Goal: Task Accomplishment & Management: Complete application form

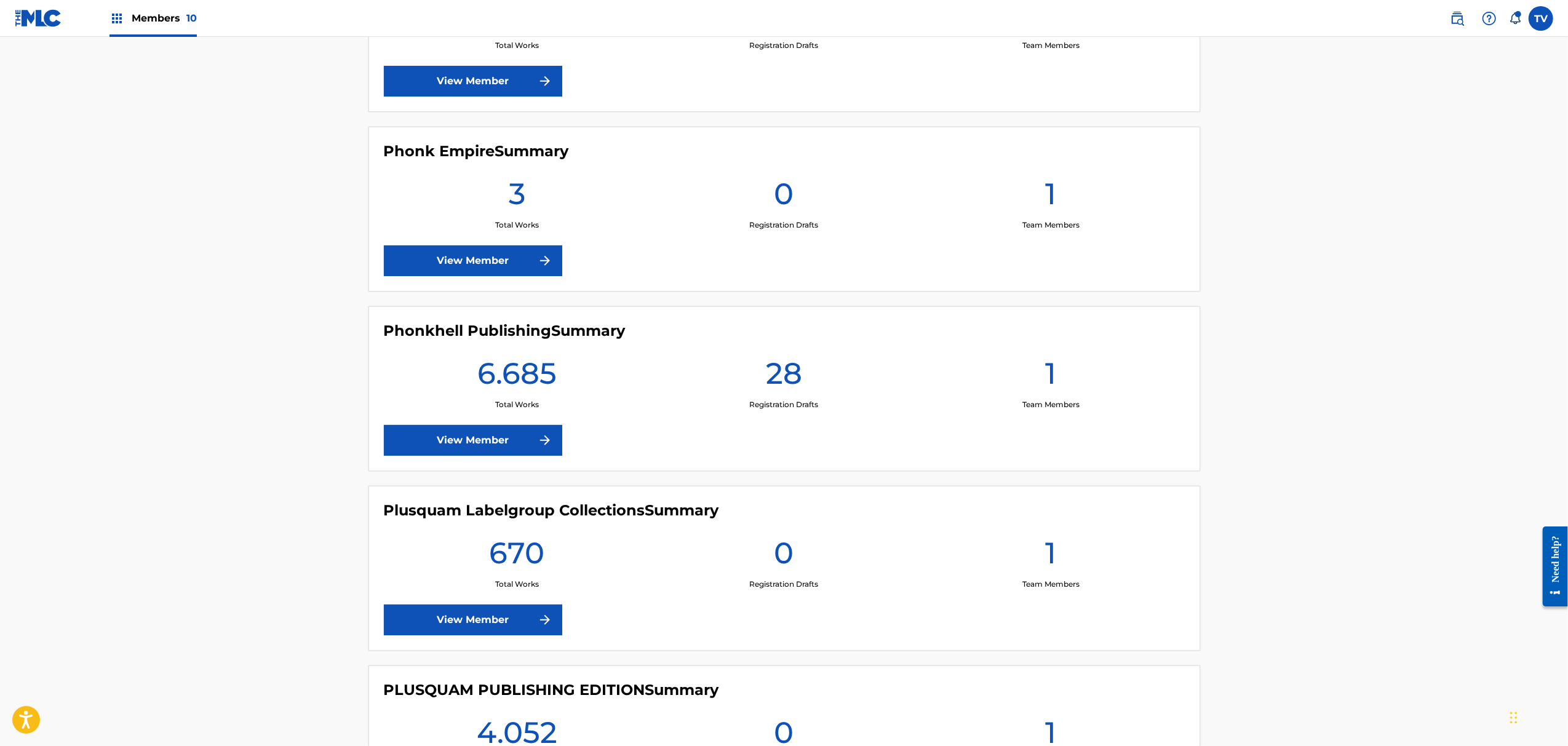
scroll to position [984, 0]
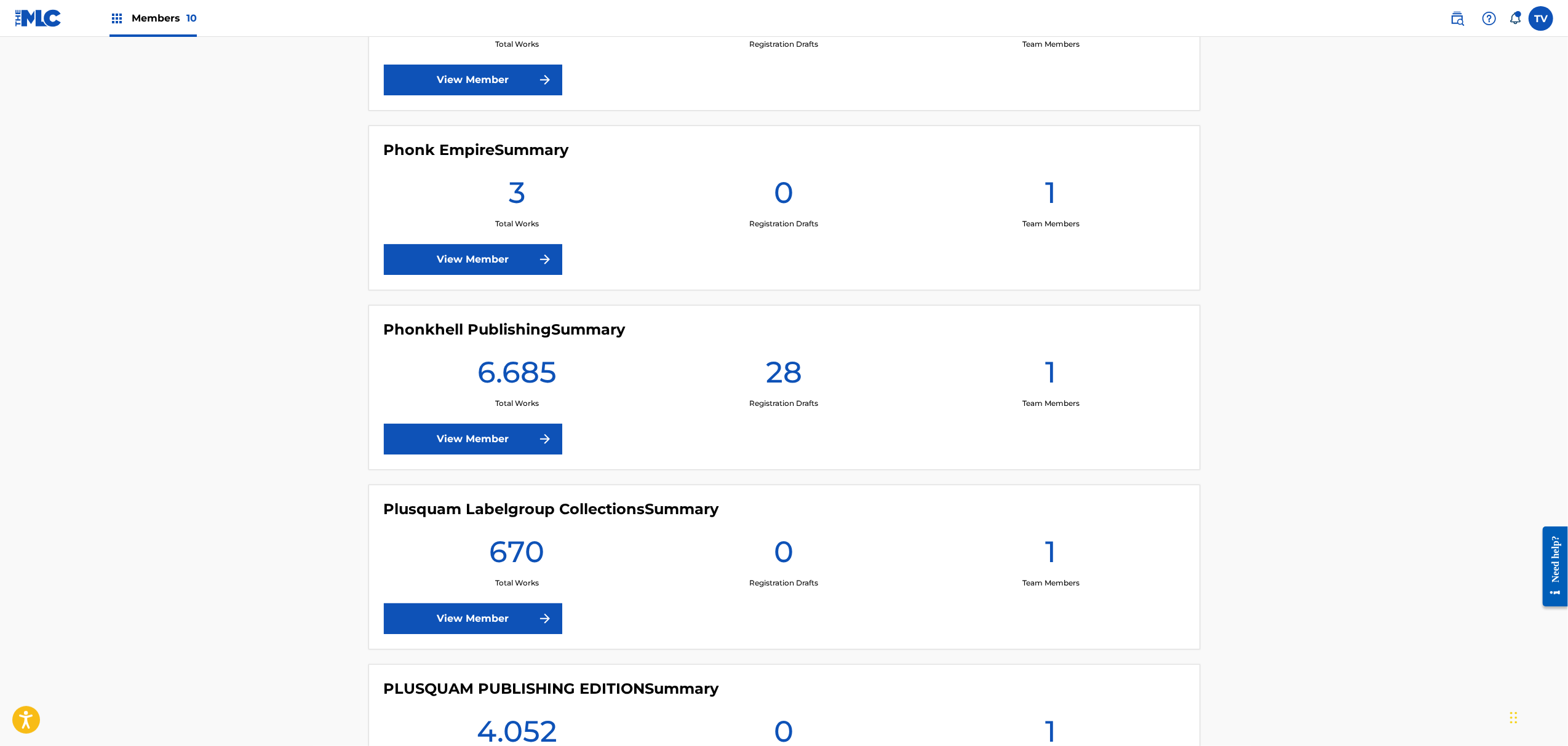
click at [511, 444] on link "View Member" at bounding box center [473, 440] width 178 height 31
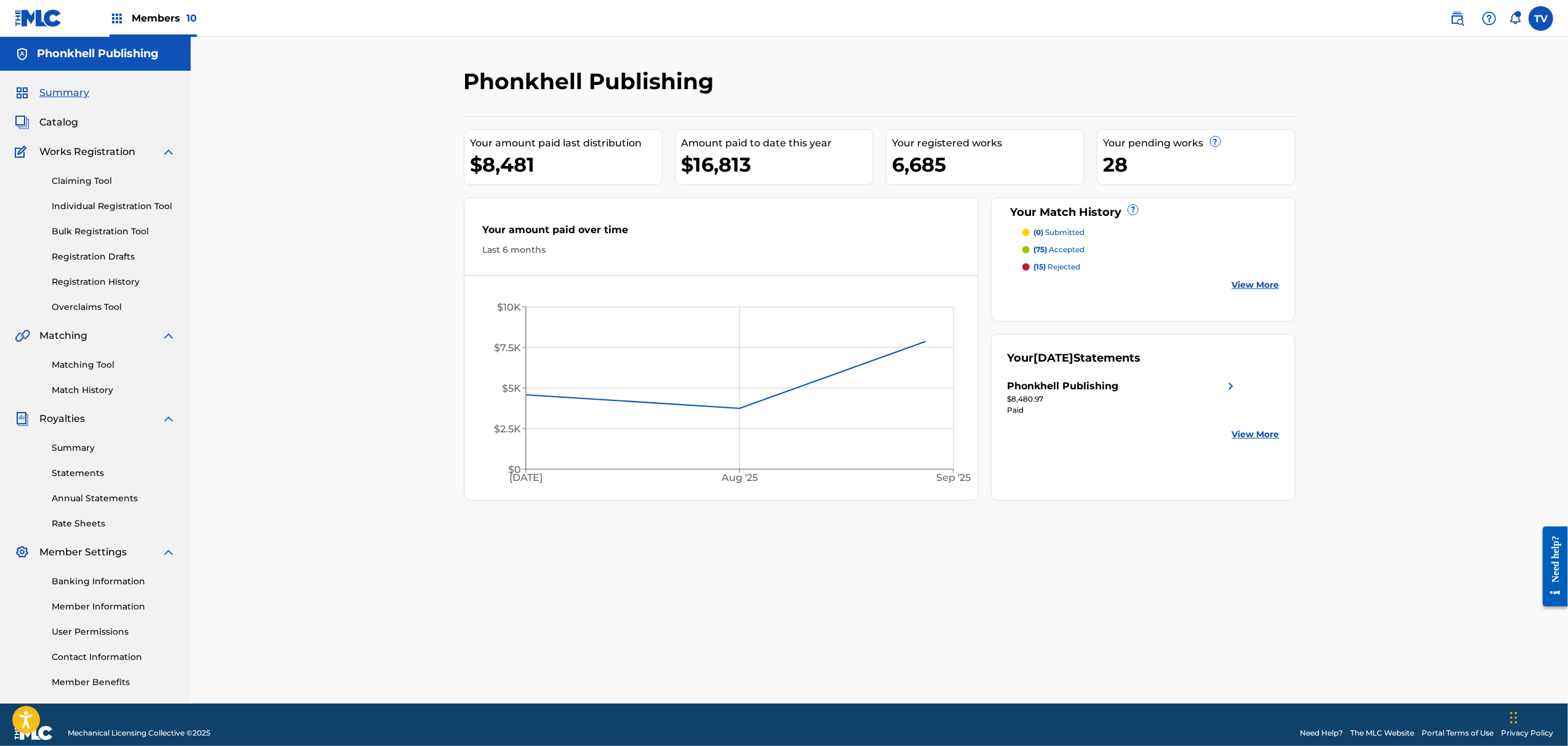
click at [81, 231] on link "Bulk Registration Tool" at bounding box center [113, 232] width 124 height 13
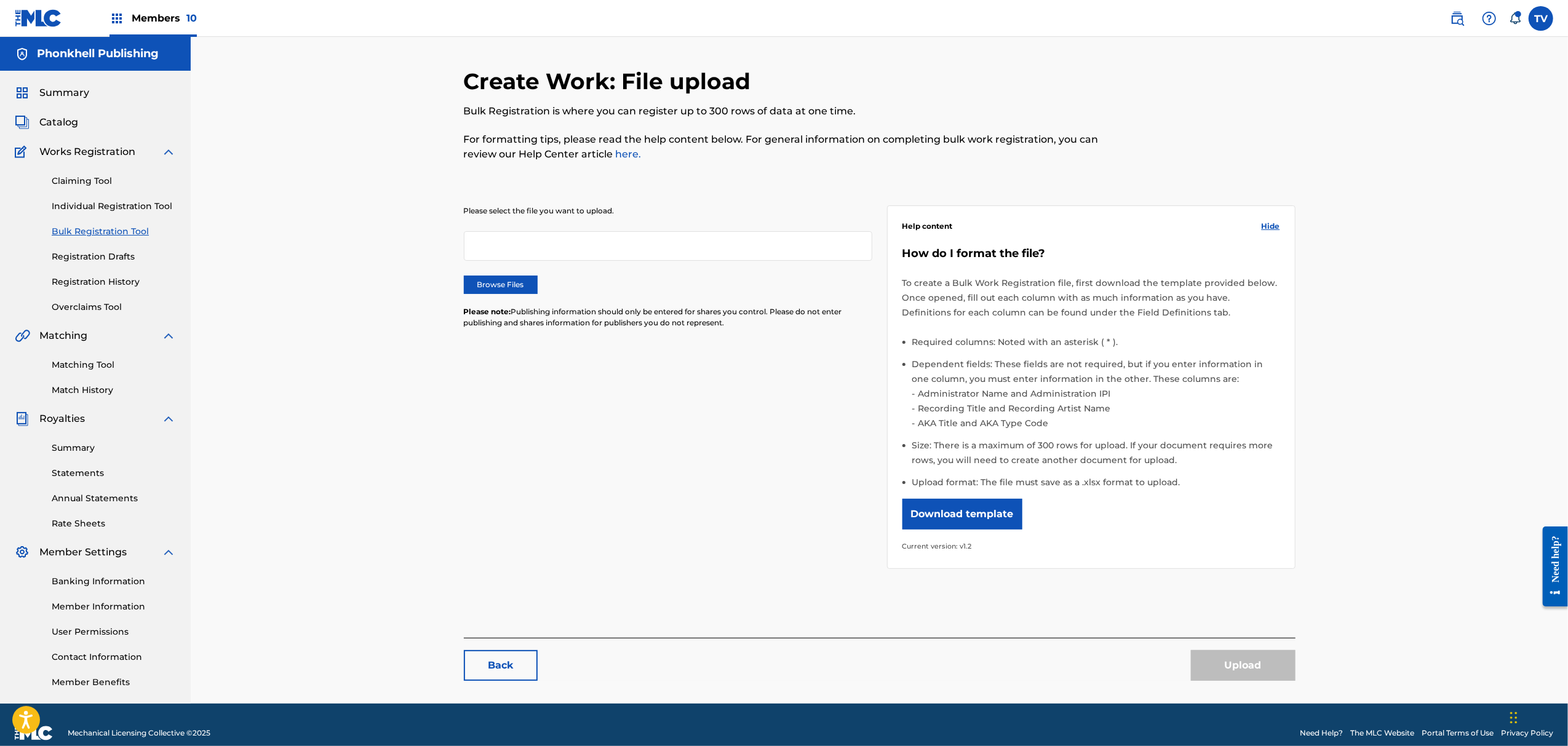
click at [514, 288] on label "Browse Files" at bounding box center [501, 285] width 74 height 18
click at [0, 0] on input "Browse Files" at bounding box center [0, 0] width 0 height 0
click at [1247, 664] on button "Upload" at bounding box center [1243, 666] width 104 height 31
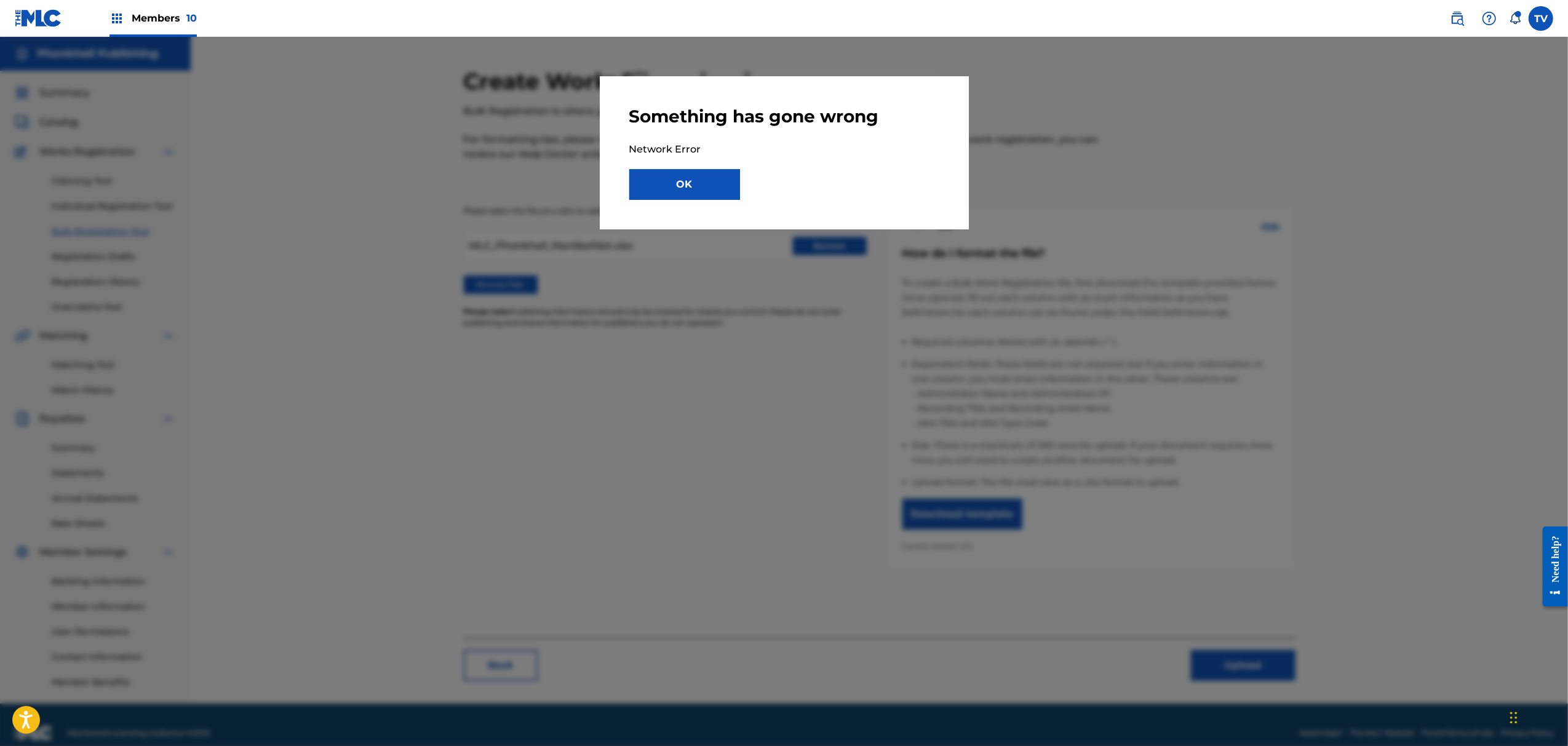
drag, startPoint x: 678, startPoint y: 178, endPoint x: 684, endPoint y: 178, distance: 6.0
click at [680, 178] on button "OK" at bounding box center [685, 185] width 111 height 31
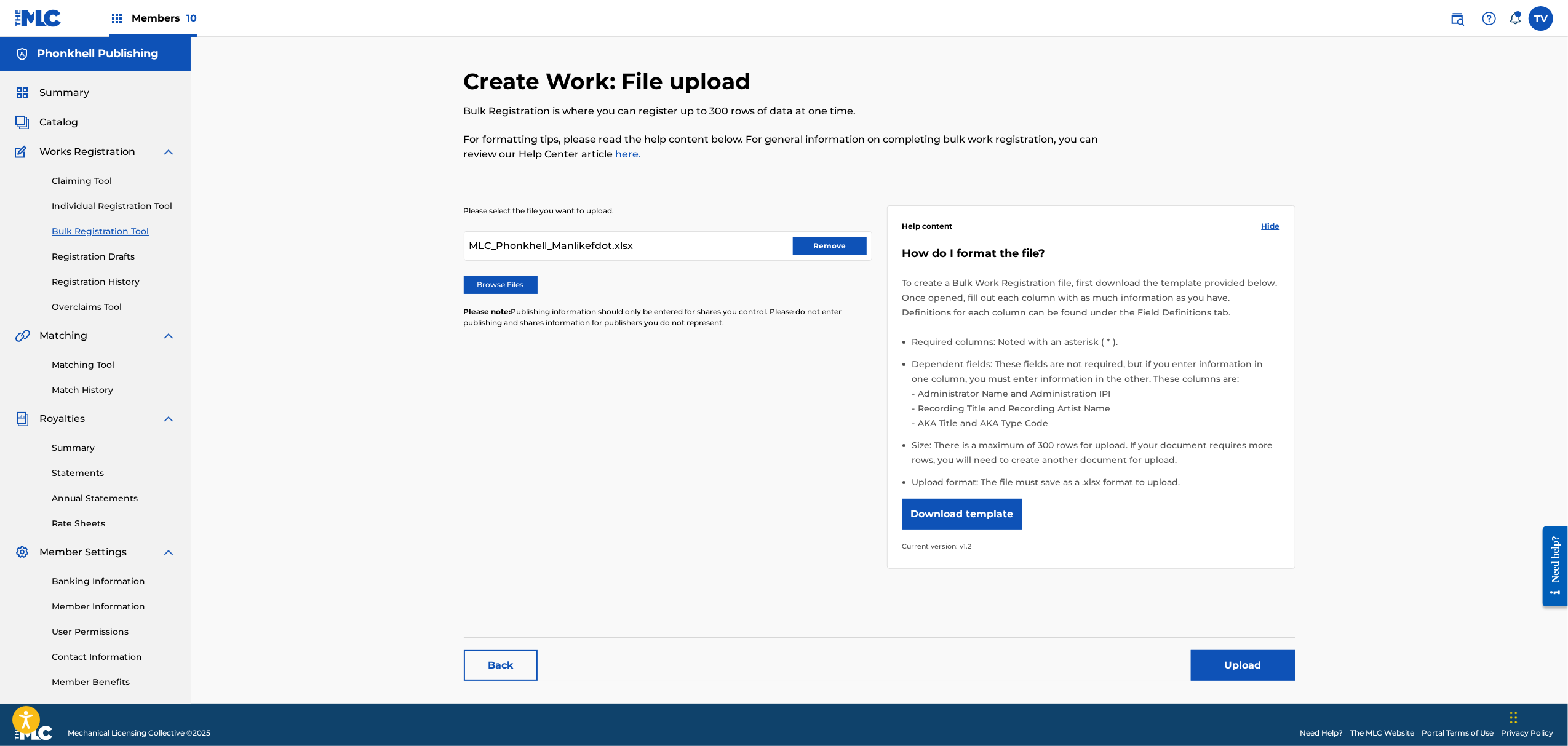
click at [829, 252] on button "Remove" at bounding box center [830, 246] width 74 height 18
click at [525, 279] on label "Browse Files" at bounding box center [501, 285] width 74 height 18
click at [0, 0] on input "Browse Files" at bounding box center [0, 0] width 0 height 0
click at [1261, 668] on button "Upload" at bounding box center [1243, 666] width 104 height 31
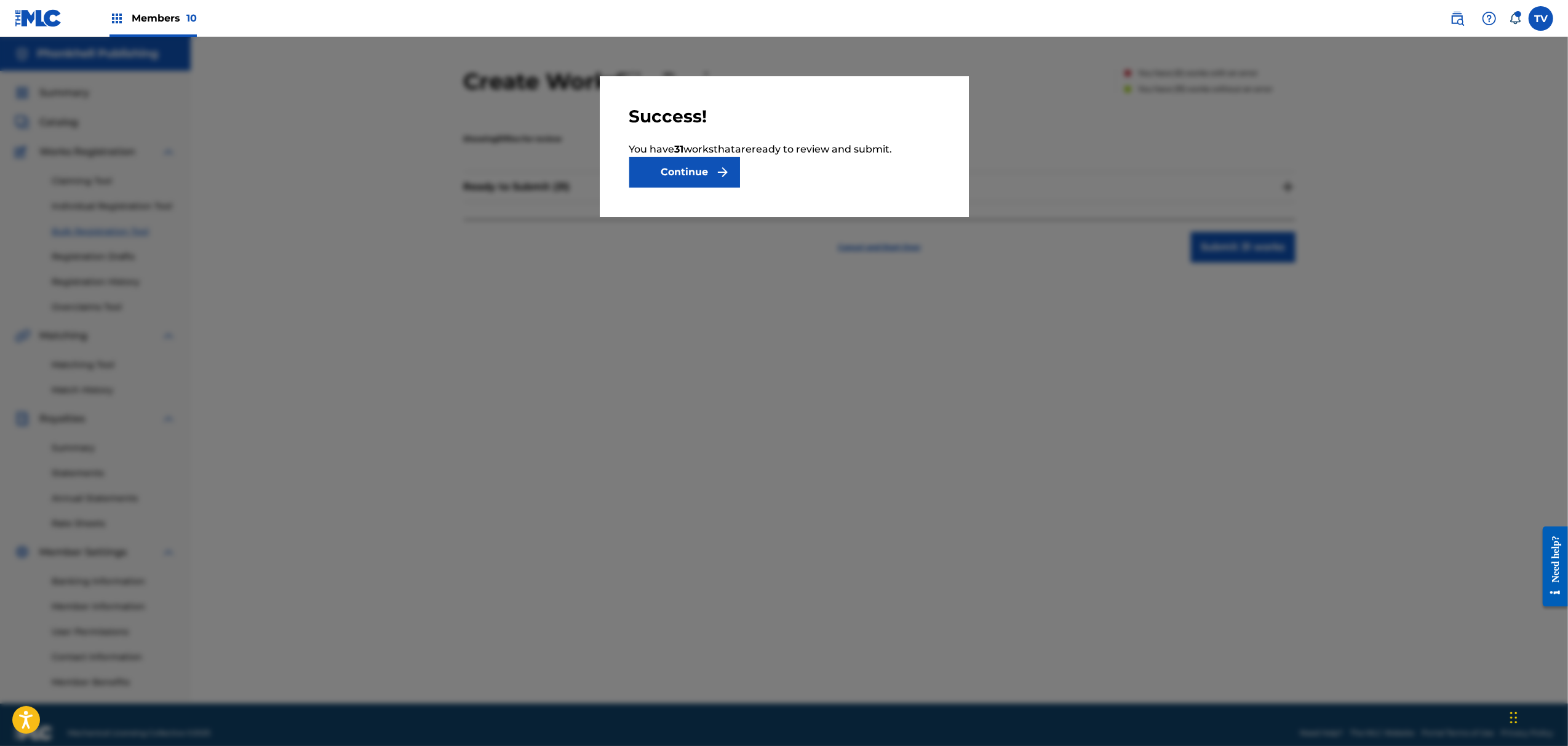
click at [683, 166] on button "Continue" at bounding box center [685, 173] width 111 height 31
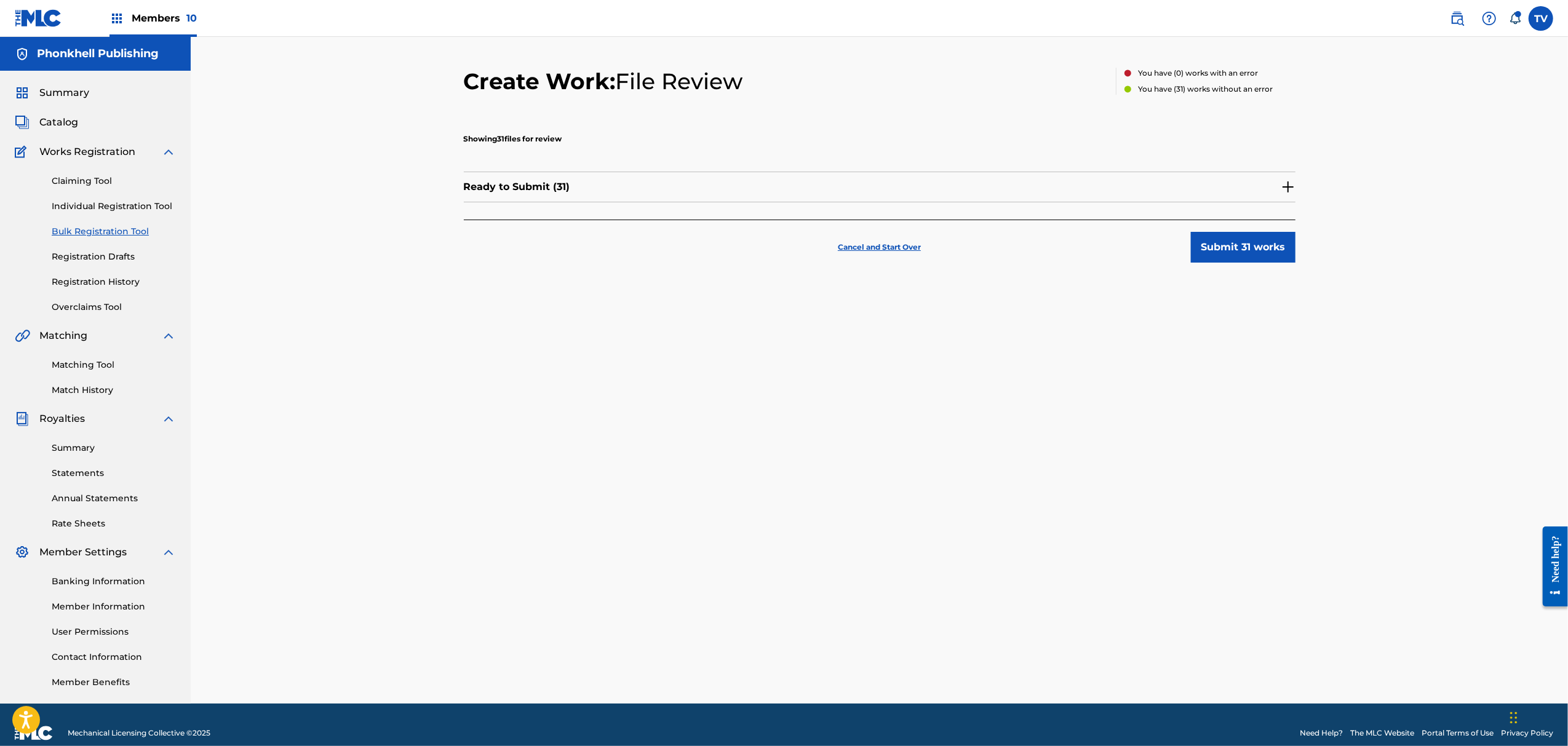
click at [1286, 186] on img at bounding box center [1288, 187] width 15 height 15
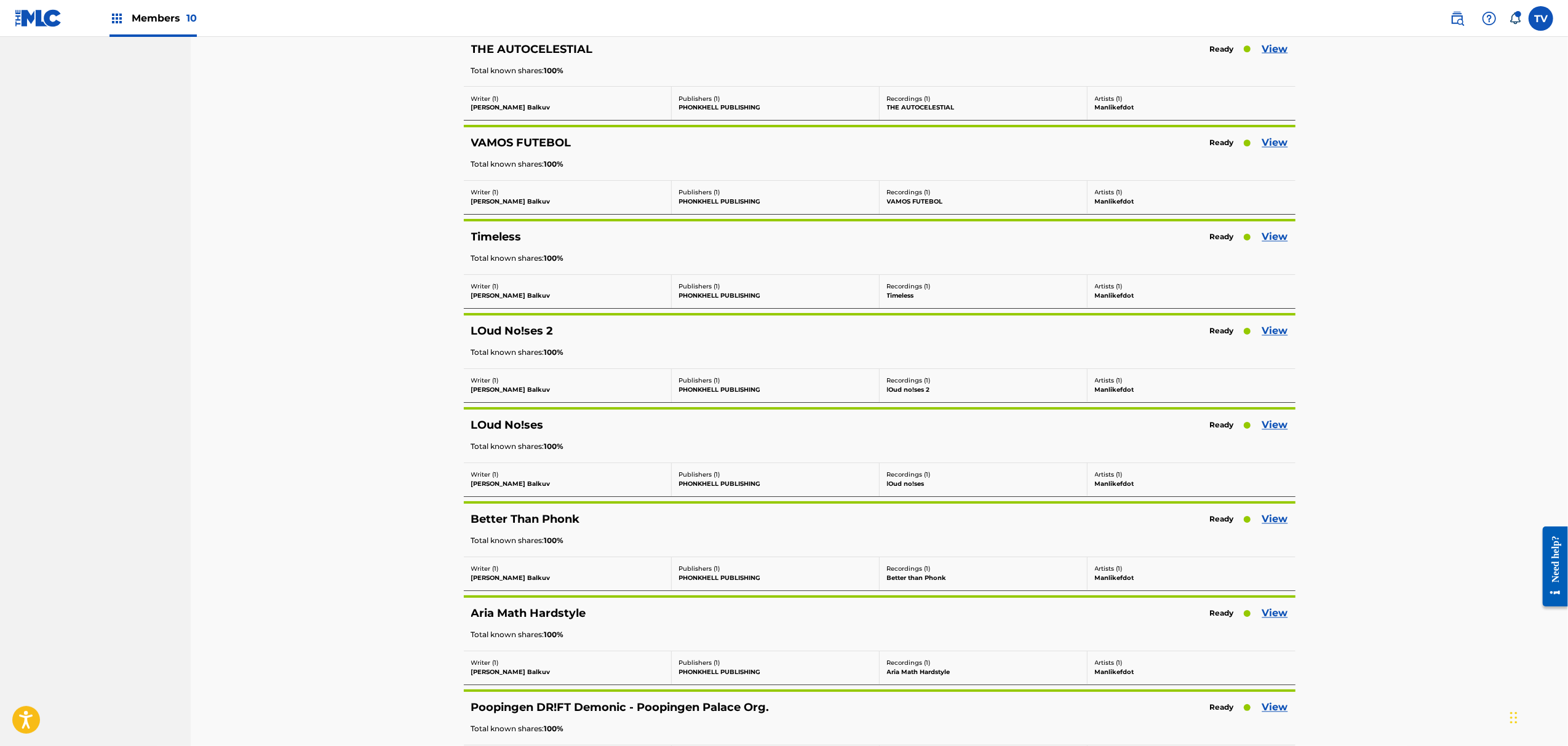
scroll to position [2519, 0]
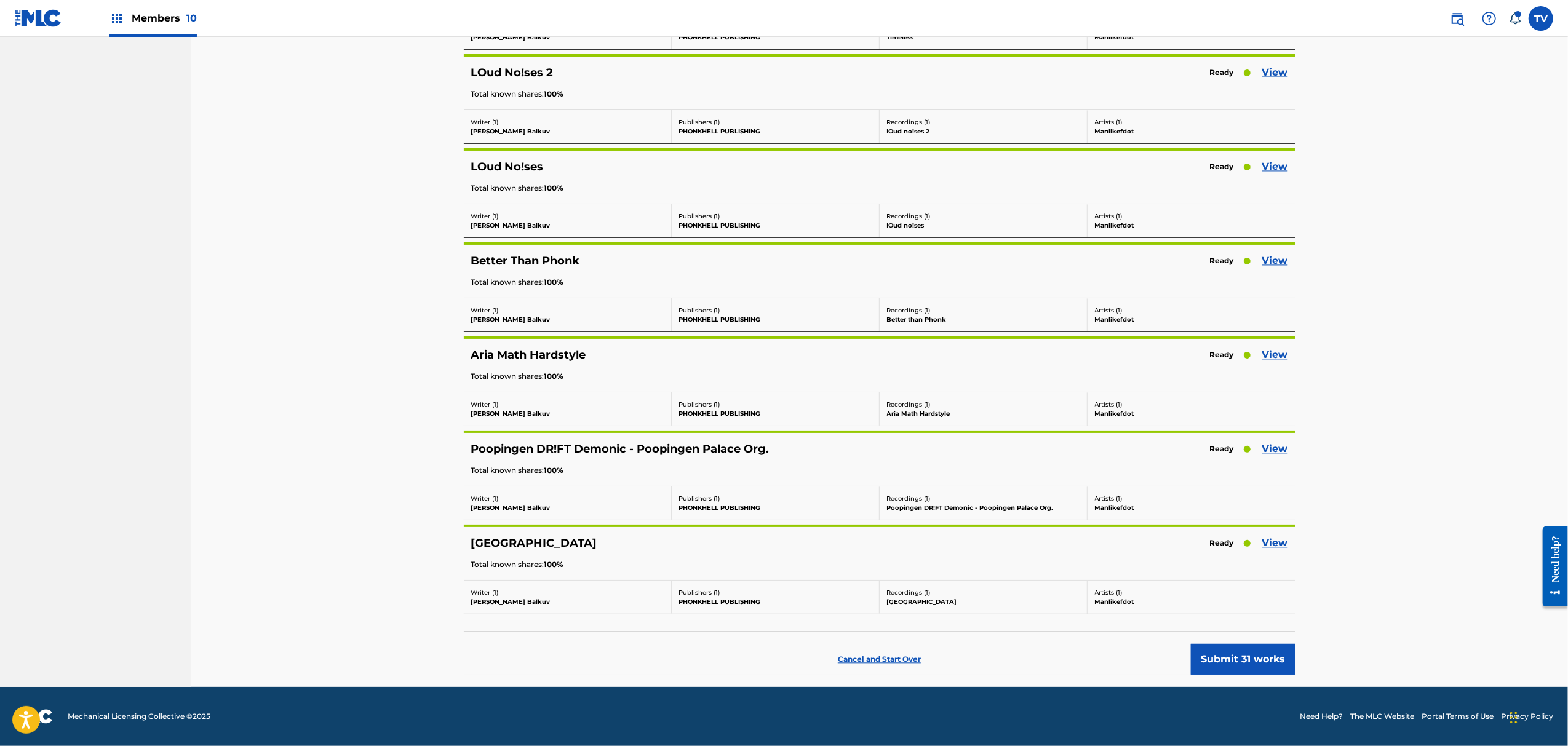
click at [1252, 654] on button "Submit 31 works" at bounding box center [1243, 659] width 104 height 31
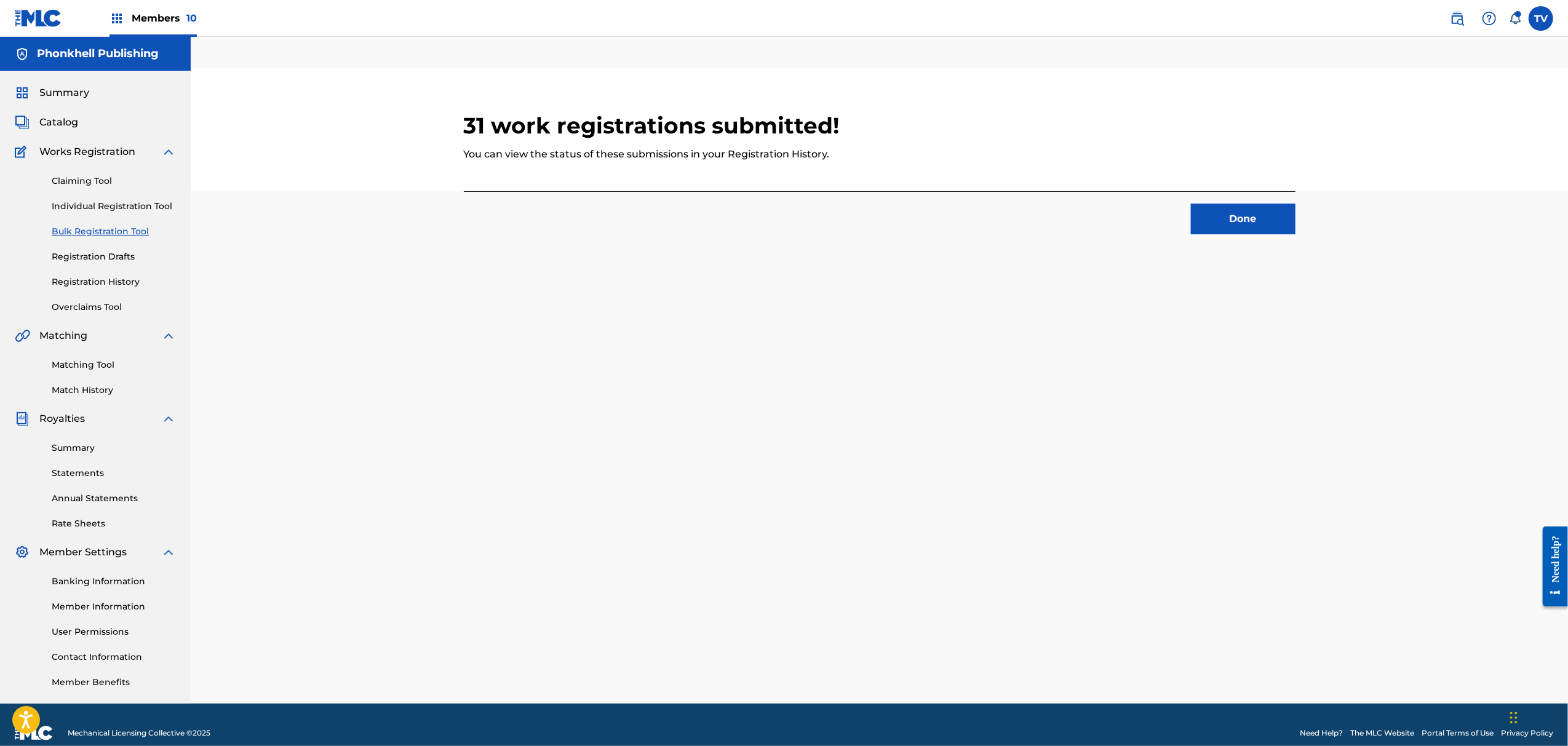
click at [1233, 221] on button "Done" at bounding box center [1243, 219] width 104 height 31
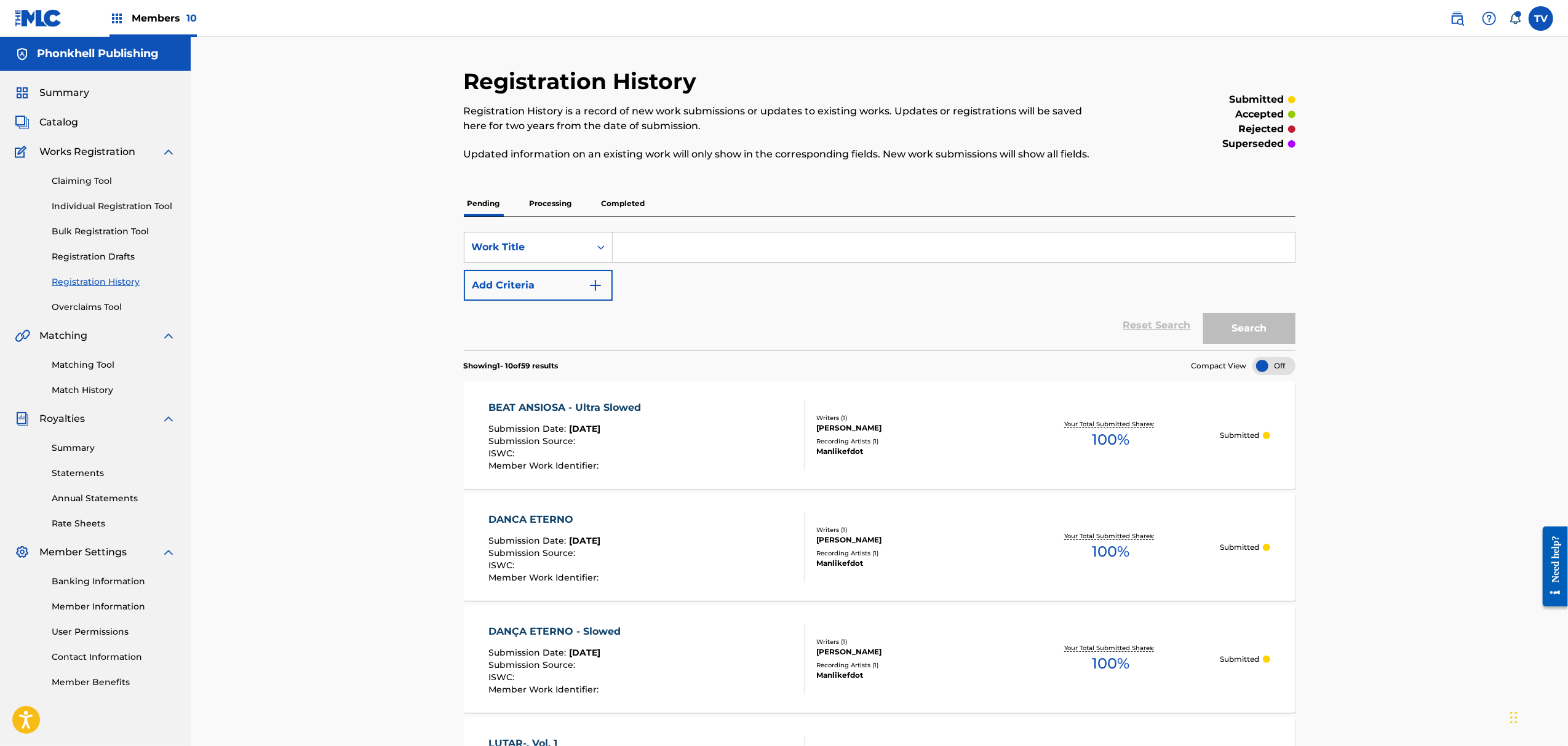
click at [104, 235] on link "Bulk Registration Tool" at bounding box center [113, 232] width 124 height 13
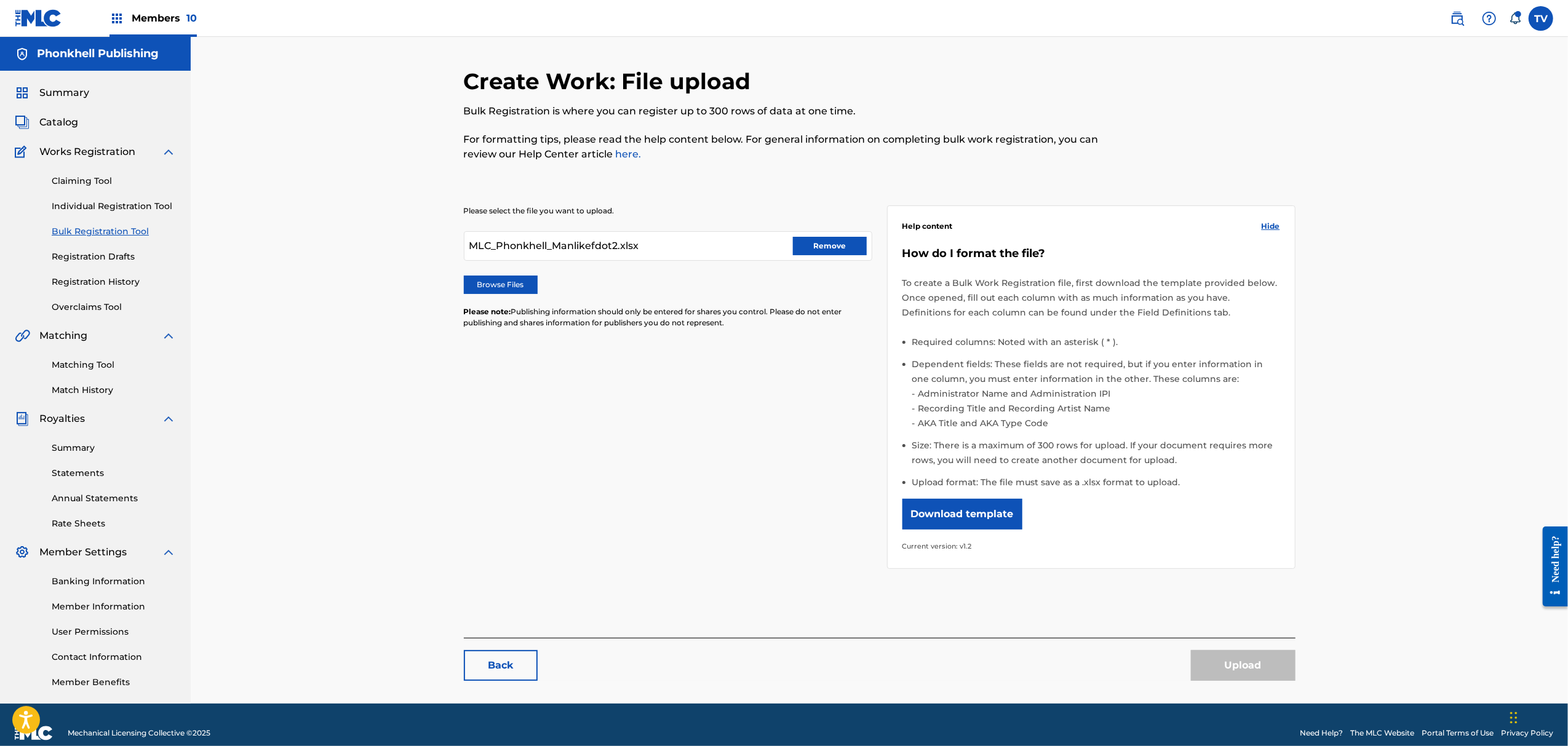
click at [809, 244] on button "Remove" at bounding box center [830, 246] width 74 height 18
click at [507, 276] on label "Browse Files" at bounding box center [501, 285] width 74 height 18
click at [0, 0] on input "Browse Files" at bounding box center [0, 0] width 0 height 0
click at [1223, 671] on button "Upload" at bounding box center [1243, 666] width 104 height 31
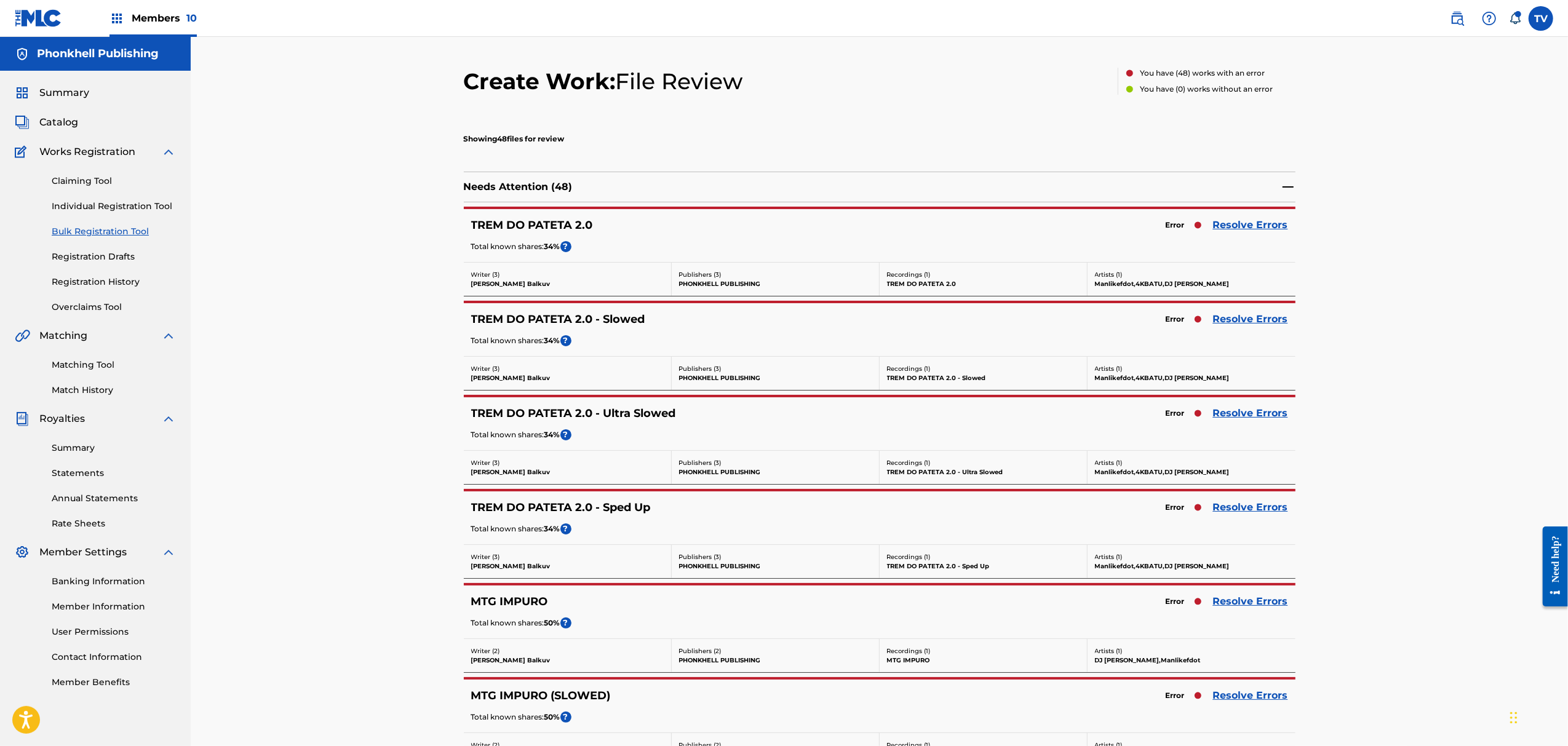
click at [1247, 228] on link "Resolve Errors" at bounding box center [1250, 225] width 75 height 15
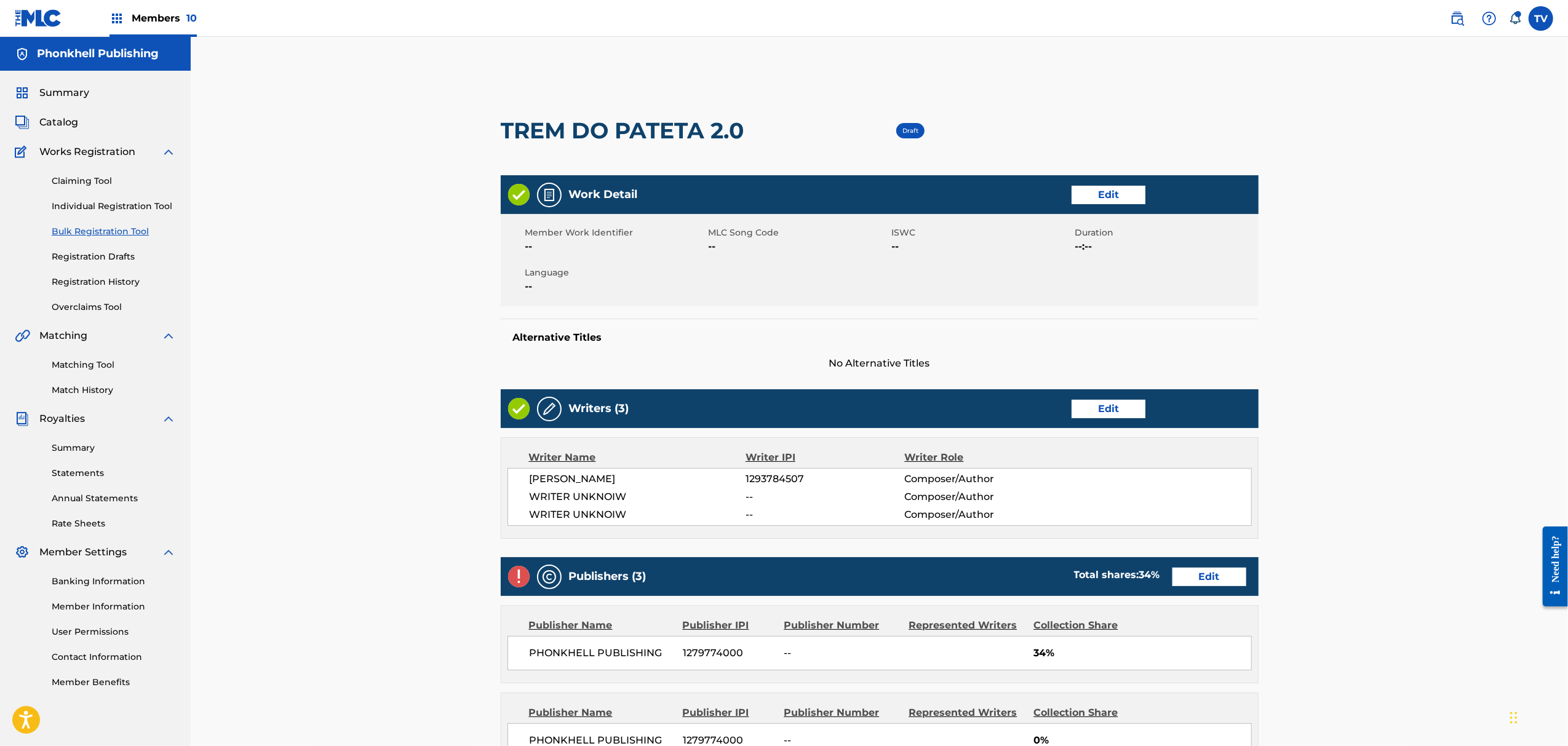
click at [1098, 412] on link "Edit" at bounding box center [1108, 409] width 74 height 18
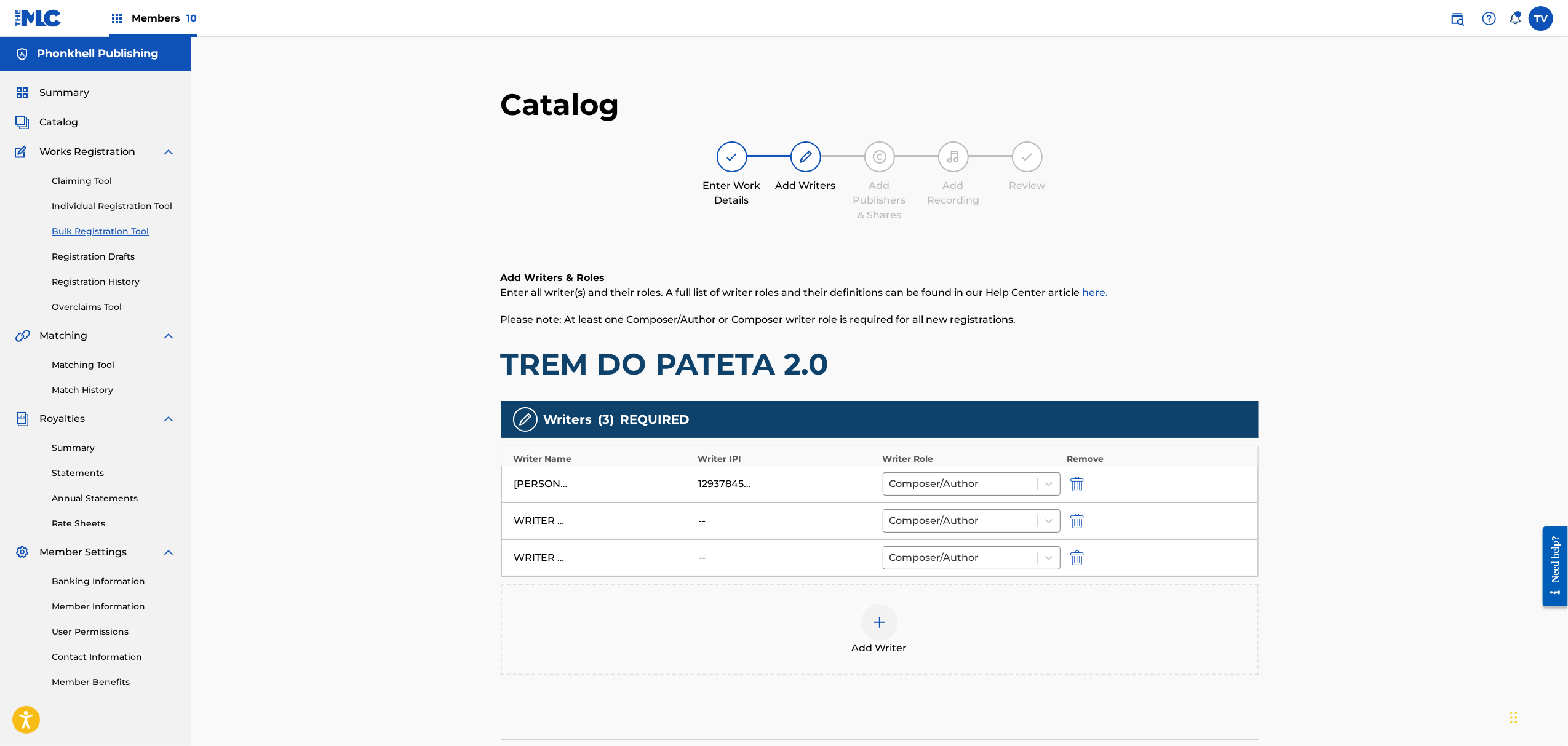
click at [1074, 519] on img "submit" at bounding box center [1077, 521] width 13 height 15
click at [1074, 519] on img "submit" at bounding box center [1077, 521] width 13 height 15
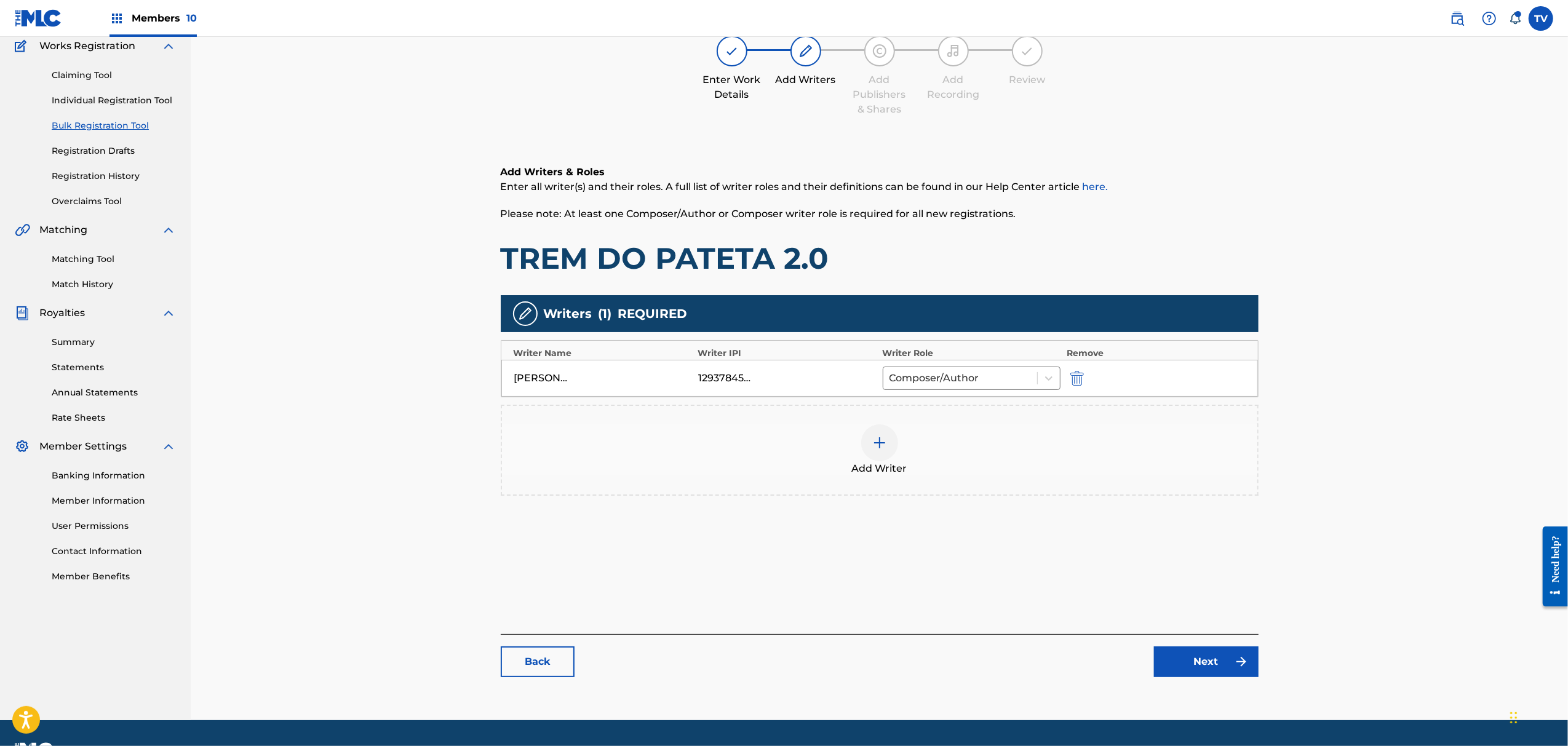
scroll to position [139, 0]
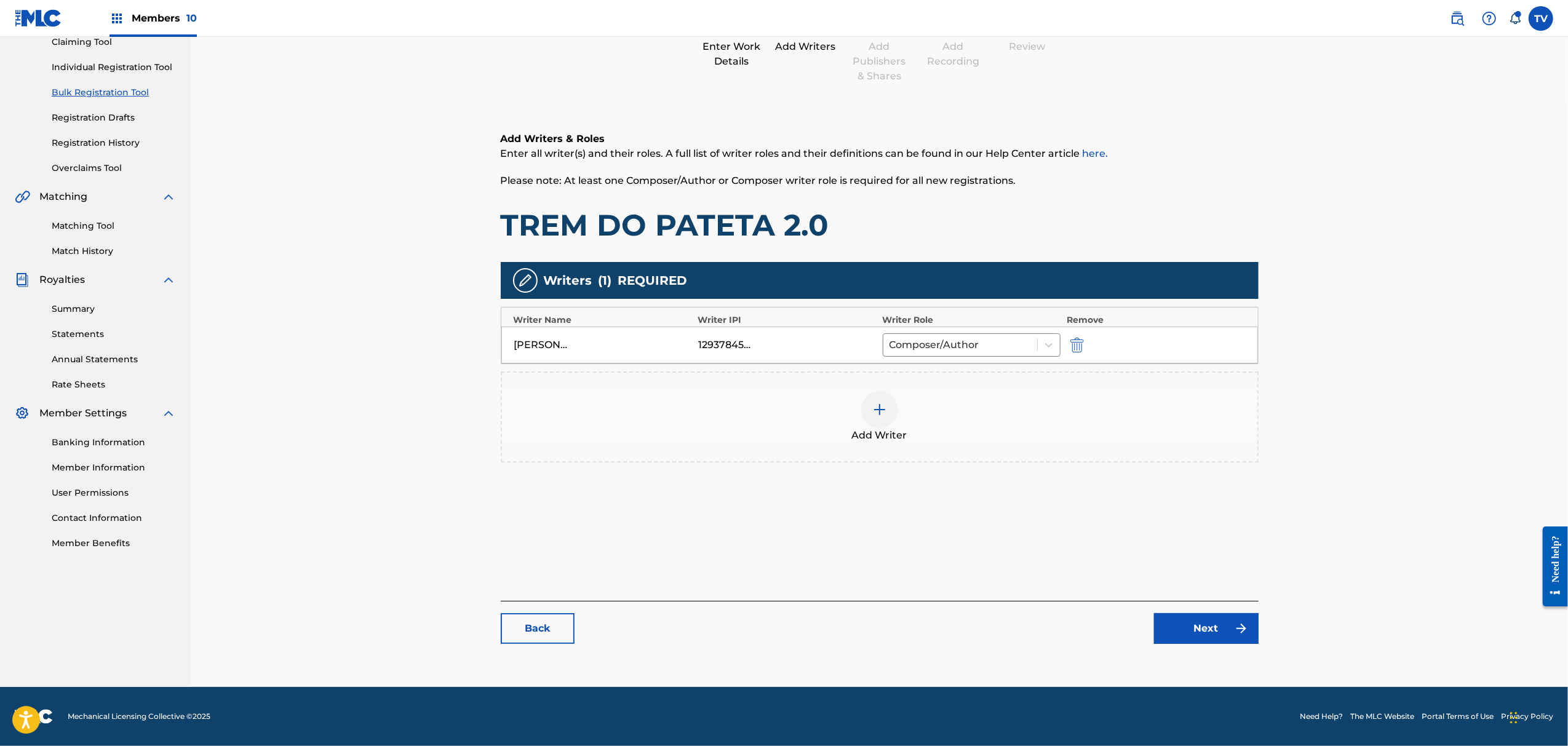
click at [1209, 630] on link "Next" at bounding box center [1207, 629] width 104 height 31
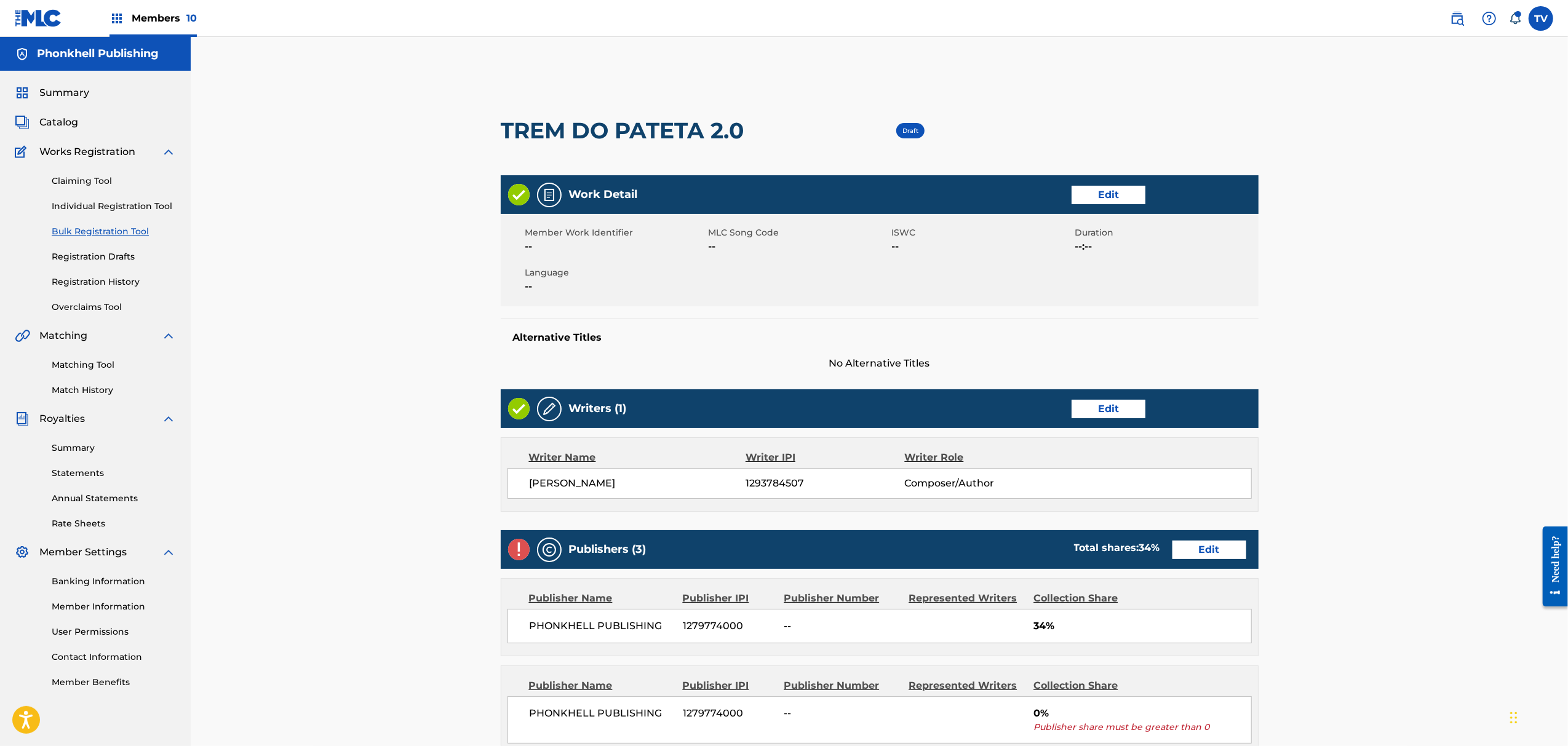
click at [1203, 554] on link "Edit" at bounding box center [1209, 550] width 74 height 18
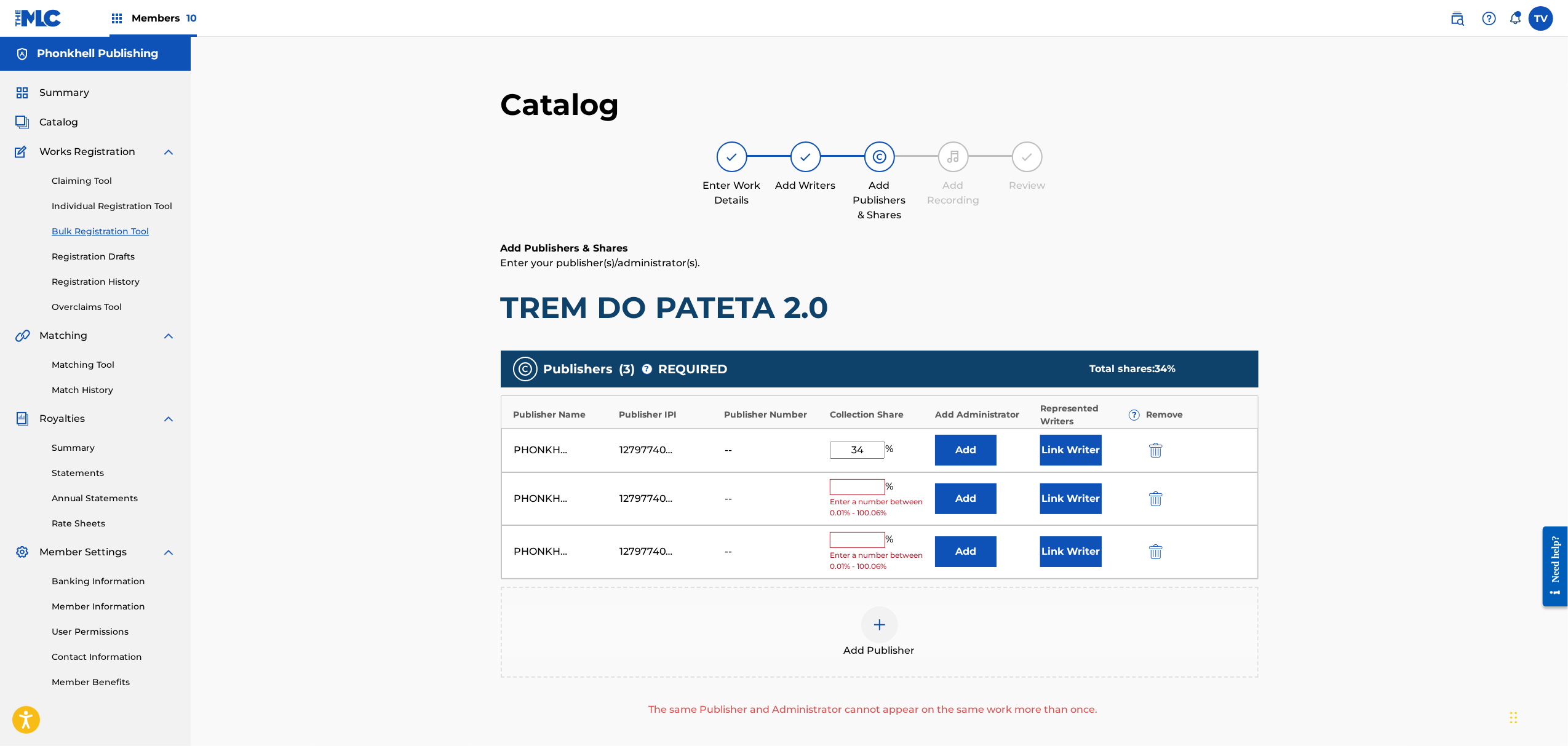
click at [1160, 502] on img "submit" at bounding box center [1156, 499] width 13 height 15
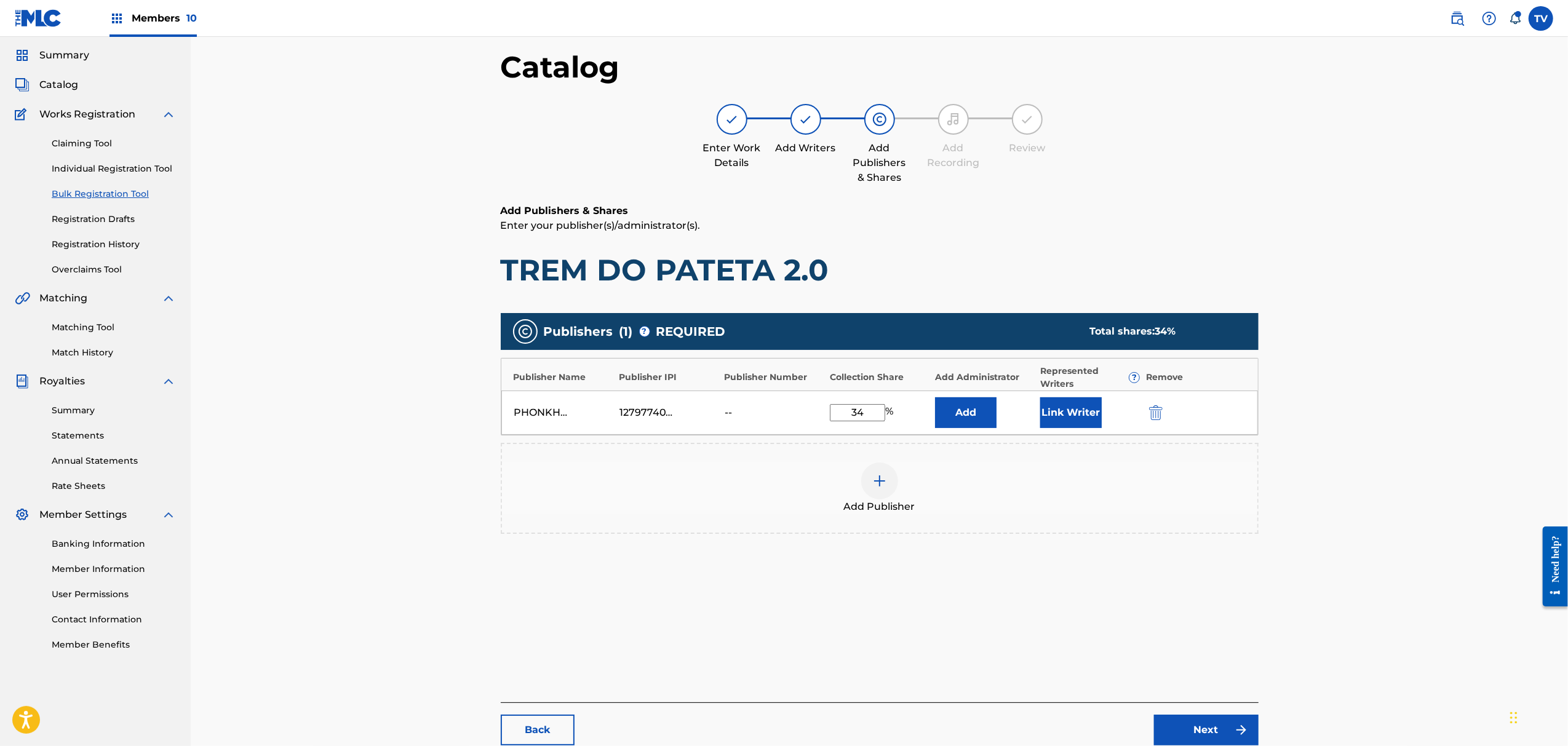
scroll to position [139, 0]
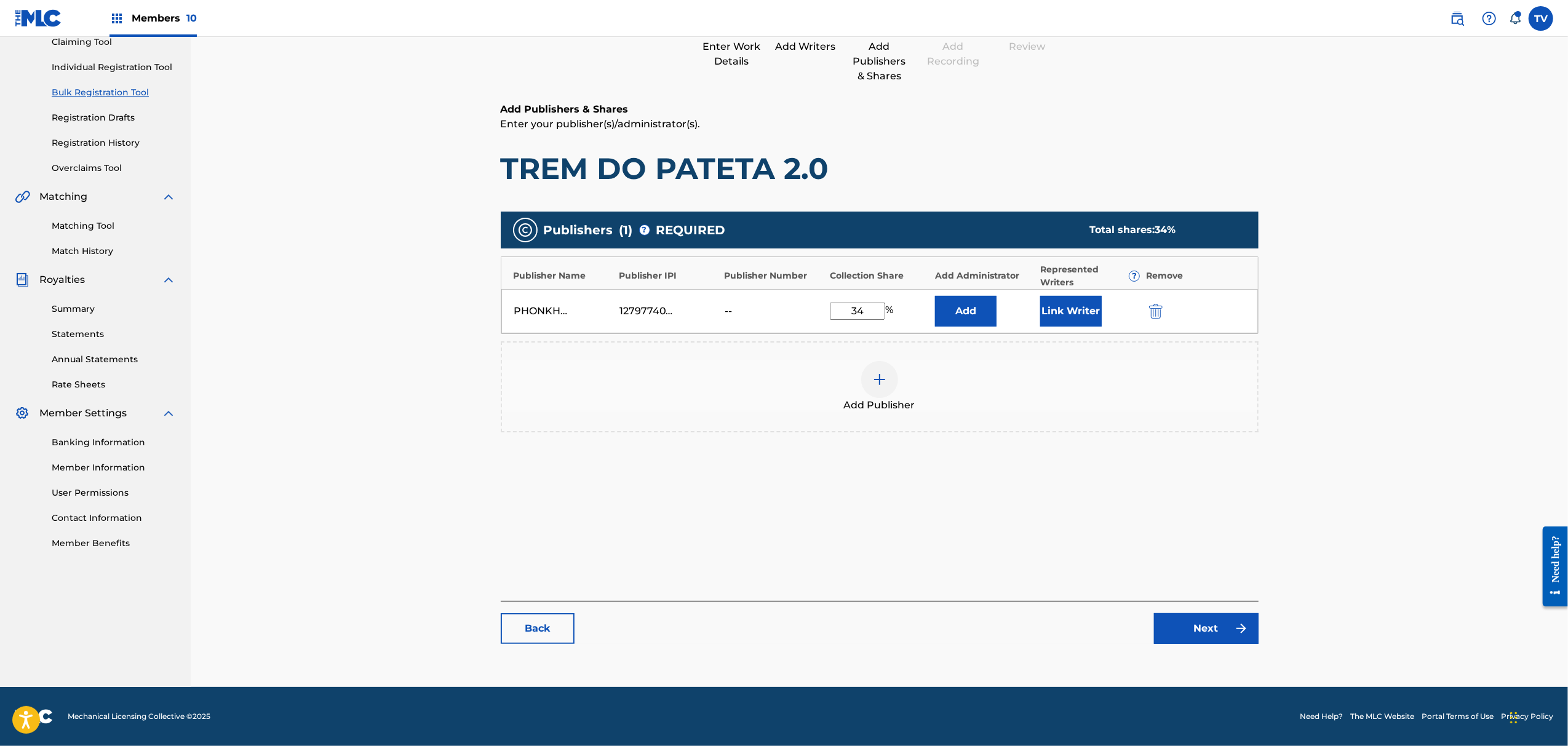
click at [1216, 630] on link "Next" at bounding box center [1207, 629] width 104 height 31
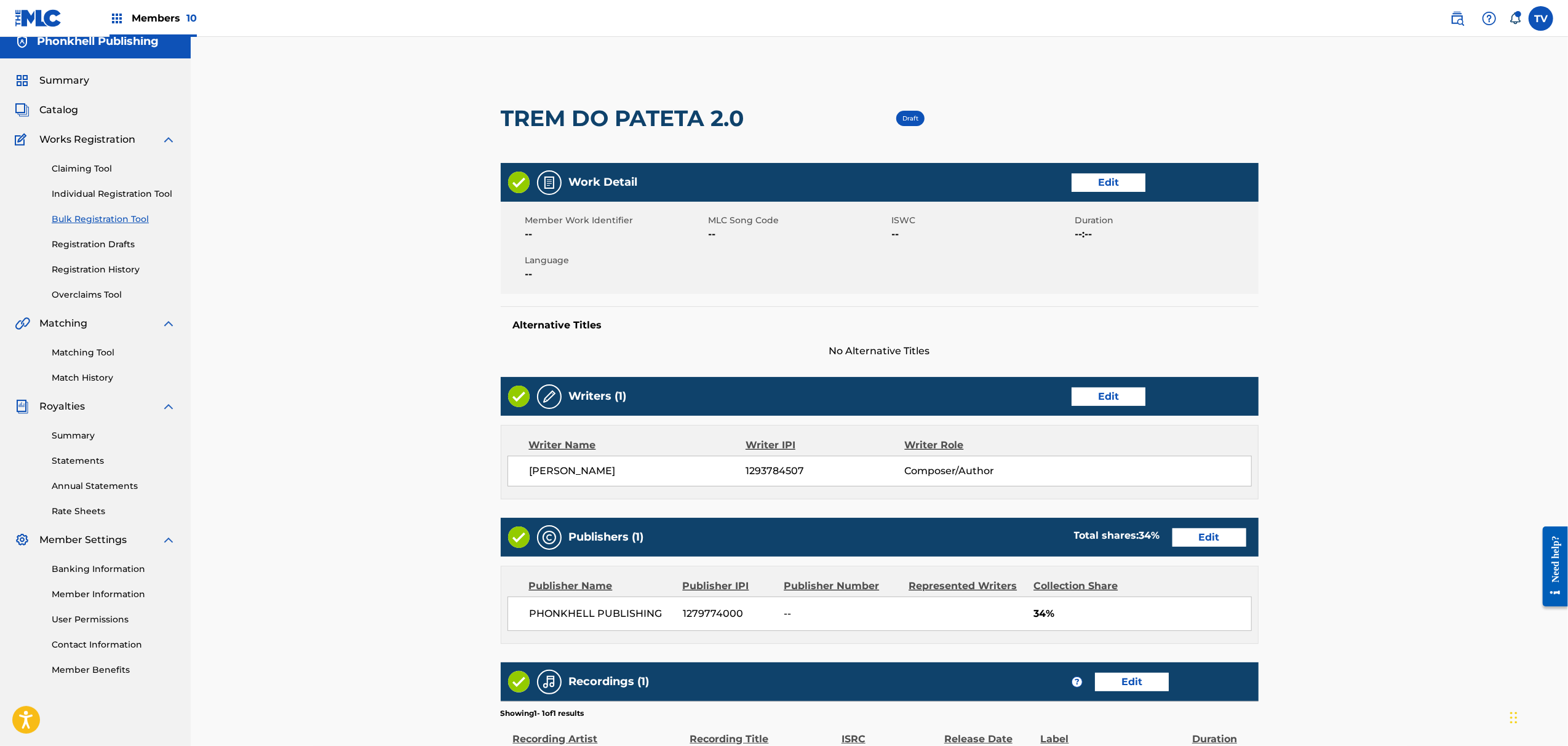
scroll to position [212, 0]
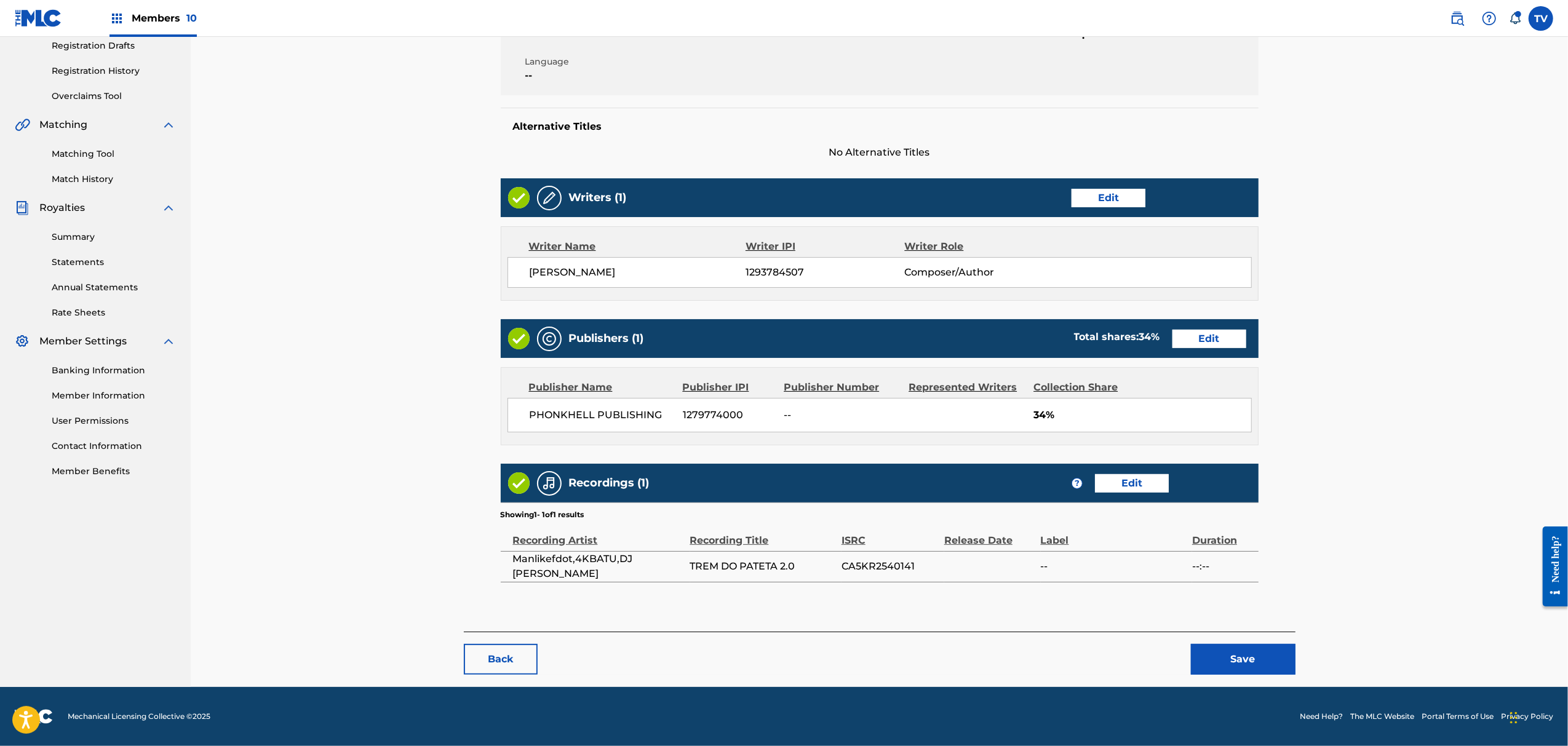
click at [1236, 649] on button "Save" at bounding box center [1243, 659] width 104 height 31
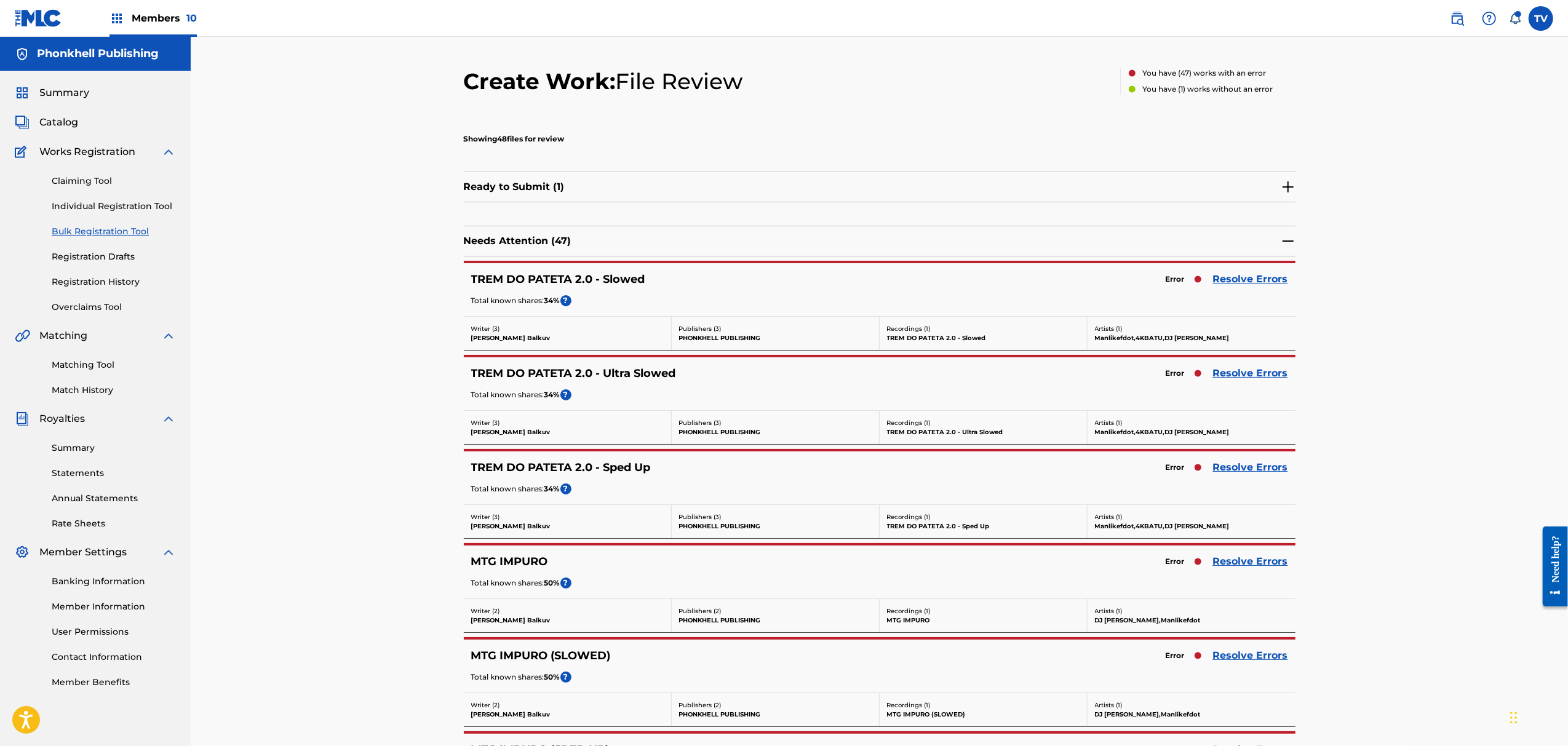
click at [1249, 468] on link "Resolve Errors" at bounding box center [1250, 467] width 75 height 15
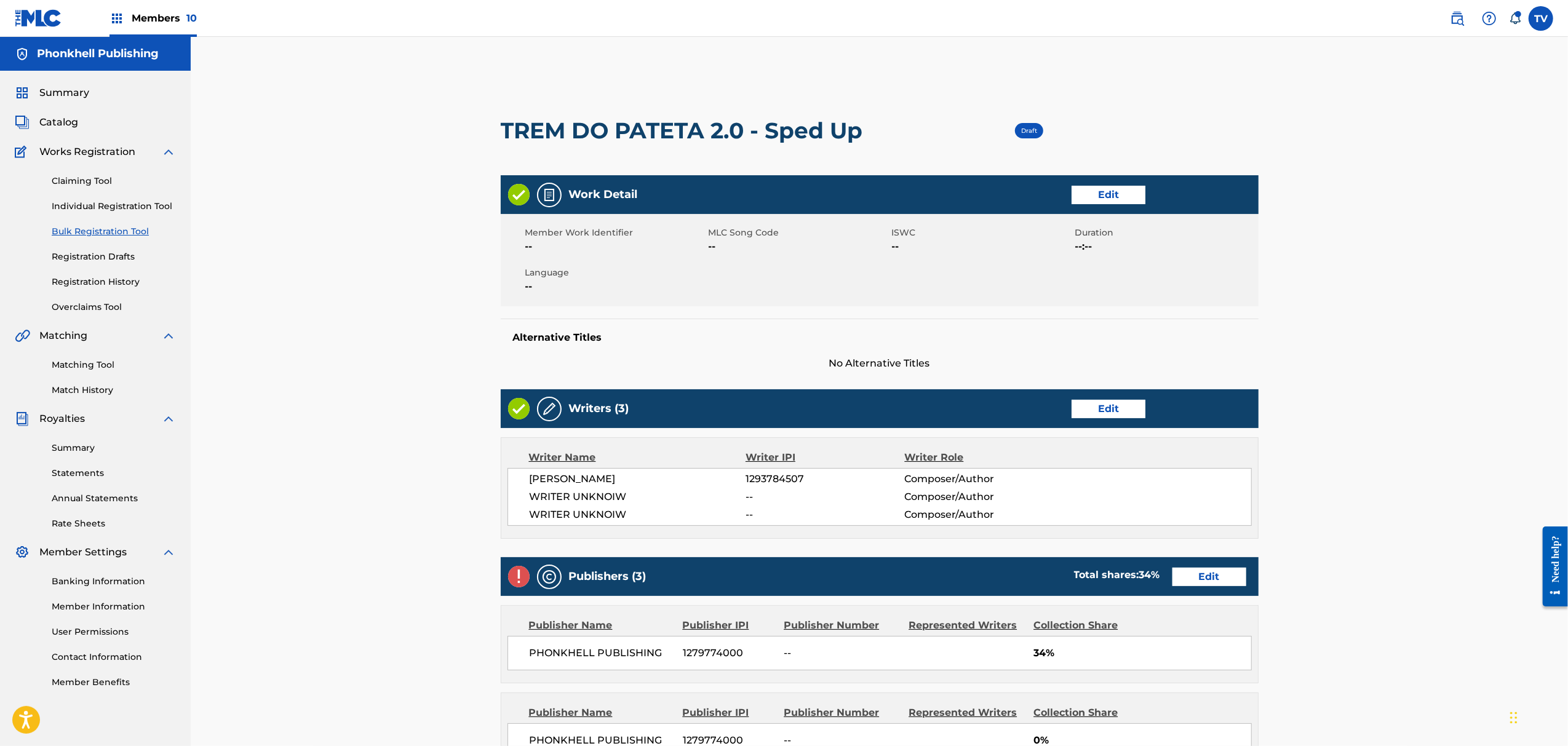
click at [1118, 406] on link "Edit" at bounding box center [1108, 409] width 74 height 18
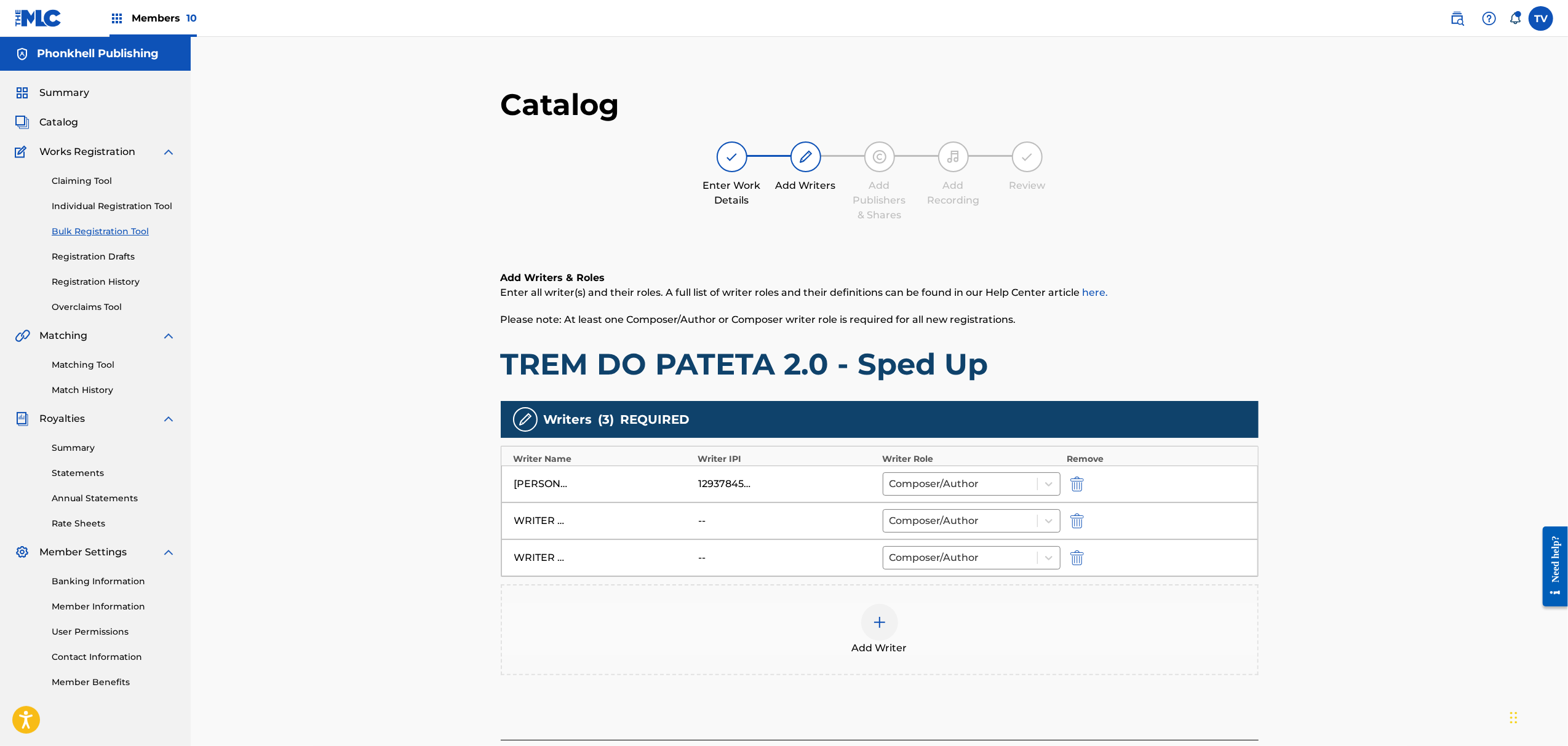
click at [1081, 521] on img "submit" at bounding box center [1077, 521] width 13 height 15
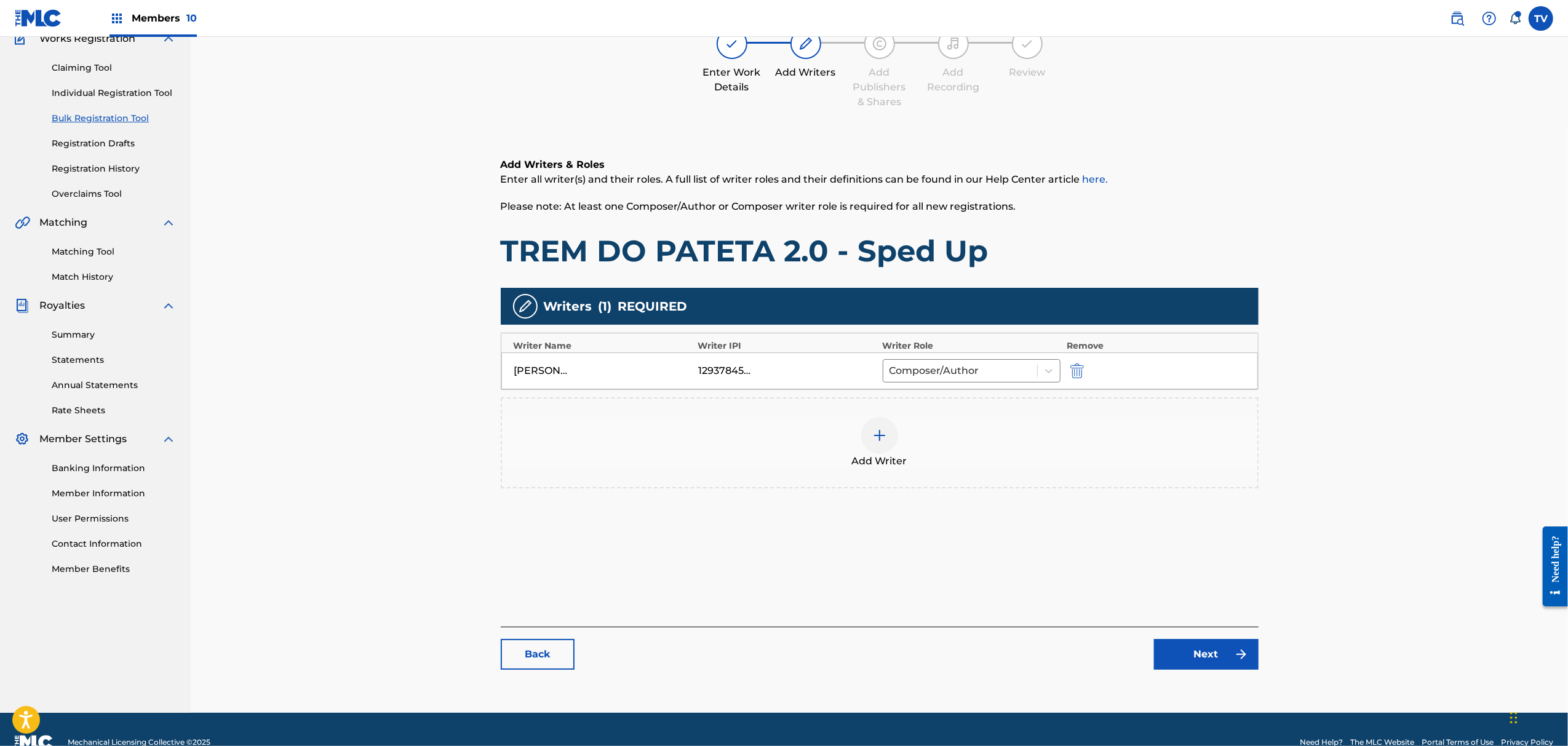
scroll to position [139, 0]
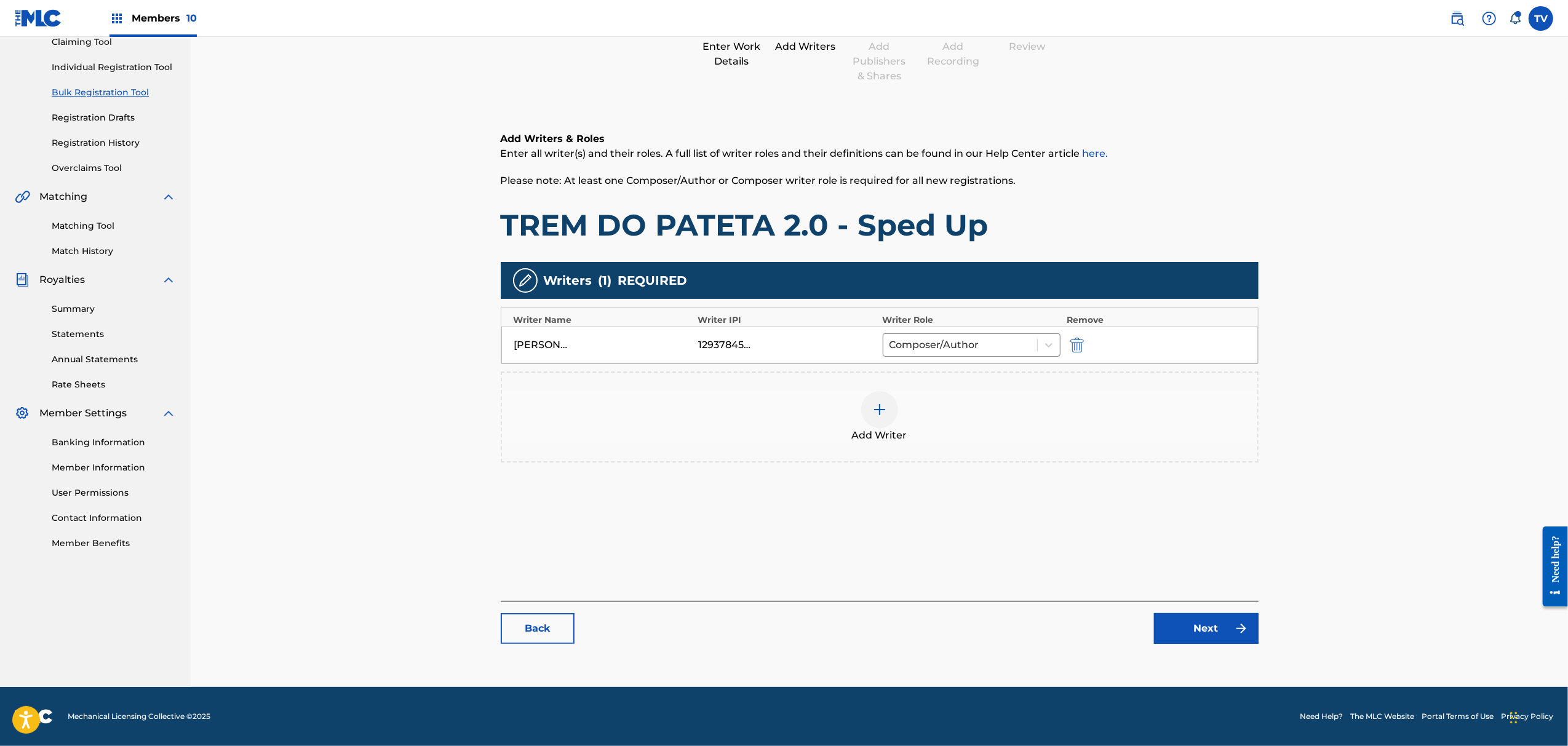
click at [1222, 635] on link "Next" at bounding box center [1207, 629] width 104 height 31
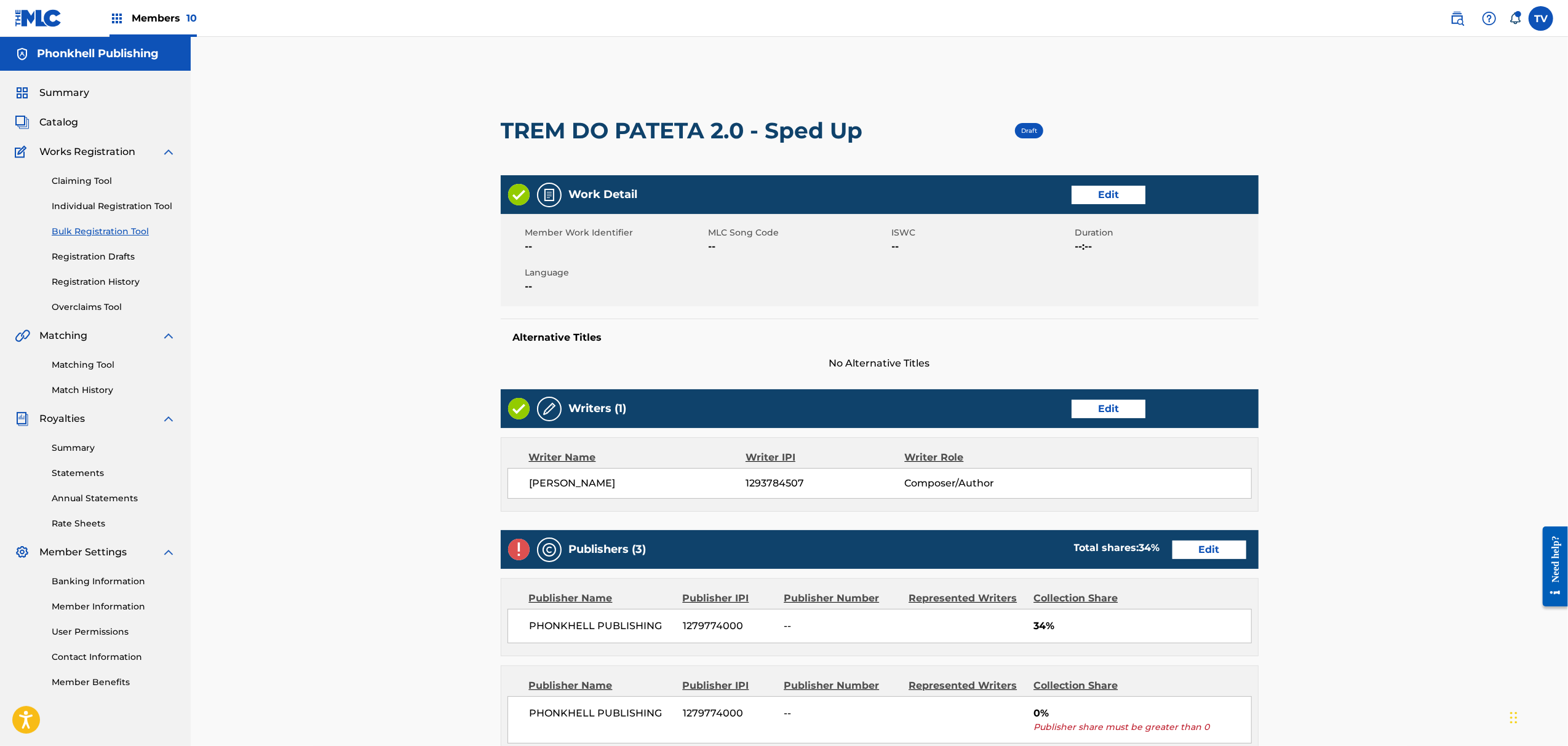
click at [1217, 547] on link "Edit" at bounding box center [1209, 550] width 74 height 18
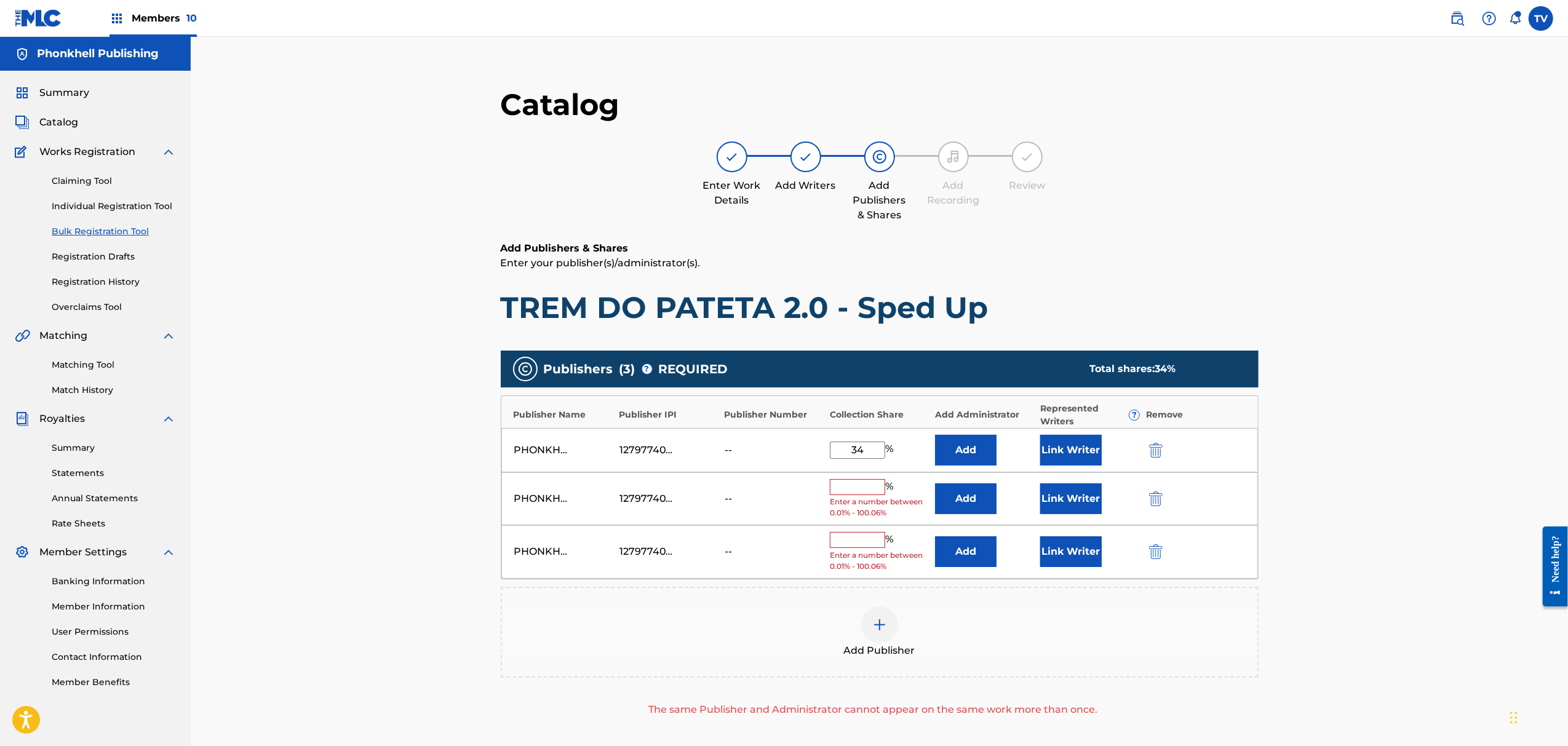
click at [1155, 501] on img "submit" at bounding box center [1156, 499] width 13 height 15
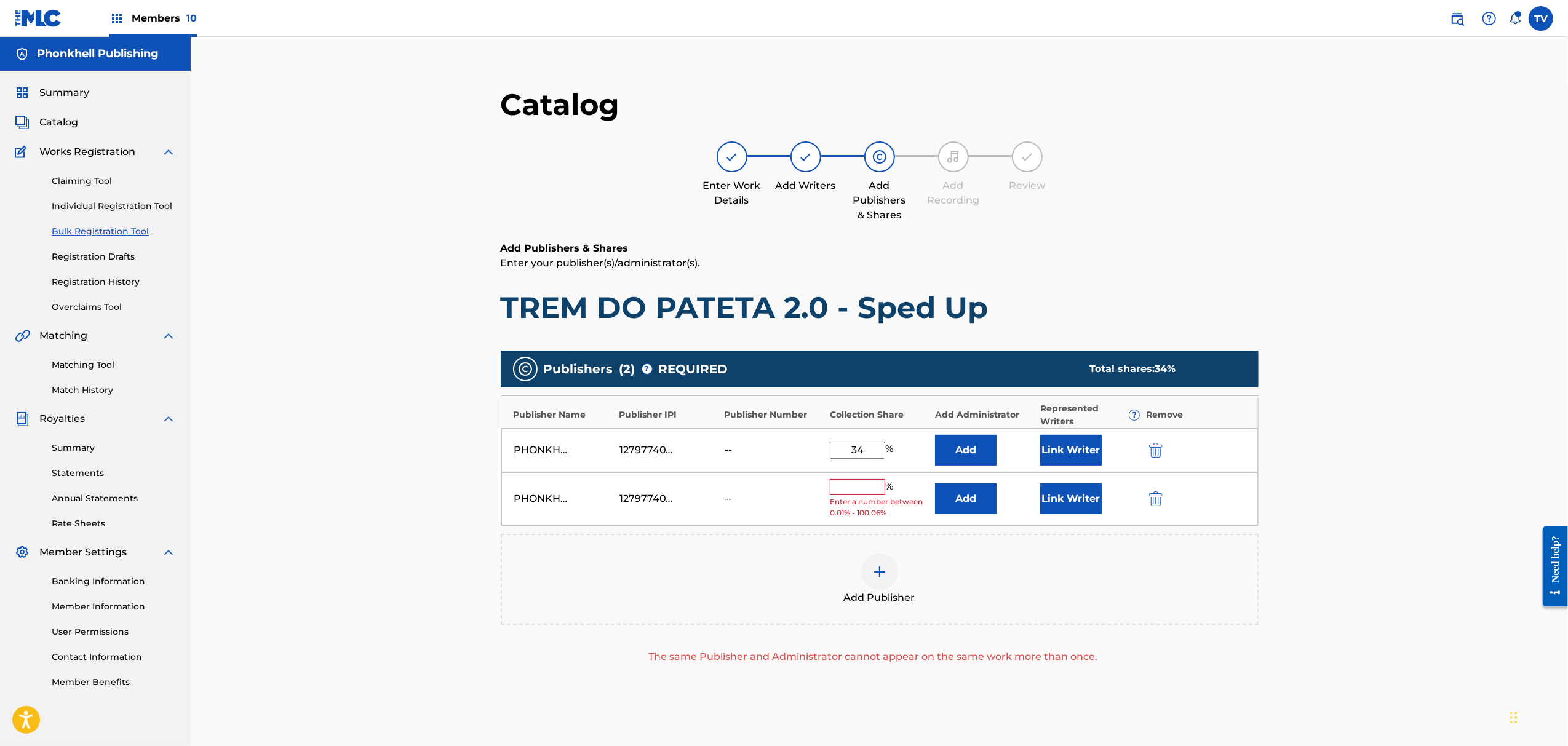
click at [1155, 501] on img "submit" at bounding box center [1156, 499] width 13 height 15
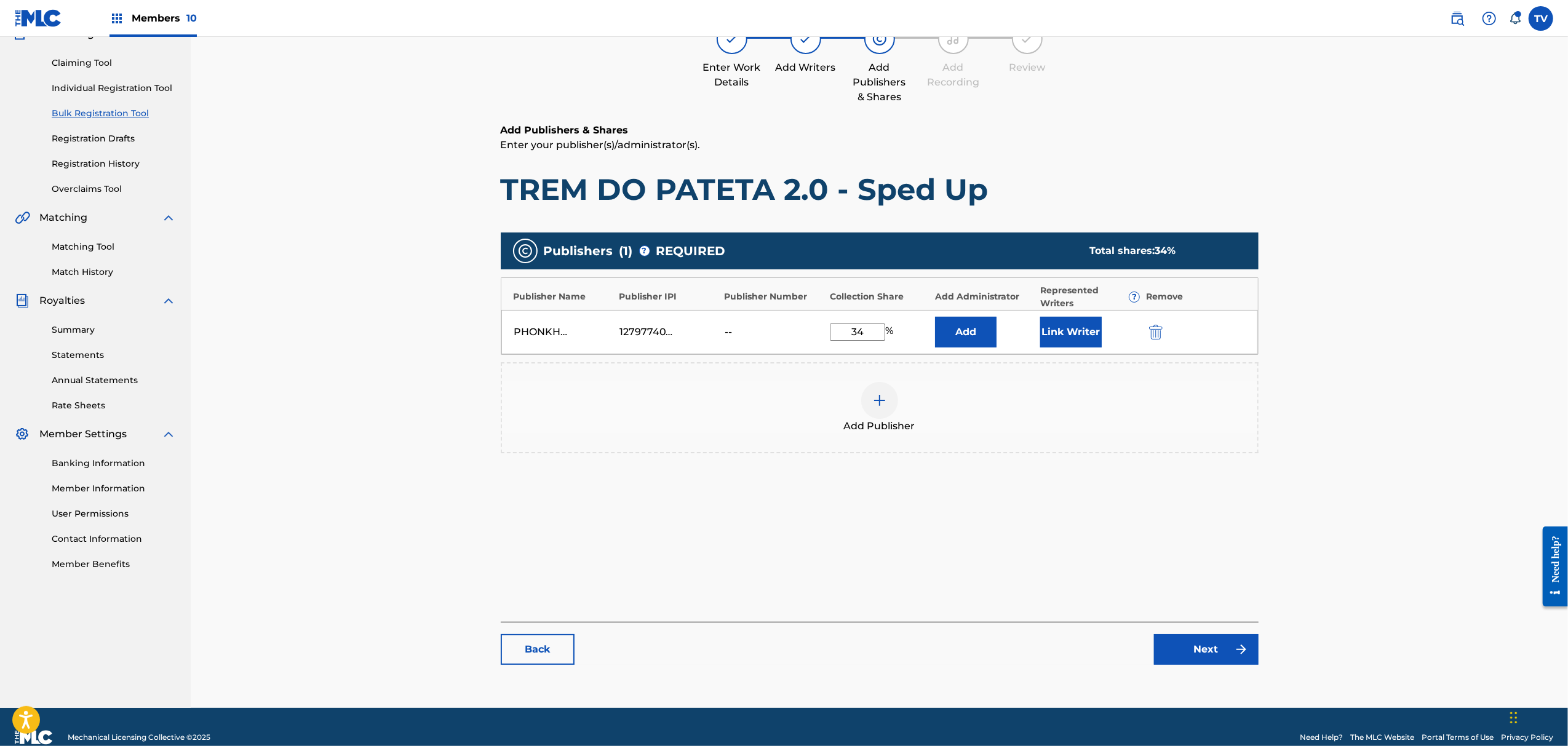
scroll to position [139, 0]
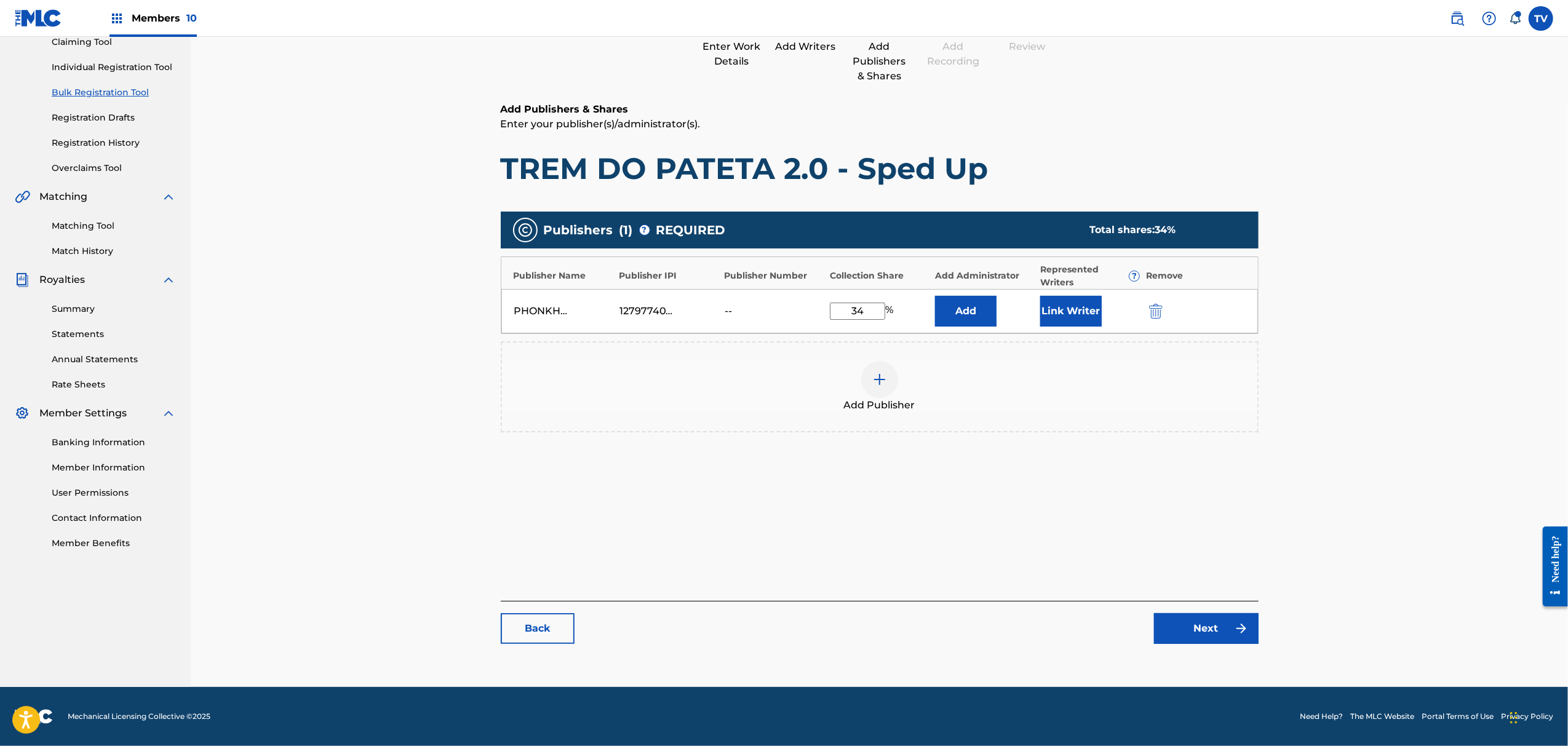
click at [1211, 630] on link "Next" at bounding box center [1207, 629] width 104 height 31
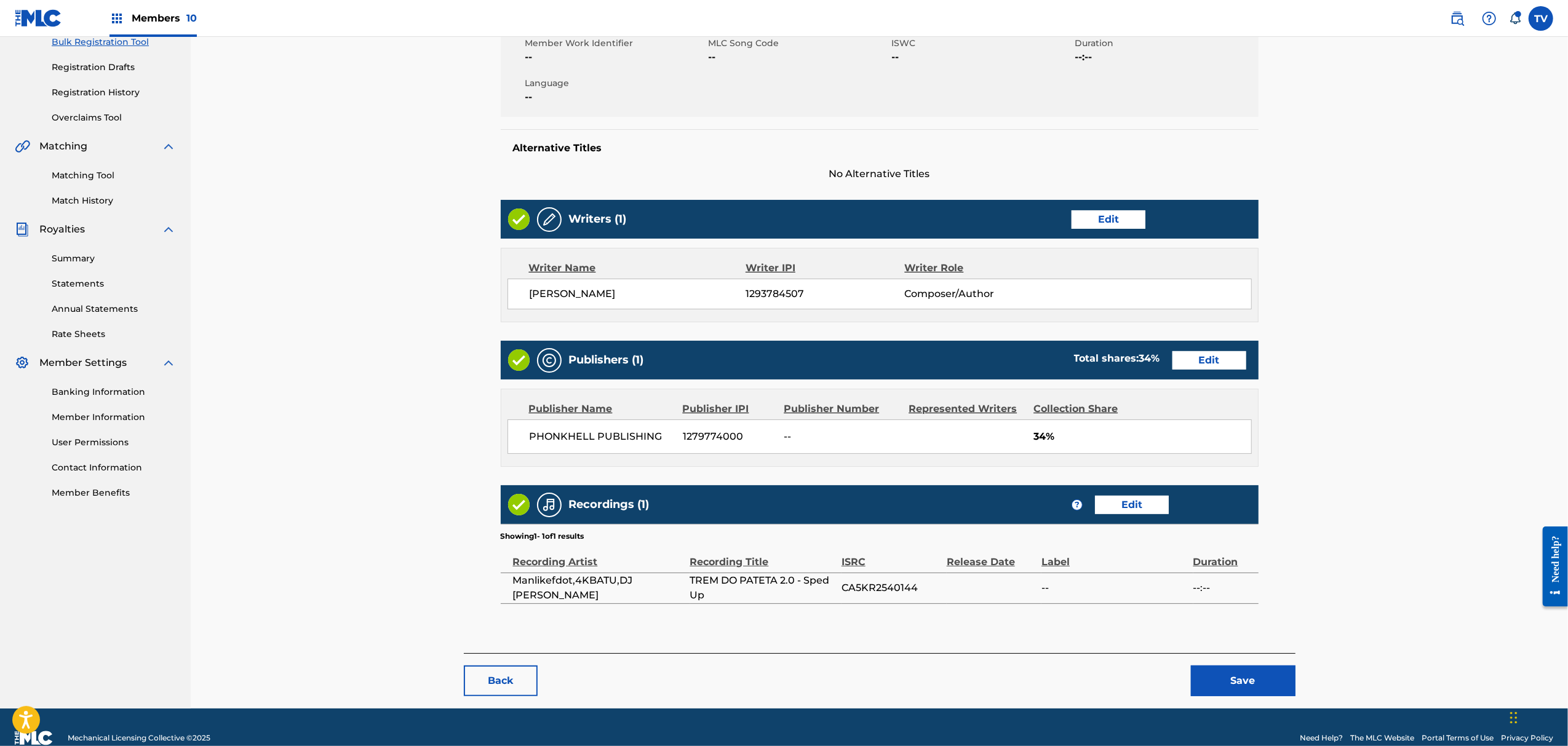
scroll to position [212, 0]
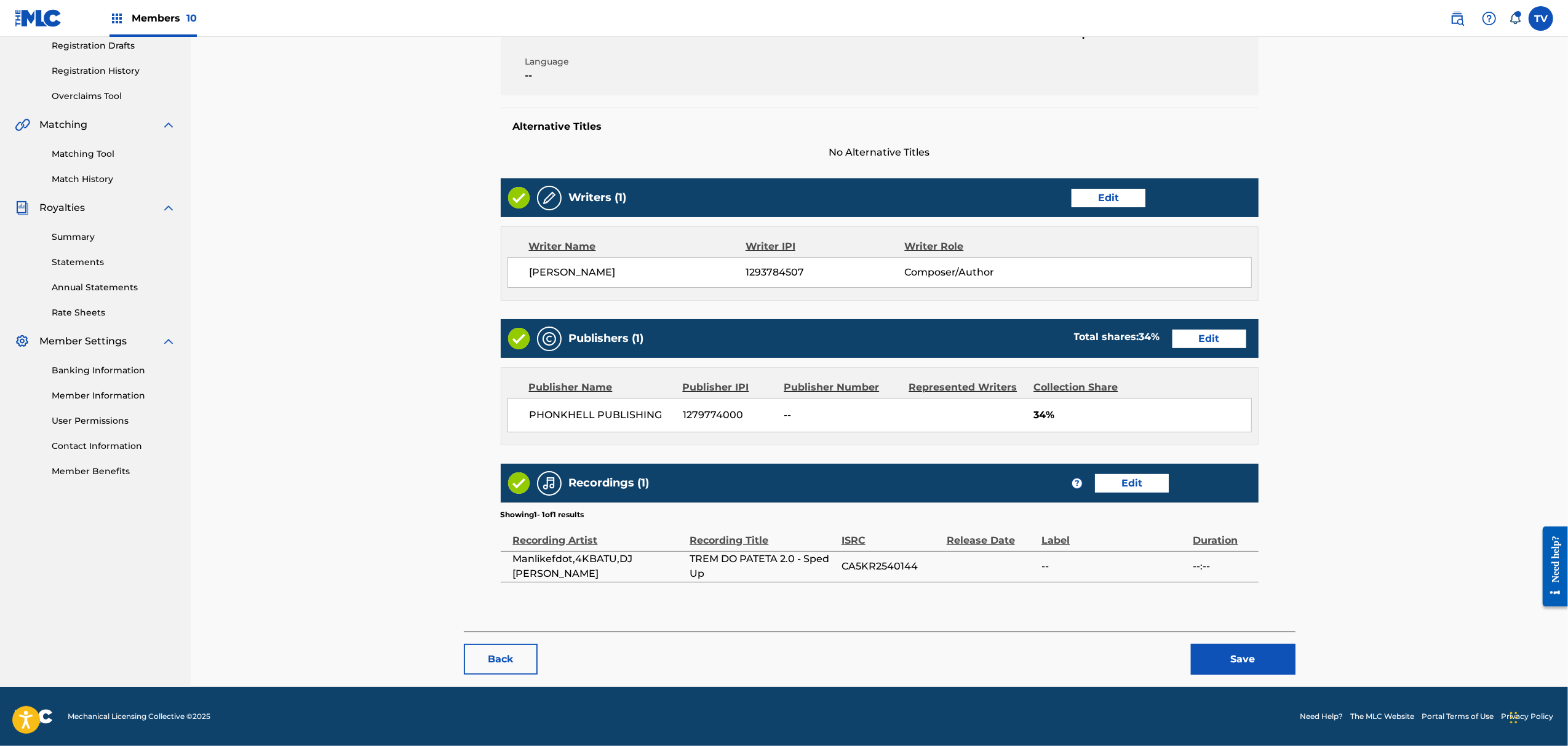
drag, startPoint x: 1276, startPoint y: 675, endPoint x: 1267, endPoint y: 644, distance: 32.3
click at [1276, 673] on div "< Back TREM DO PATETA 2.0 - Sped Up Draft Work Detail Edit Member Work Identifi…" at bounding box center [880, 271] width 832 height 831
click at [1267, 660] on button "Save" at bounding box center [1243, 659] width 104 height 31
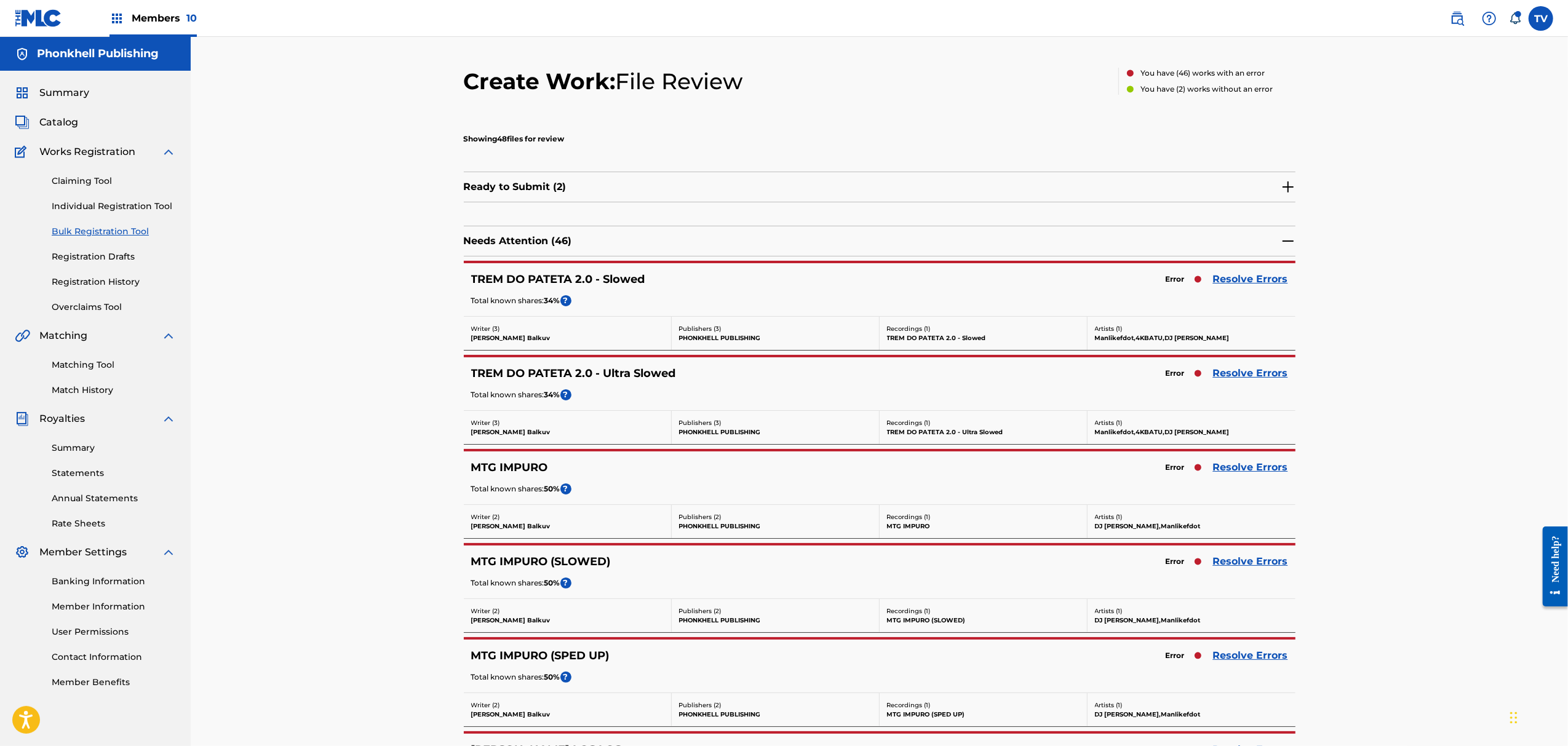
click at [1247, 562] on link "Resolve Errors" at bounding box center [1250, 561] width 75 height 15
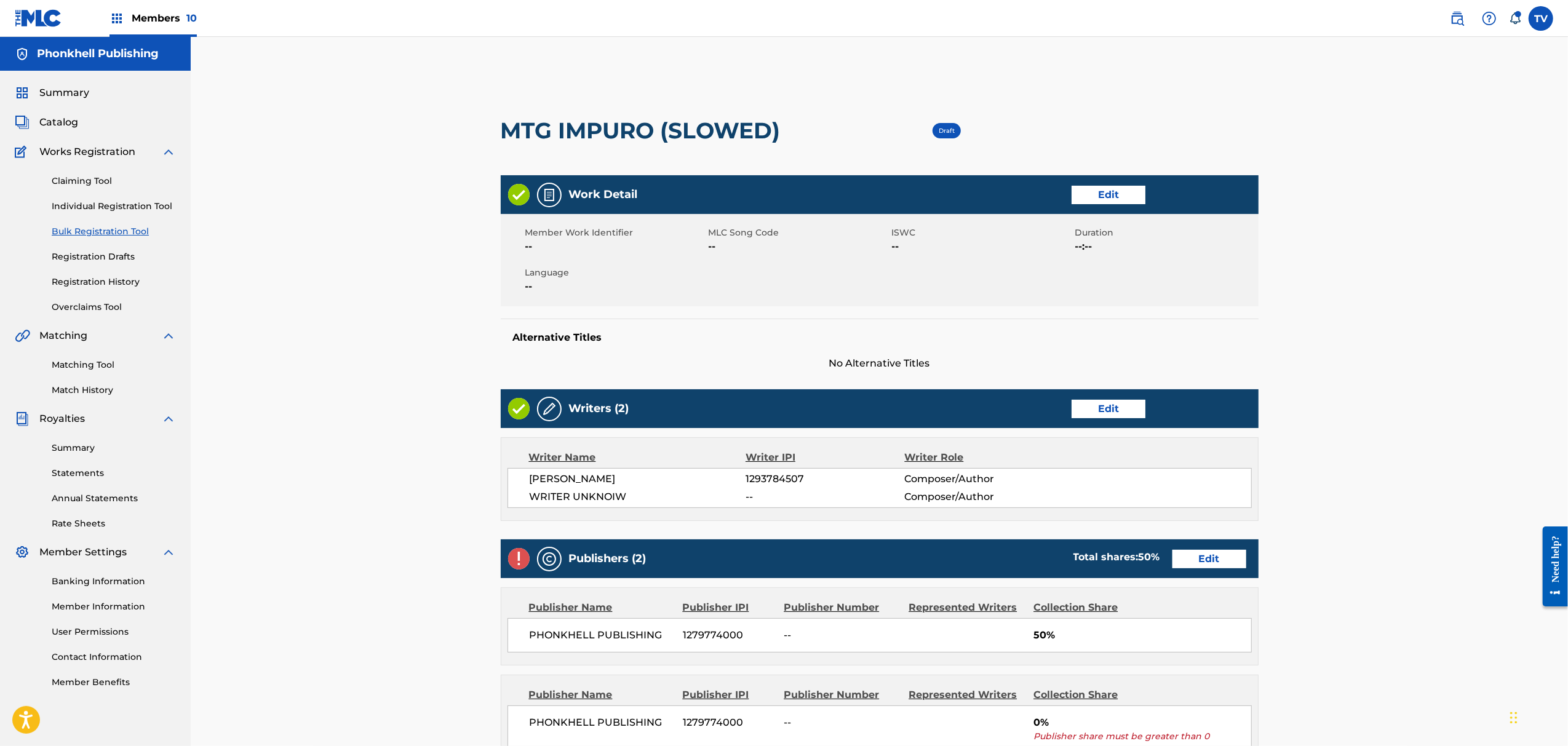
click at [1113, 409] on link "Edit" at bounding box center [1108, 409] width 74 height 18
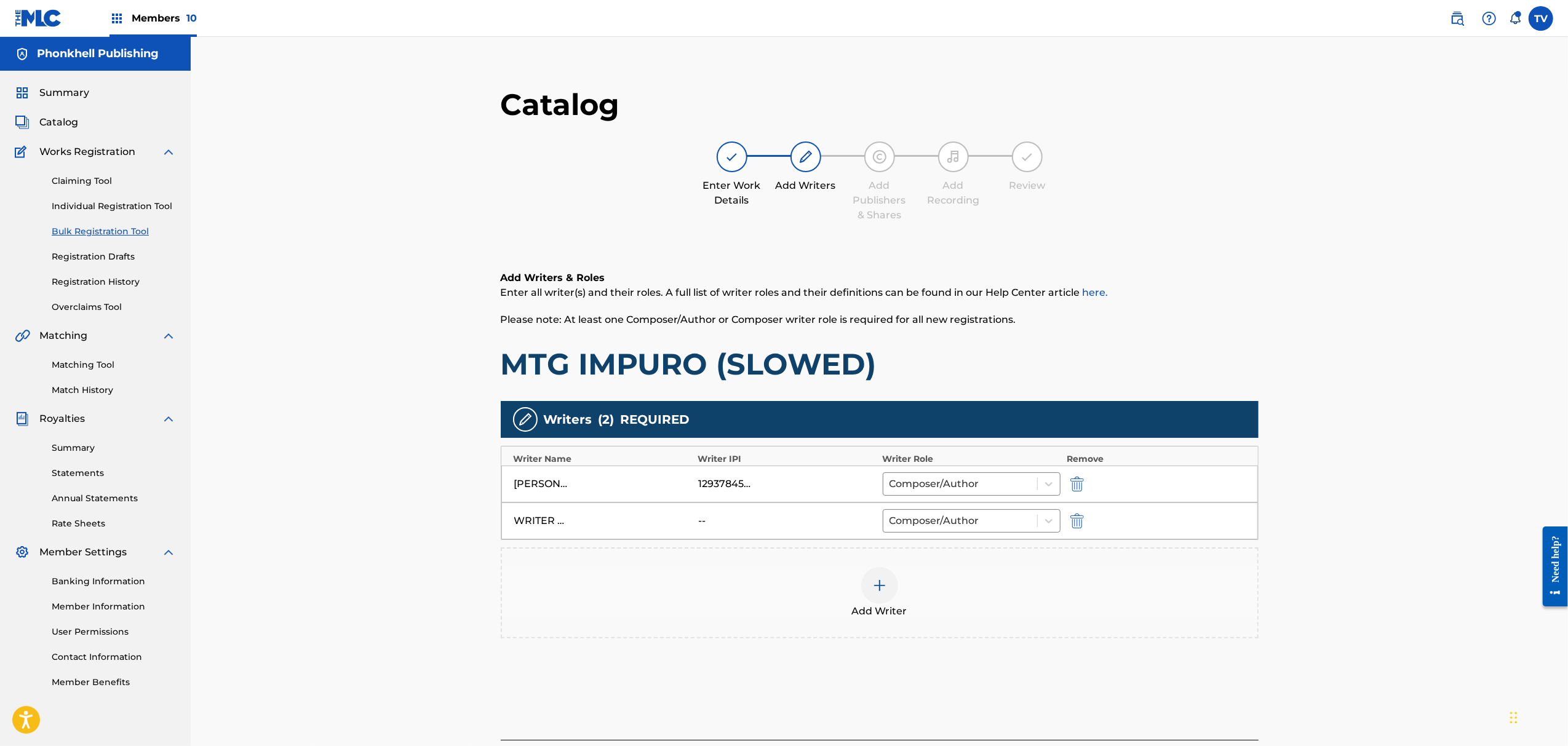
click at [1066, 523] on button "submit" at bounding box center [1076, 521] width 18 height 14
click at [1076, 547] on div "Add Writer" at bounding box center [880, 592] width 758 height 91
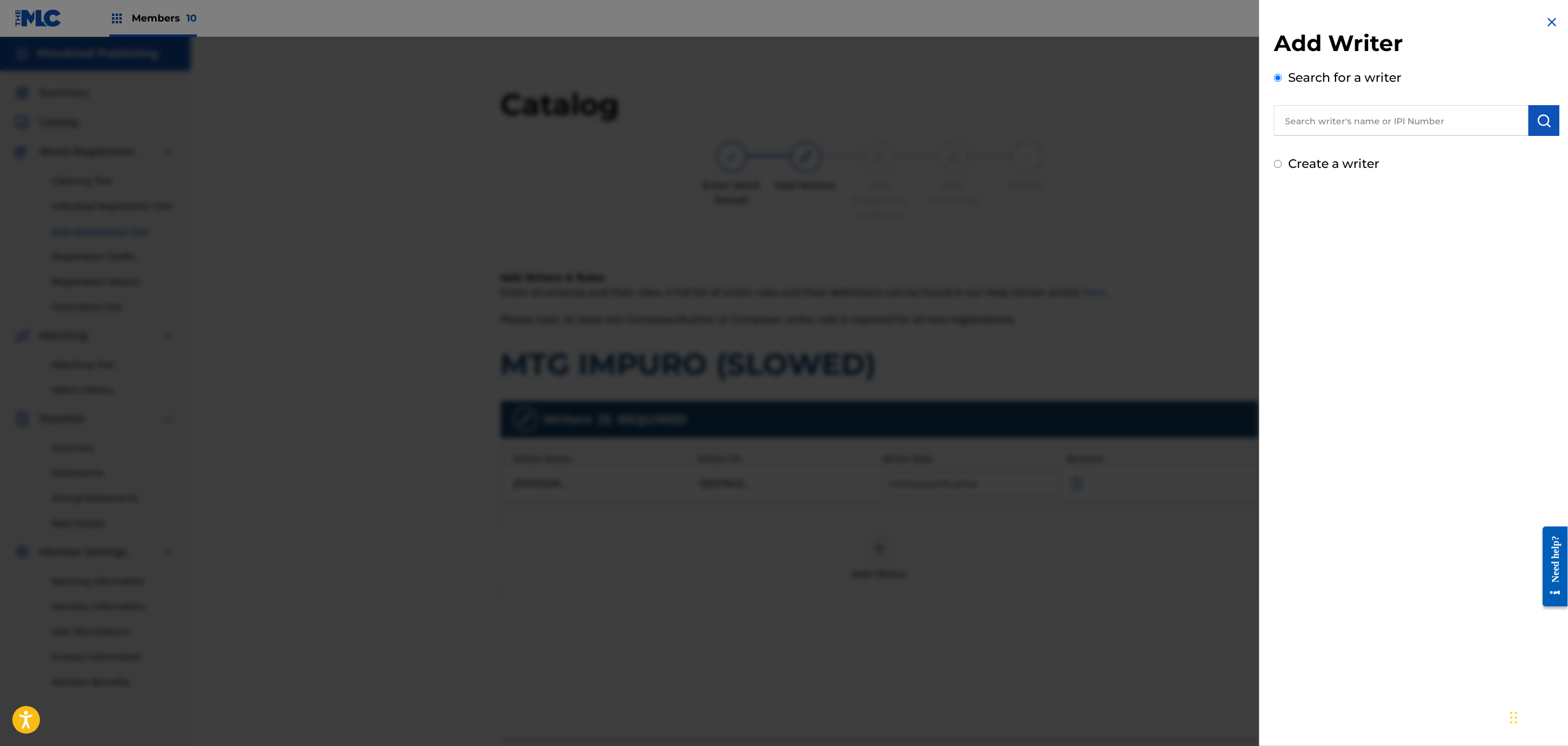
click at [1105, 557] on div at bounding box center [784, 409] width 1568 height 746
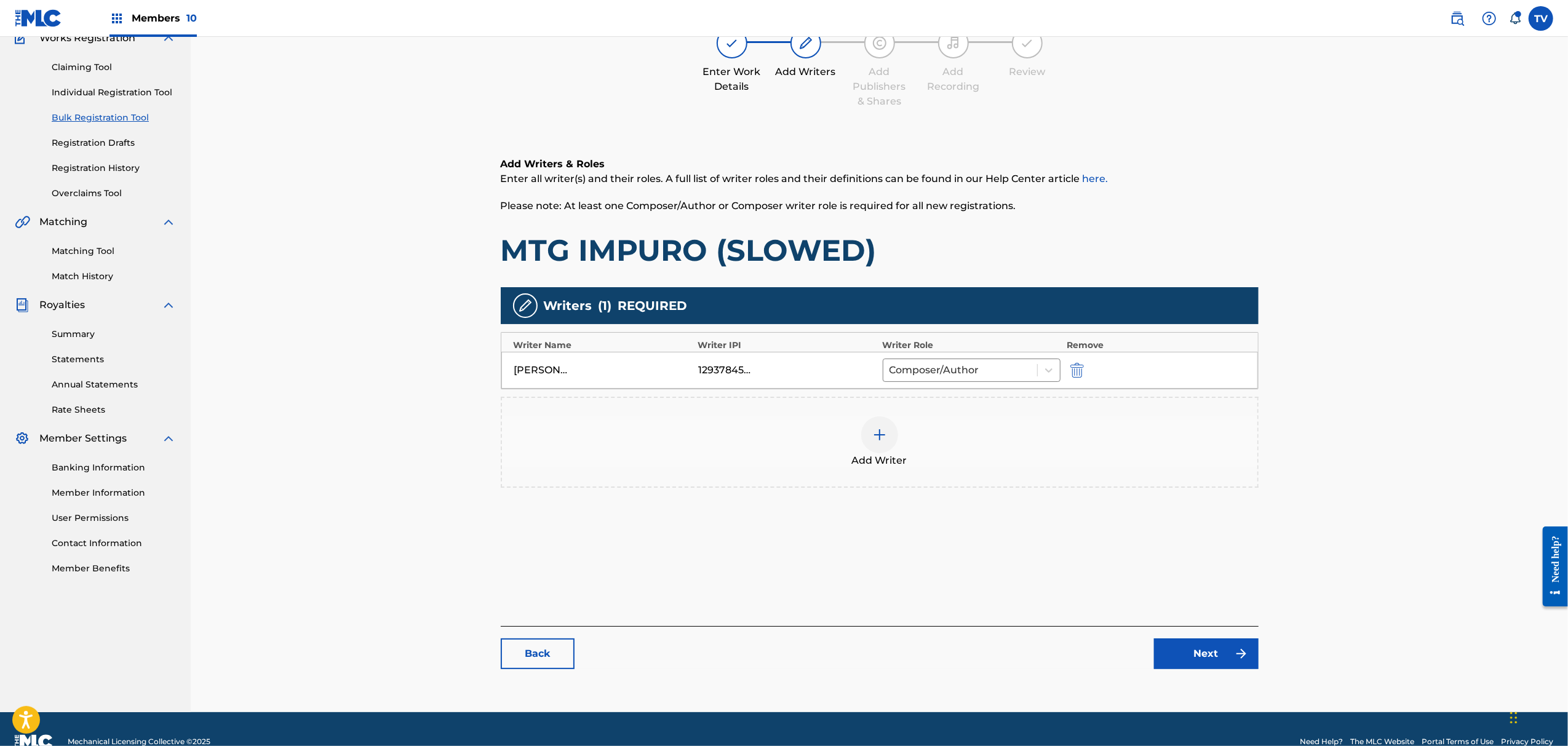
scroll to position [139, 0]
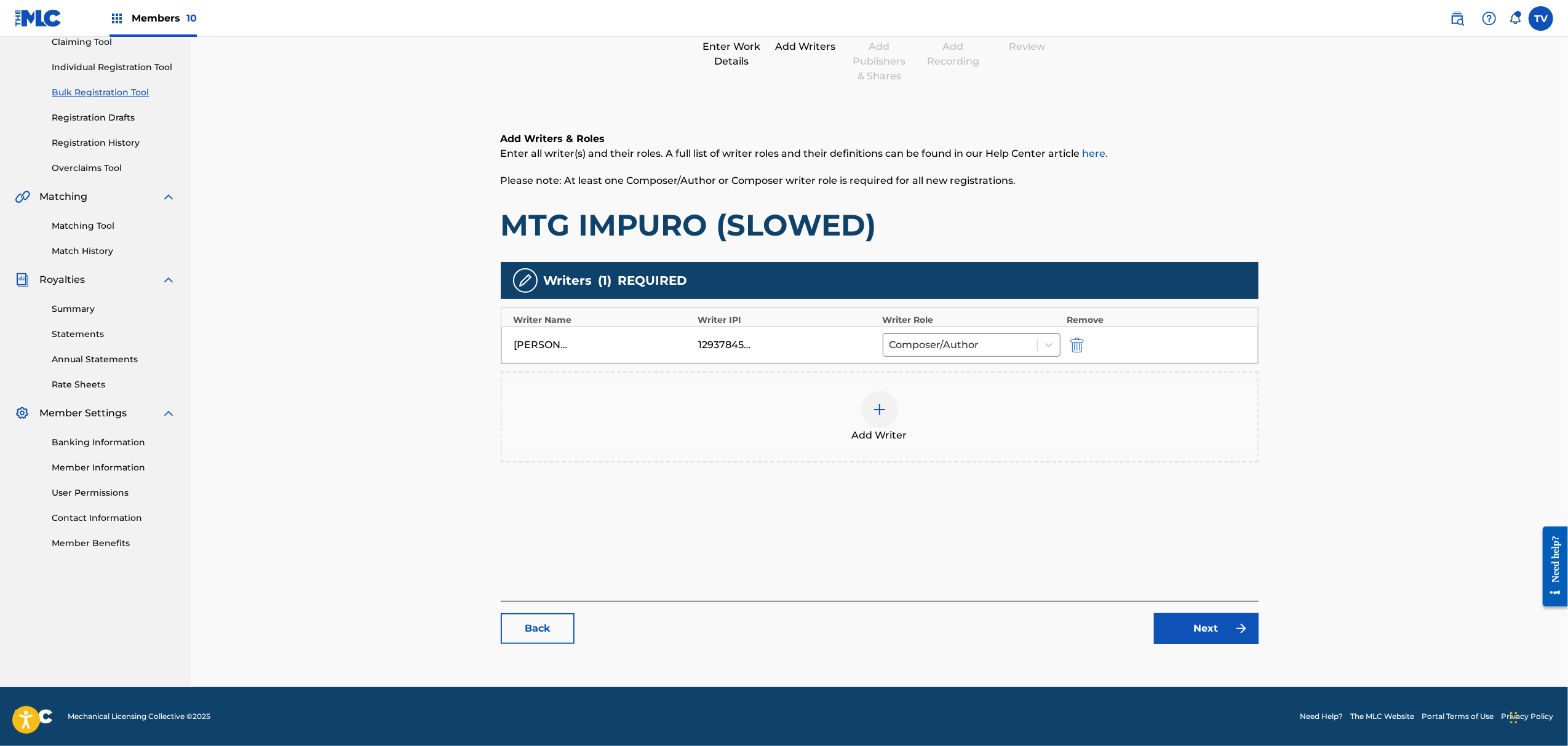
click at [1207, 614] on link "Next" at bounding box center [1207, 629] width 104 height 31
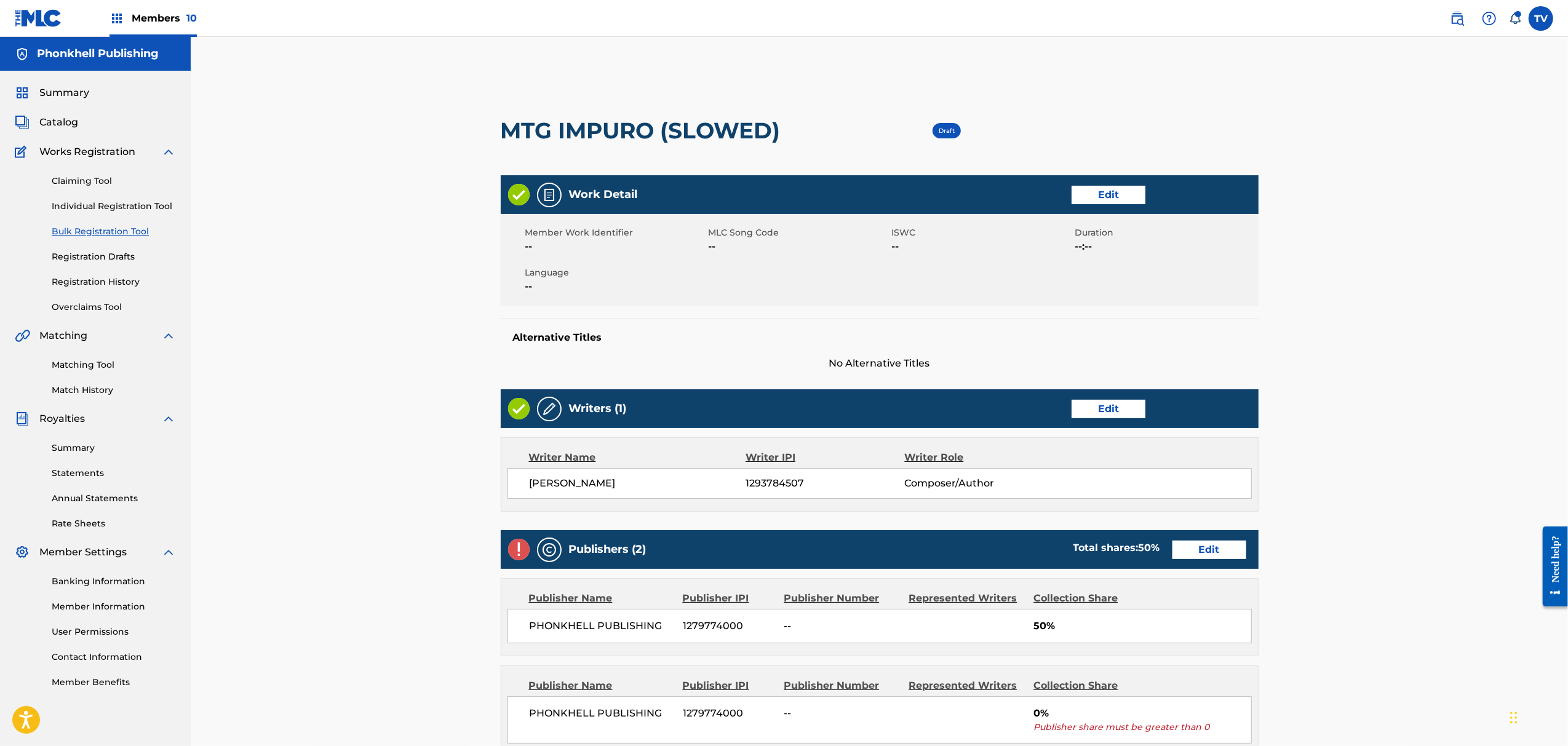
click at [1205, 557] on link "Edit" at bounding box center [1209, 550] width 74 height 18
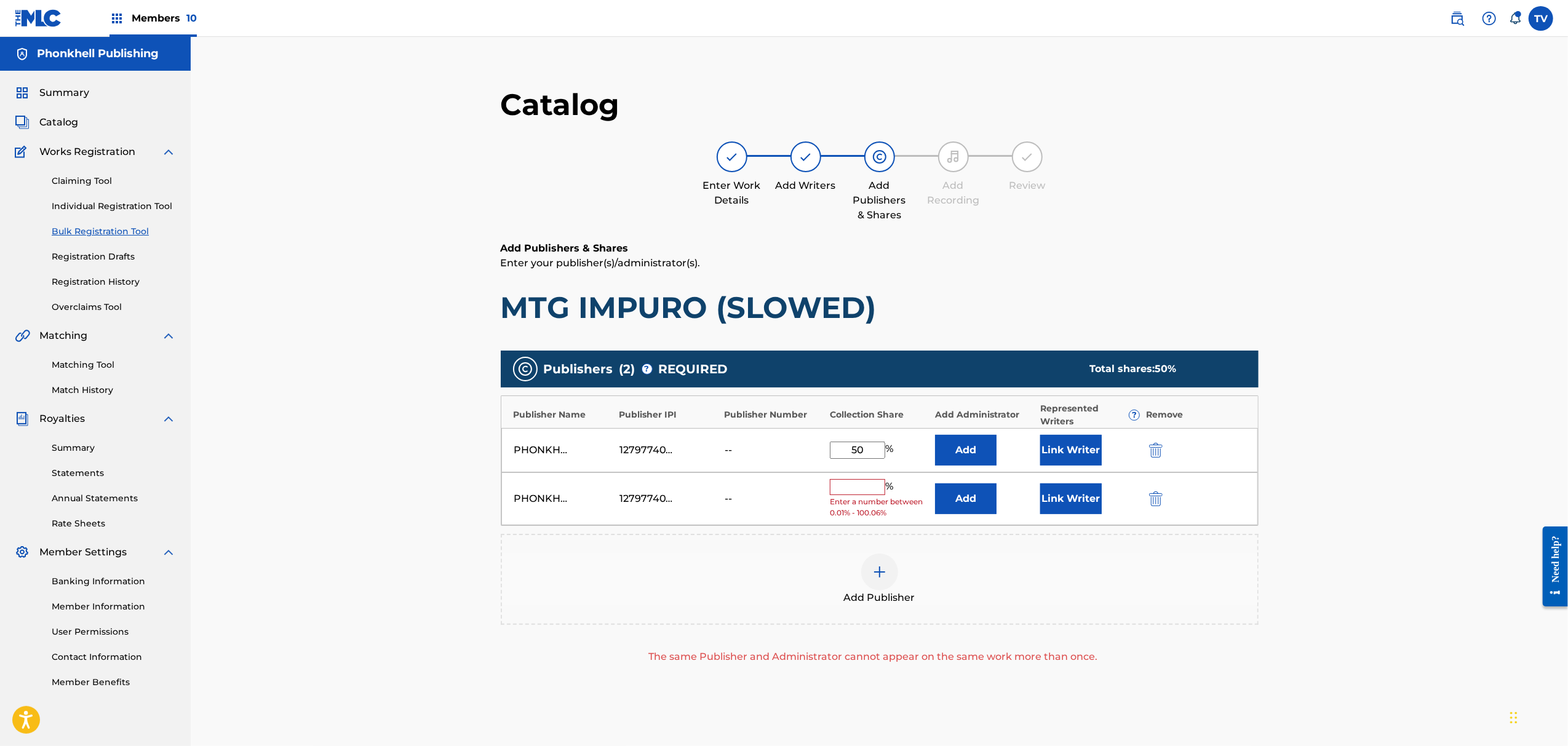
click at [1157, 503] on img "submit" at bounding box center [1156, 499] width 13 height 15
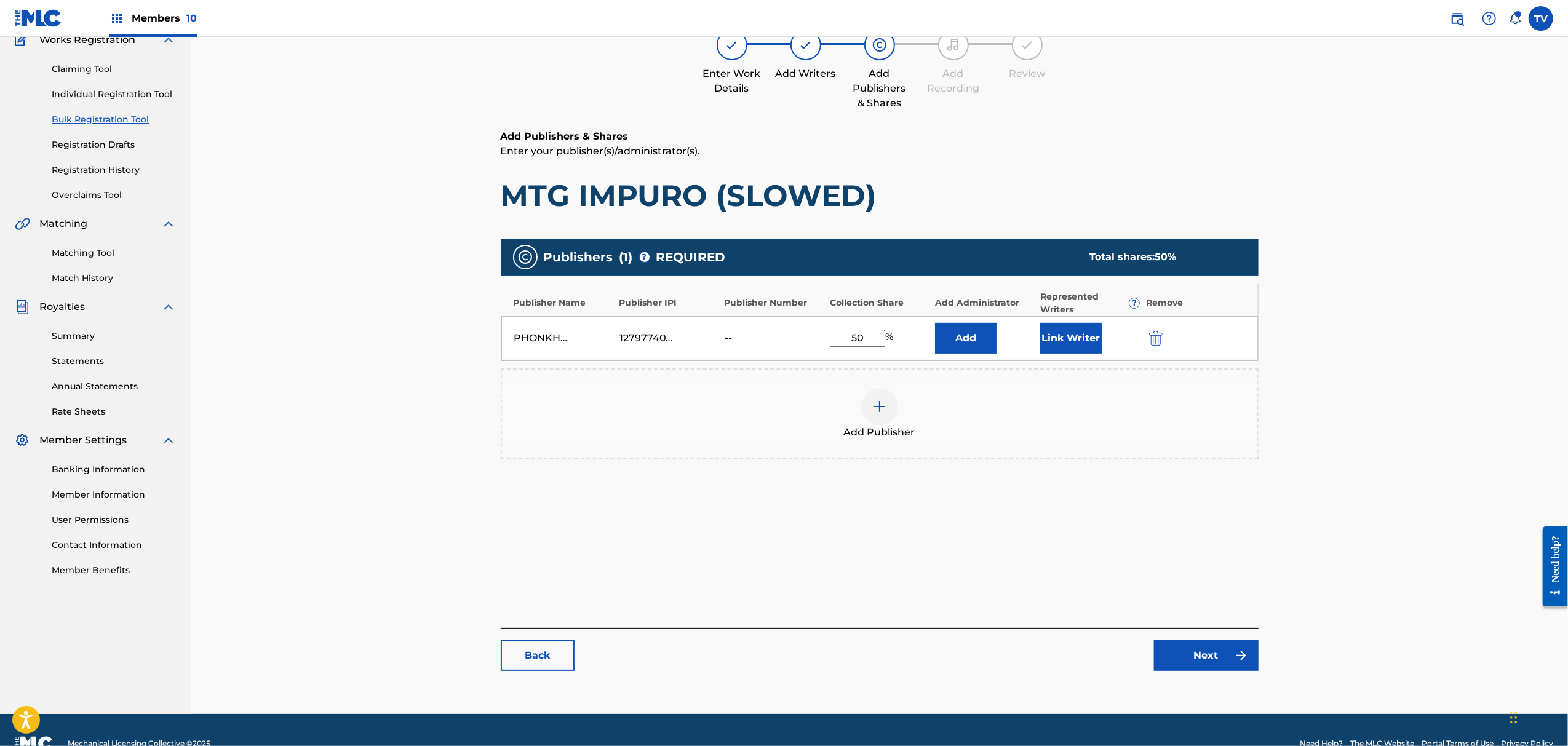
scroll to position [139, 0]
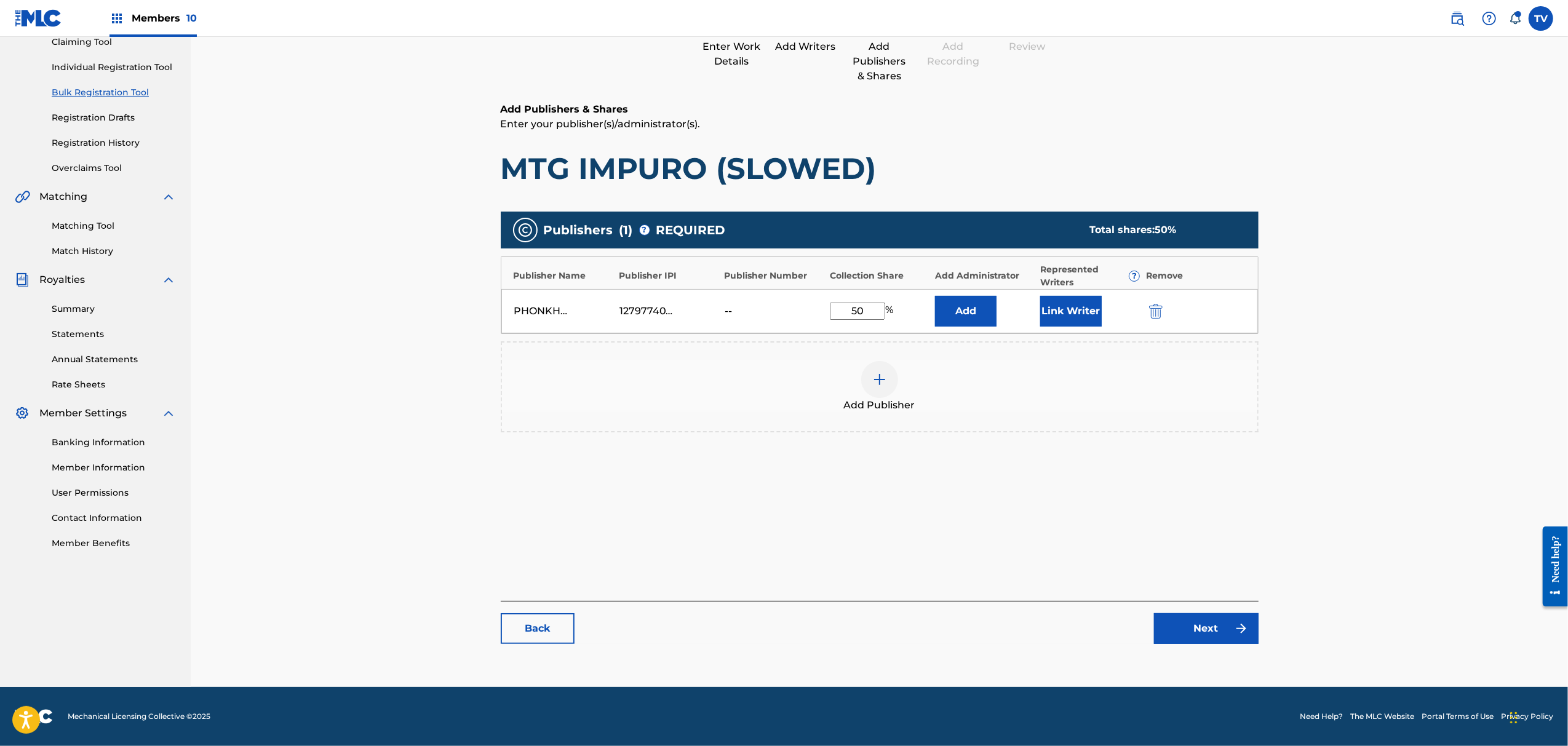
click at [1206, 640] on link "Next" at bounding box center [1207, 629] width 104 height 31
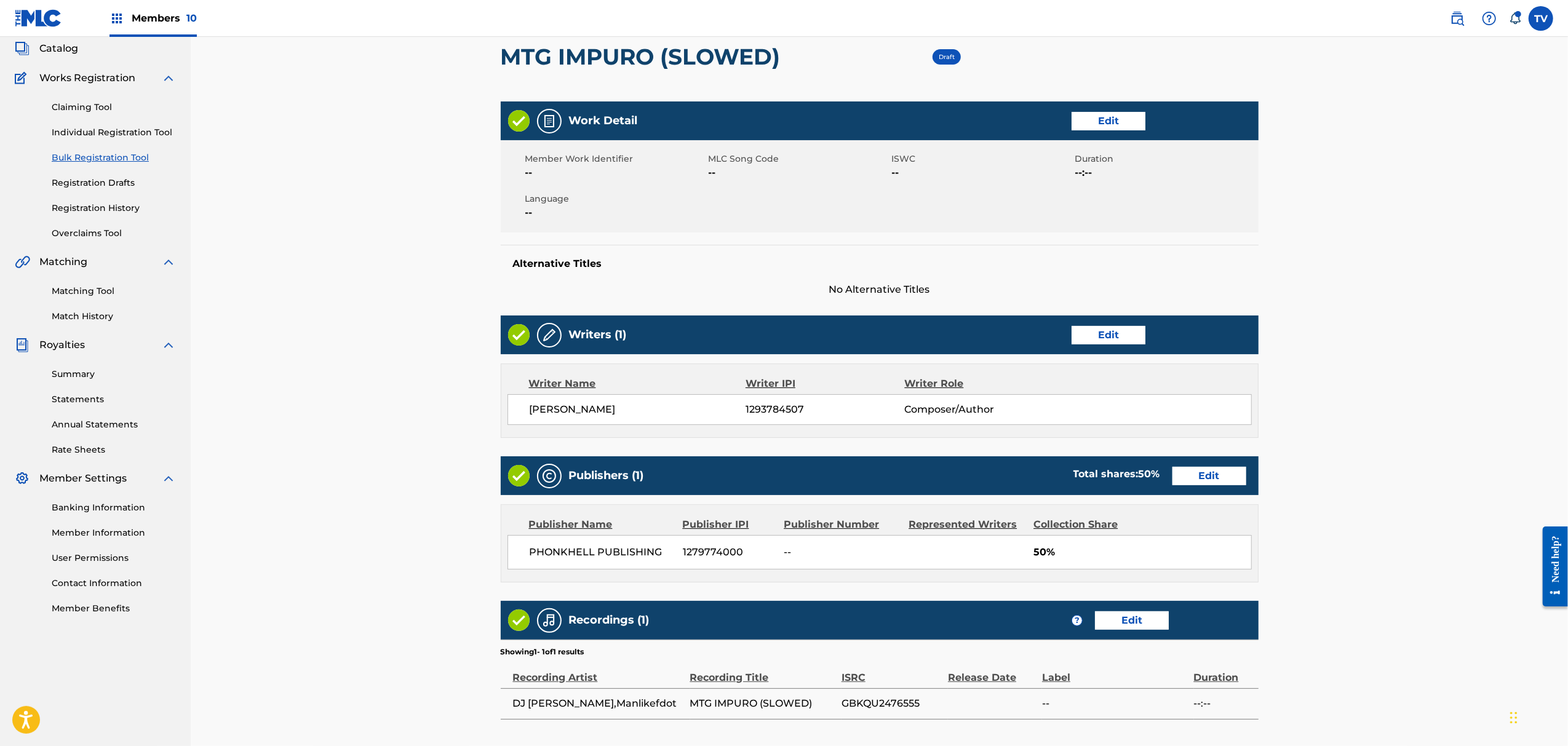
scroll to position [212, 0]
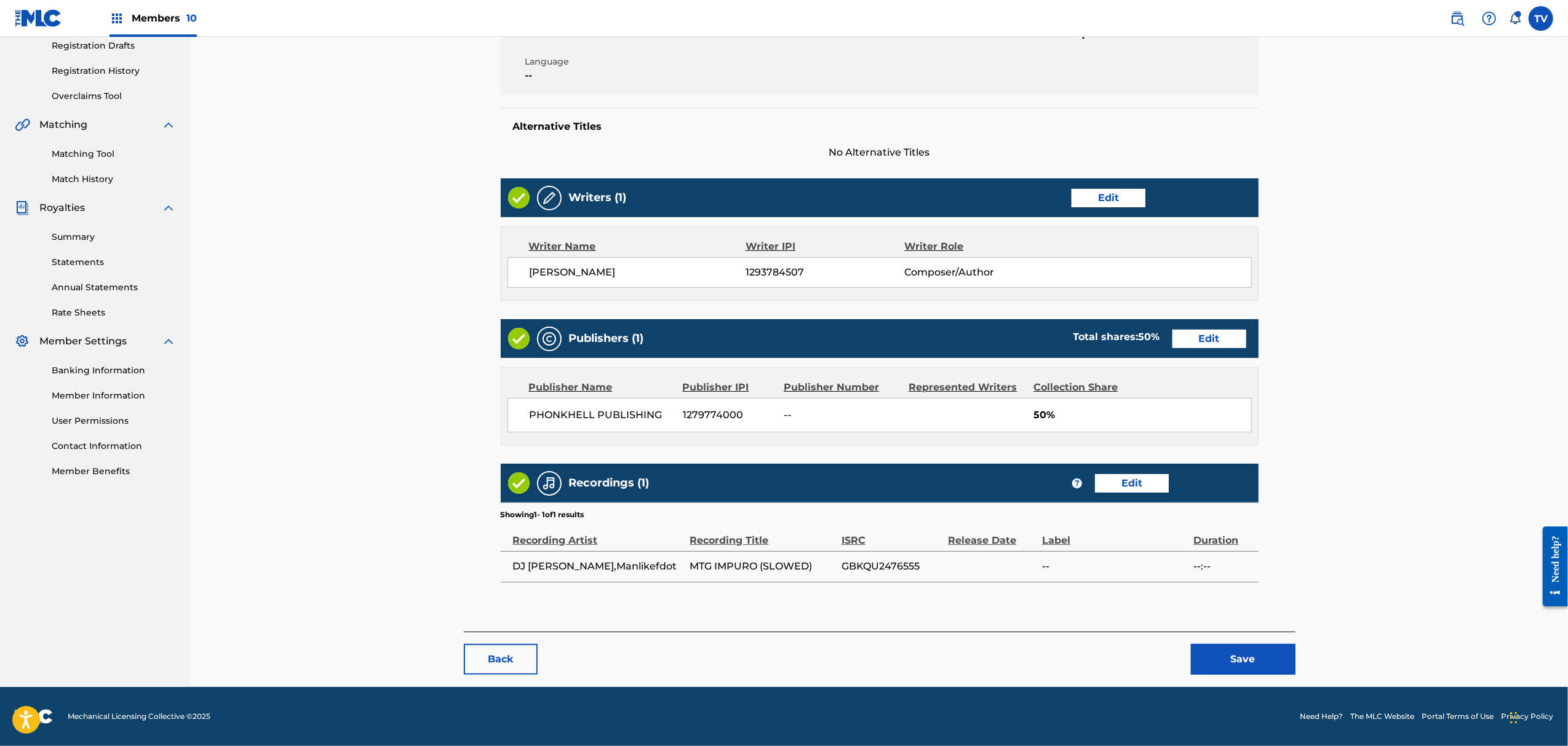
click at [1240, 647] on button "Save" at bounding box center [1243, 659] width 104 height 31
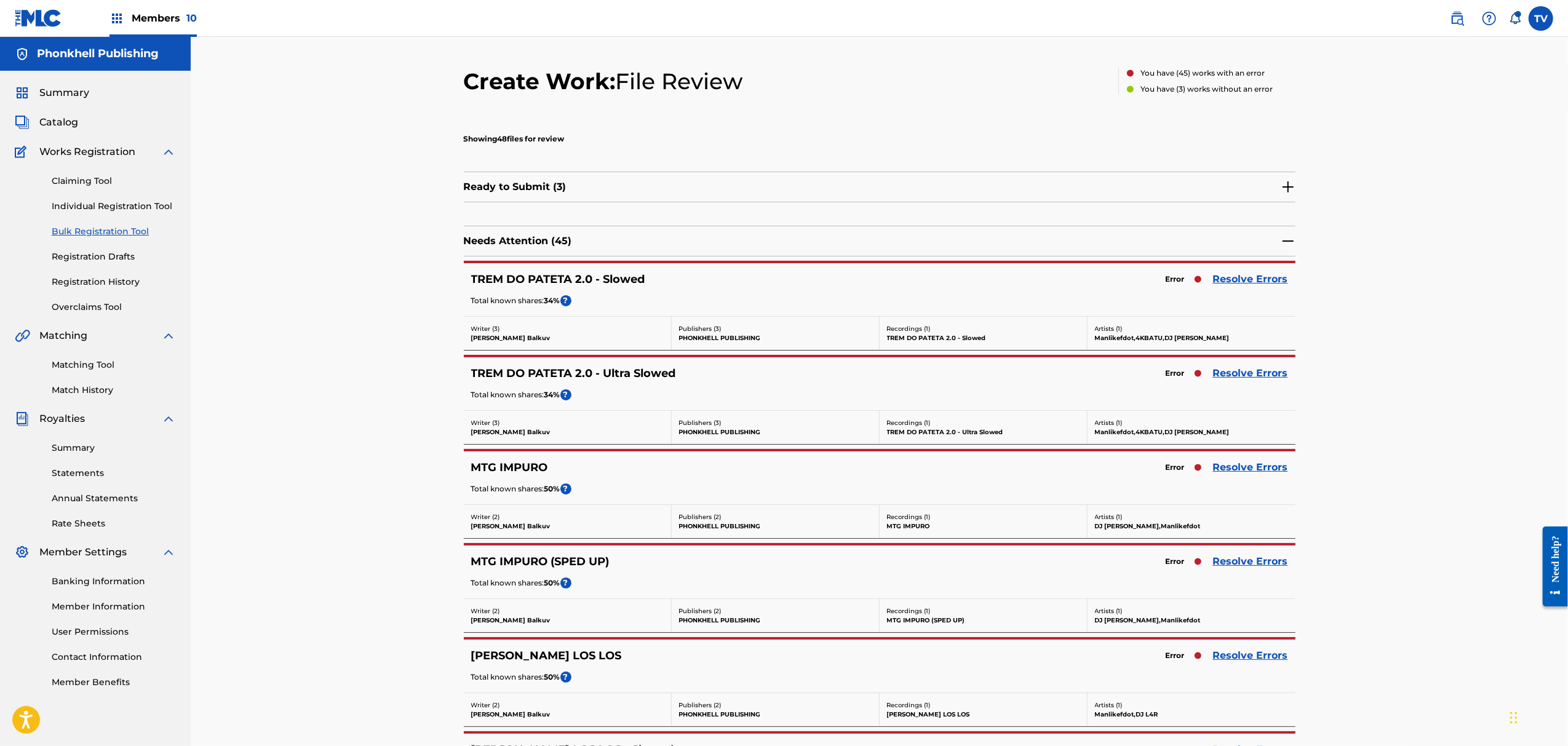
click at [1257, 470] on link "Resolve Errors" at bounding box center [1250, 467] width 75 height 15
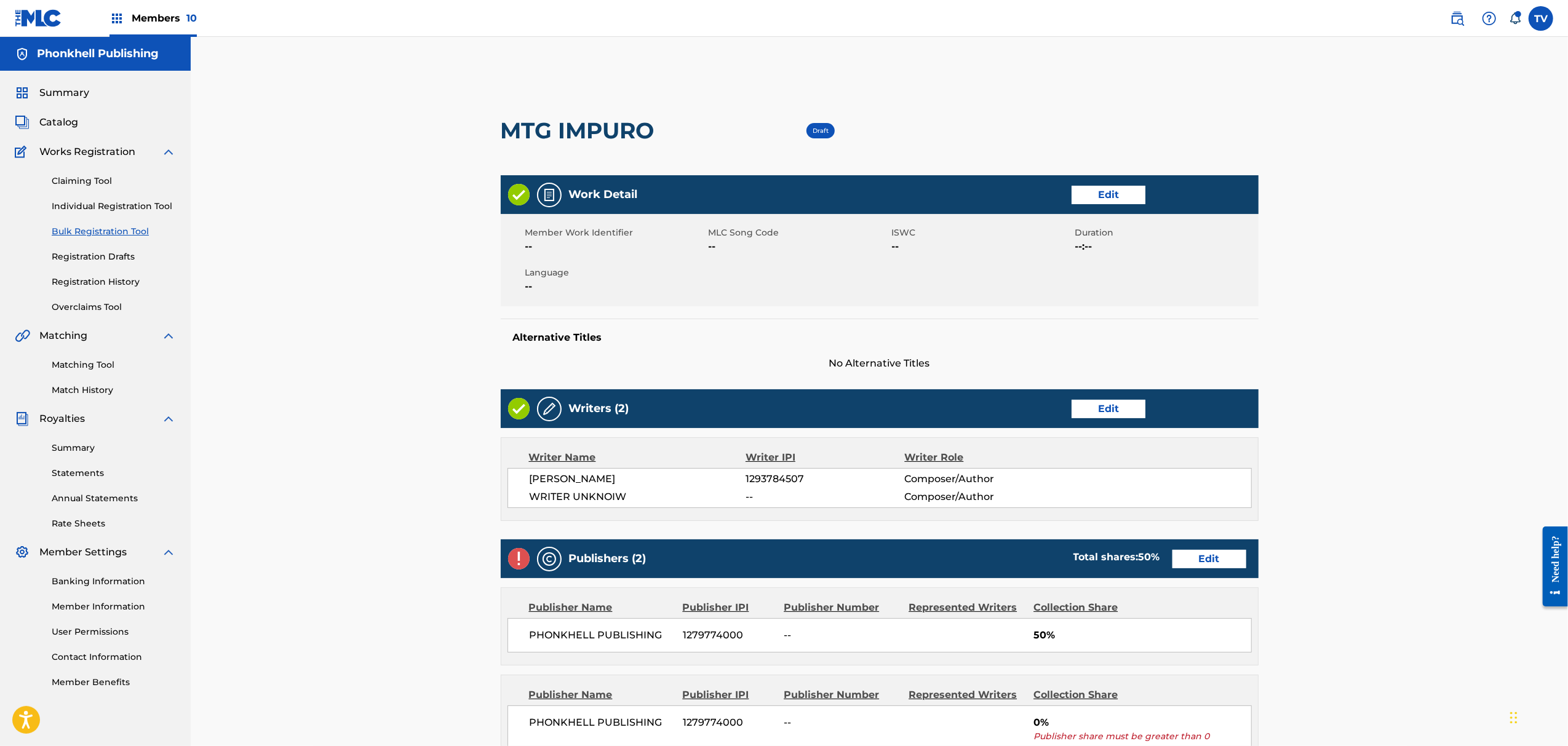
click at [1096, 406] on link "Edit" at bounding box center [1108, 409] width 74 height 18
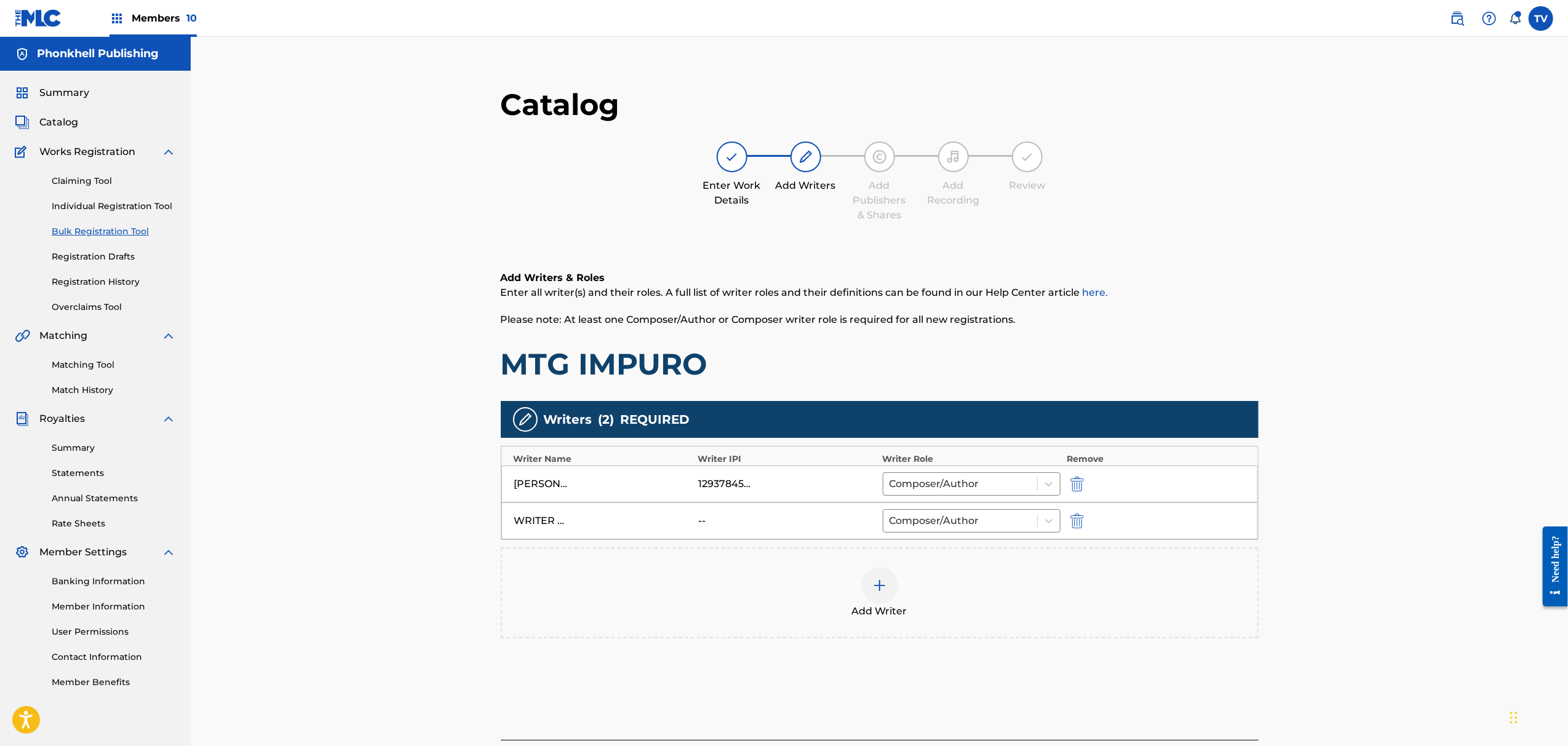
click at [1076, 515] on img "submit" at bounding box center [1077, 521] width 13 height 15
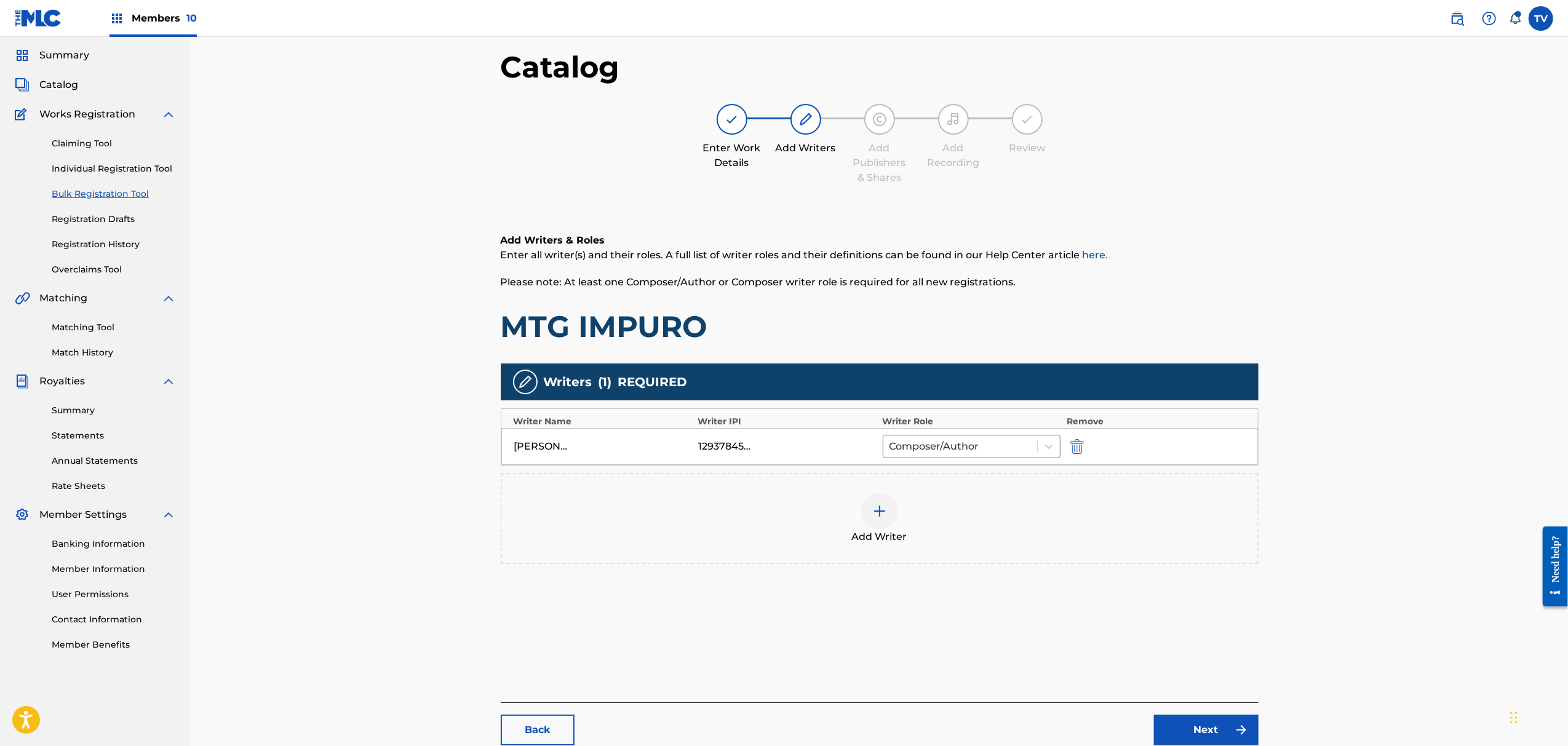
scroll to position [139, 0]
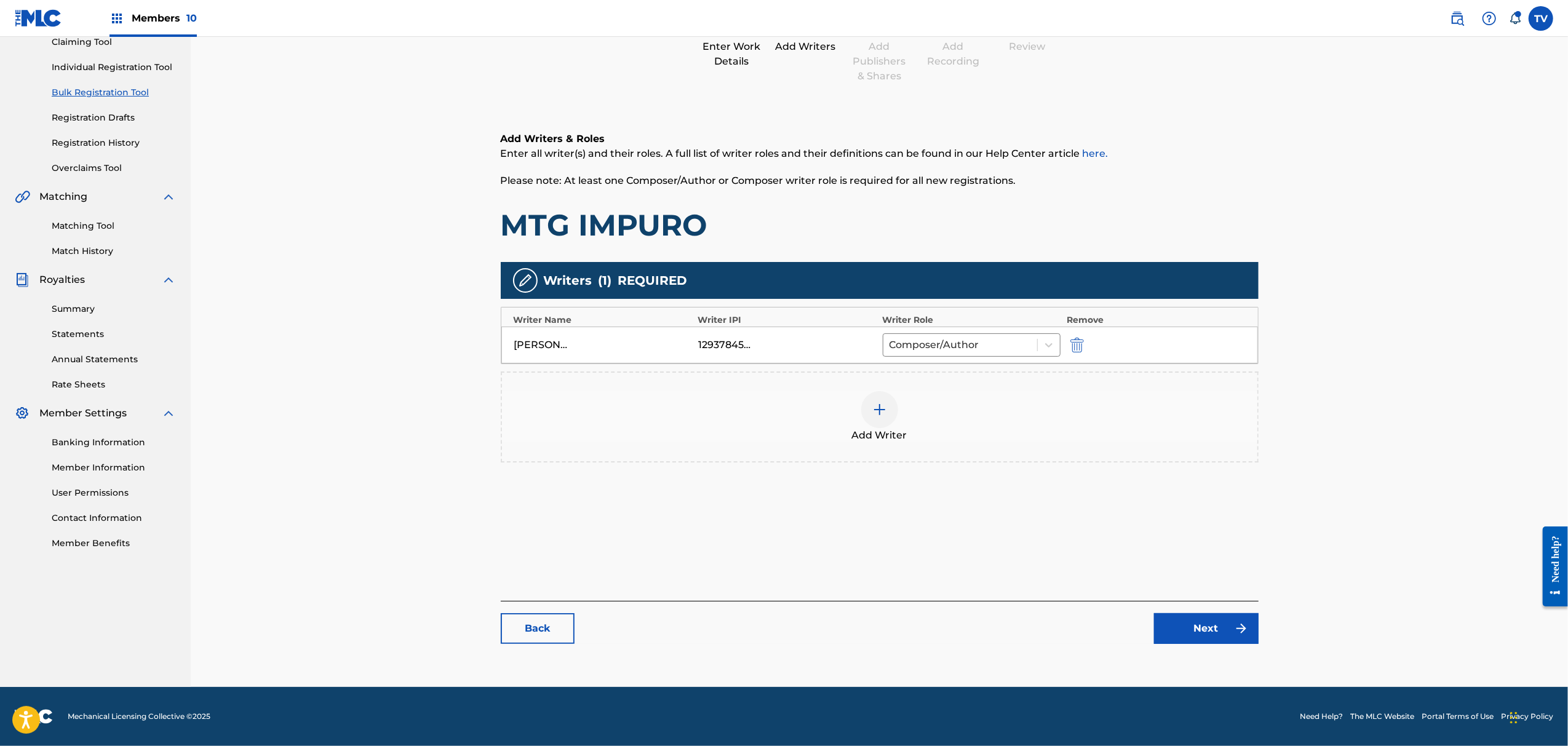
click at [1231, 654] on div "Catalog Enter Work Details Add Writers Add Publishers & Shares Add Recording Re…" at bounding box center [880, 301] width 758 height 709
click at [1227, 633] on link "Next" at bounding box center [1207, 629] width 104 height 31
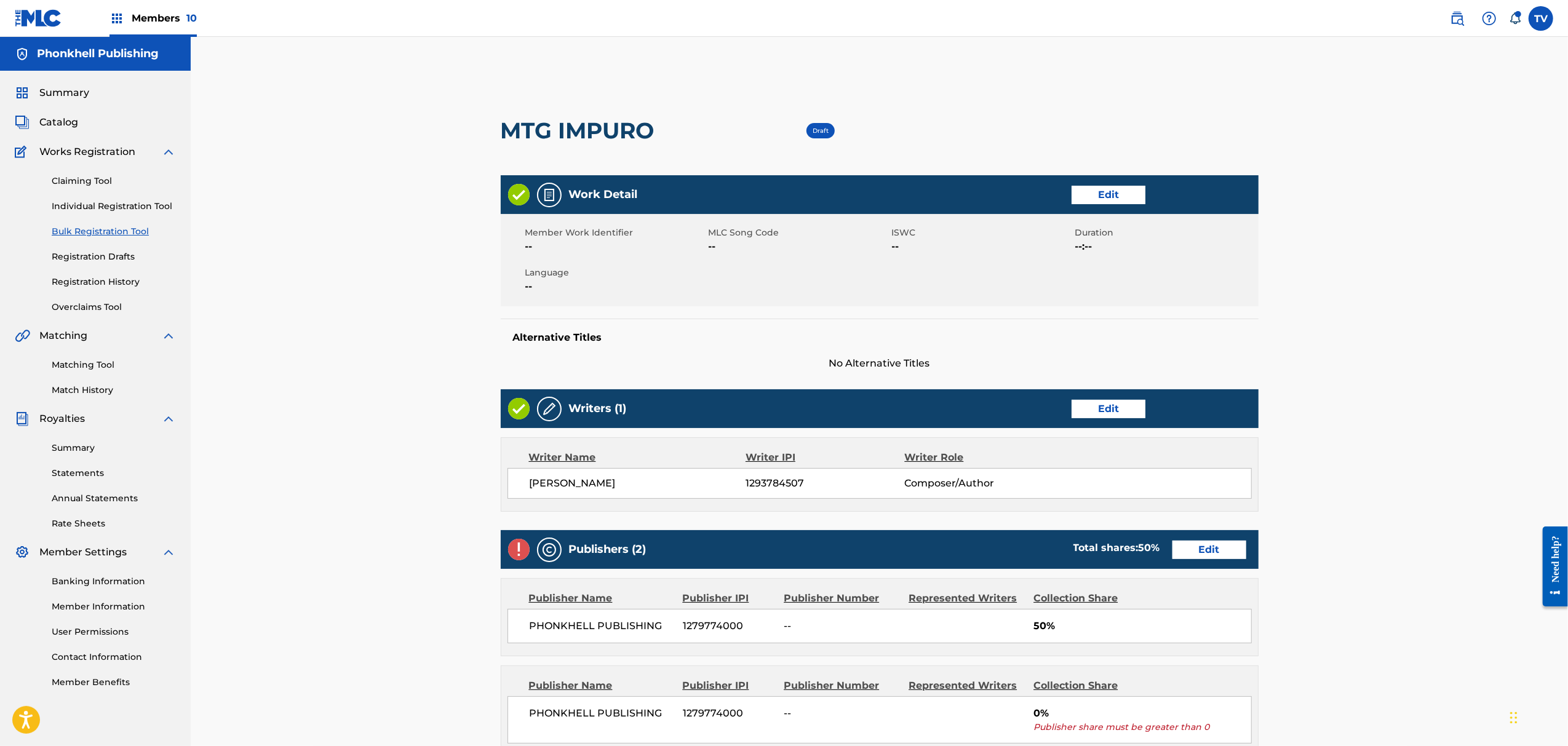
click at [1217, 552] on link "Edit" at bounding box center [1209, 550] width 74 height 18
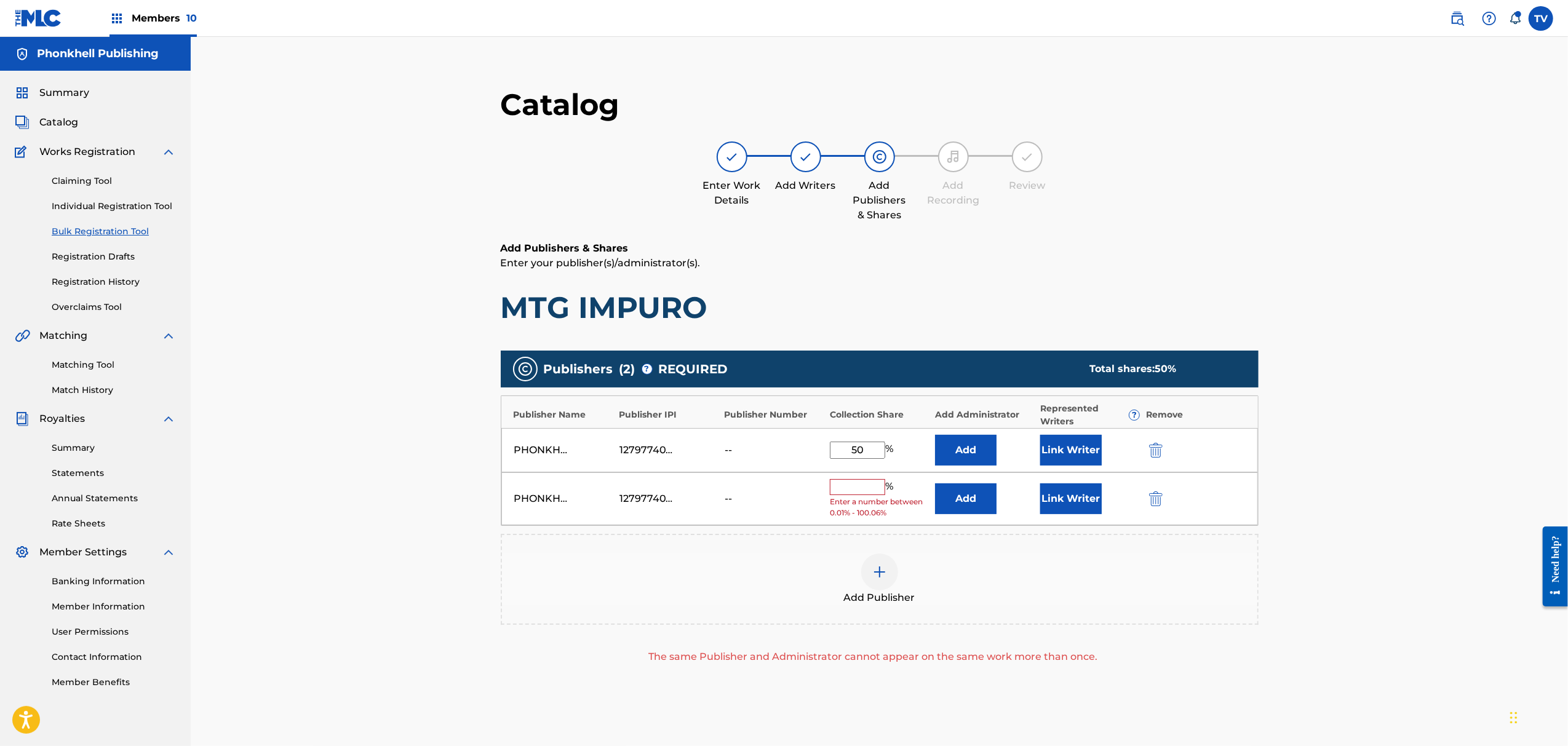
click at [1152, 490] on div "PHONKHELL PUBLISHING 1279774000 -- % Enter a number between 0.01% - 100.06% Add…" at bounding box center [880, 499] width 757 height 54
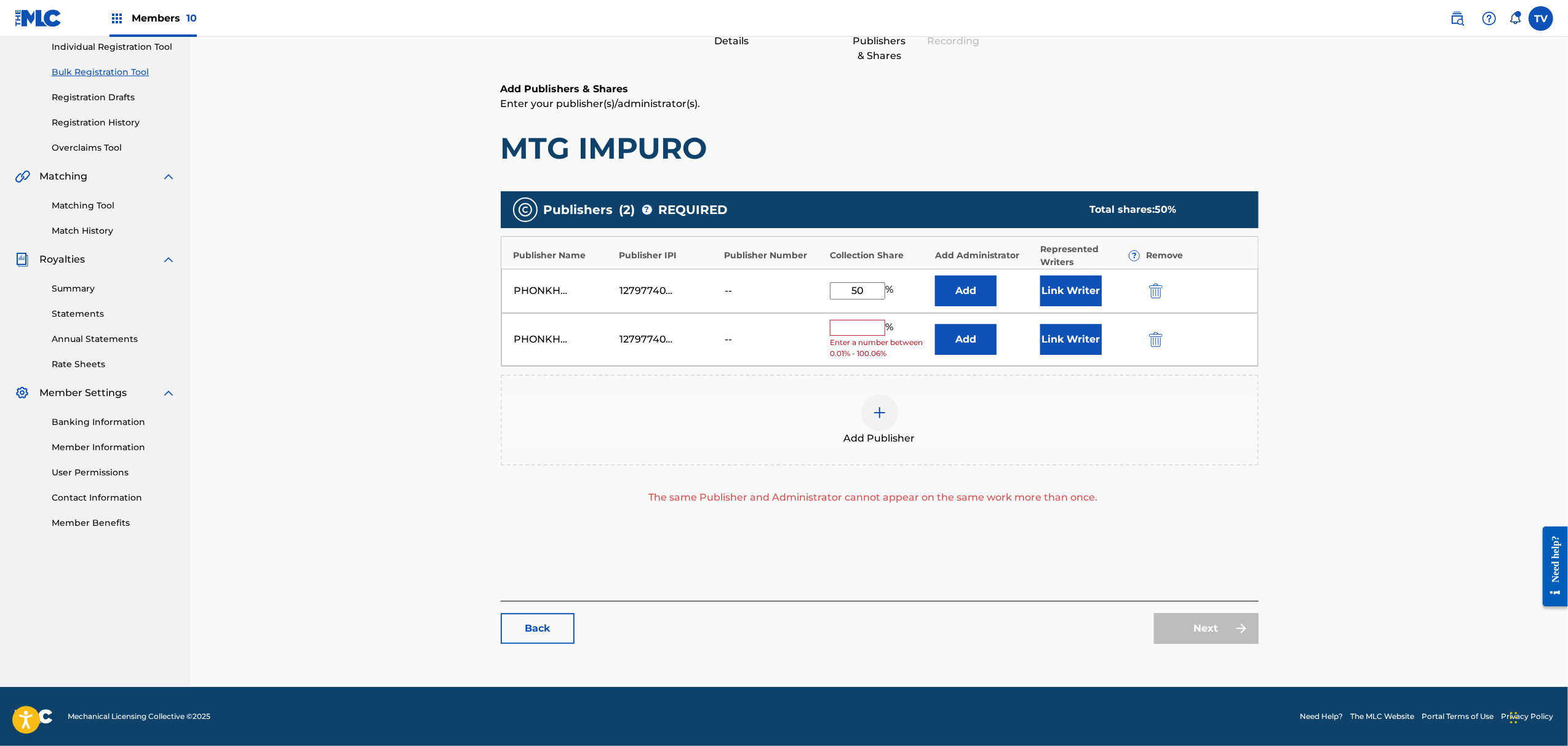
click at [1155, 338] on img "submit" at bounding box center [1156, 340] width 13 height 15
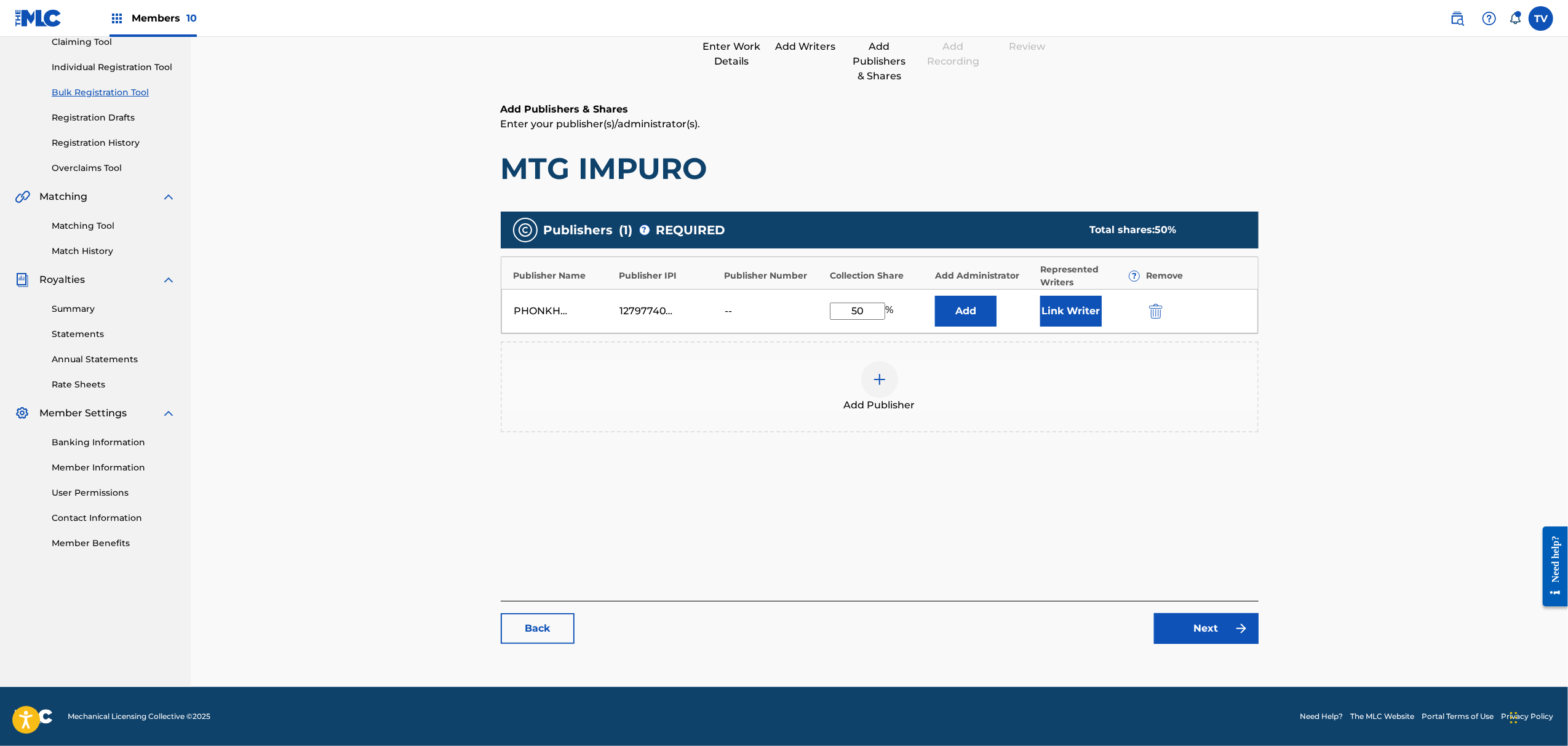
click at [1222, 640] on link "Next" at bounding box center [1207, 629] width 104 height 31
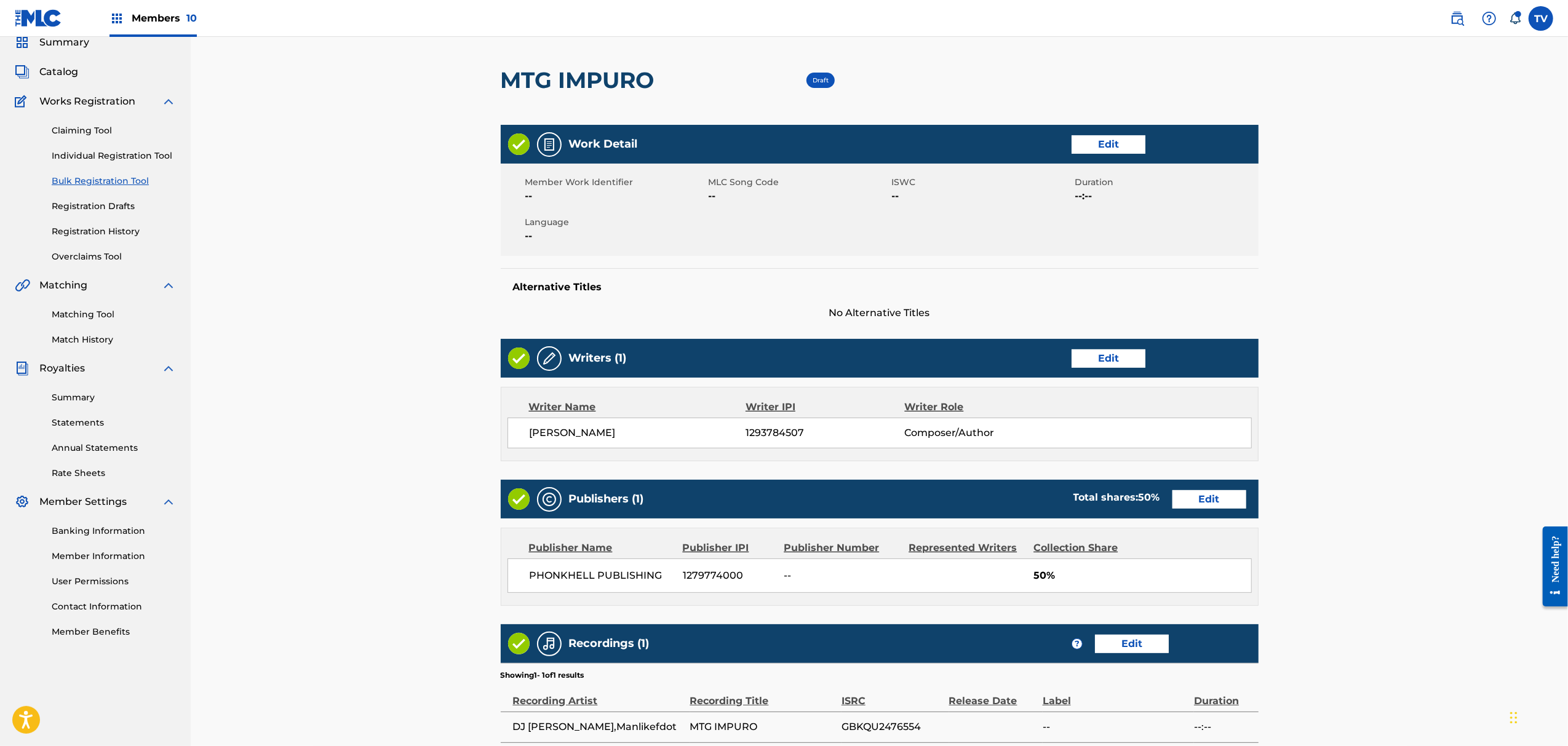
scroll to position [212, 0]
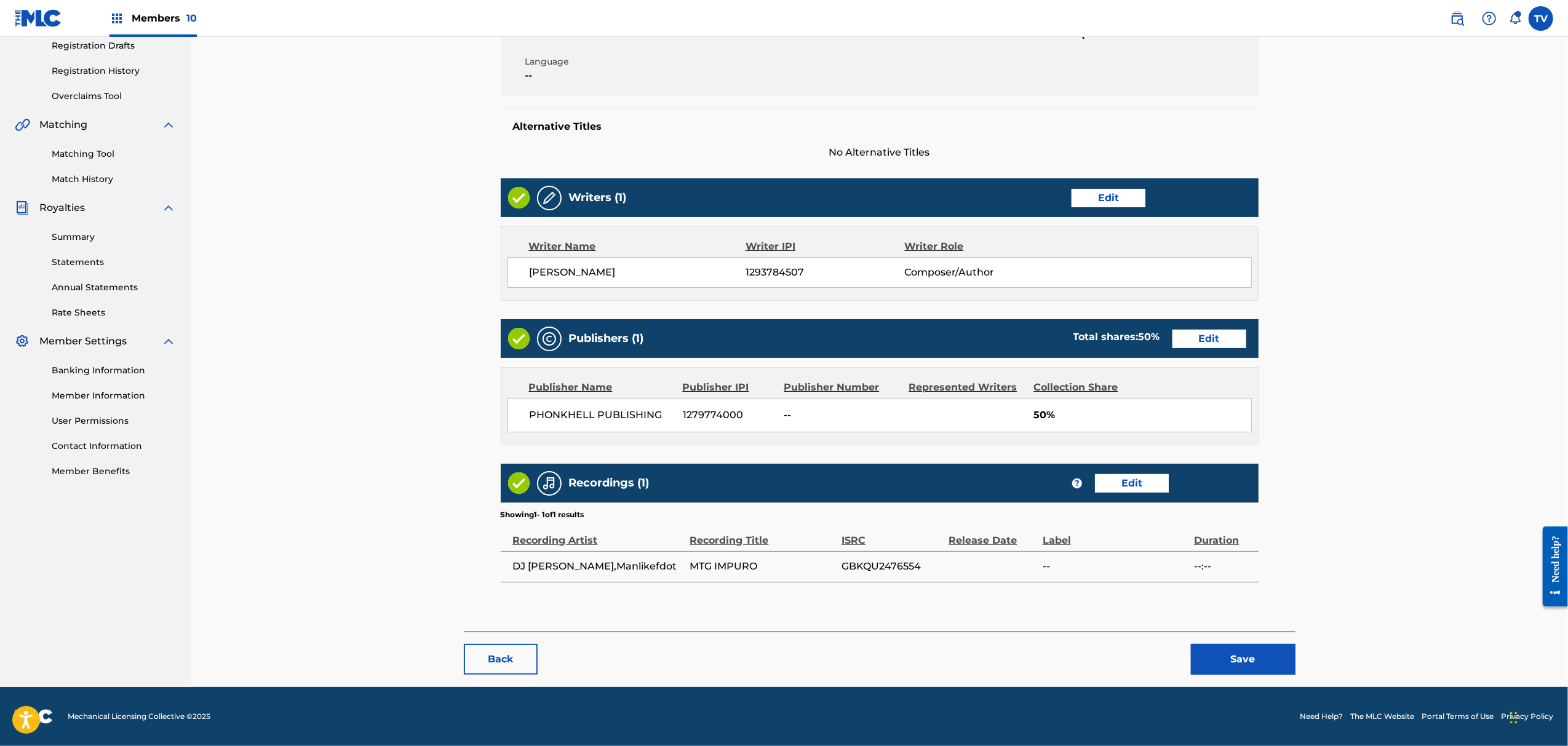
click at [1240, 656] on button "Save" at bounding box center [1243, 659] width 104 height 31
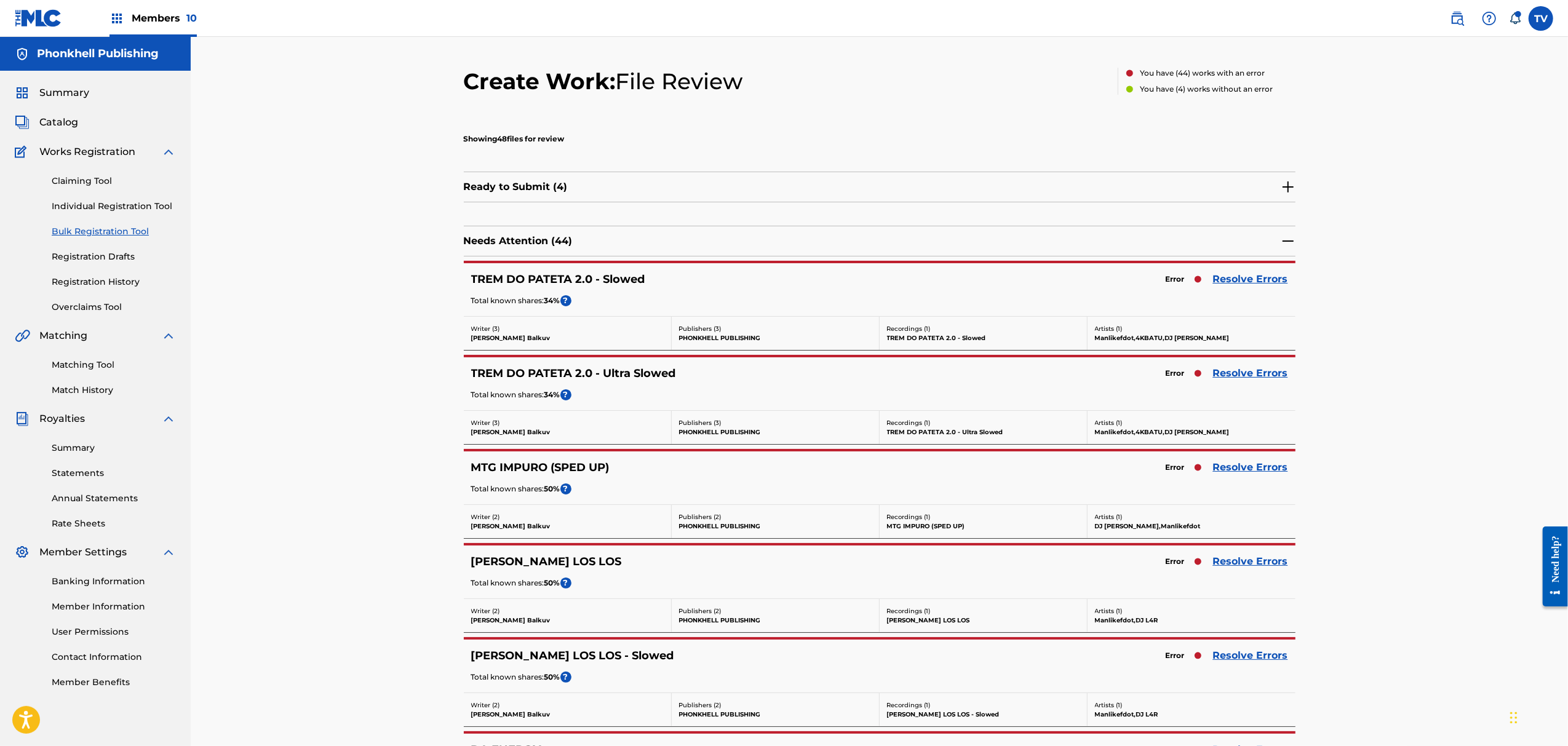
click at [1248, 466] on link "Resolve Errors" at bounding box center [1250, 467] width 75 height 15
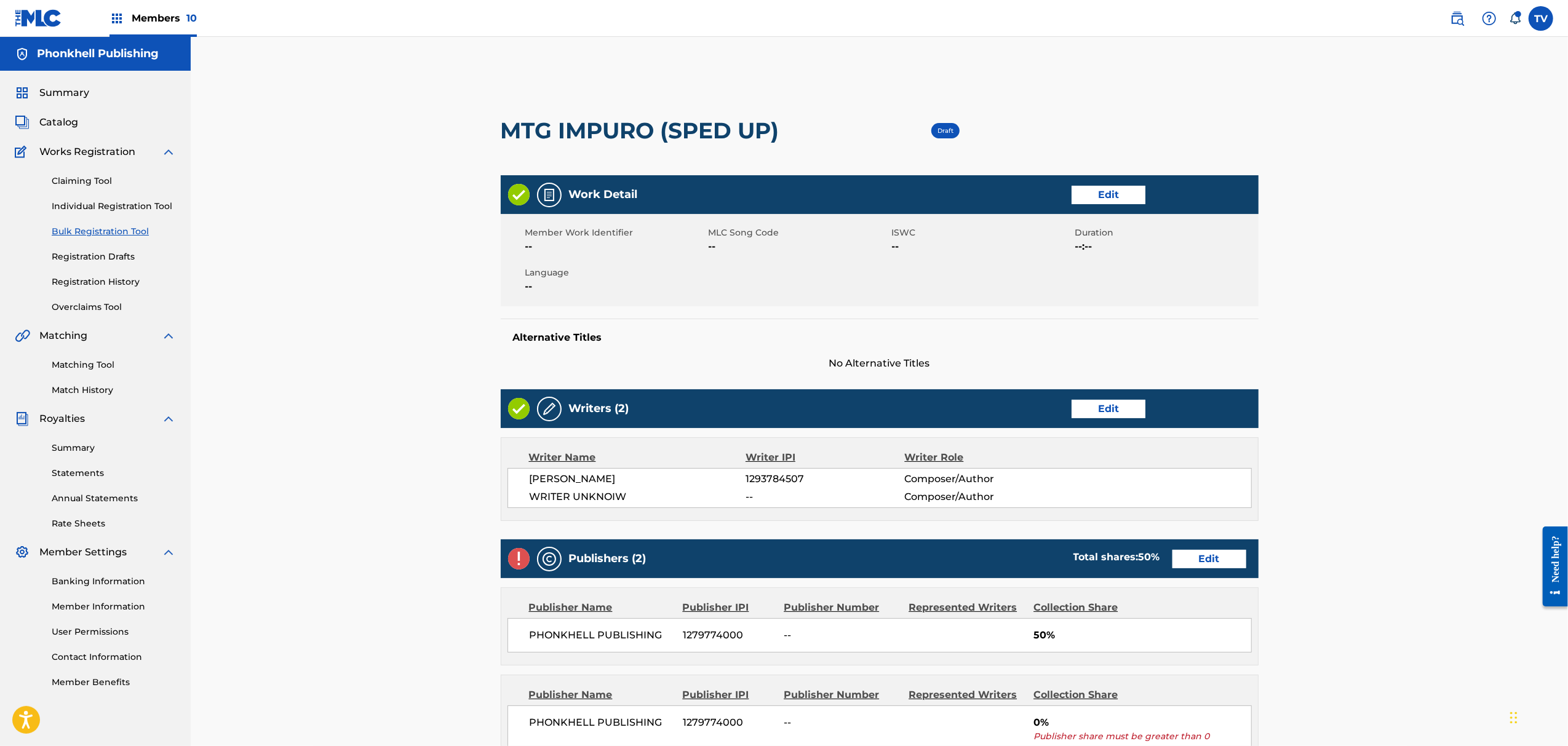
click at [1099, 409] on link "Edit" at bounding box center [1108, 409] width 74 height 18
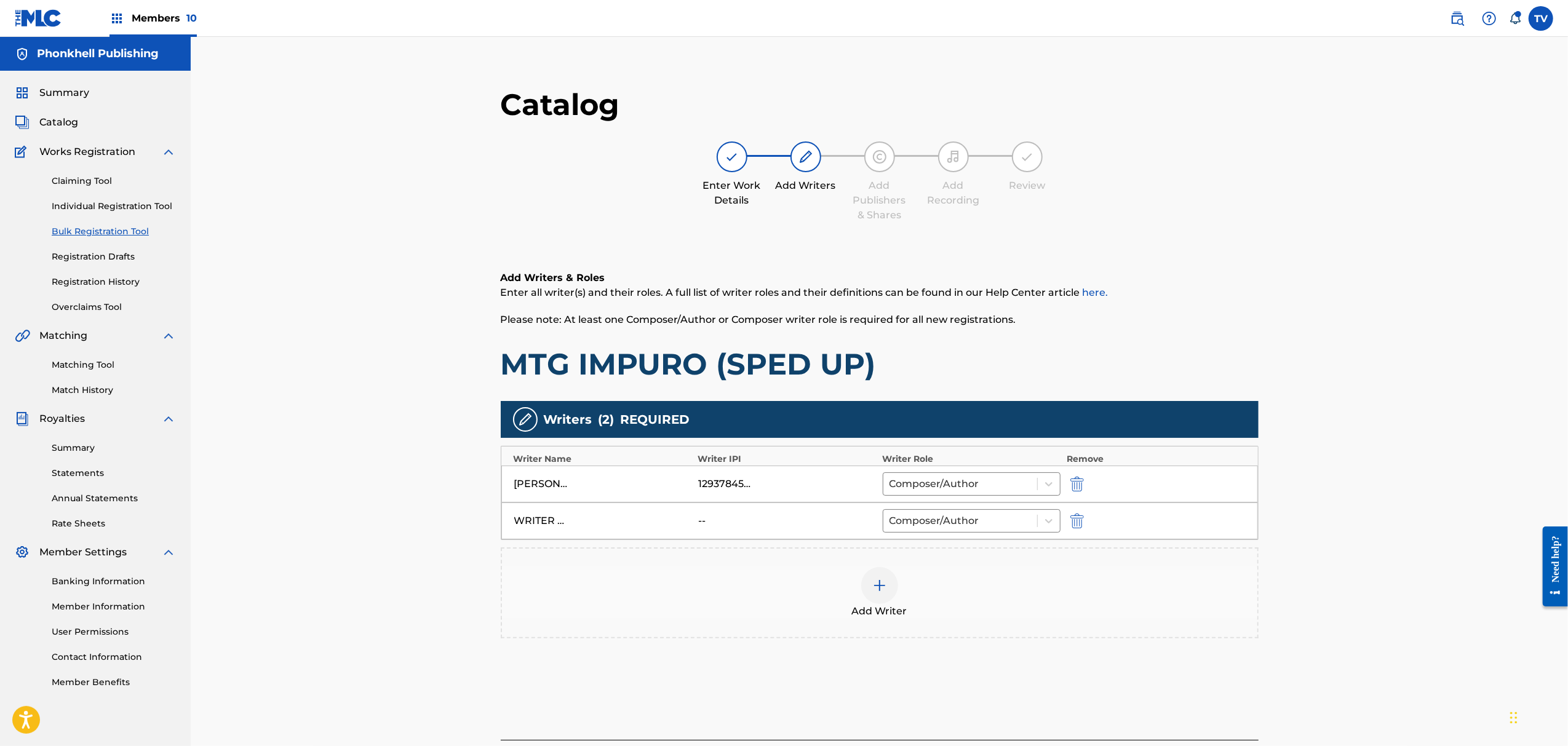
click at [1083, 513] on div "WRITER UNKNOIW -- Composer/Author" at bounding box center [880, 521] width 757 height 37
click at [1074, 525] on img "submit" at bounding box center [1077, 521] width 13 height 15
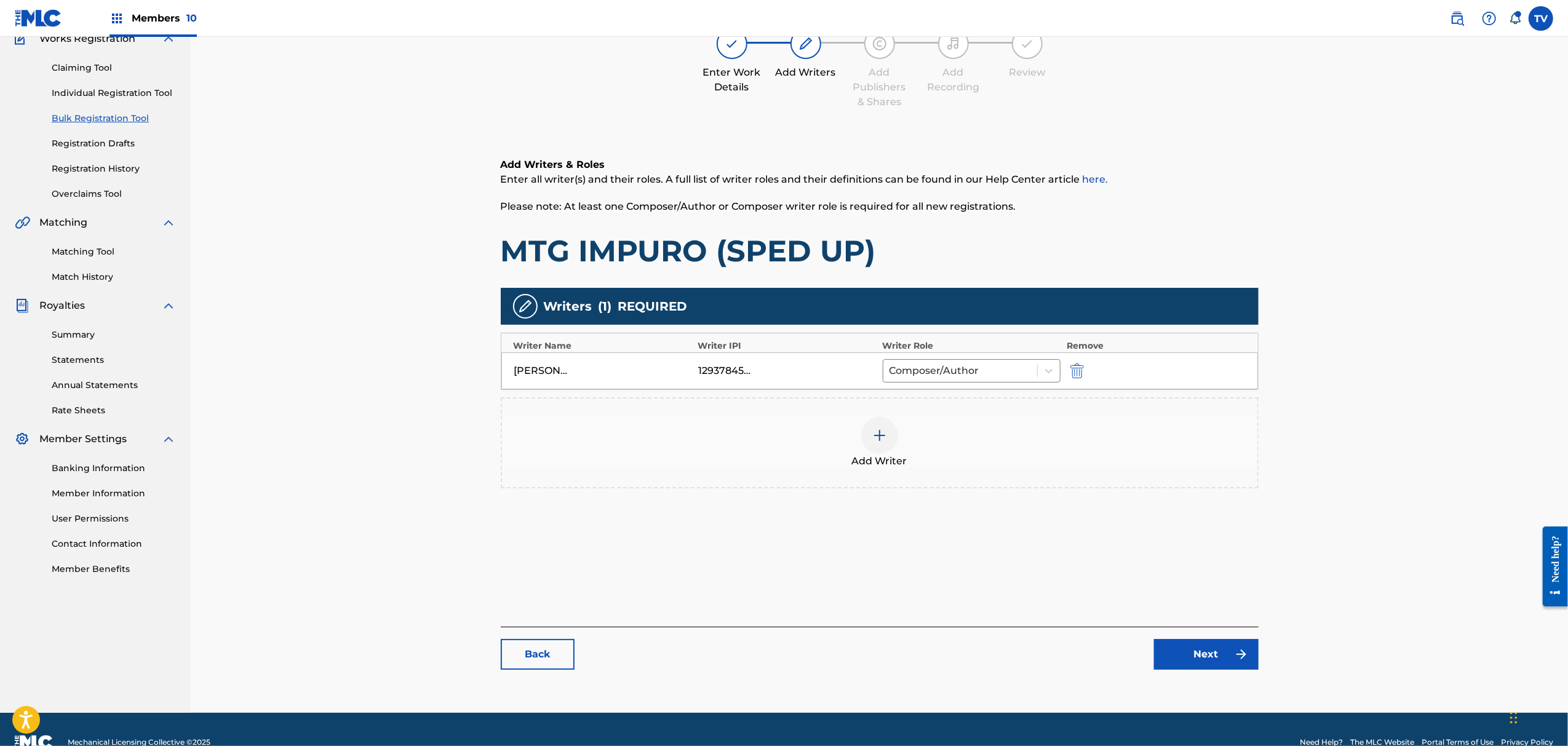
scroll to position [139, 0]
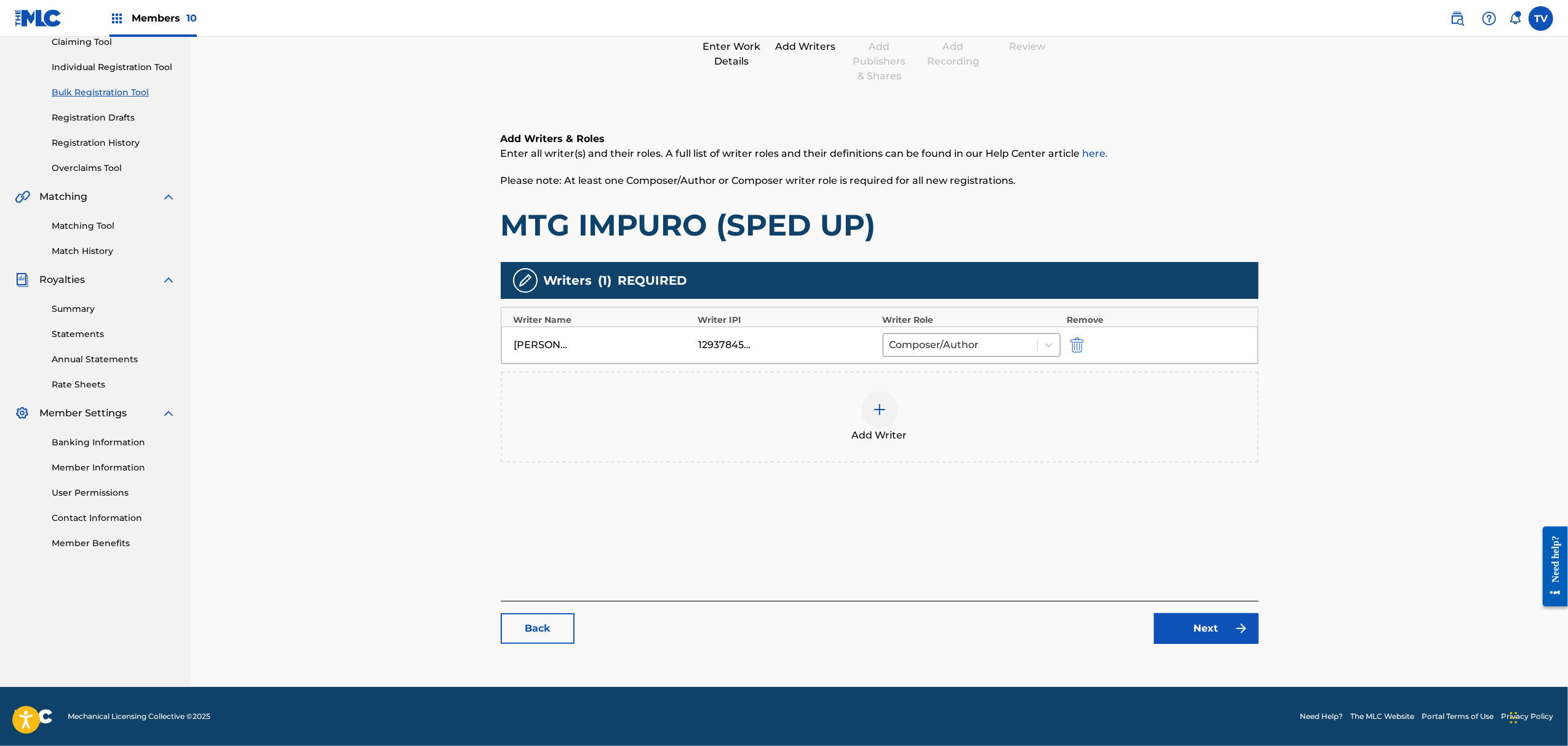
click at [1199, 633] on link "Next" at bounding box center [1207, 629] width 104 height 31
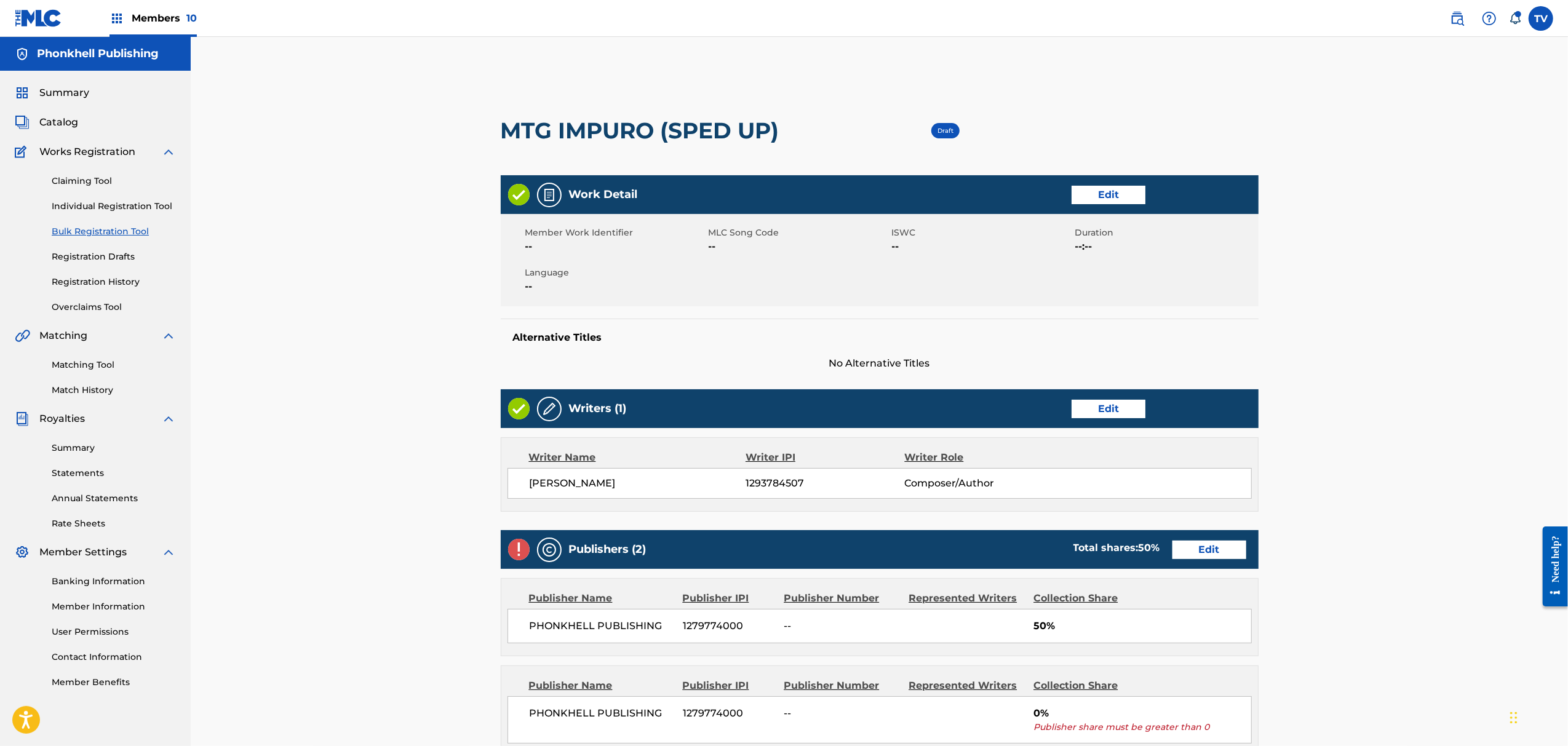
click at [1205, 560] on div "Publishers (2) Total shares: 50 % Edit" at bounding box center [880, 549] width 758 height 39
click at [1199, 550] on link "Edit" at bounding box center [1209, 550] width 74 height 18
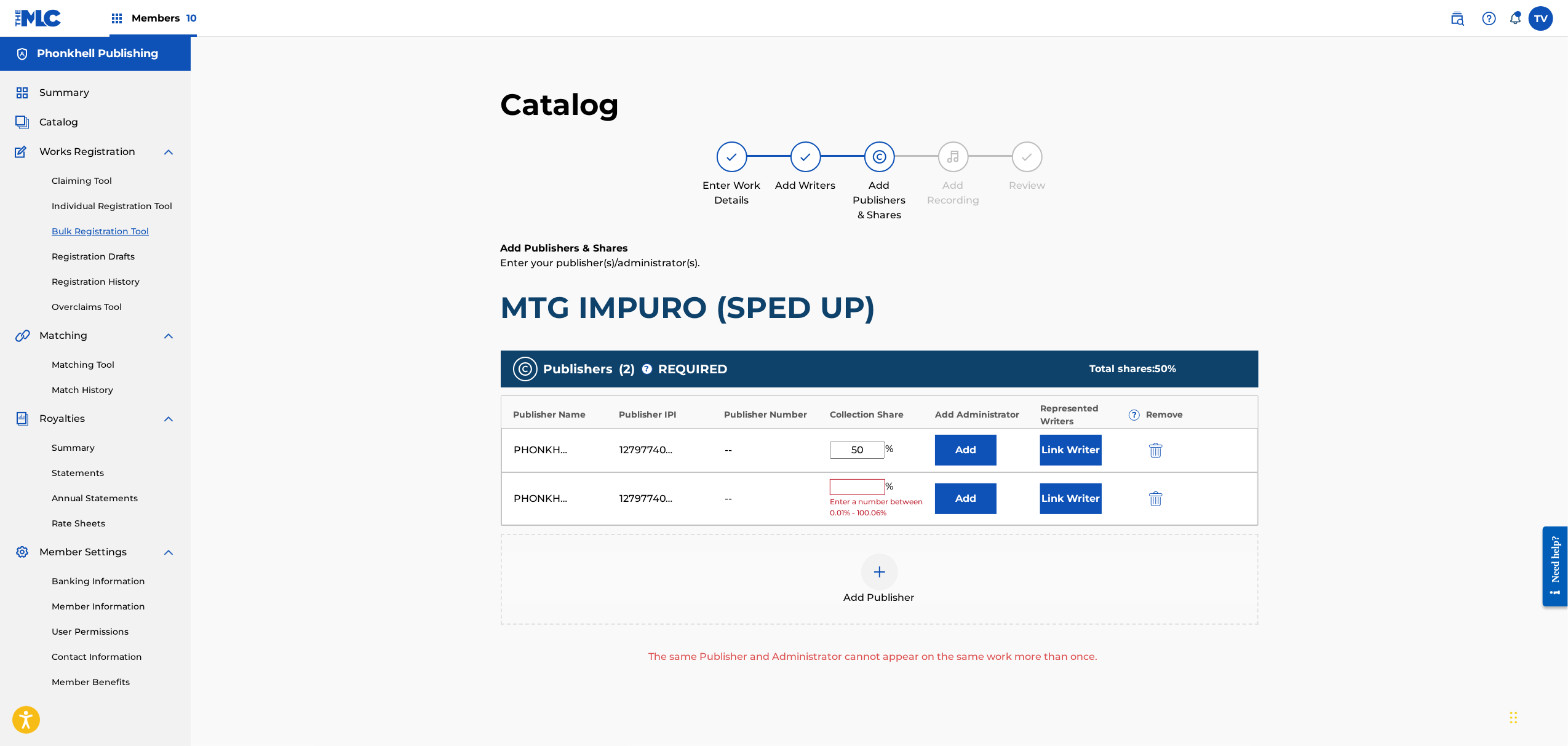
click at [1159, 499] on img "submit" at bounding box center [1156, 499] width 13 height 15
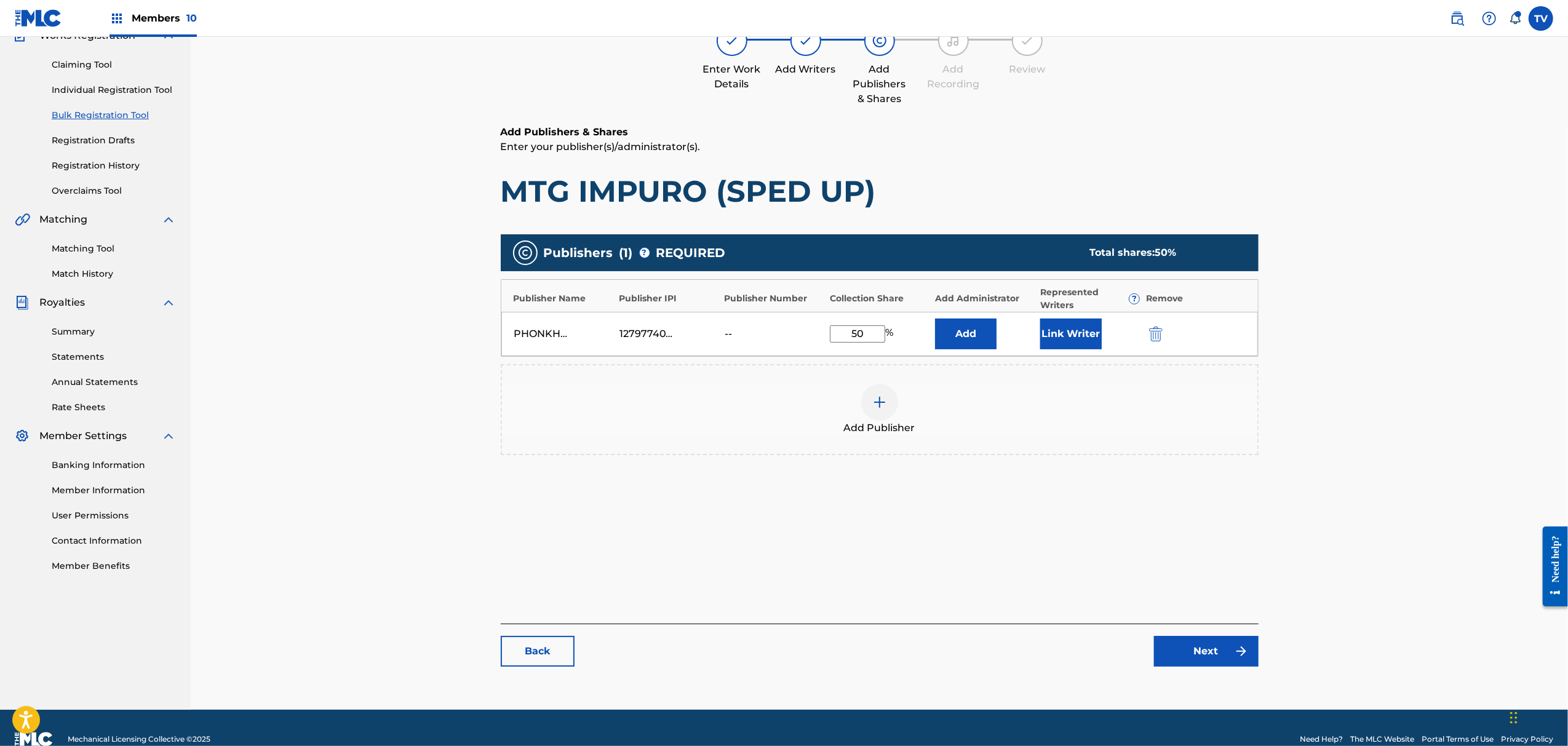
scroll to position [139, 0]
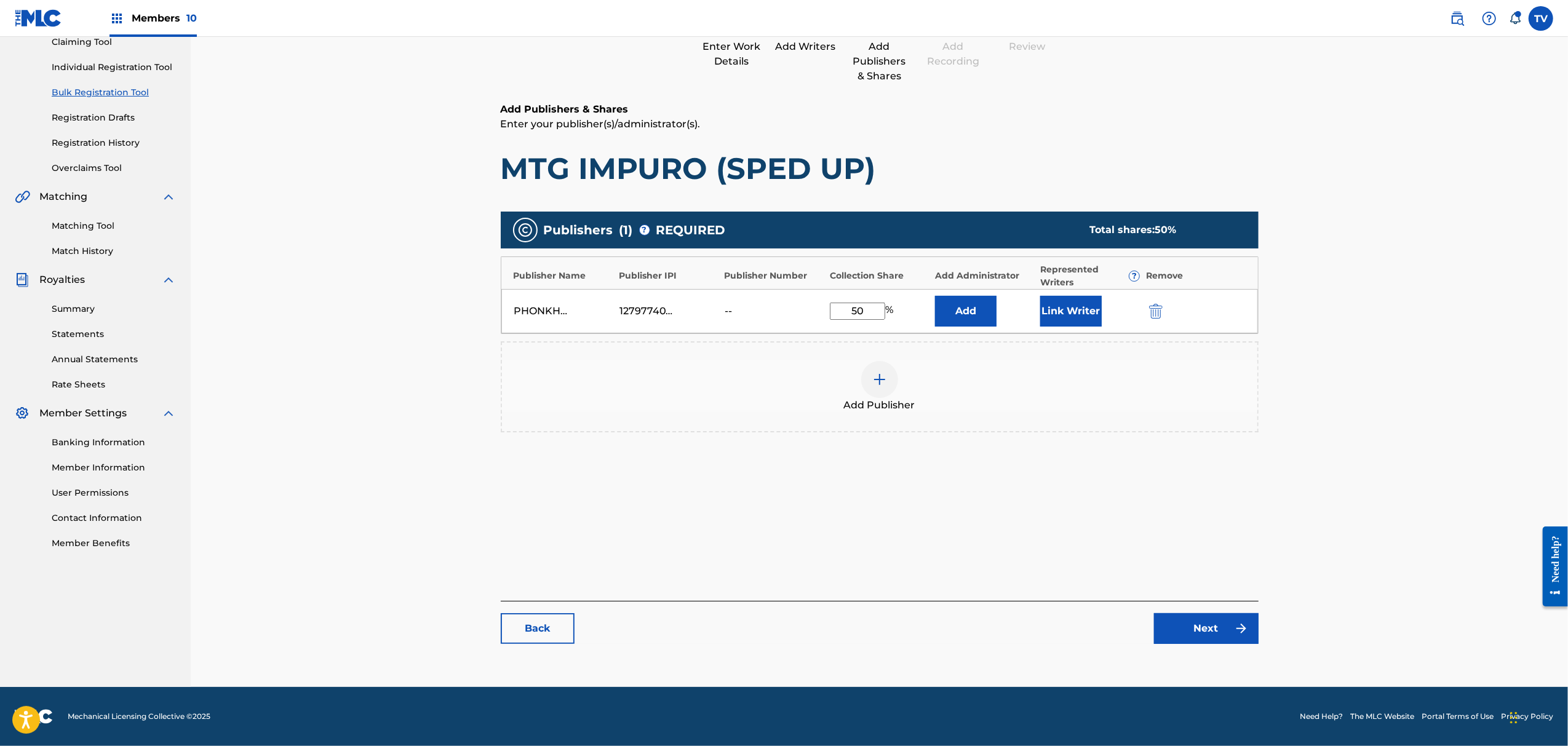
click at [1193, 638] on link "Next" at bounding box center [1207, 629] width 104 height 31
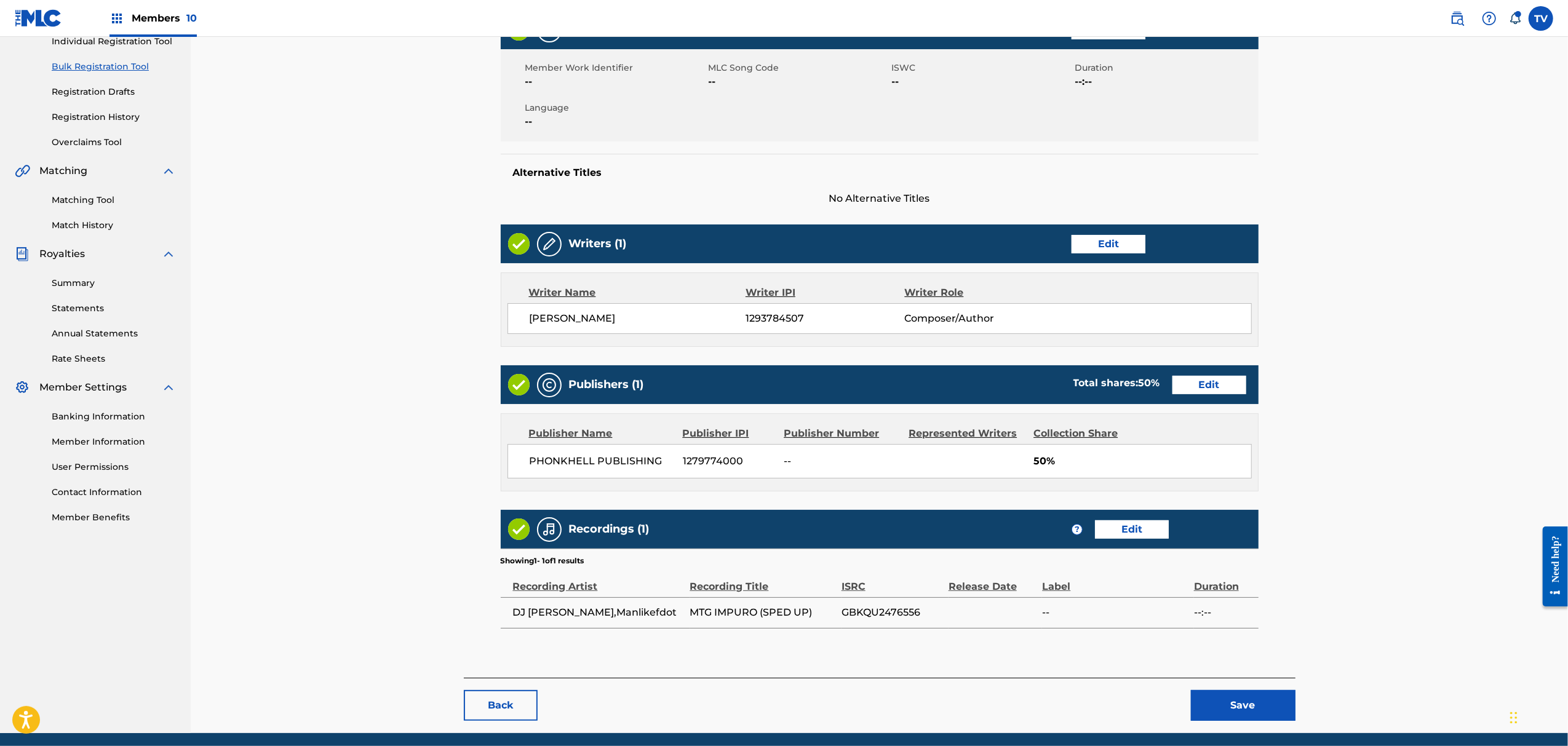
scroll to position [212, 0]
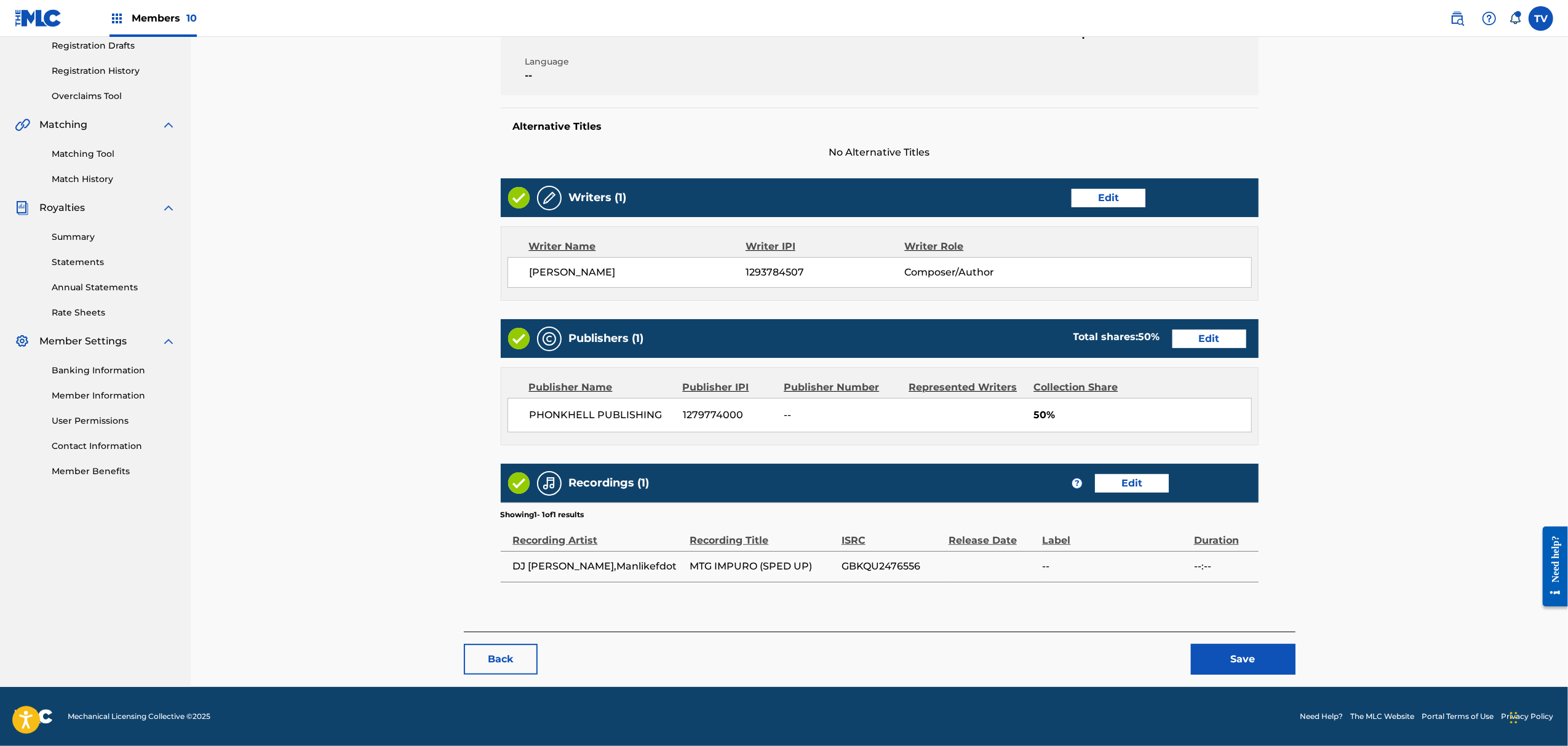
click at [1245, 653] on button "Save" at bounding box center [1243, 659] width 104 height 31
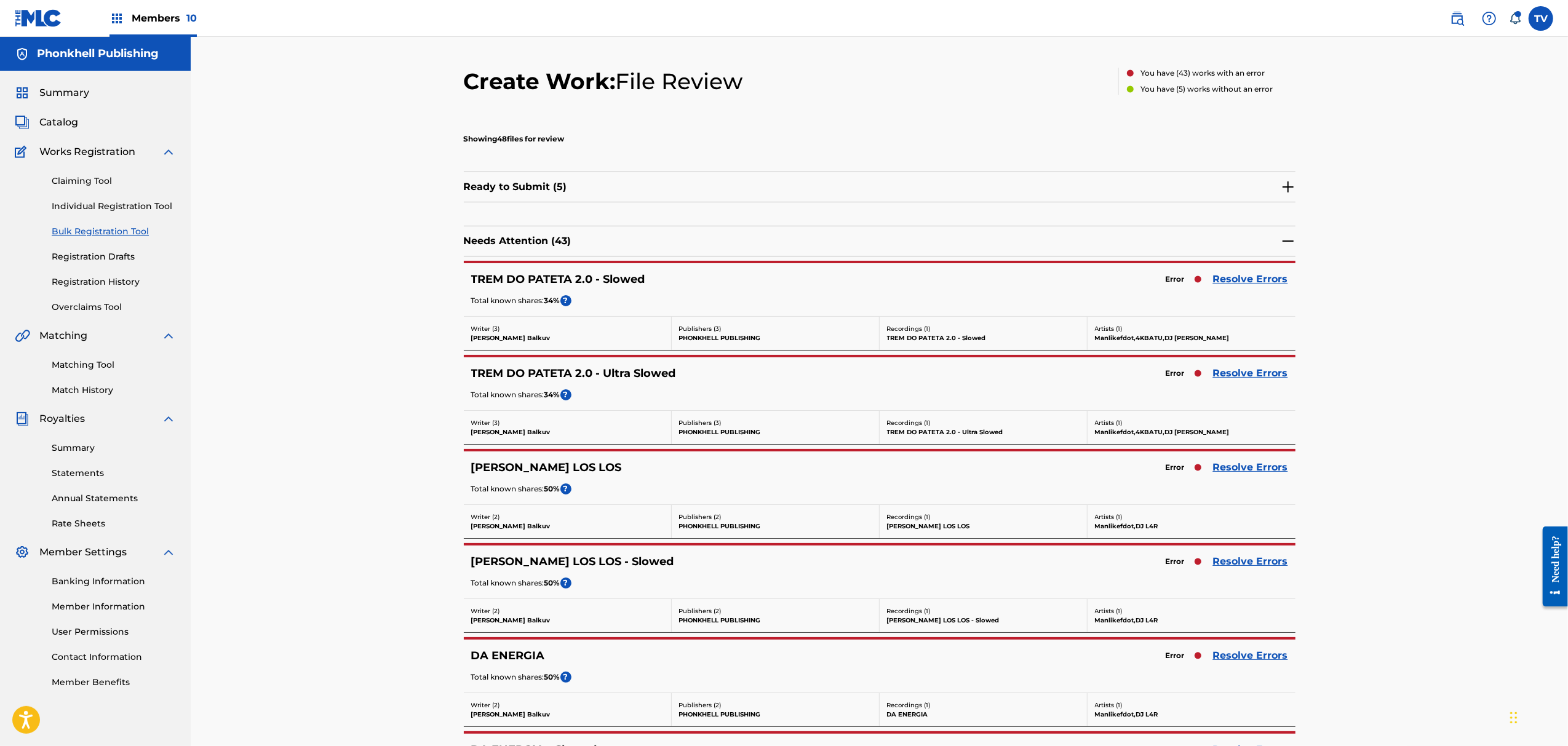
click at [1237, 470] on link "Resolve Errors" at bounding box center [1250, 467] width 75 height 15
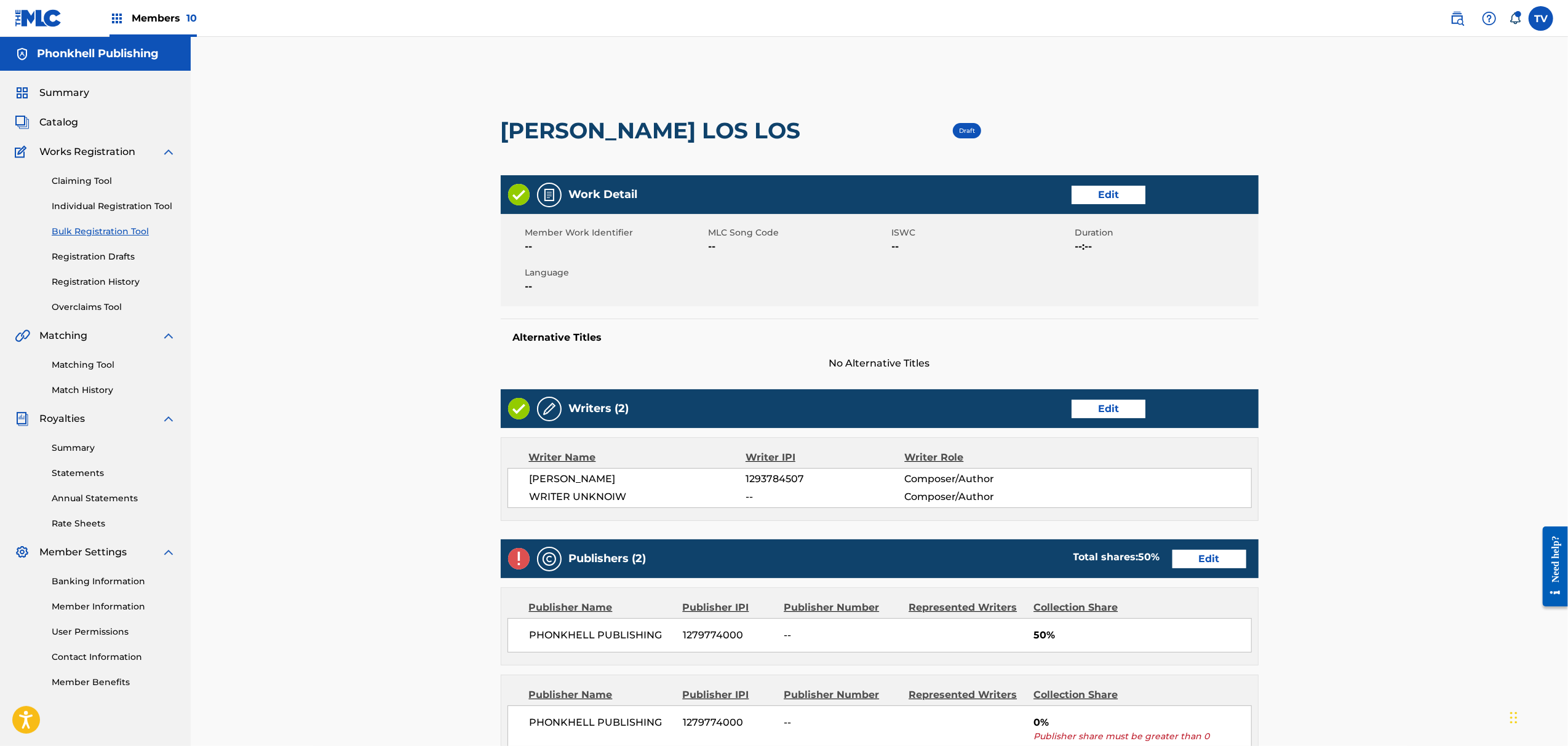
click at [1104, 411] on link "Edit" at bounding box center [1108, 409] width 74 height 18
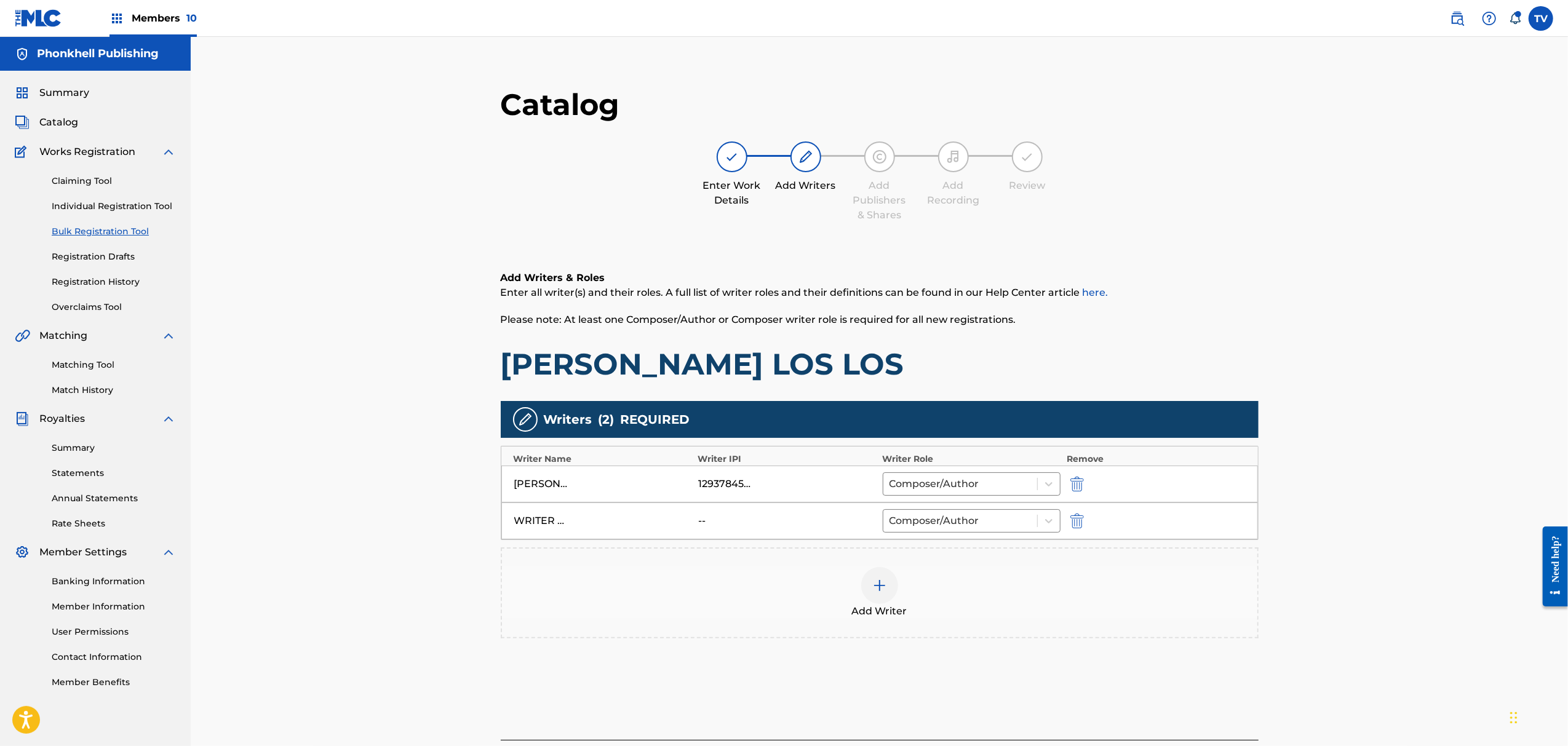
click at [1081, 514] on img "submit" at bounding box center [1077, 521] width 13 height 15
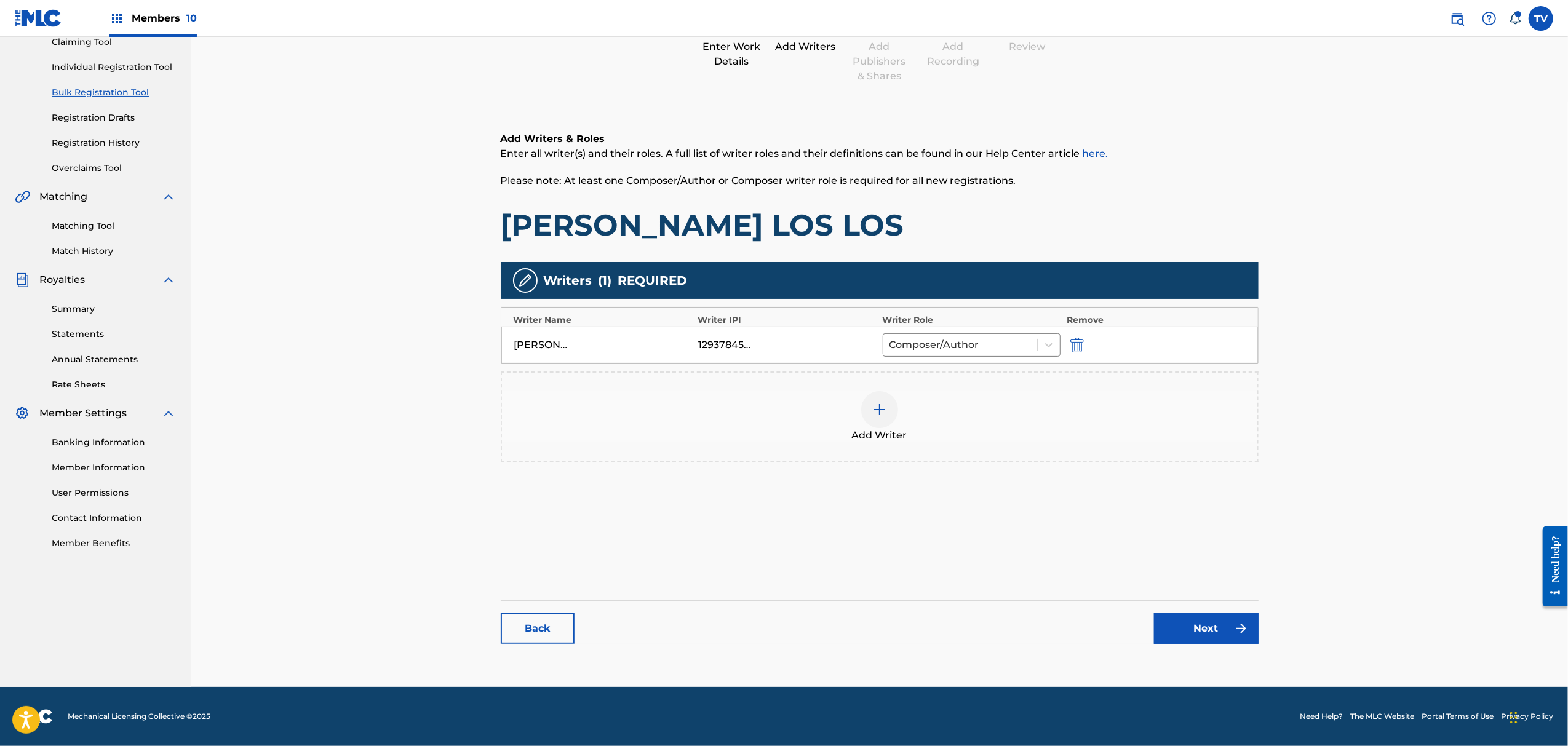
click at [1211, 628] on link "Next" at bounding box center [1207, 629] width 104 height 31
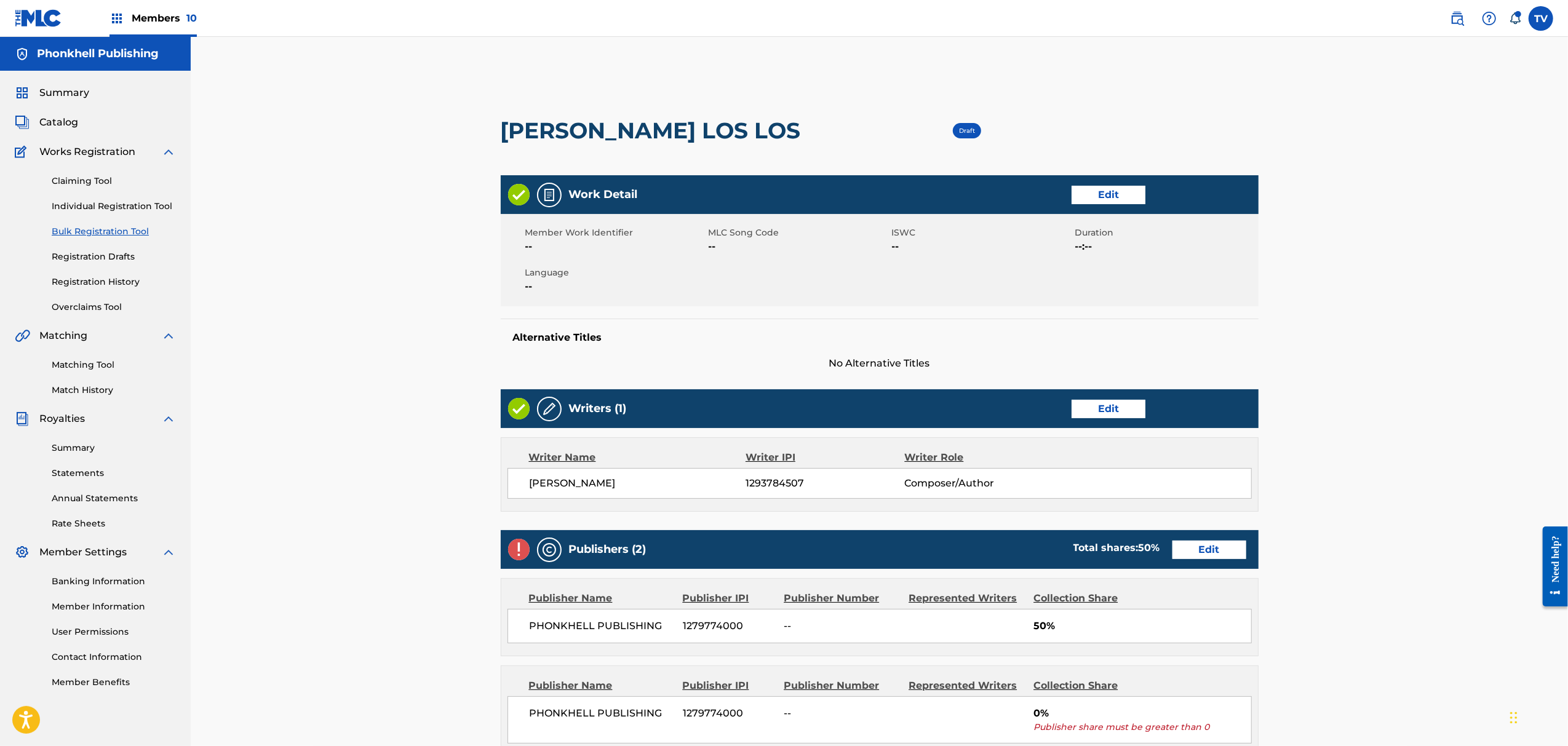
click at [1211, 557] on link "Edit" at bounding box center [1209, 550] width 74 height 18
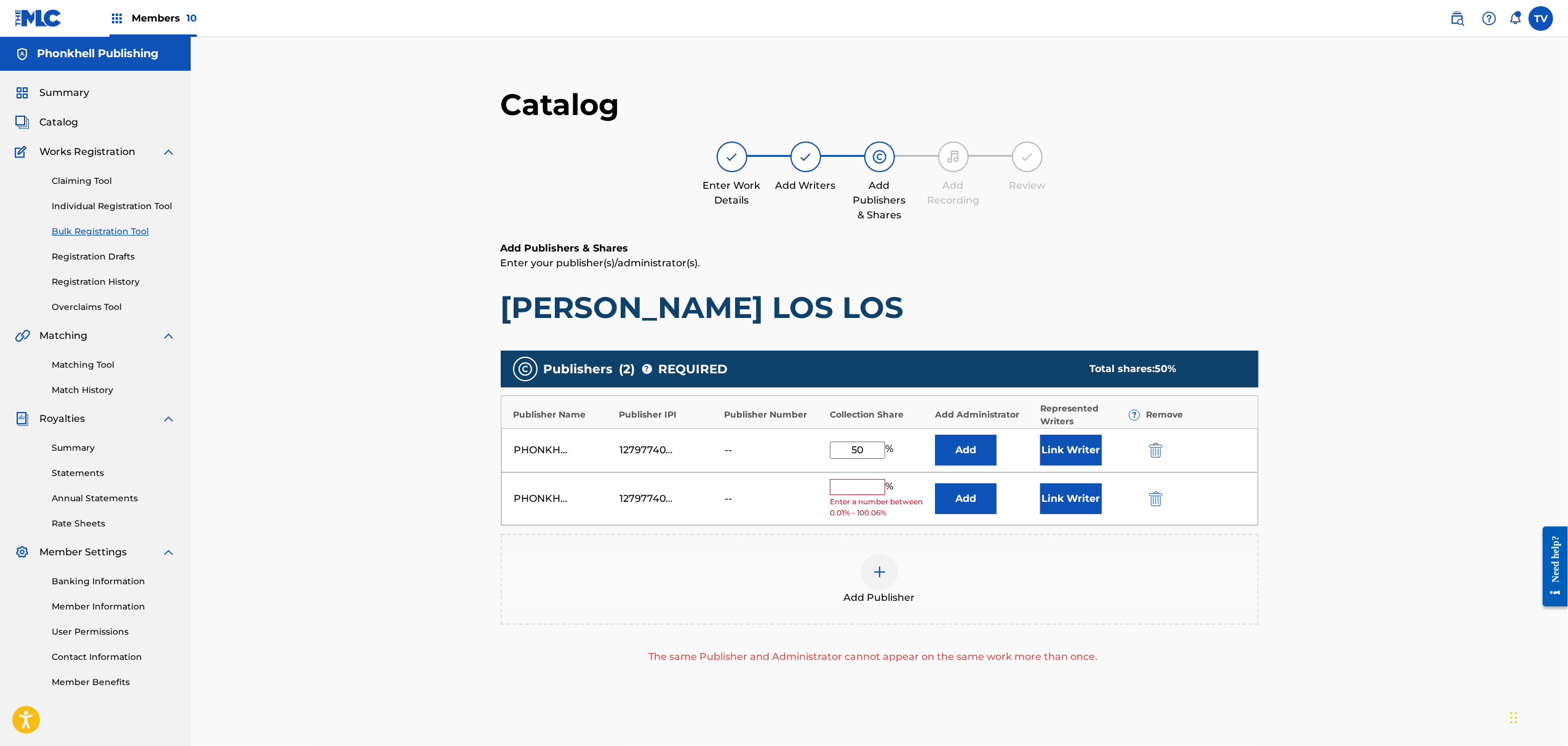
click at [1157, 501] on img "submit" at bounding box center [1156, 499] width 13 height 15
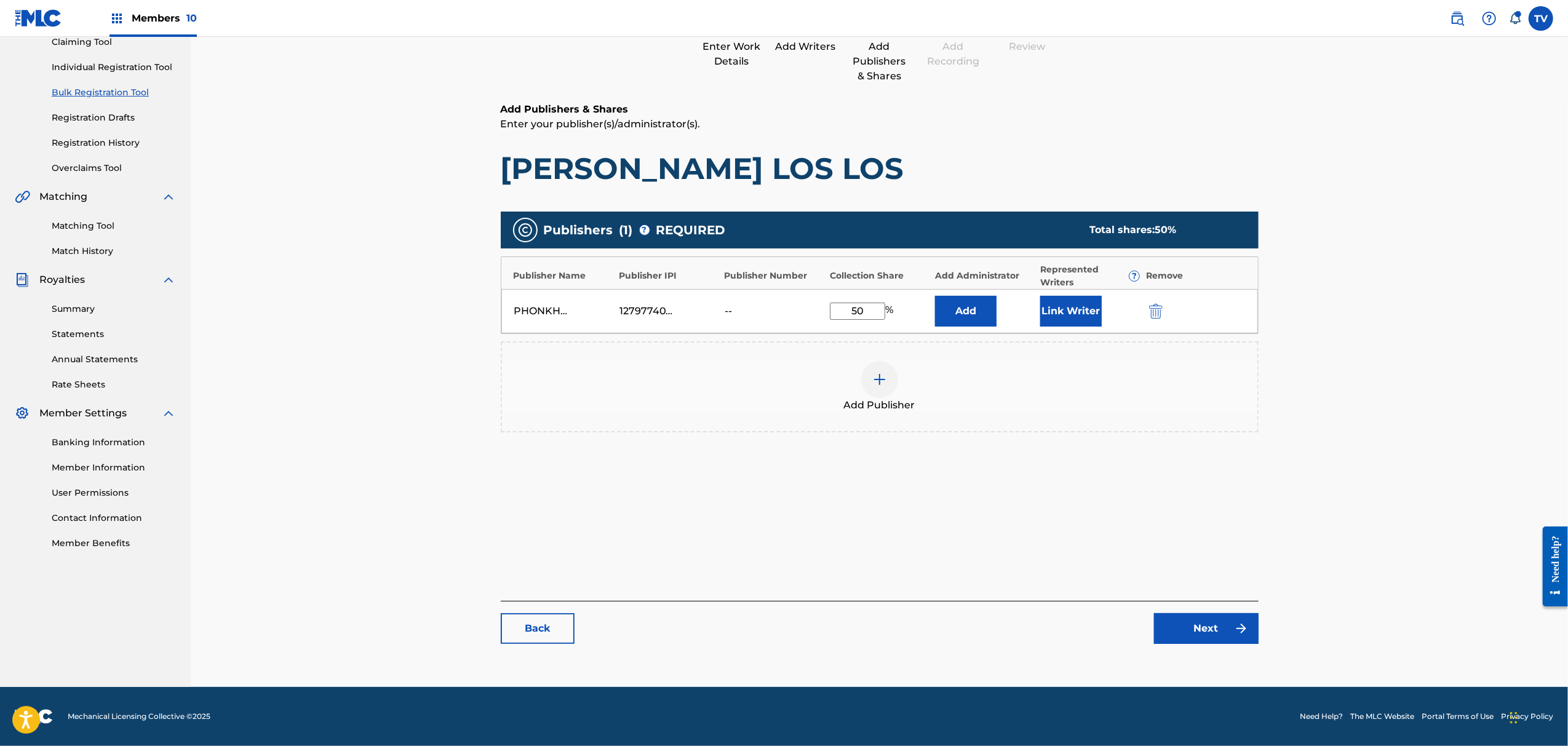
click at [1221, 644] on div "Catalog Enter Work Details Add Writers Add Publishers & Shares Add Recording Re…" at bounding box center [880, 301] width 758 height 709
click at [1213, 636] on link "Next" at bounding box center [1207, 629] width 104 height 31
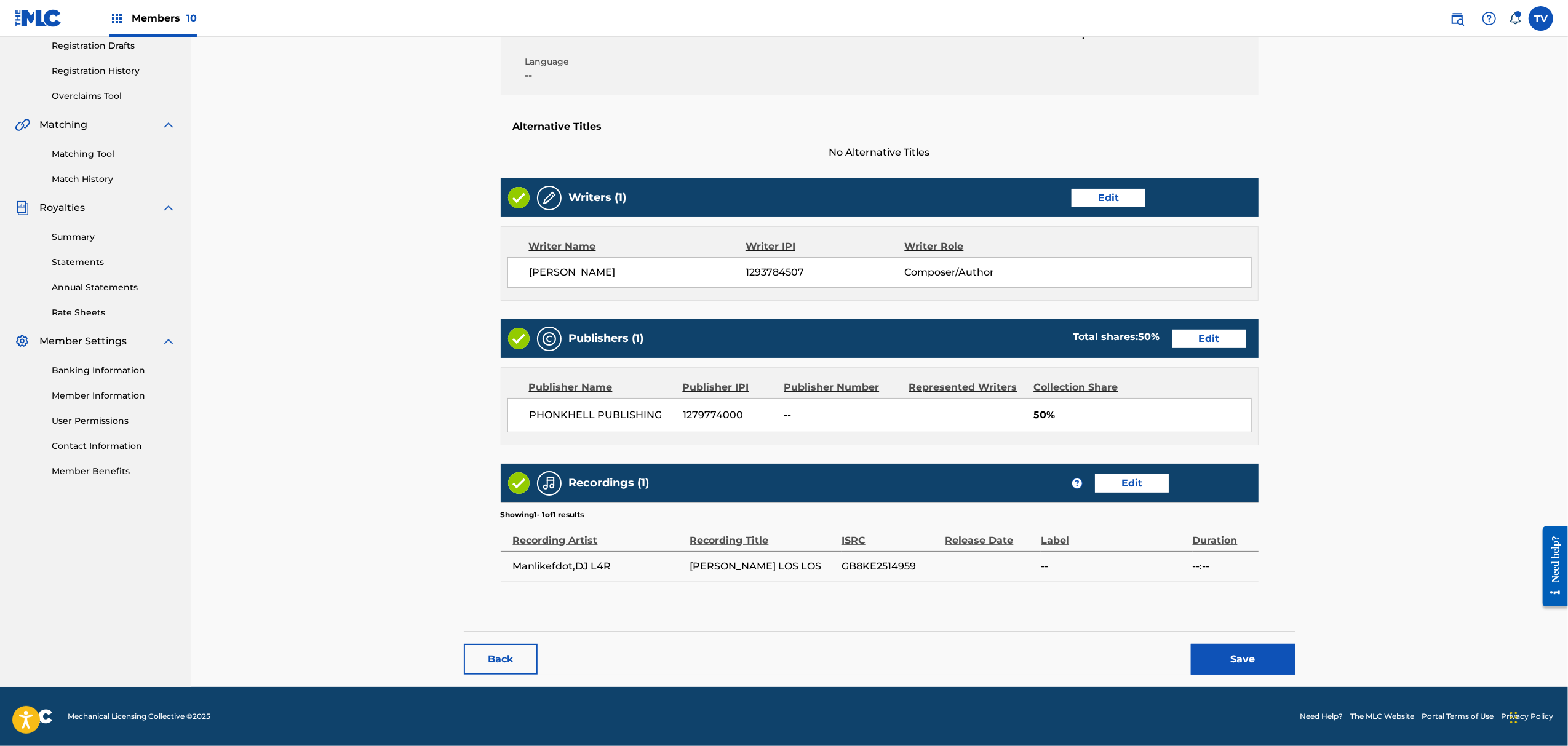
click at [1239, 654] on button "Save" at bounding box center [1243, 659] width 104 height 31
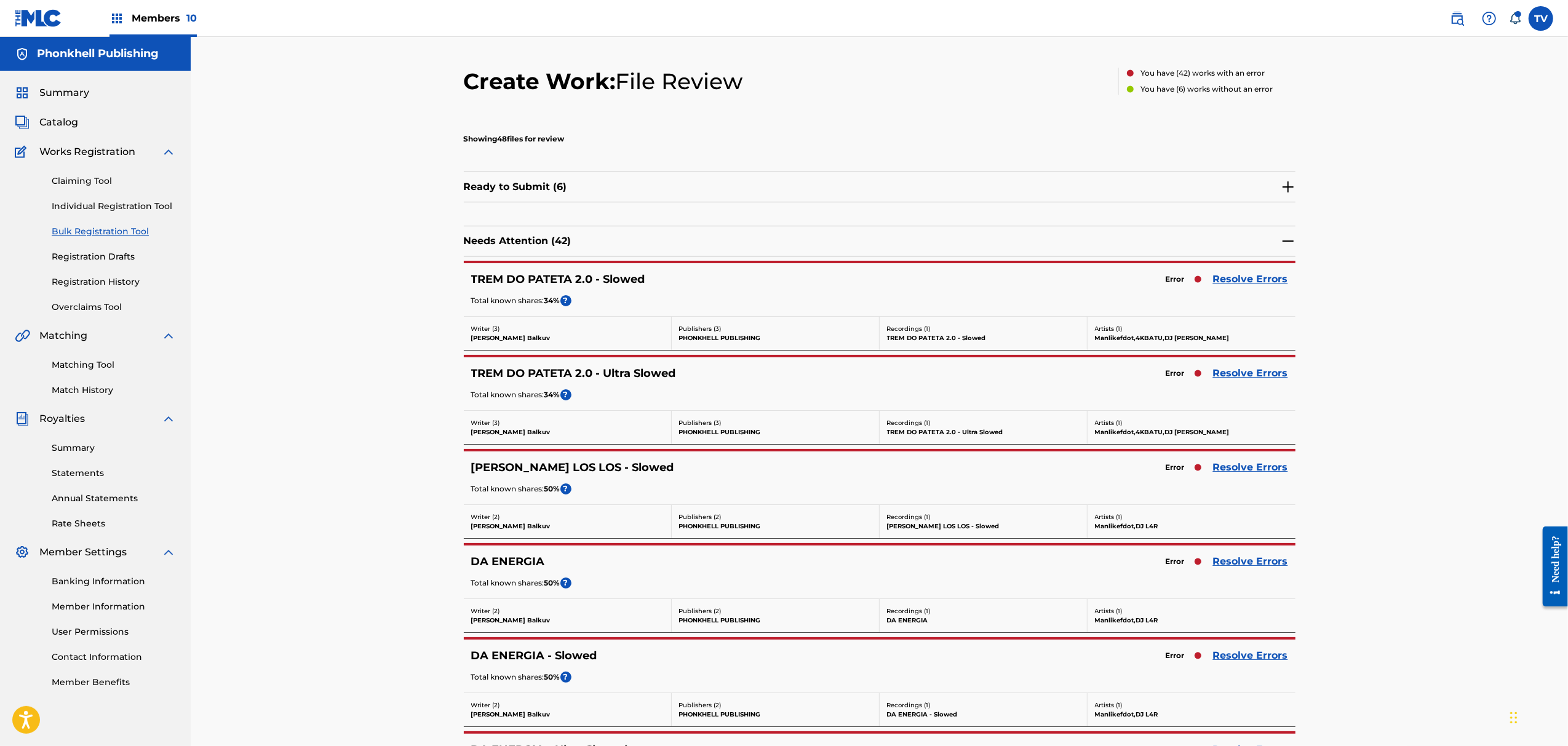
click at [1243, 458] on div "[PERSON_NAME] LOS LOS - Slowed Error Resolve Errors Total known shares: 50 % ?" at bounding box center [880, 478] width 832 height 53
click at [1245, 461] on link "Resolve Errors" at bounding box center [1250, 467] width 75 height 15
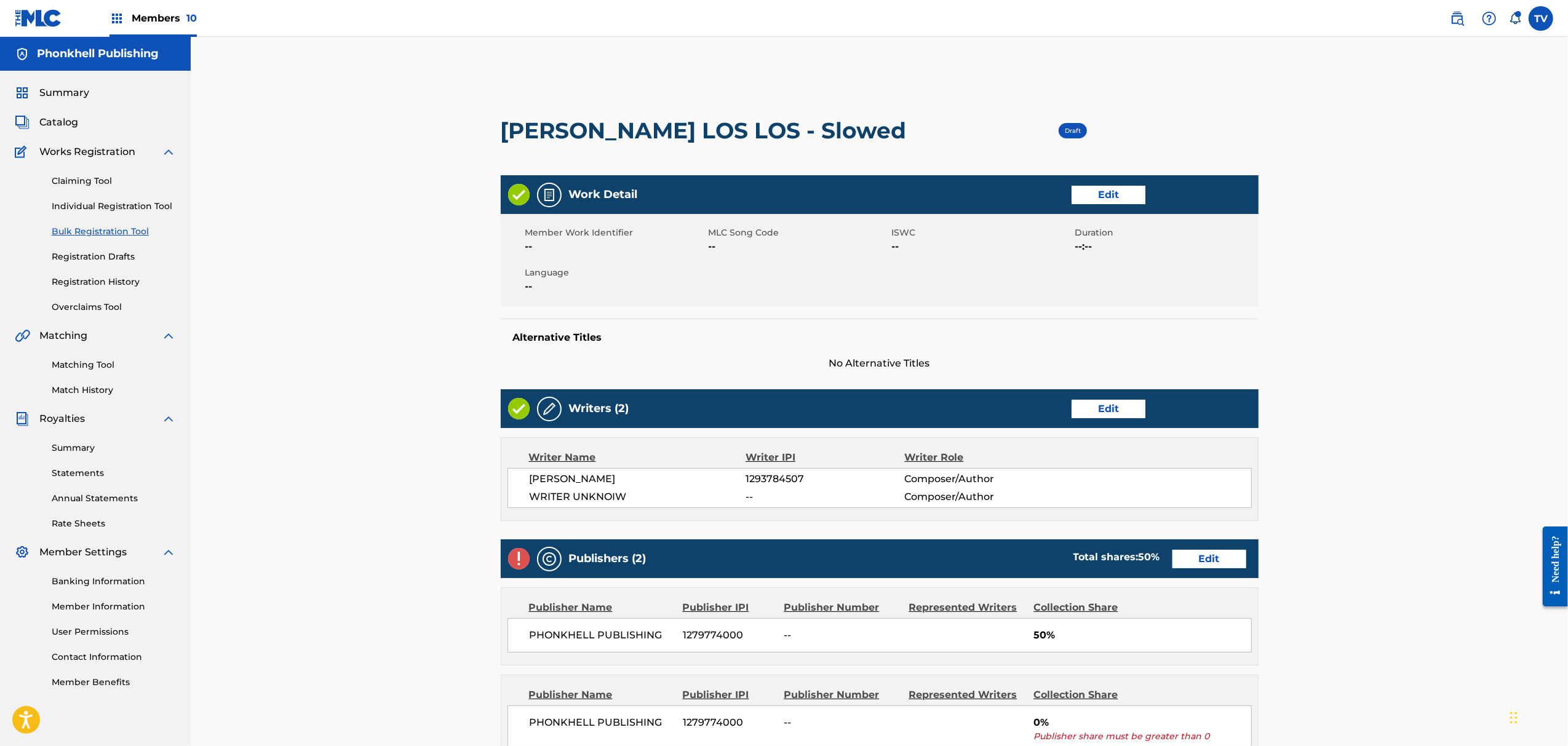
click at [1114, 414] on link "Edit" at bounding box center [1108, 409] width 74 height 18
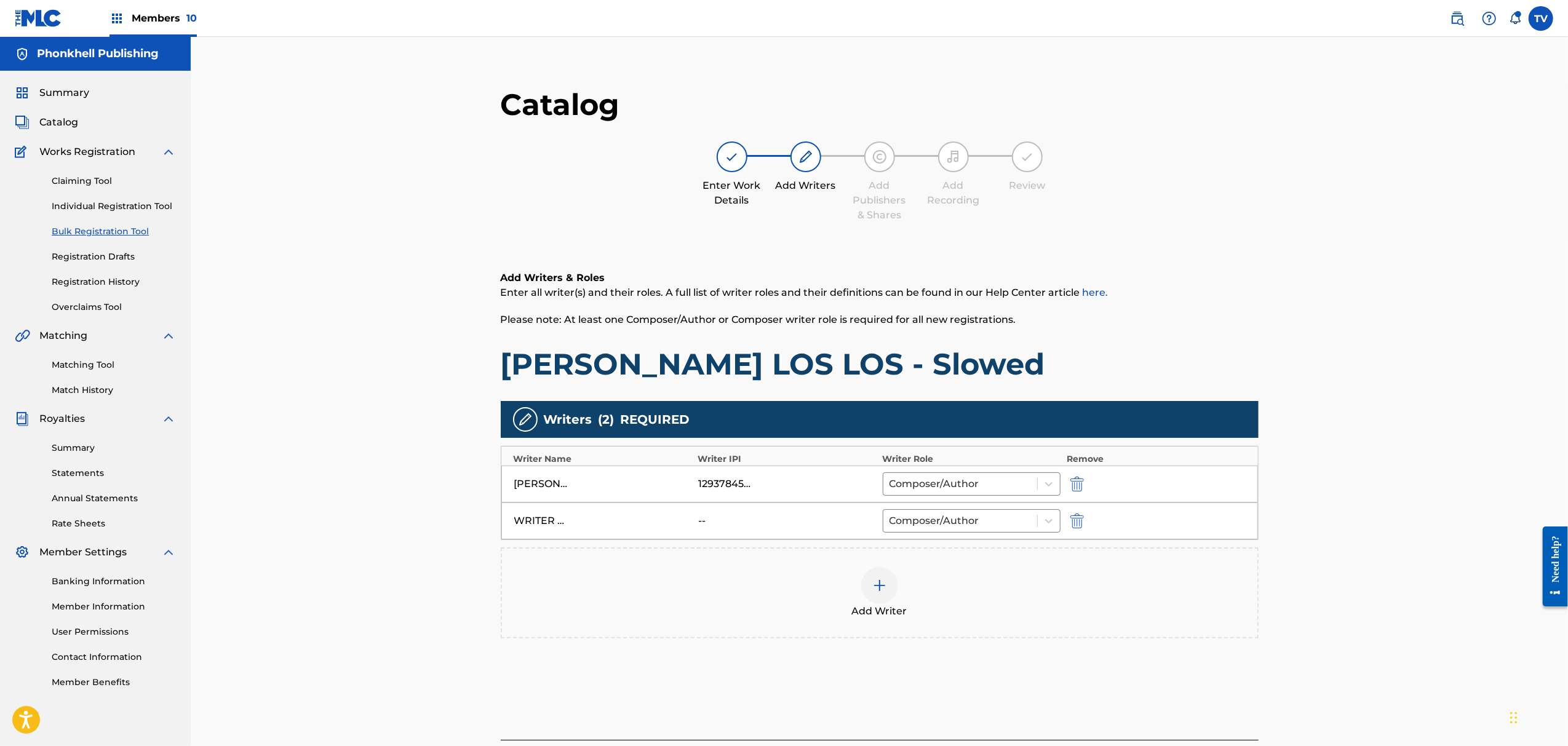
click at [1071, 519] on img "submit" at bounding box center [1077, 521] width 13 height 15
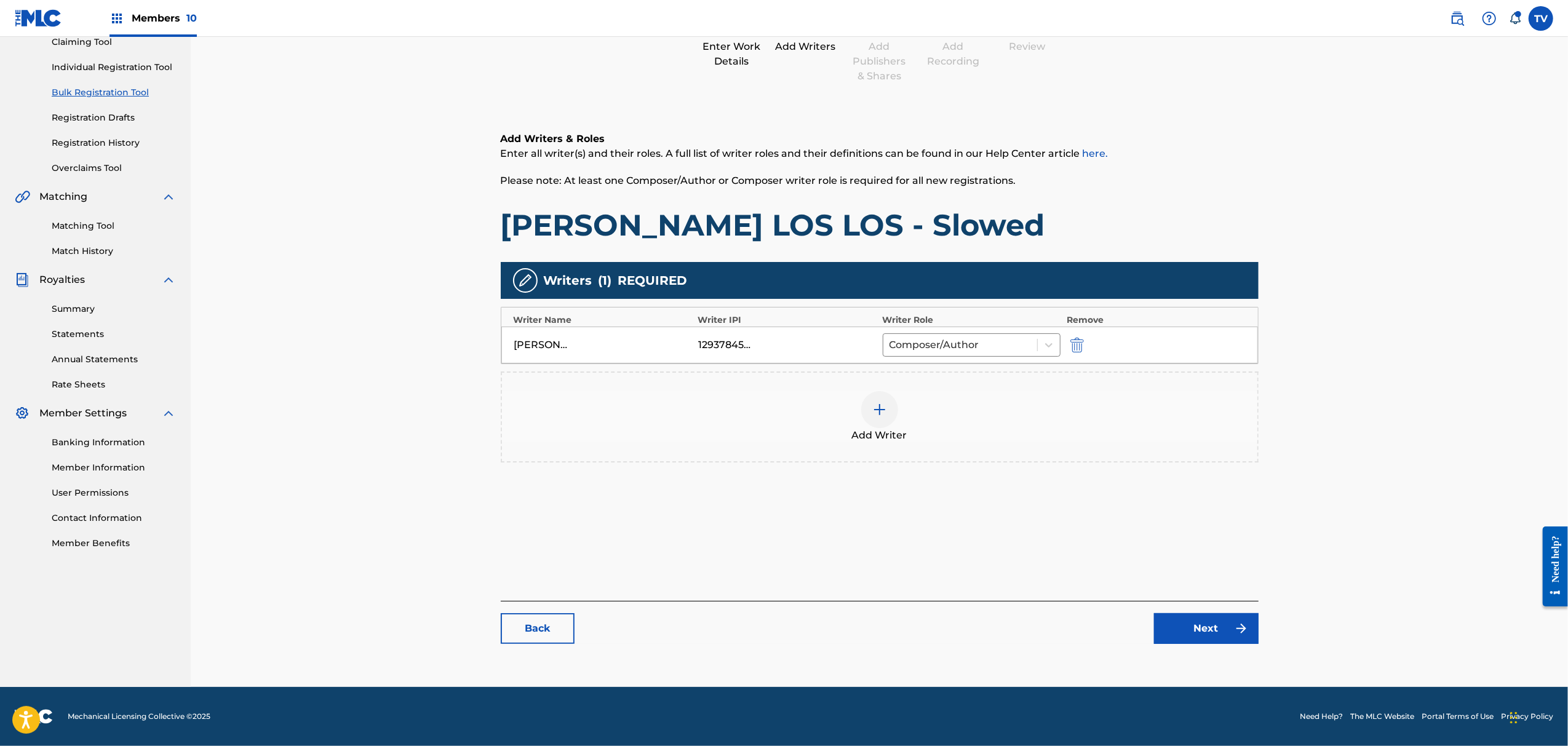
click at [1219, 625] on link "Next" at bounding box center [1207, 629] width 104 height 31
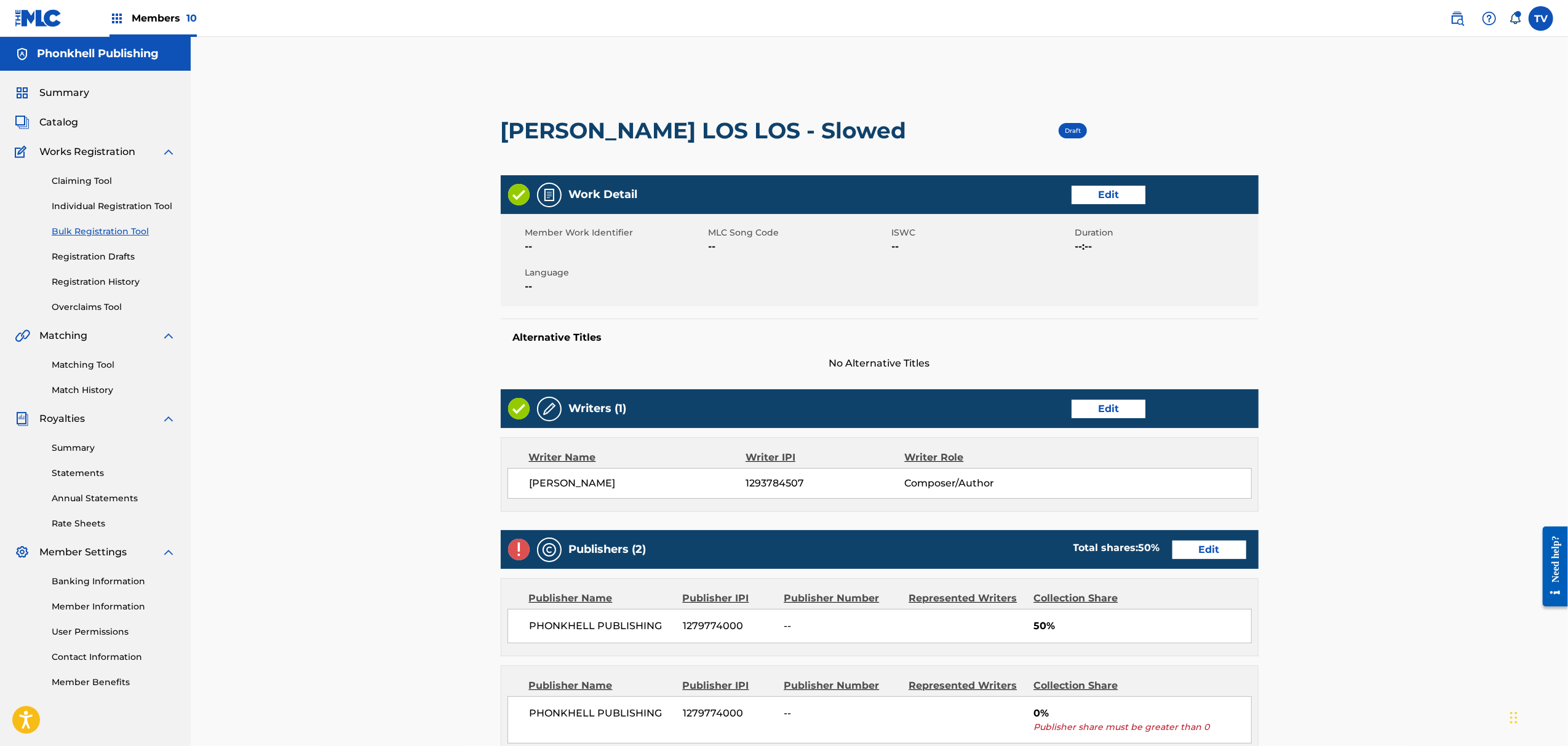
click at [1208, 557] on link "Edit" at bounding box center [1209, 550] width 74 height 18
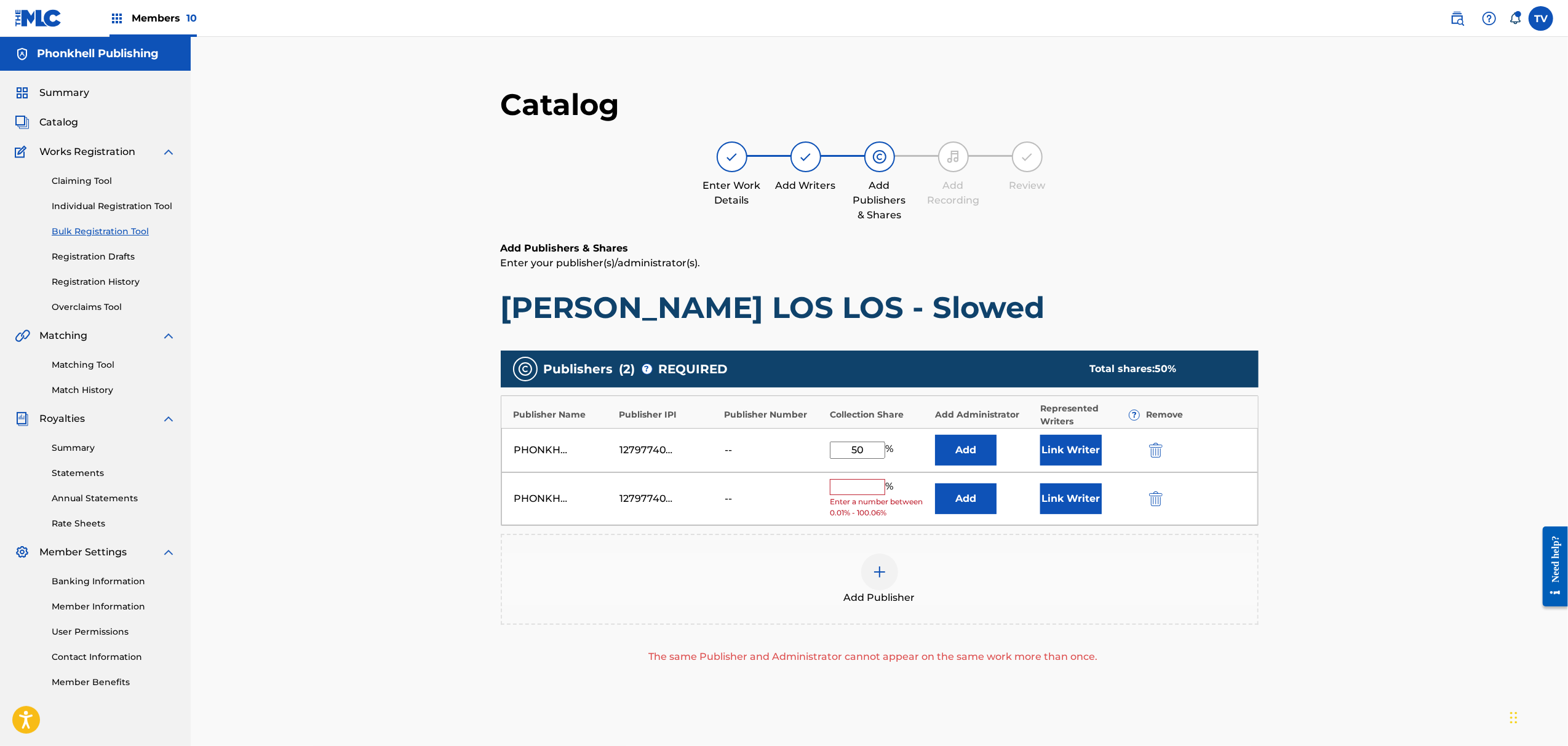
click at [1160, 503] on img "submit" at bounding box center [1156, 499] width 13 height 15
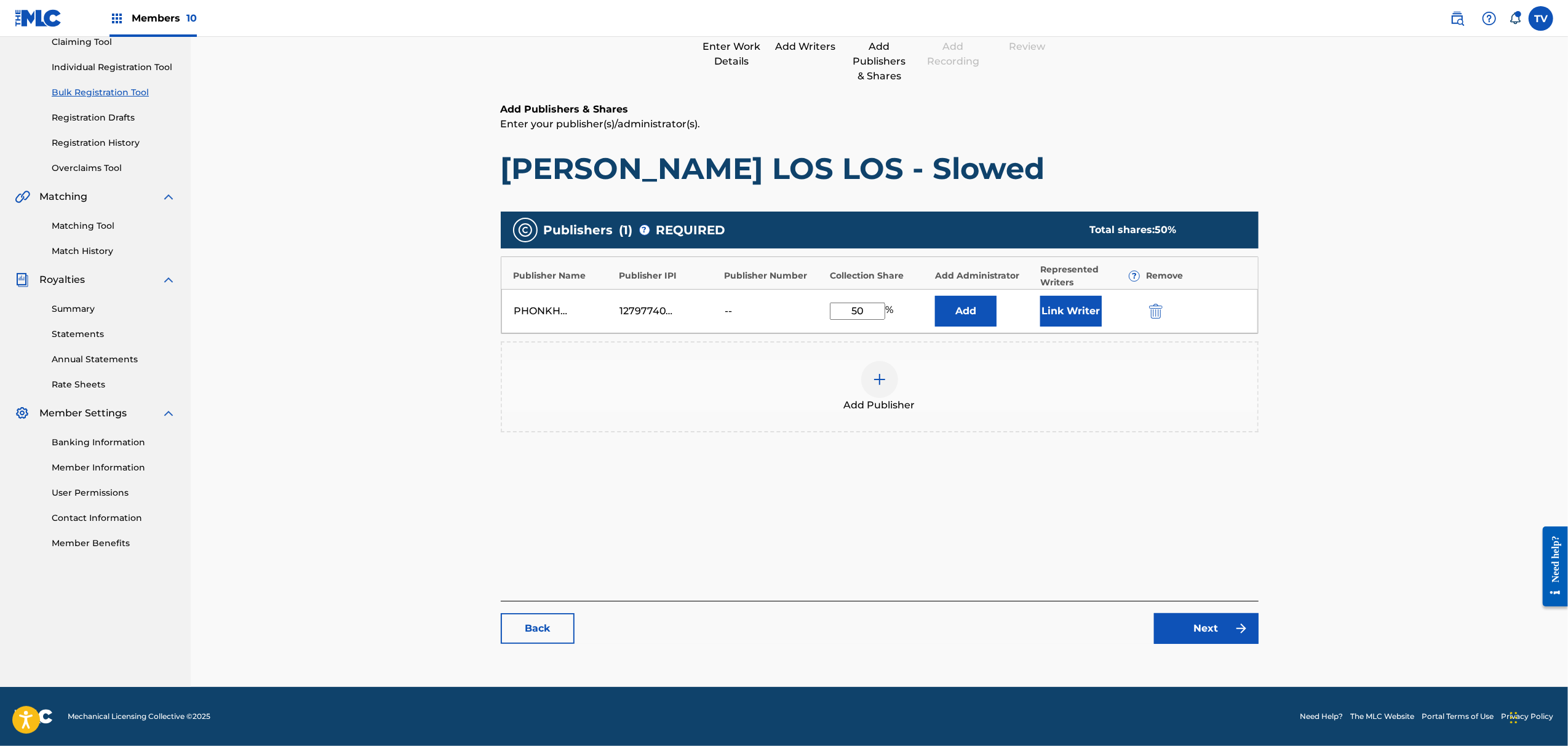
drag, startPoint x: 1185, startPoint y: 650, endPoint x: 1192, endPoint y: 639, distance: 13.0
click at [1186, 649] on div "Catalog Enter Work Details Add Writers Add Publishers & Shares Add Recording Re…" at bounding box center [880, 301] width 758 height 709
click at [1199, 631] on link "Next" at bounding box center [1207, 629] width 104 height 31
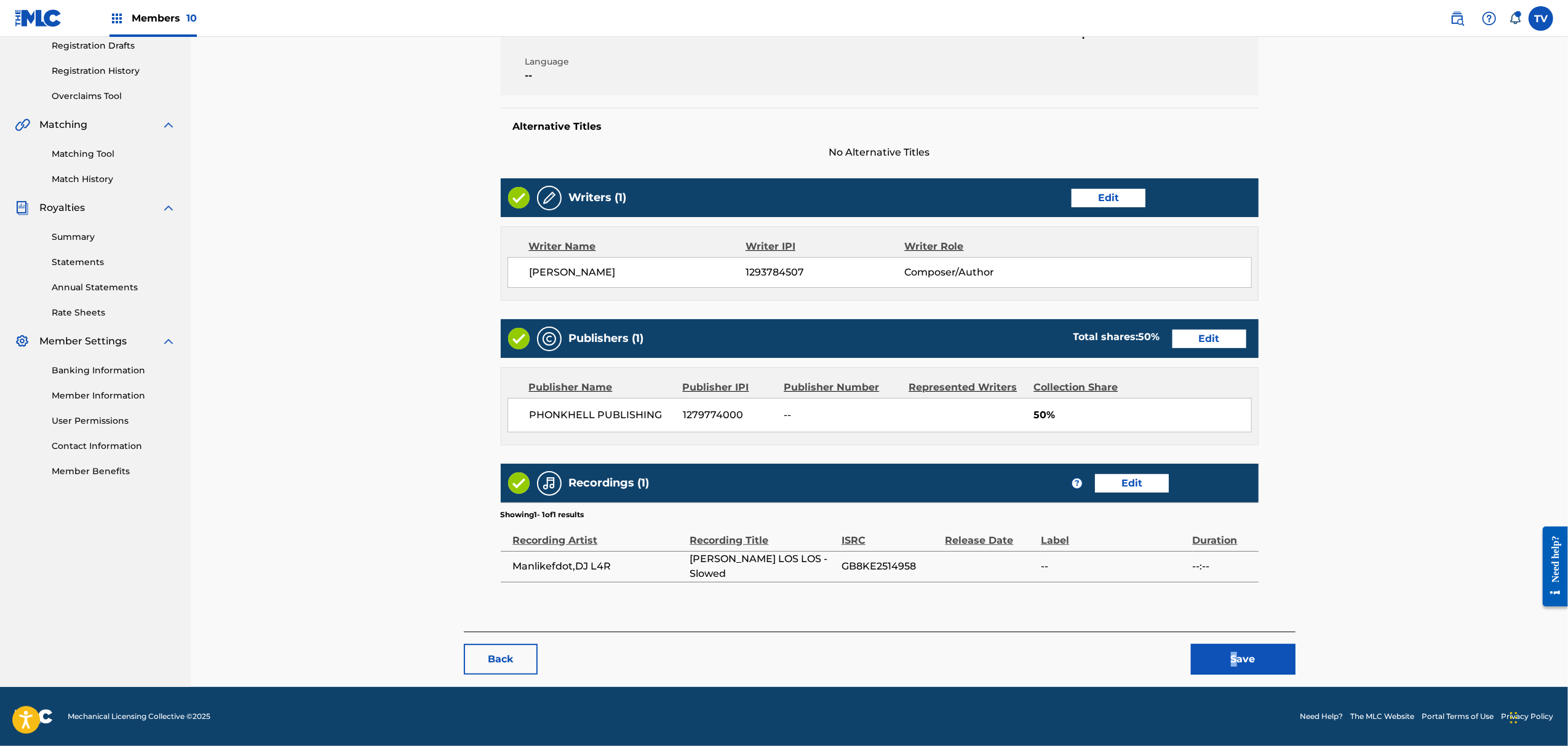
drag, startPoint x: 1231, startPoint y: 635, endPoint x: 1237, endPoint y: 643, distance: 10.0
click at [1236, 642] on div "Back Save" at bounding box center [880, 653] width 832 height 43
click at [1243, 652] on button "Save" at bounding box center [1243, 659] width 104 height 31
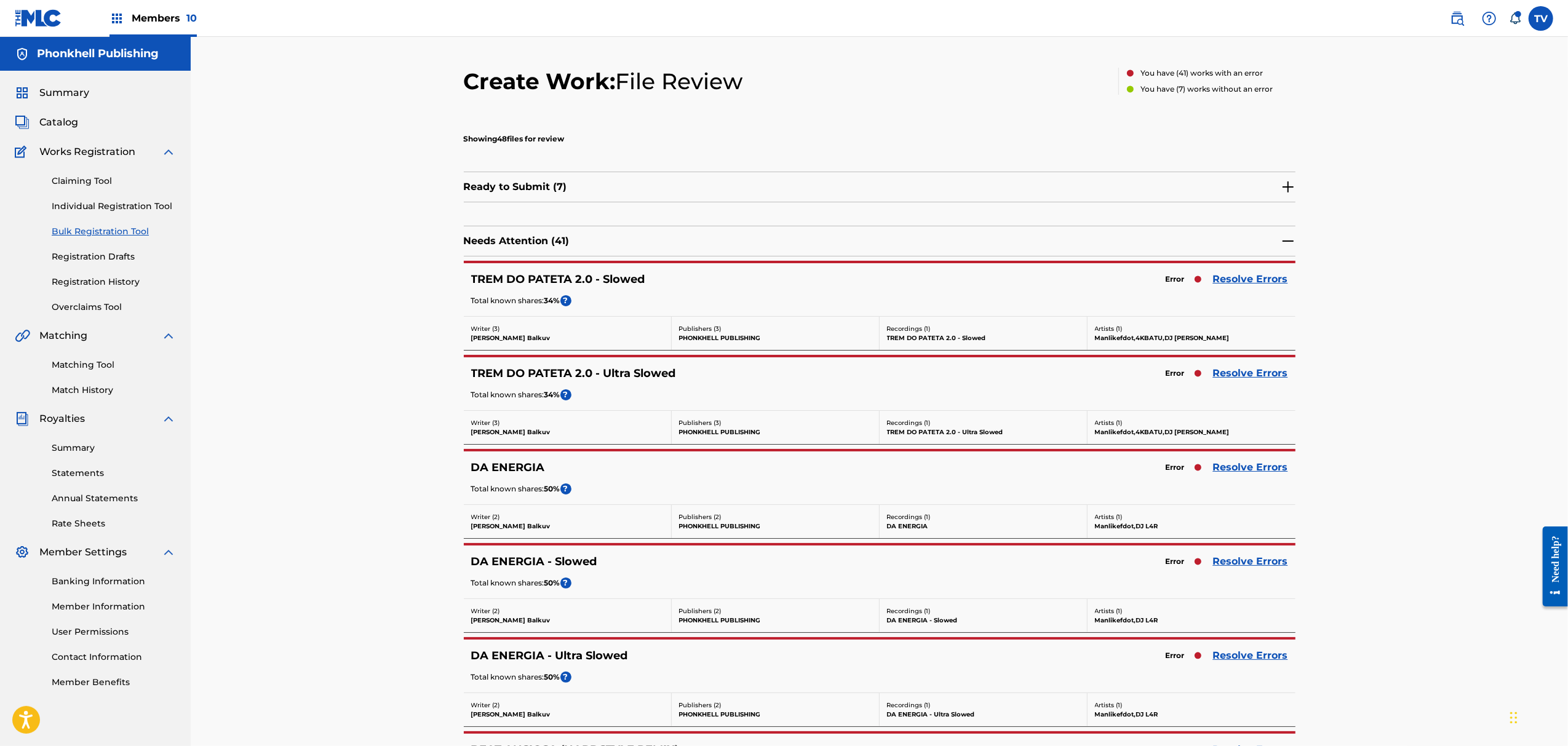
click at [1250, 375] on link "Resolve Errors" at bounding box center [1250, 373] width 75 height 15
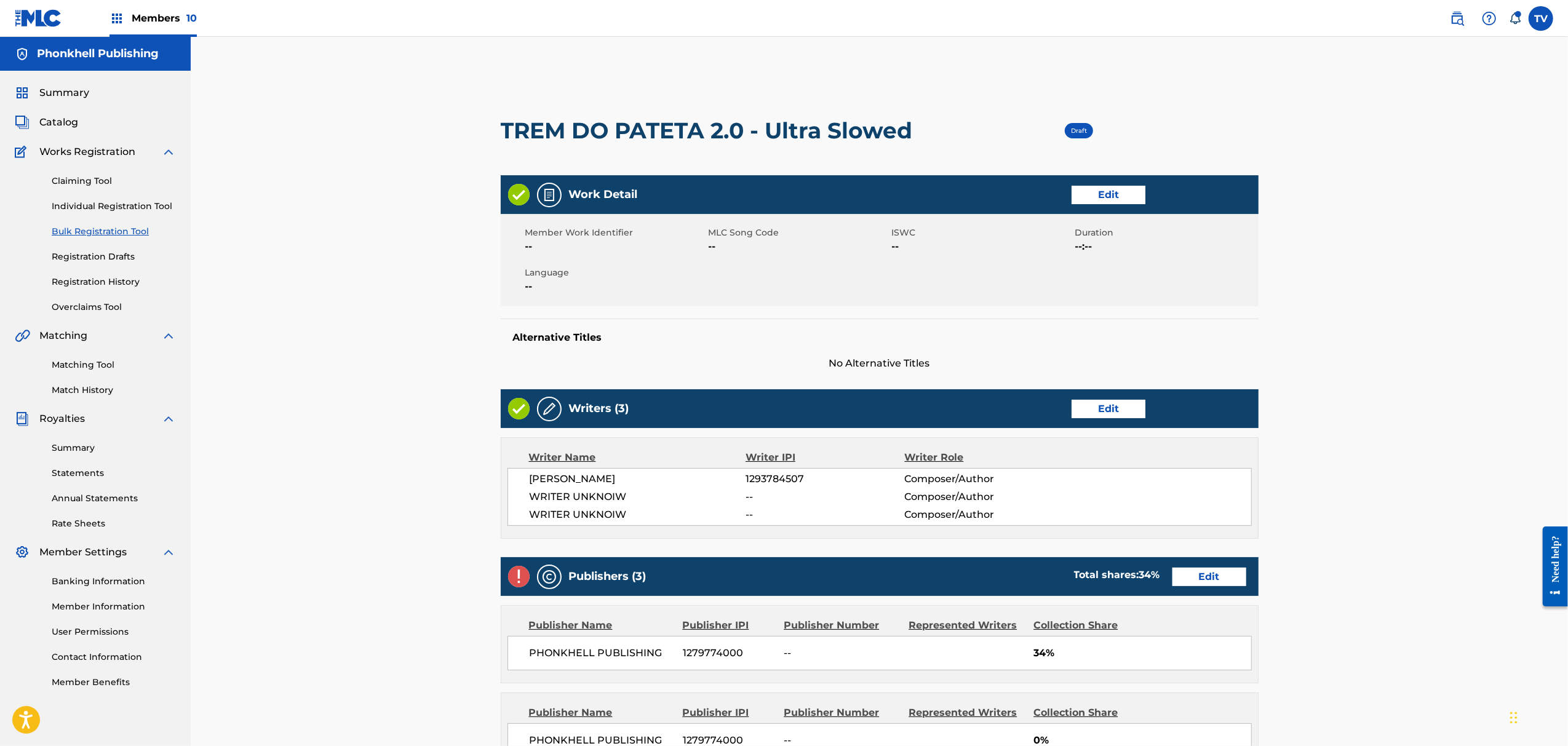
click at [1131, 415] on link "Edit" at bounding box center [1108, 409] width 74 height 18
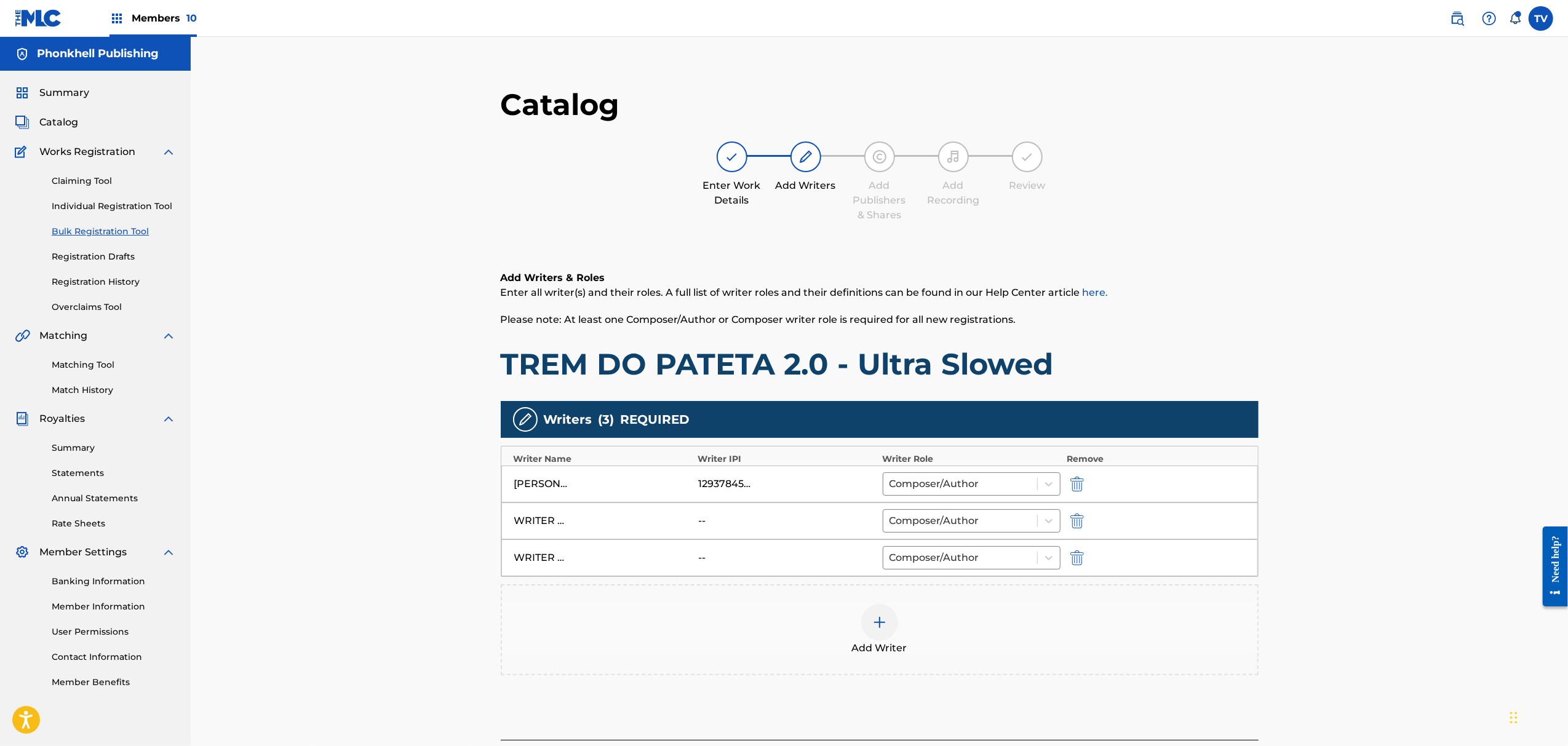
click at [1096, 515] on div at bounding box center [1094, 521] width 56 height 14
click at [1081, 519] on img "submit" at bounding box center [1077, 521] width 13 height 15
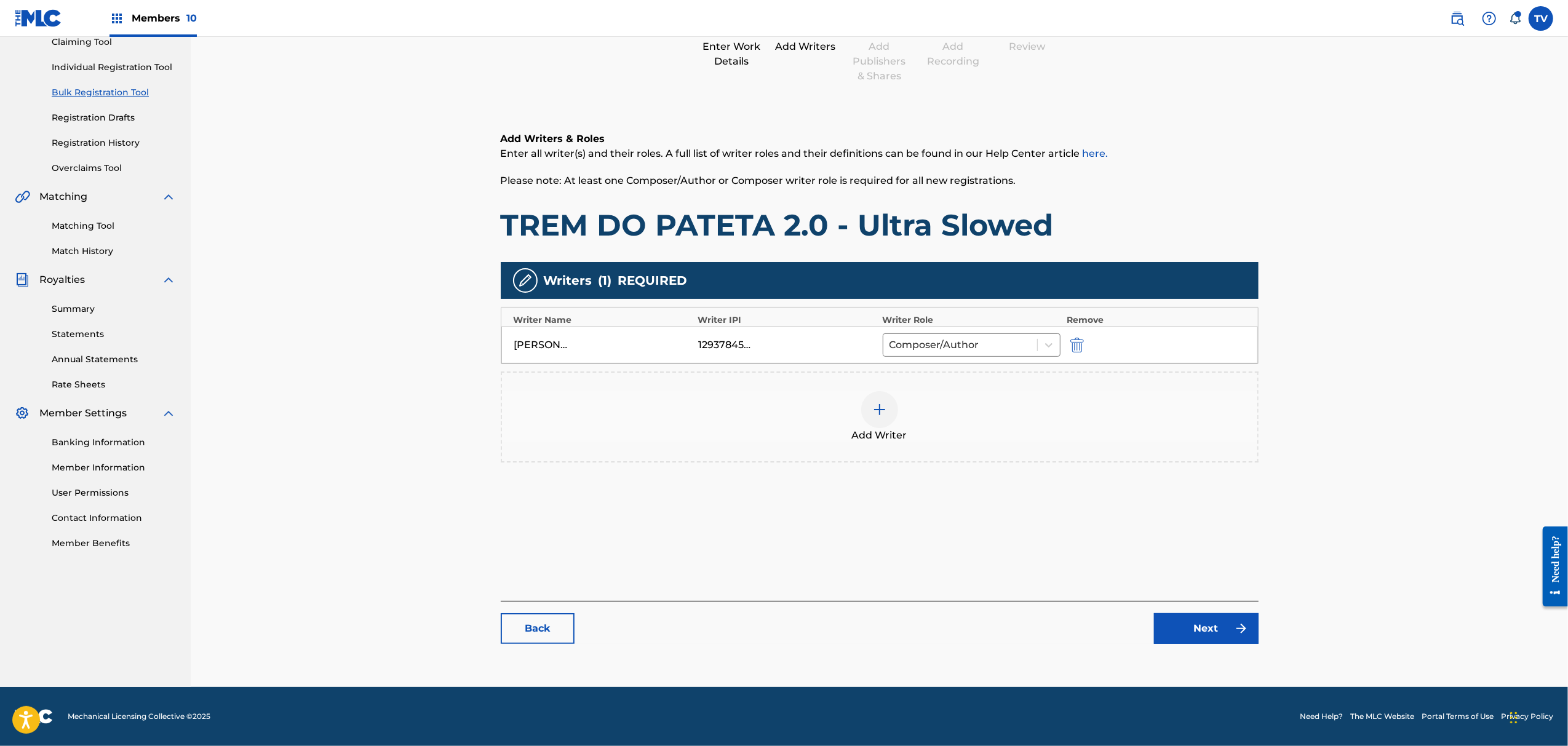
click at [1176, 636] on link "Next" at bounding box center [1207, 629] width 104 height 31
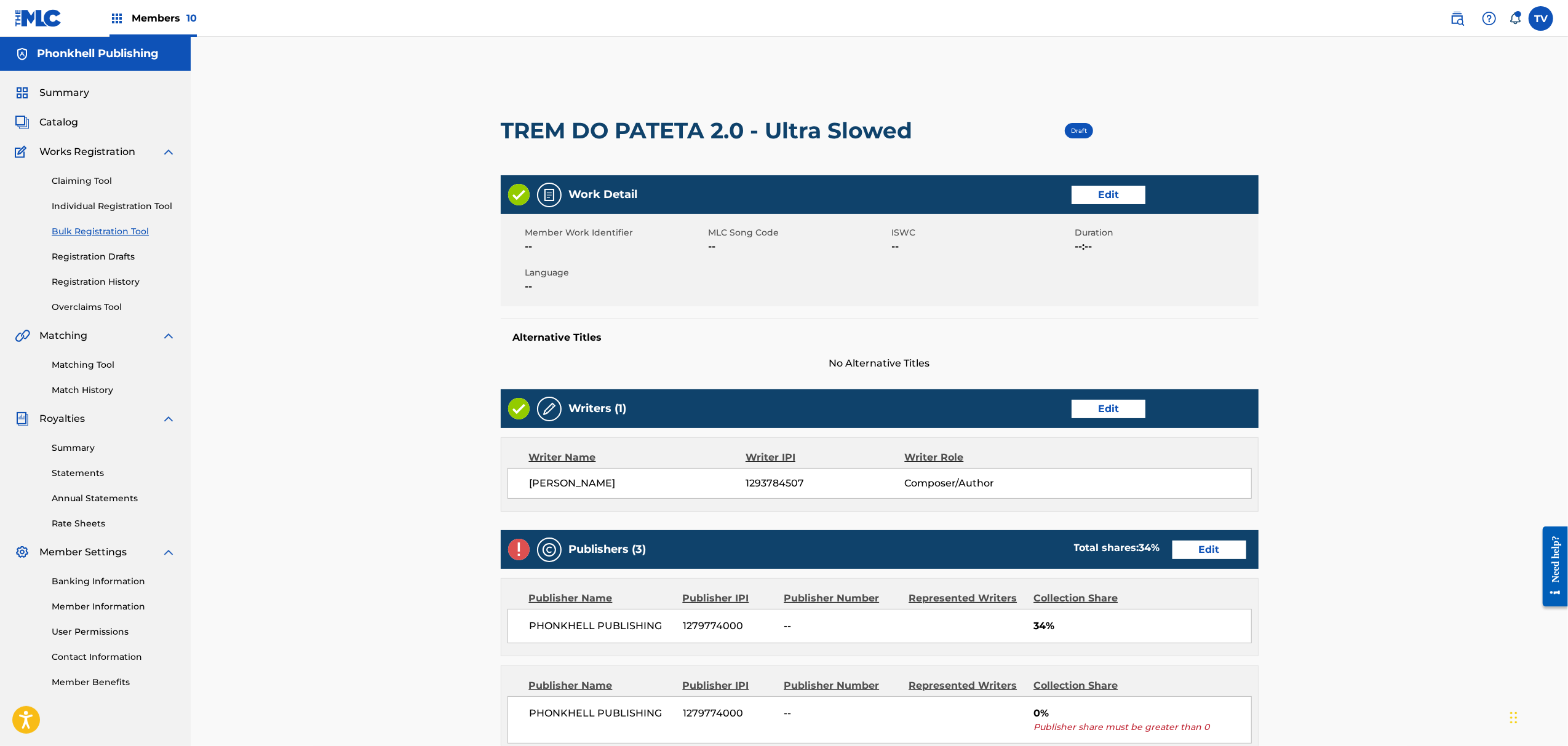
drag, startPoint x: 1194, startPoint y: 562, endPoint x: 1190, endPoint y: 555, distance: 8.1
click at [1194, 561] on div "Publishers (3) Total shares: 34 % Edit" at bounding box center [880, 549] width 758 height 39
click at [1189, 547] on link "Edit" at bounding box center [1209, 550] width 74 height 18
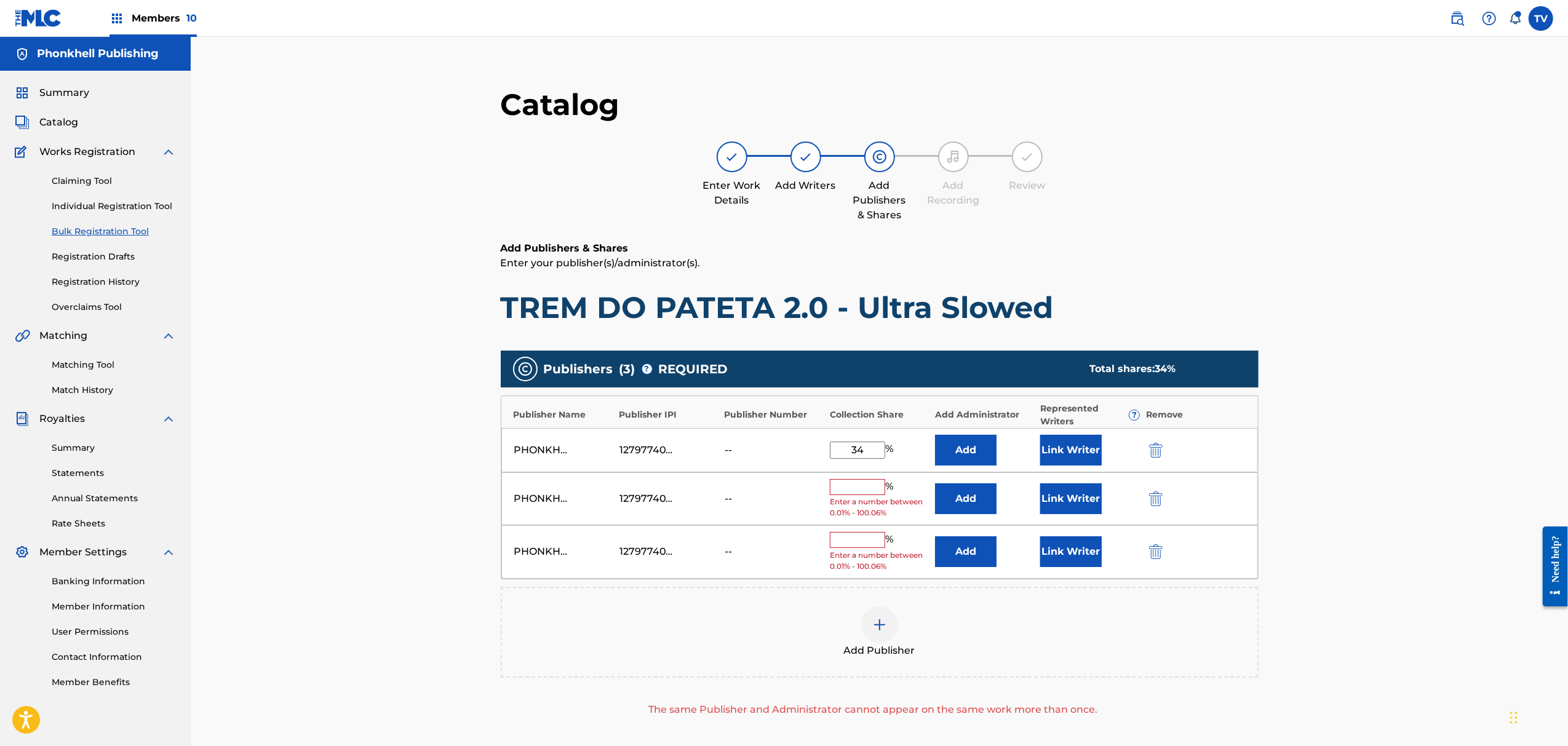
click at [1155, 500] on img "submit" at bounding box center [1156, 499] width 13 height 15
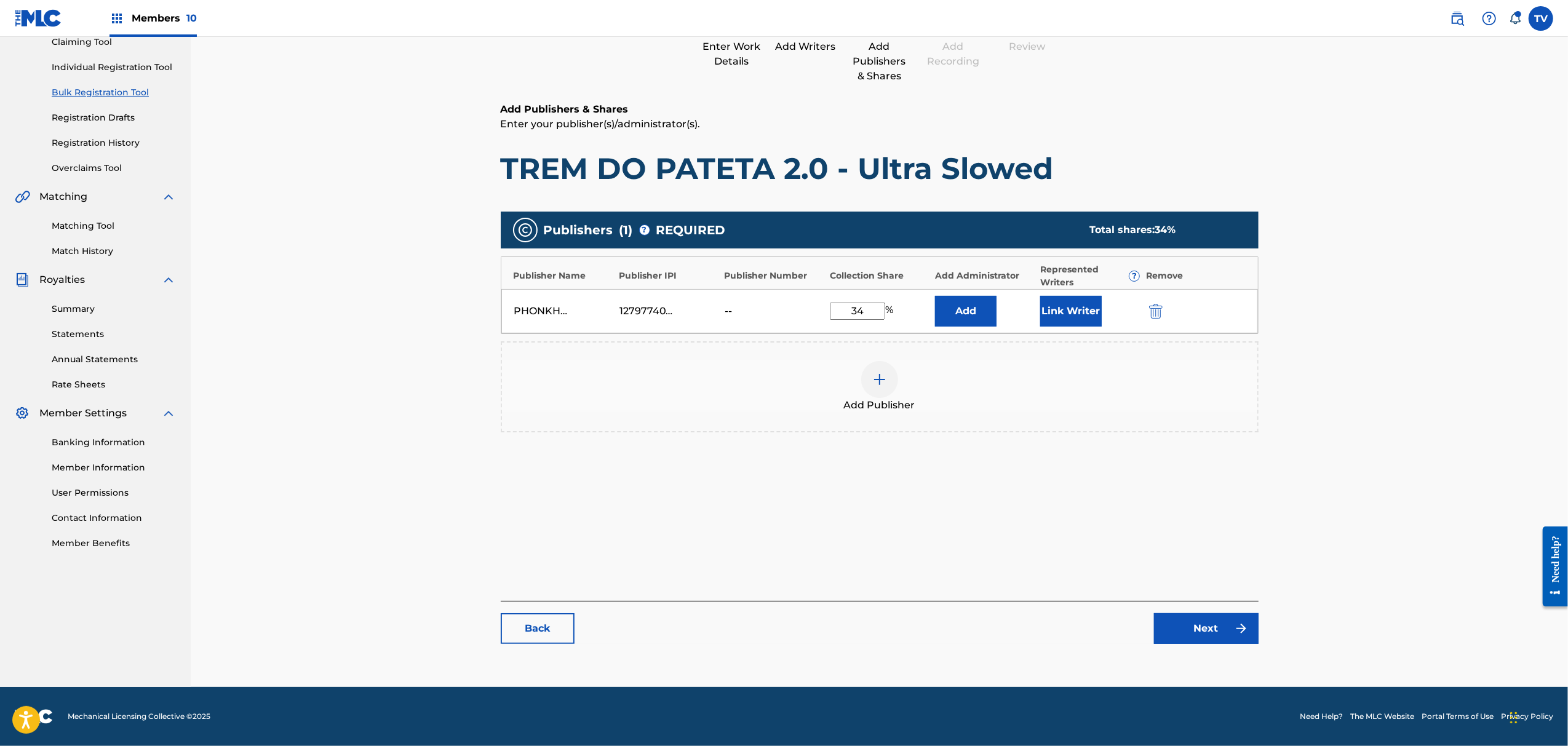
click at [1214, 635] on link "Next" at bounding box center [1207, 629] width 104 height 31
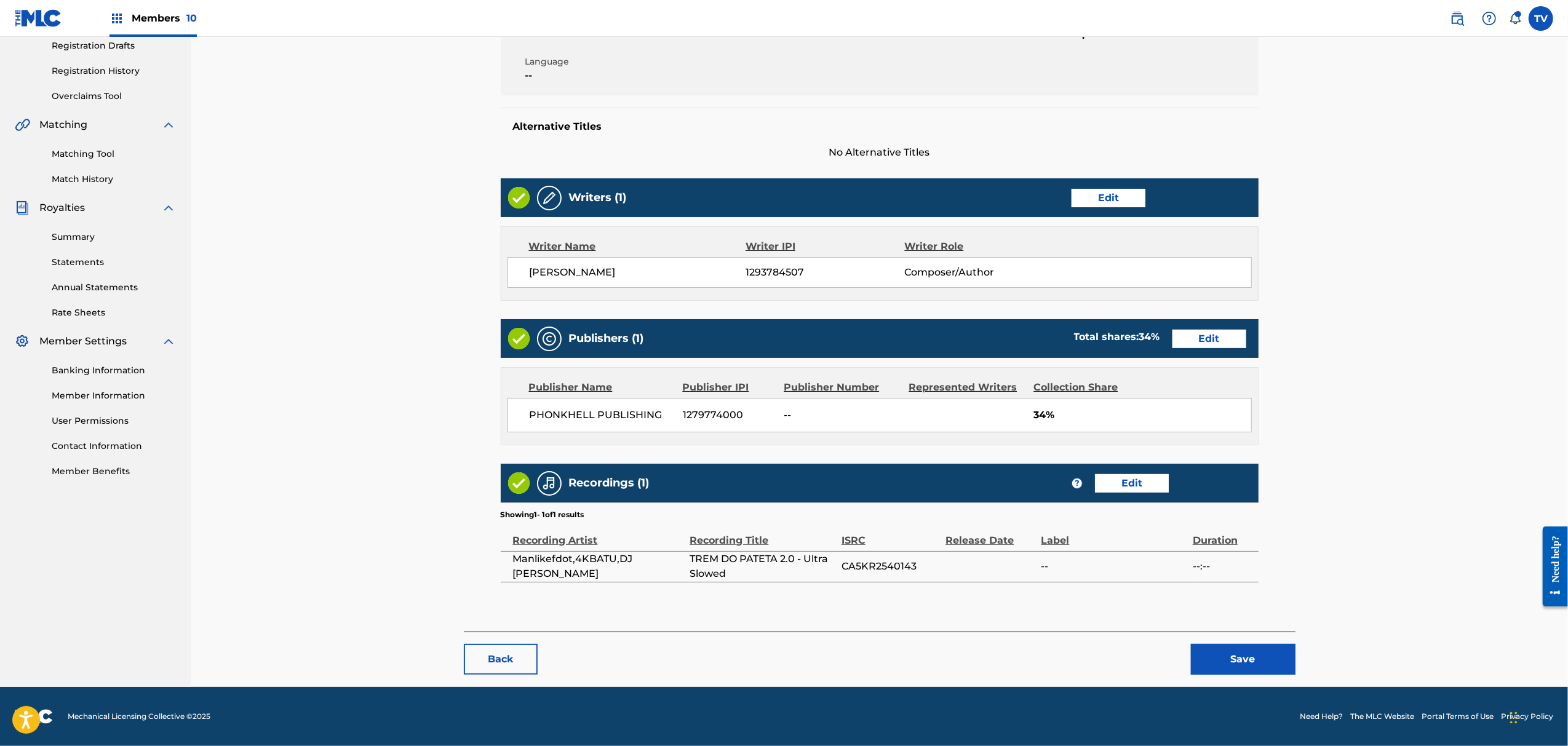
click at [1265, 658] on button "Save" at bounding box center [1243, 659] width 104 height 31
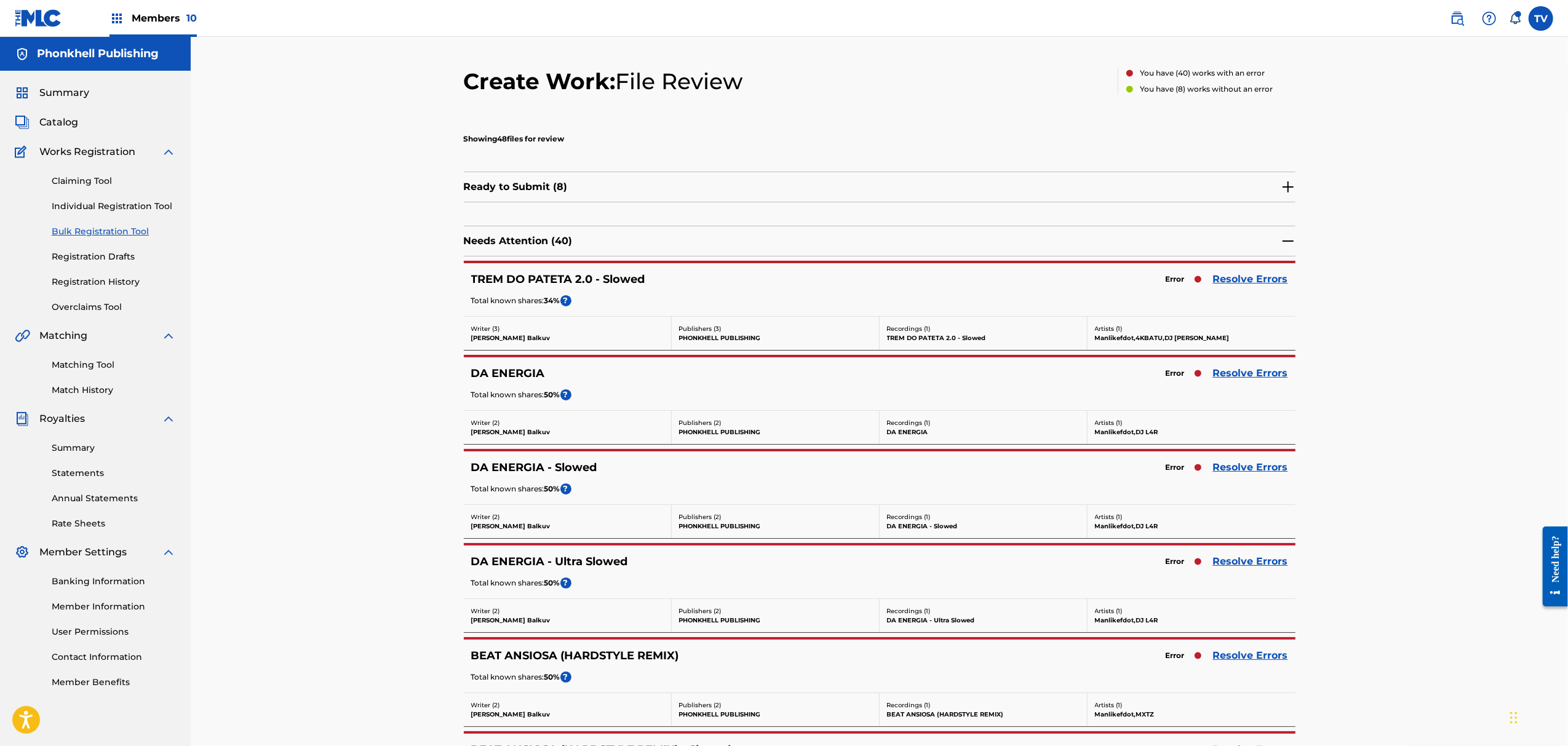
click at [1246, 282] on link "Resolve Errors" at bounding box center [1250, 279] width 75 height 15
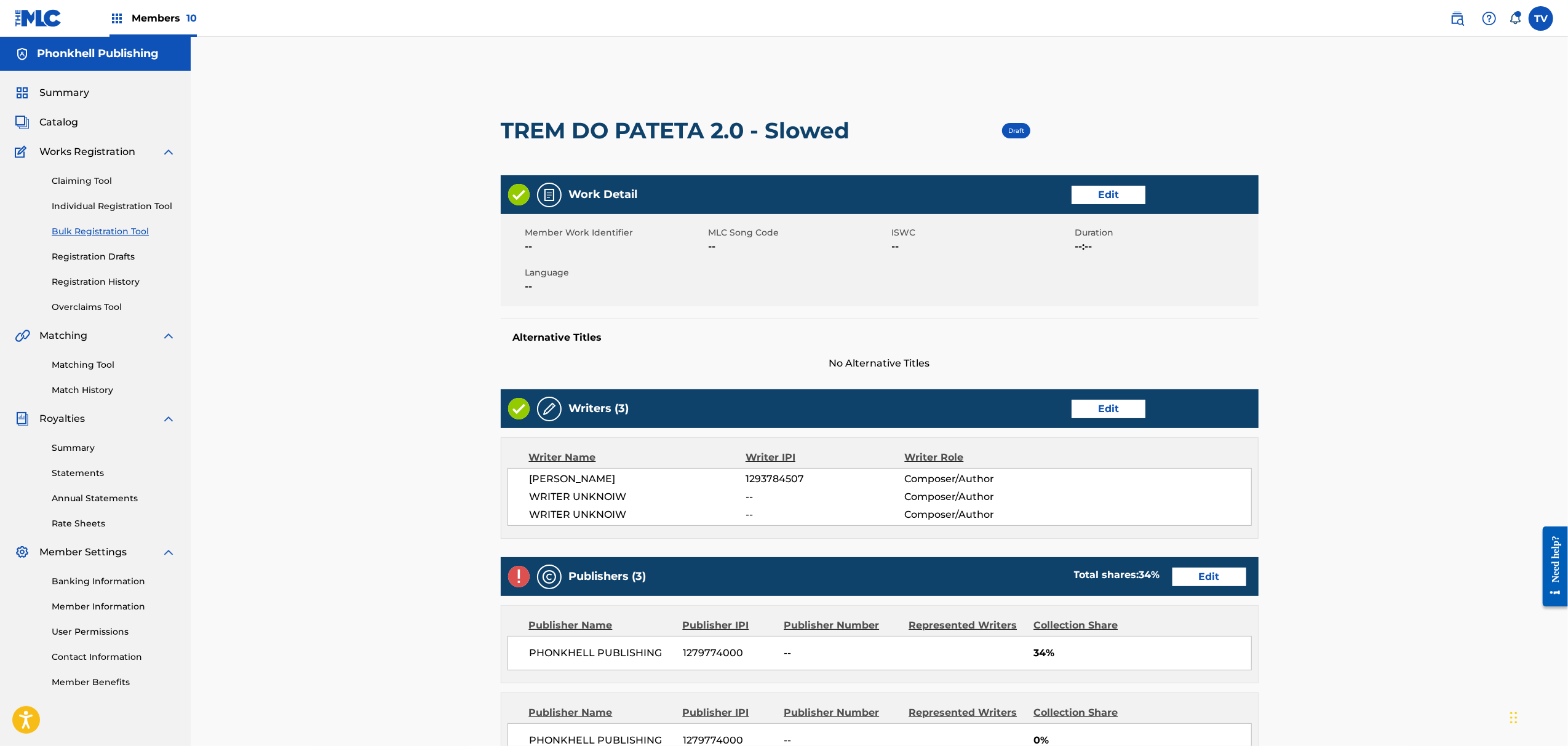
click at [1102, 414] on link "Edit" at bounding box center [1108, 409] width 74 height 18
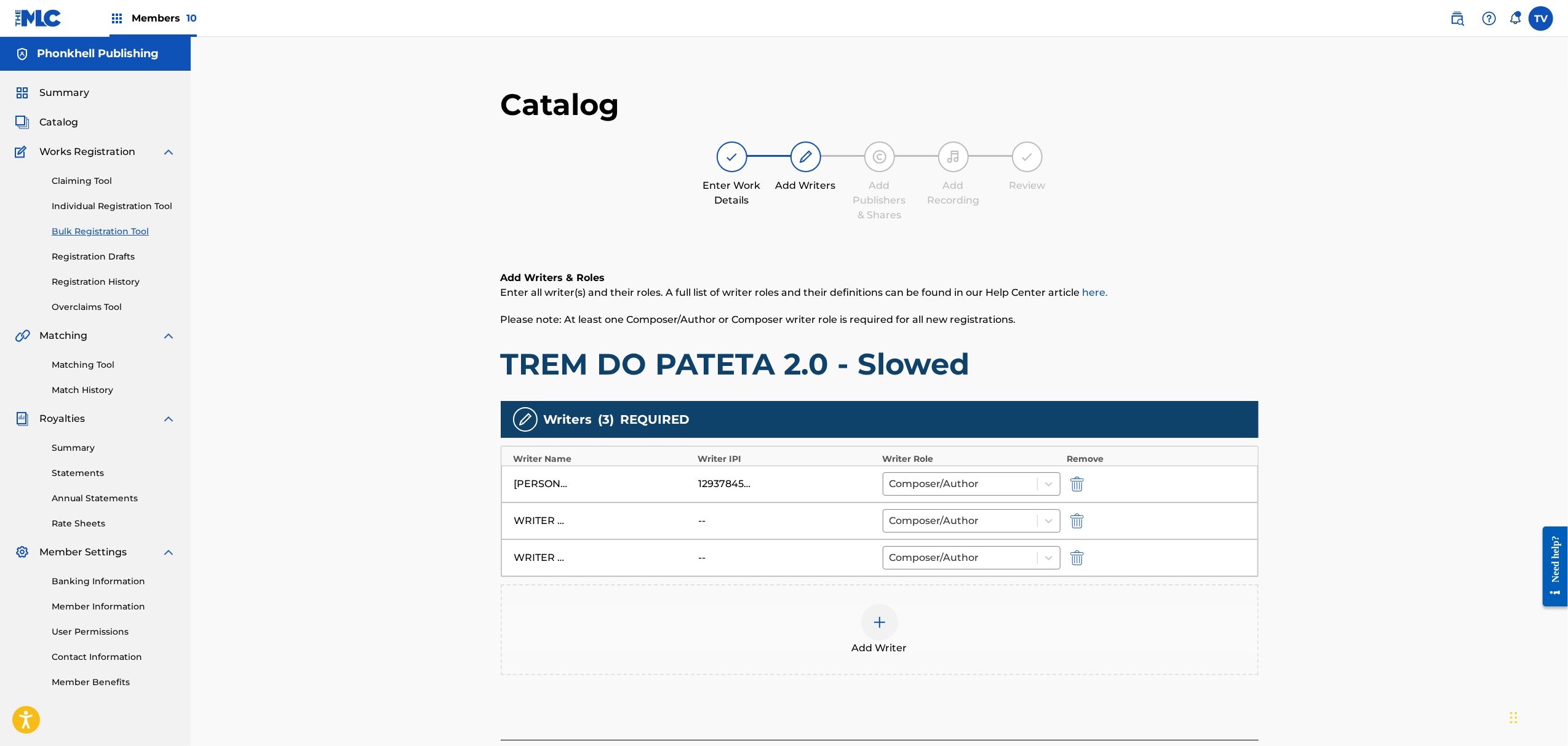
click at [1074, 528] on img "submit" at bounding box center [1077, 521] width 13 height 15
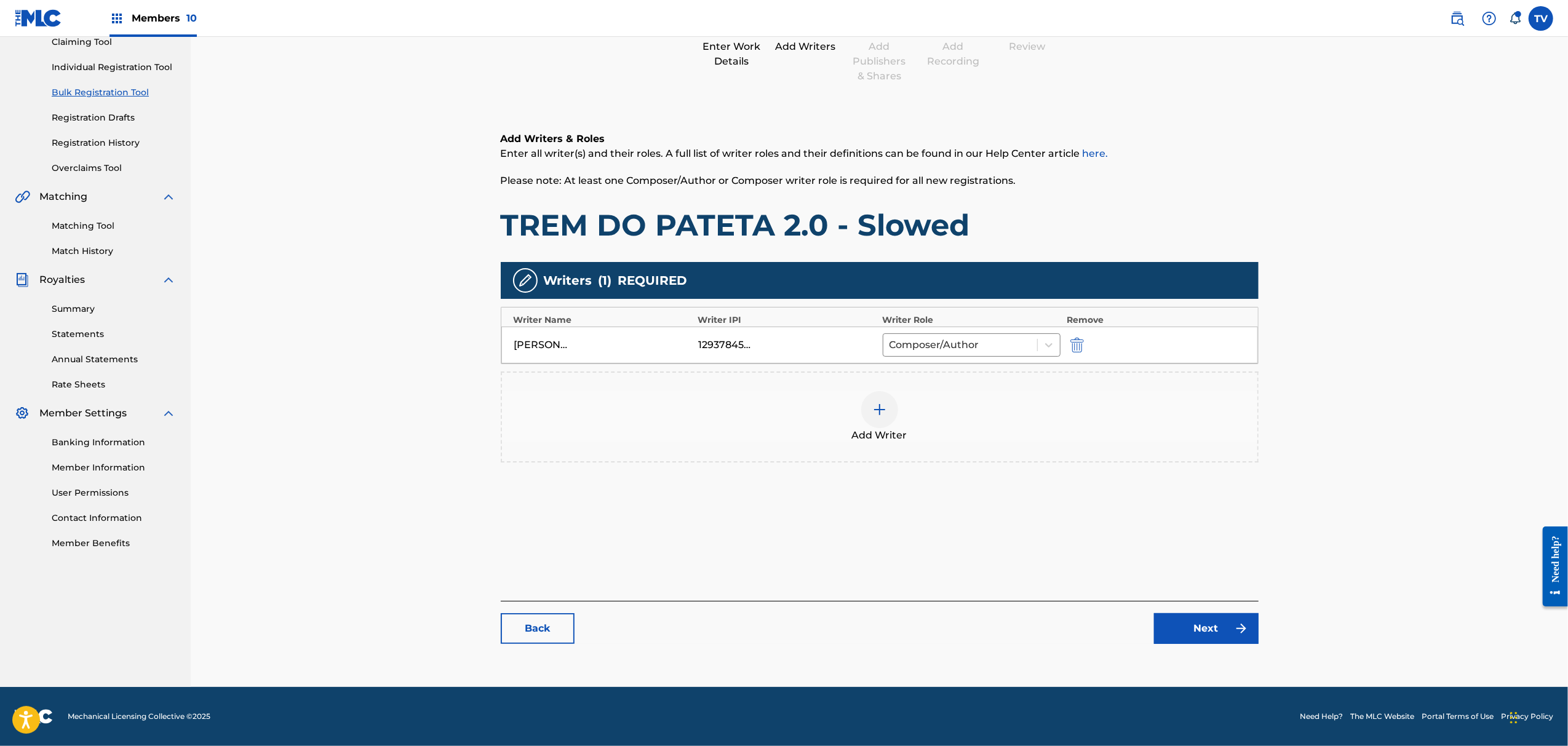
click at [1193, 618] on link "Next" at bounding box center [1207, 629] width 104 height 31
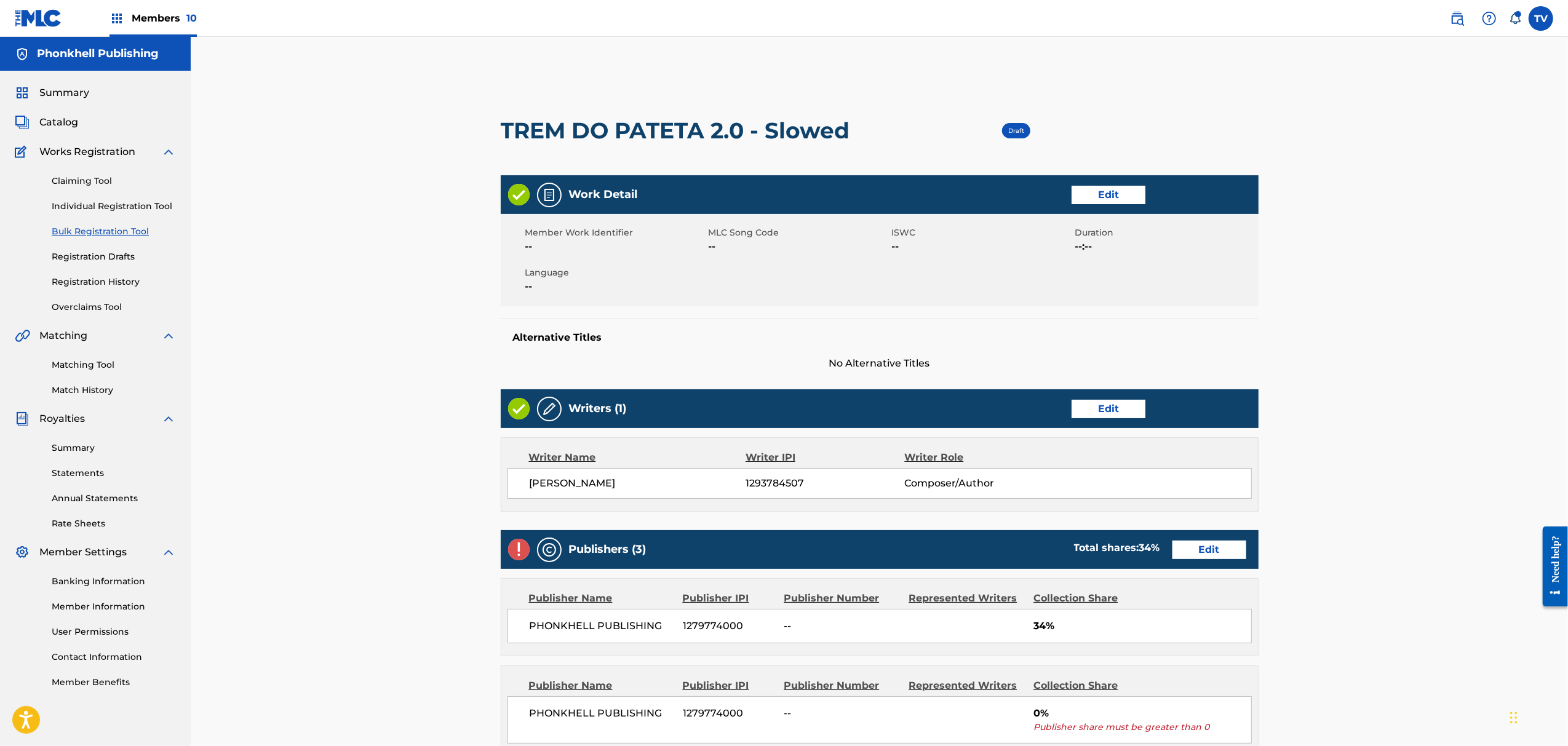
click at [1197, 549] on link "Edit" at bounding box center [1209, 550] width 74 height 18
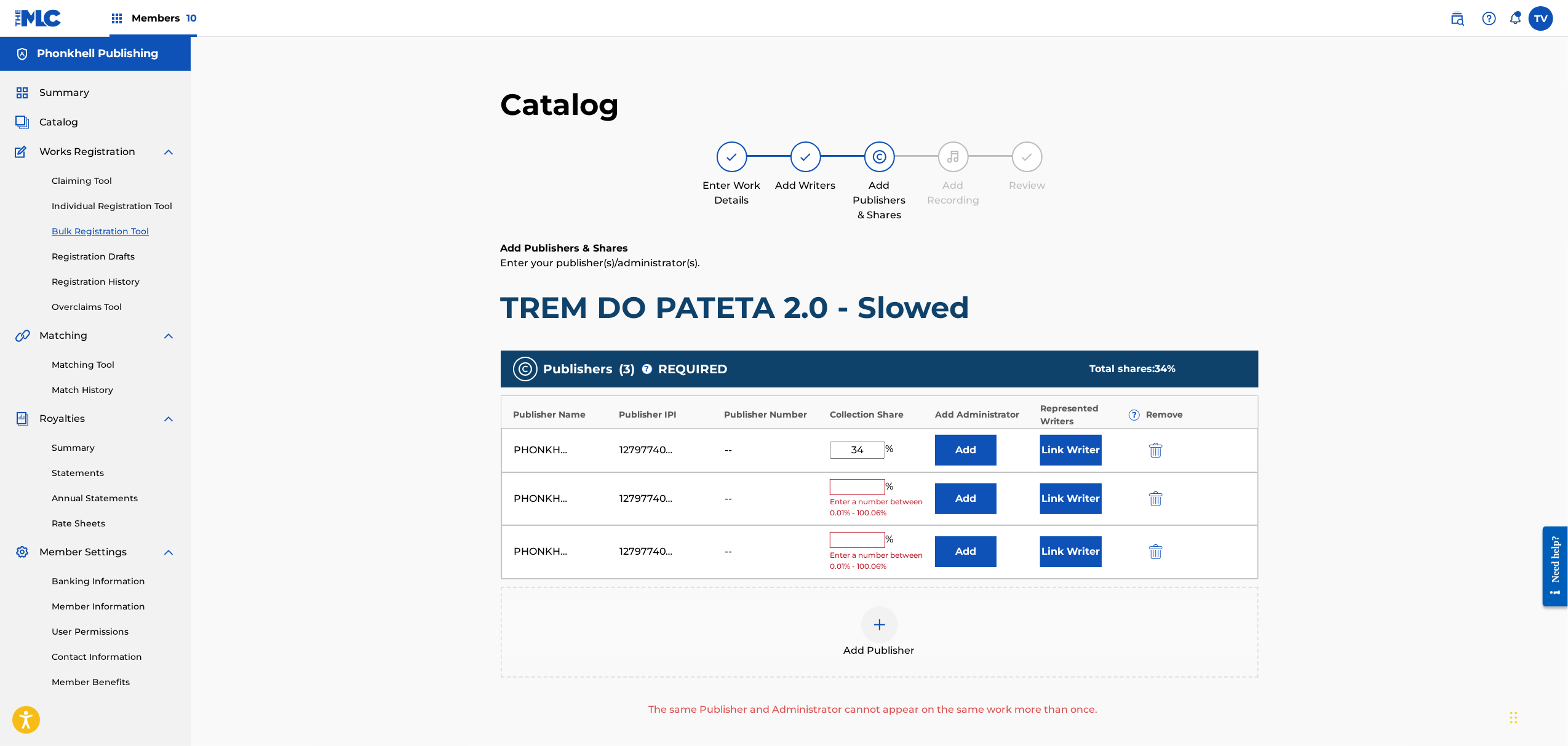
click at [1162, 498] on img "submit" at bounding box center [1156, 499] width 13 height 15
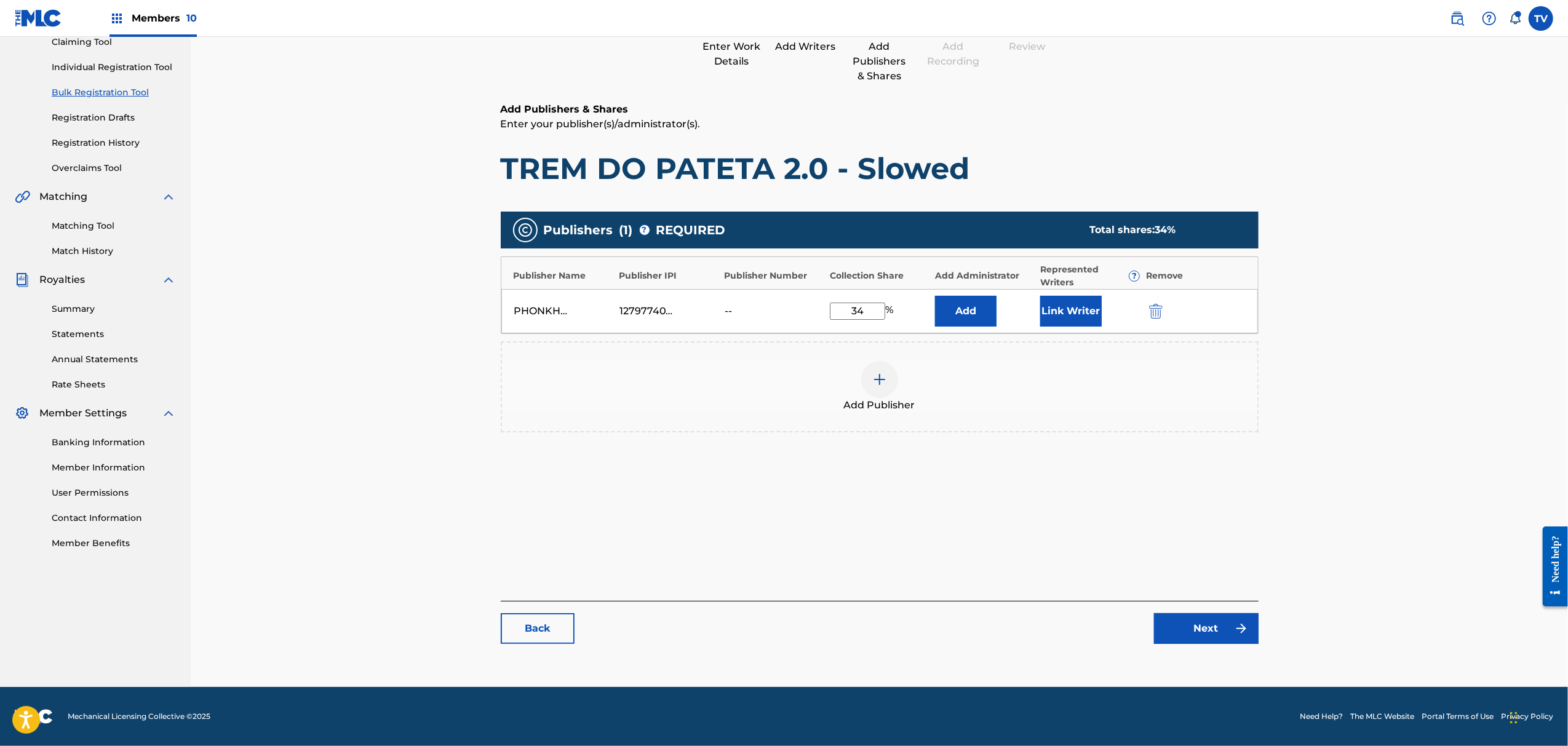
click at [1200, 654] on div "Catalog Enter Work Details Add Writers Add Publishers & Shares Add Recording Re…" at bounding box center [880, 301] width 758 height 709
click at [1206, 635] on link "Next" at bounding box center [1207, 629] width 104 height 31
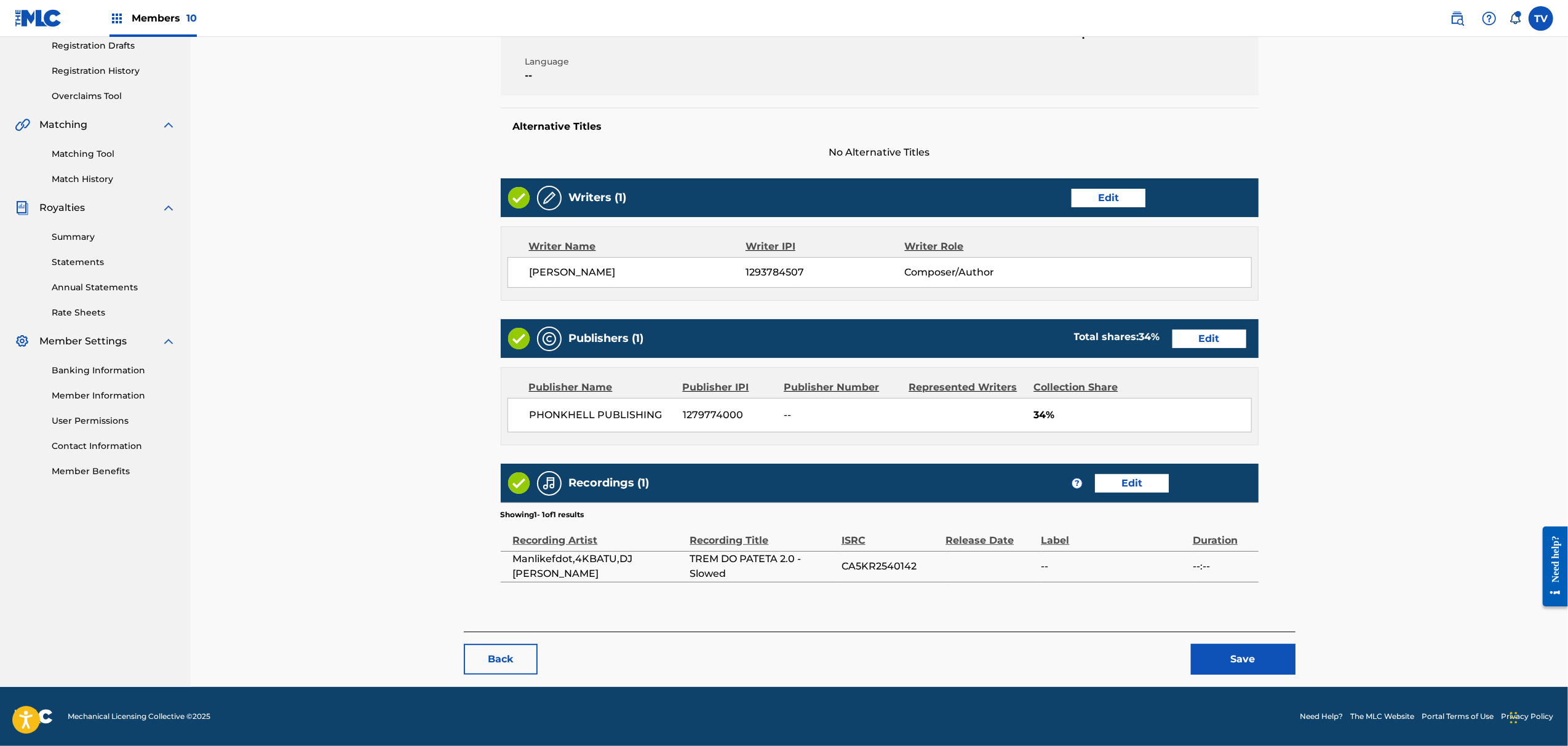
click at [1250, 659] on button "Save" at bounding box center [1243, 659] width 104 height 31
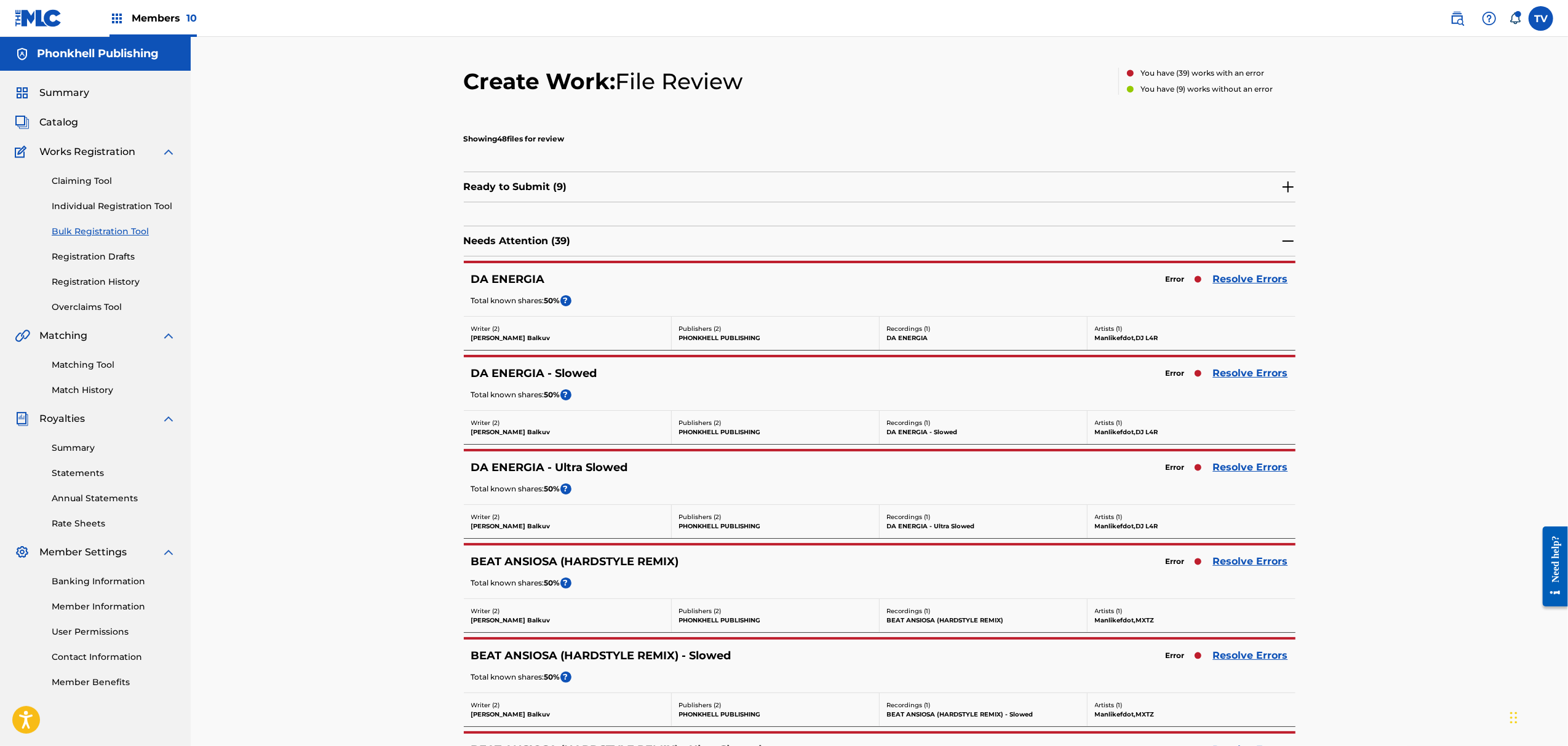
click at [1246, 372] on link "Resolve Errors" at bounding box center [1250, 373] width 75 height 15
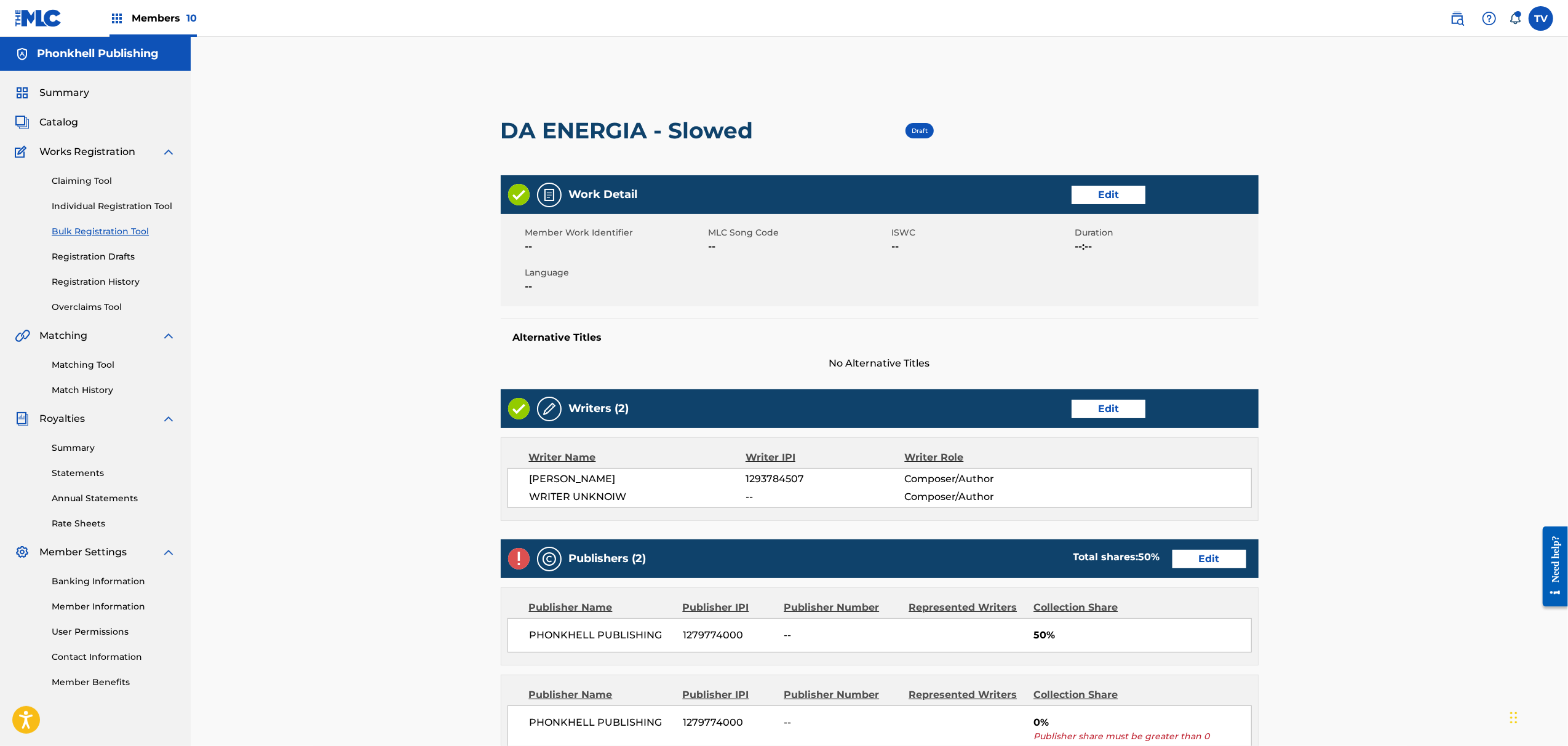
click at [1089, 414] on link "Edit" at bounding box center [1108, 409] width 74 height 18
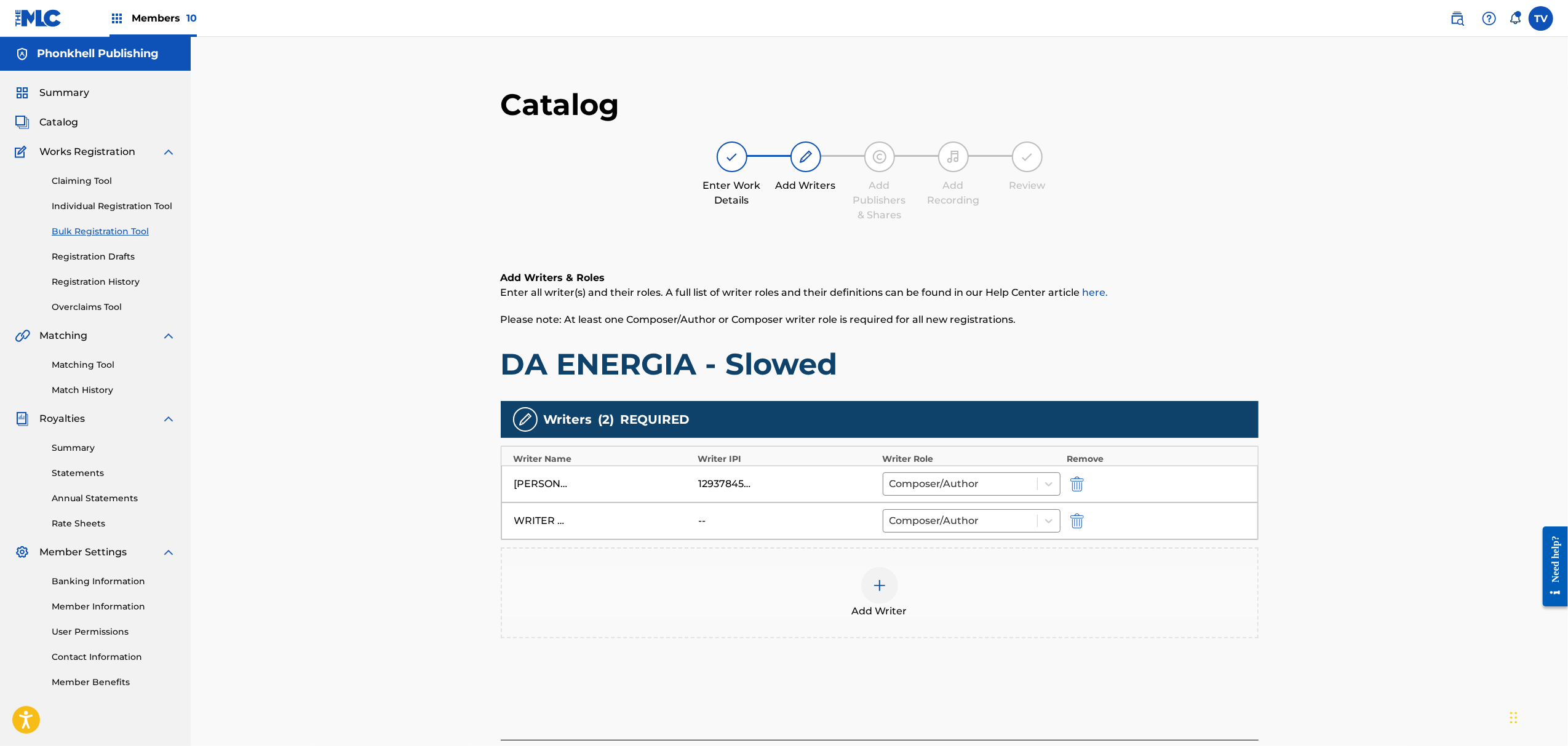
click at [1062, 519] on div "WRITER UNKNOIW -- Composer/Author" at bounding box center [880, 521] width 757 height 37
click at [1078, 523] on img "submit" at bounding box center [1077, 521] width 13 height 15
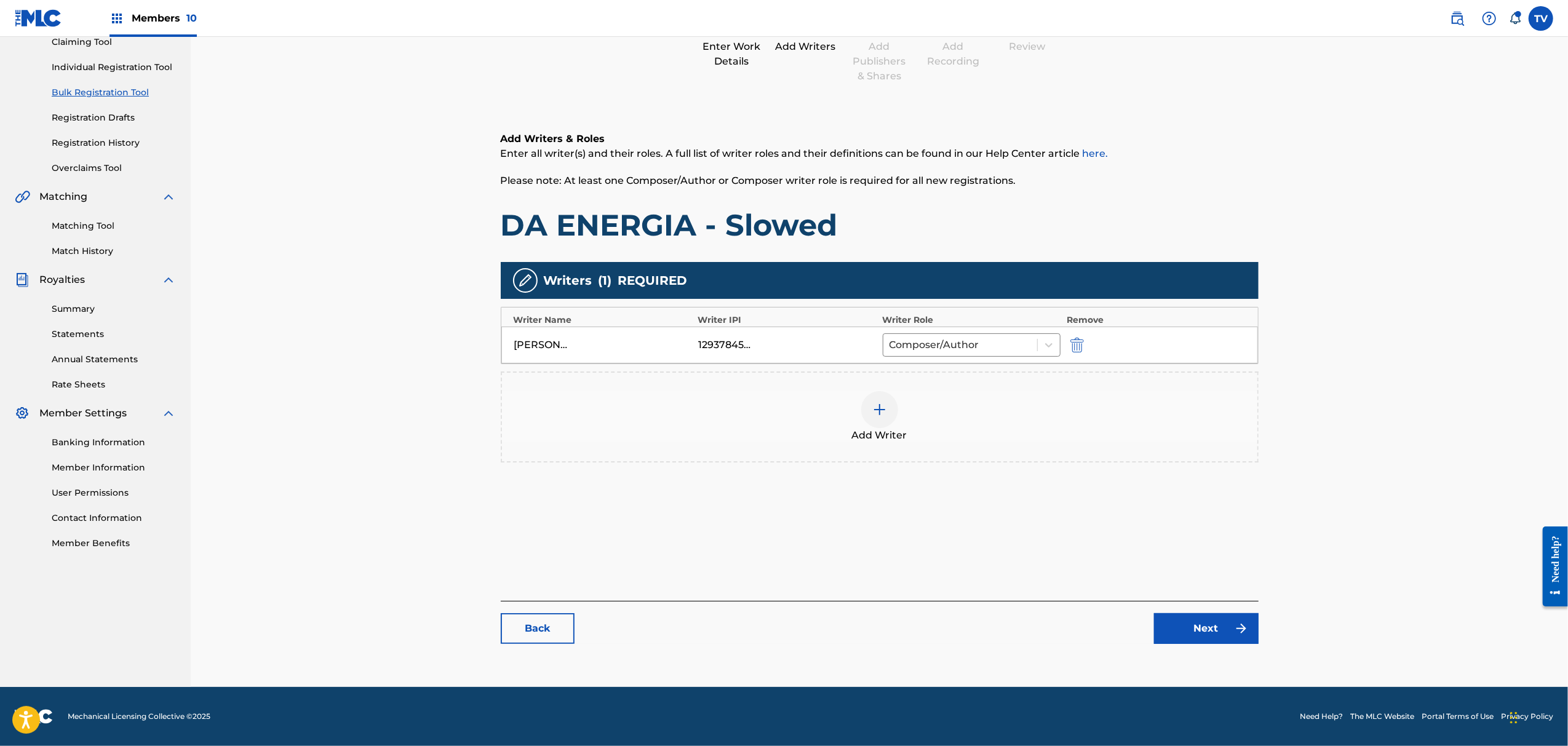
click at [1193, 630] on link "Next" at bounding box center [1207, 629] width 104 height 31
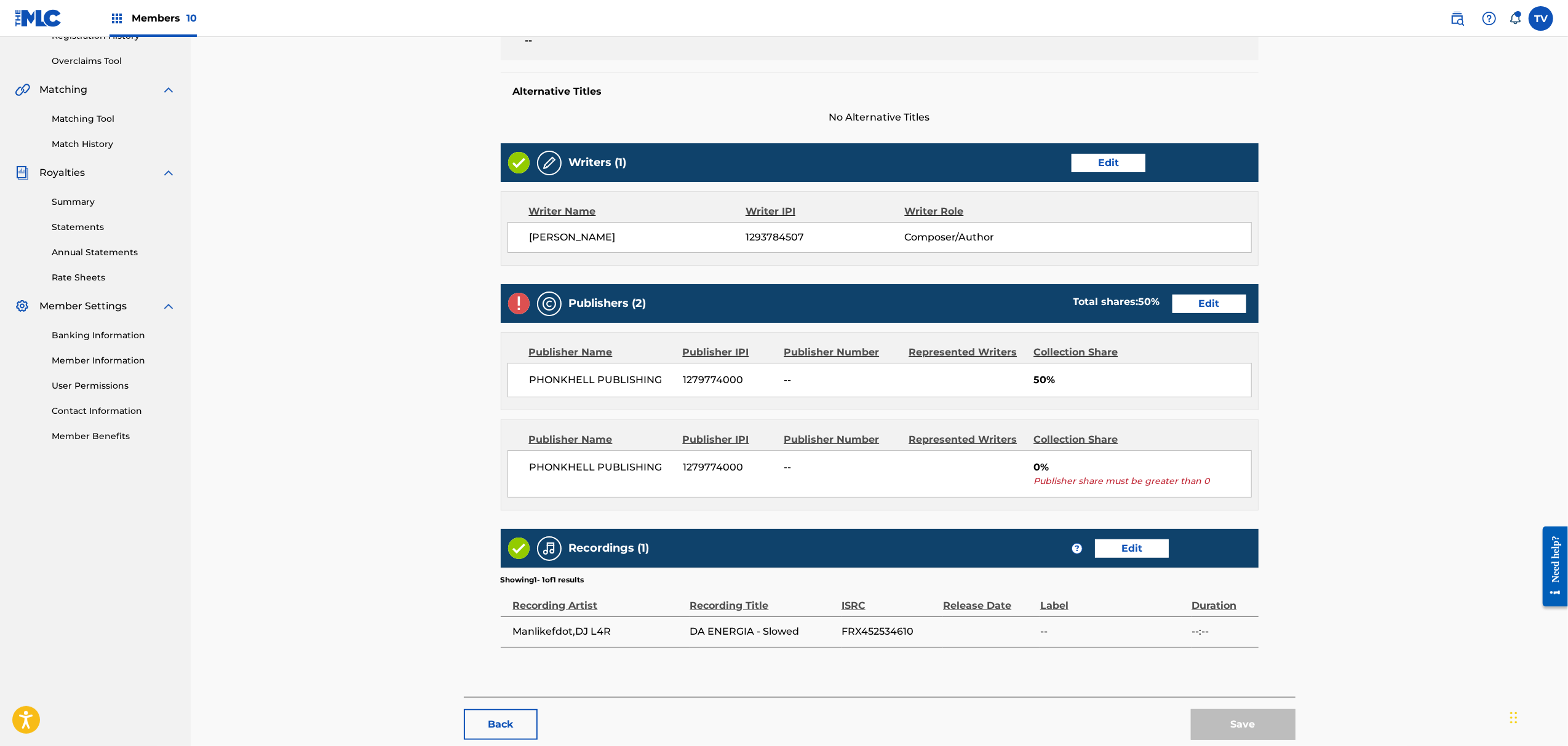
click at [1214, 304] on link "Edit" at bounding box center [1209, 304] width 74 height 18
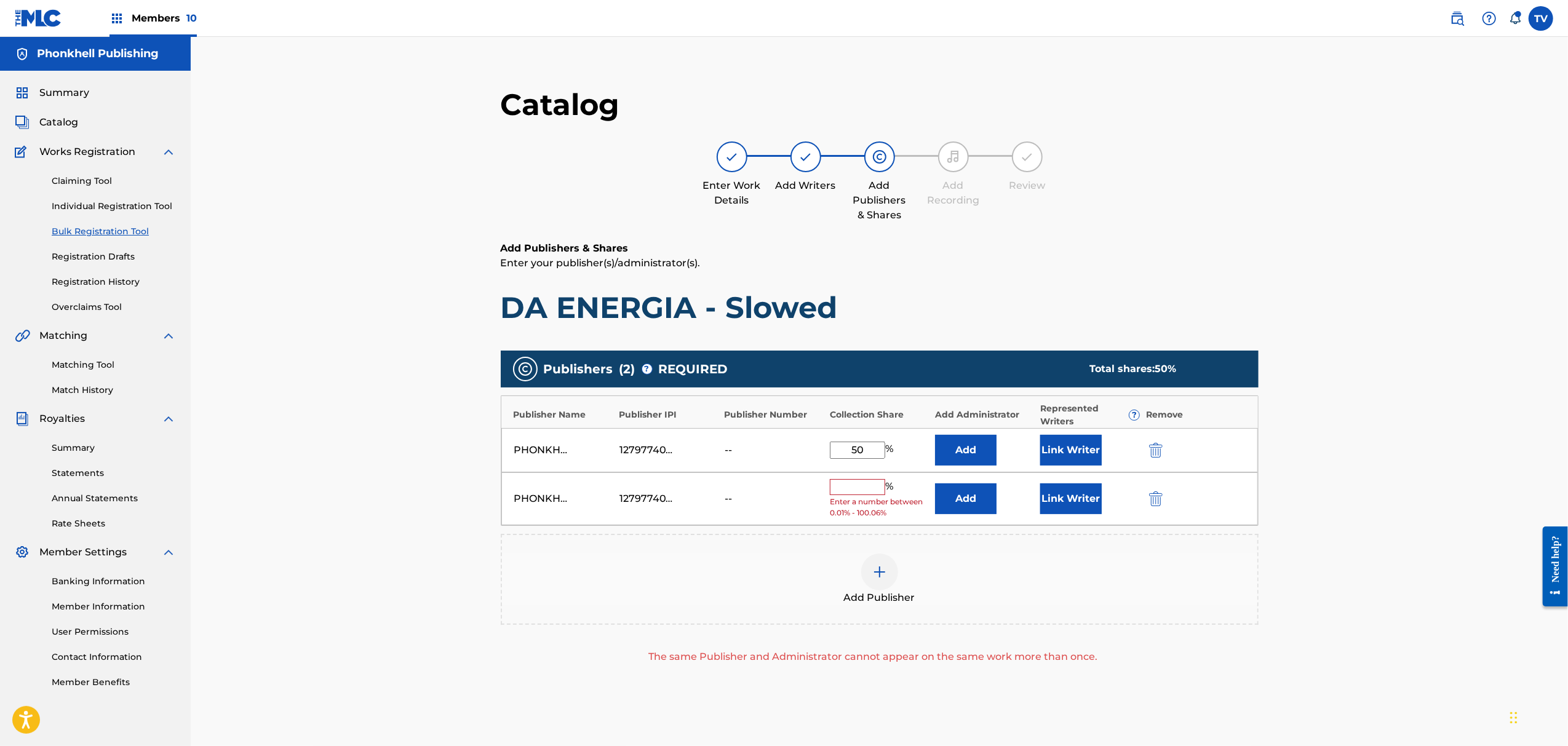
click at [1153, 498] on img "submit" at bounding box center [1156, 499] width 13 height 15
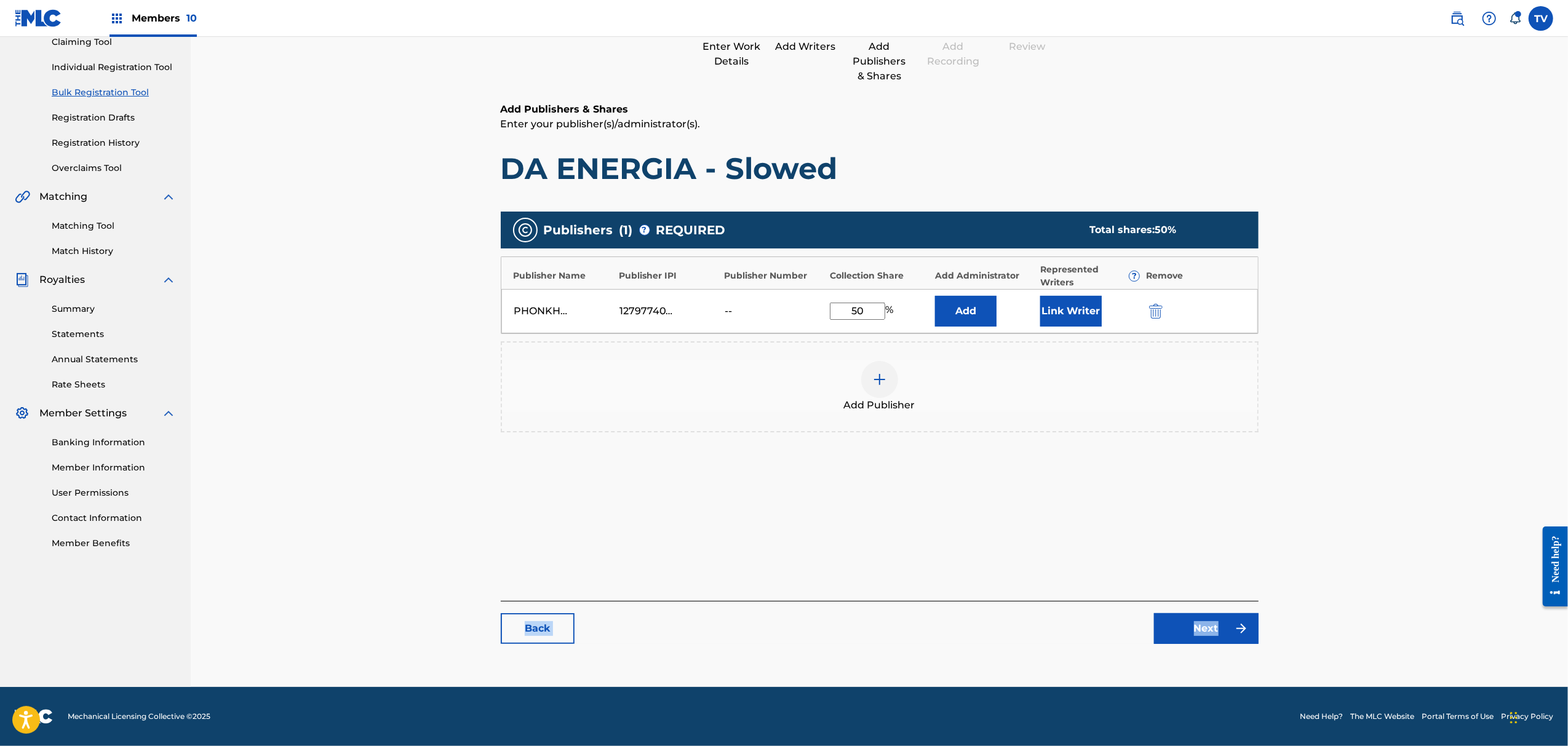
drag, startPoint x: 1240, startPoint y: 601, endPoint x: 1236, endPoint y: 619, distance: 18.4
click at [1241, 604] on div "Back Next" at bounding box center [880, 622] width 758 height 43
click at [1228, 623] on link "Next" at bounding box center [1207, 629] width 104 height 31
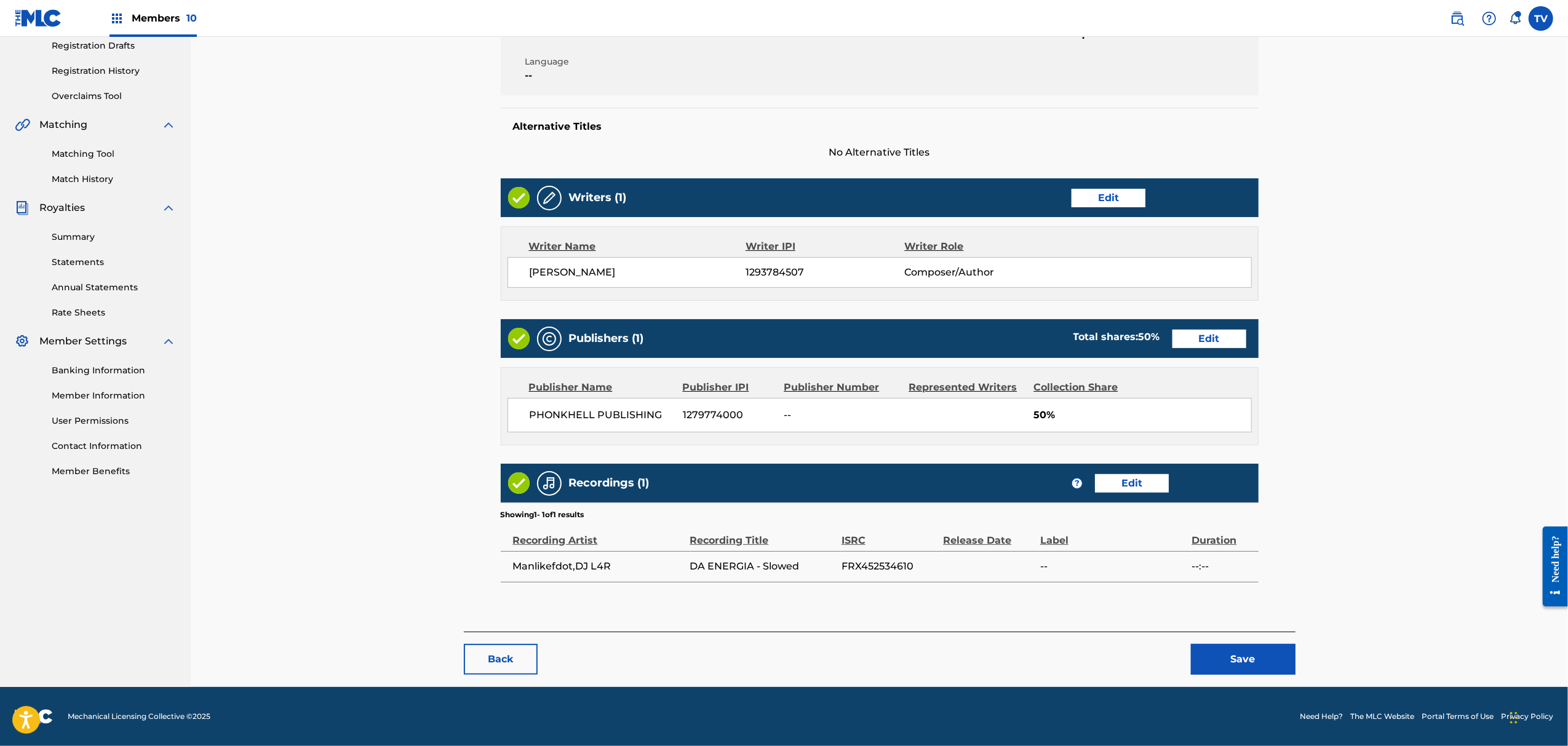
click at [1257, 659] on button "Save" at bounding box center [1243, 659] width 104 height 31
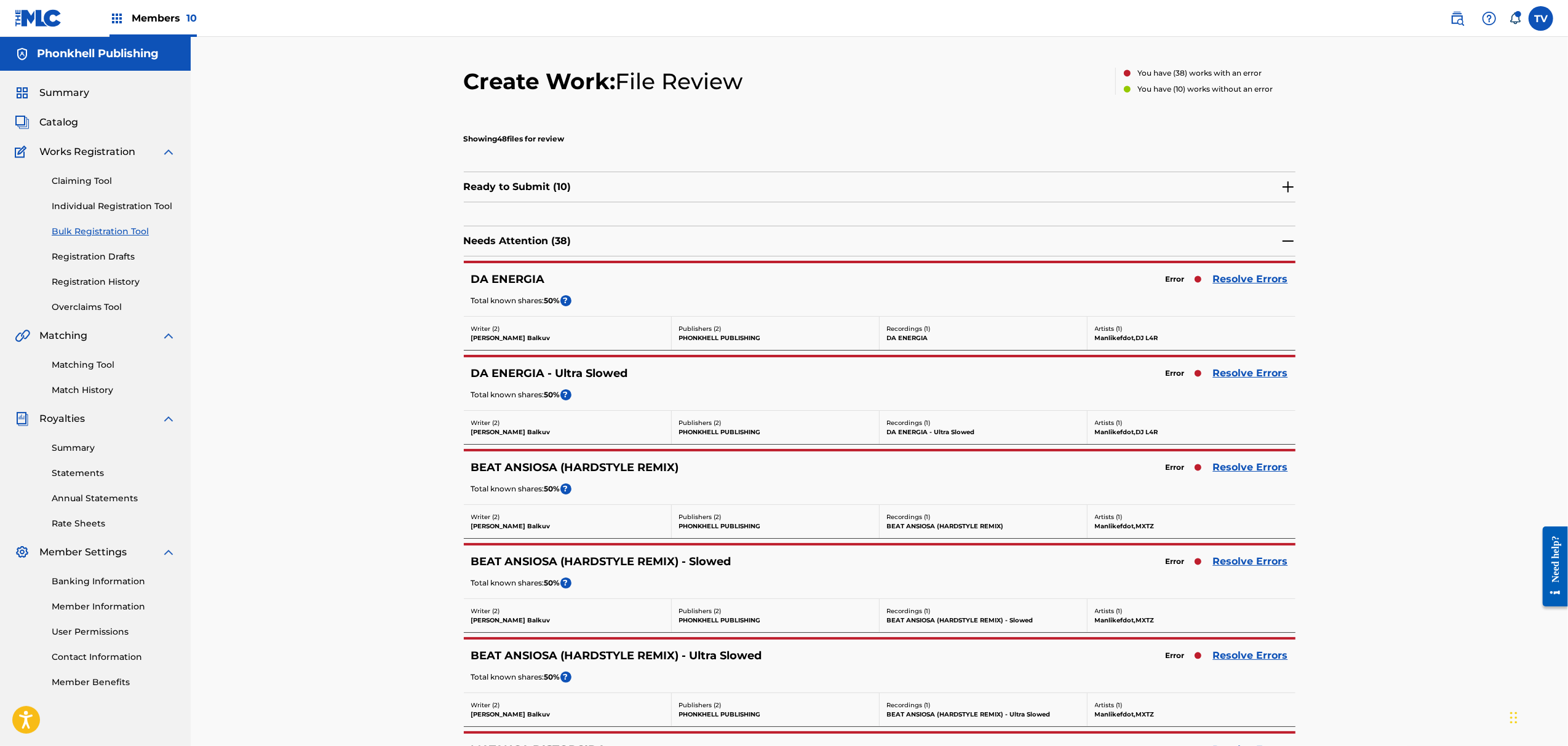
click at [1258, 656] on link "Resolve Errors" at bounding box center [1250, 656] width 75 height 15
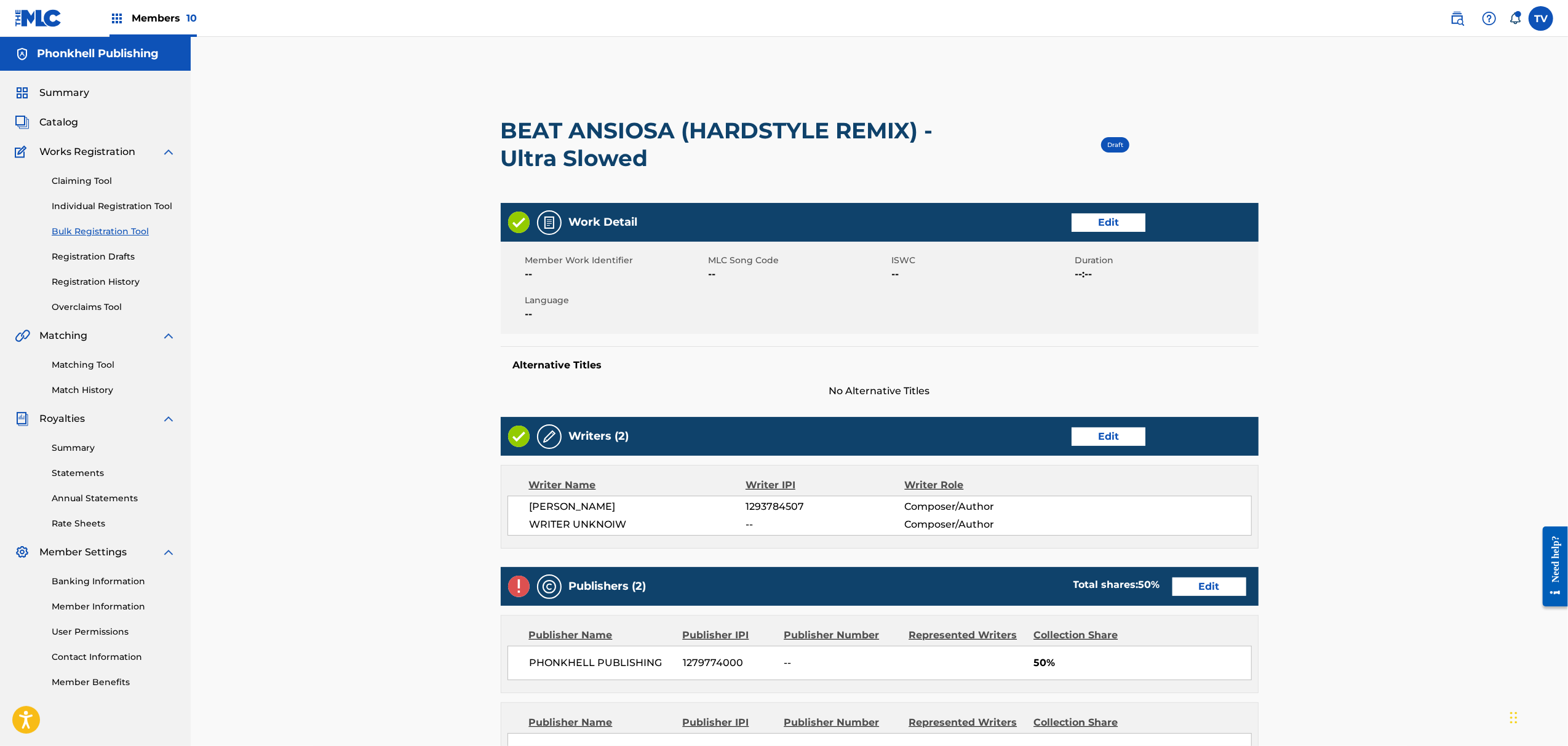
click at [1108, 436] on link "Edit" at bounding box center [1108, 437] width 74 height 18
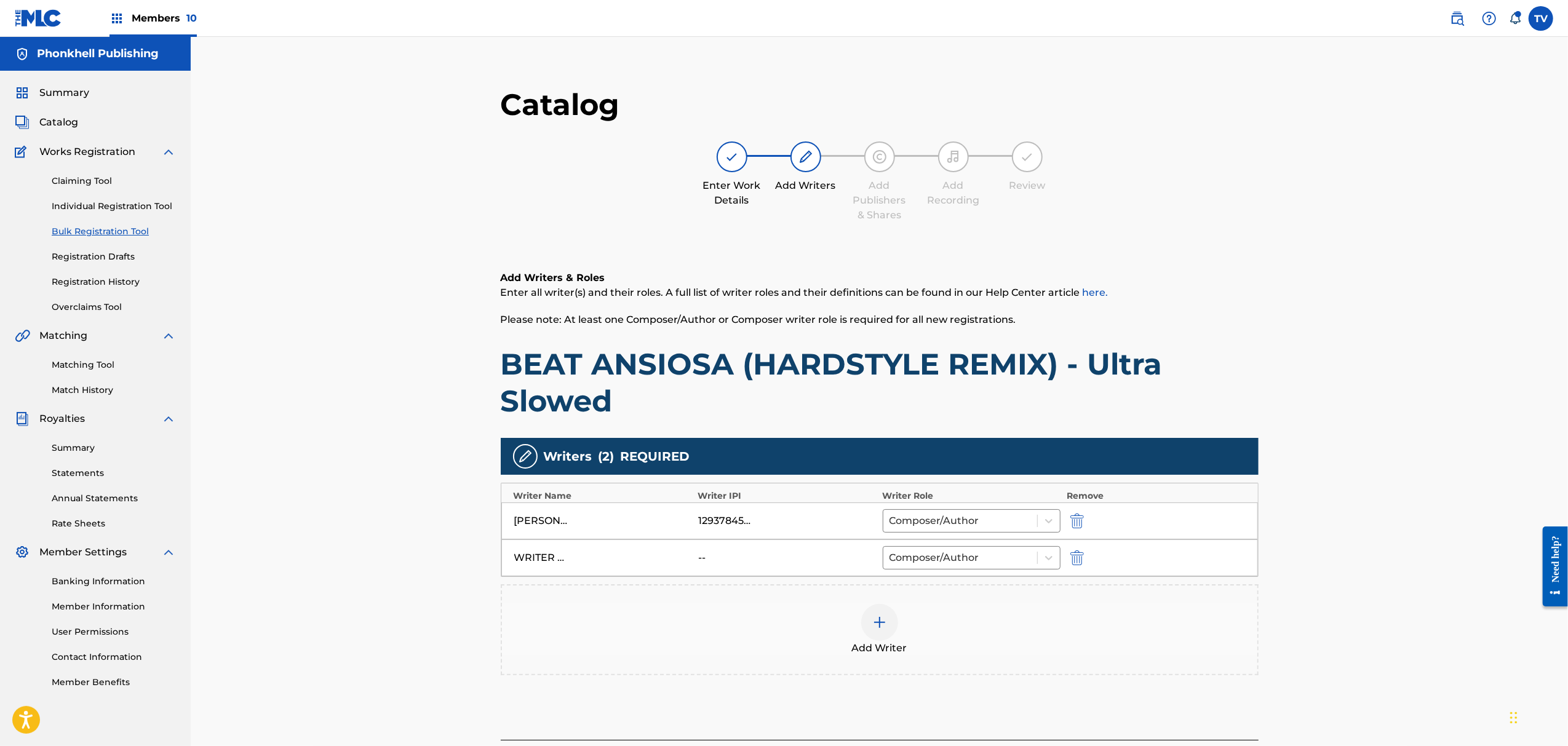
click at [1078, 557] on img "submit" at bounding box center [1077, 558] width 13 height 15
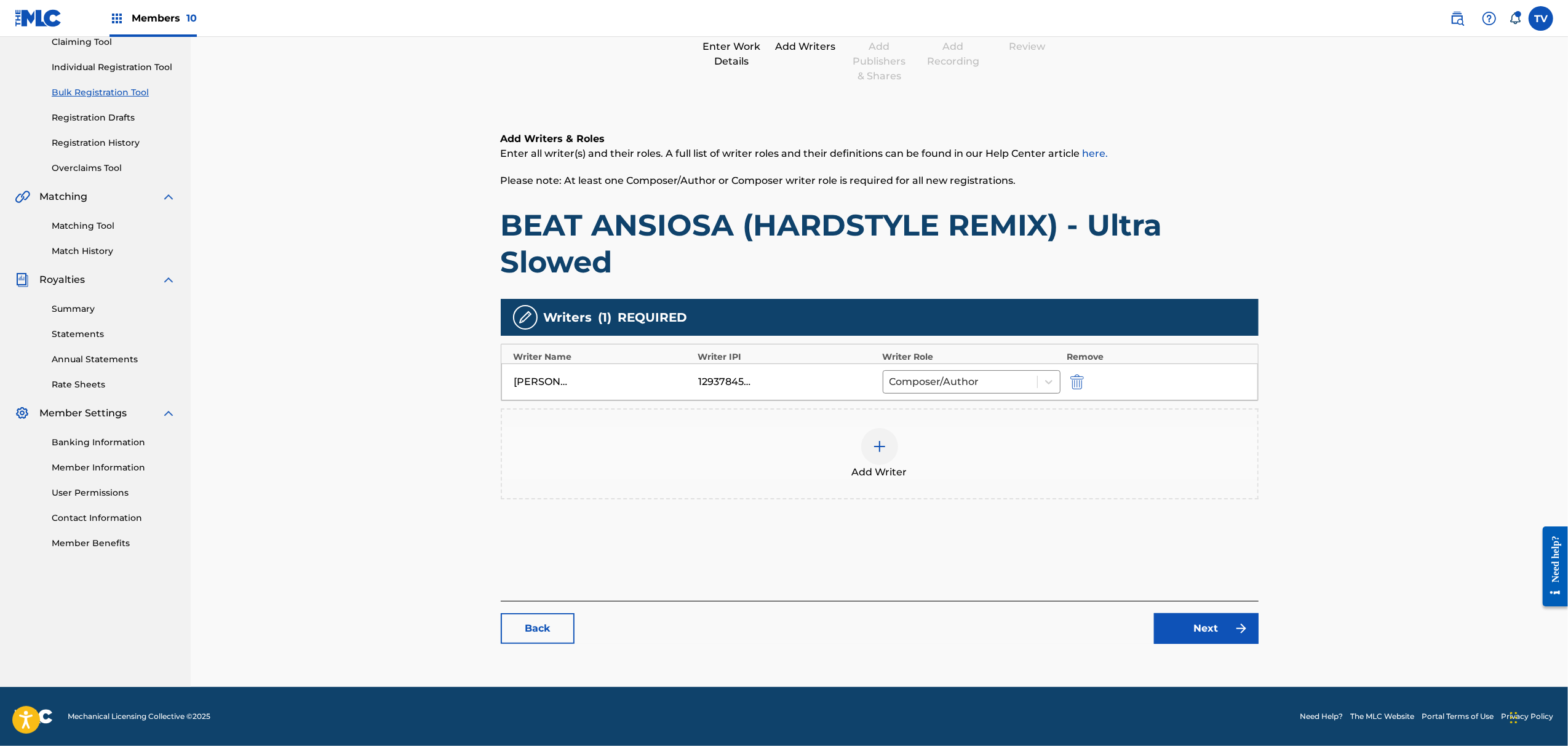
click at [1193, 649] on div "Catalog Enter Work Details Add Writers Add Publishers & Shares Add Recording Re…" at bounding box center [880, 301] width 758 height 709
click at [1198, 636] on link "Next" at bounding box center [1207, 629] width 104 height 31
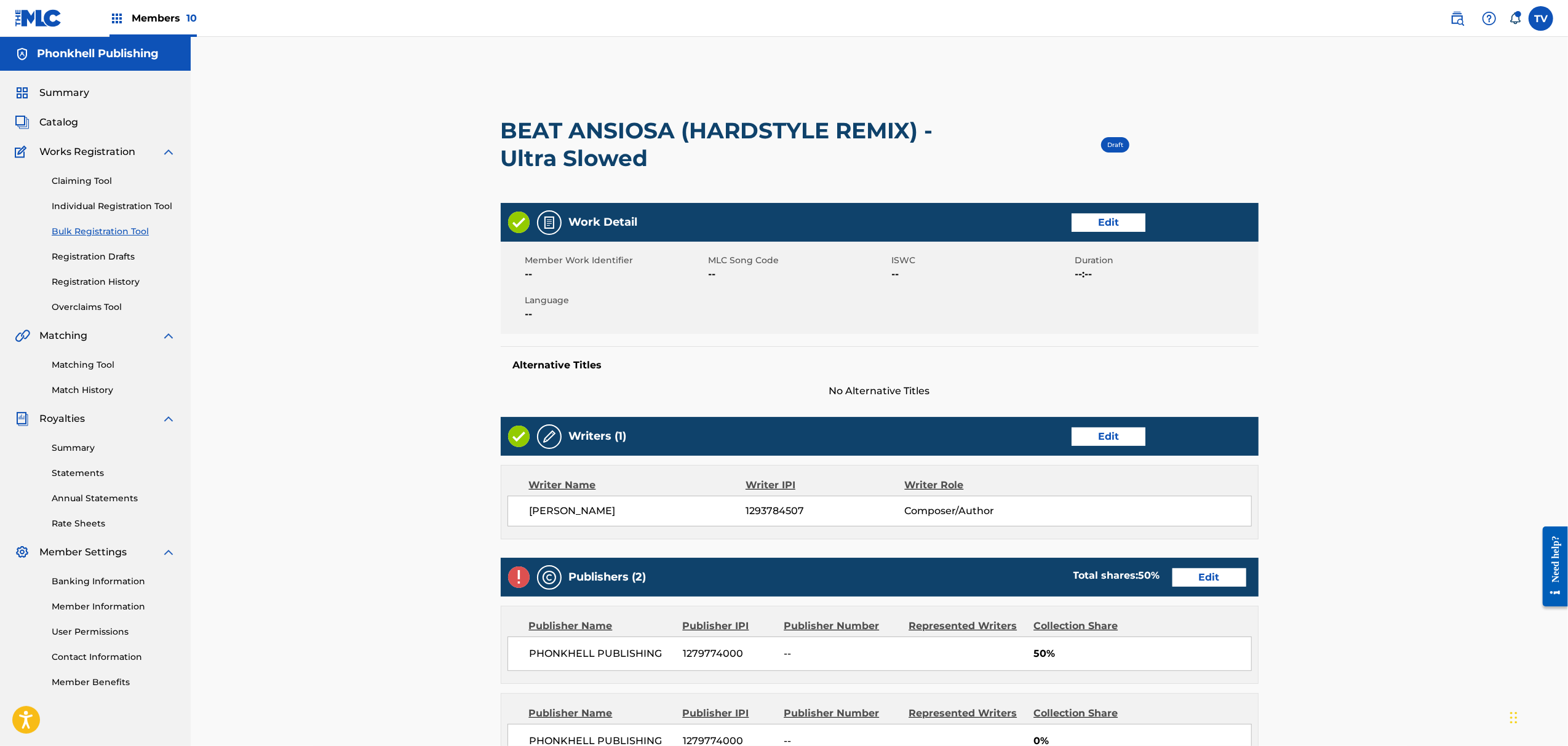
click at [1209, 577] on link "Edit" at bounding box center [1209, 578] width 74 height 18
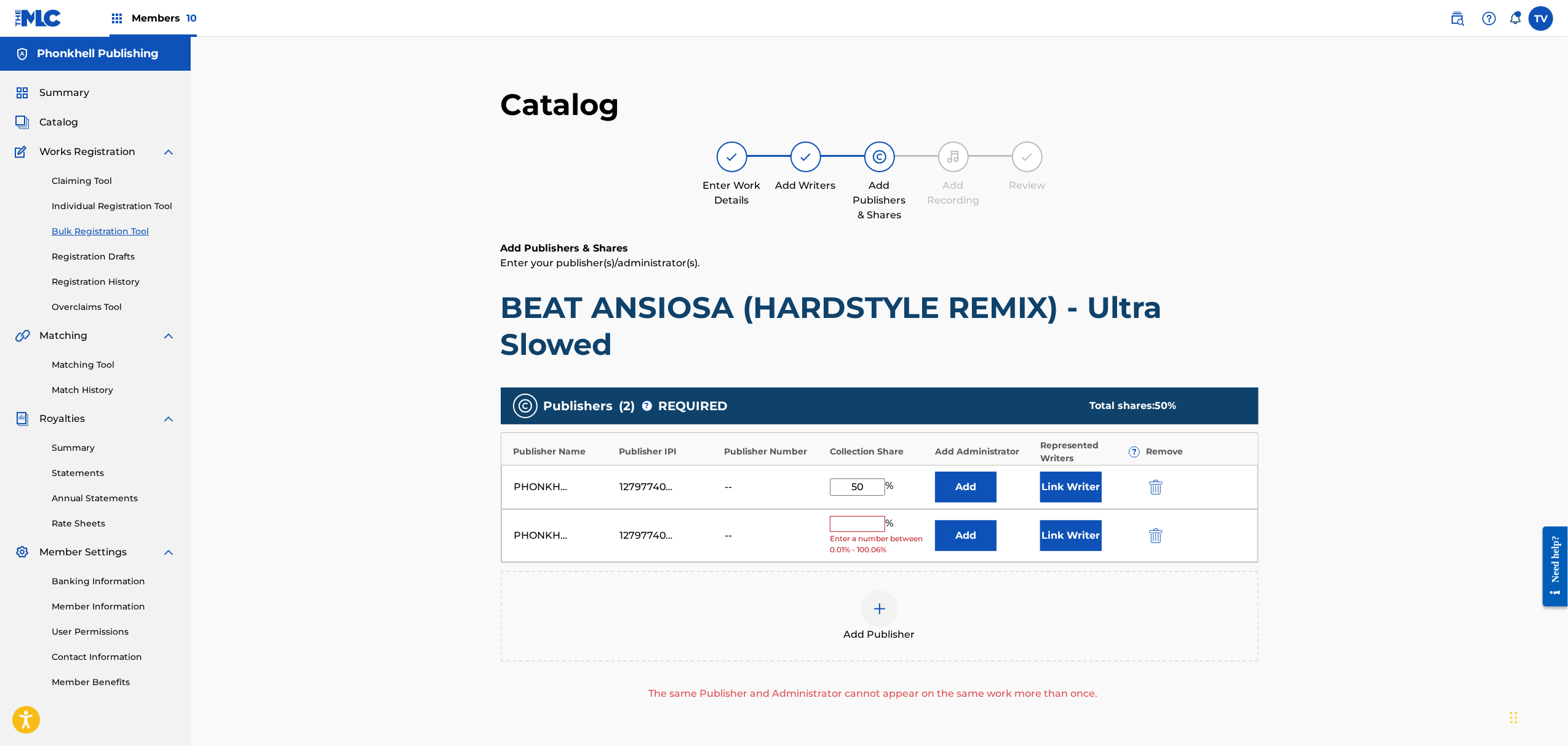
click at [1150, 537] on img "submit" at bounding box center [1156, 535] width 13 height 15
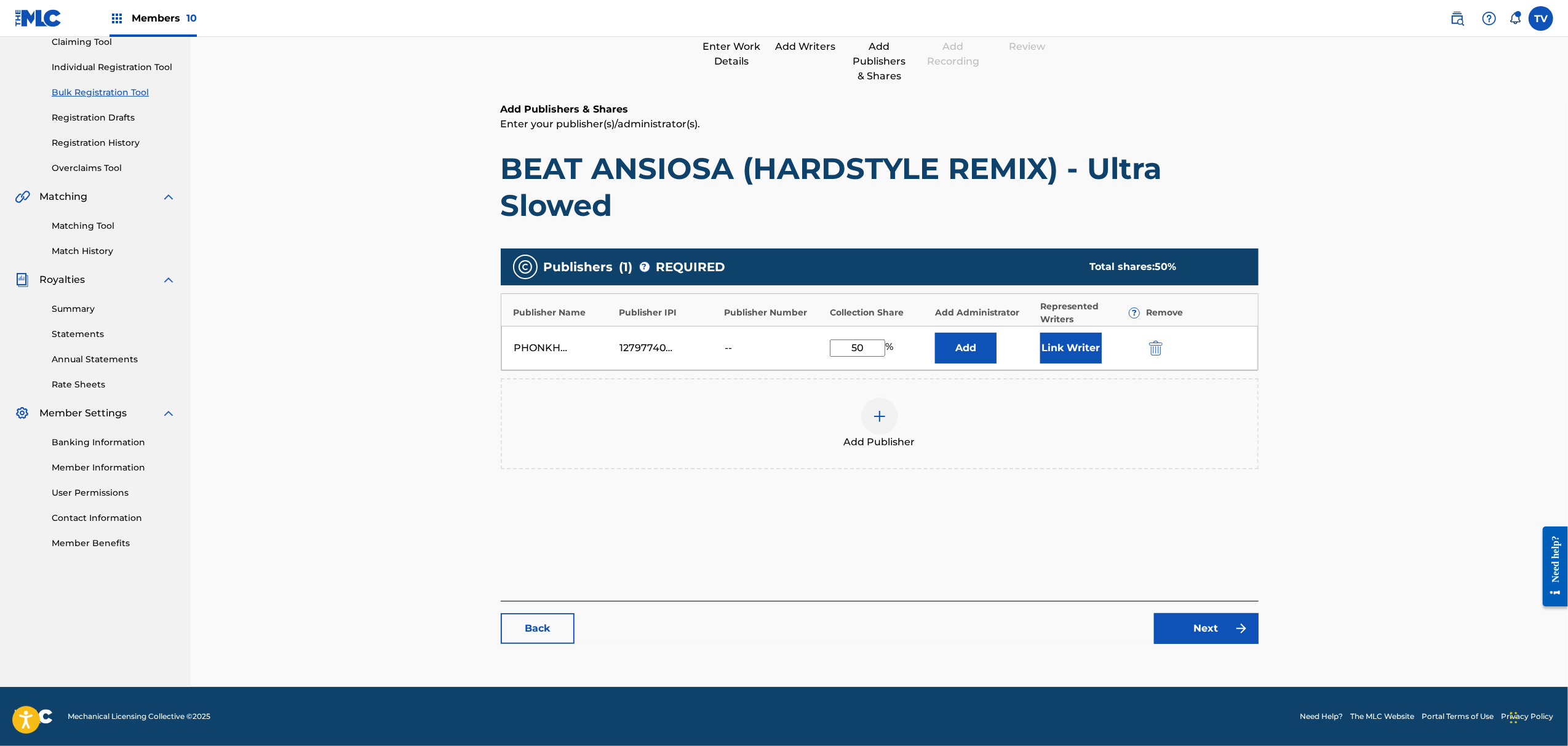
click at [1194, 635] on link "Next" at bounding box center [1207, 629] width 104 height 31
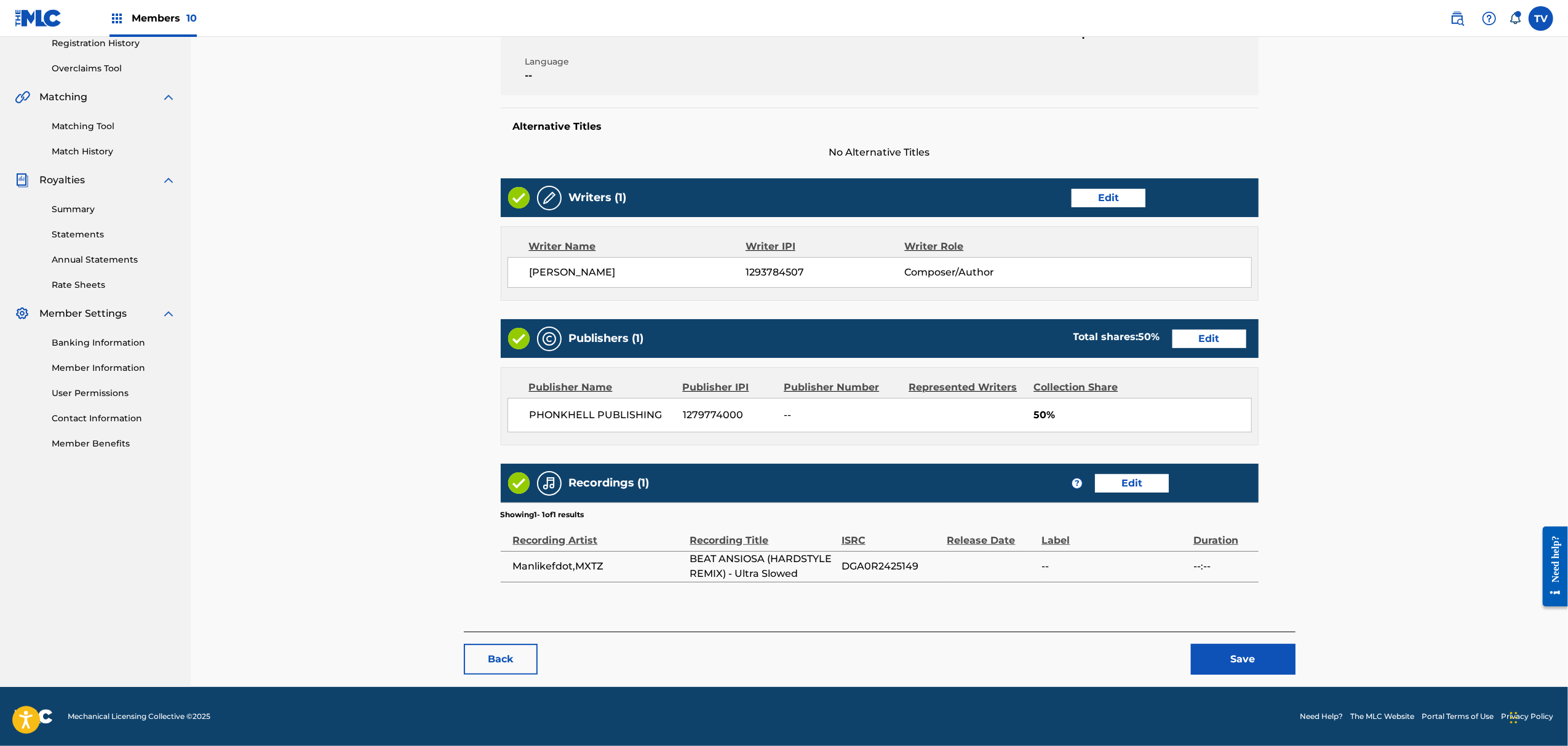
click at [1238, 654] on button "Save" at bounding box center [1243, 659] width 104 height 31
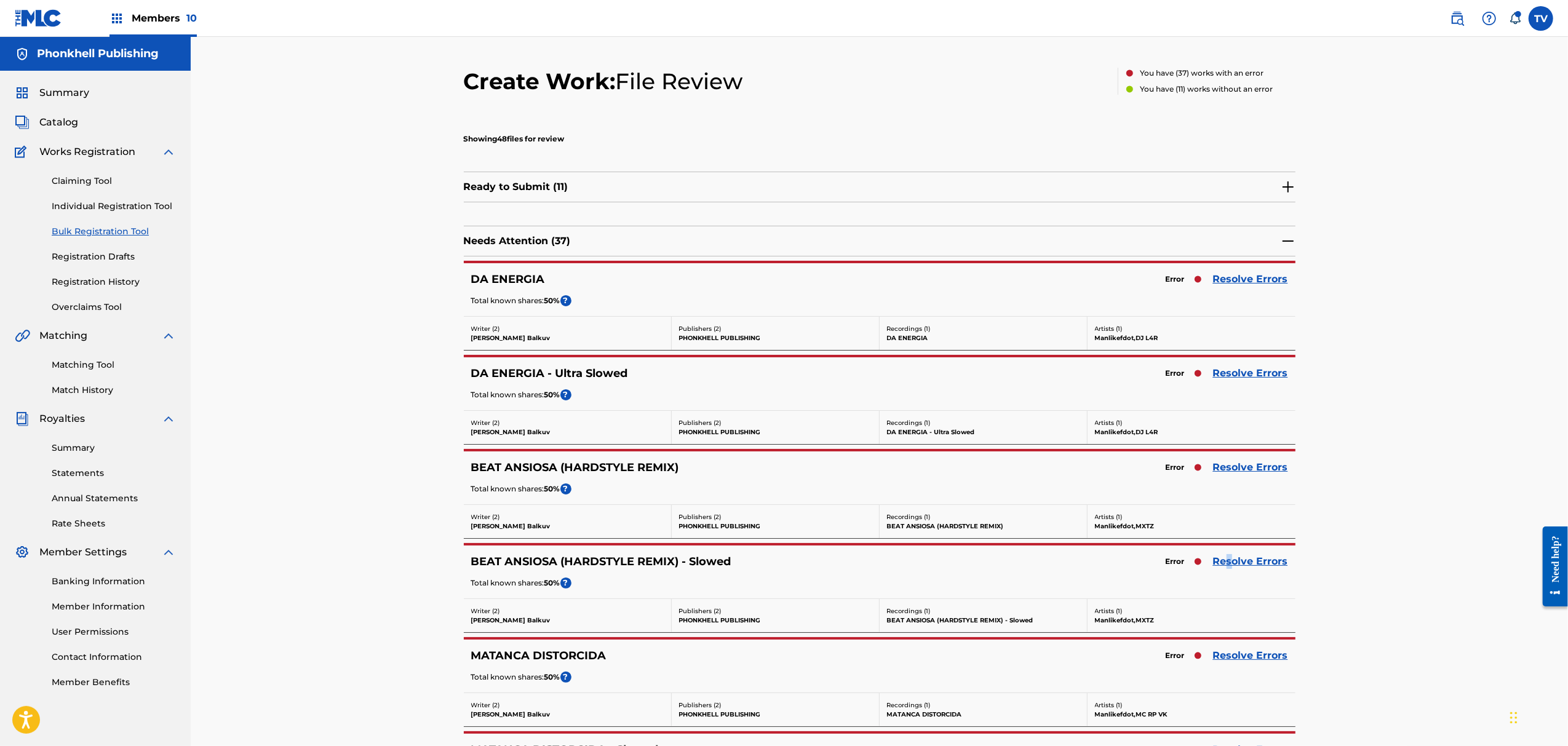
click at [1232, 554] on div "BEAT ANSIOSA (HARDSTYLE REMIX) - Slowed Error Resolve Errors Total known shares…" at bounding box center [880, 572] width 832 height 53
click at [1238, 561] on link "Resolve Errors" at bounding box center [1250, 561] width 75 height 15
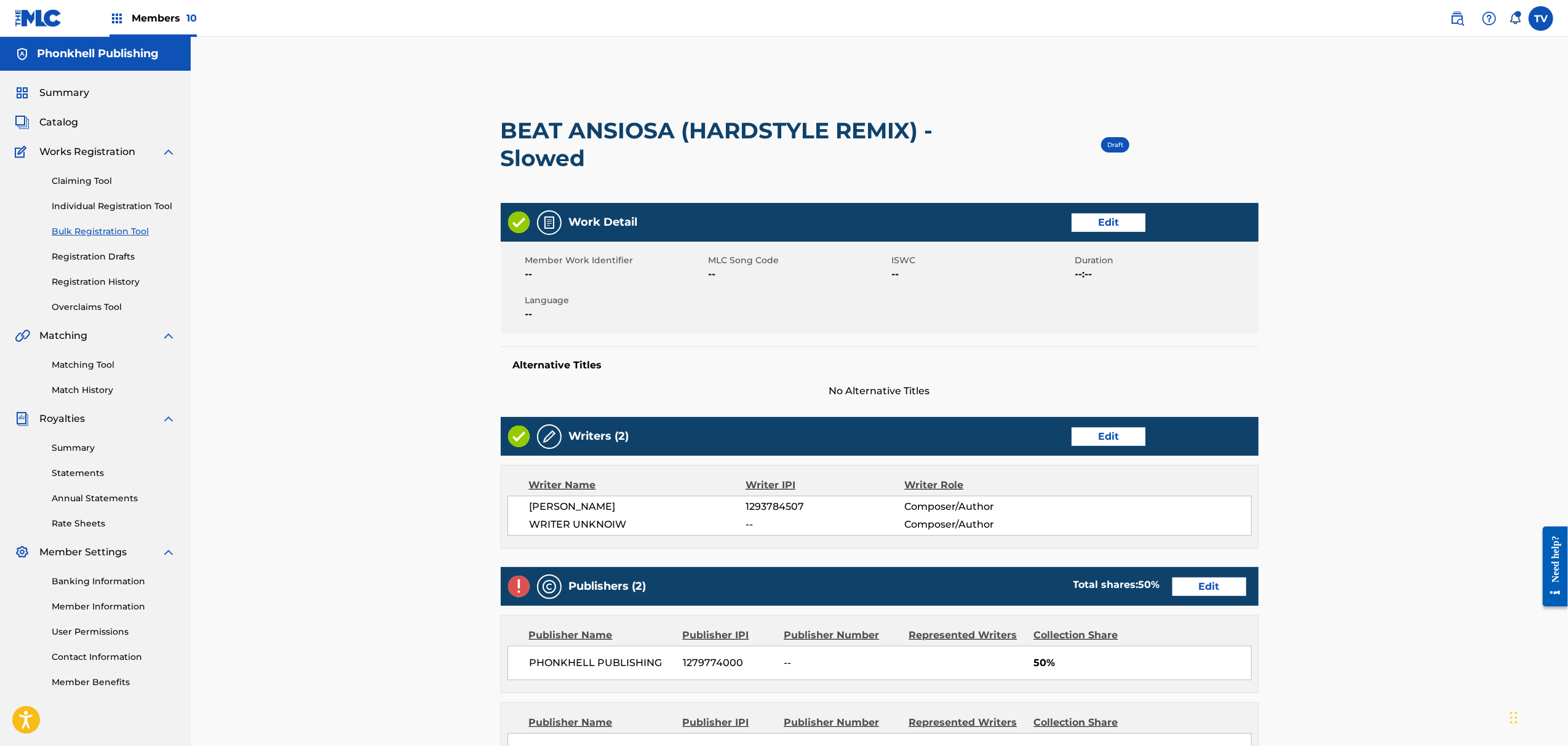
click at [1103, 443] on link "Edit" at bounding box center [1108, 437] width 74 height 18
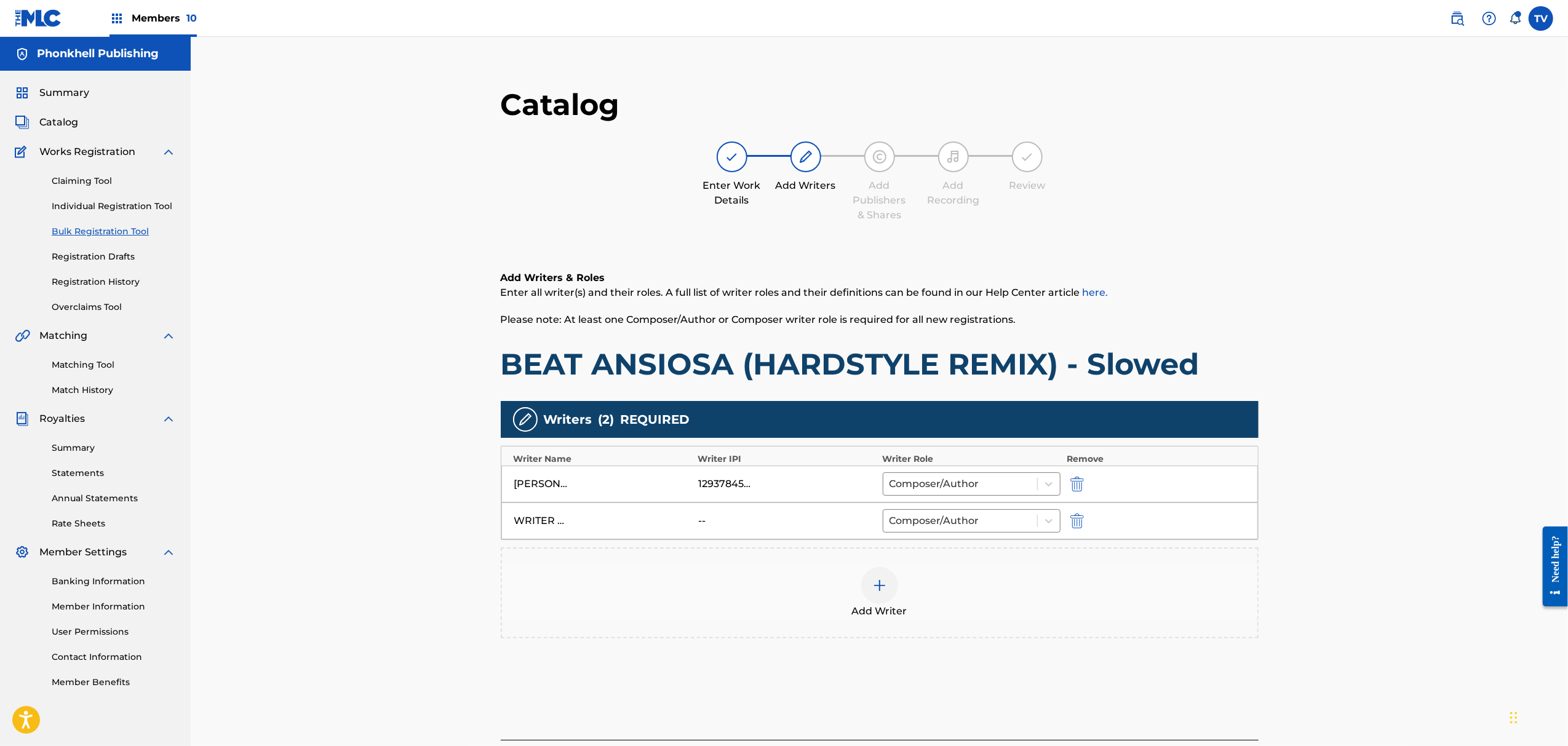
click at [1079, 517] on img "submit" at bounding box center [1077, 521] width 13 height 15
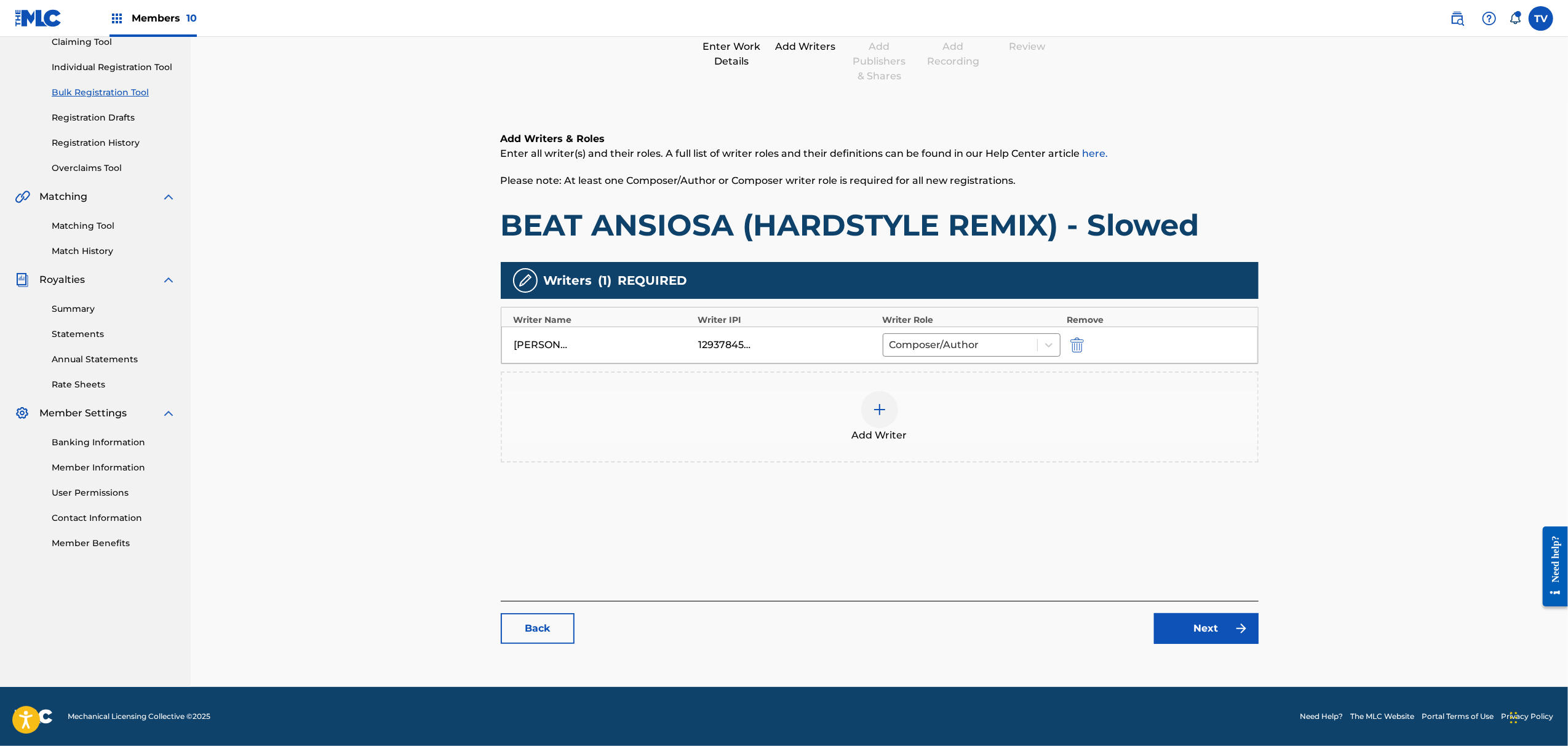
click at [1184, 630] on link "Next" at bounding box center [1207, 629] width 104 height 31
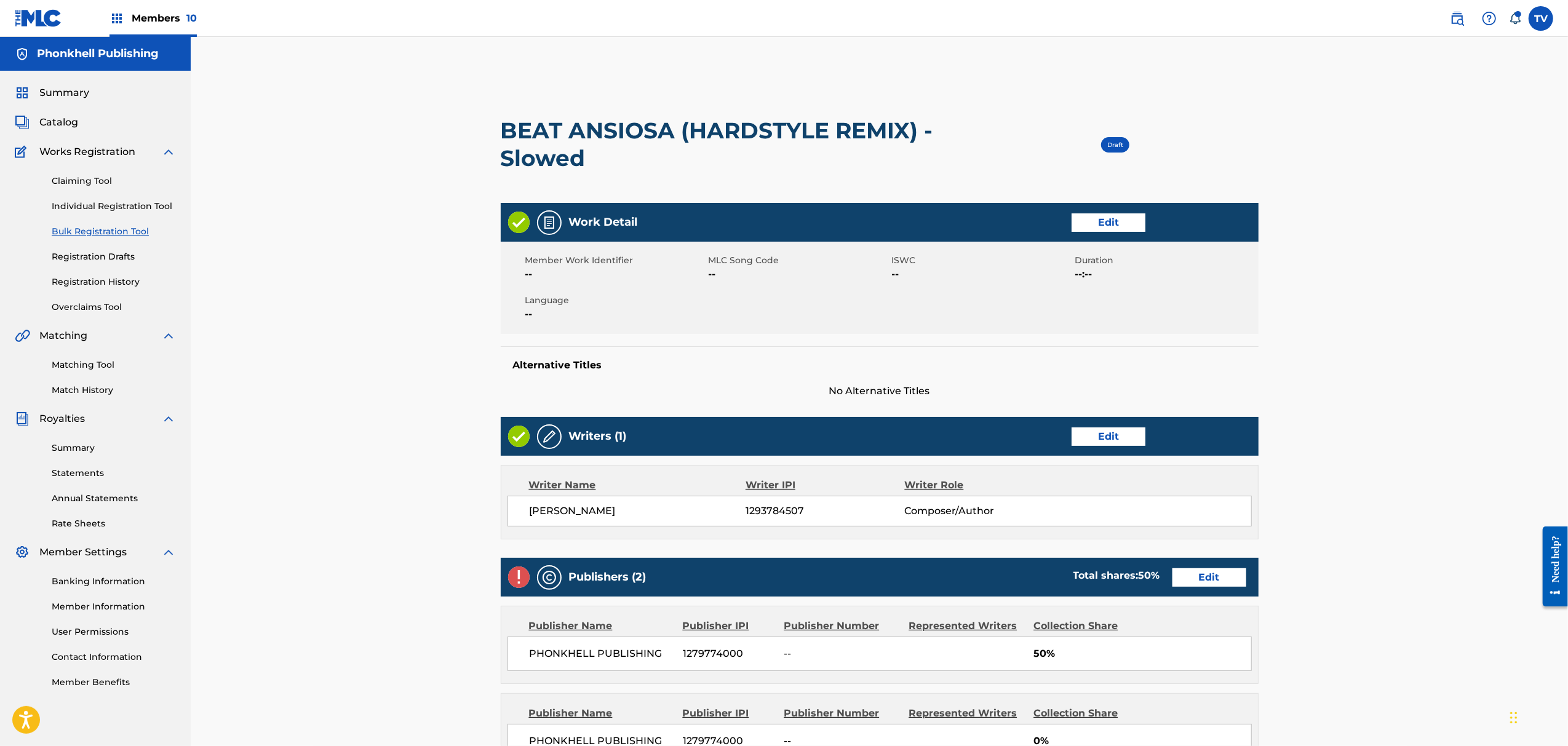
click at [1204, 577] on link "Edit" at bounding box center [1209, 578] width 74 height 18
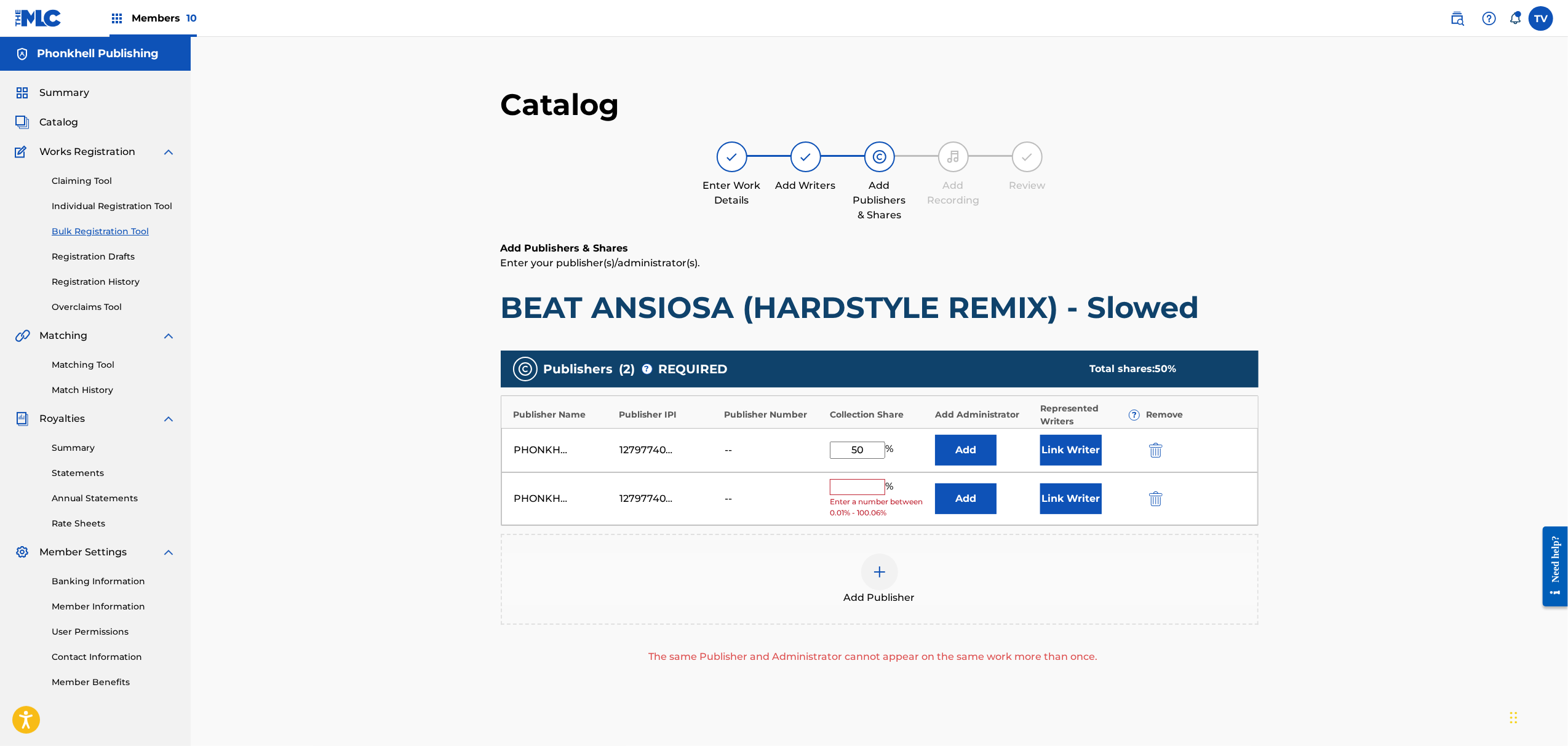
click at [1148, 508] on div "PHONKHELL PUBLISHING 1279774000 -- % Enter a number between 0.01% - 100.06% Add…" at bounding box center [880, 499] width 757 height 54
click at [1157, 503] on img "submit" at bounding box center [1156, 499] width 13 height 15
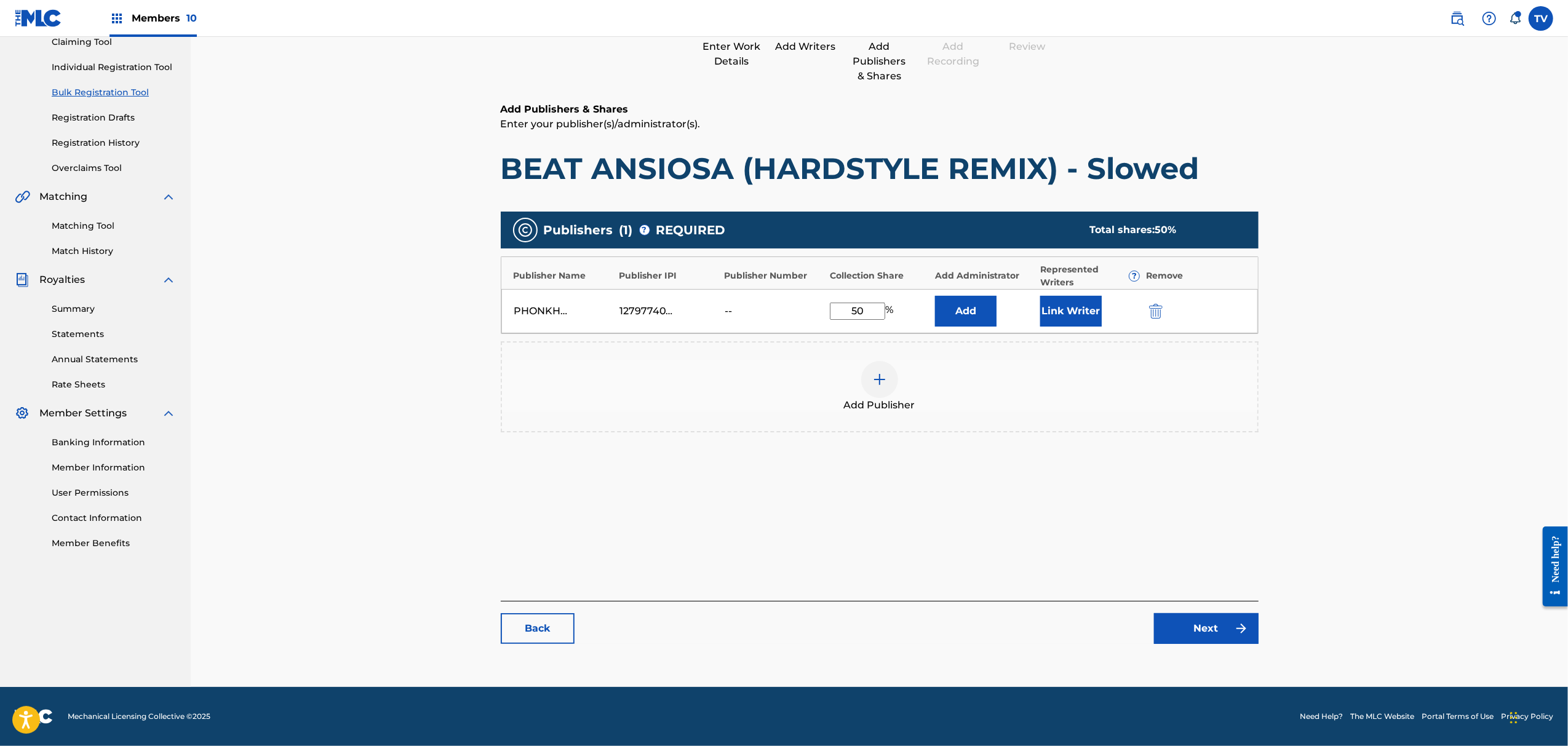
drag, startPoint x: 1207, startPoint y: 668, endPoint x: 1214, endPoint y: 642, distance: 26.9
click at [1209, 666] on main "Catalog Enter Work Details Add Writers Add Publishers & Shares Add Recording Re…" at bounding box center [880, 301] width 832 height 746
click at [1216, 630] on link "Next" at bounding box center [1207, 629] width 104 height 31
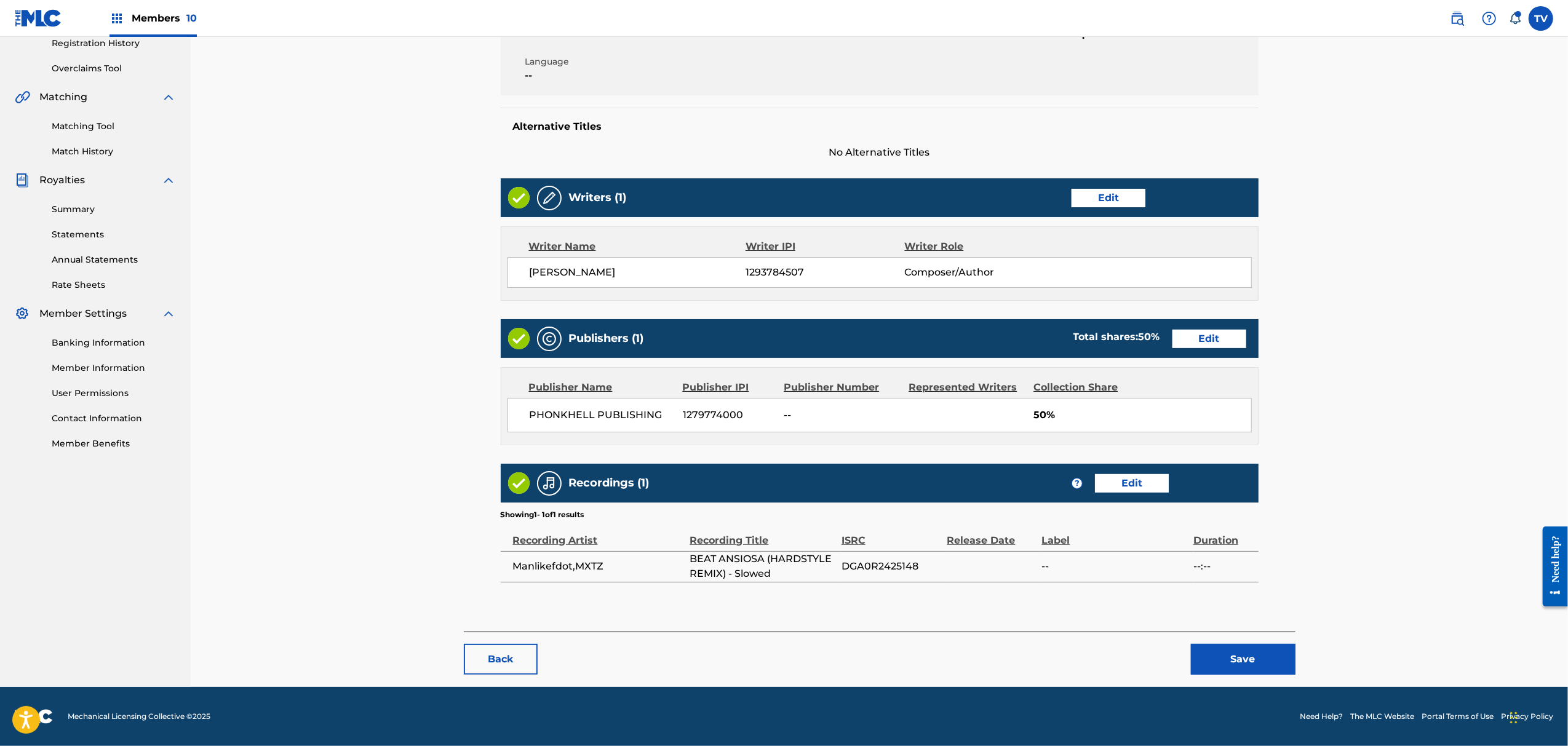
click at [1244, 657] on button "Save" at bounding box center [1243, 659] width 104 height 31
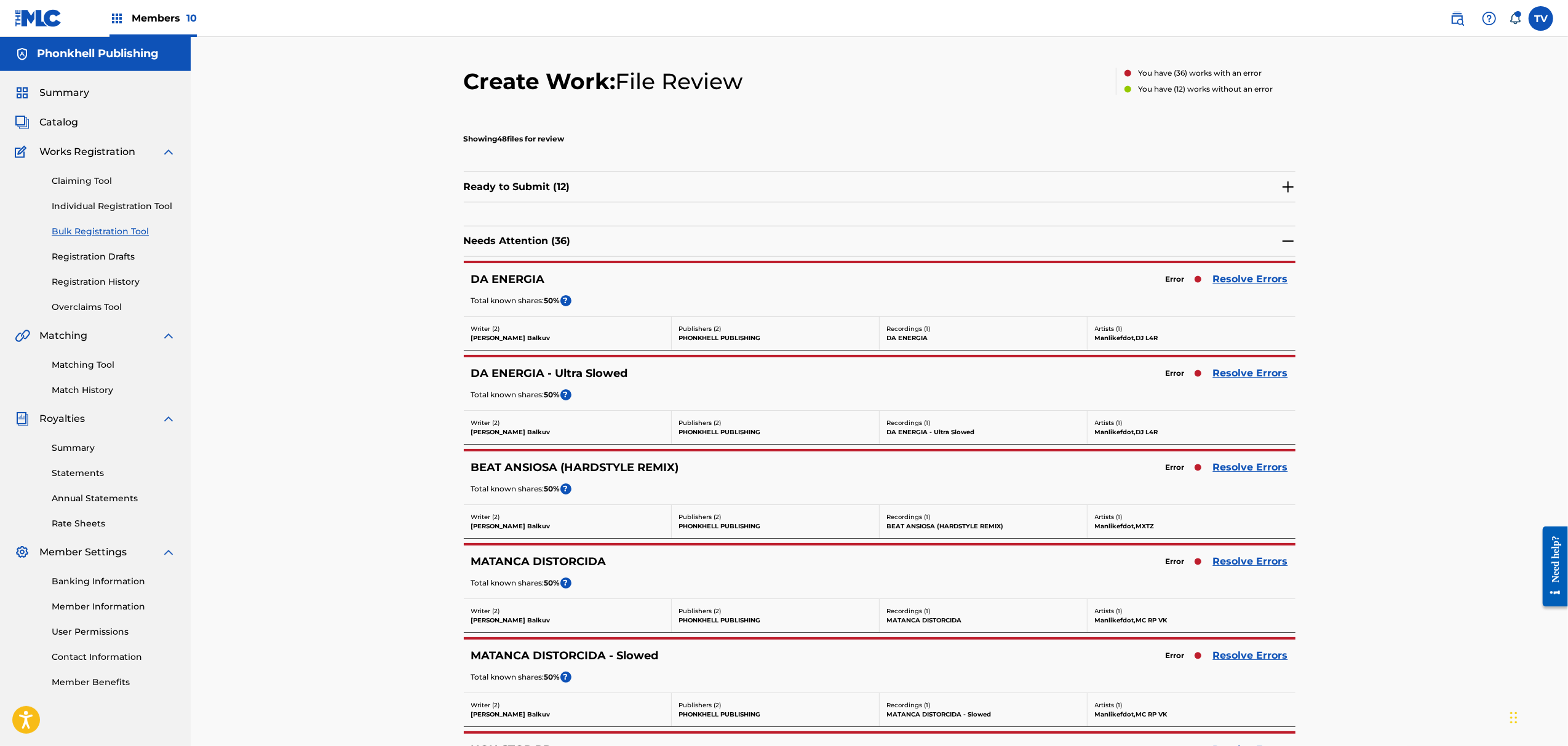
click at [1245, 385] on div "DA ENERGIA - Ultra Slowed Error Resolve Errors Total known shares: 50 % ?" at bounding box center [880, 383] width 832 height 53
click at [1249, 373] on link "Resolve Errors" at bounding box center [1250, 373] width 75 height 15
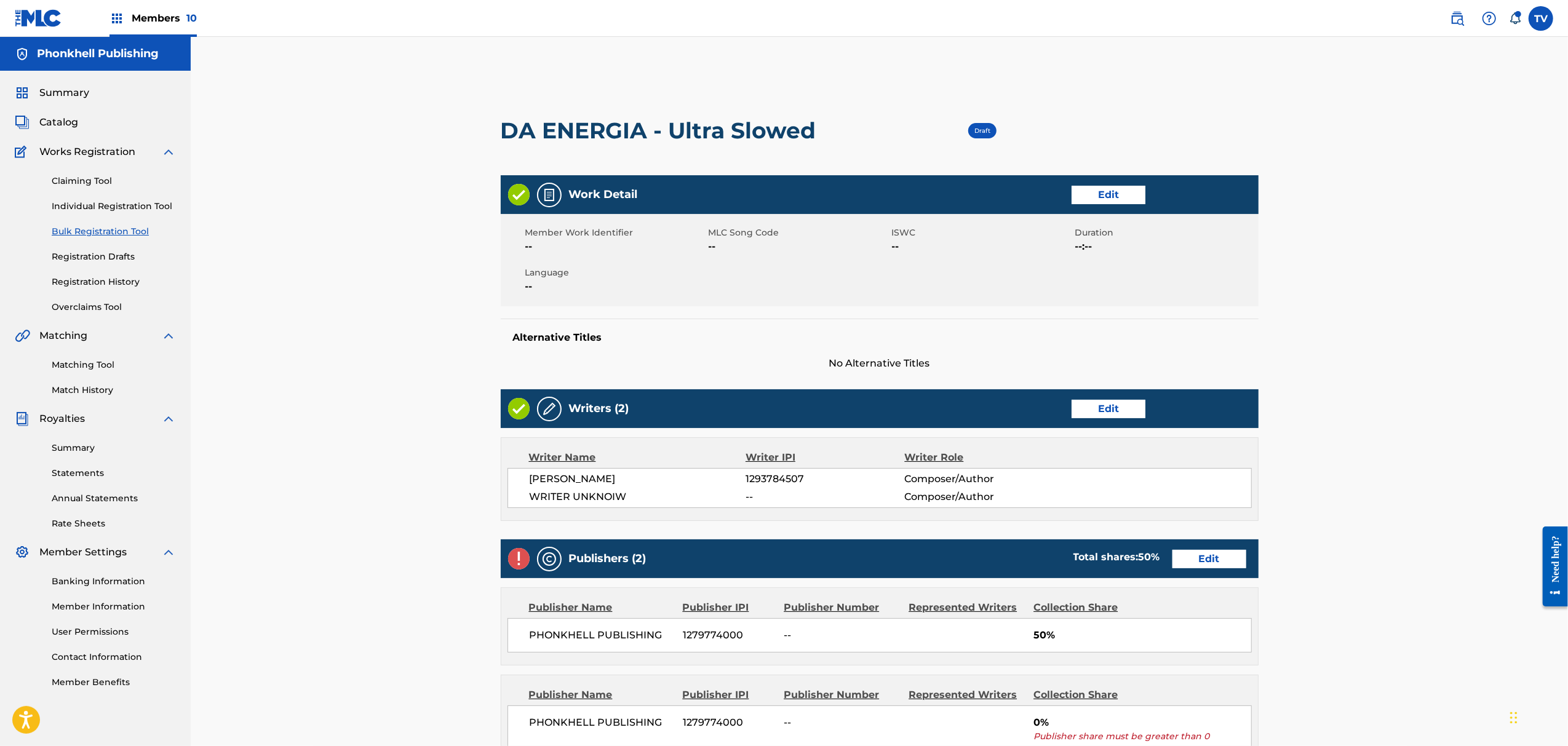
click at [1091, 404] on link "Edit" at bounding box center [1108, 409] width 74 height 18
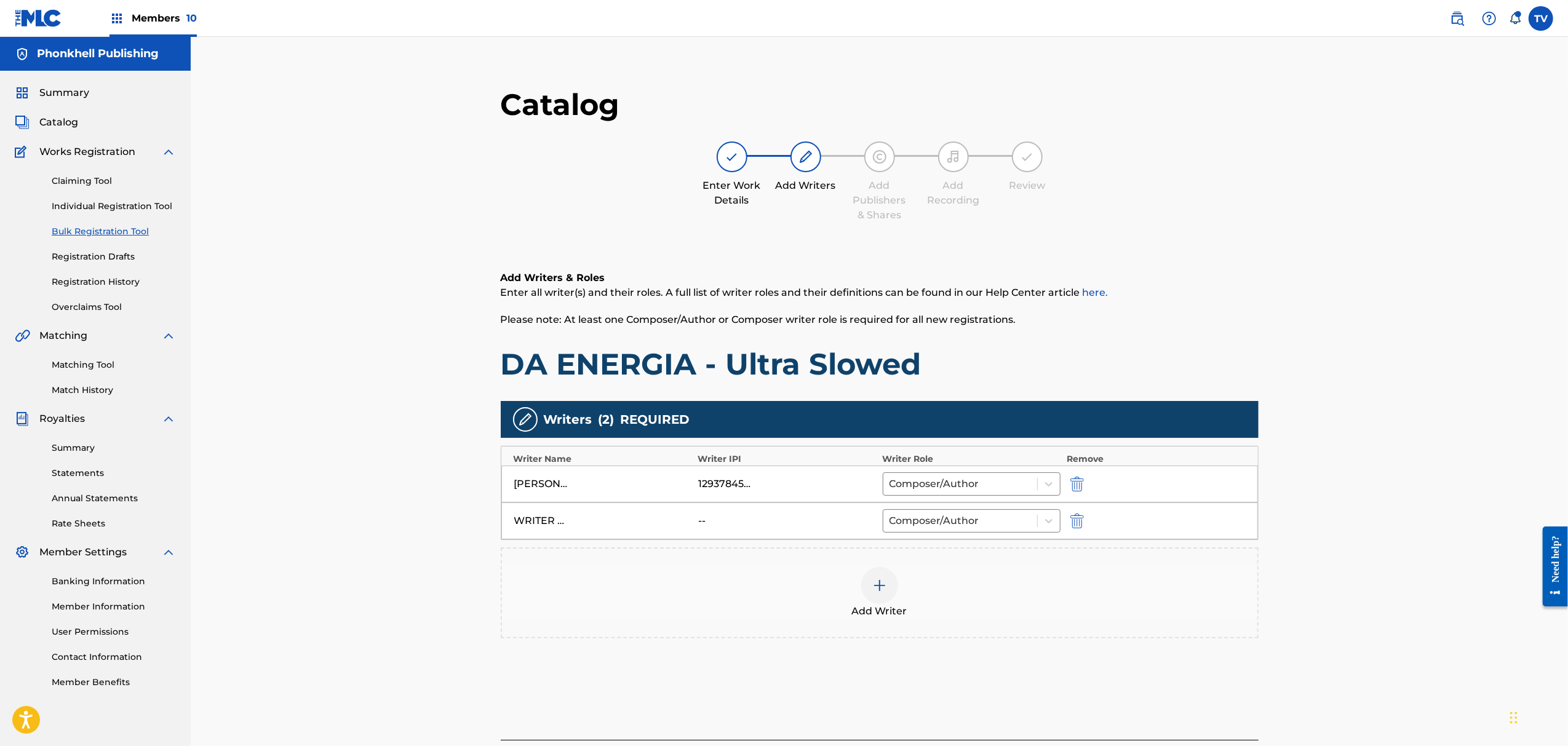
click at [1084, 520] on button "submit" at bounding box center [1076, 521] width 18 height 14
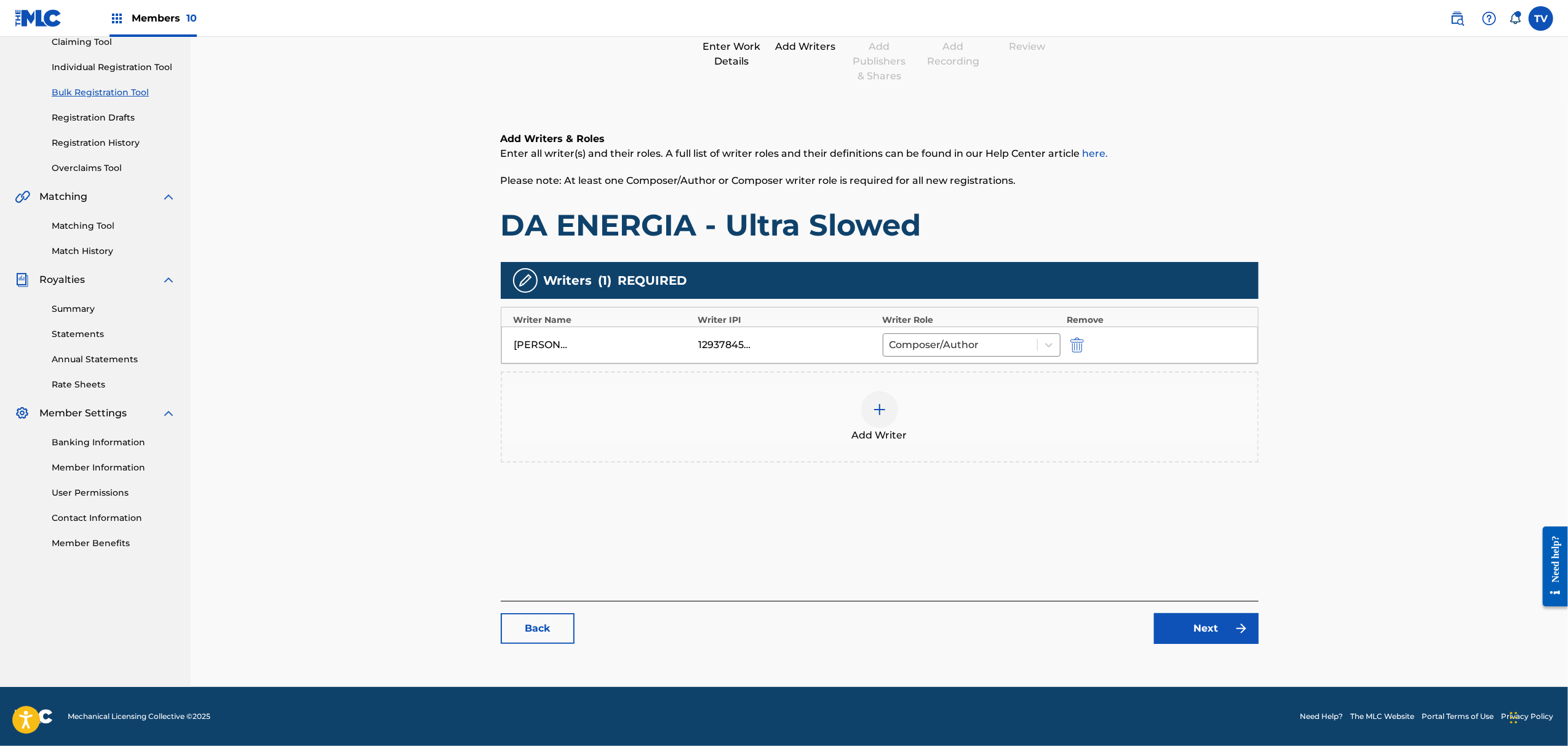
click at [1226, 619] on link "Next" at bounding box center [1207, 629] width 104 height 31
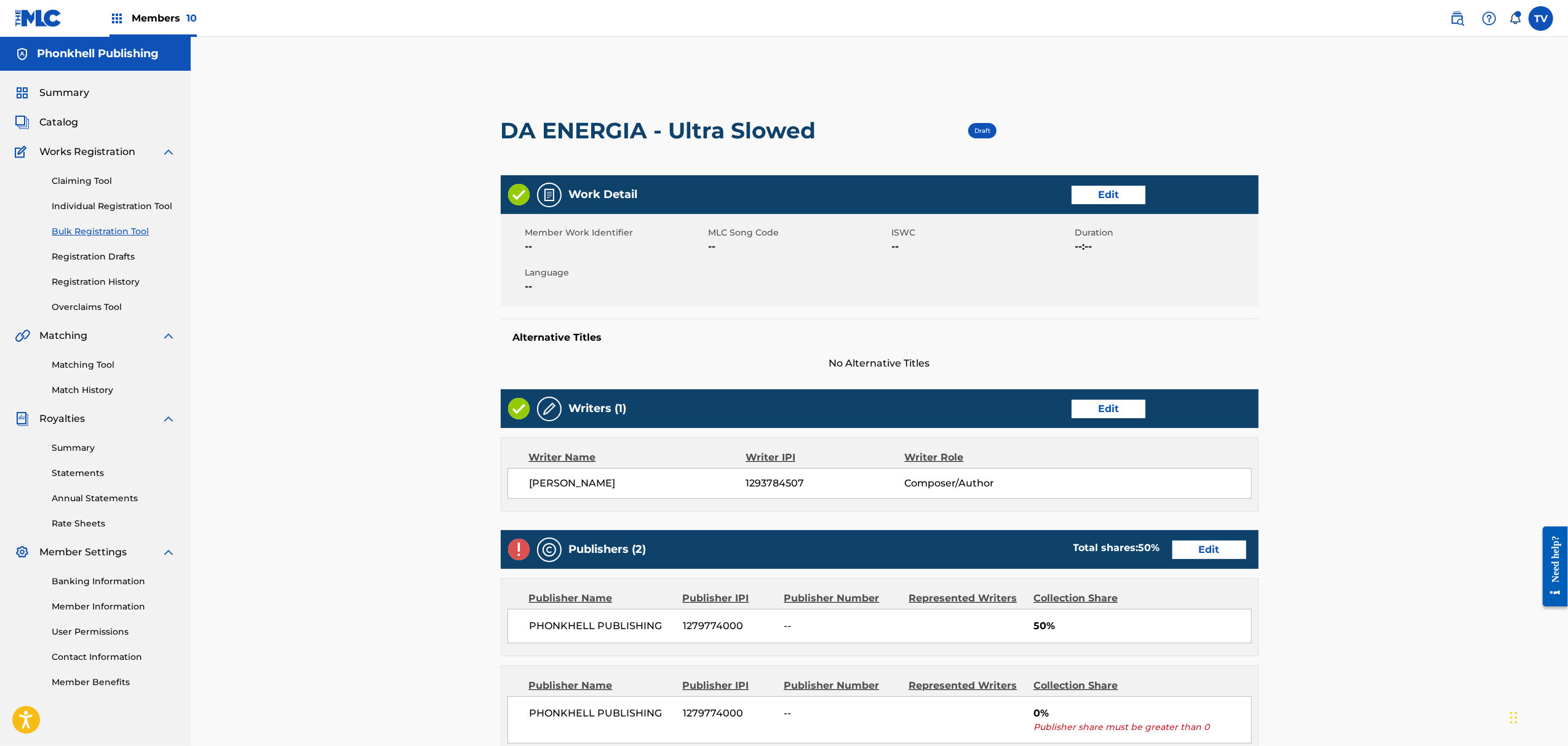
click at [1207, 547] on link "Edit" at bounding box center [1209, 550] width 74 height 18
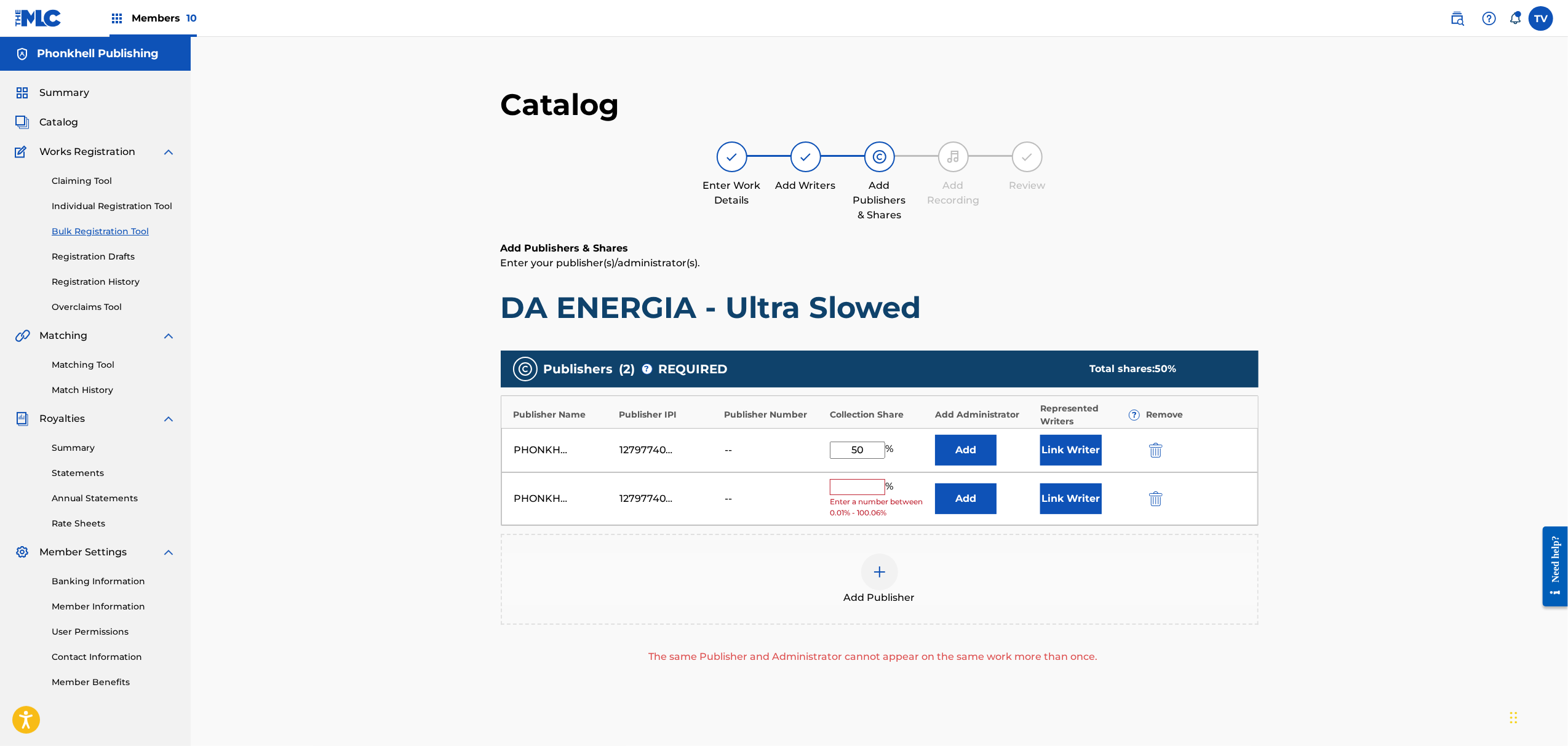
click at [1148, 498] on button "submit" at bounding box center [1155, 499] width 18 height 14
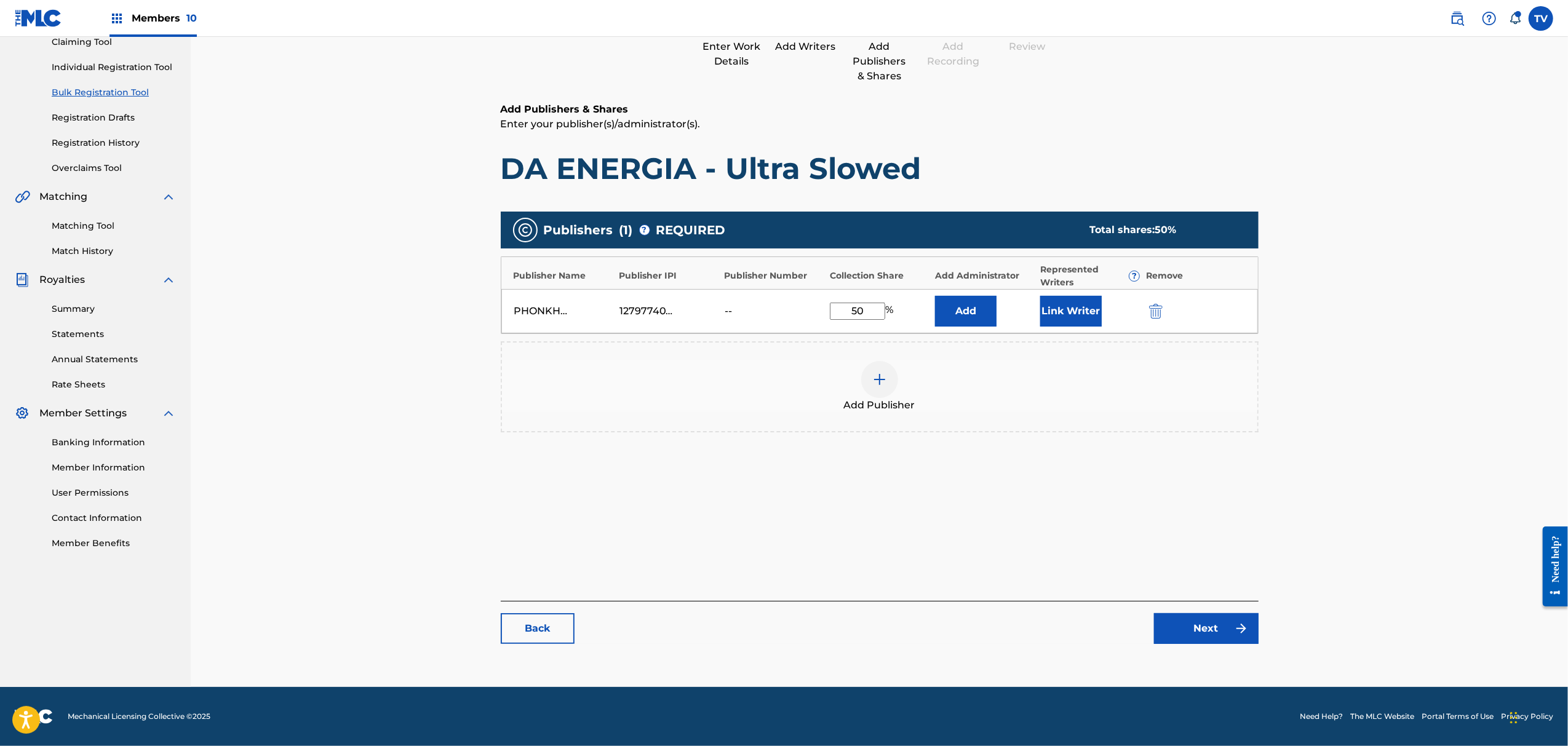
click at [1207, 638] on link "Next" at bounding box center [1207, 629] width 104 height 31
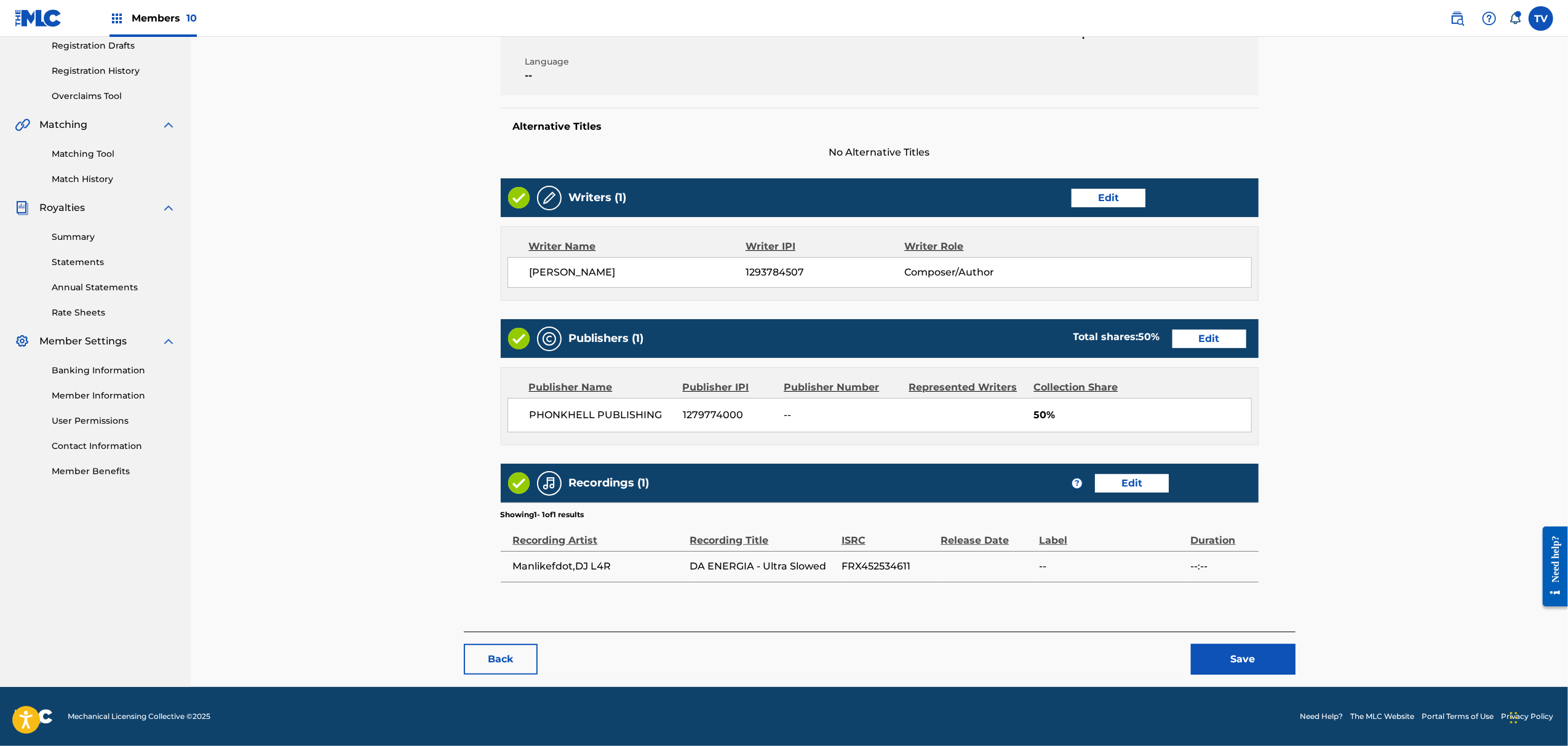
click at [1273, 656] on button "Save" at bounding box center [1243, 659] width 104 height 31
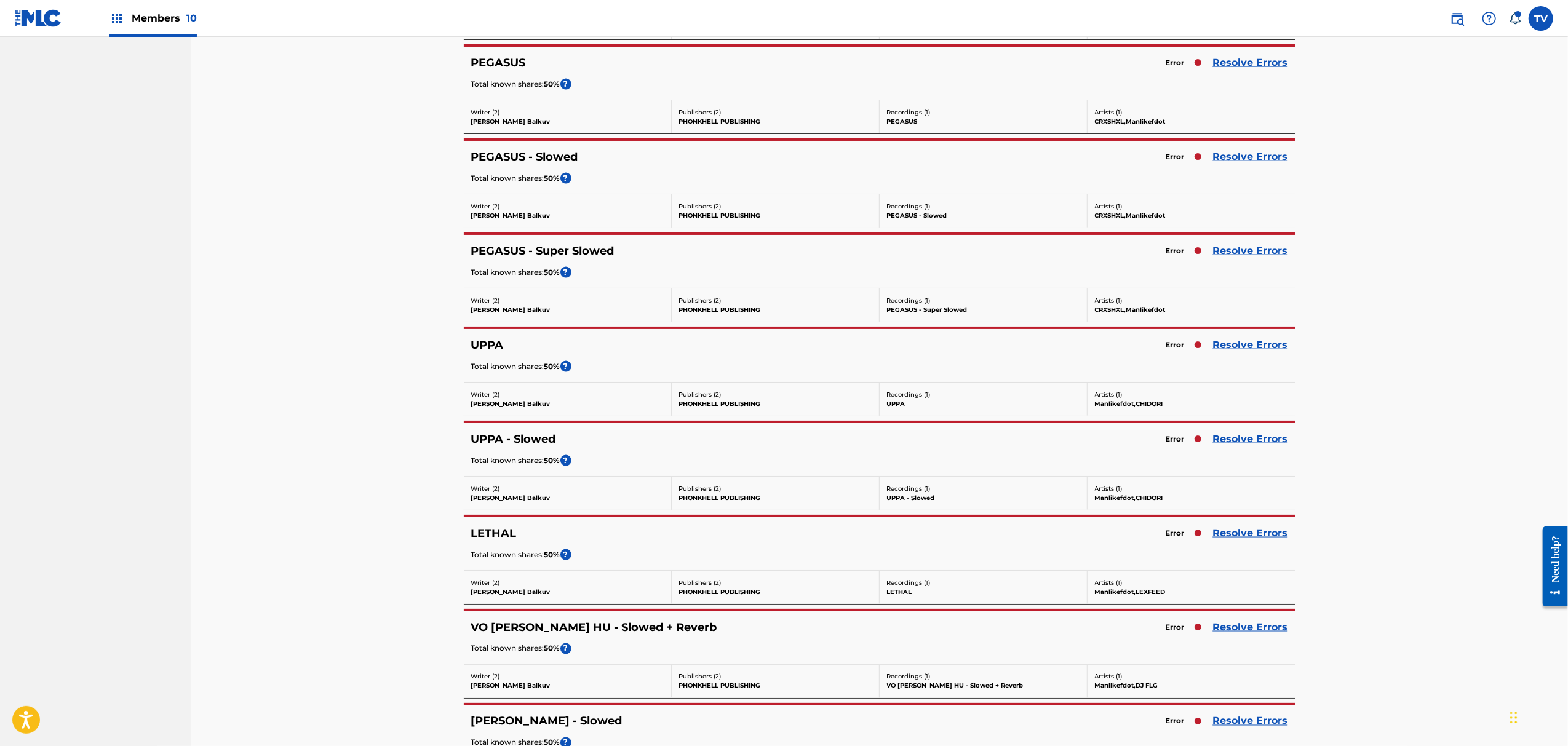
click at [1245, 352] on link "Resolve Errors" at bounding box center [1250, 345] width 75 height 15
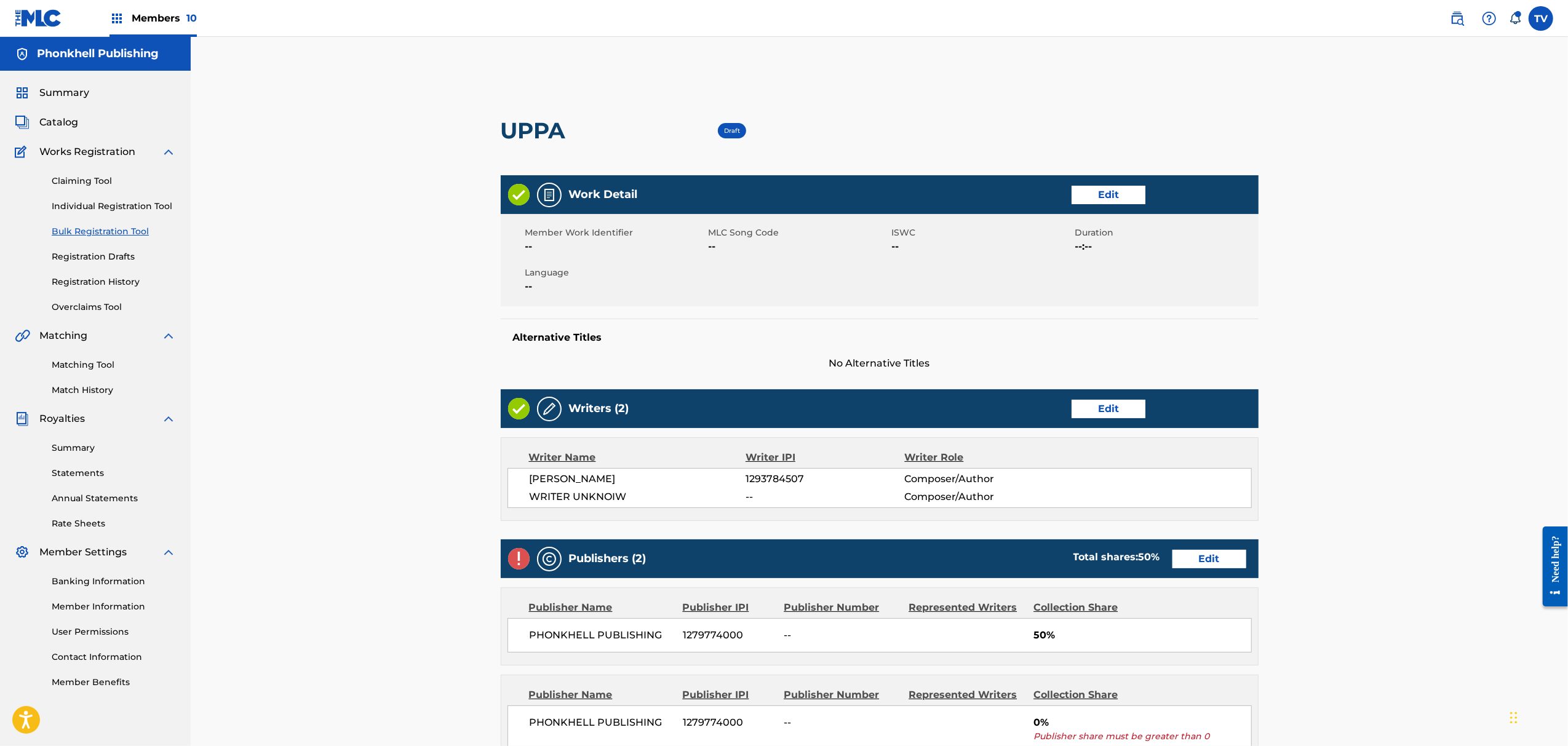
click at [1108, 411] on link "Edit" at bounding box center [1108, 409] width 74 height 18
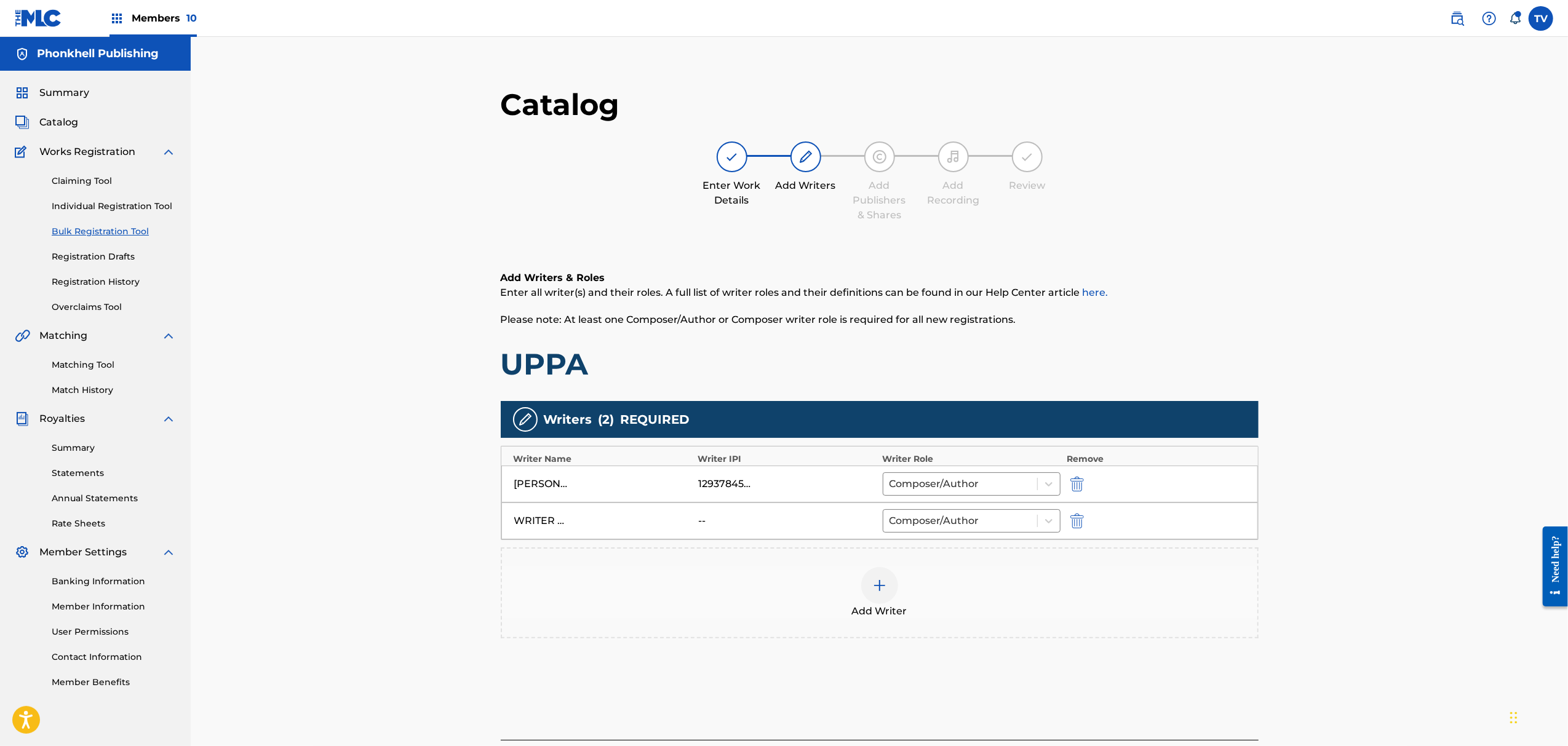
click at [1068, 530] on div "WRITER UNKNOIW -- Composer/Author" at bounding box center [880, 521] width 757 height 37
click at [1076, 522] on img "submit" at bounding box center [1077, 521] width 13 height 15
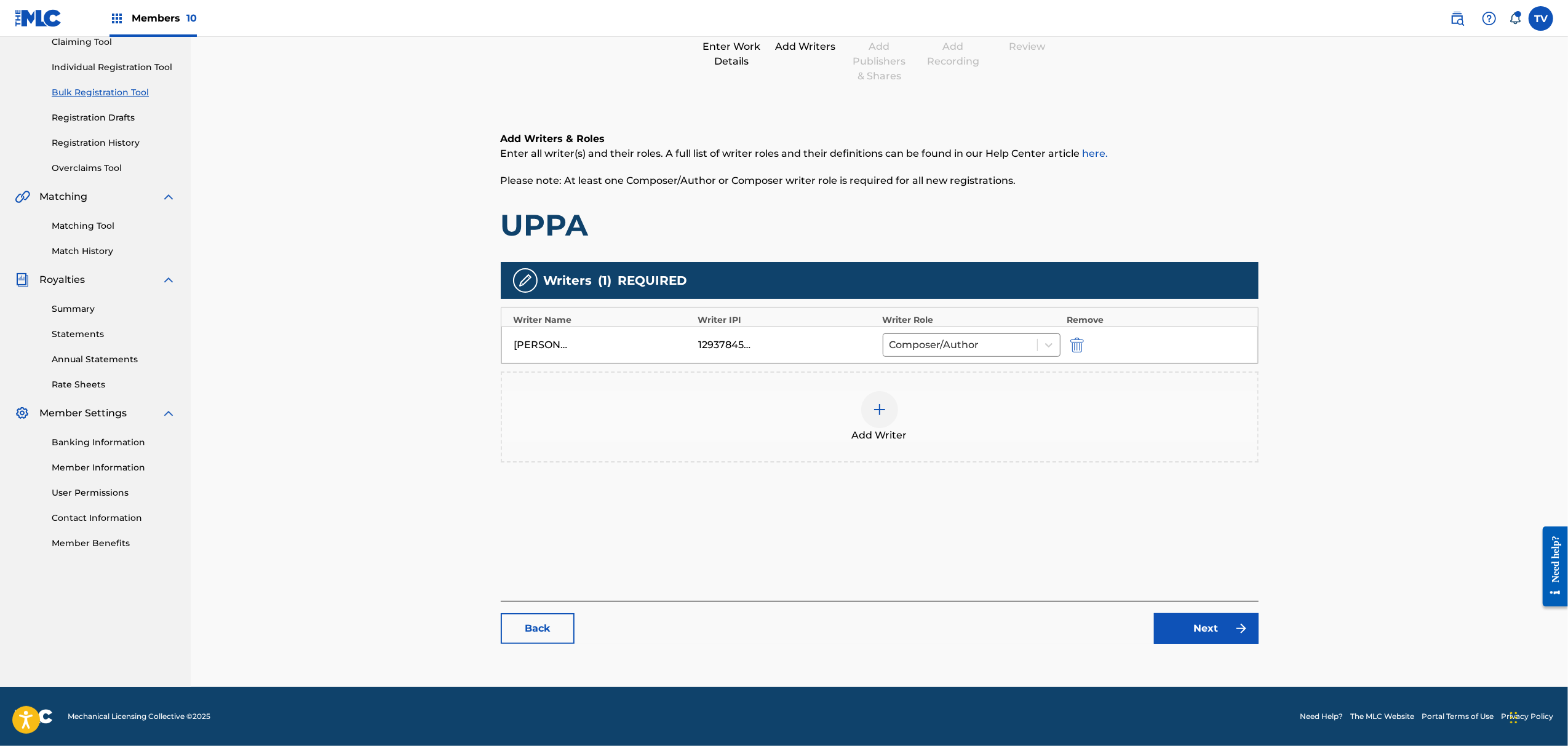
click at [1232, 631] on link "Next" at bounding box center [1207, 629] width 104 height 31
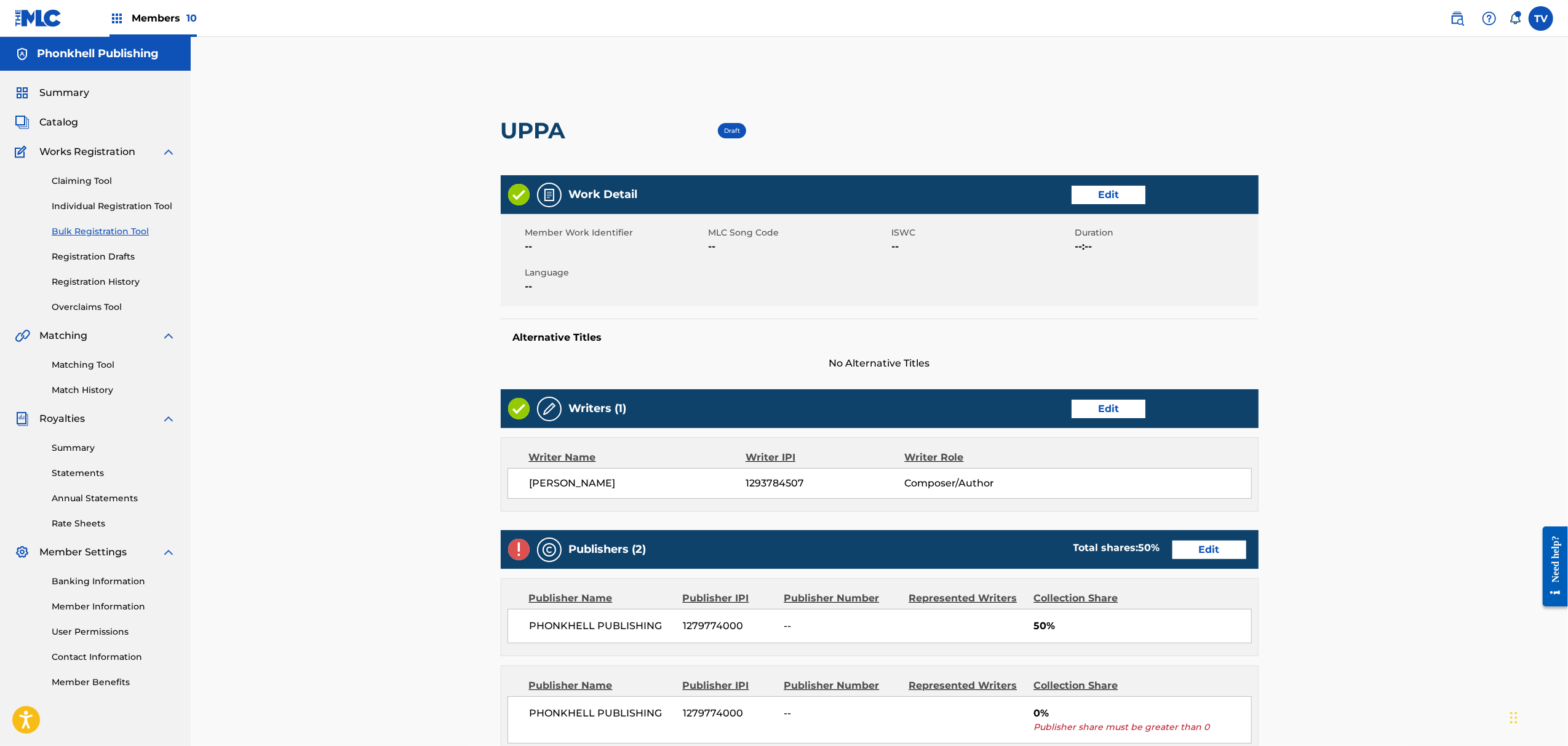
click at [1207, 559] on link "Edit" at bounding box center [1209, 550] width 74 height 18
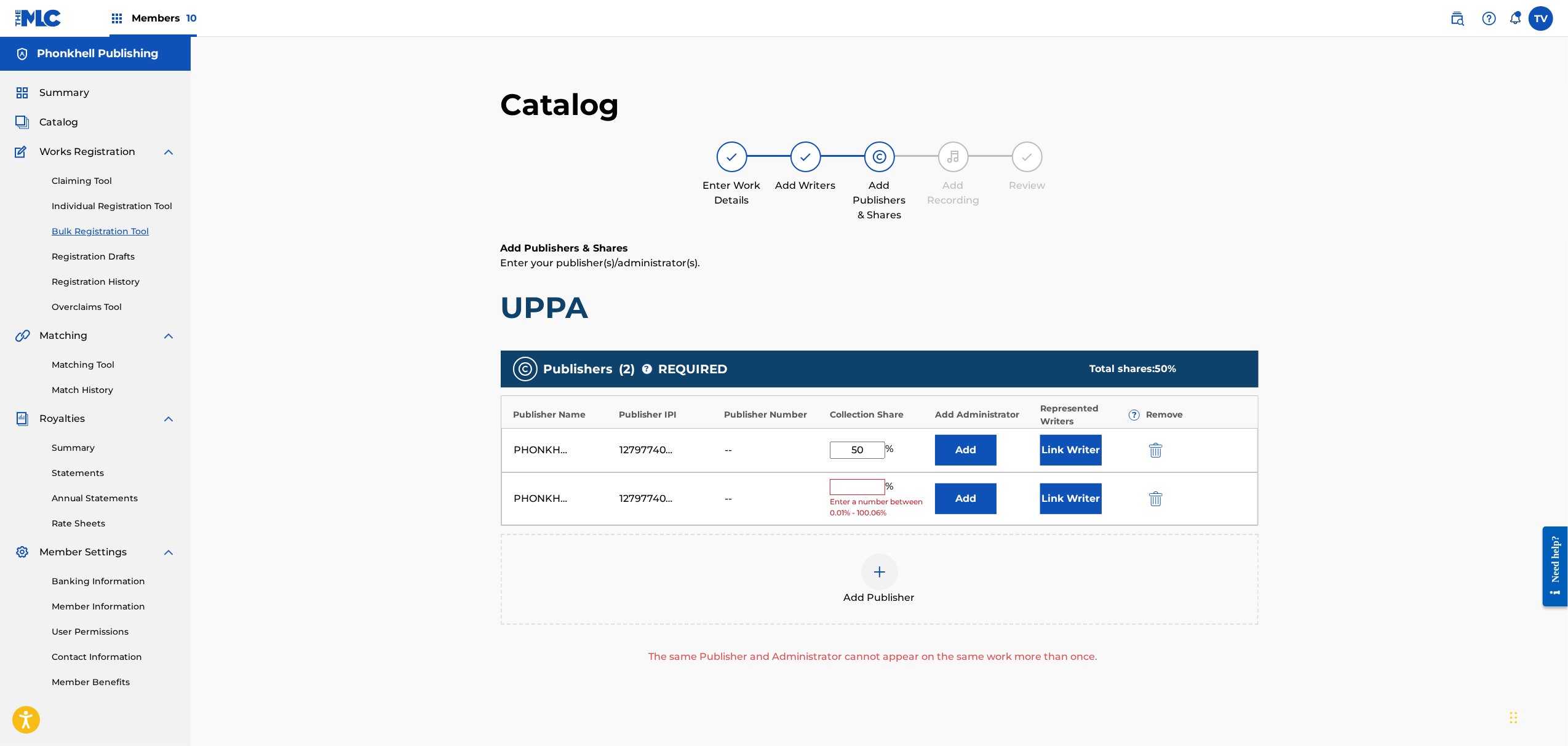
click at [1155, 503] on img "submit" at bounding box center [1156, 499] width 13 height 15
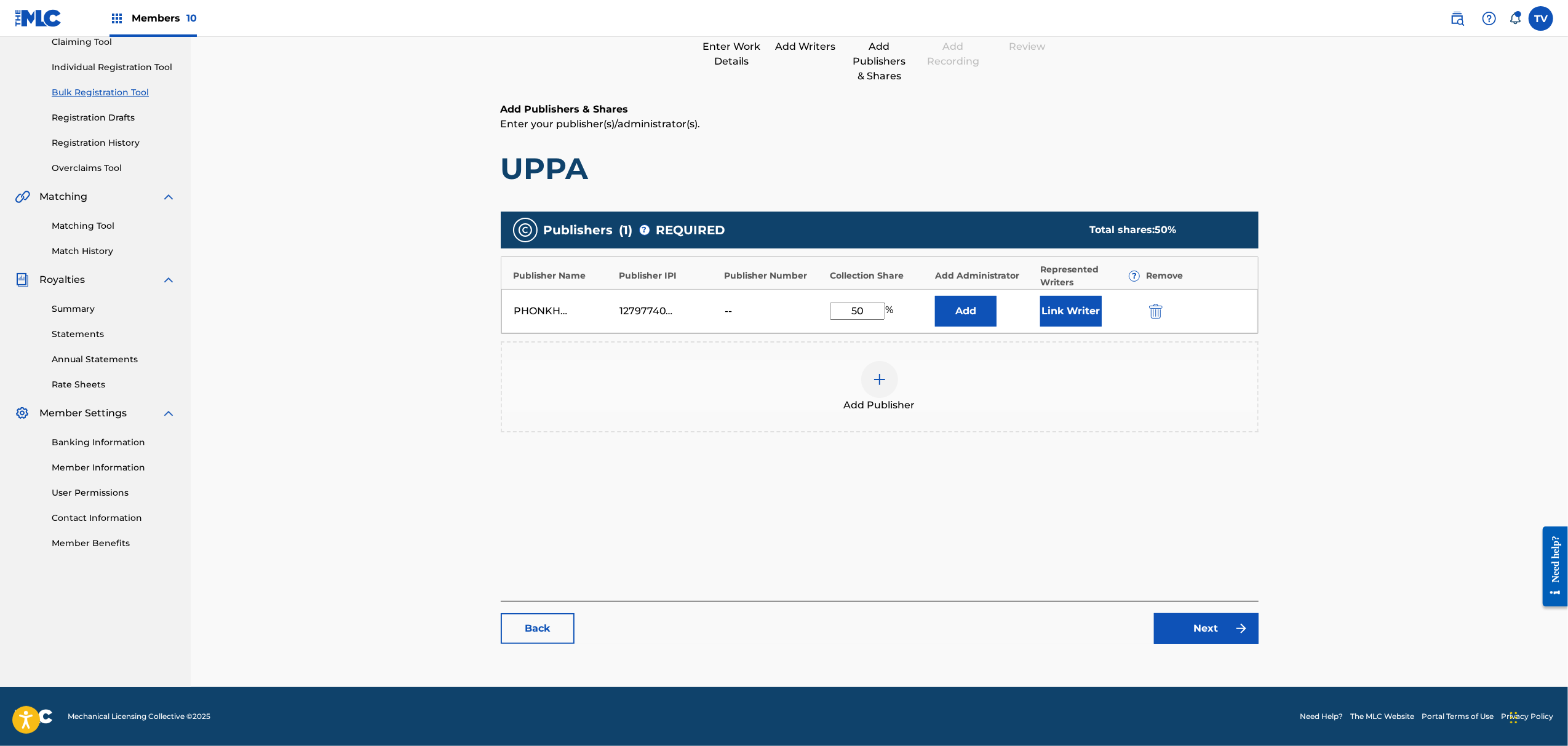
click at [1219, 623] on link "Next" at bounding box center [1207, 629] width 104 height 31
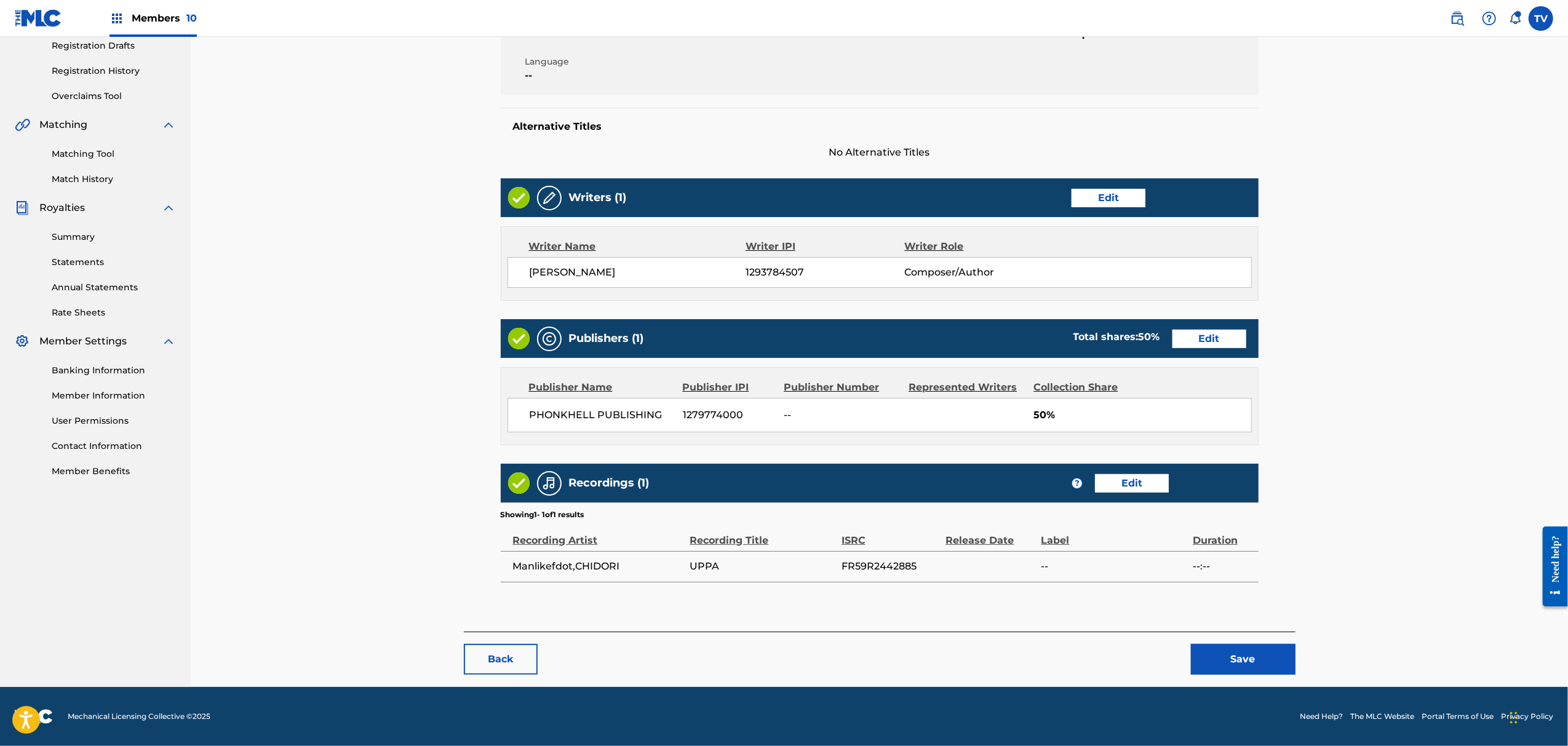
click at [1251, 658] on button "Save" at bounding box center [1243, 659] width 104 height 31
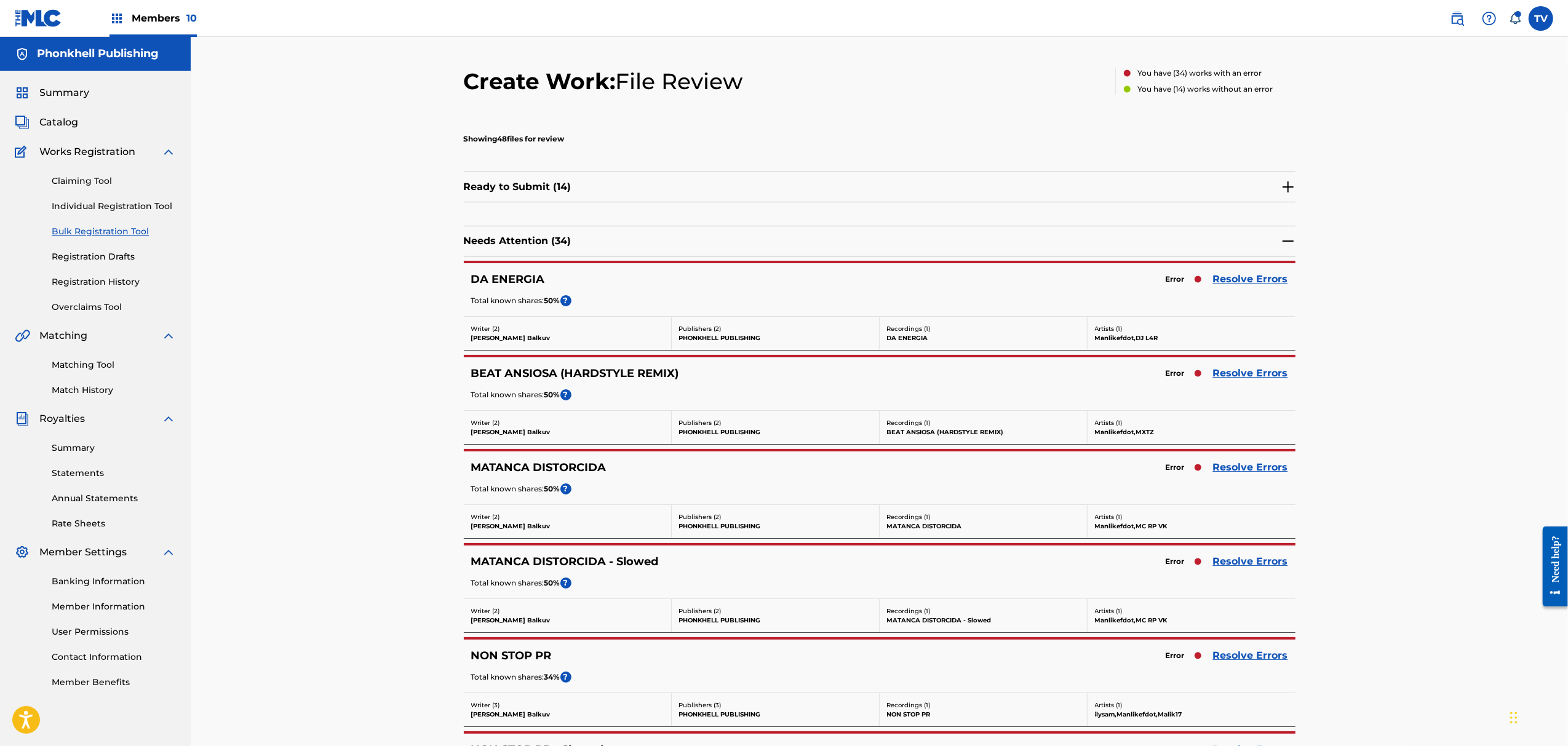
click at [1251, 658] on link "Resolve Errors" at bounding box center [1250, 656] width 75 height 15
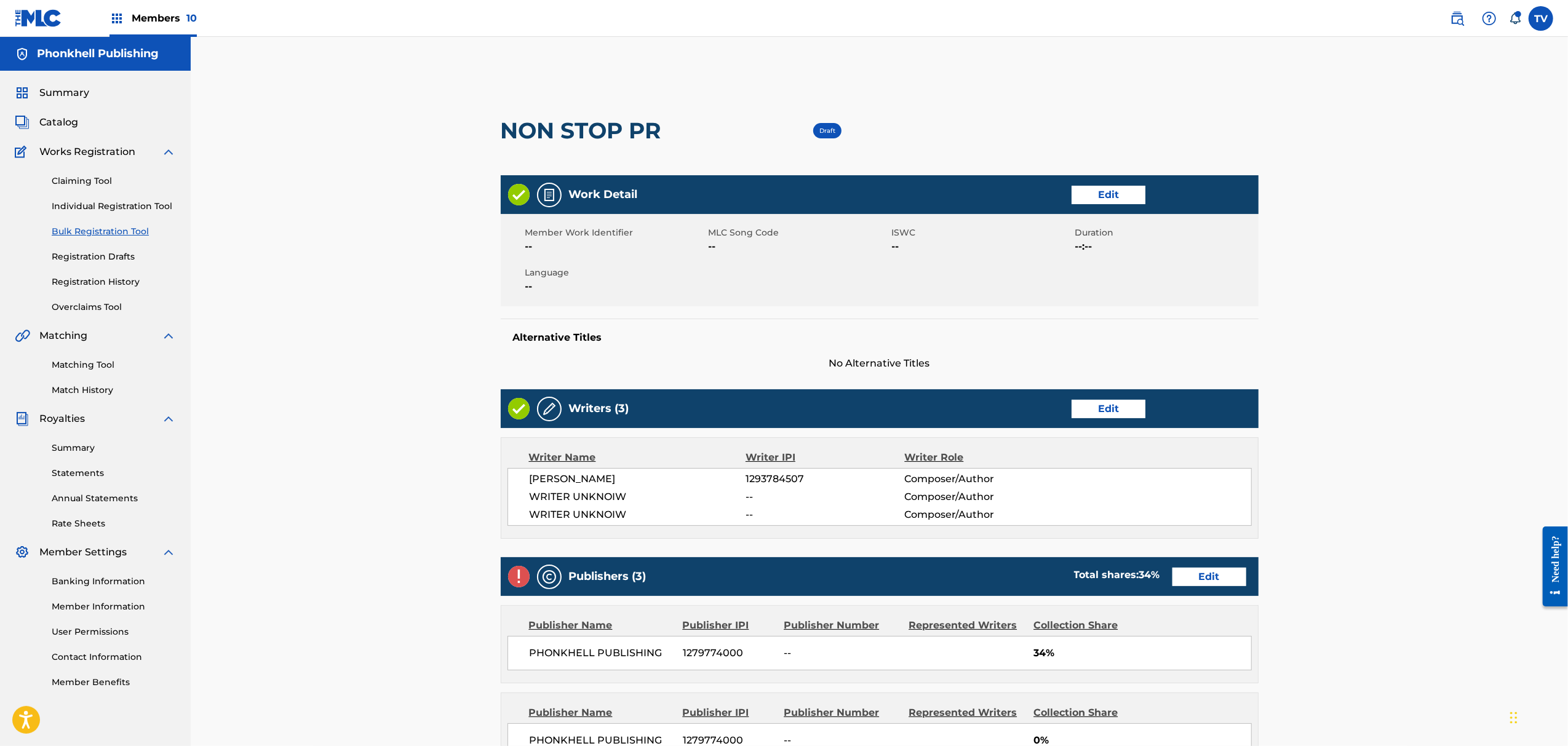
click at [1112, 410] on link "Edit" at bounding box center [1108, 409] width 74 height 18
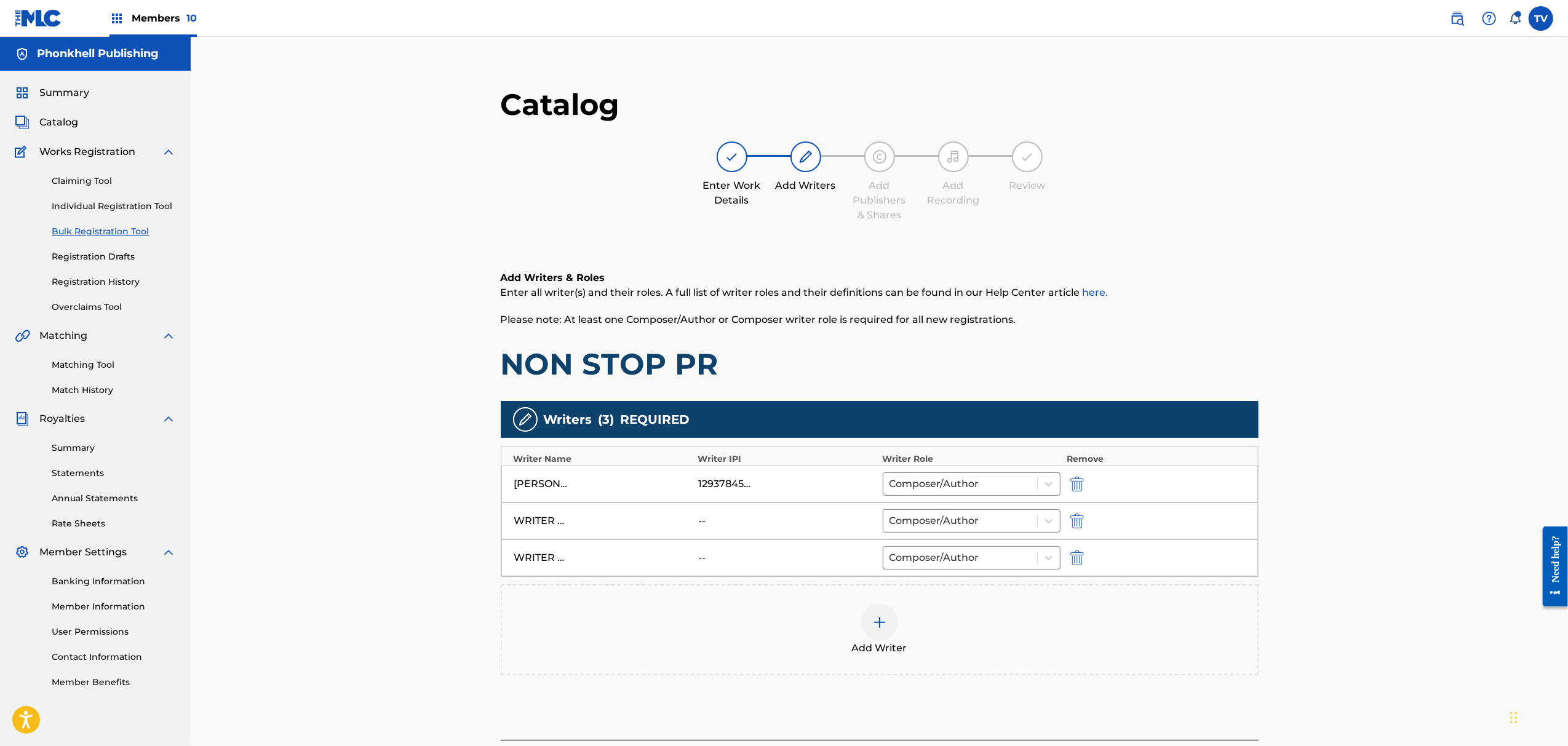
click at [1071, 514] on img "submit" at bounding box center [1077, 521] width 13 height 15
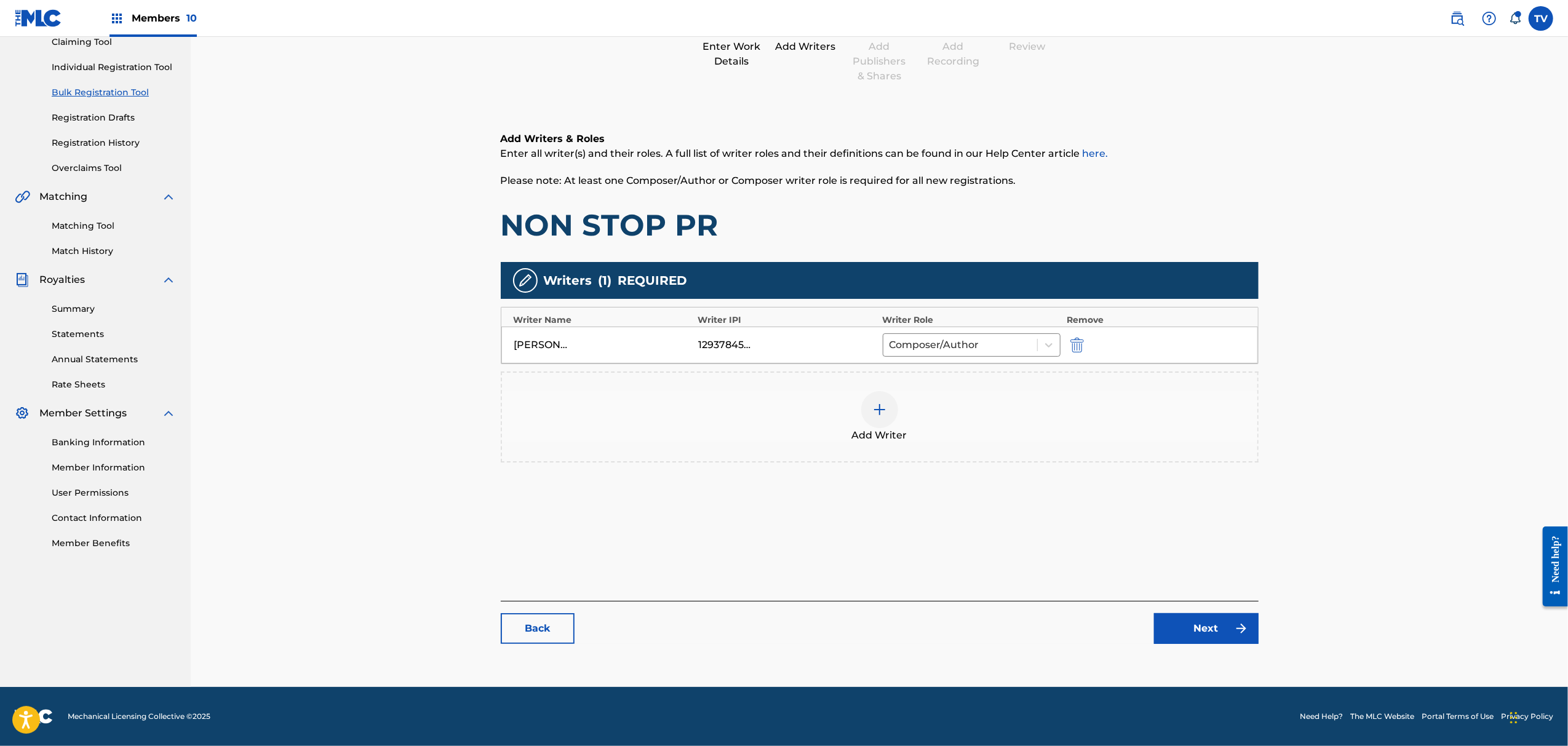
click at [1185, 639] on link "Next" at bounding box center [1207, 629] width 104 height 31
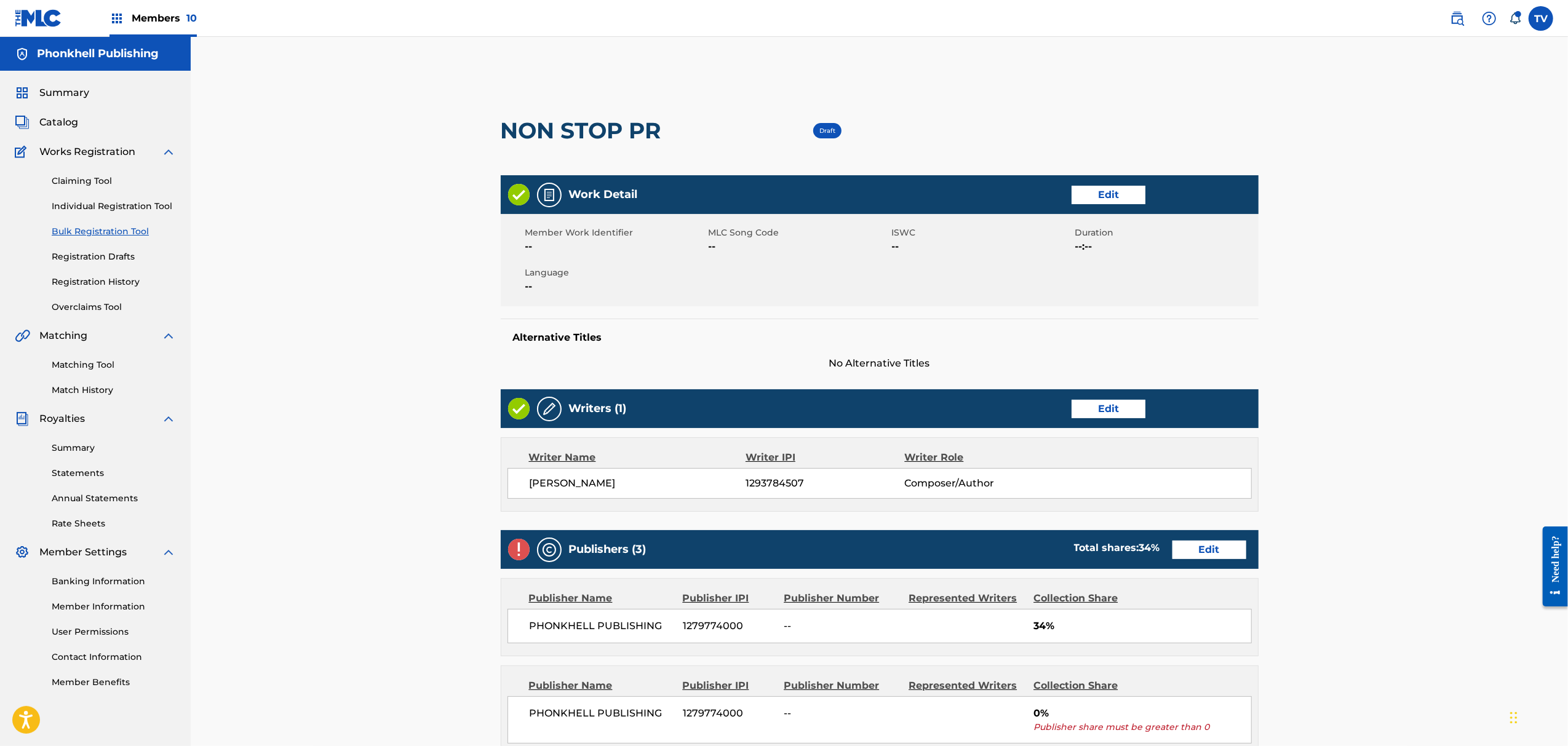
click at [1193, 557] on link "Edit" at bounding box center [1209, 550] width 74 height 18
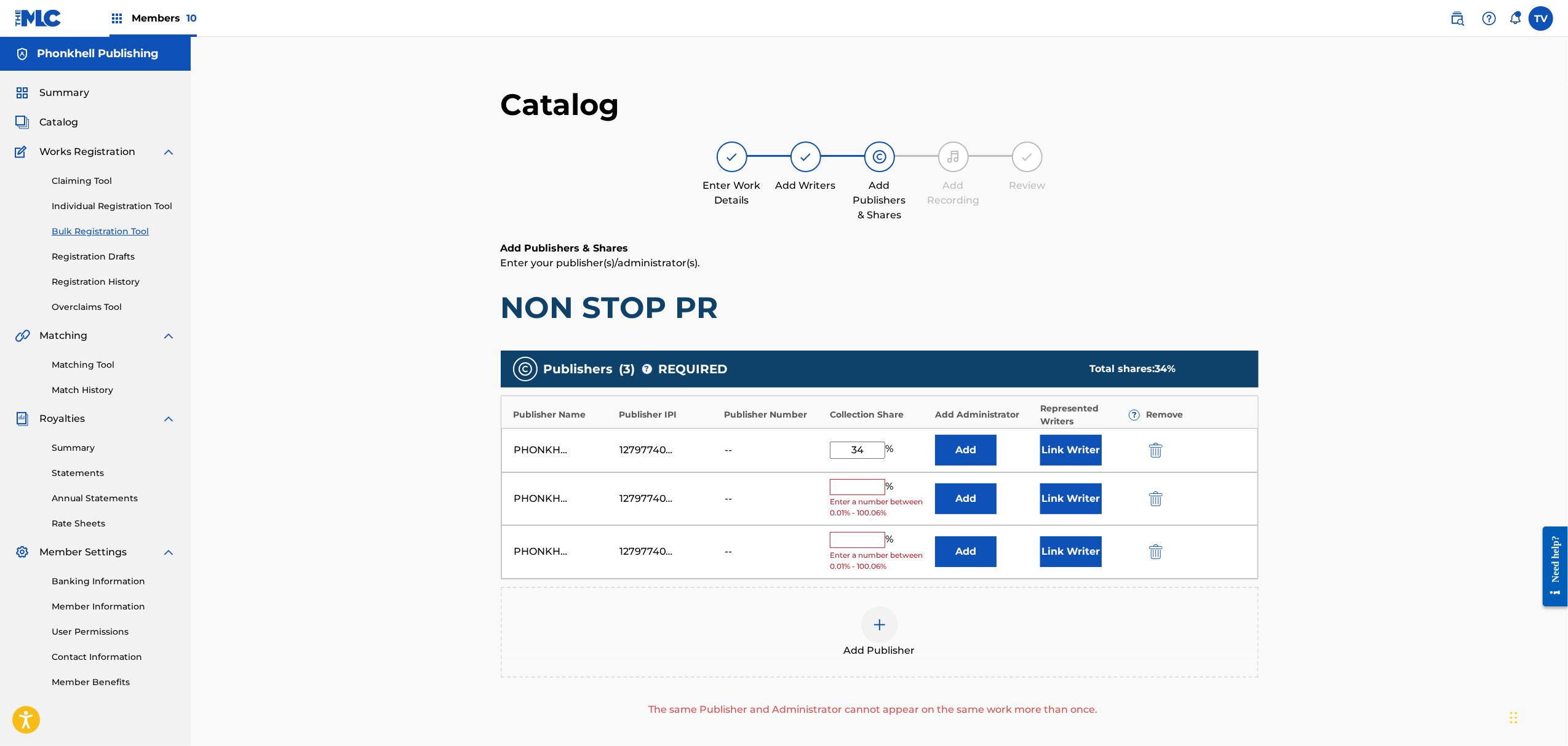
click at [1143, 510] on div "PHONKHELL PUBLISHING 1279774000 -- % Enter a number between 0.01% - 100.06% Add…" at bounding box center [880, 499] width 757 height 54
click at [1150, 500] on img "submit" at bounding box center [1156, 499] width 13 height 15
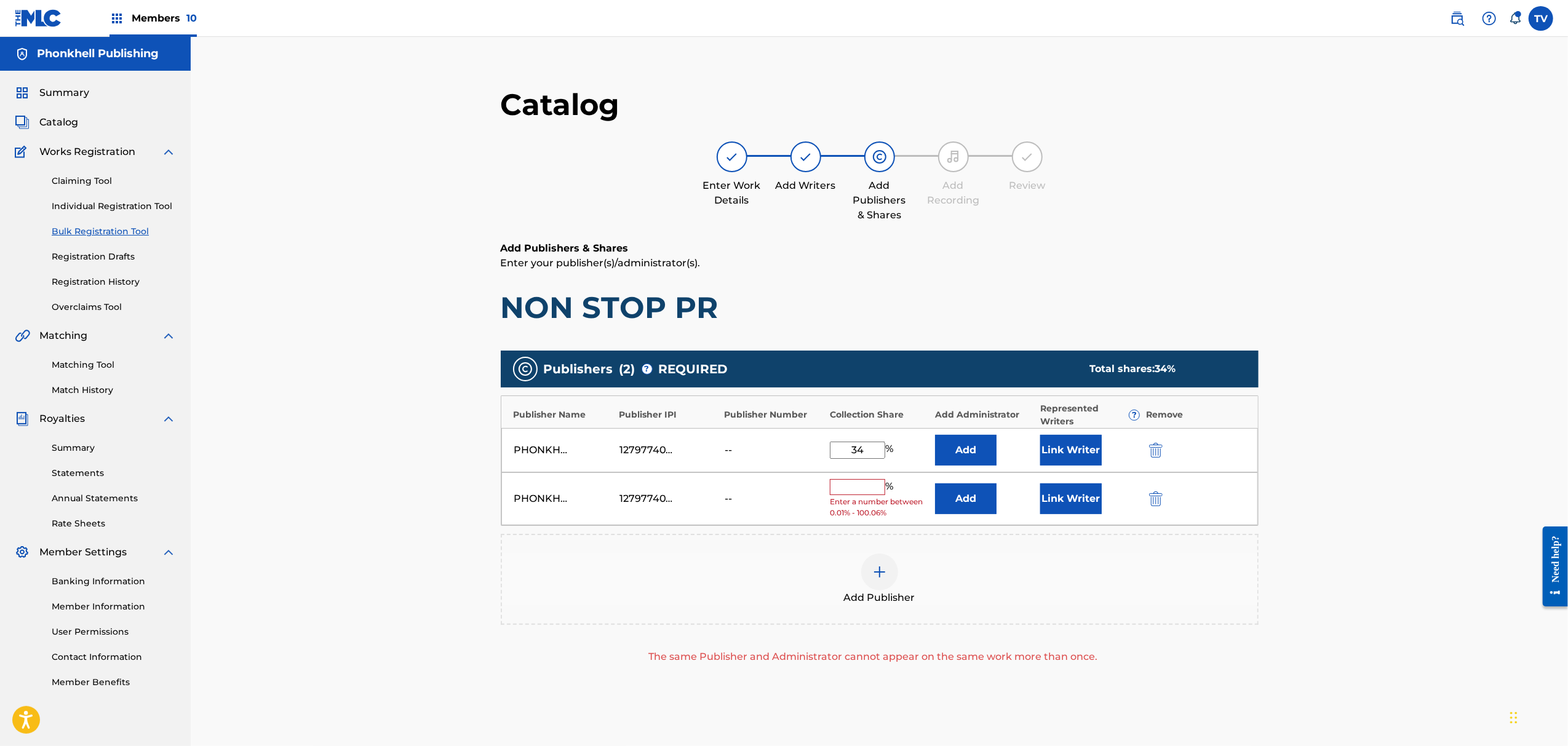
click at [1150, 500] on img "submit" at bounding box center [1156, 499] width 13 height 15
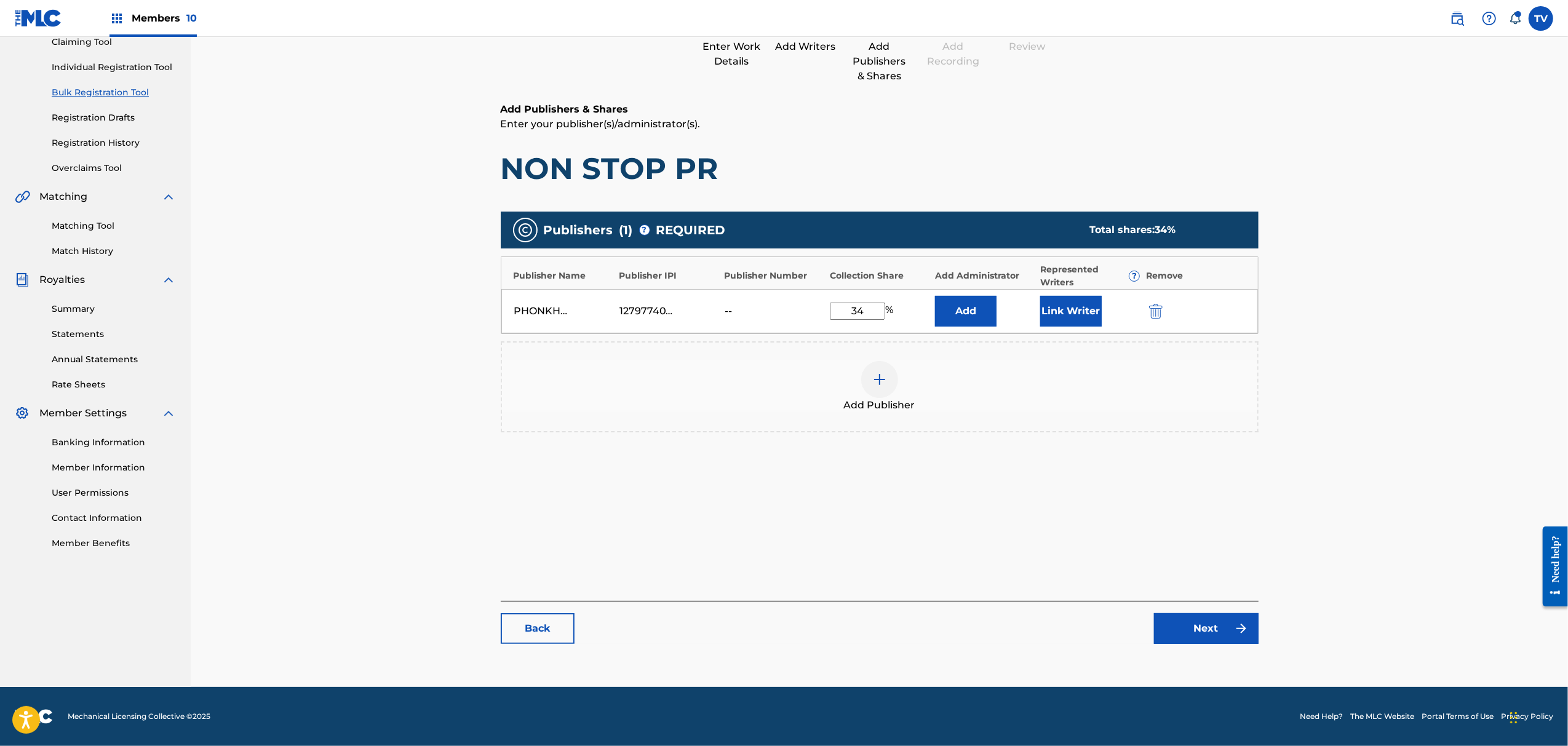
click at [1212, 633] on link "Next" at bounding box center [1207, 629] width 104 height 31
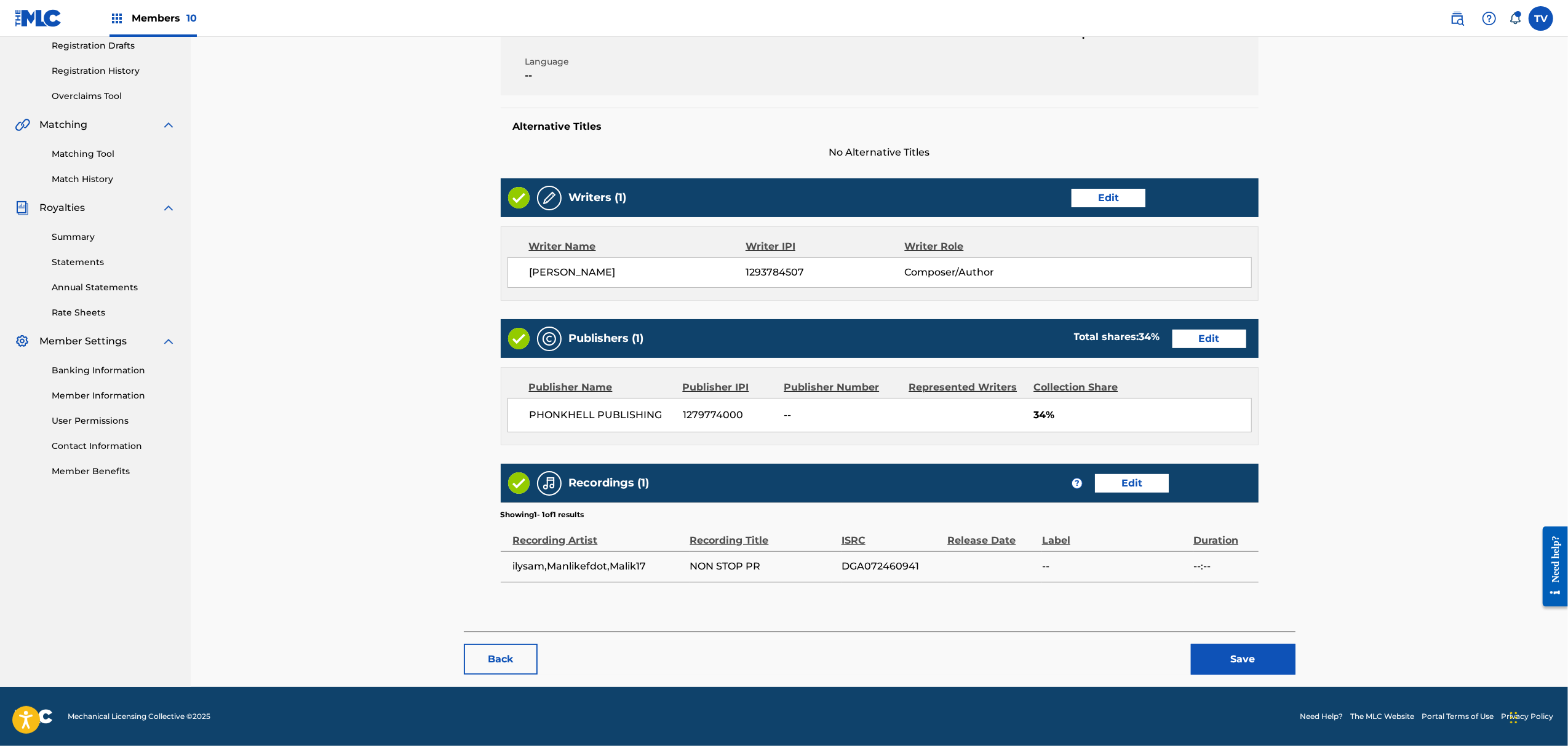
drag, startPoint x: 1238, startPoint y: 640, endPoint x: 1243, endPoint y: 645, distance: 7.1
click at [1241, 641] on div "Back Save" at bounding box center [880, 653] width 832 height 43
click at [1243, 645] on button "Save" at bounding box center [1243, 659] width 104 height 31
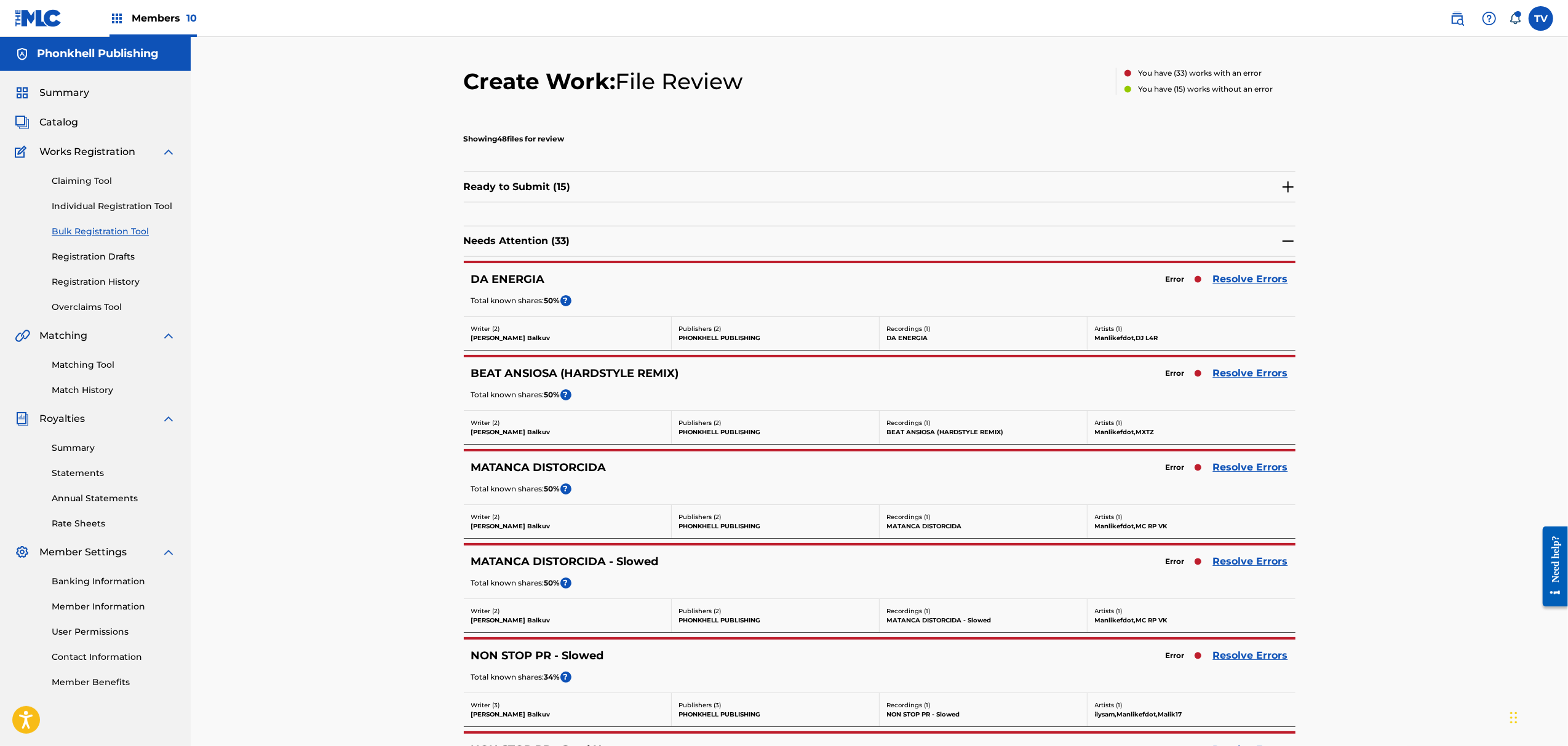
click at [1261, 560] on link "Resolve Errors" at bounding box center [1250, 561] width 75 height 15
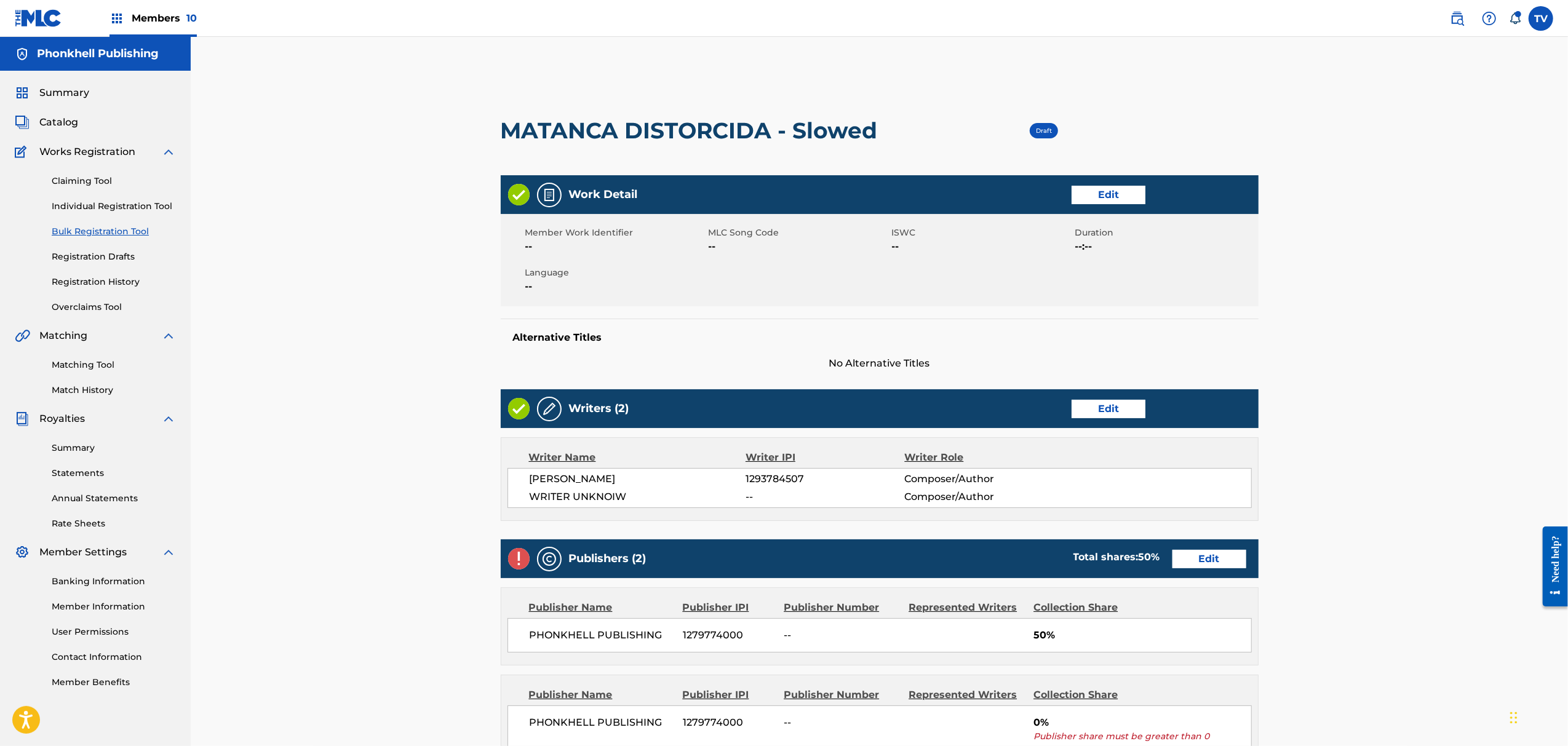
click at [1098, 406] on link "Edit" at bounding box center [1108, 409] width 74 height 18
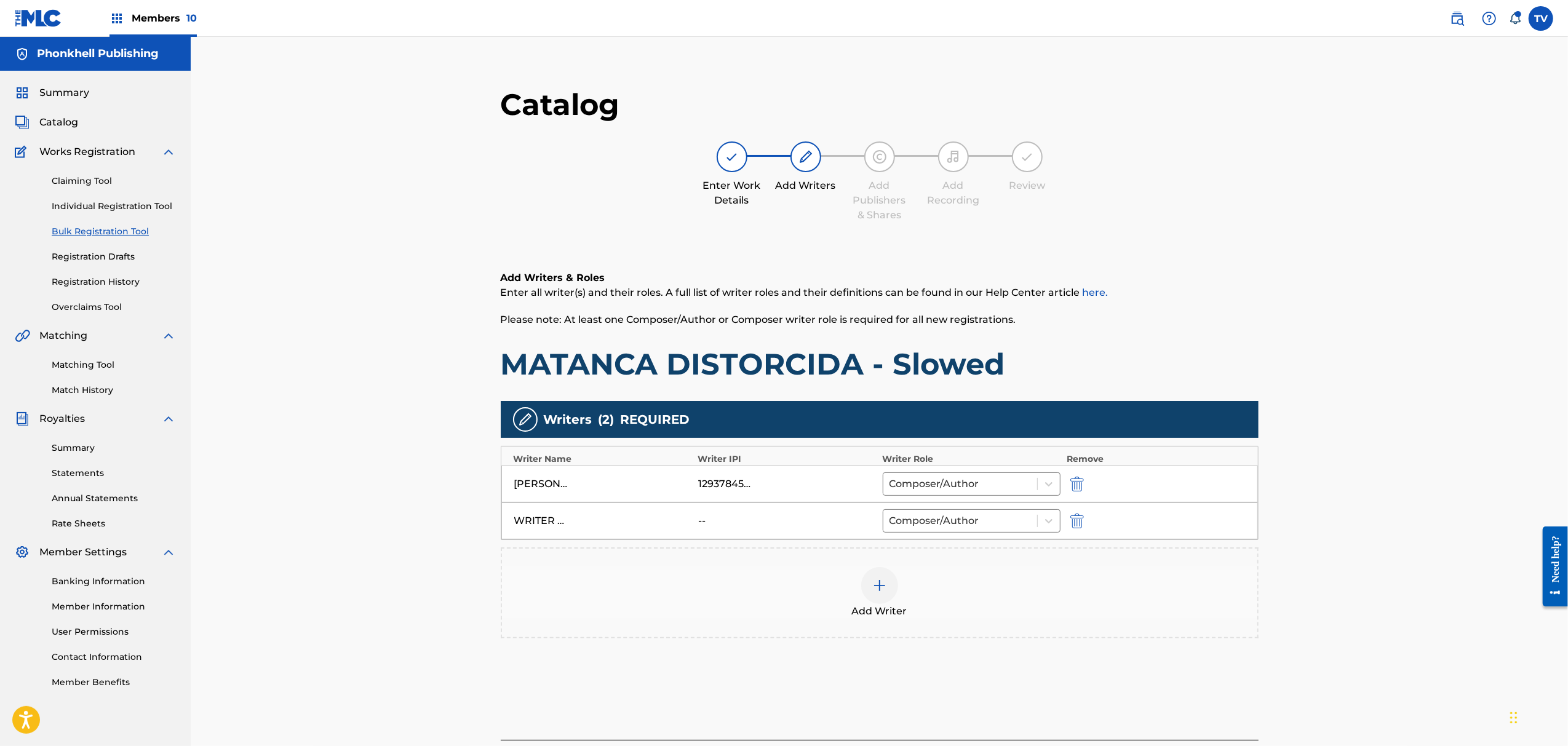
click at [1076, 523] on img "submit" at bounding box center [1077, 521] width 13 height 15
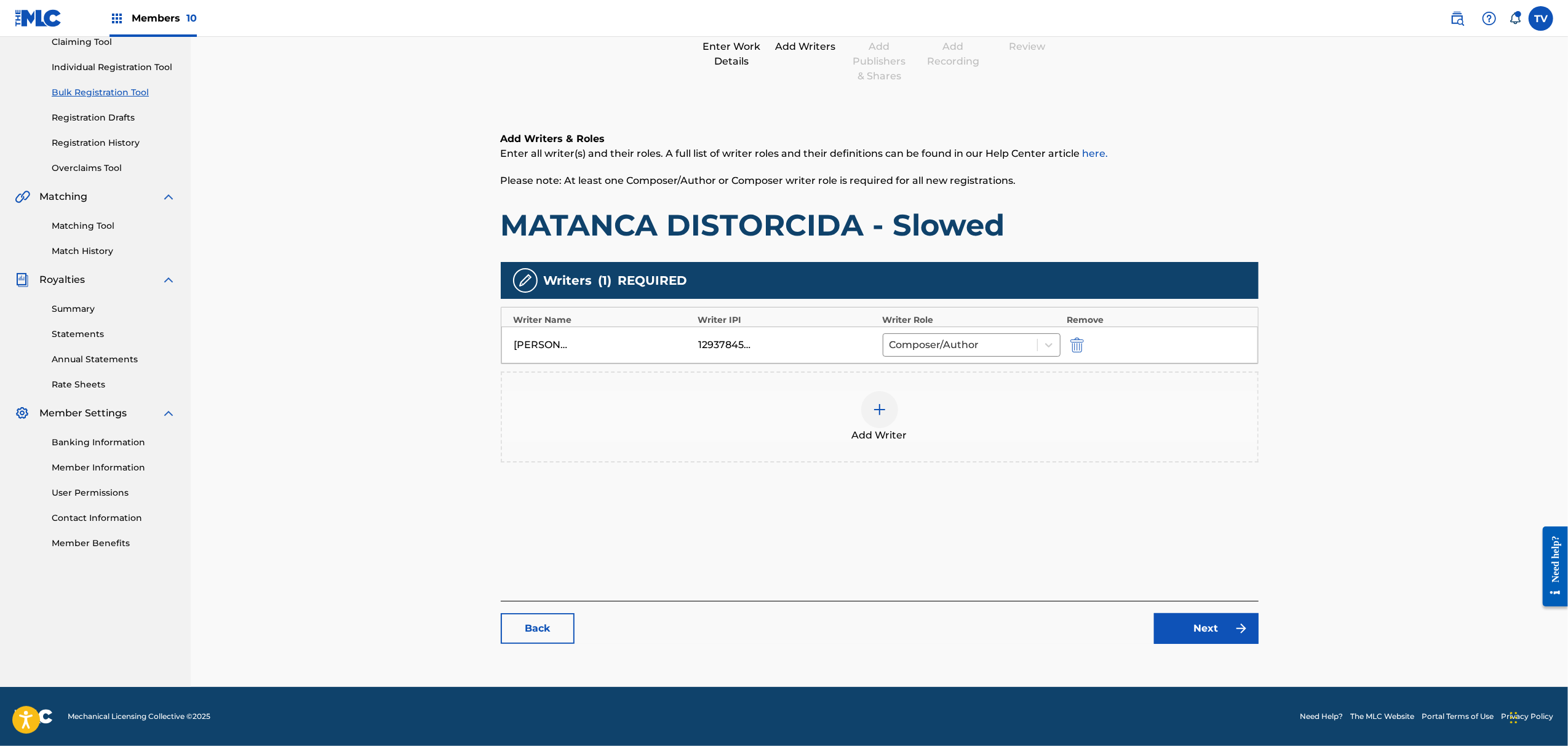
drag, startPoint x: 1202, startPoint y: 645, endPoint x: 1205, endPoint y: 620, distance: 25.2
click at [1202, 644] on div "Catalog Enter Work Details Add Writers Add Publishers & Shares Add Recording Re…" at bounding box center [880, 301] width 758 height 709
click at [1209, 623] on link "Next" at bounding box center [1207, 629] width 104 height 31
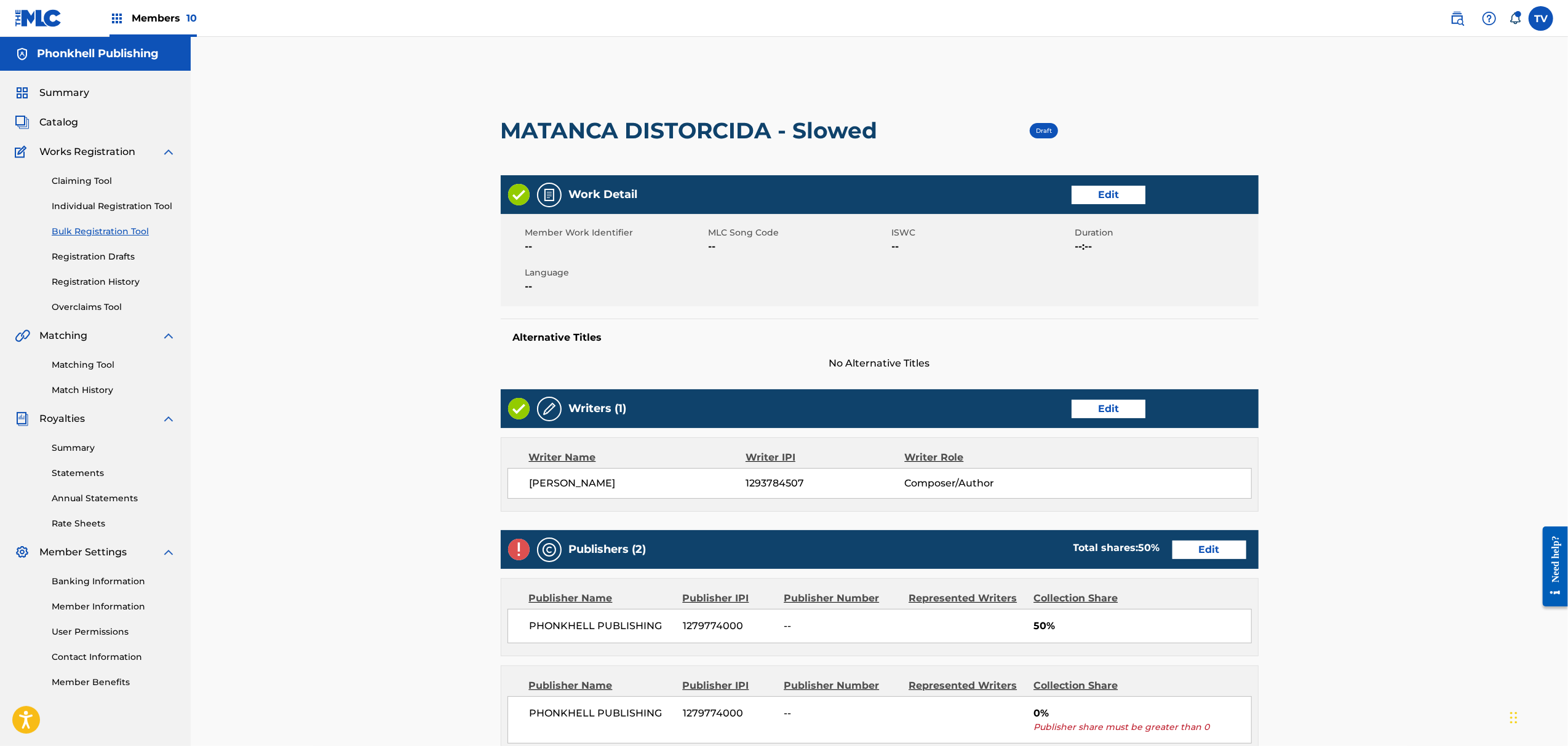
click at [1207, 555] on link "Edit" at bounding box center [1209, 550] width 74 height 18
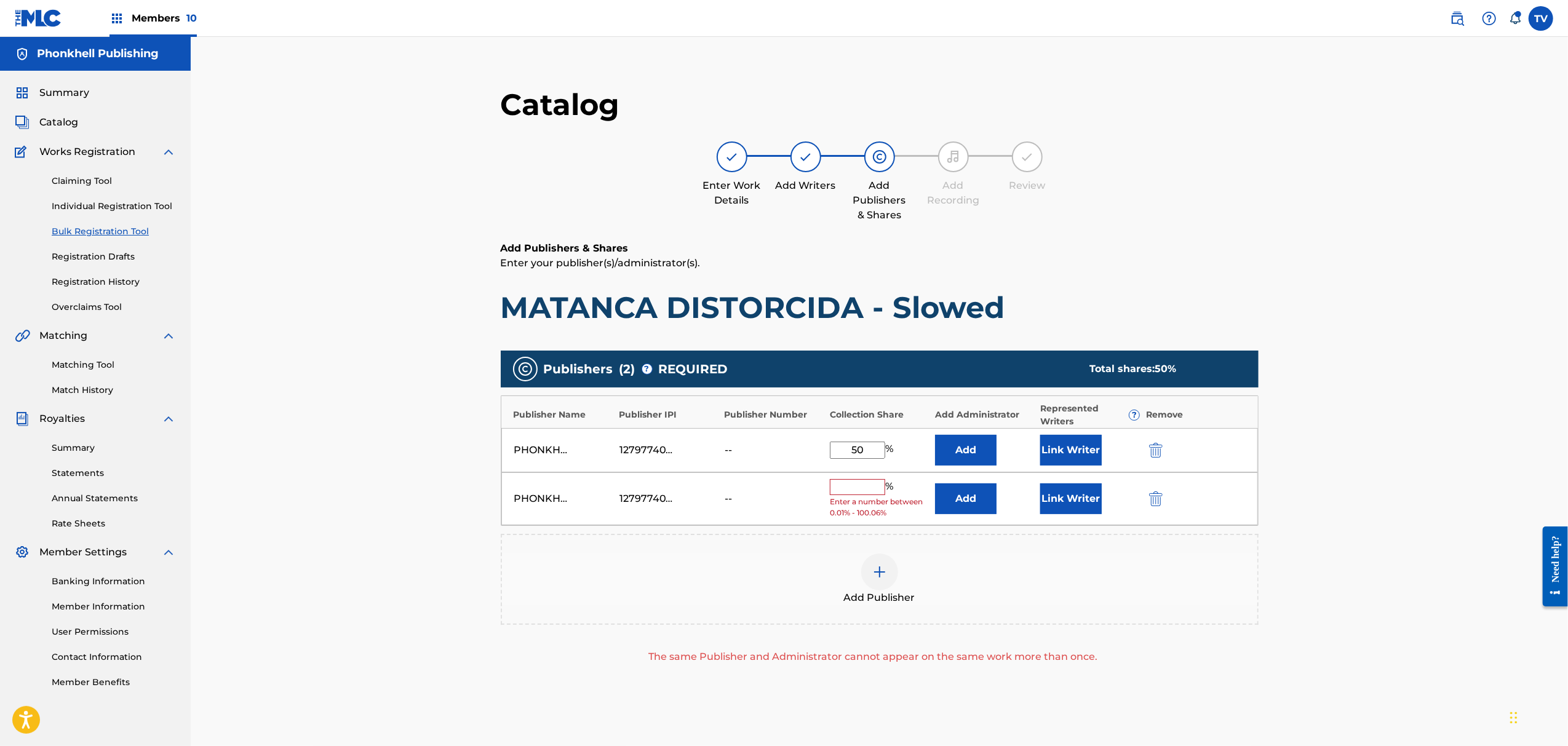
click at [1157, 498] on img "submit" at bounding box center [1156, 499] width 13 height 15
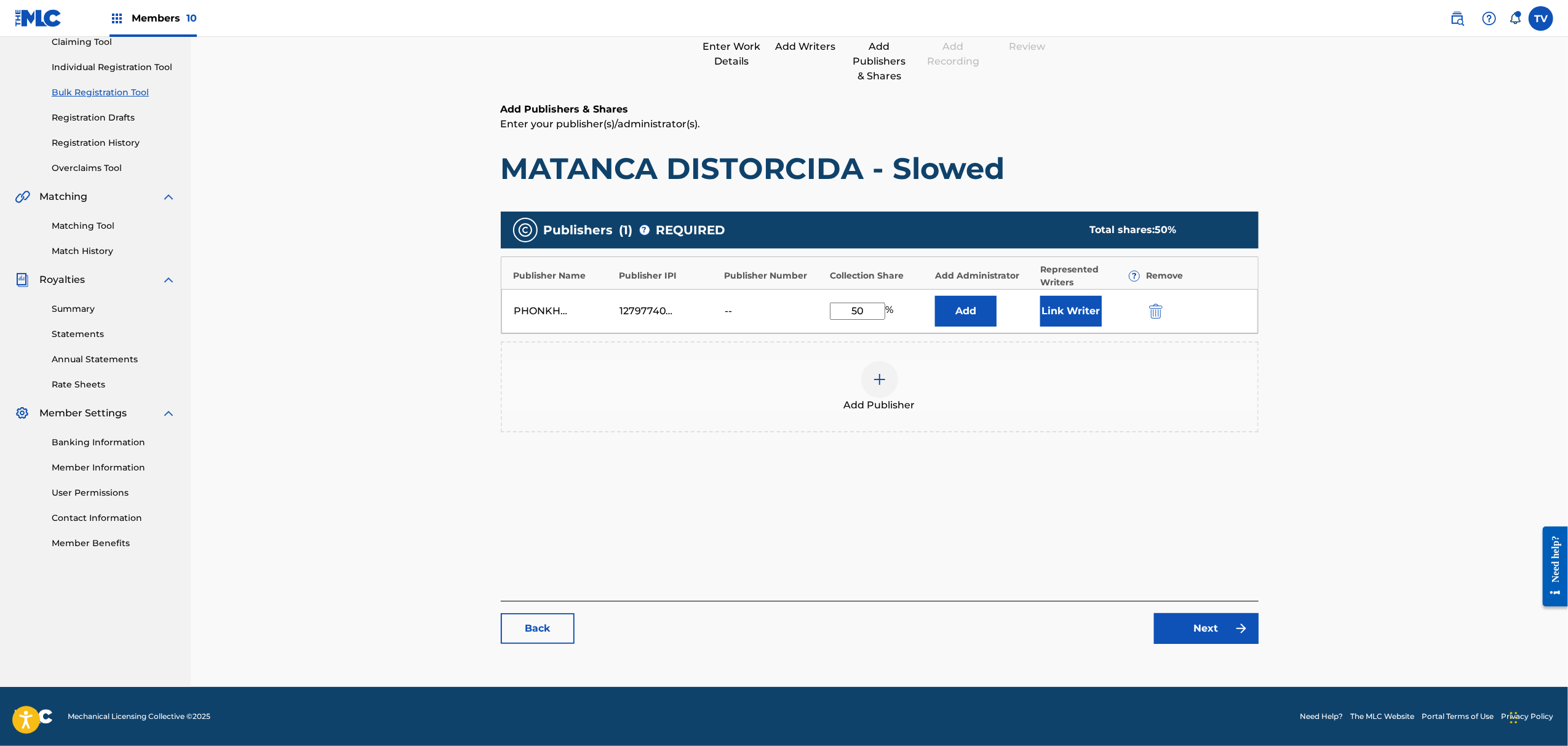
click at [1217, 654] on div "Catalog Enter Work Details Add Writers Add Publishers & Shares Add Recording Re…" at bounding box center [880, 301] width 758 height 709
click at [1226, 625] on link "Next" at bounding box center [1207, 629] width 104 height 31
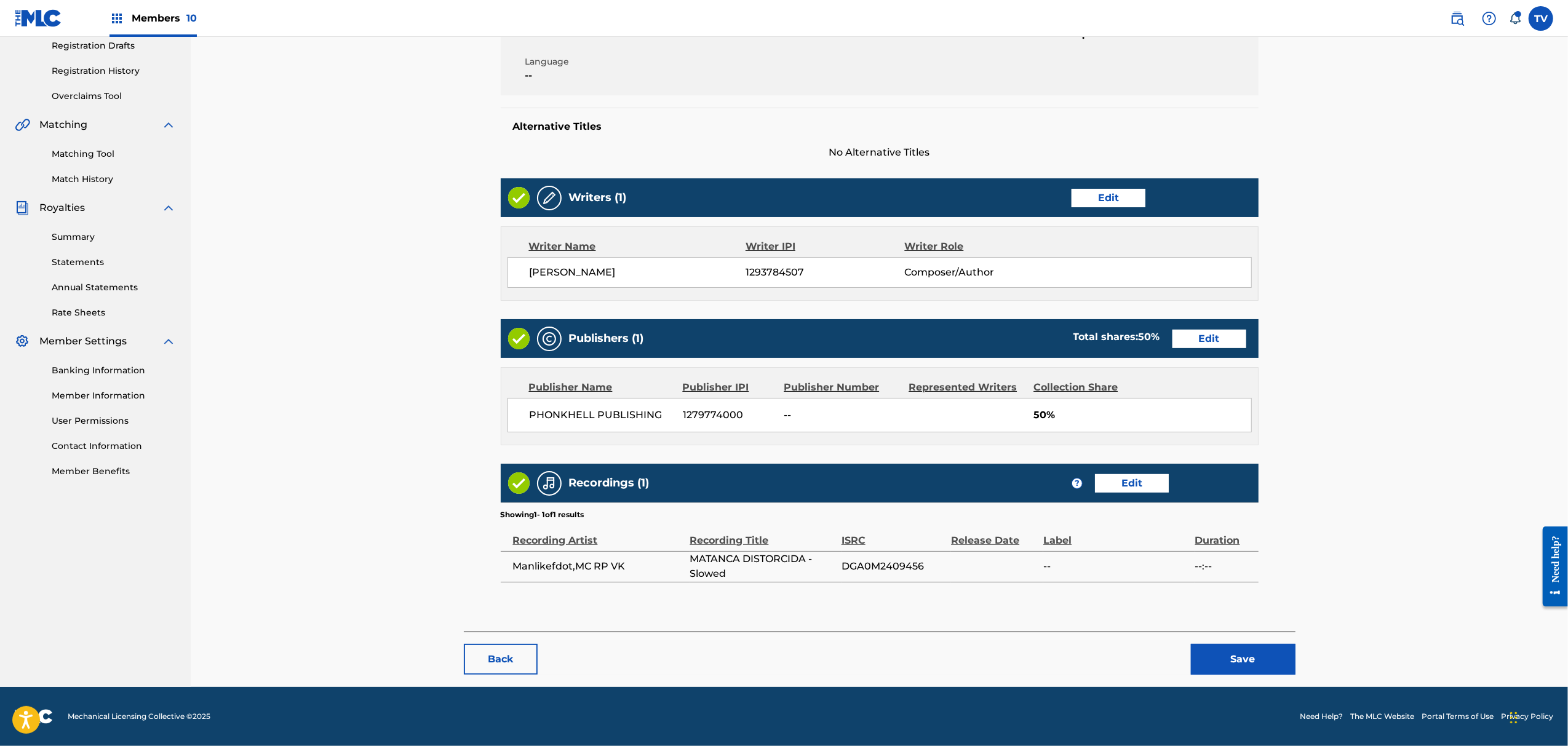
click at [1226, 628] on main "< Back MATANCA DISTORCIDA - Slowed Draft Work Detail Edit Member Work Identifie…" at bounding box center [880, 244] width 832 height 775
click at [1256, 664] on button "Save" at bounding box center [1243, 659] width 104 height 31
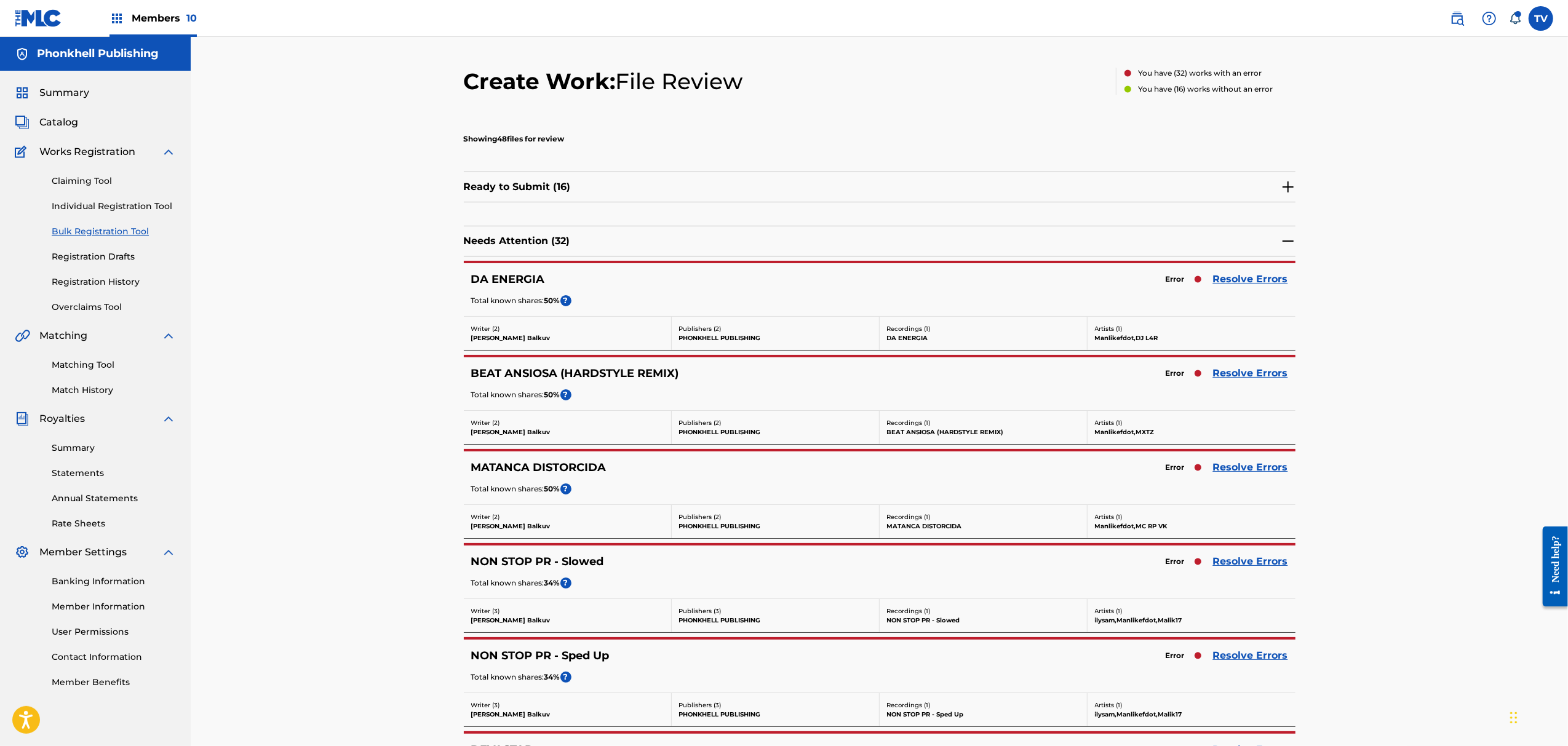
click at [1262, 571] on div "NON STOP PR - Slowed Error Resolve Errors Total known shares: 34 % ?" at bounding box center [880, 572] width 832 height 53
click at [1264, 562] on link "Resolve Errors" at bounding box center [1250, 561] width 75 height 15
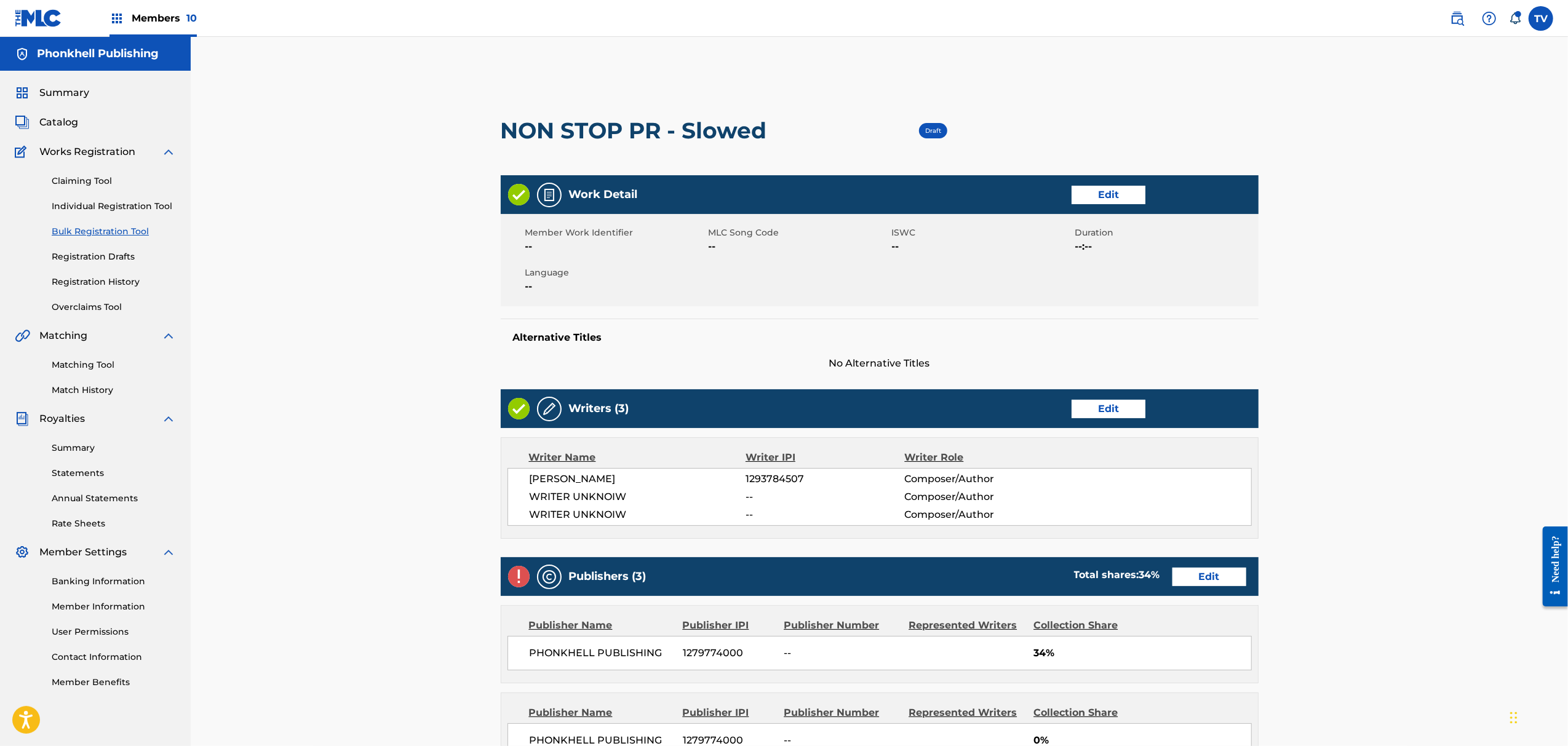
drag, startPoint x: 1086, startPoint y: 423, endPoint x: 1093, endPoint y: 417, distance: 9.2
click at [1088, 422] on div "Writers (3) Edit" at bounding box center [880, 409] width 758 height 39
click at [1093, 417] on link "Edit" at bounding box center [1108, 409] width 74 height 18
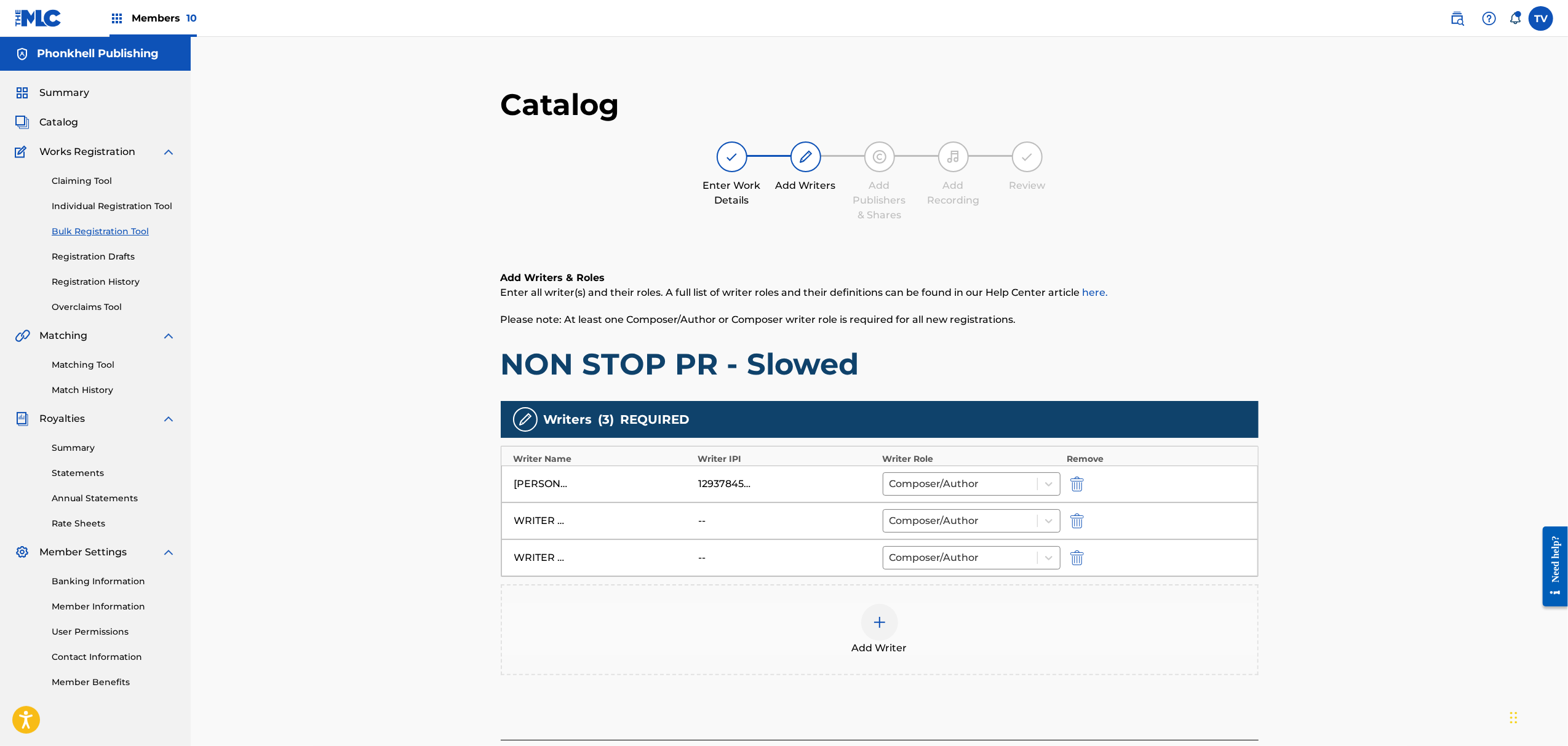
click at [1076, 517] on img "submit" at bounding box center [1077, 521] width 13 height 15
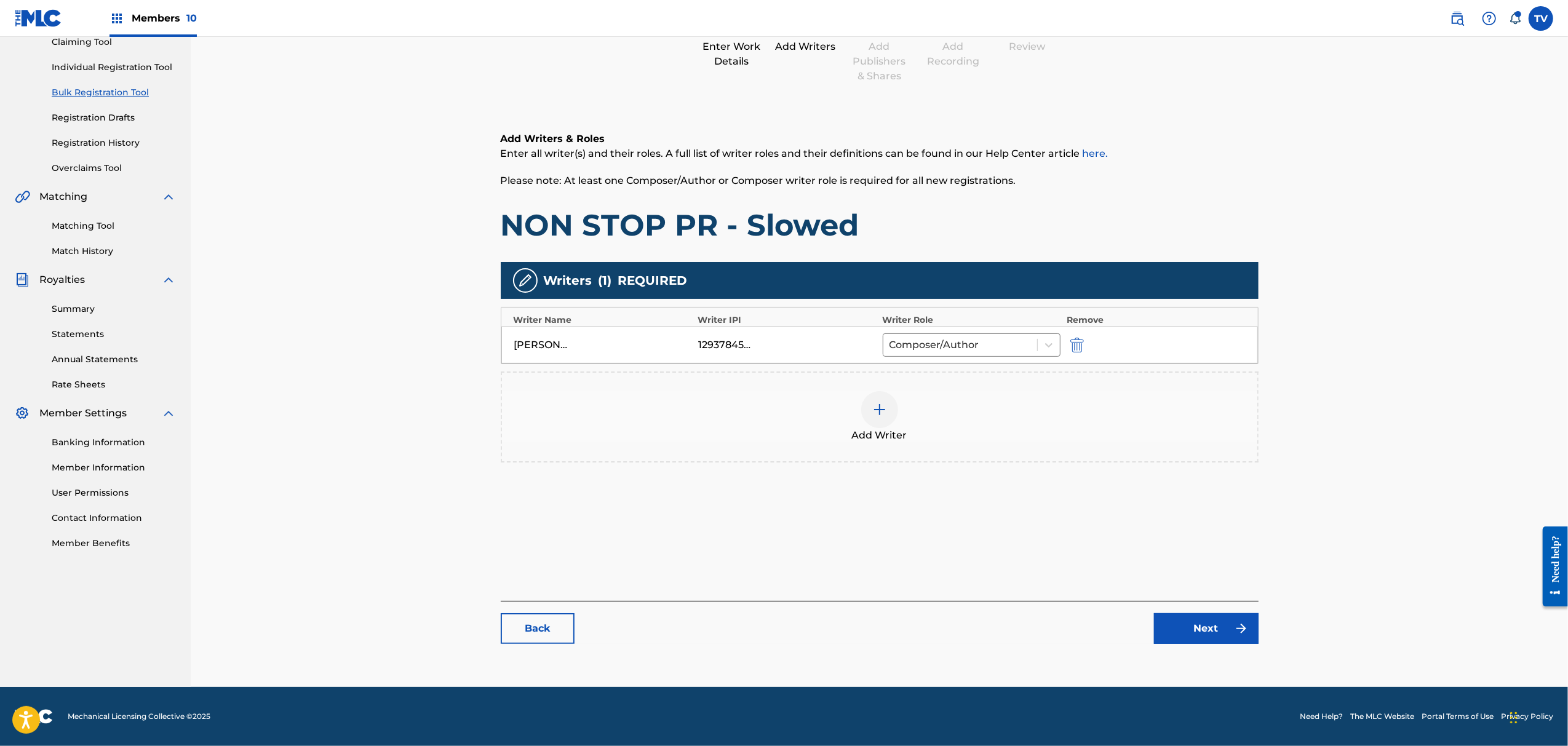
click at [1207, 624] on link "Next" at bounding box center [1207, 629] width 104 height 31
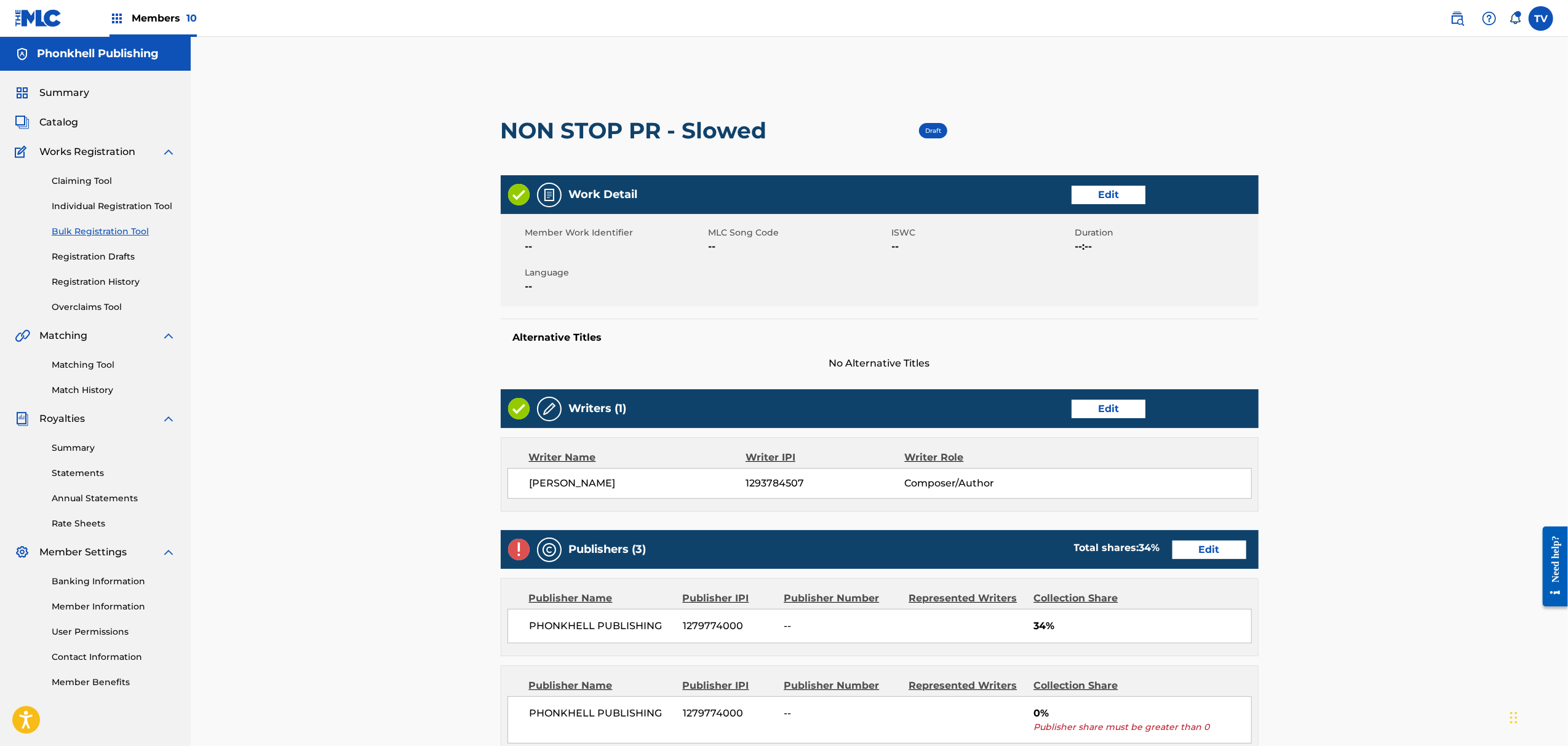
click at [1198, 554] on link "Edit" at bounding box center [1209, 550] width 74 height 18
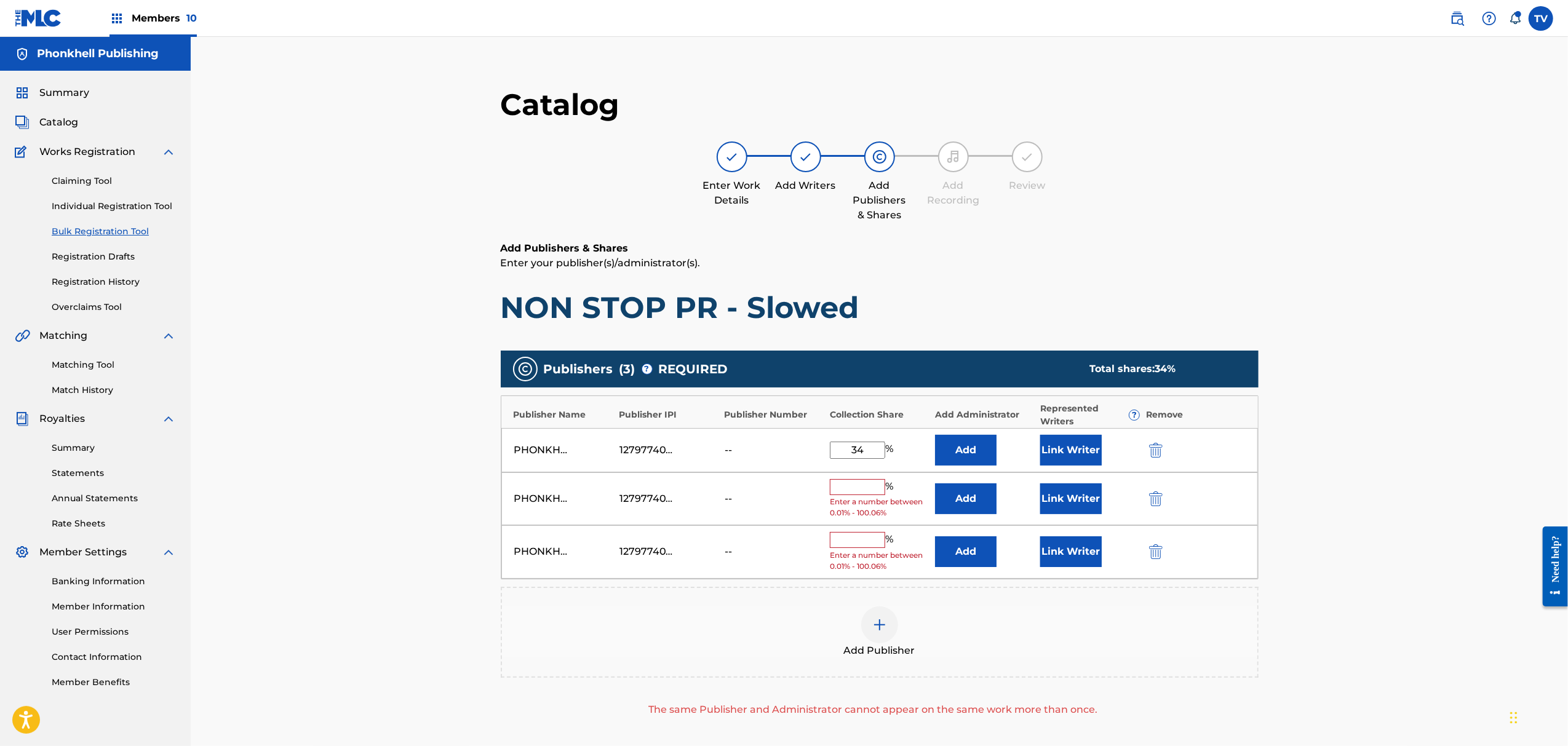
click at [1155, 501] on img "submit" at bounding box center [1156, 499] width 13 height 15
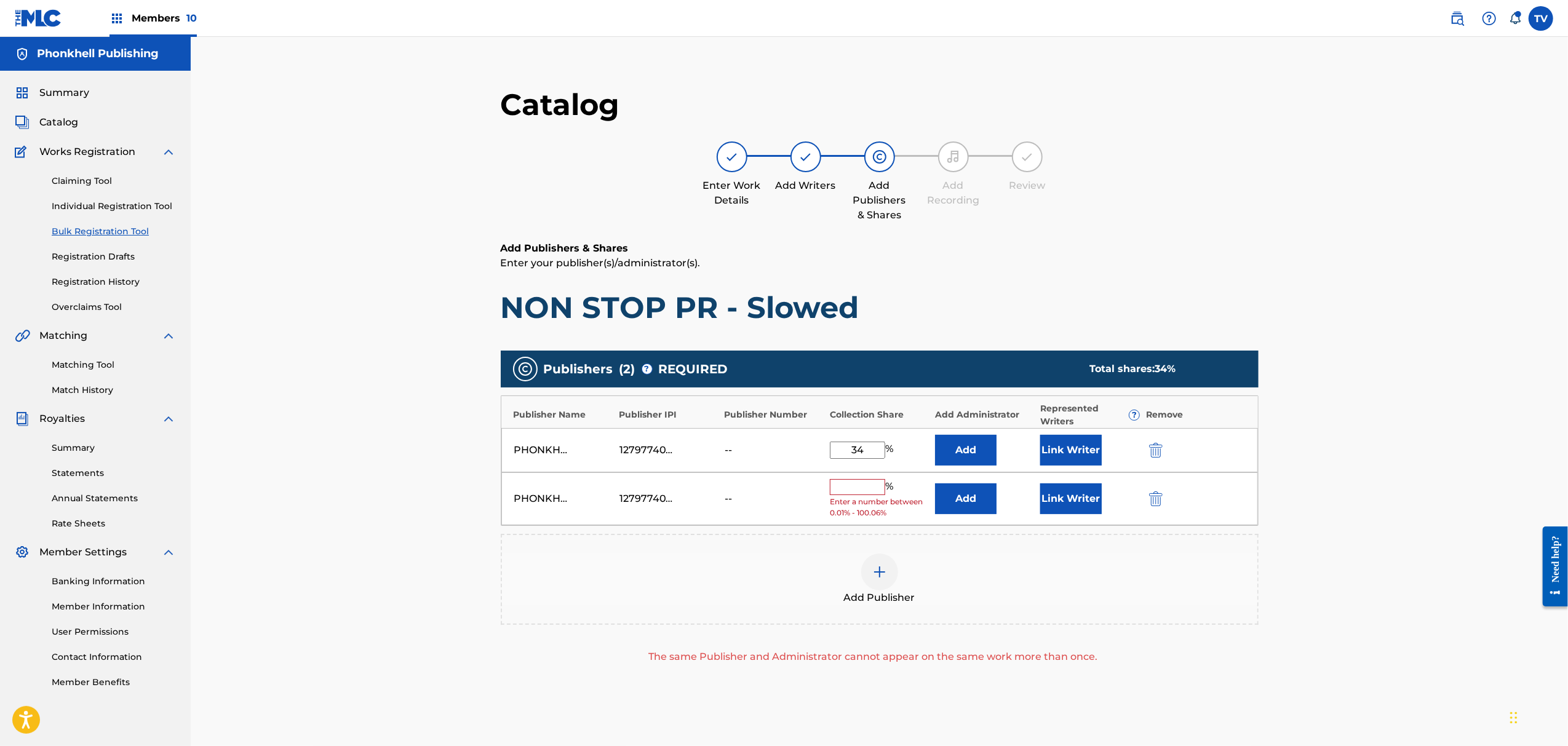
drag, startPoint x: 1155, startPoint y: 501, endPoint x: 1160, endPoint y: 587, distance: 86.1
click at [1155, 501] on img "submit" at bounding box center [1156, 499] width 13 height 15
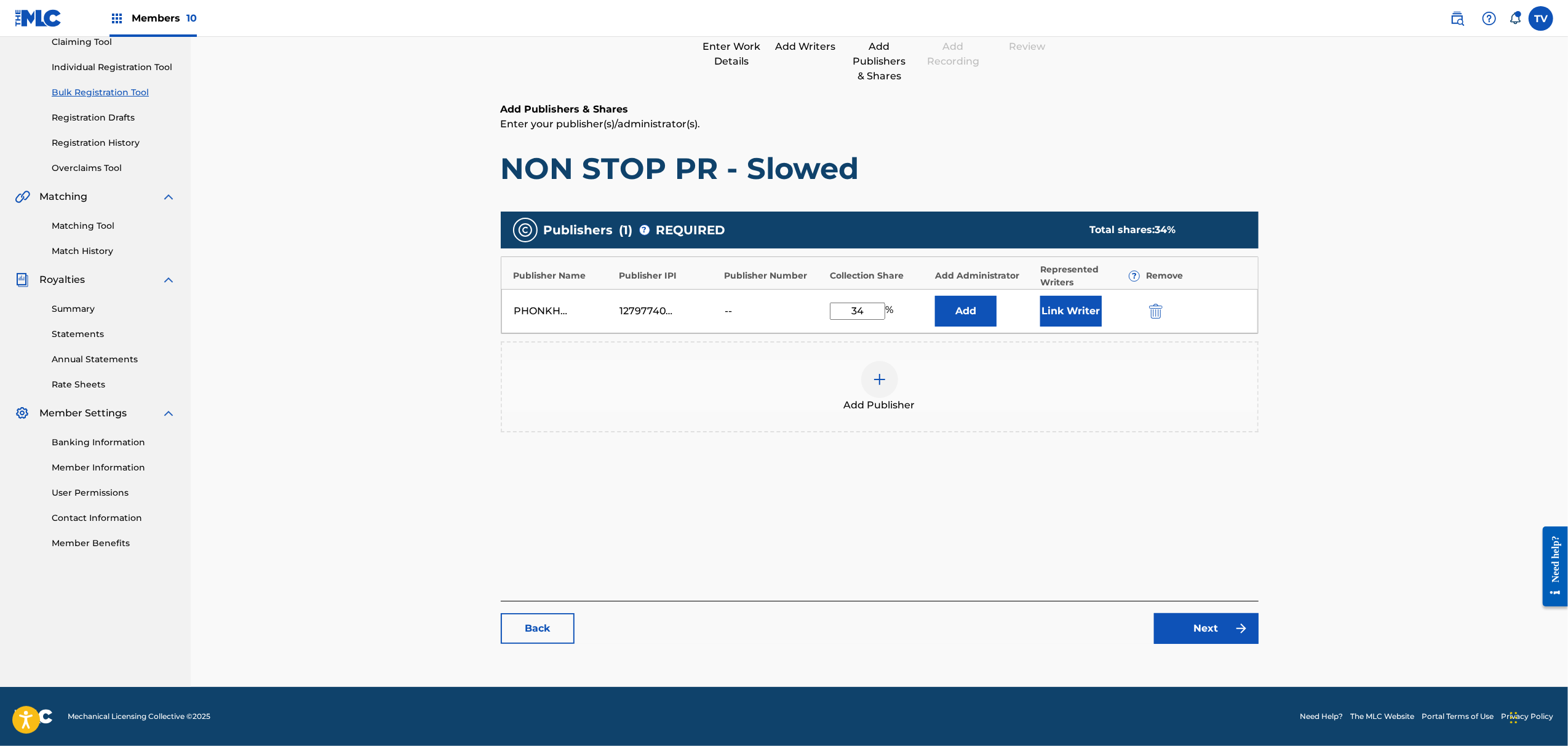
click at [1219, 635] on link "Next" at bounding box center [1207, 629] width 104 height 31
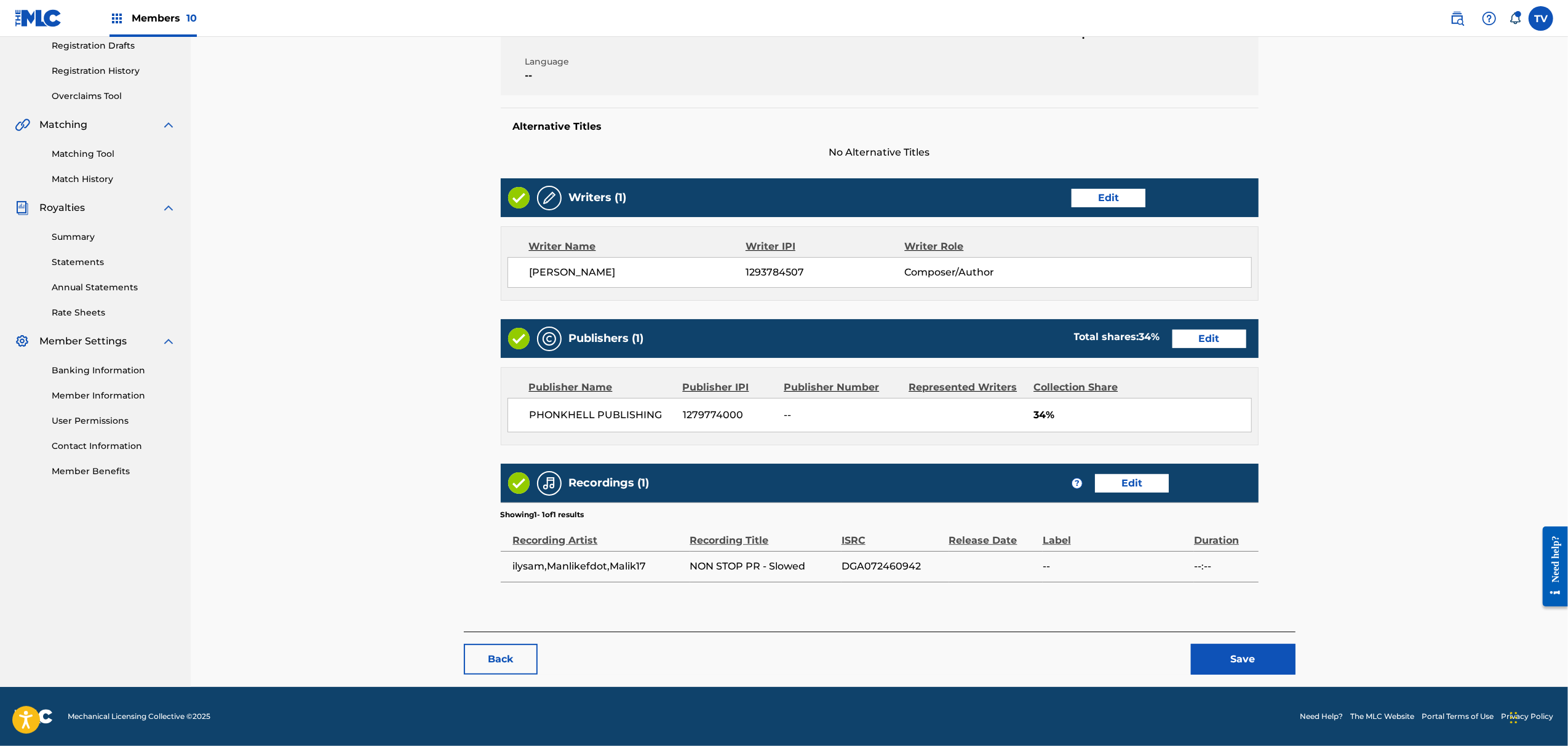
click at [1241, 674] on div "< Back NON STOP PR - Slowed Draft Work Detail Edit Member Work Identifier -- ML…" at bounding box center [880, 271] width 832 height 831
click at [1240, 669] on button "Save" at bounding box center [1243, 659] width 104 height 31
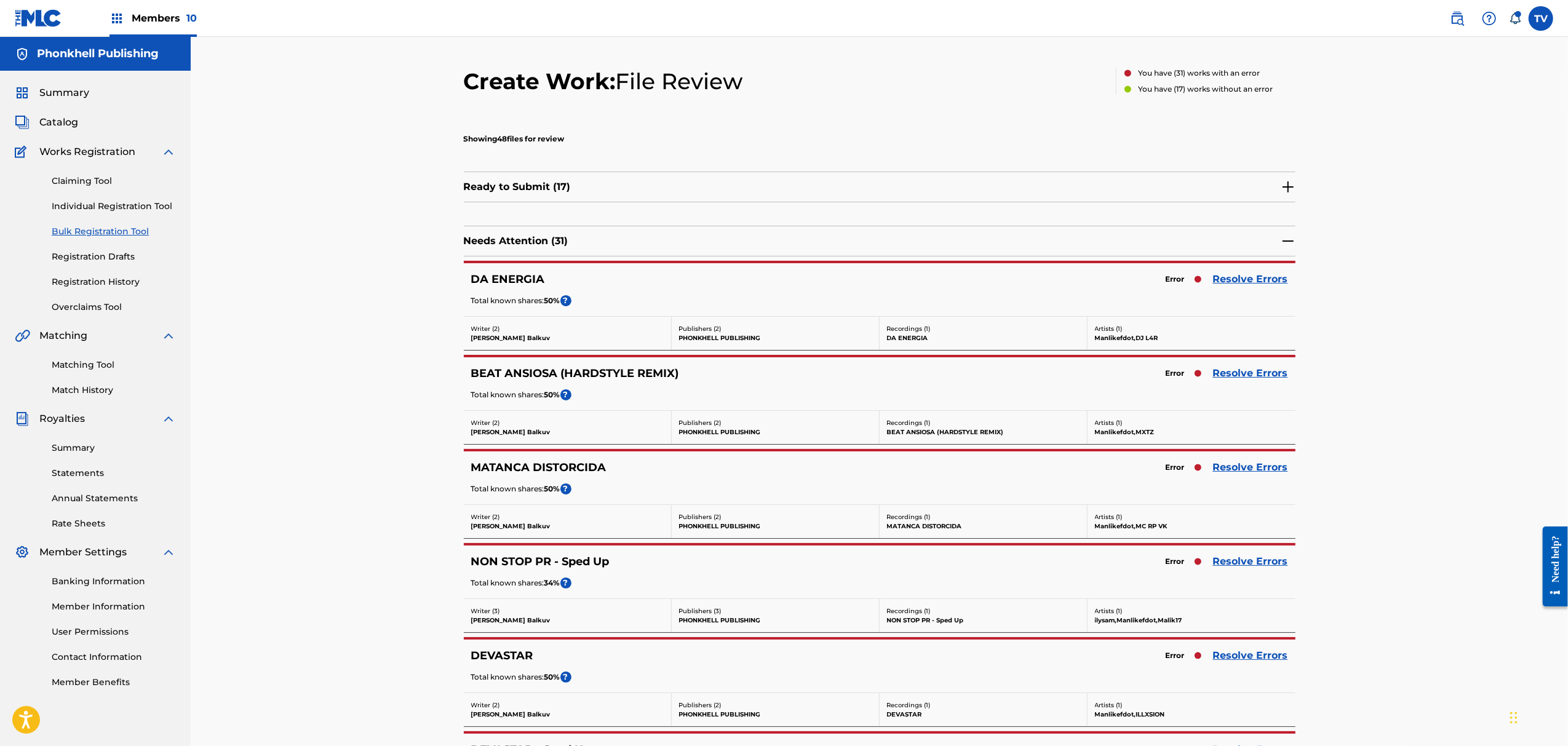
click at [1241, 664] on link "Resolve Errors" at bounding box center [1250, 656] width 75 height 15
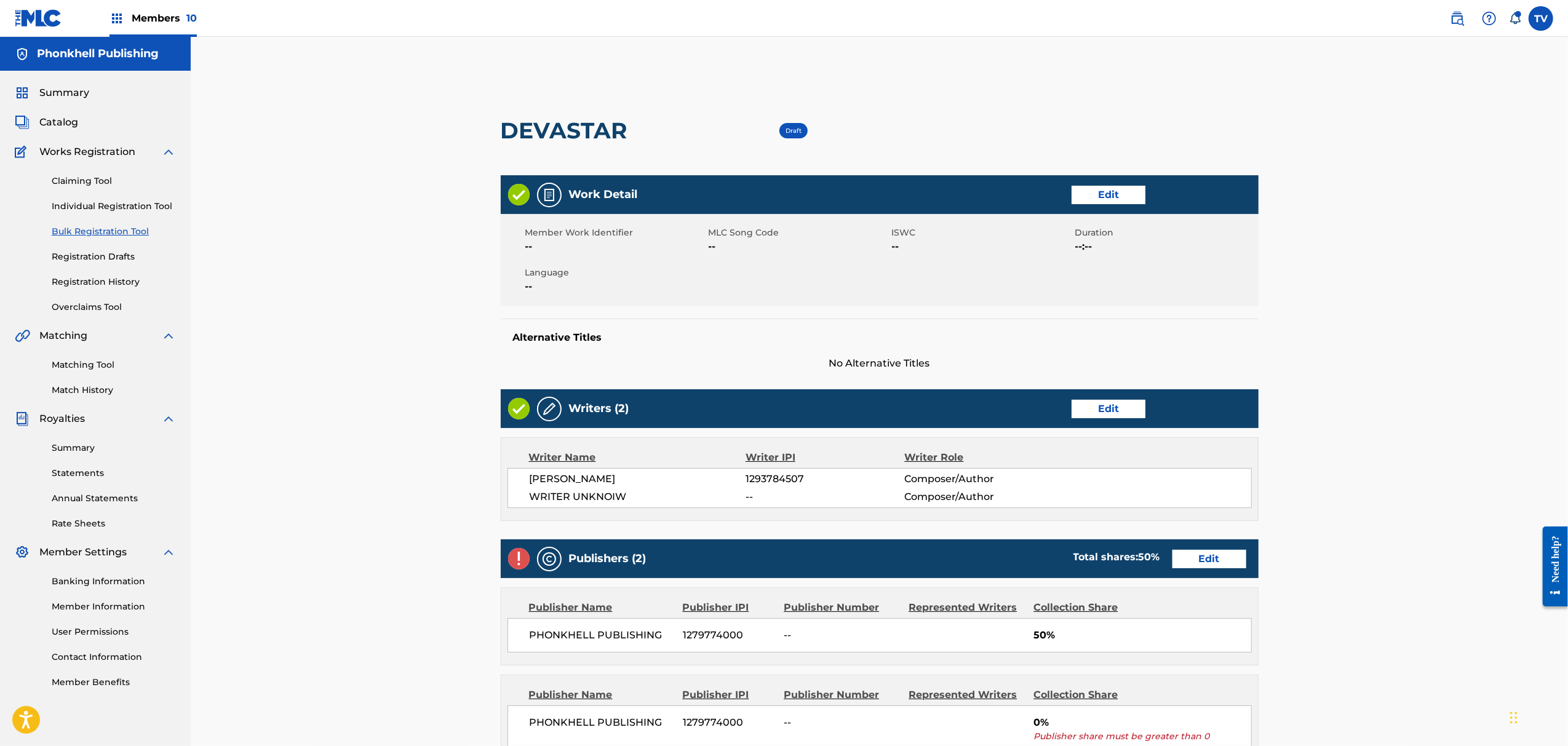
click at [1123, 411] on link "Edit" at bounding box center [1108, 409] width 74 height 18
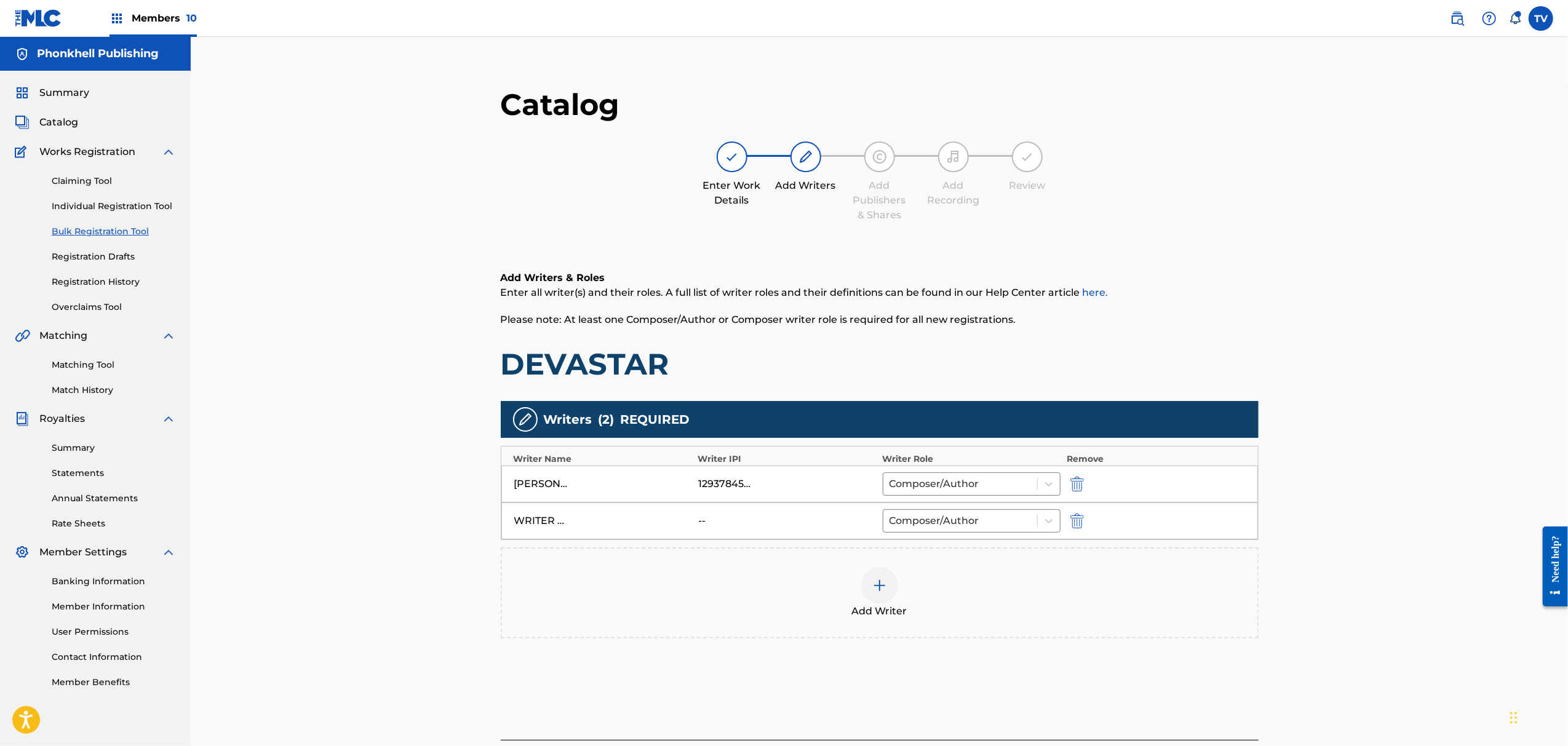
click at [1076, 524] on img "submit" at bounding box center [1077, 521] width 13 height 15
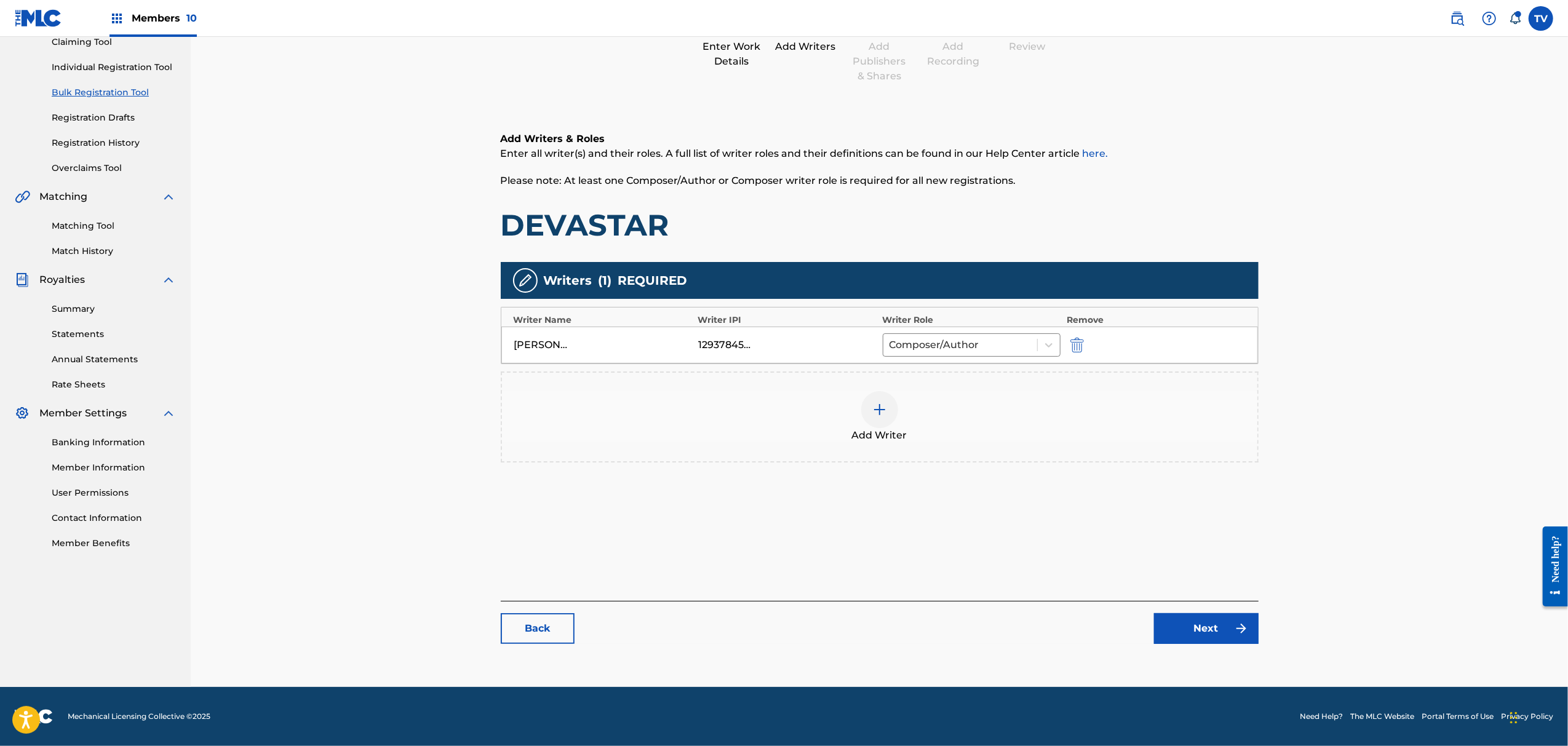
click at [1209, 626] on link "Next" at bounding box center [1207, 629] width 104 height 31
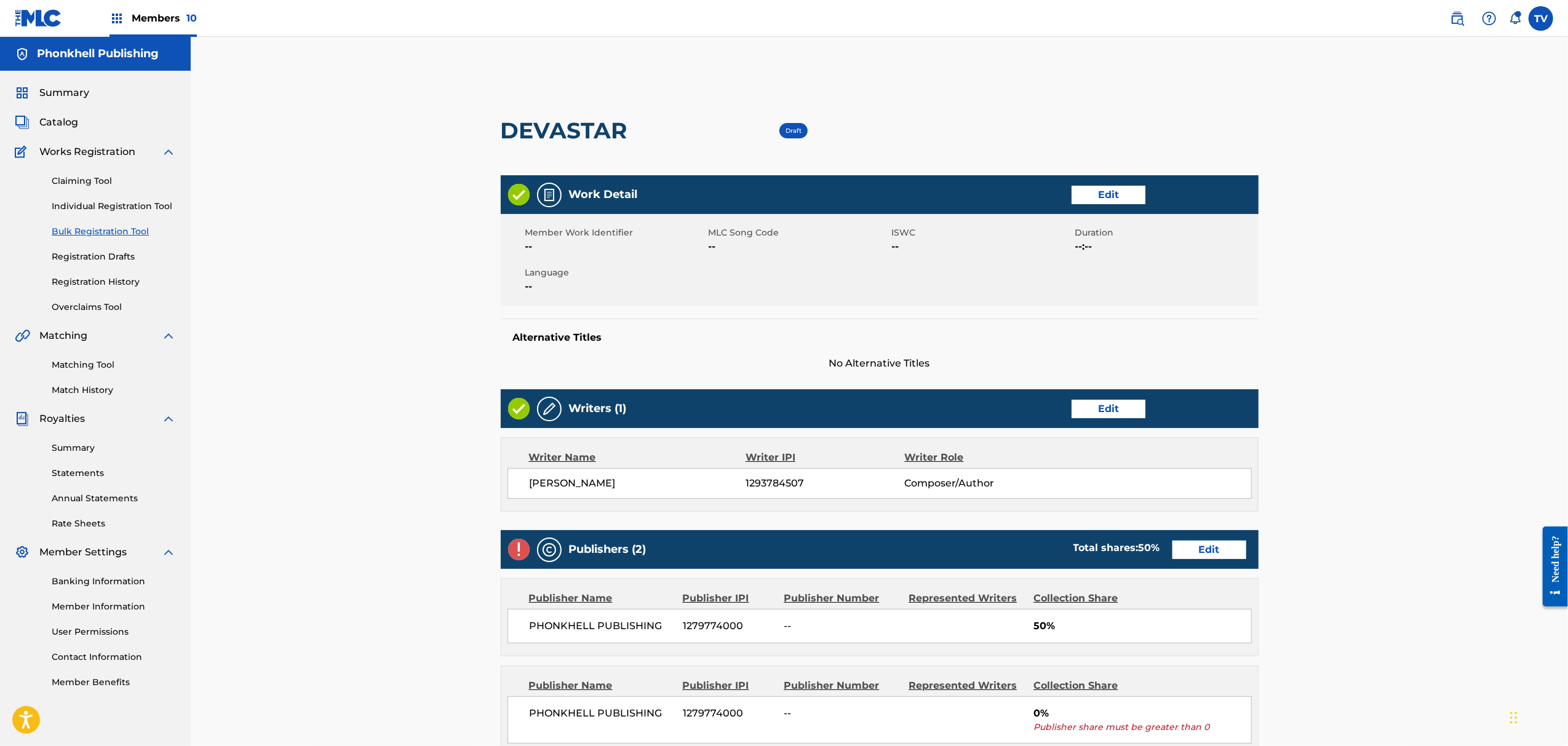
click at [1207, 549] on link "Edit" at bounding box center [1209, 550] width 74 height 18
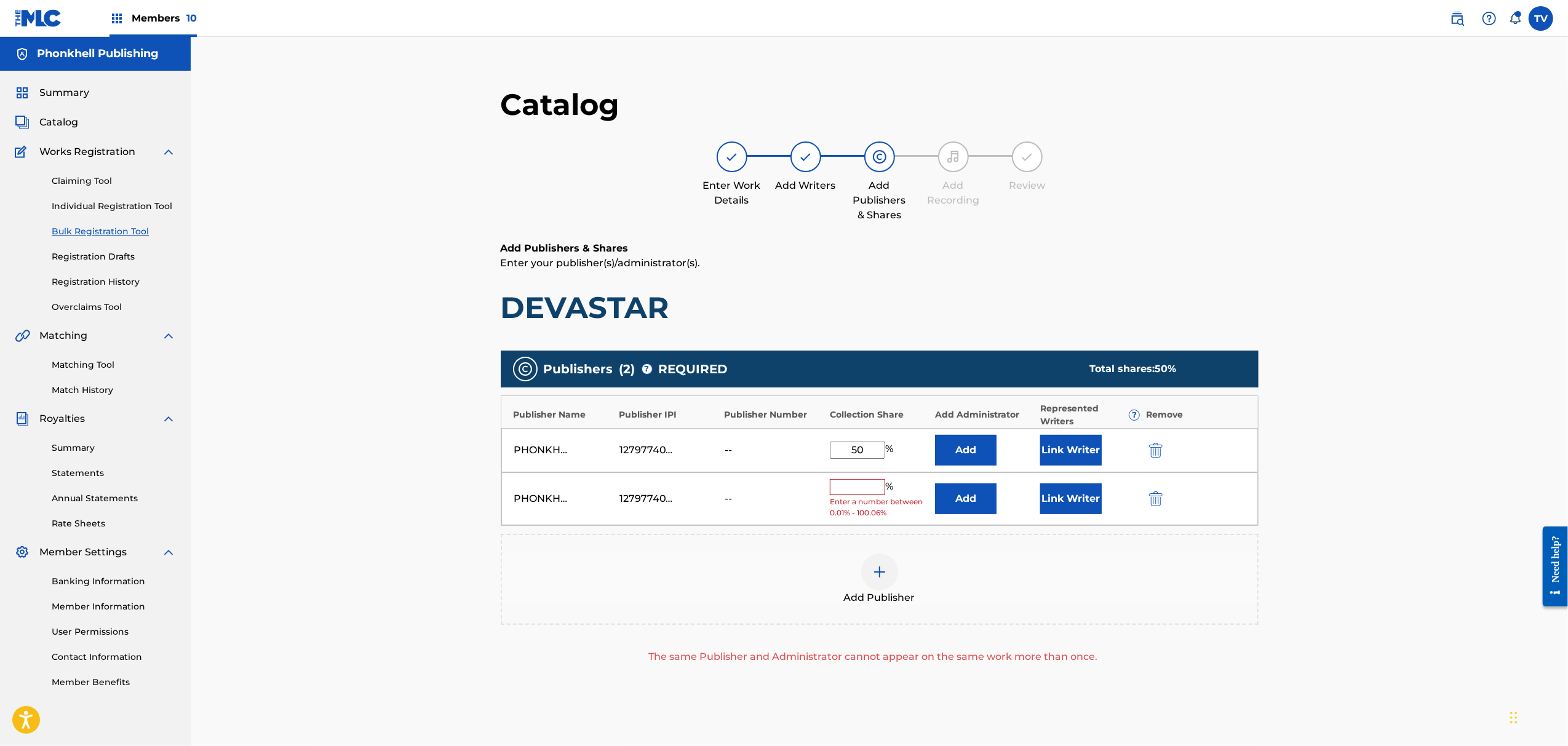
click at [1158, 501] on img "submit" at bounding box center [1156, 499] width 13 height 15
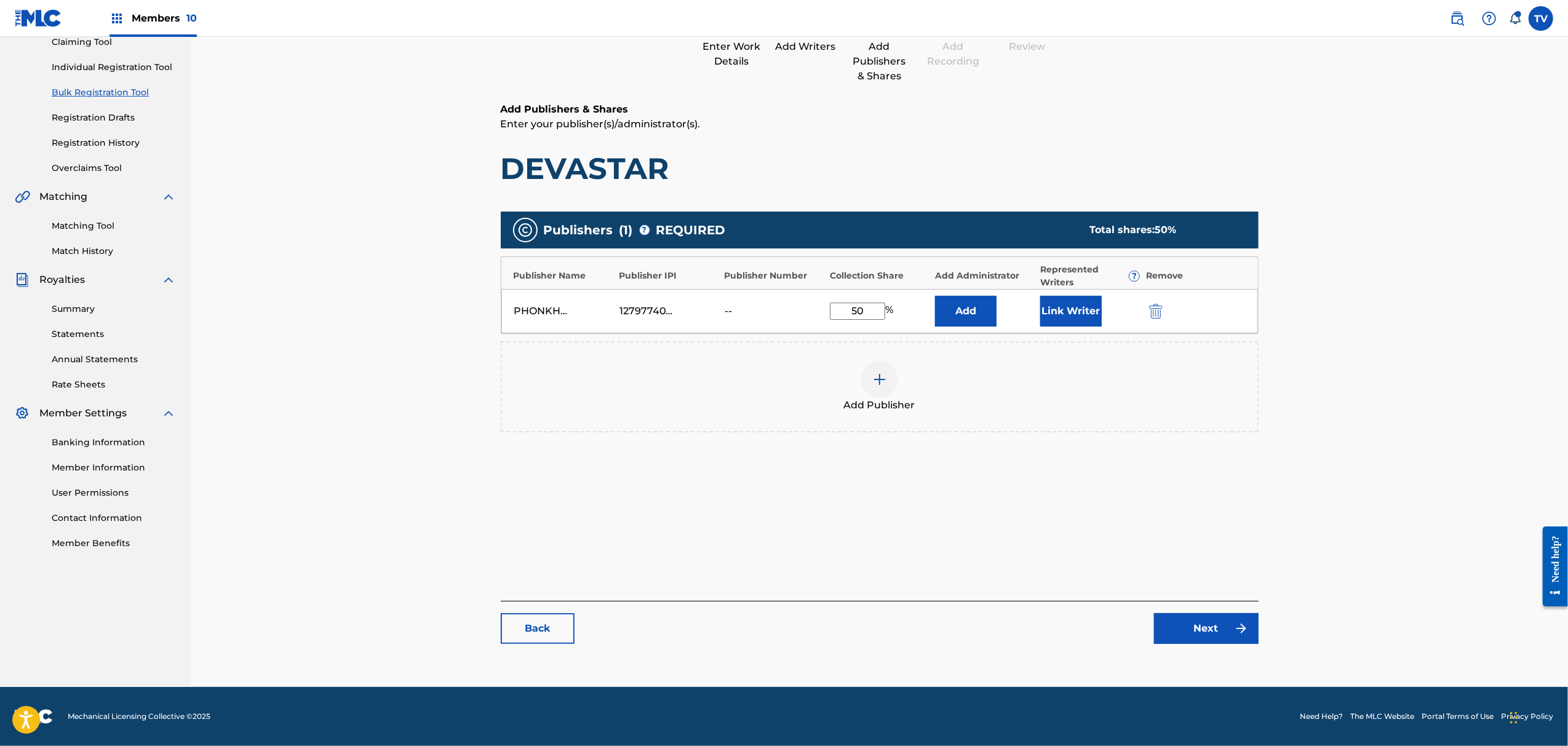
click at [1216, 628] on link "Next" at bounding box center [1207, 629] width 104 height 31
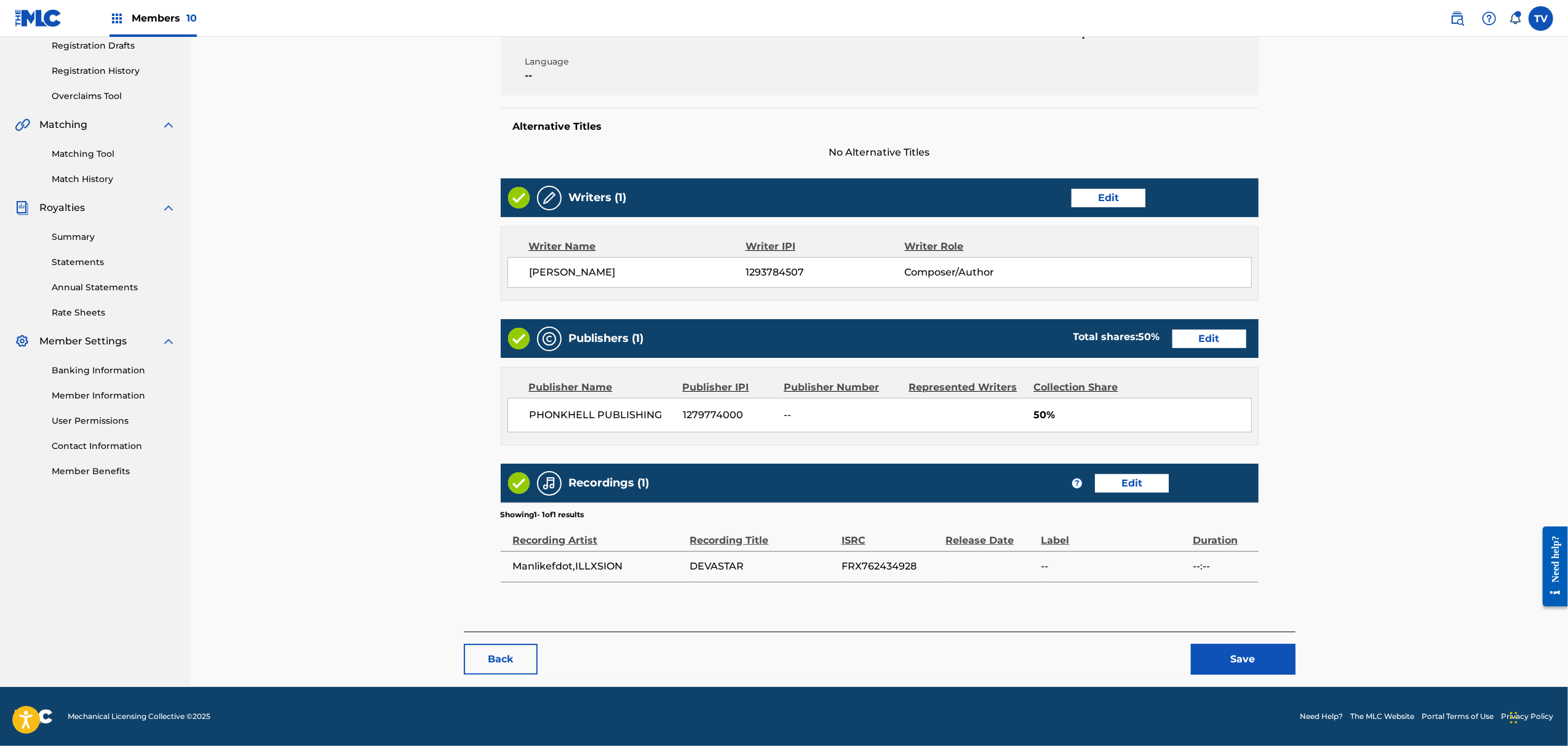
click at [1233, 663] on button "Save" at bounding box center [1243, 659] width 104 height 31
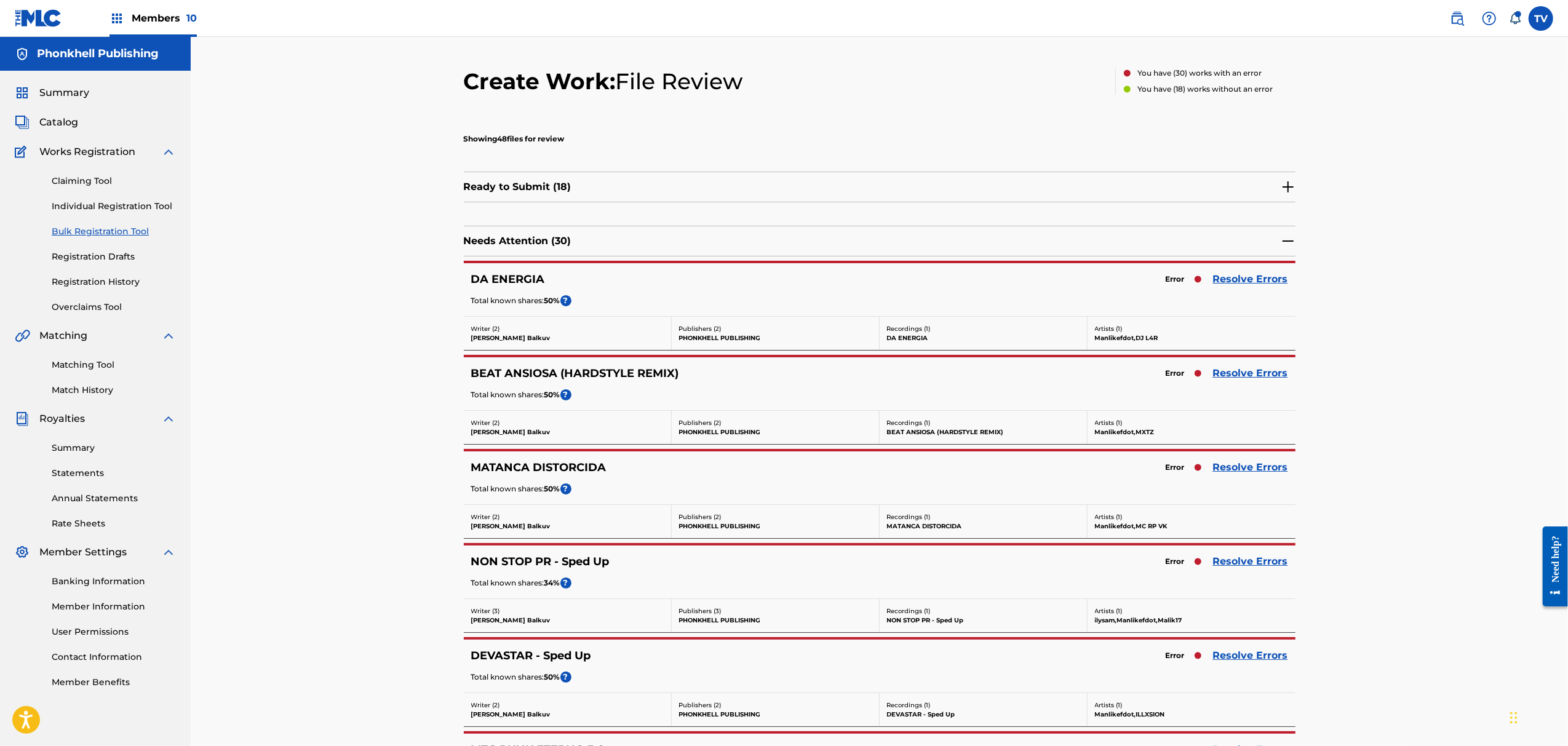
click at [1247, 460] on div "Error Resolve Errors" at bounding box center [1224, 468] width 129 height 17
click at [1281, 469] on link "Resolve Errors" at bounding box center [1250, 467] width 75 height 15
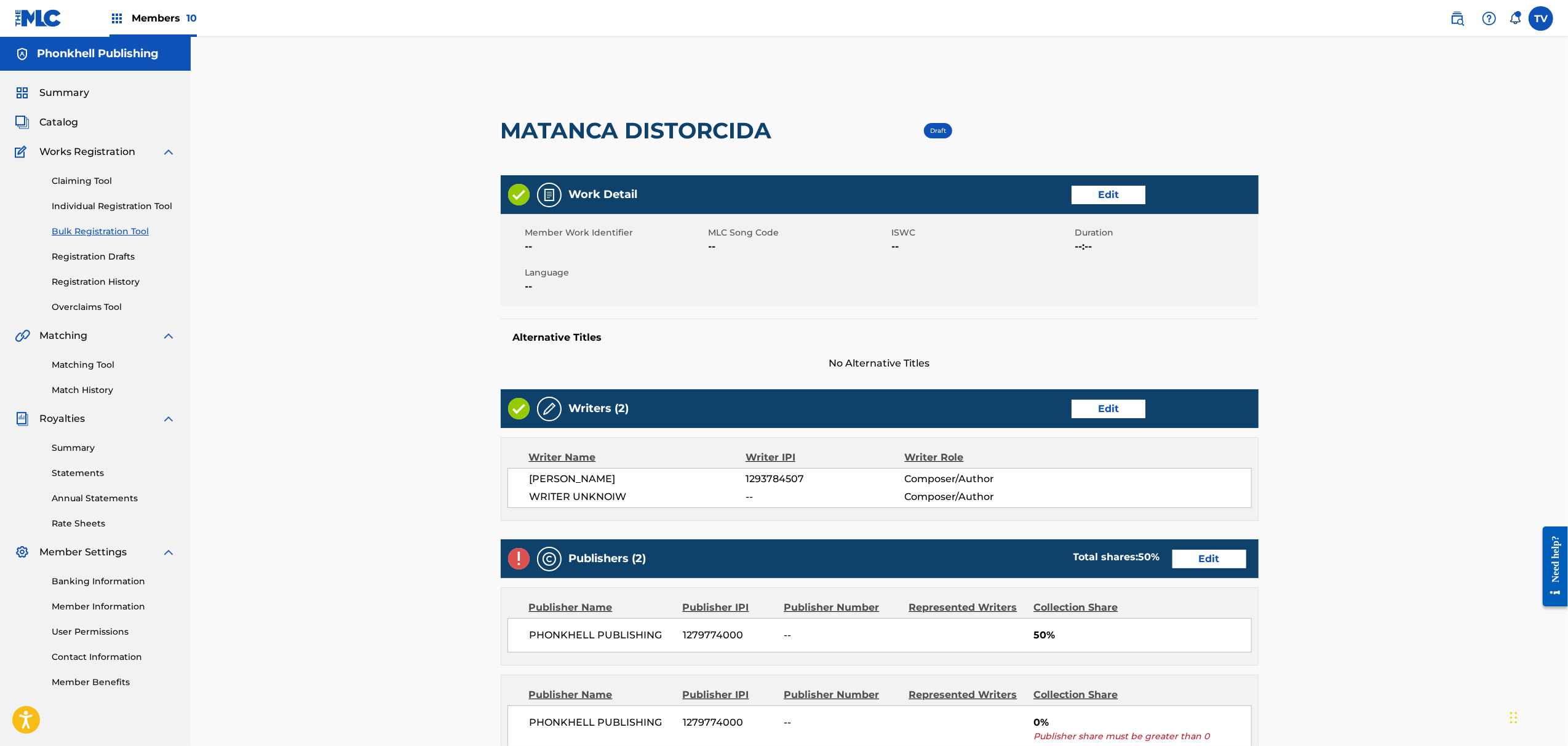
click at [1086, 421] on div "Writers (2) Edit" at bounding box center [880, 409] width 758 height 39
click at [1089, 416] on link "Edit" at bounding box center [1108, 409] width 74 height 18
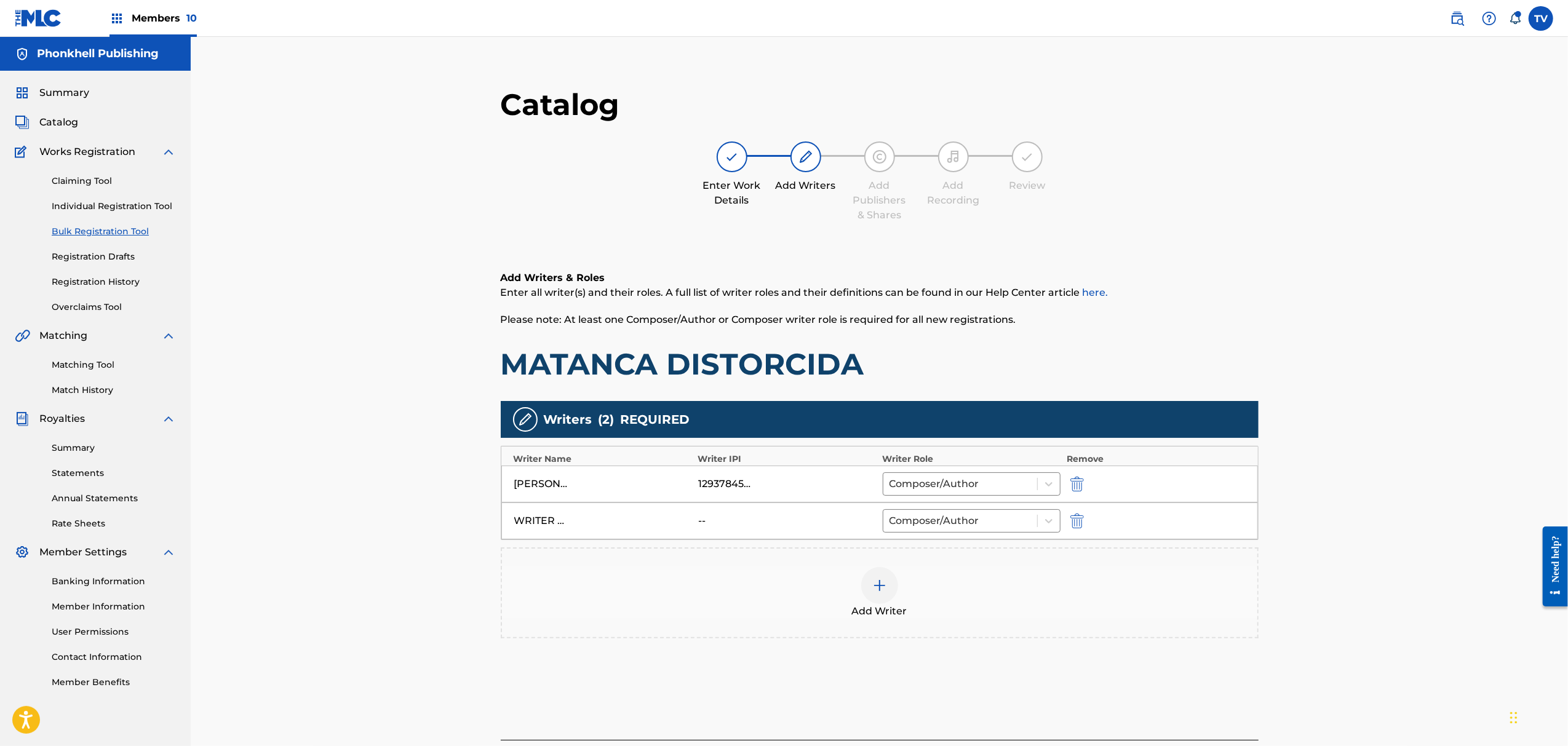
click at [1081, 516] on img "submit" at bounding box center [1077, 521] width 13 height 15
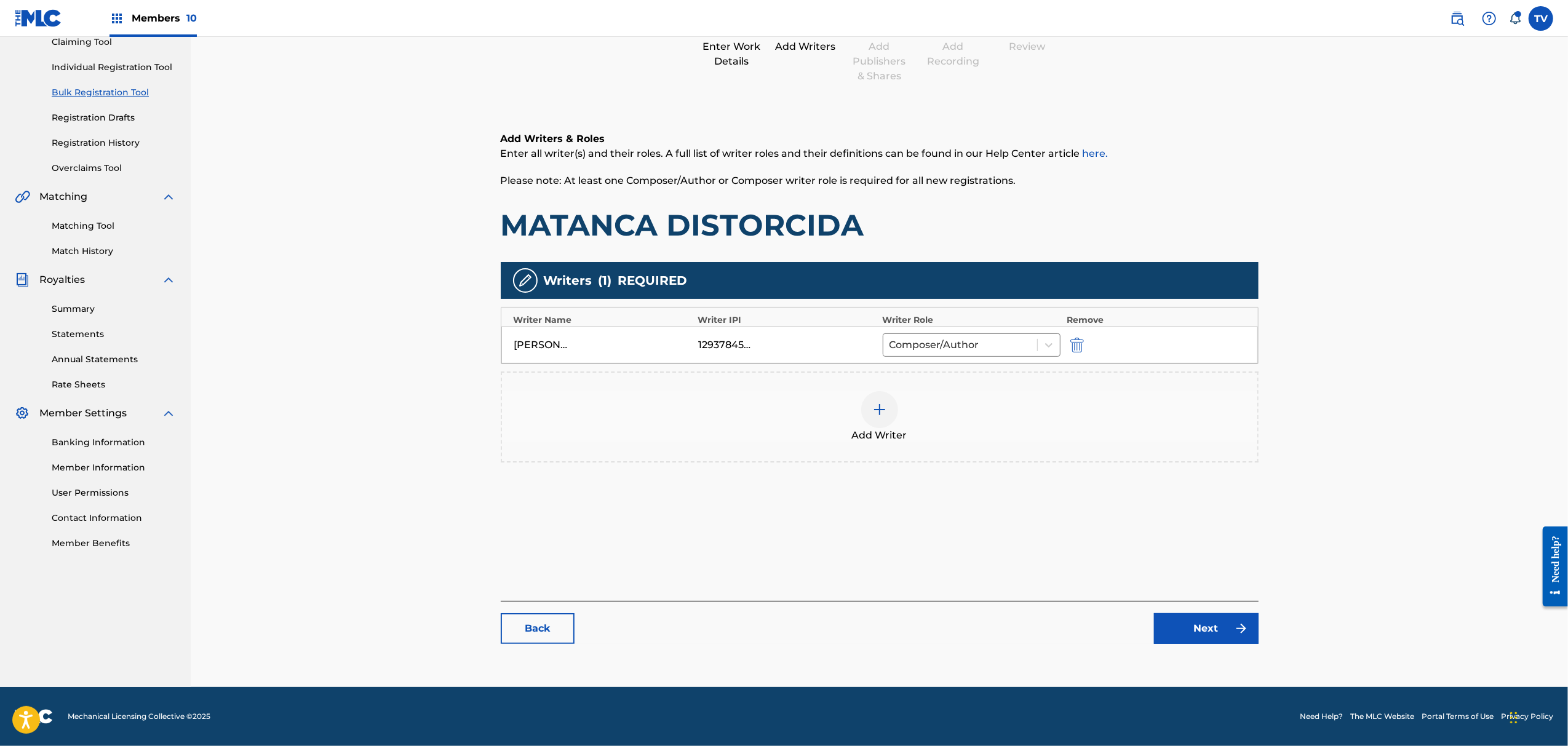
click at [1209, 629] on link "Next" at bounding box center [1207, 629] width 104 height 31
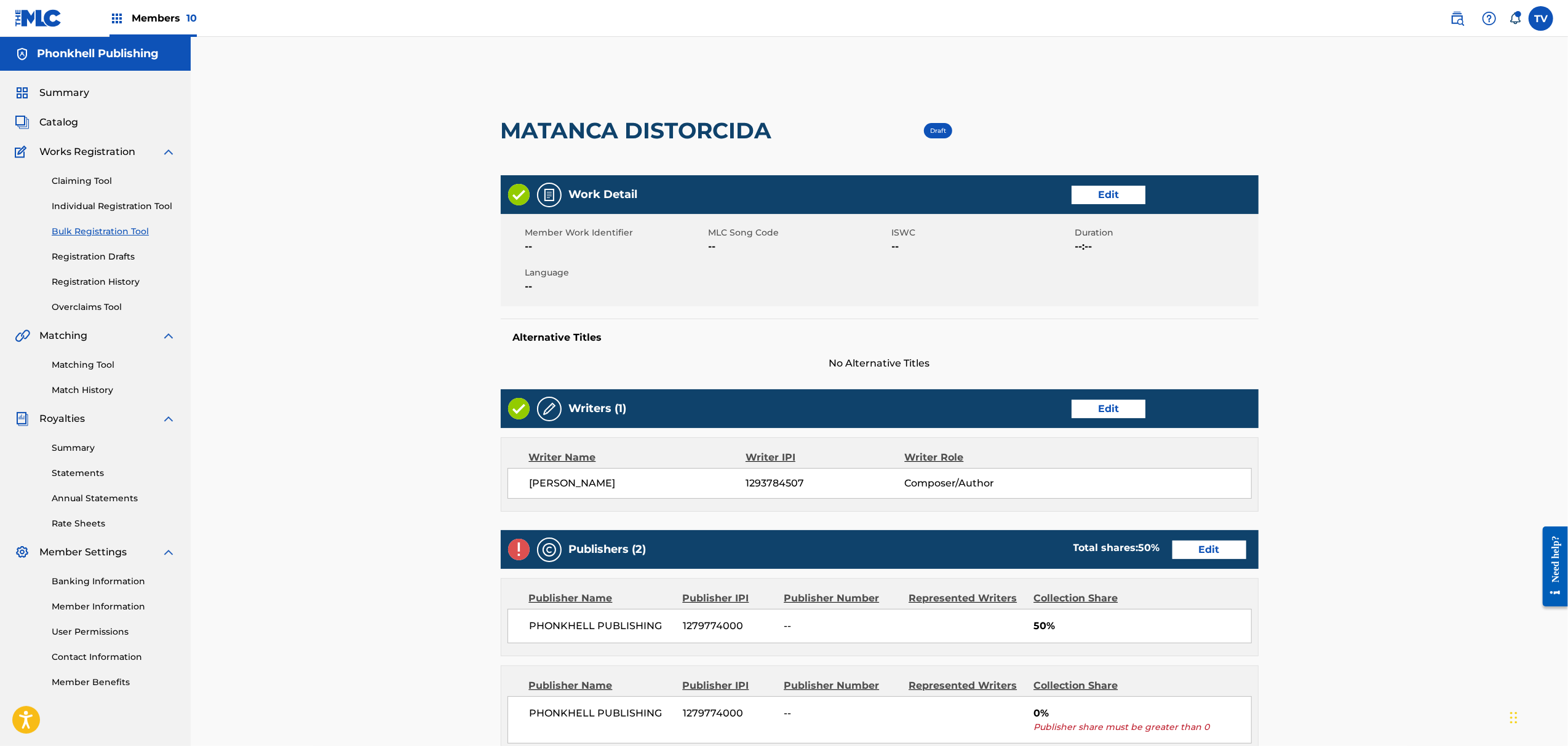
click at [1199, 549] on link "Edit" at bounding box center [1209, 550] width 74 height 18
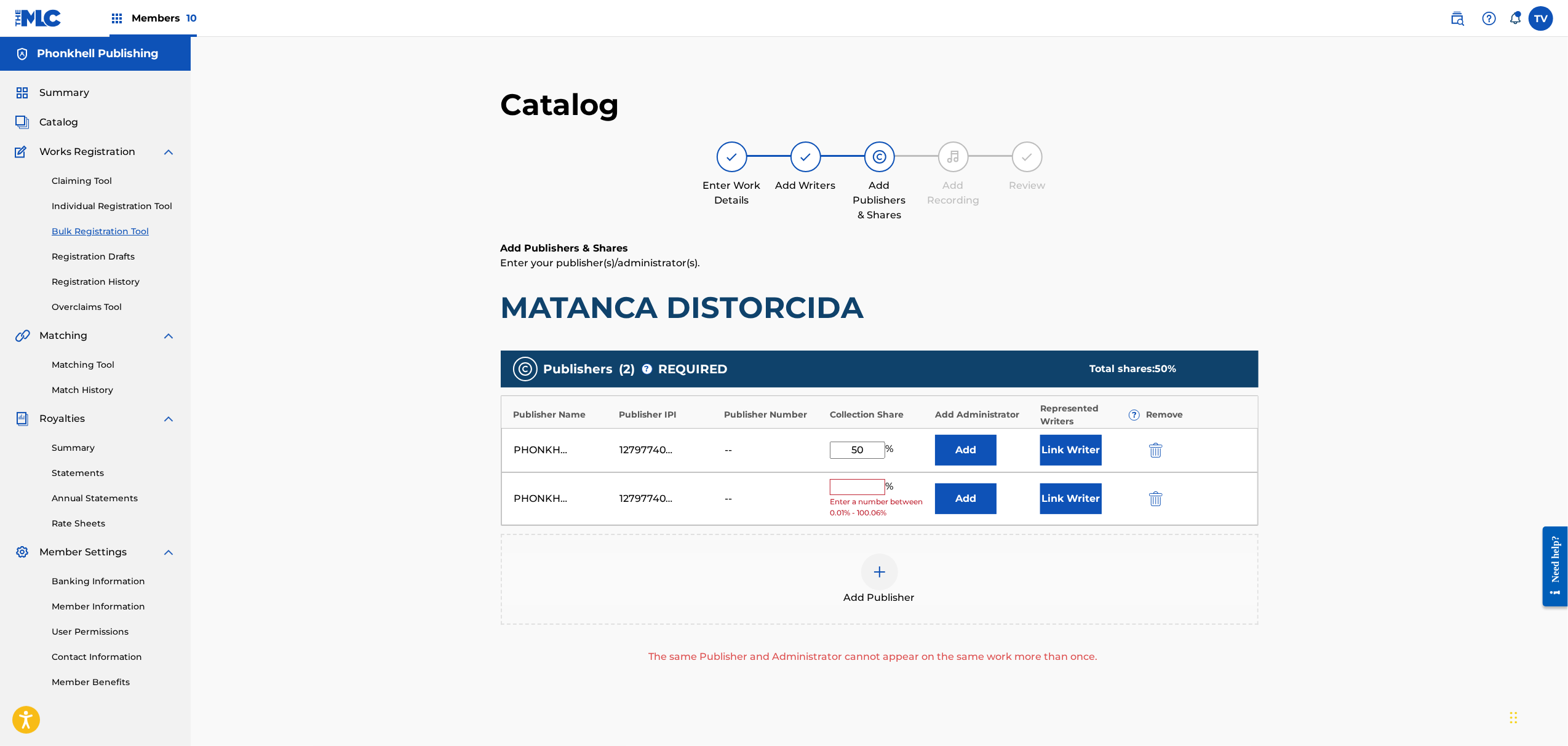
click at [1148, 498] on button "submit" at bounding box center [1155, 499] width 18 height 14
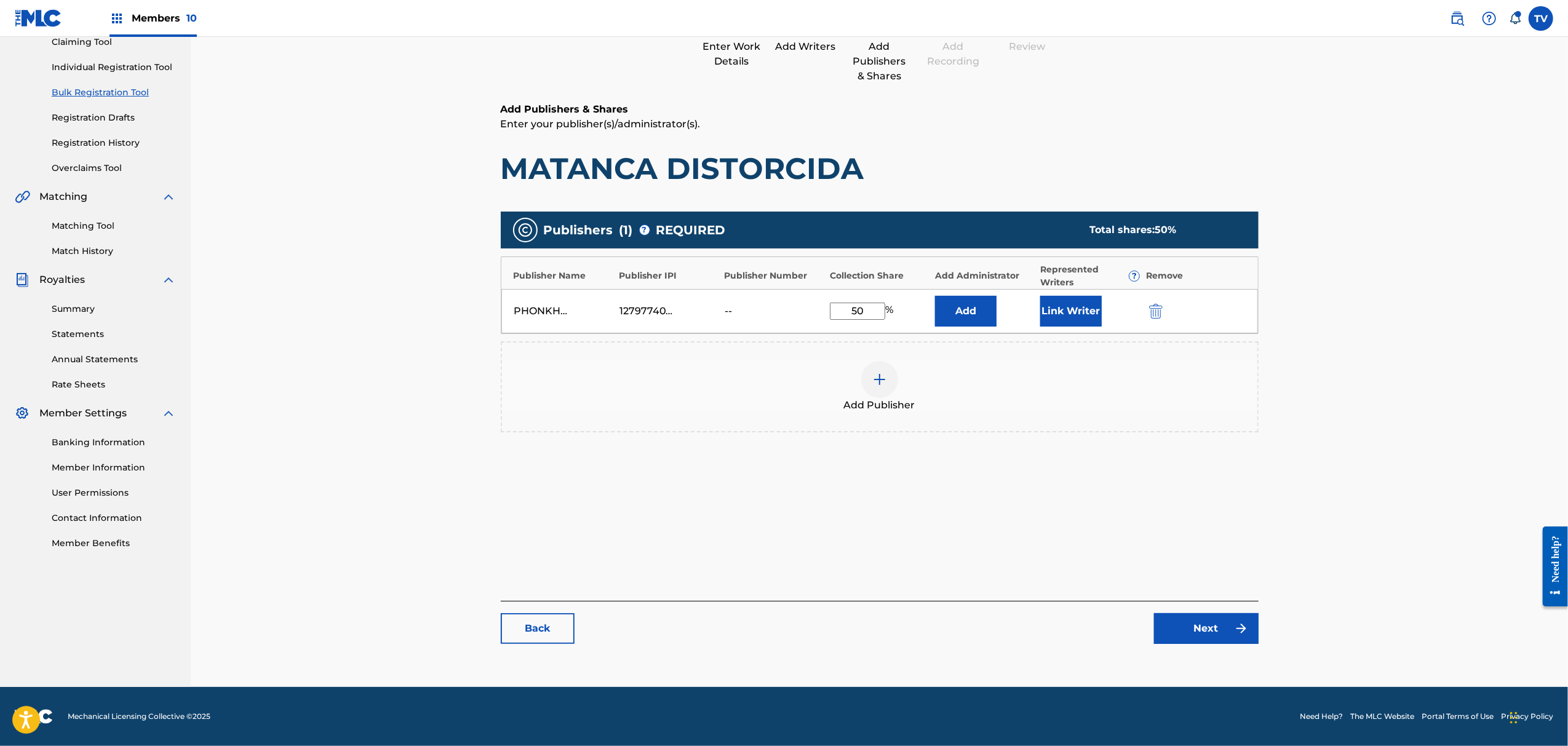
click at [1199, 635] on link "Next" at bounding box center [1207, 629] width 104 height 31
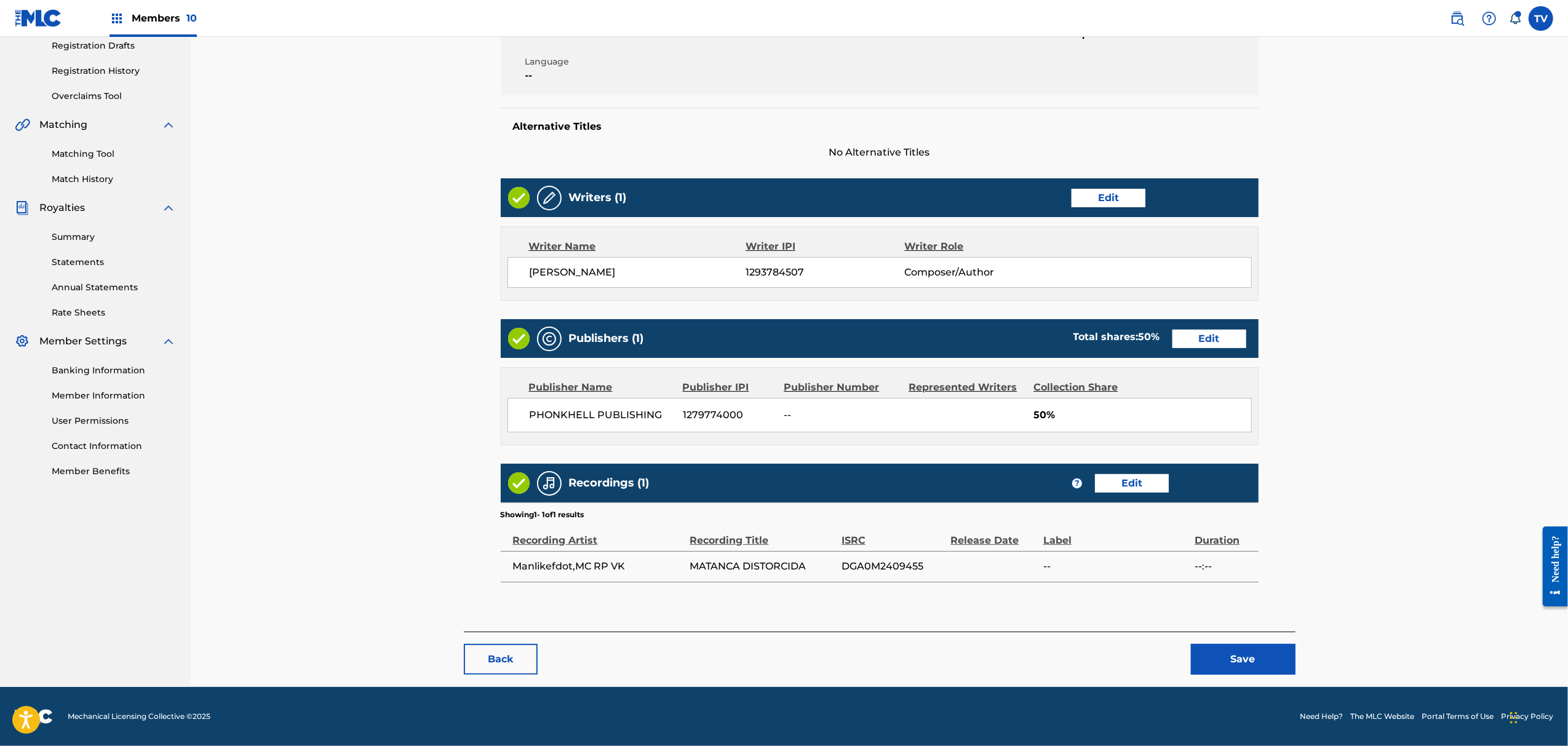
click at [1247, 670] on button "Save" at bounding box center [1243, 659] width 104 height 31
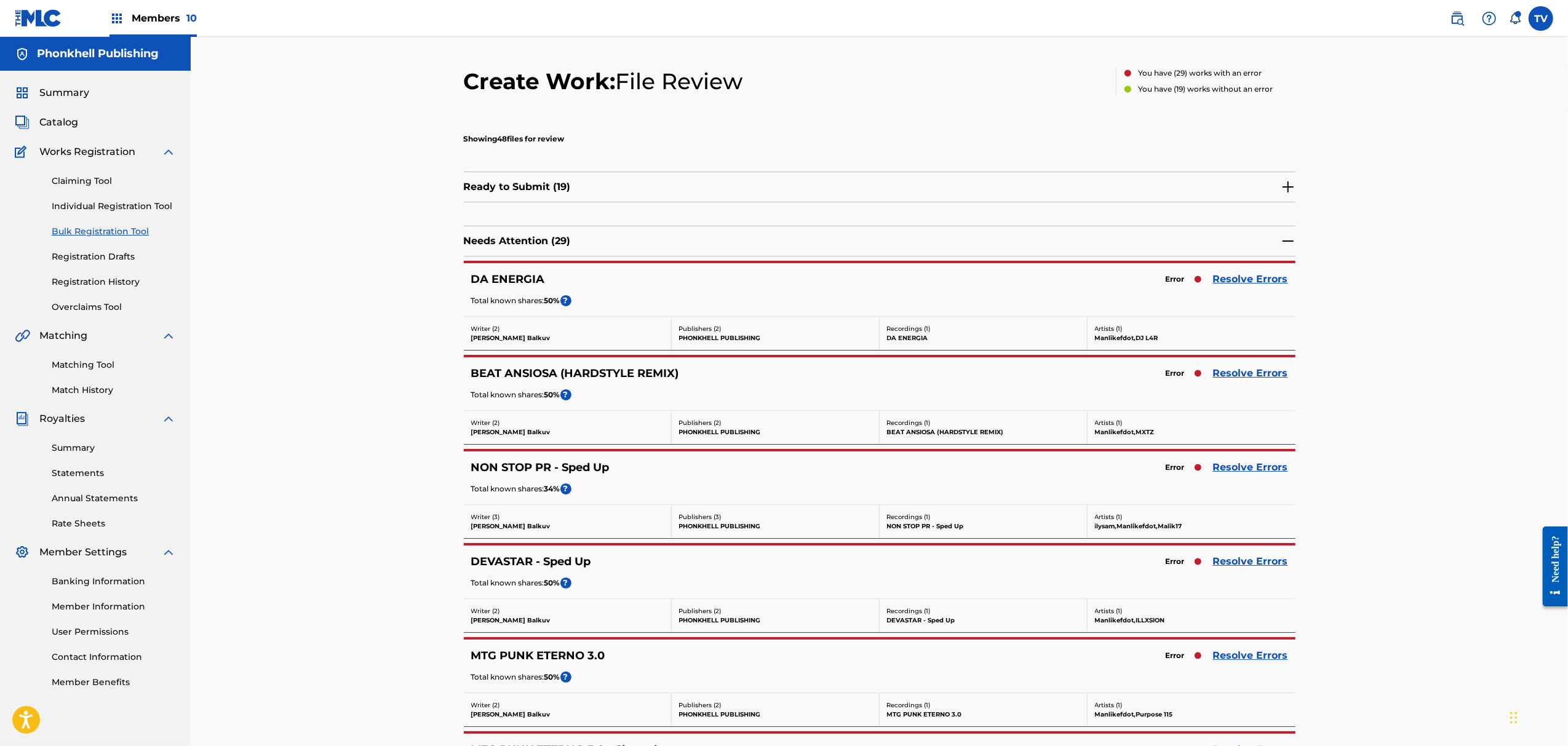
click at [1247, 560] on link "Resolve Errors" at bounding box center [1250, 561] width 75 height 15
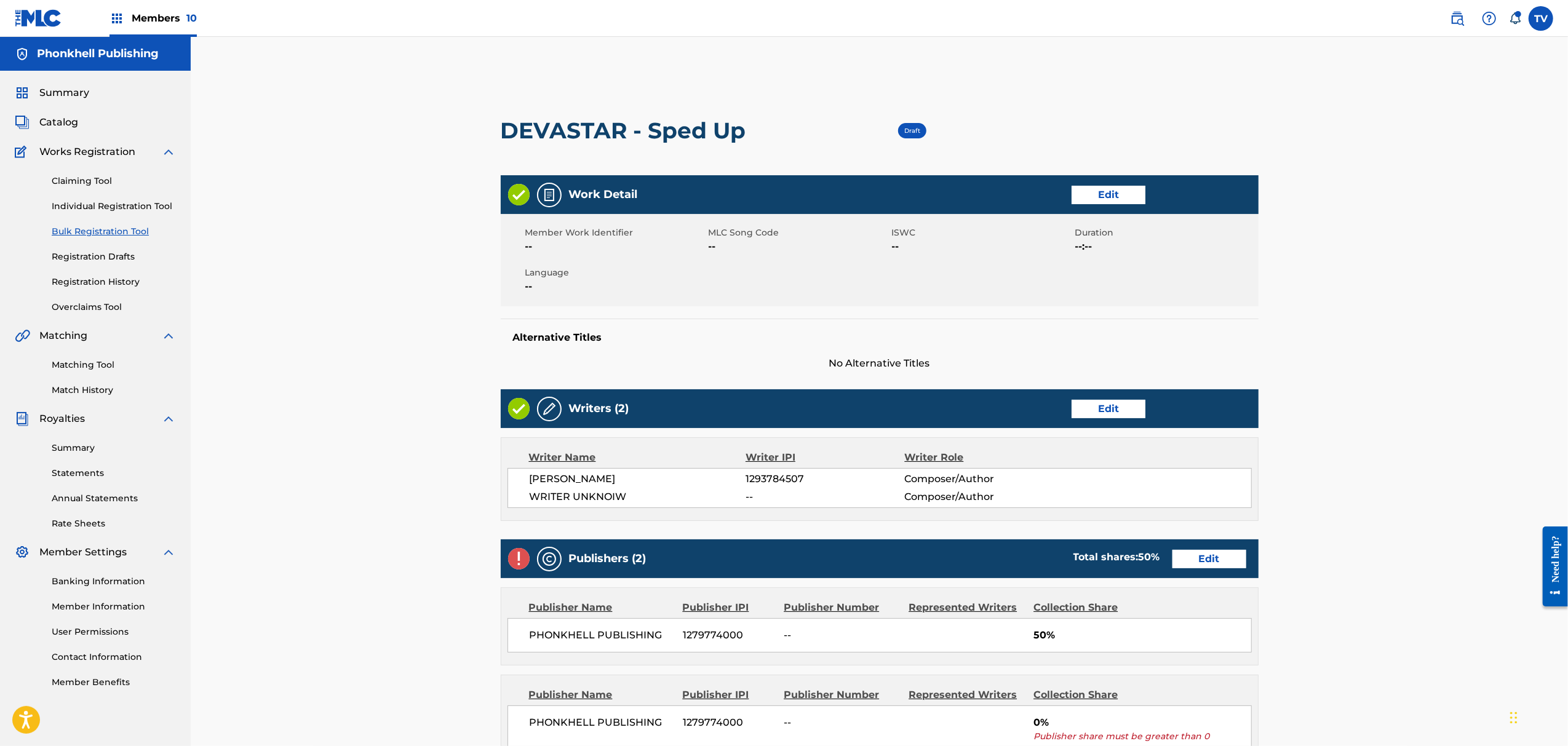
click at [1101, 410] on link "Edit" at bounding box center [1108, 409] width 74 height 18
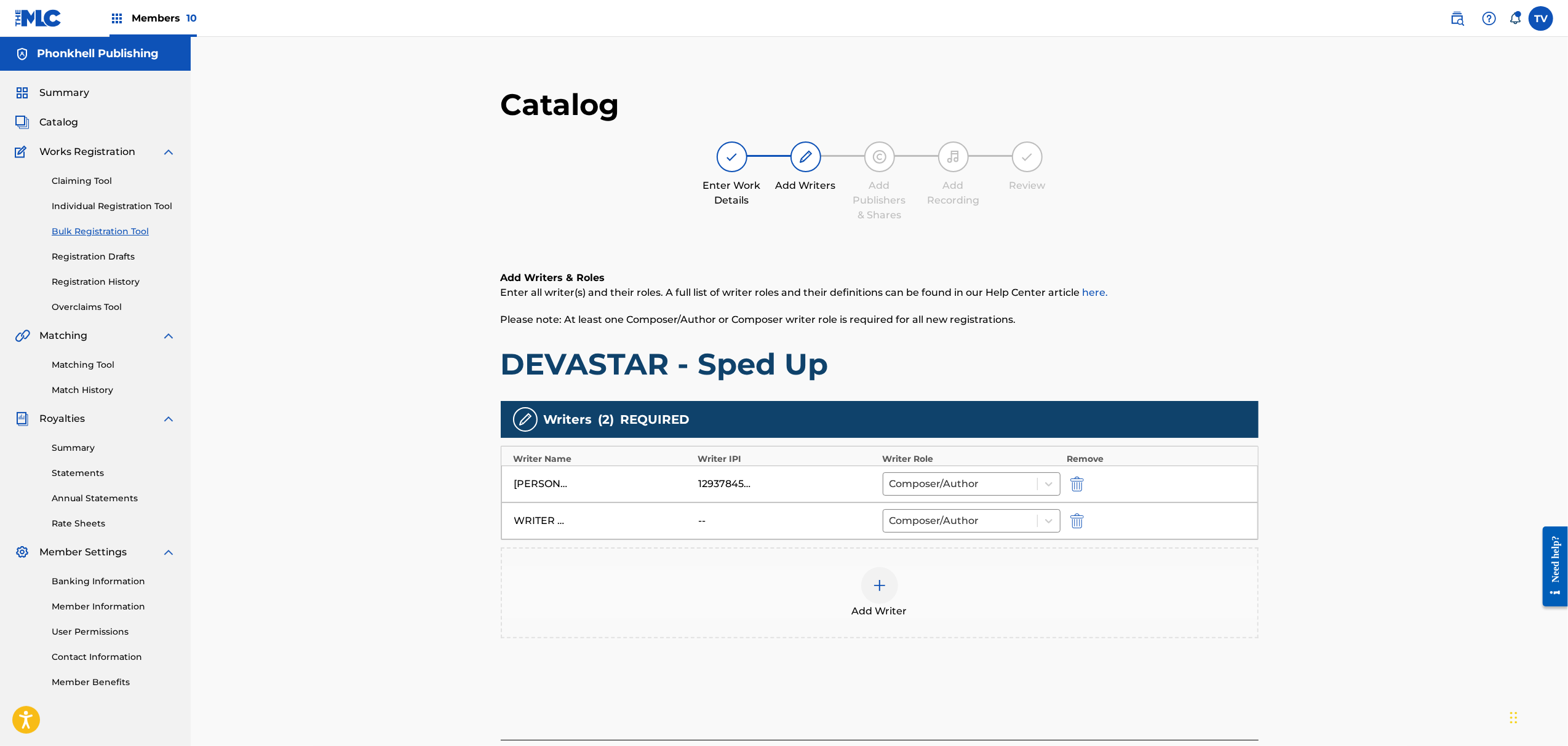
click at [1081, 520] on img "submit" at bounding box center [1077, 521] width 13 height 15
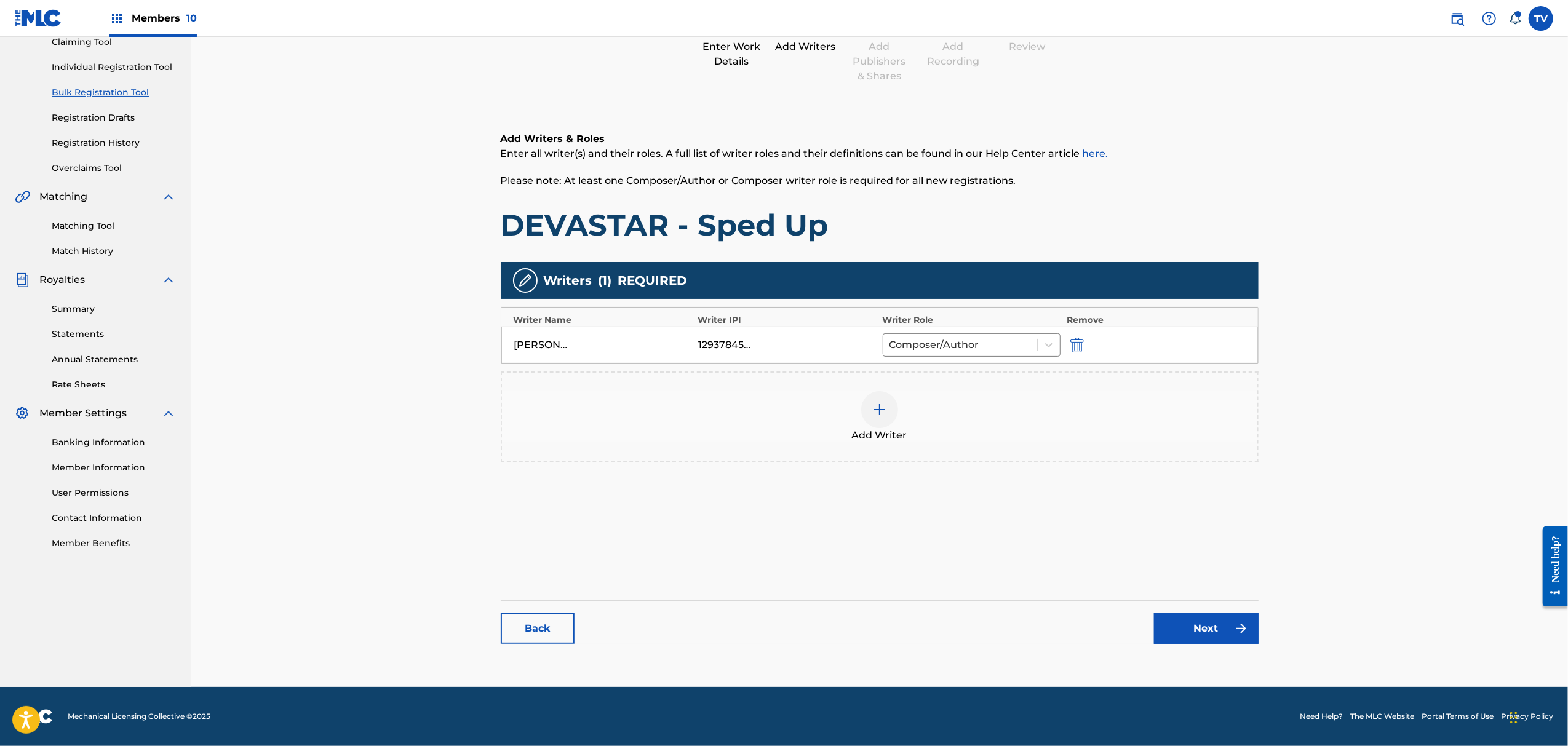
click at [1197, 621] on link "Next" at bounding box center [1207, 629] width 104 height 31
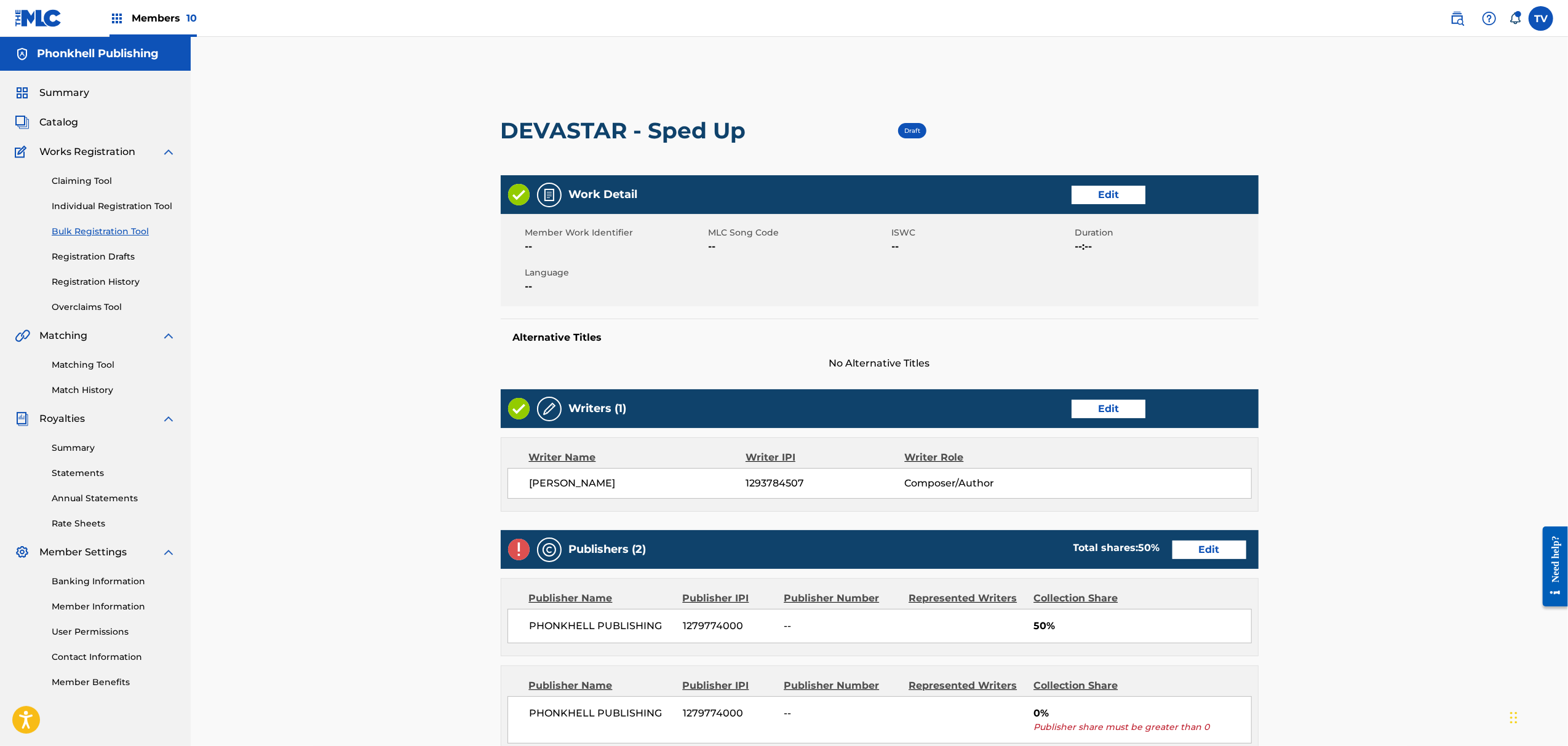
click at [1212, 555] on link "Edit" at bounding box center [1209, 550] width 74 height 18
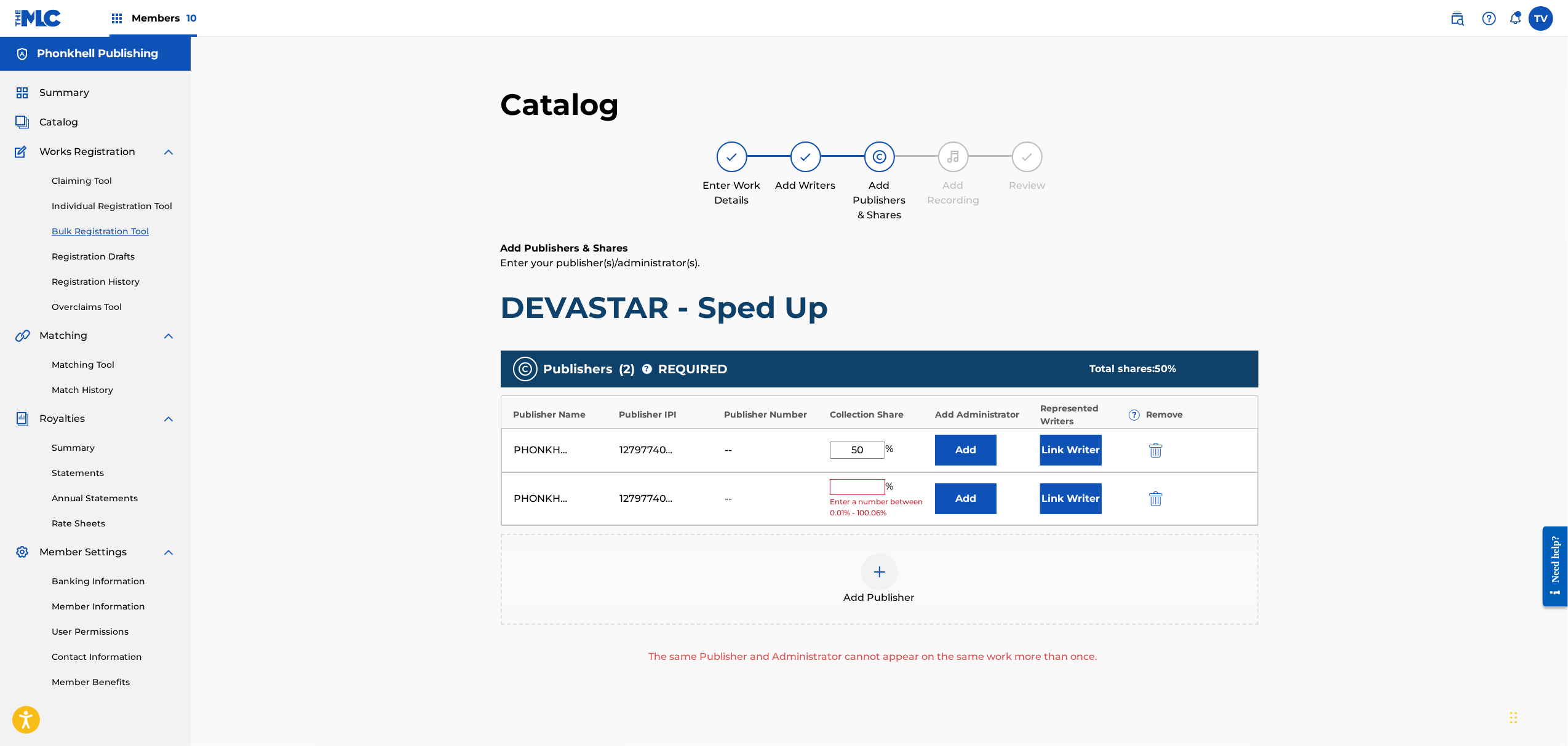
click at [1159, 496] on img "submit" at bounding box center [1156, 499] width 13 height 15
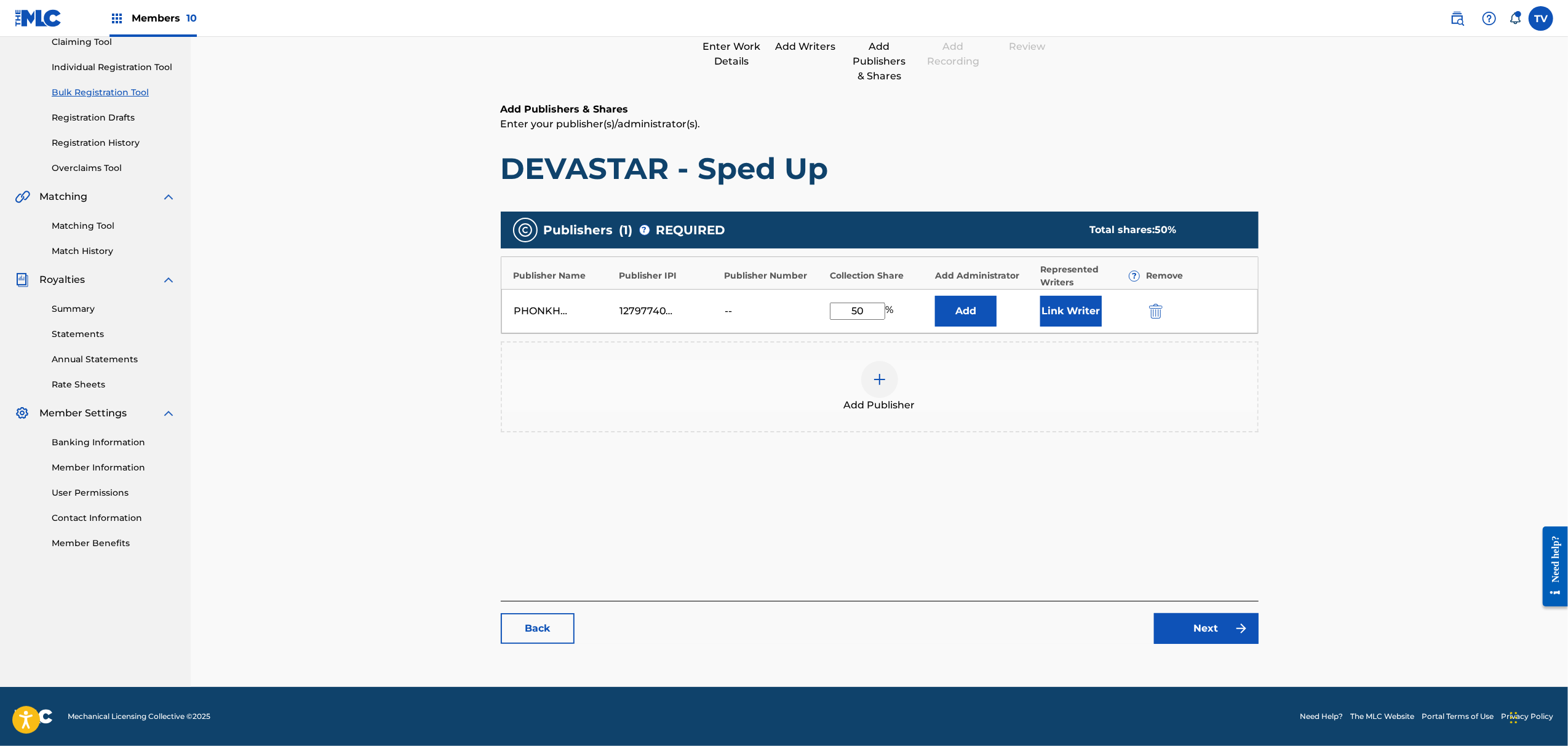
click at [1203, 638] on link "Next" at bounding box center [1207, 629] width 104 height 31
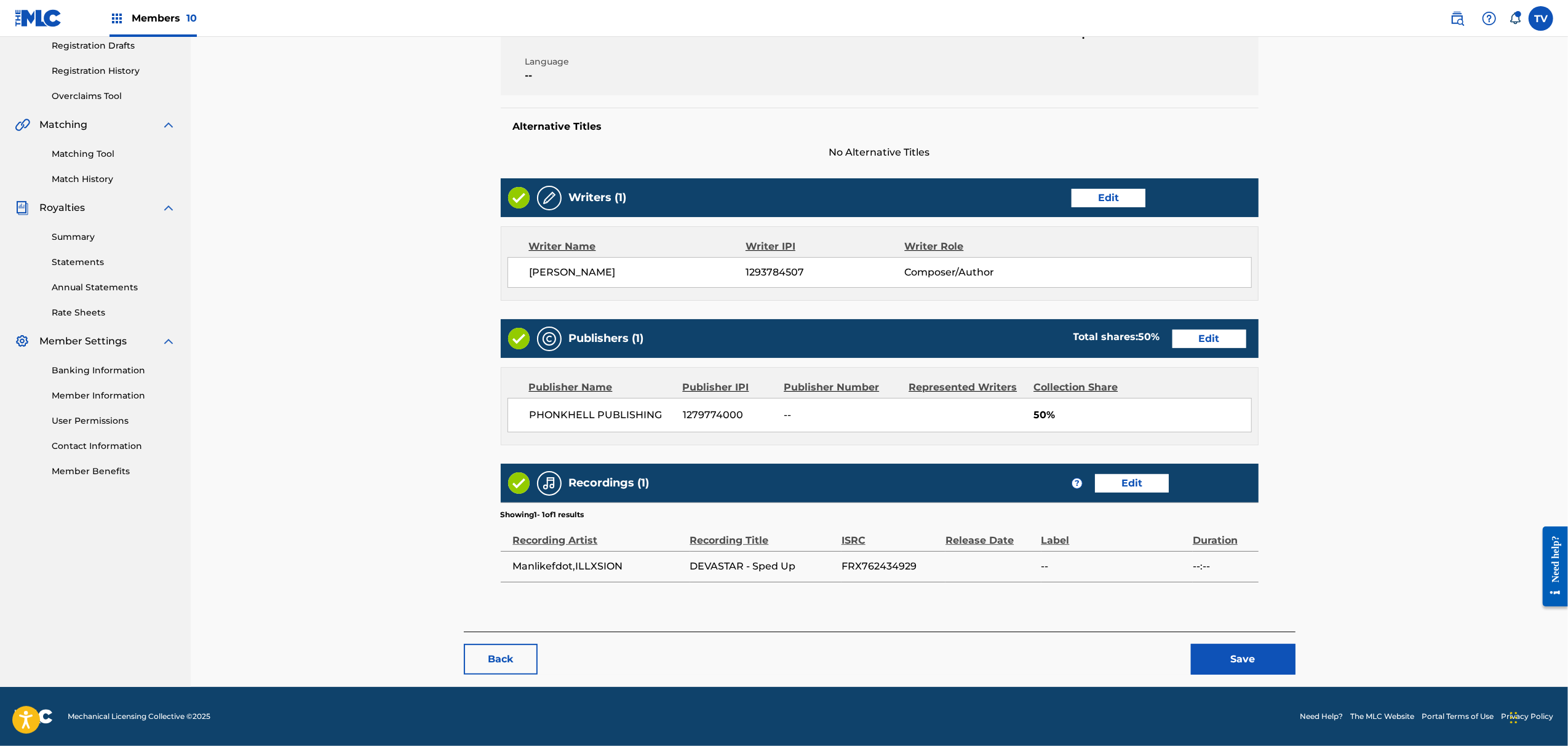
click at [1243, 665] on button "Save" at bounding box center [1243, 659] width 104 height 31
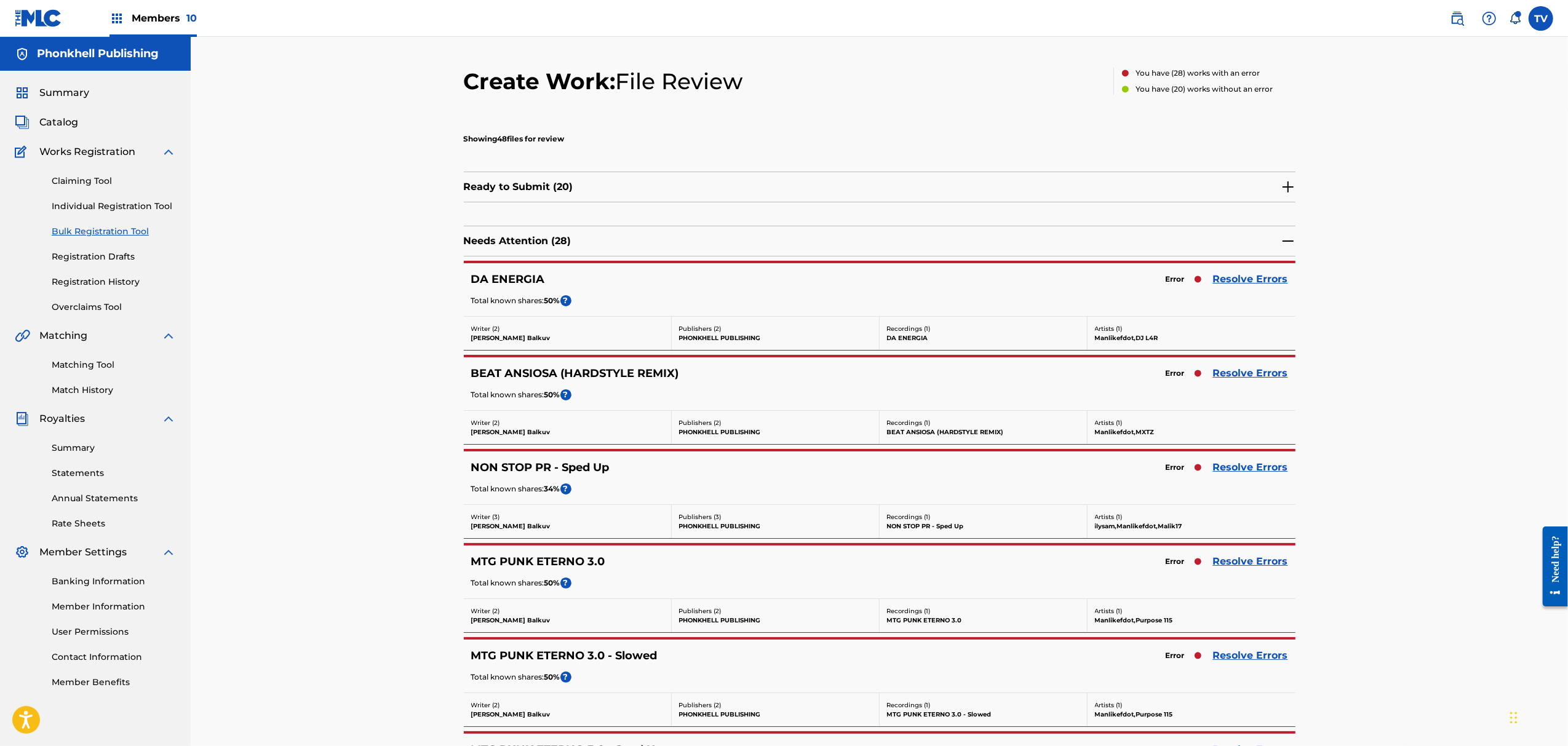
click at [1257, 464] on link "Resolve Errors" at bounding box center [1250, 467] width 75 height 15
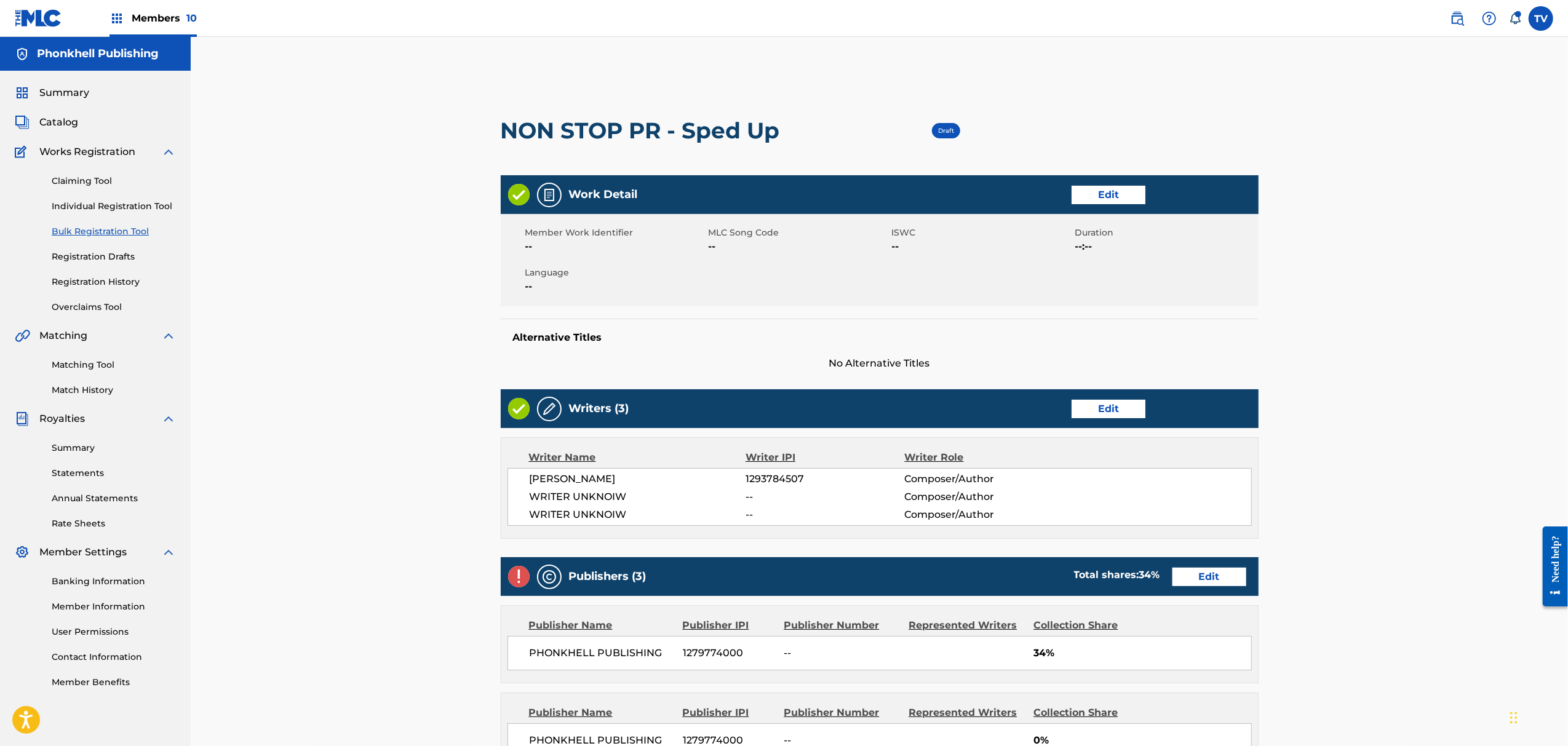
click at [1111, 411] on link "Edit" at bounding box center [1108, 409] width 74 height 18
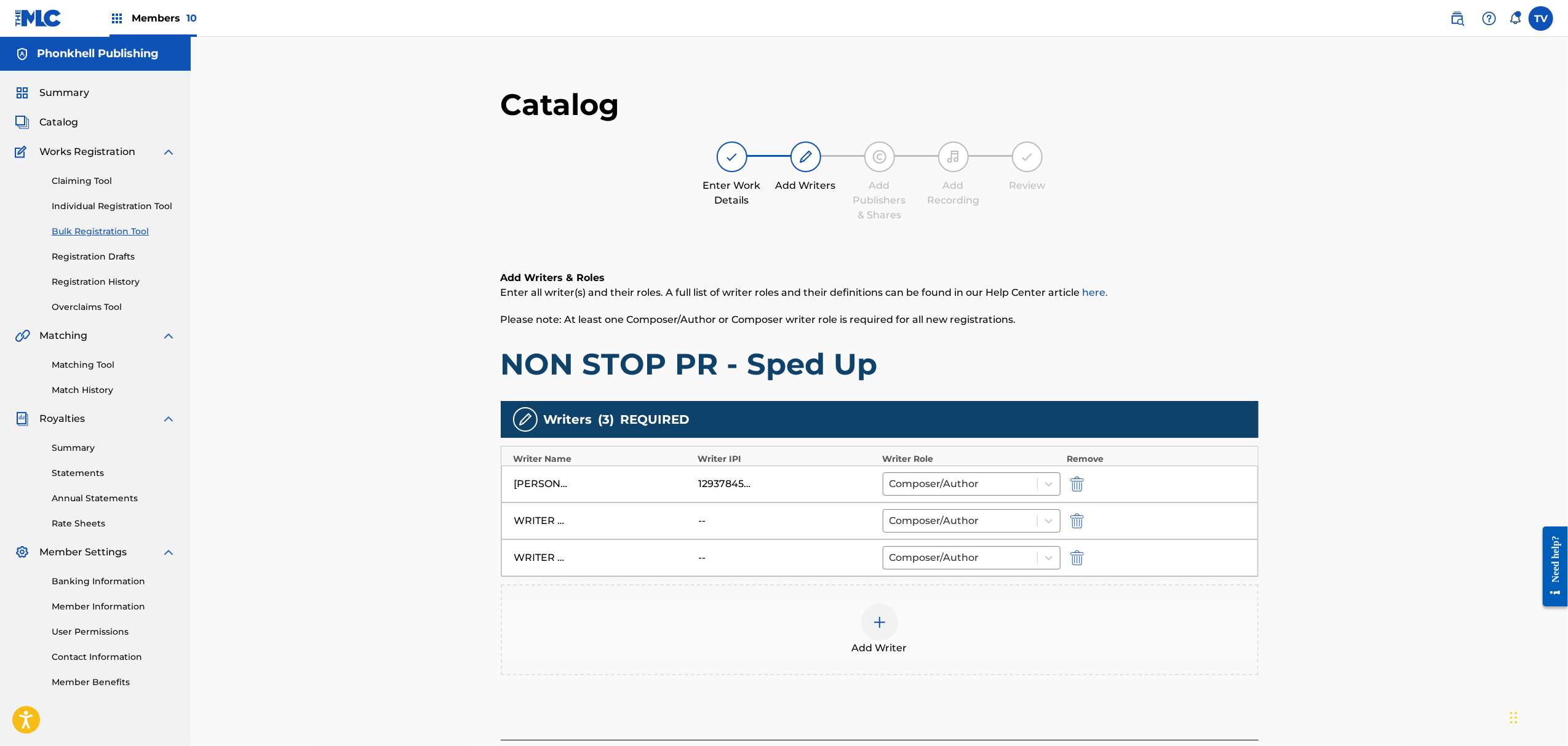
click at [1078, 518] on img "submit" at bounding box center [1077, 521] width 13 height 15
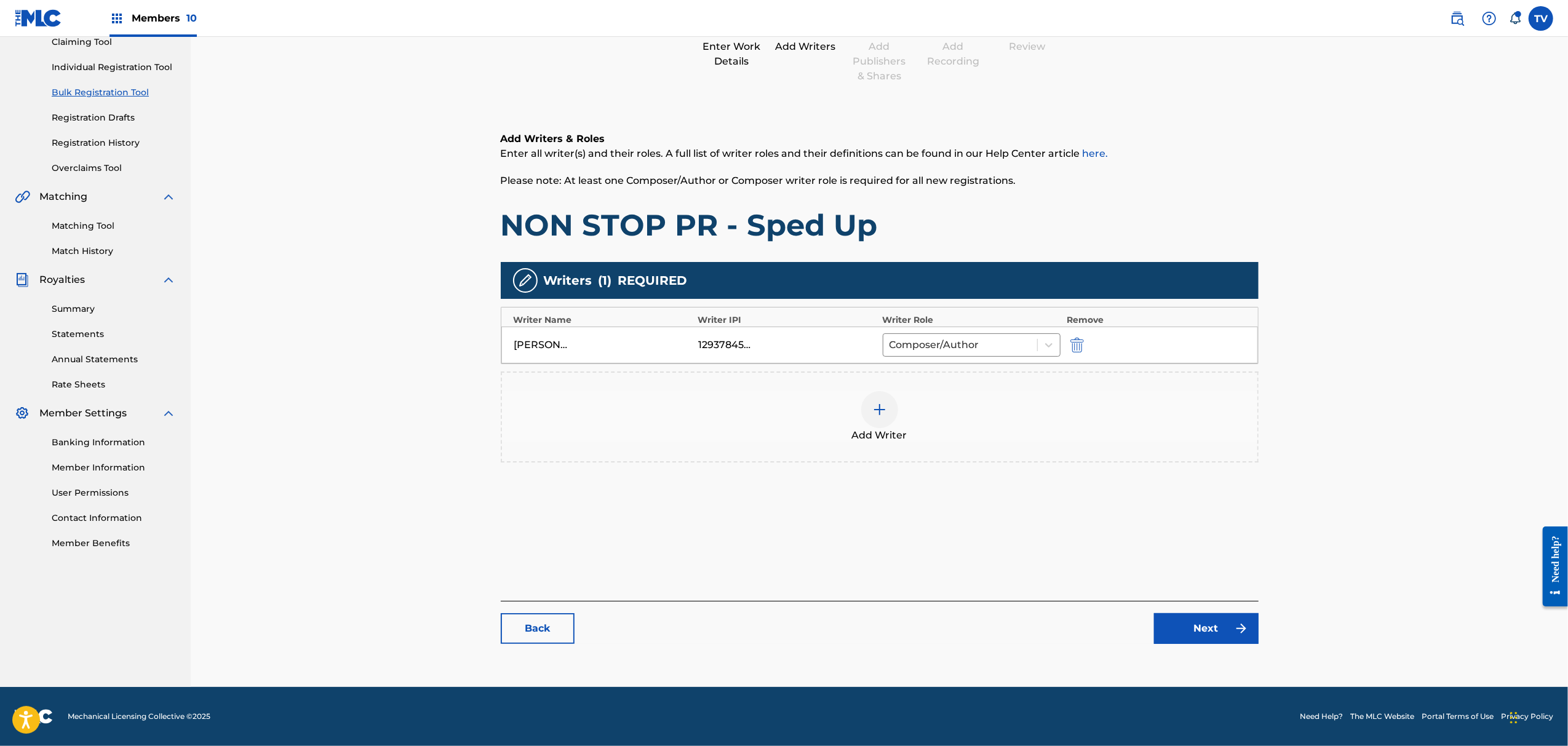
click at [1198, 635] on link "Next" at bounding box center [1207, 629] width 104 height 31
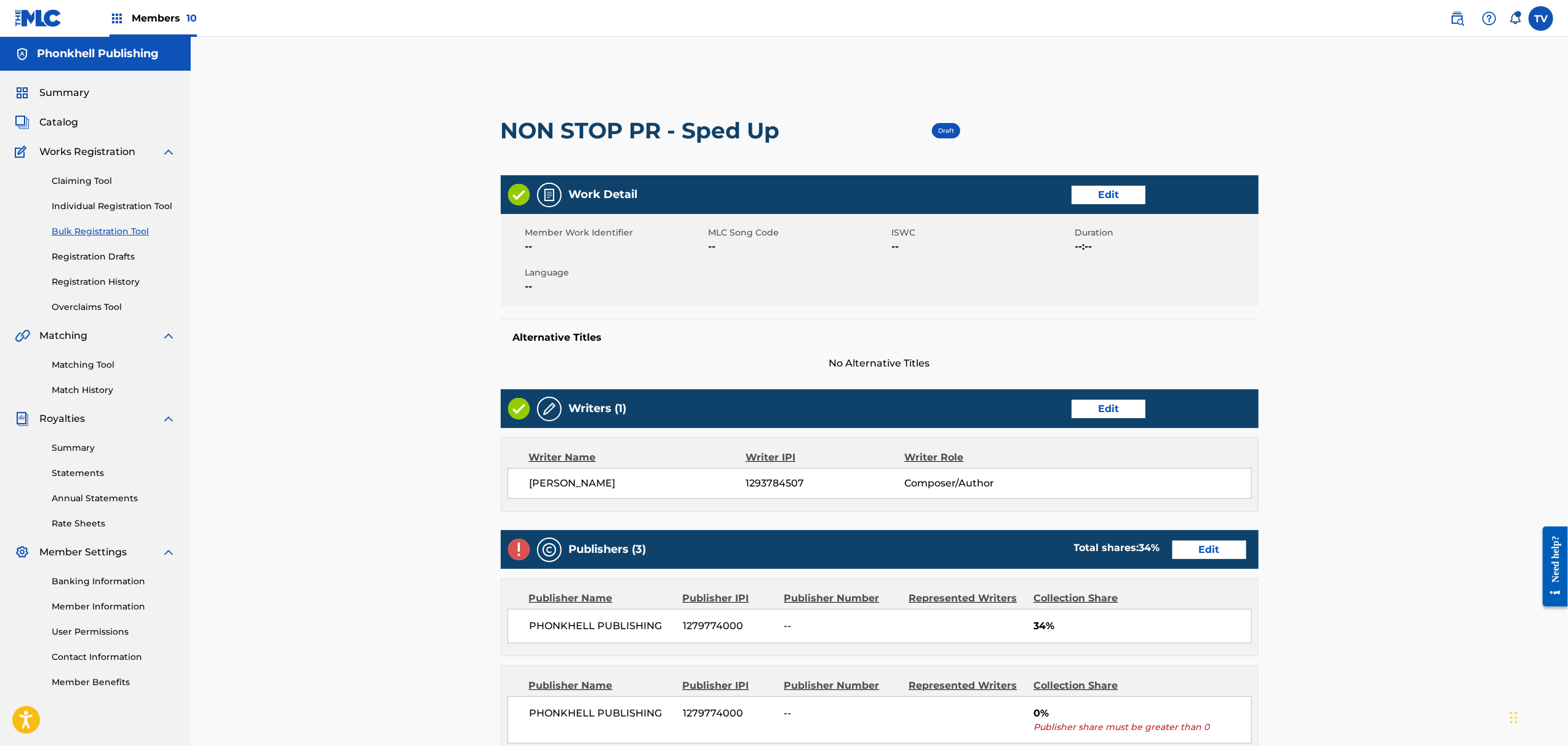
click at [1194, 544] on link "Edit" at bounding box center [1209, 550] width 74 height 18
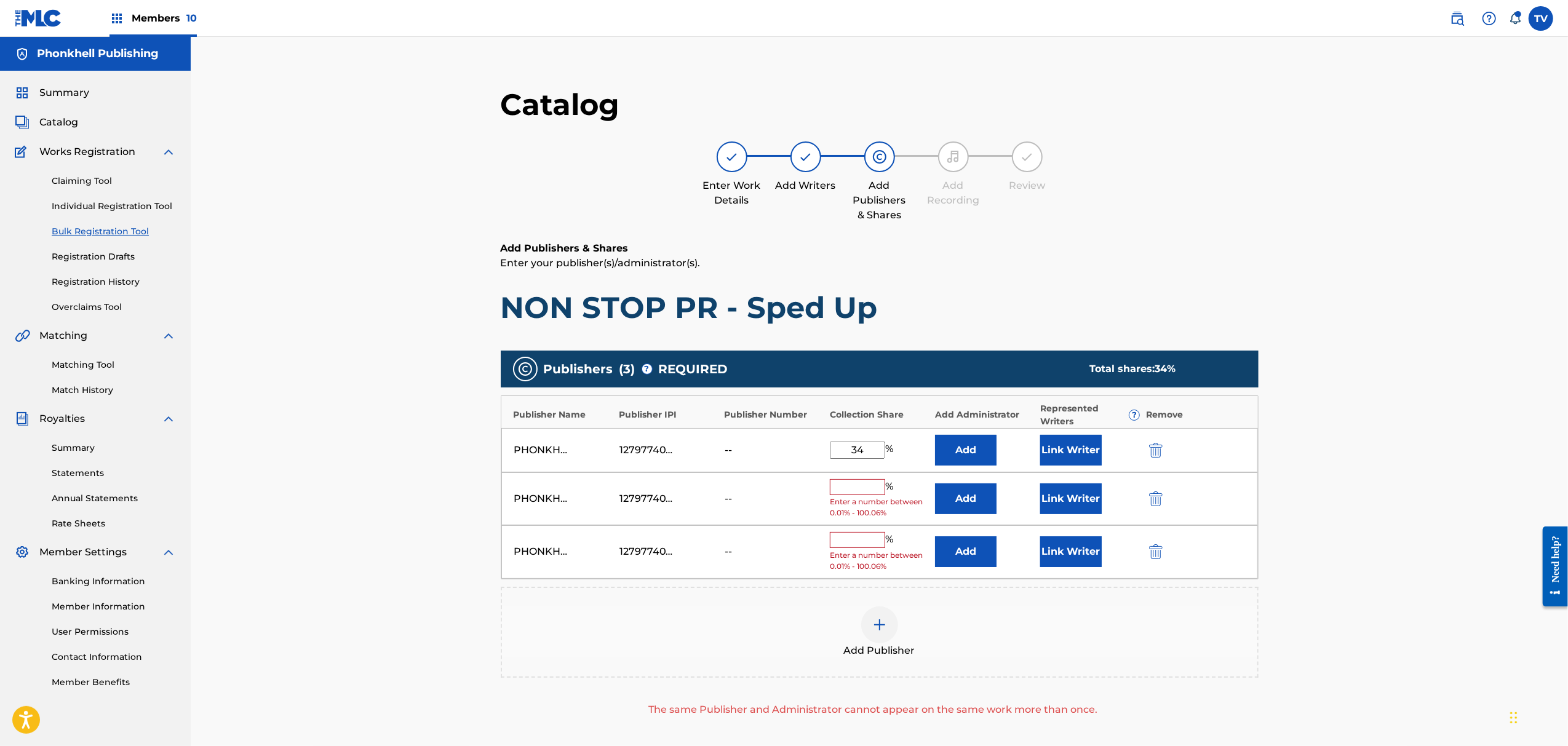
click at [1159, 498] on img "submit" at bounding box center [1156, 499] width 13 height 15
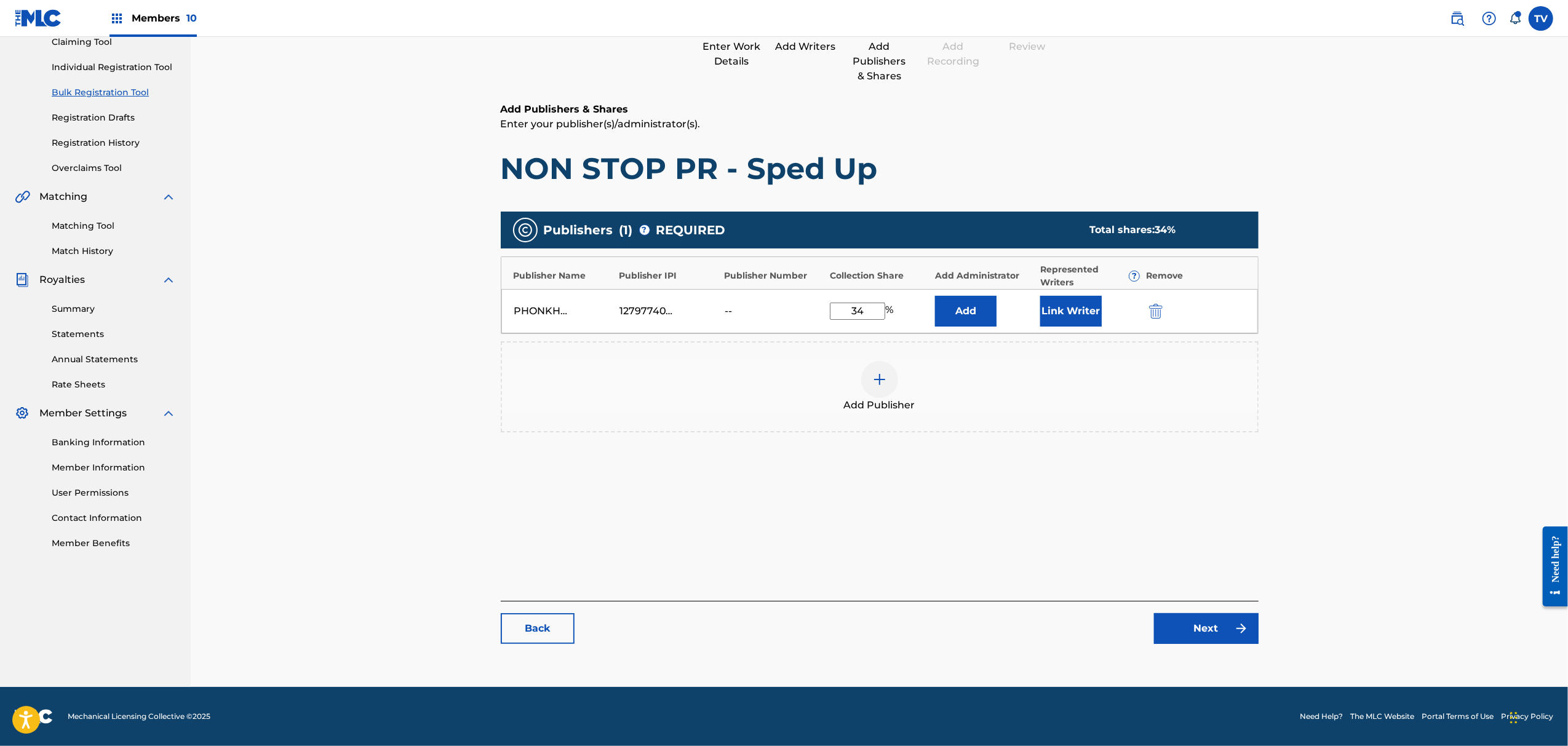
click at [1202, 640] on link "Next" at bounding box center [1207, 629] width 104 height 31
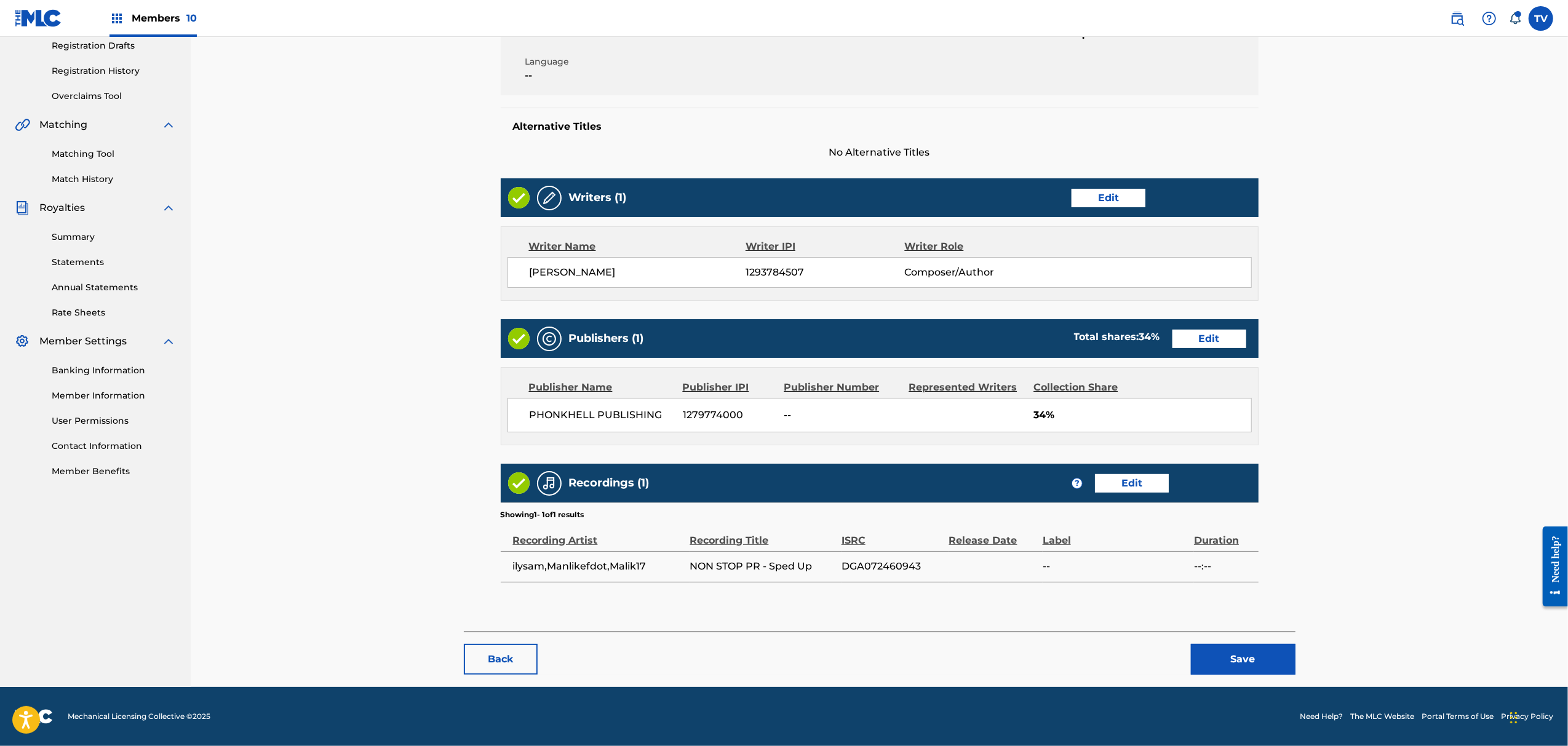
click at [1232, 659] on button "Save" at bounding box center [1243, 659] width 104 height 31
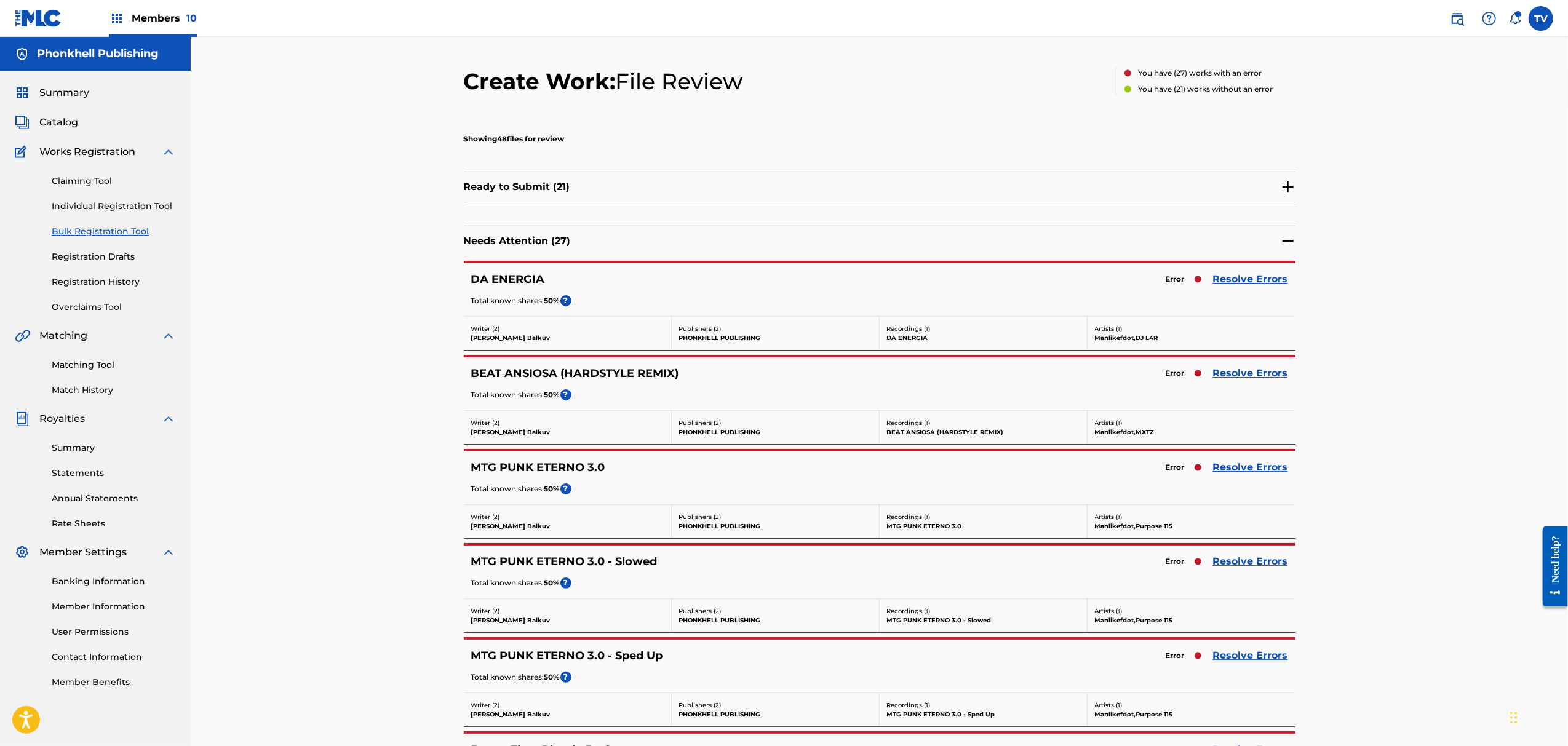
click at [1243, 473] on link "Resolve Errors" at bounding box center [1250, 467] width 75 height 15
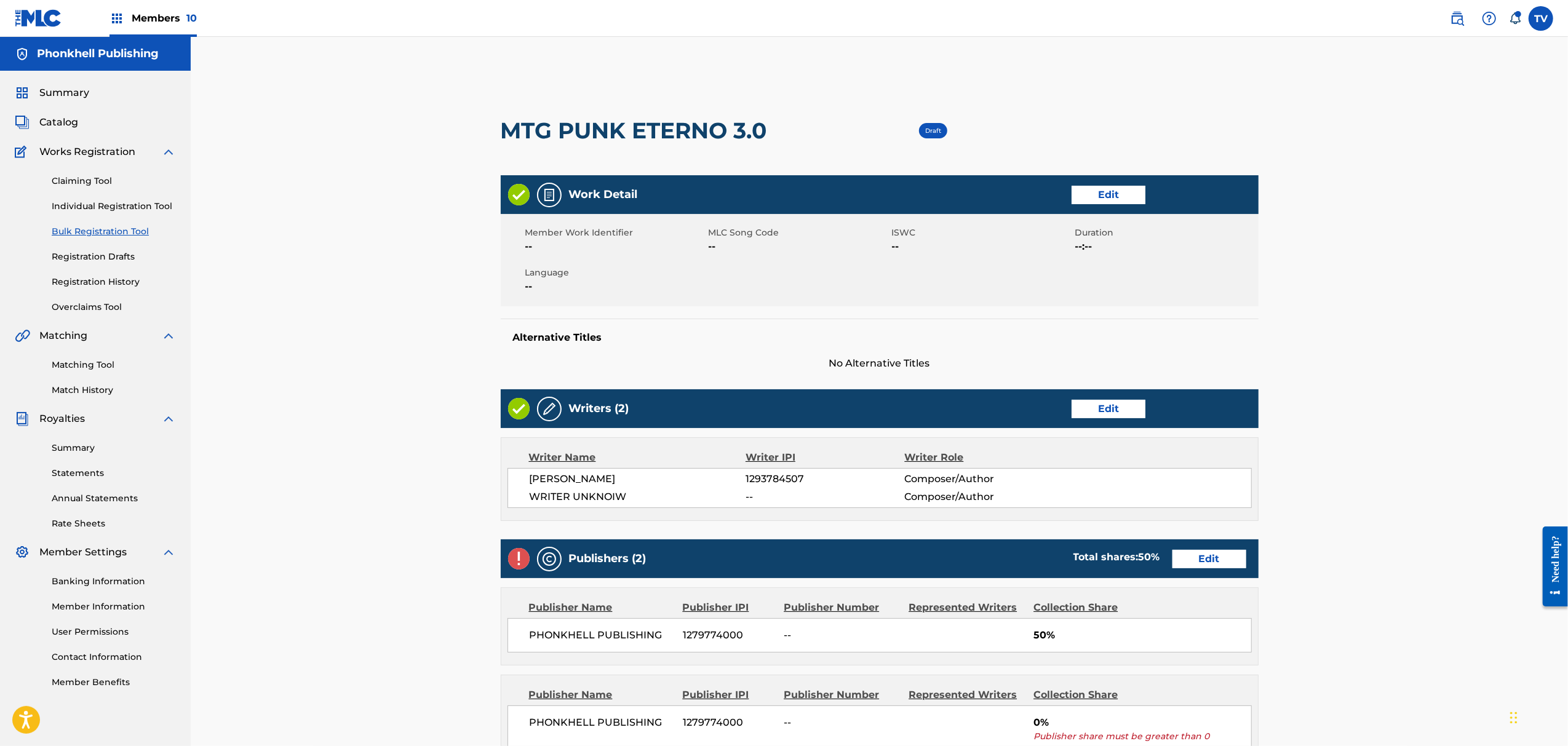
click at [1093, 400] on link "Edit" at bounding box center [1108, 409] width 74 height 18
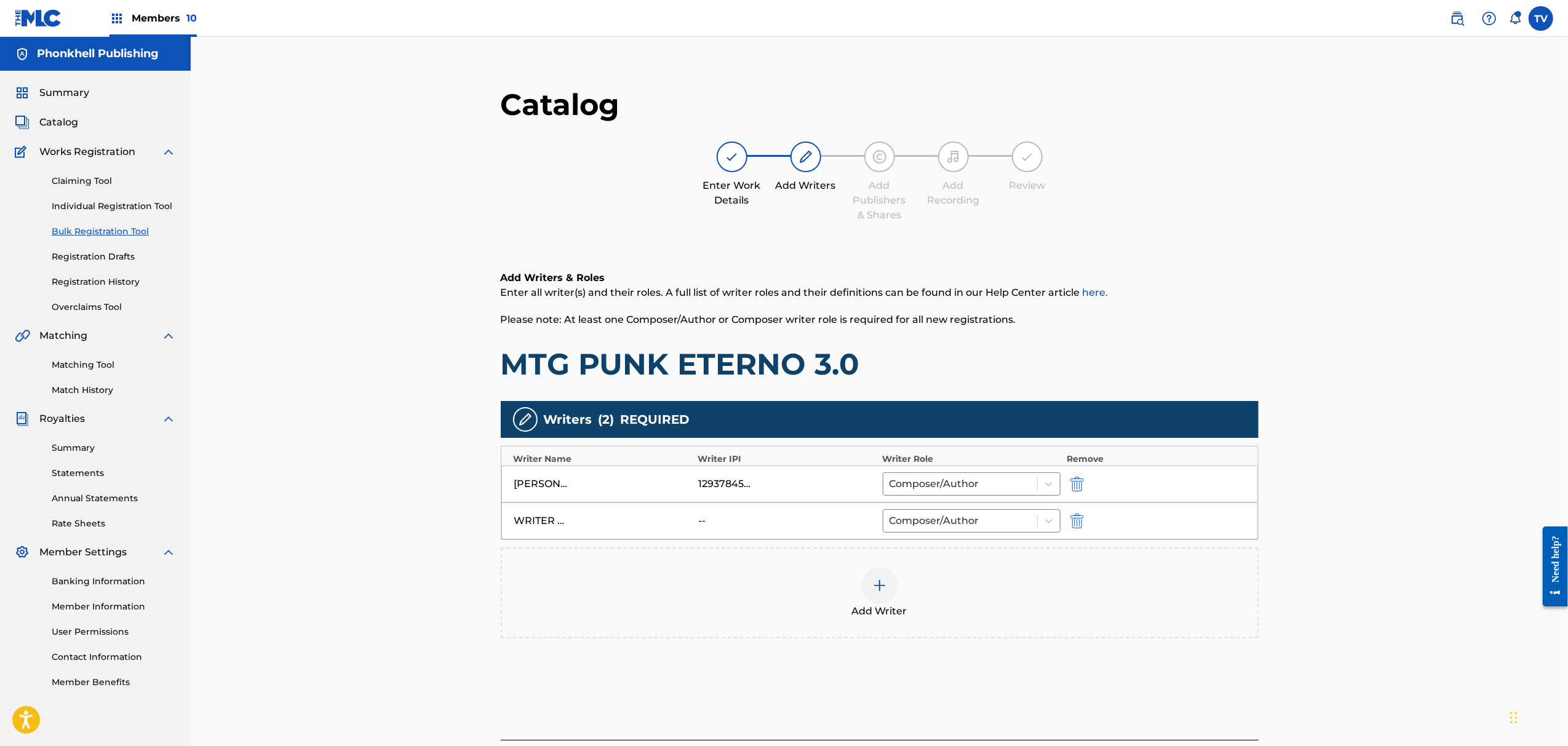
click at [1076, 526] on img "submit" at bounding box center [1077, 521] width 13 height 15
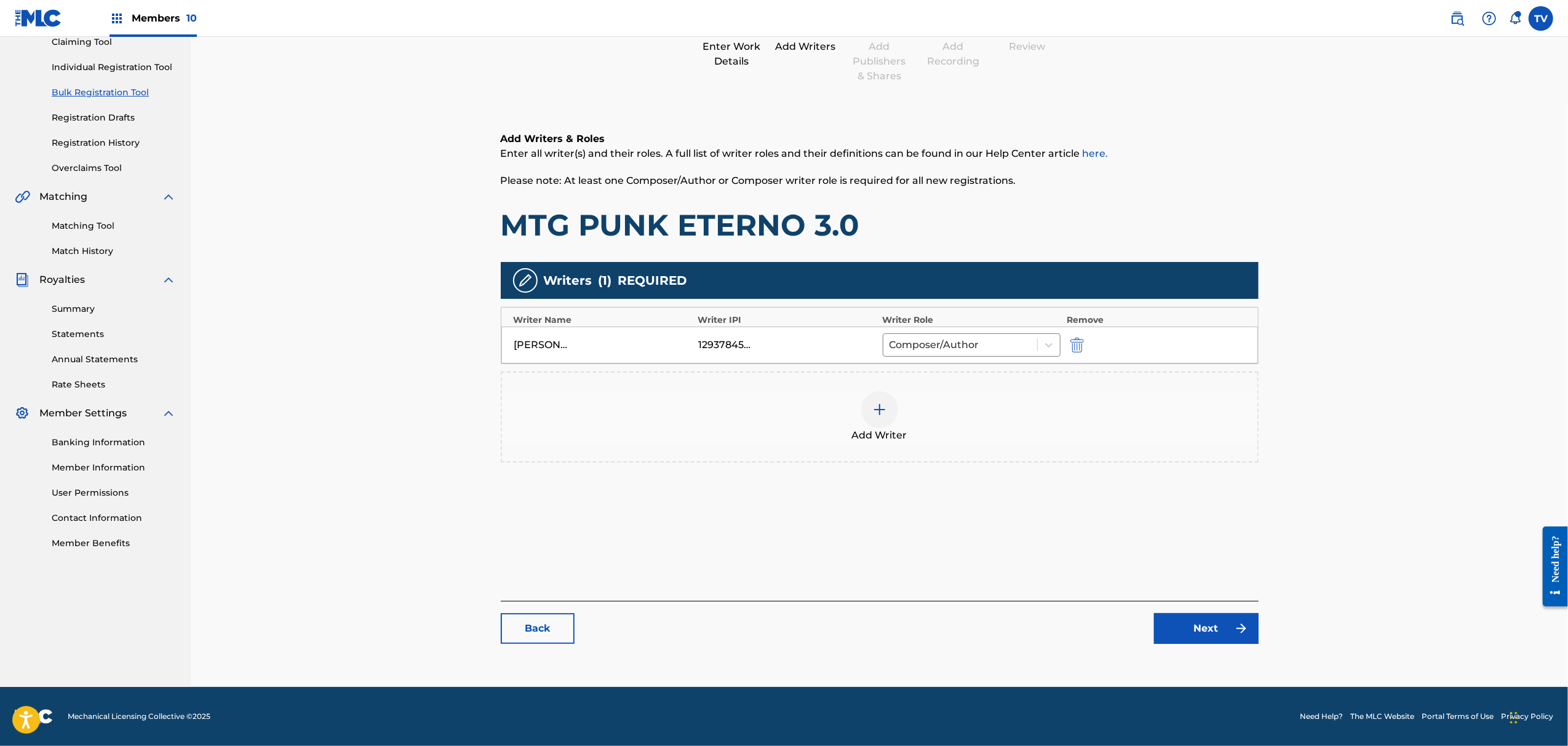
click at [1200, 613] on div "Back Next" at bounding box center [880, 622] width 758 height 43
click at [1213, 626] on link "Next" at bounding box center [1207, 629] width 104 height 31
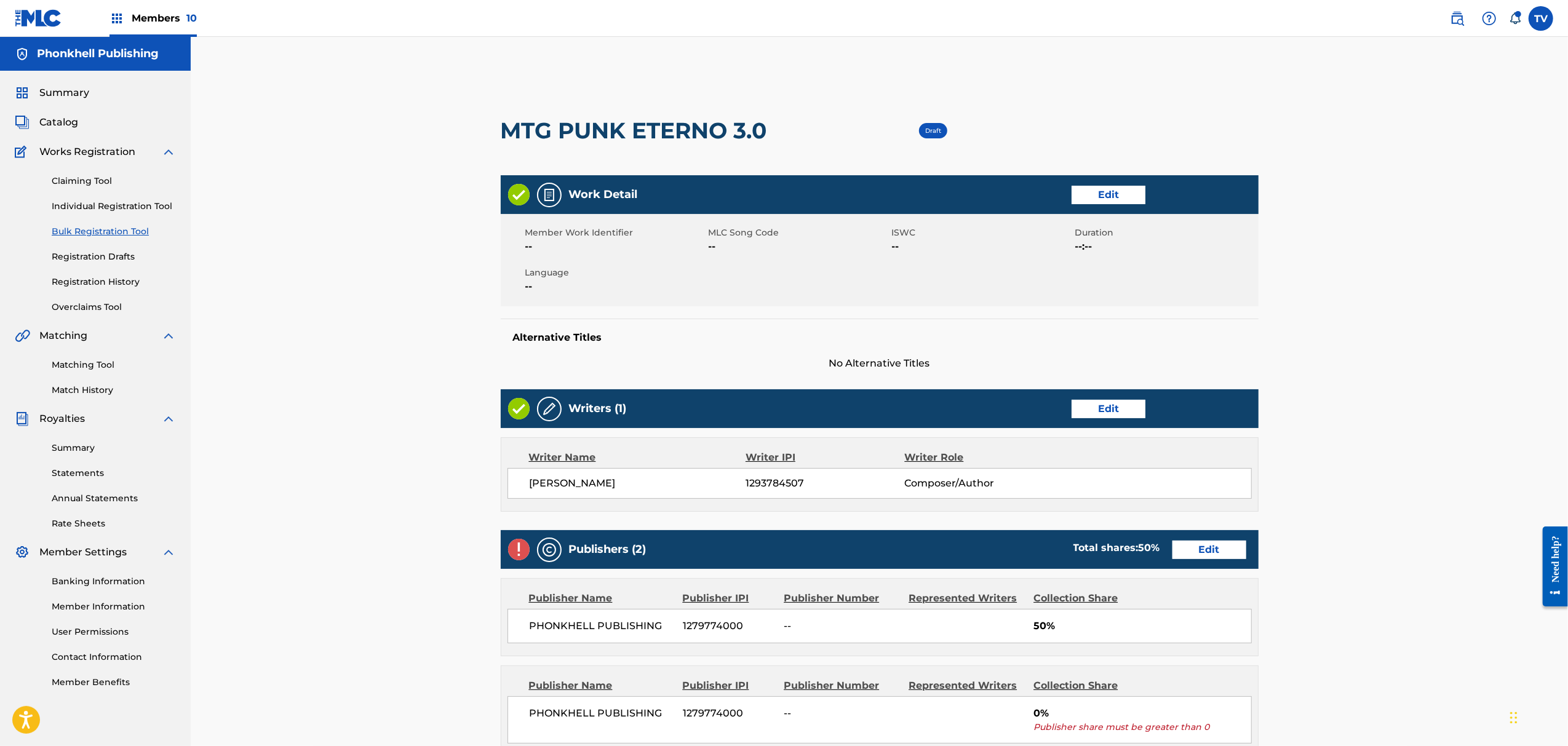
click at [1188, 550] on link "Edit" at bounding box center [1209, 550] width 74 height 18
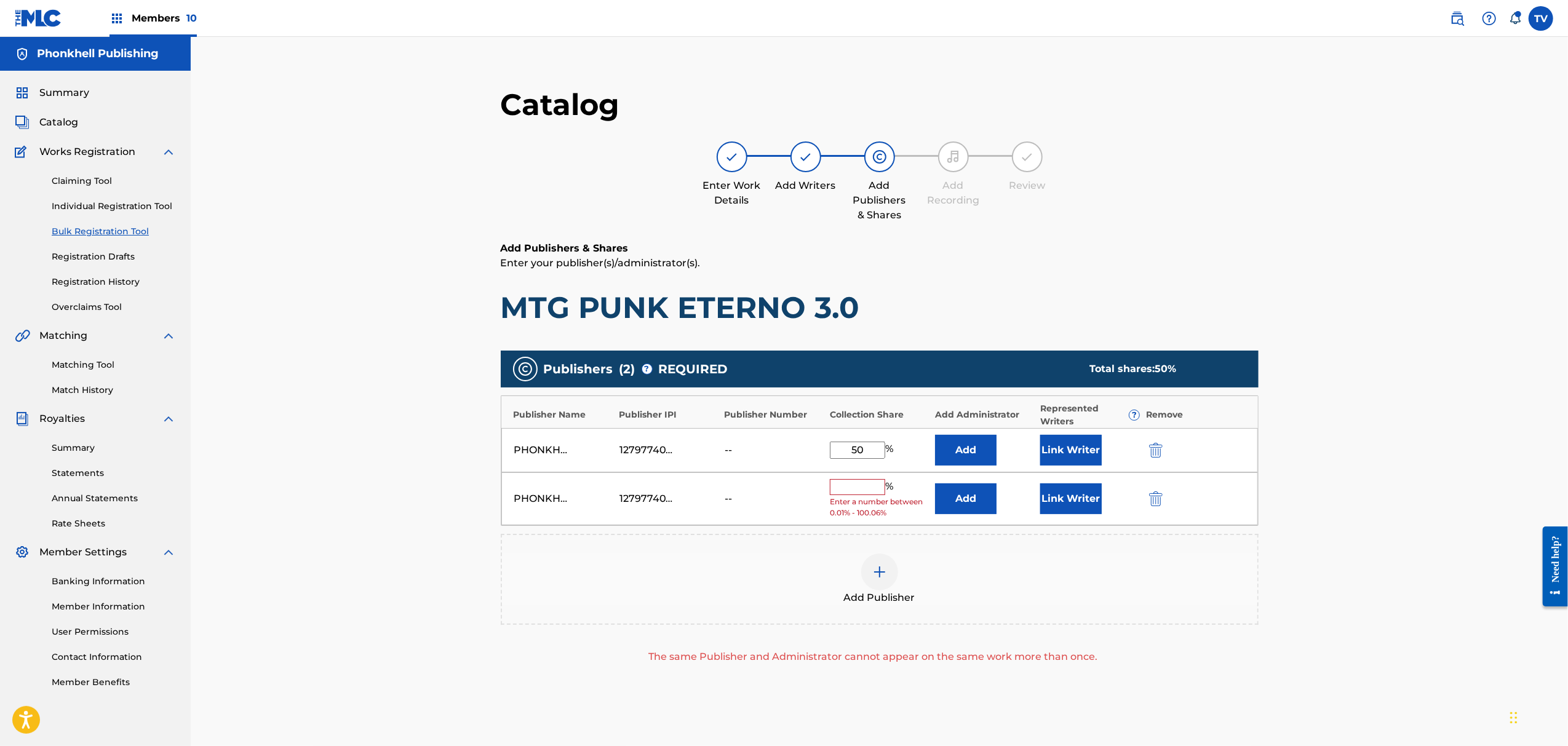
click at [1150, 501] on img "submit" at bounding box center [1156, 499] width 13 height 15
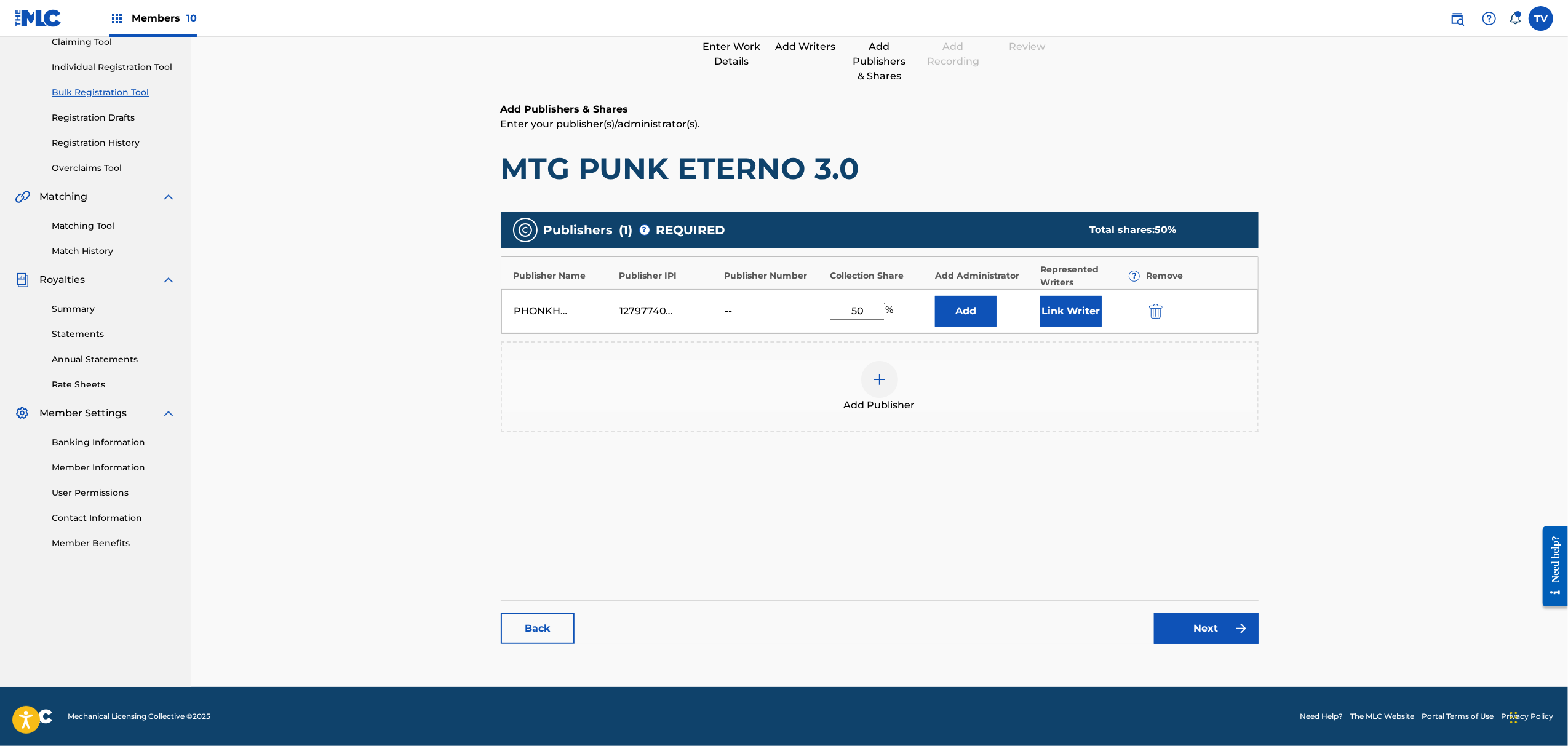
click at [1207, 633] on link "Next" at bounding box center [1207, 629] width 104 height 31
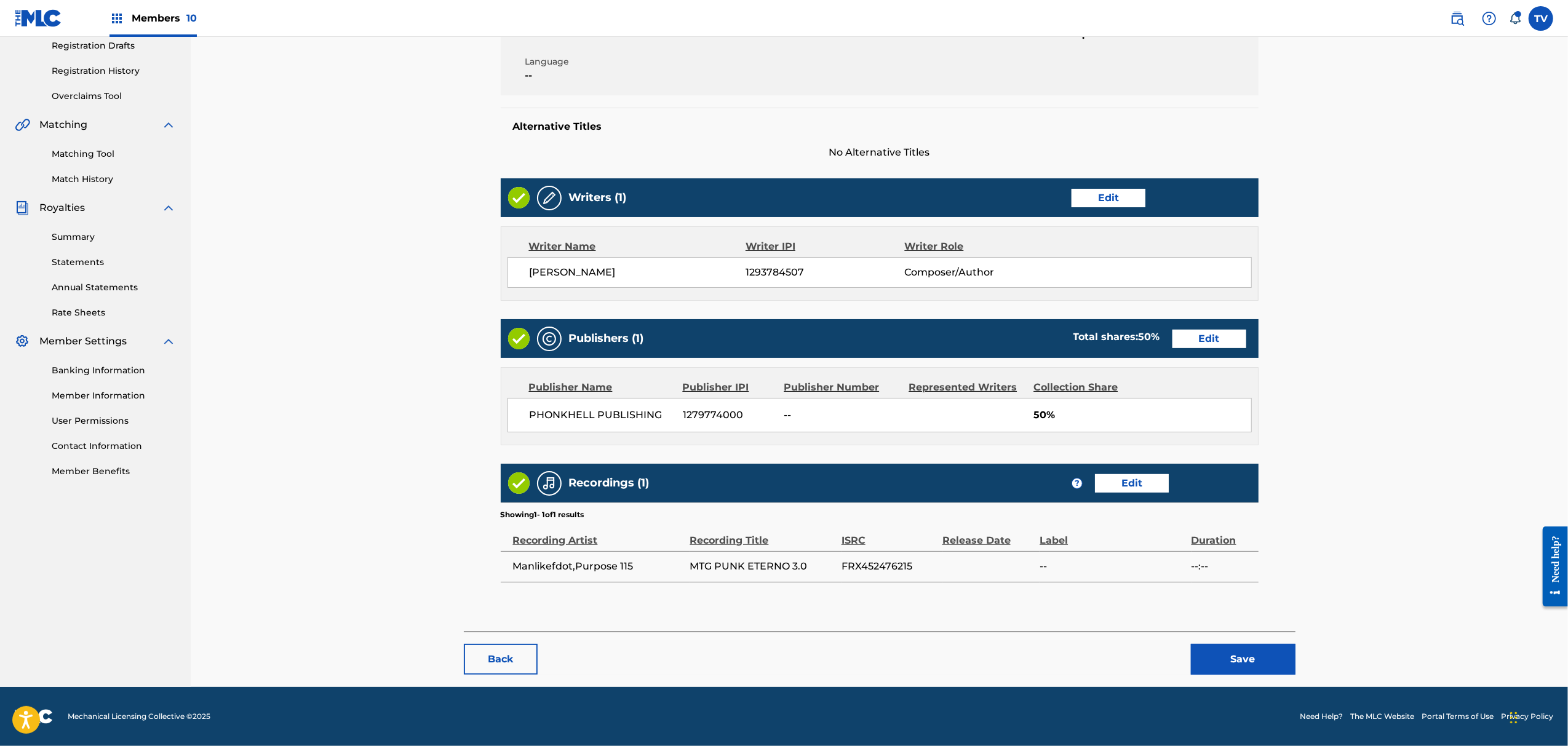
click at [1243, 648] on button "Save" at bounding box center [1243, 659] width 104 height 31
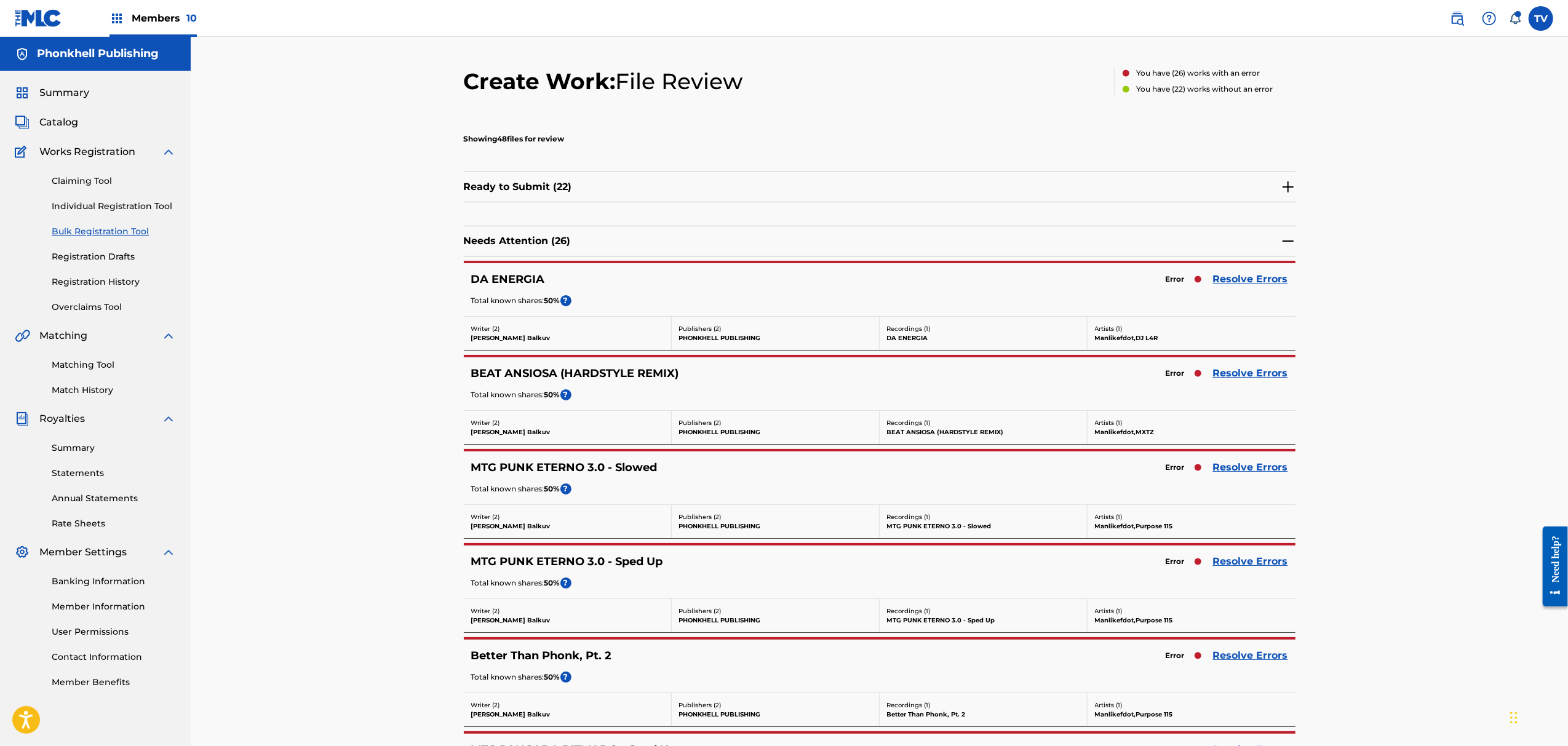
click at [1245, 468] on link "Resolve Errors" at bounding box center [1250, 467] width 75 height 15
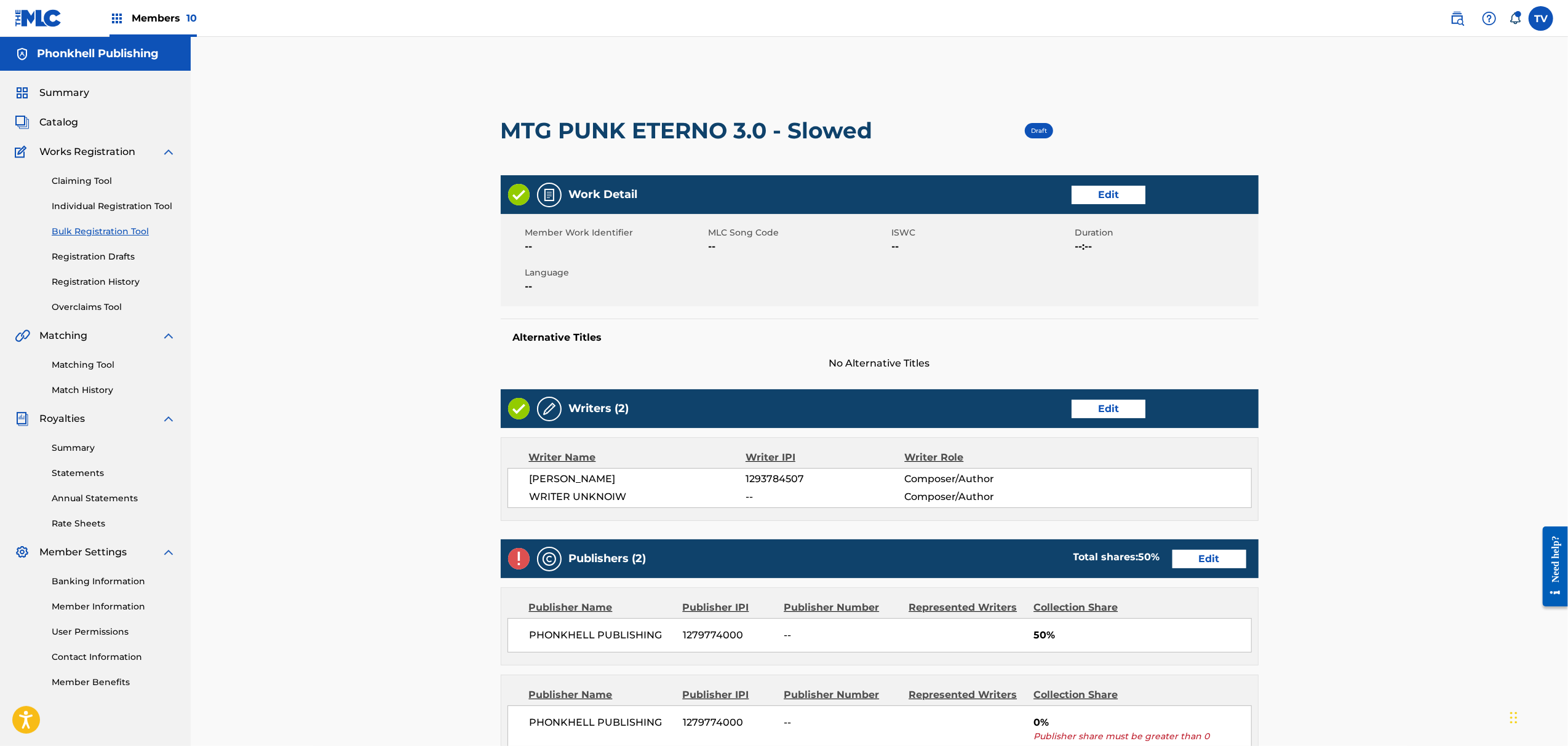
click at [1096, 416] on link "Edit" at bounding box center [1108, 409] width 74 height 18
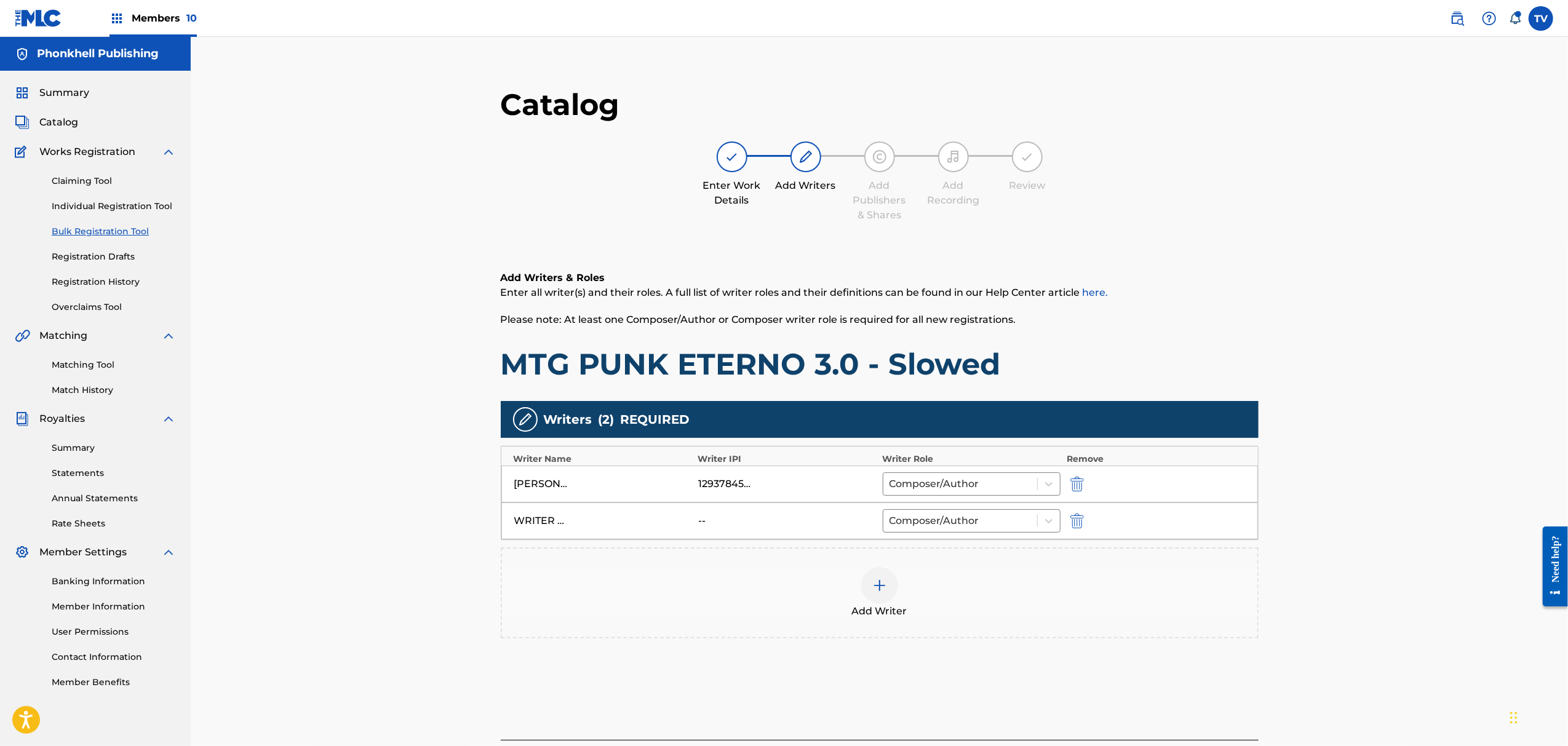
drag, startPoint x: 1089, startPoint y: 522, endPoint x: 1081, endPoint y: 521, distance: 8.1
click at [1088, 522] on div at bounding box center [1094, 521] width 56 height 14
click at [1081, 521] on img "submit" at bounding box center [1077, 521] width 13 height 15
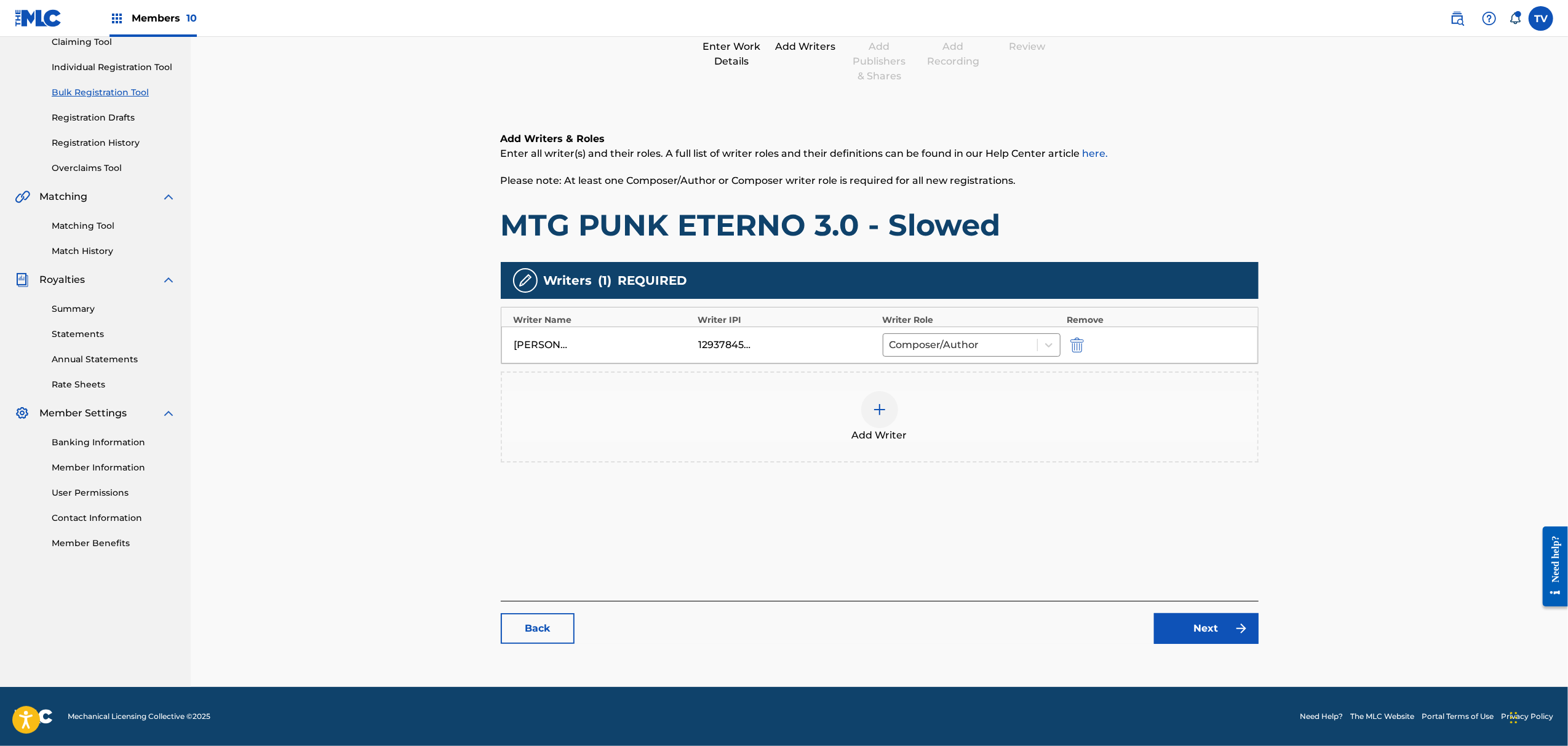
click at [1213, 625] on link "Next" at bounding box center [1207, 629] width 104 height 31
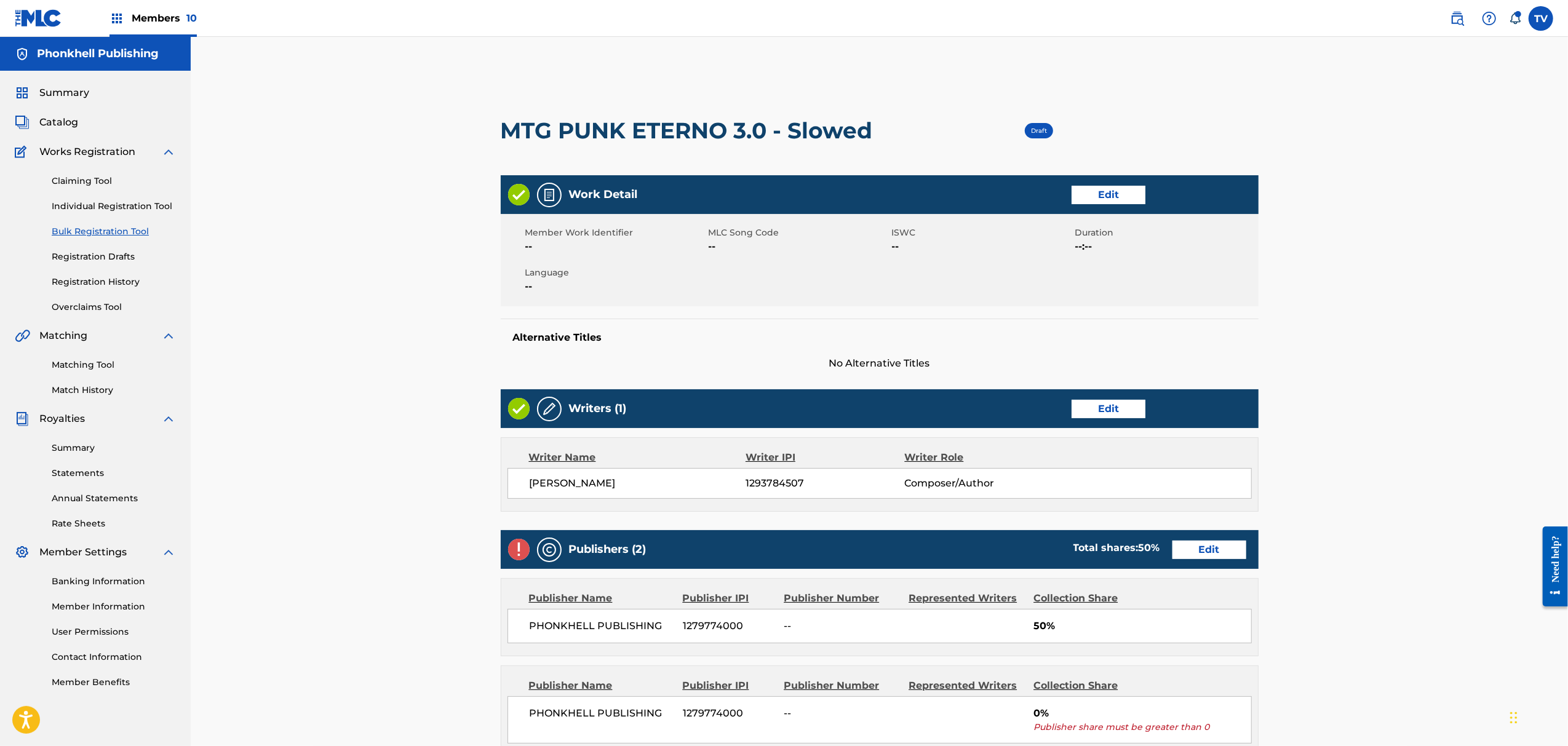
click at [1227, 554] on link "Edit" at bounding box center [1209, 550] width 74 height 18
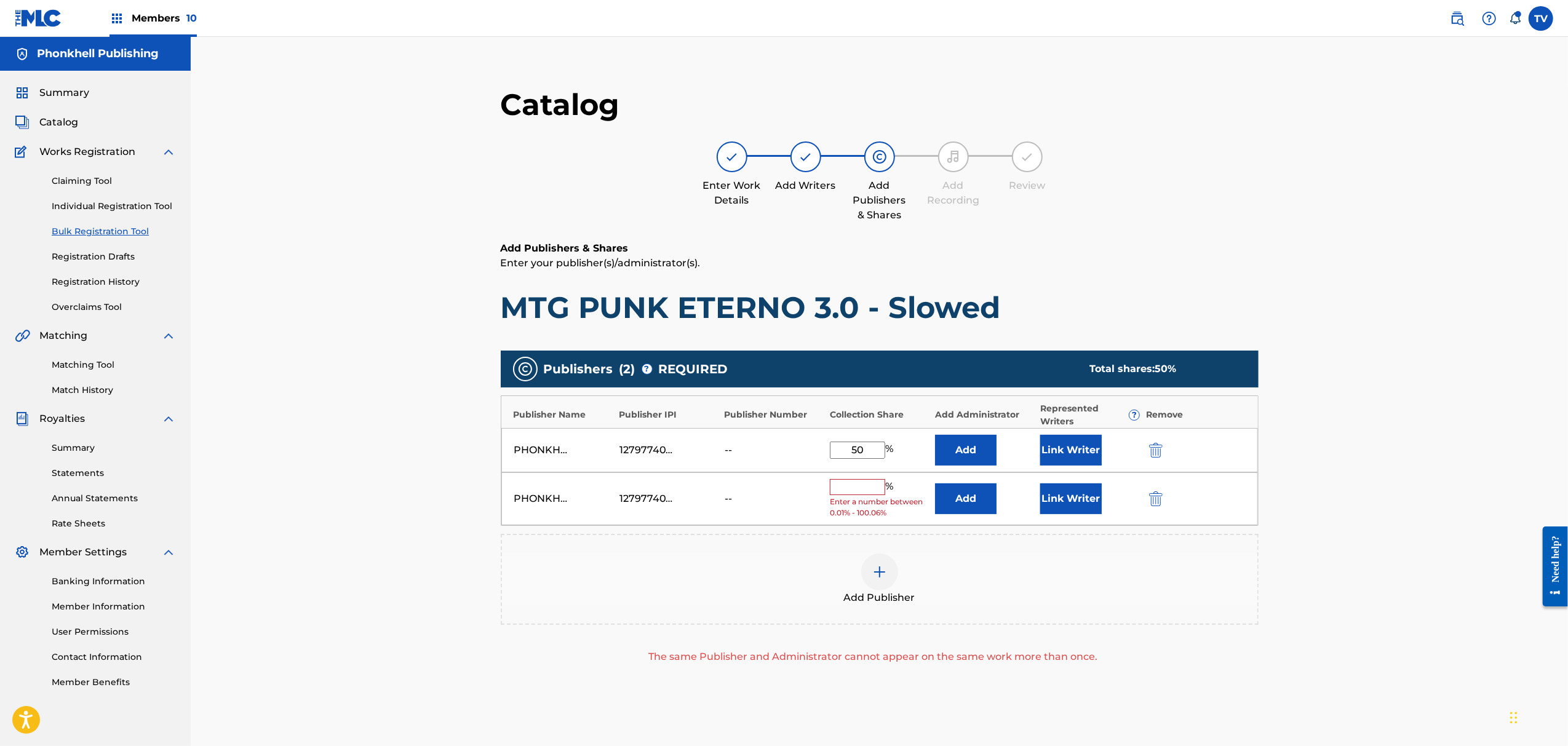
click at [1155, 493] on img "submit" at bounding box center [1156, 499] width 13 height 15
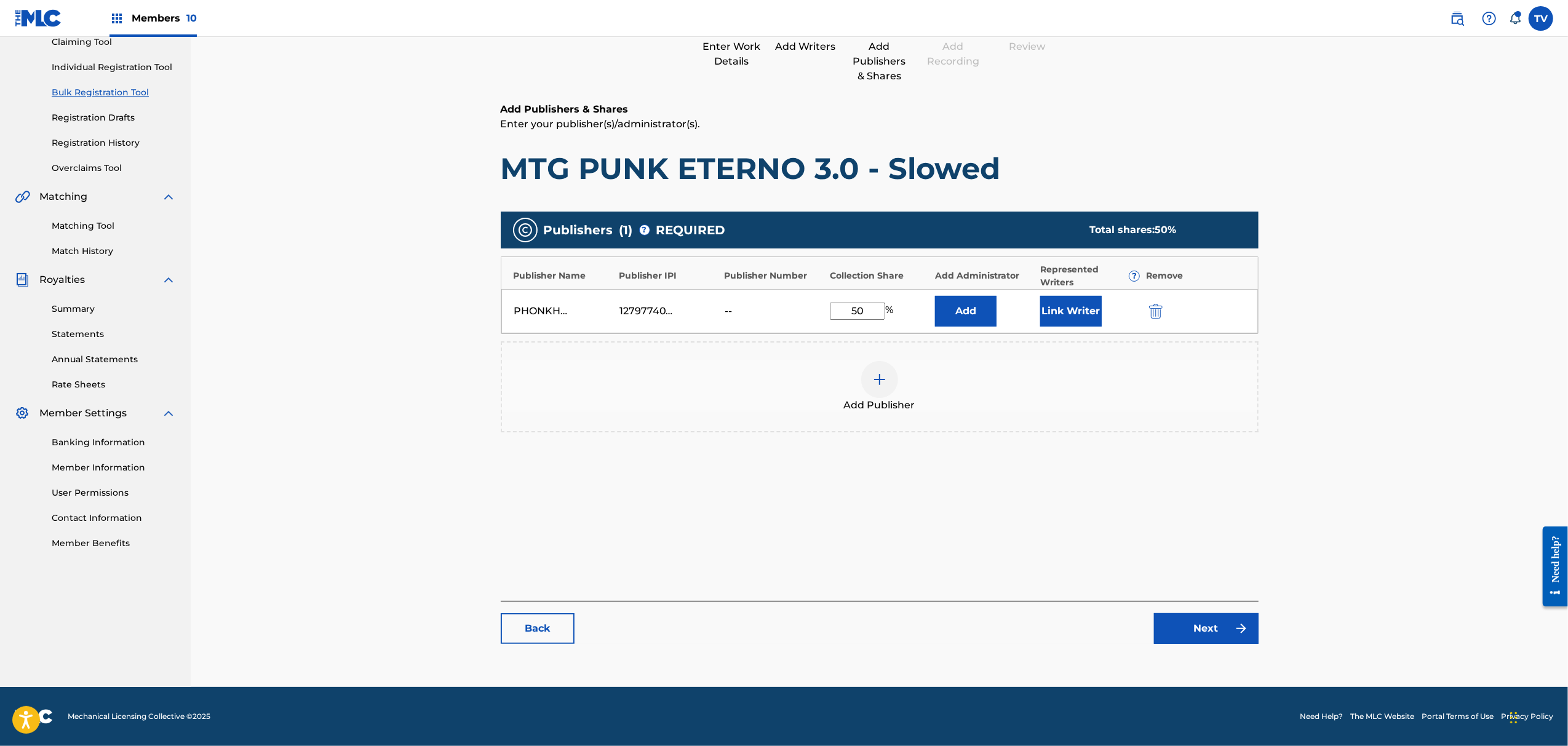
click at [1204, 628] on link "Next" at bounding box center [1207, 629] width 104 height 31
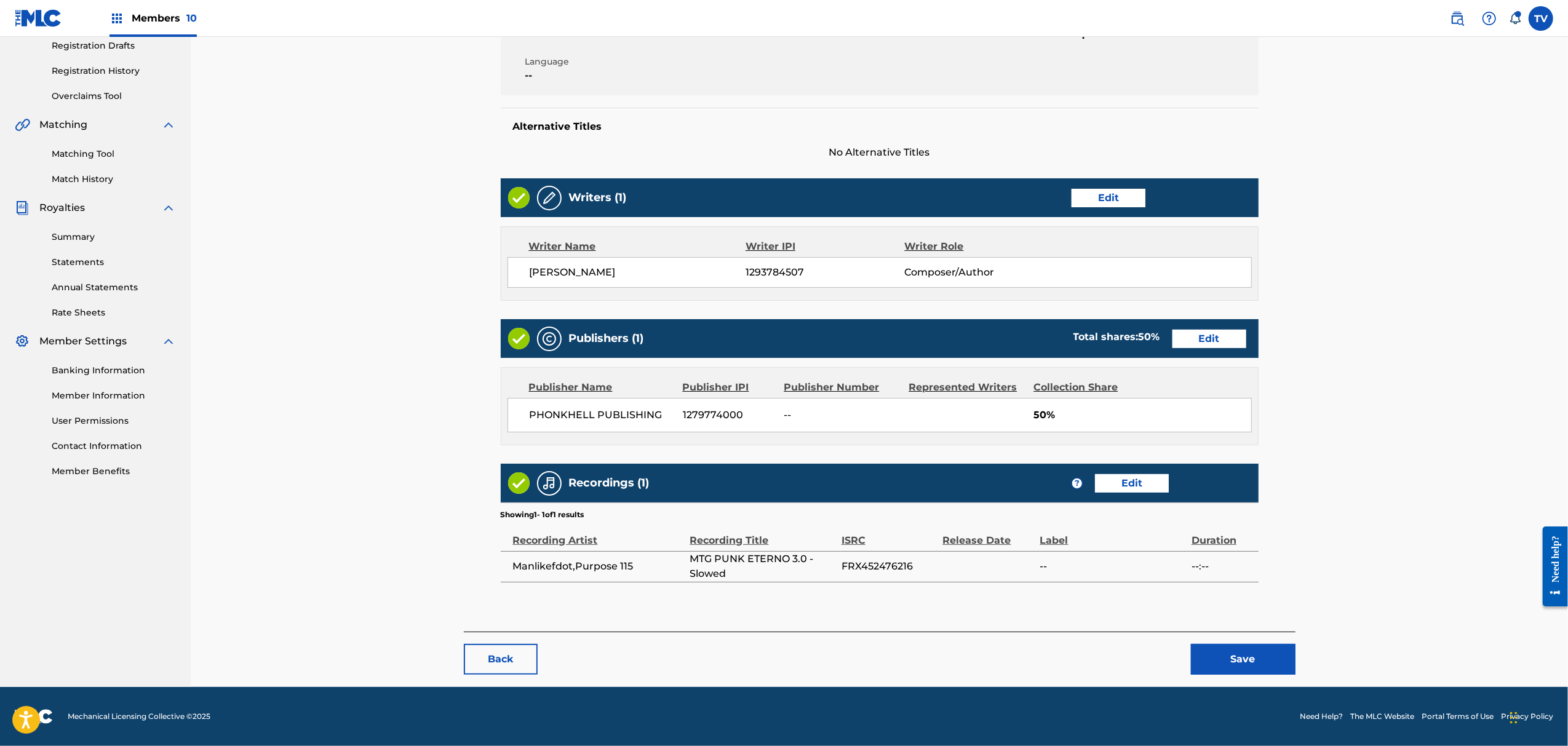
click at [1238, 676] on div "< Back MTG PUNK ETERNO 3.0 - Slowed Draft Work Detail Edit Member Work Identifi…" at bounding box center [880, 271] width 832 height 831
click at [1257, 652] on button "Save" at bounding box center [1243, 659] width 104 height 31
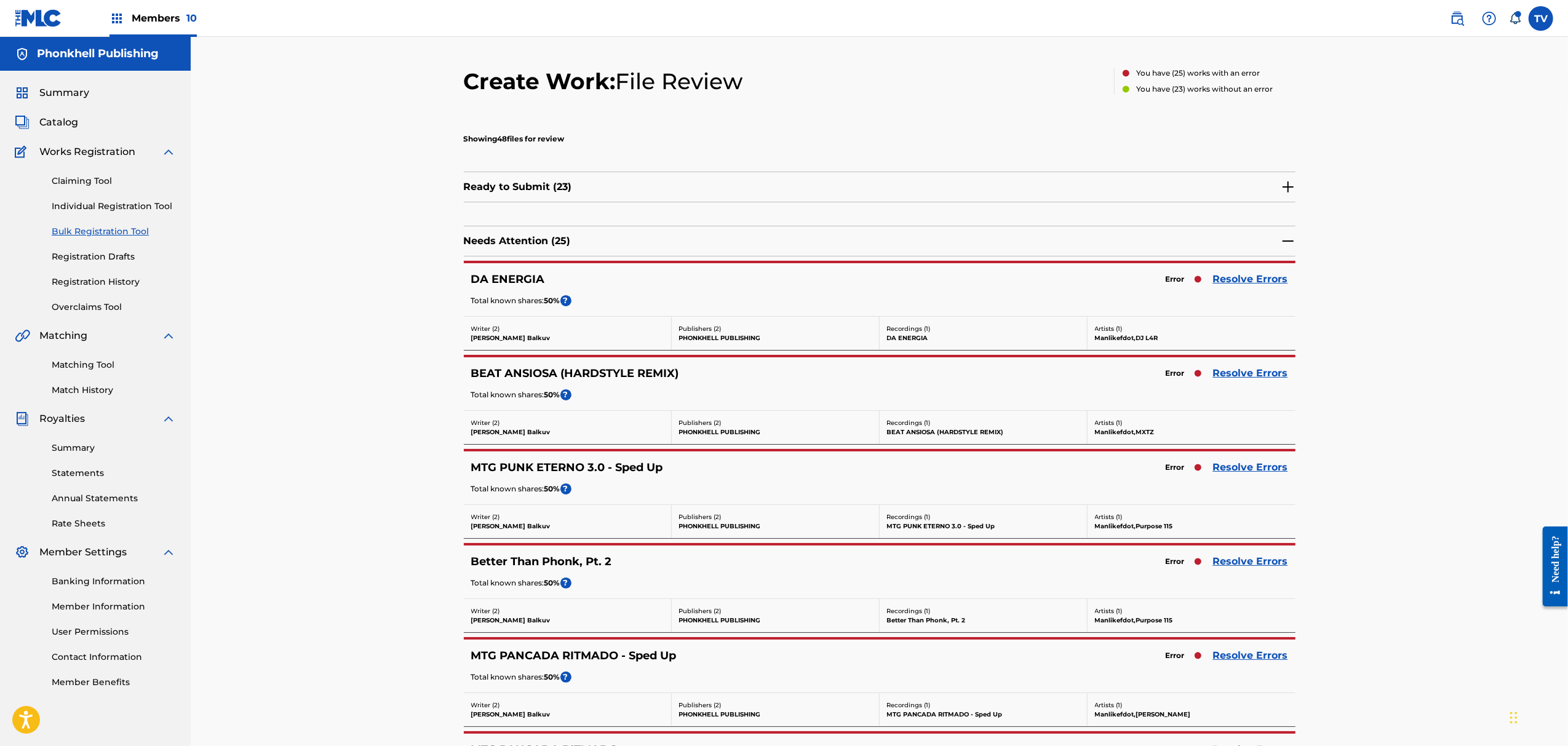
click at [1240, 562] on link "Resolve Errors" at bounding box center [1250, 561] width 75 height 15
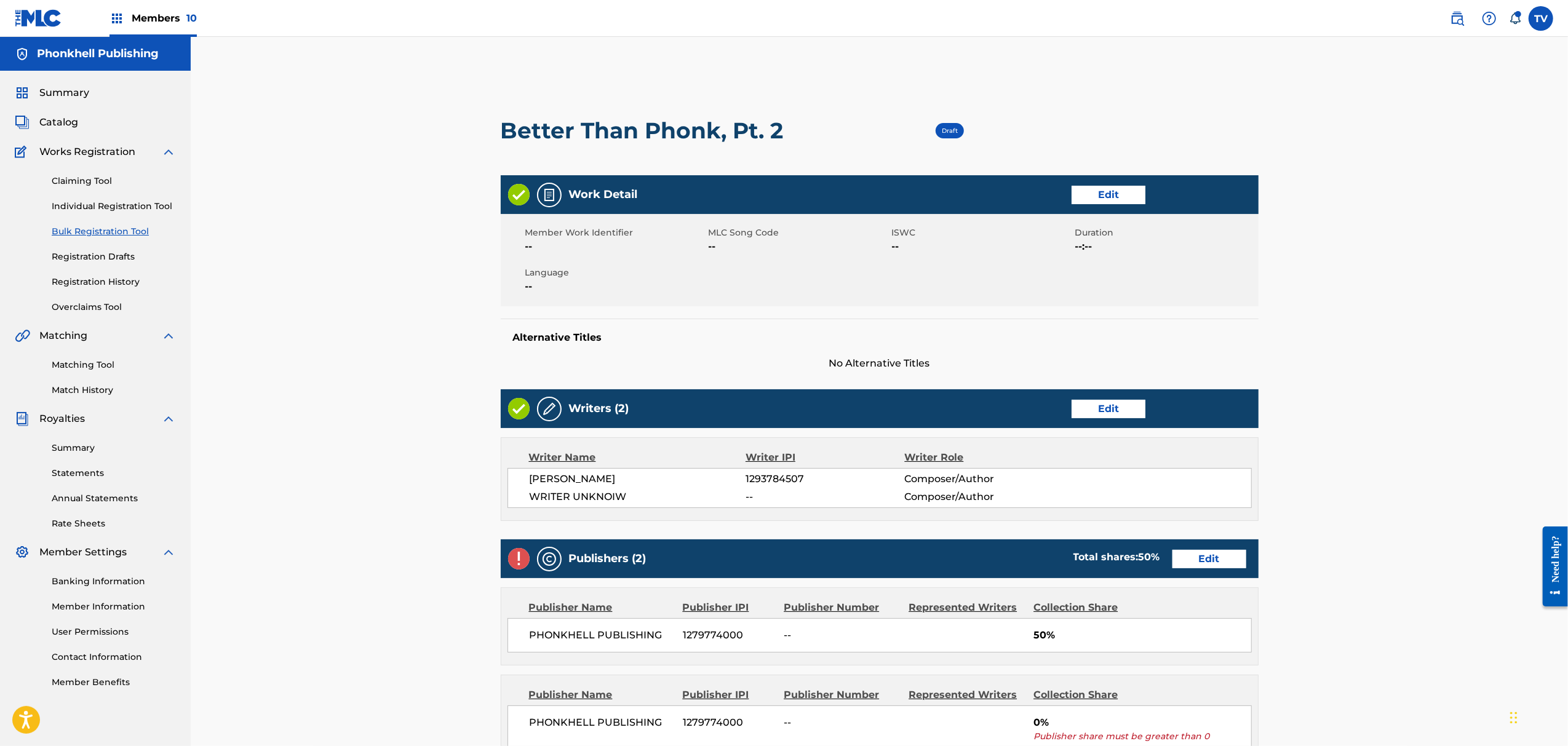
click at [1094, 421] on div "Writers (2) Edit" at bounding box center [880, 409] width 758 height 39
click at [1083, 416] on link "Edit" at bounding box center [1108, 409] width 74 height 18
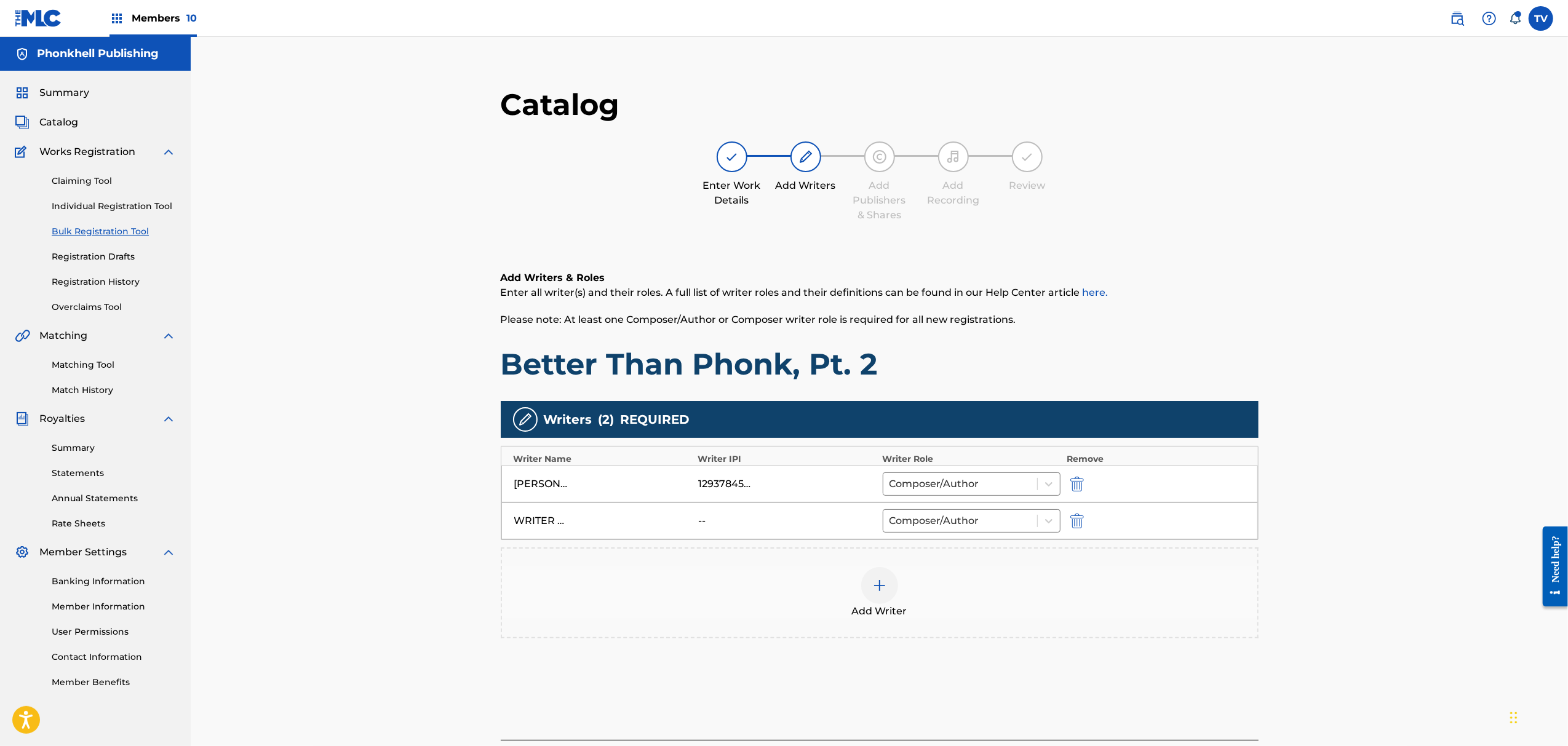
click at [1076, 533] on div "WRITER UNKNOIW -- Composer/Author" at bounding box center [880, 521] width 757 height 37
click at [1083, 525] on img "submit" at bounding box center [1077, 521] width 13 height 15
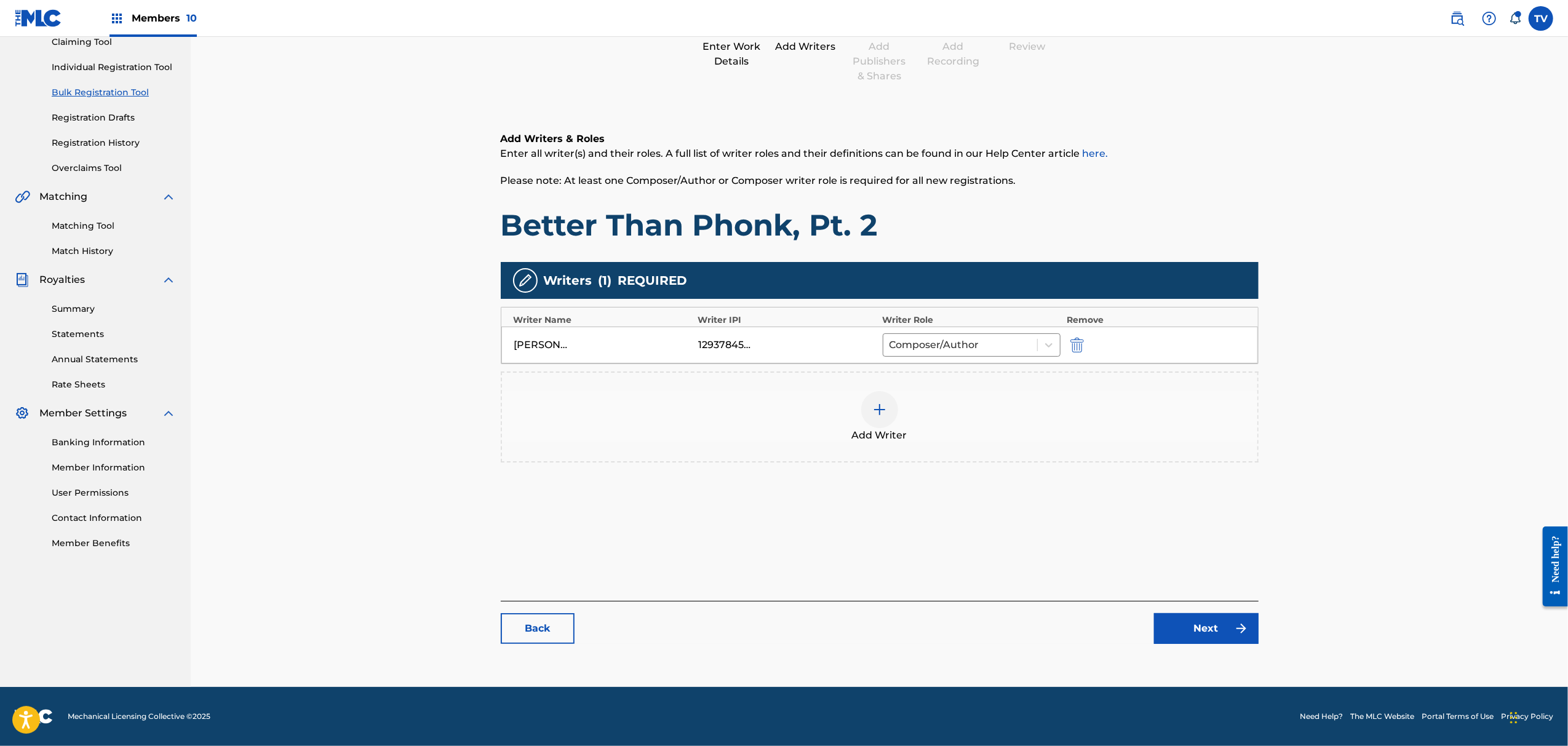
click at [1217, 645] on div "Catalog Enter Work Details Add Writers Add Publishers & Shares Add Recording Re…" at bounding box center [880, 301] width 758 height 709
click at [1209, 626] on link "Next" at bounding box center [1207, 629] width 104 height 31
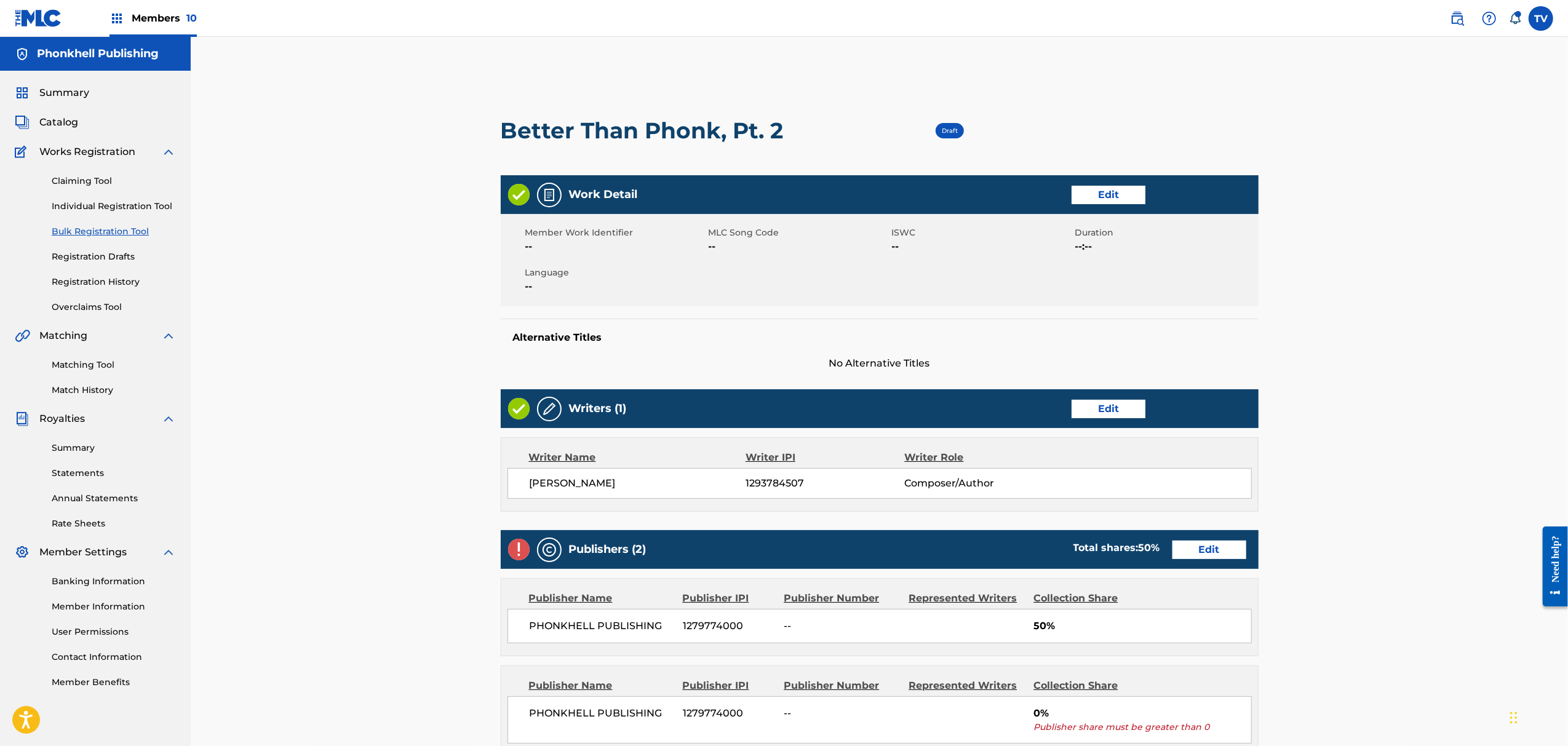
click at [1198, 552] on link "Edit" at bounding box center [1209, 550] width 74 height 18
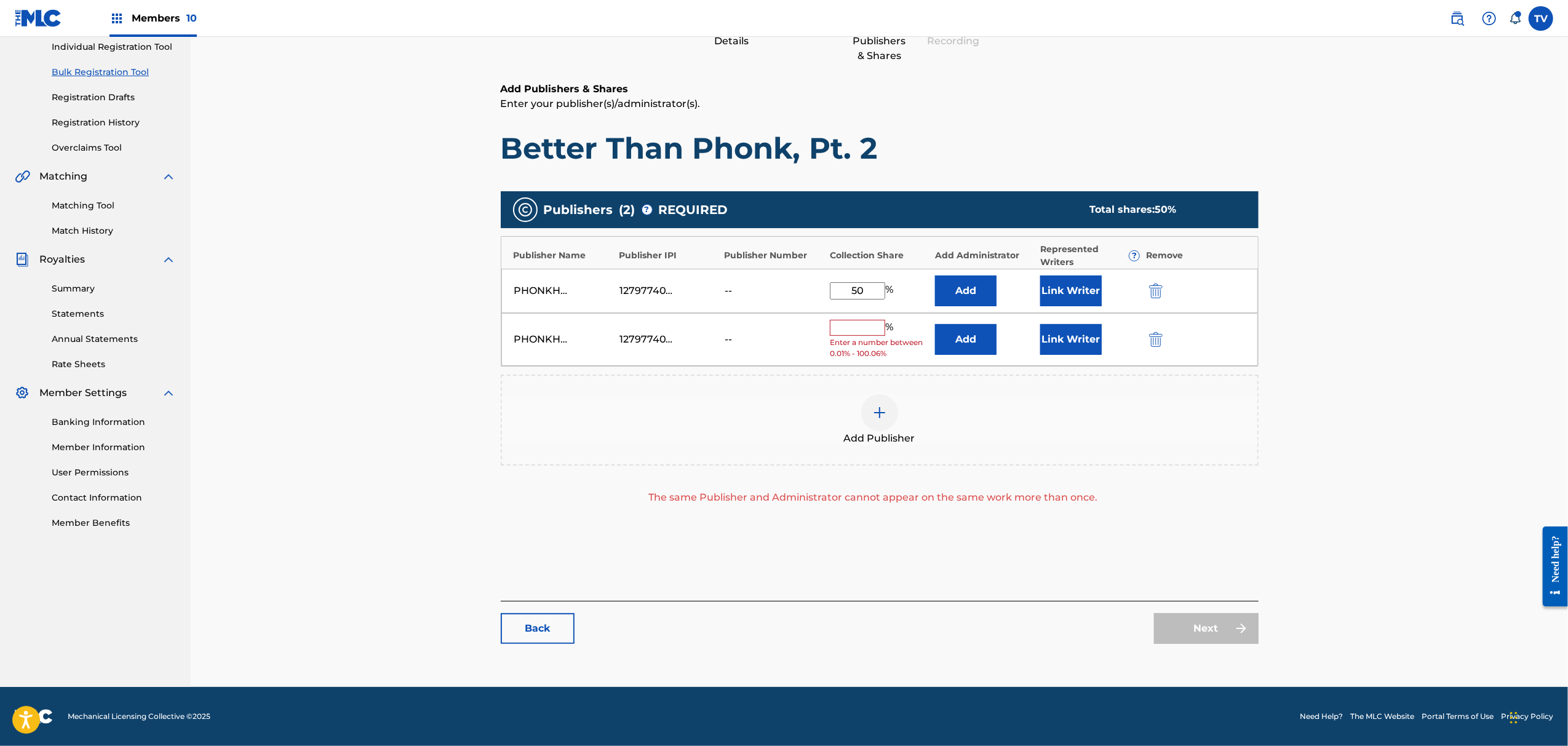
click at [1152, 338] on img "submit" at bounding box center [1156, 340] width 13 height 15
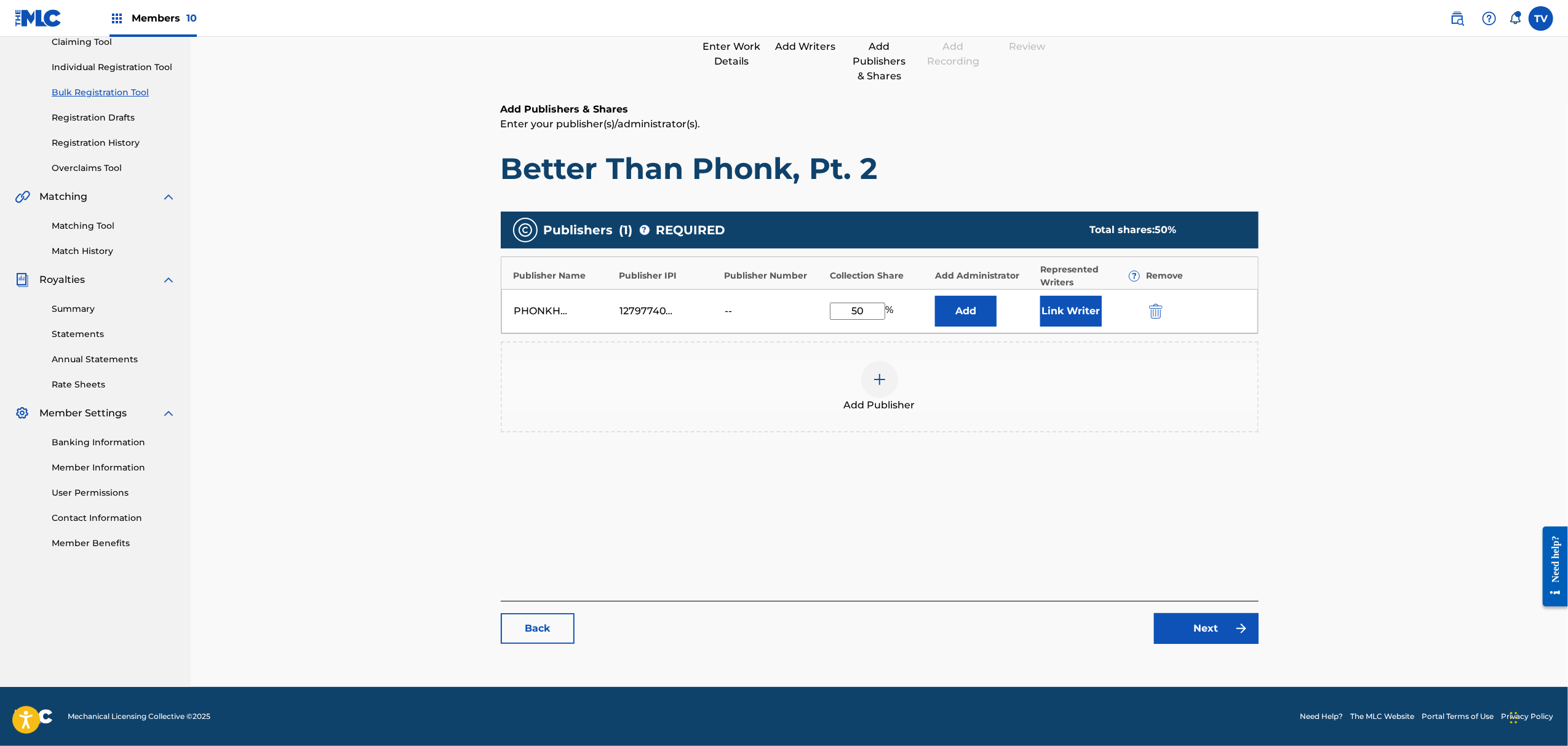
click at [1209, 633] on link "Next" at bounding box center [1207, 629] width 104 height 31
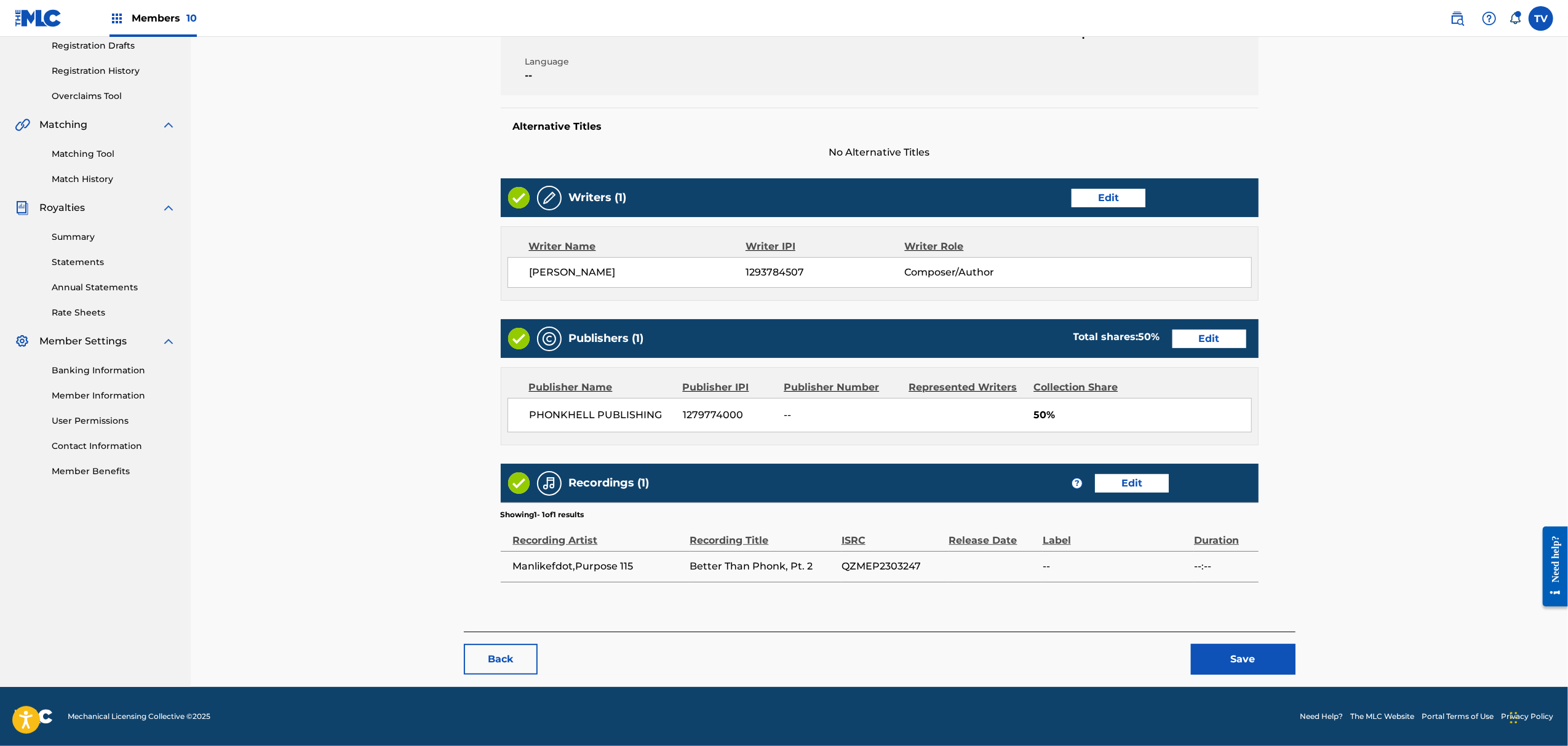
click at [1244, 669] on button "Save" at bounding box center [1243, 659] width 104 height 31
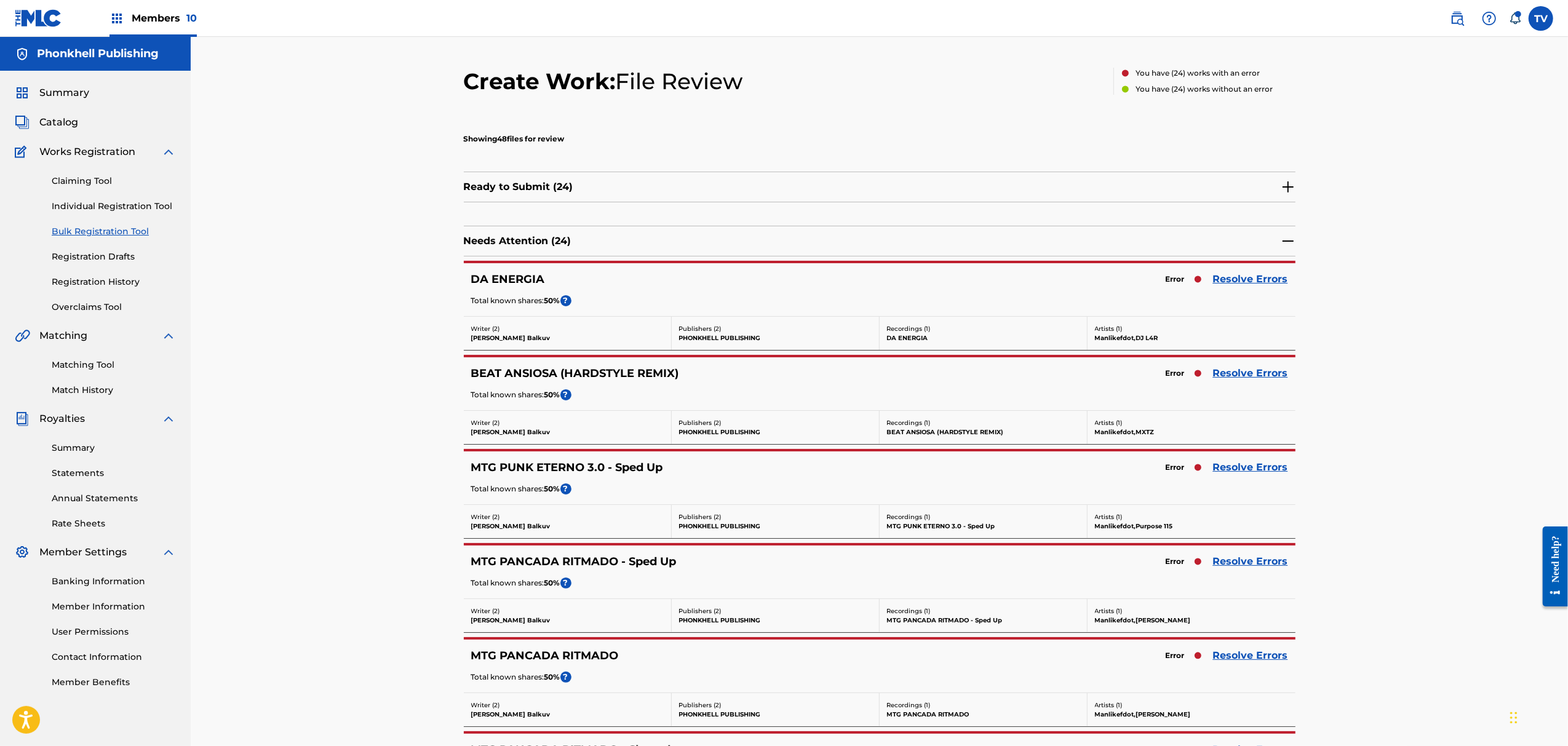
click at [1244, 655] on link "Resolve Errors" at bounding box center [1250, 656] width 75 height 15
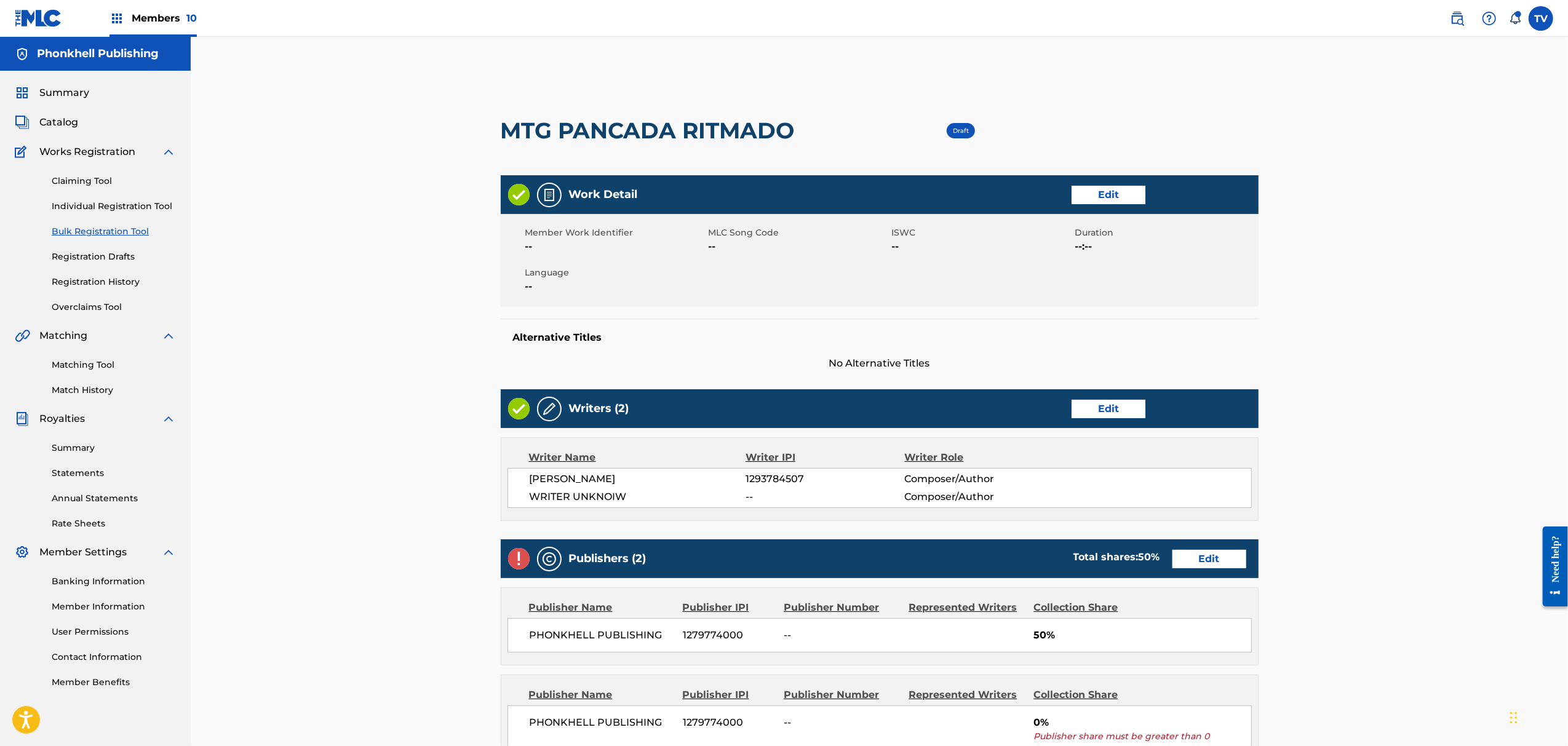
click at [1094, 411] on link "Edit" at bounding box center [1108, 409] width 74 height 18
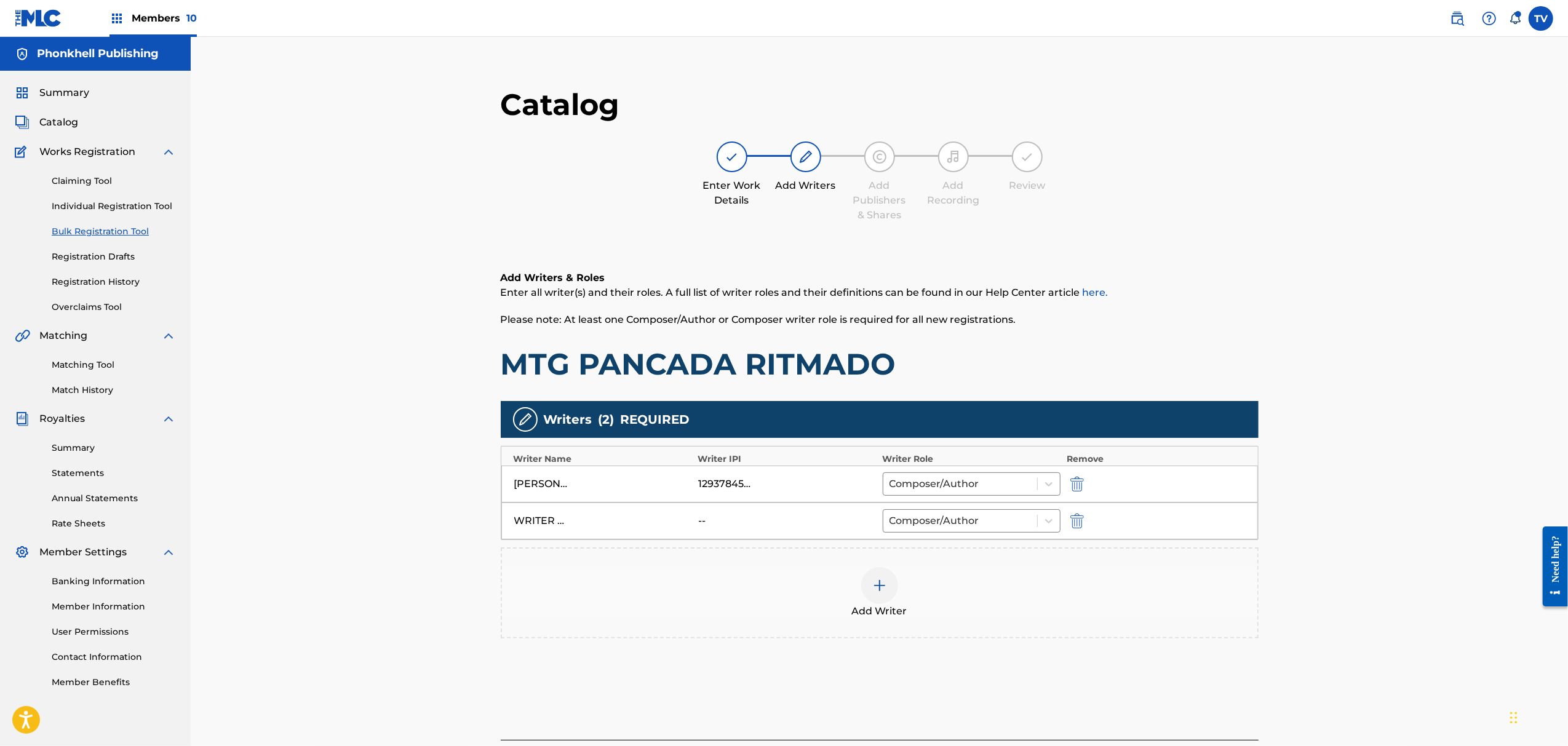
click at [1081, 522] on img "submit" at bounding box center [1077, 521] width 13 height 15
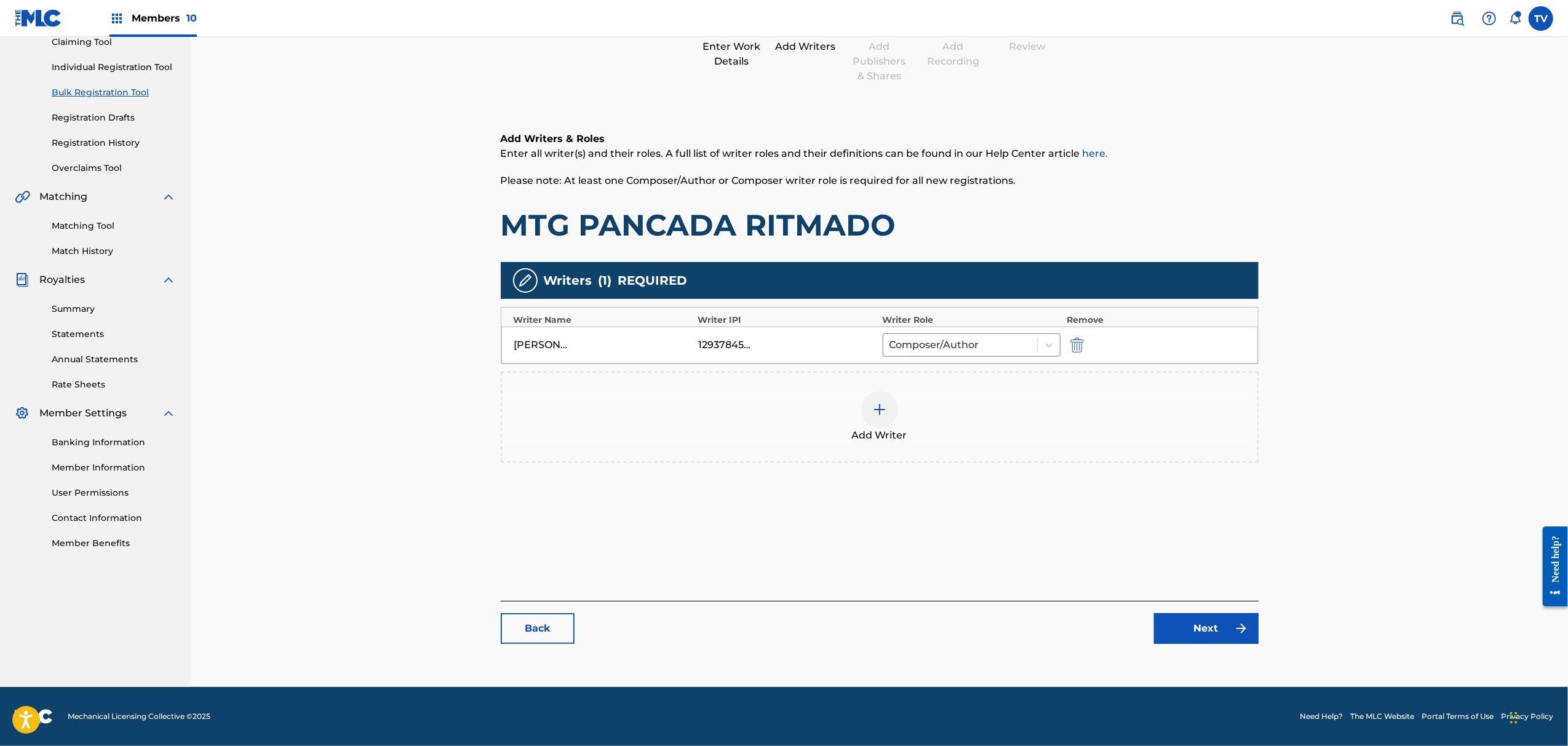
click at [1209, 621] on link "Next" at bounding box center [1207, 629] width 104 height 31
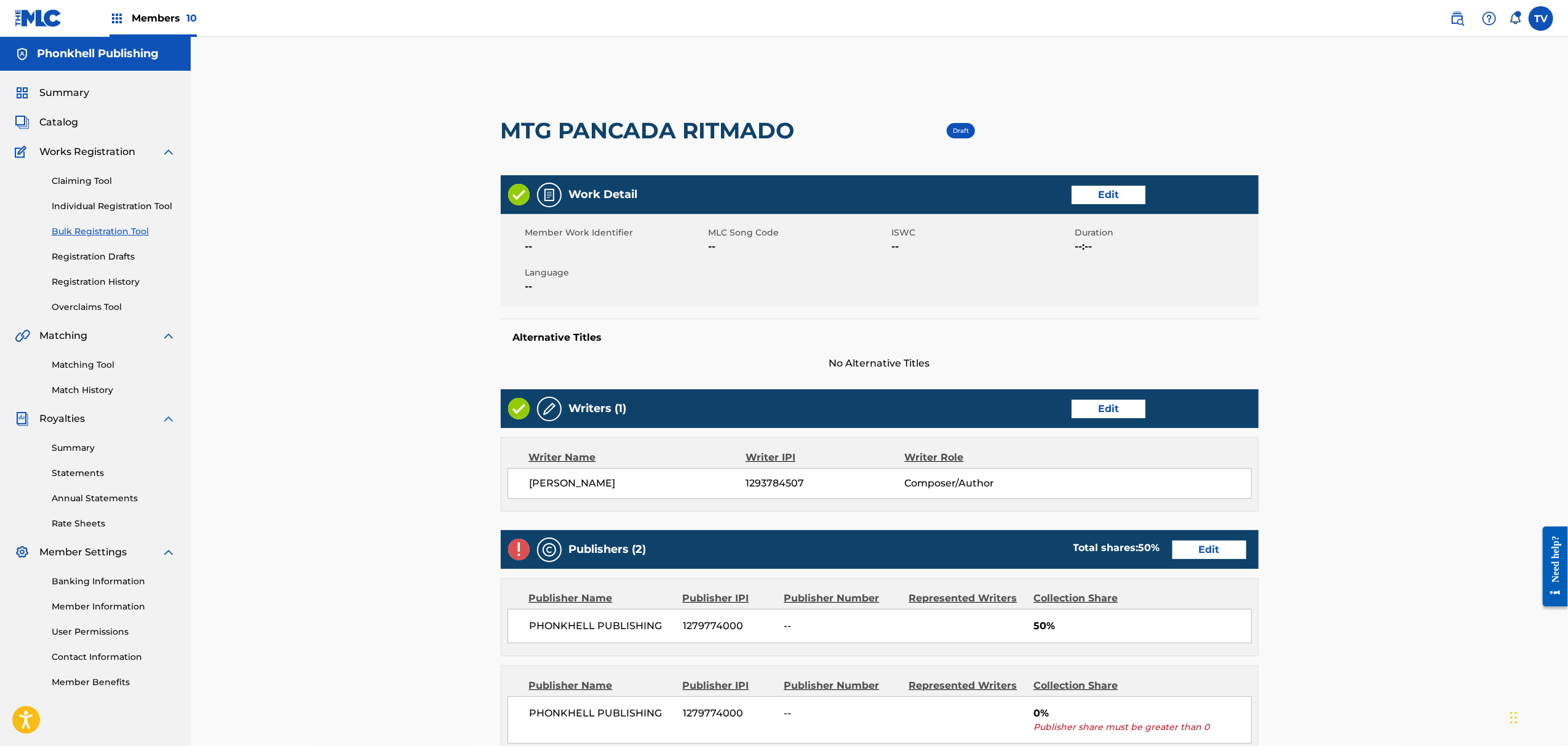
click at [1201, 550] on link "Edit" at bounding box center [1209, 550] width 74 height 18
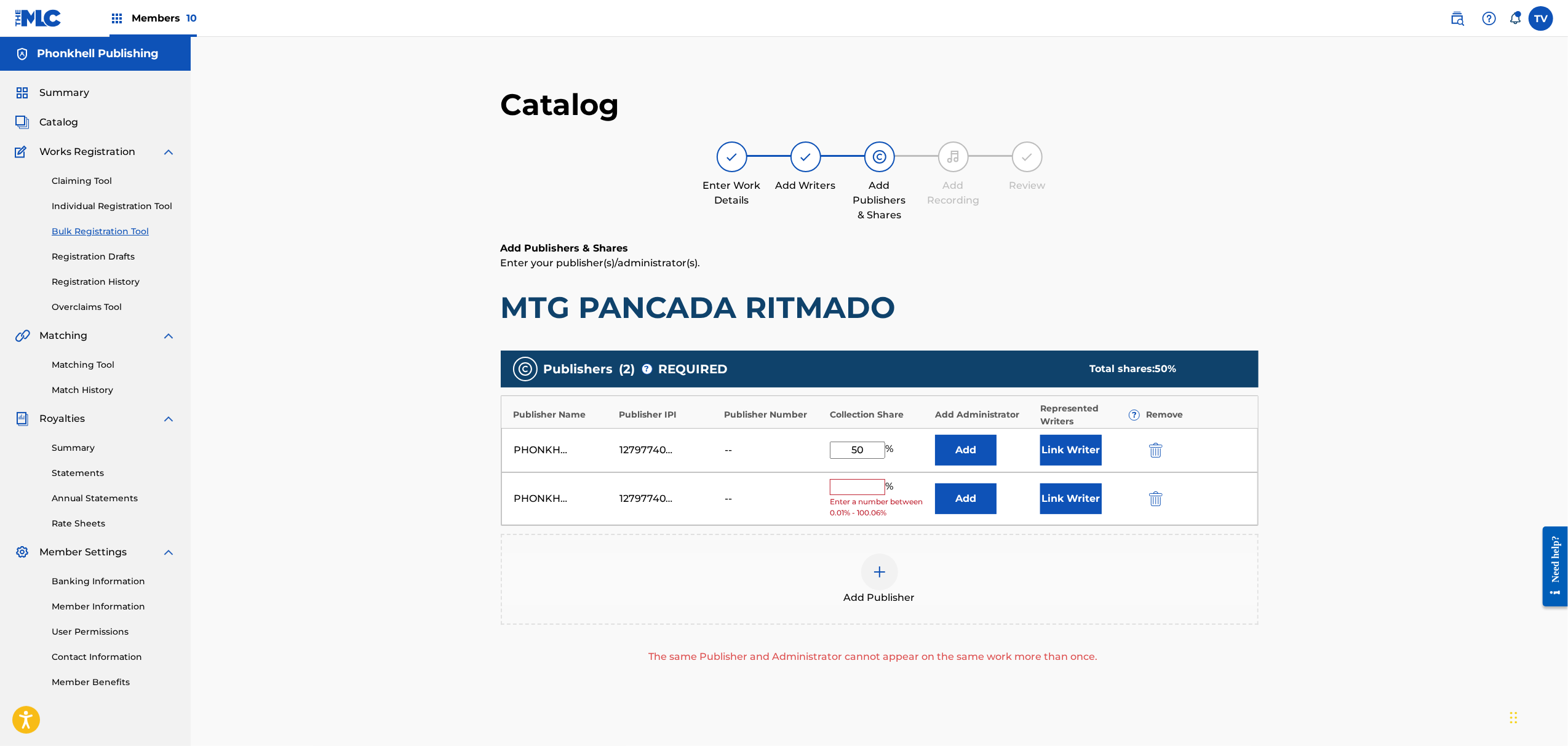
click at [1157, 506] on img "submit" at bounding box center [1156, 499] width 13 height 15
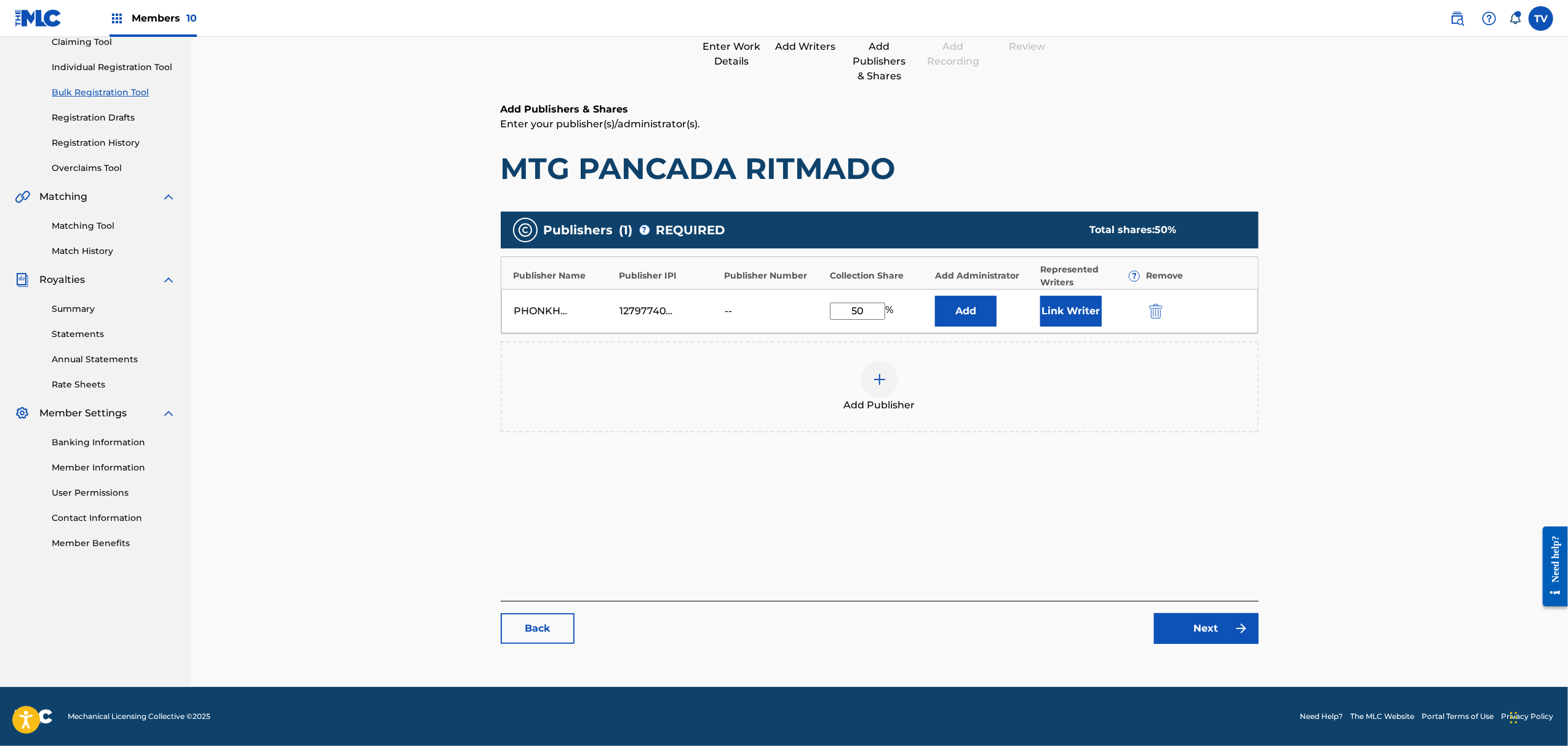
click at [1198, 638] on link "Next" at bounding box center [1207, 629] width 104 height 31
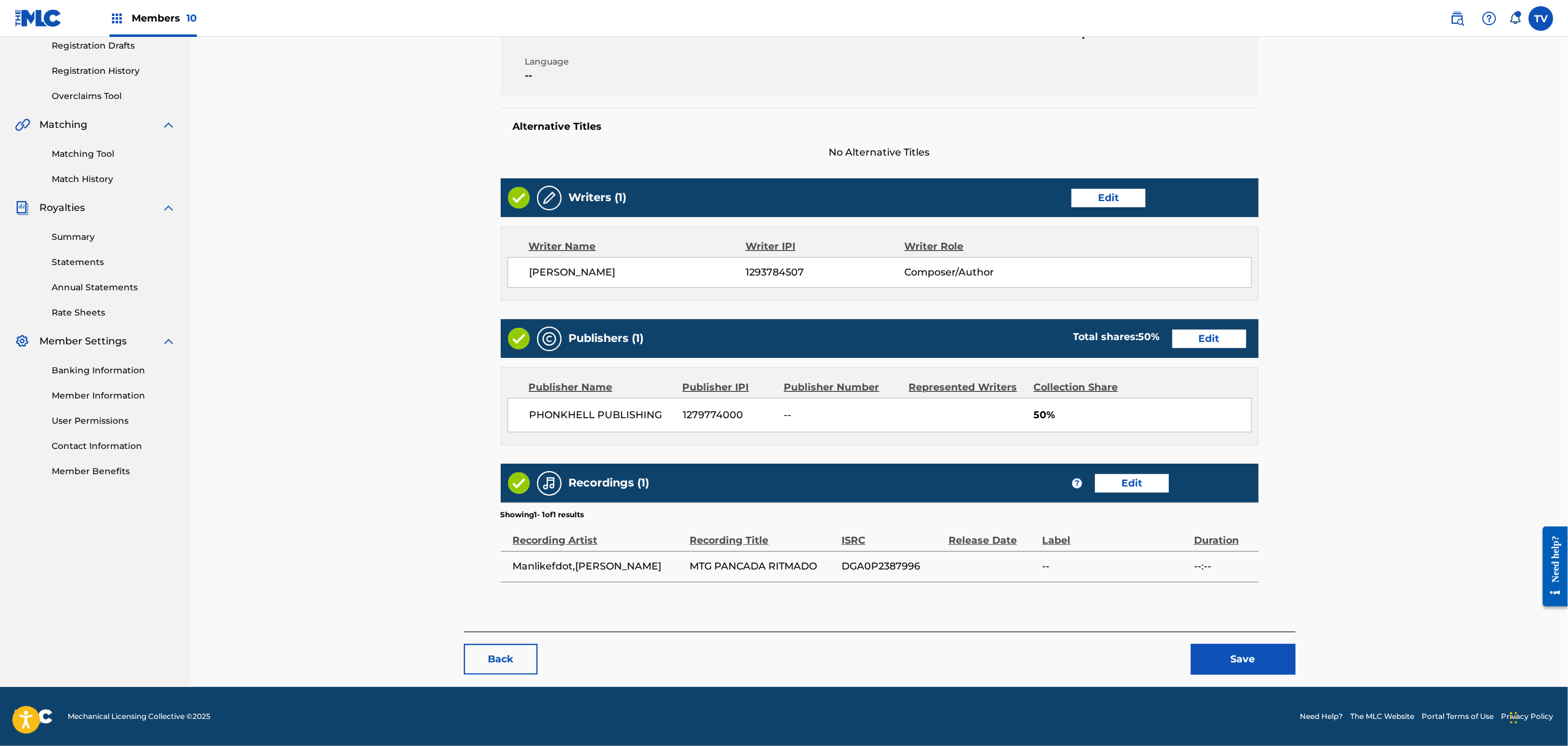
click at [1248, 661] on button "Save" at bounding box center [1243, 659] width 104 height 31
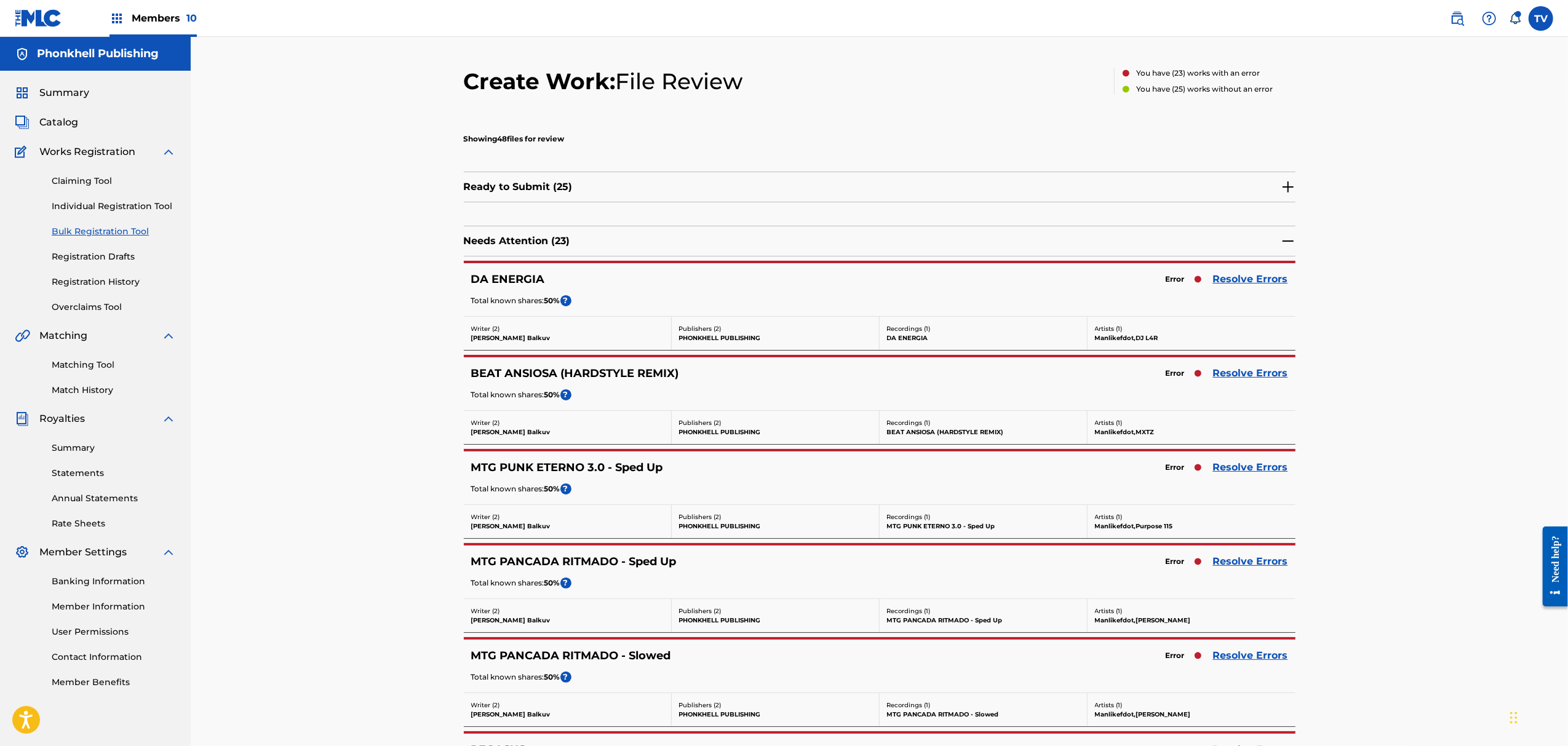
click at [1245, 468] on link "Resolve Errors" at bounding box center [1250, 467] width 75 height 15
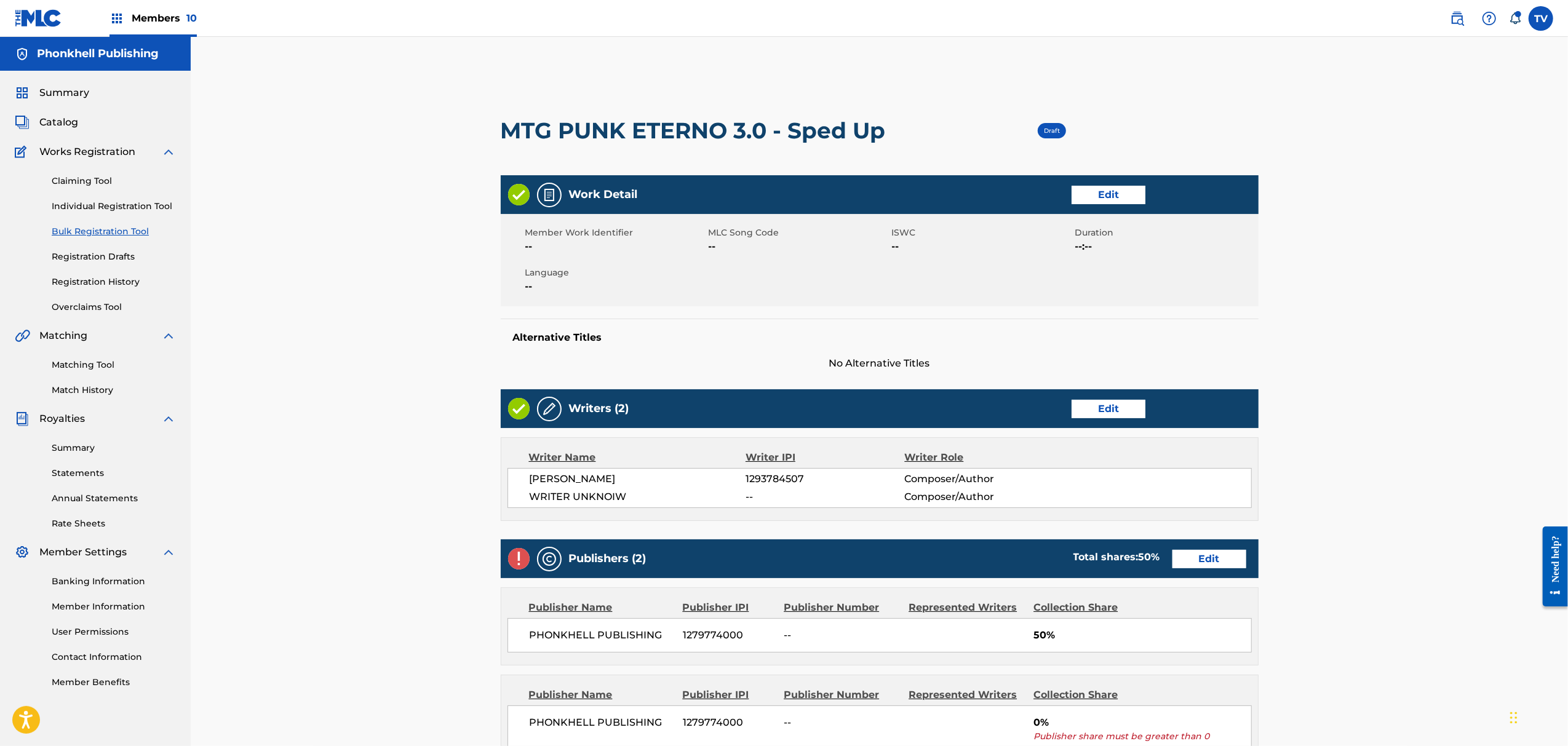
click at [1096, 417] on link "Edit" at bounding box center [1108, 409] width 74 height 18
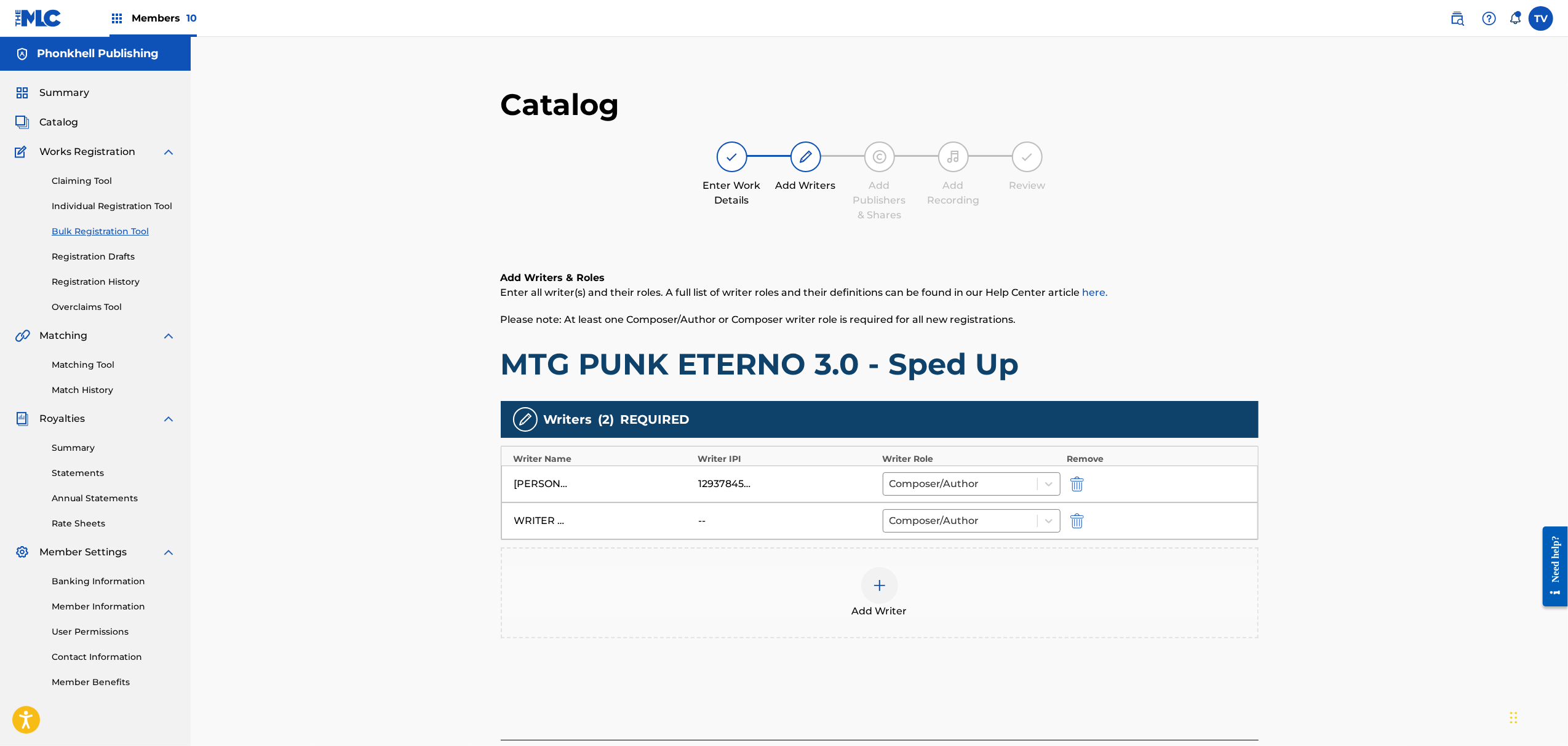
drag, startPoint x: 1079, startPoint y: 523, endPoint x: 1094, endPoint y: 537, distance: 20.5
click at [1079, 522] on img "submit" at bounding box center [1077, 521] width 13 height 15
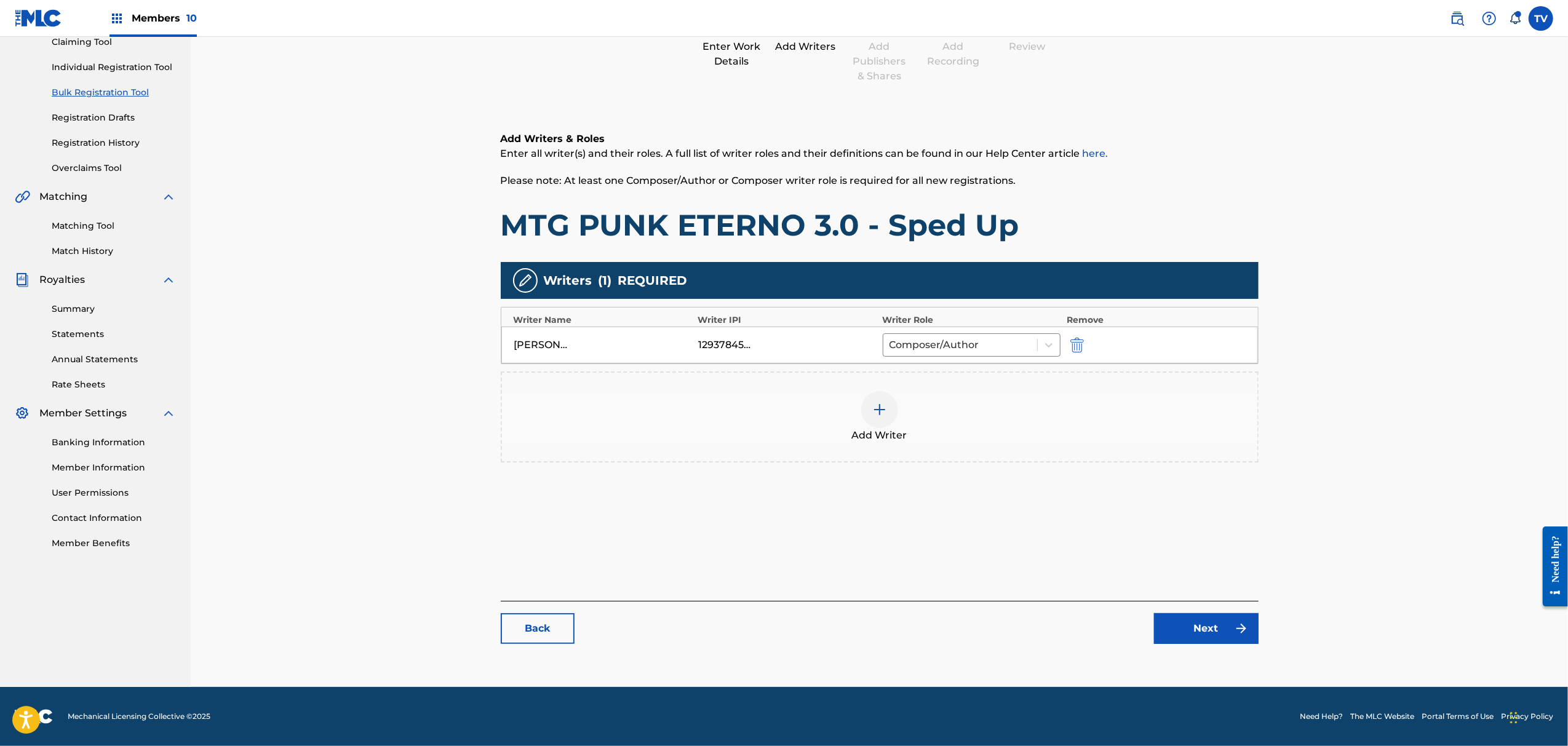
click at [1176, 611] on div "Back Next" at bounding box center [880, 622] width 758 height 43
click at [1196, 623] on link "Next" at bounding box center [1207, 629] width 104 height 31
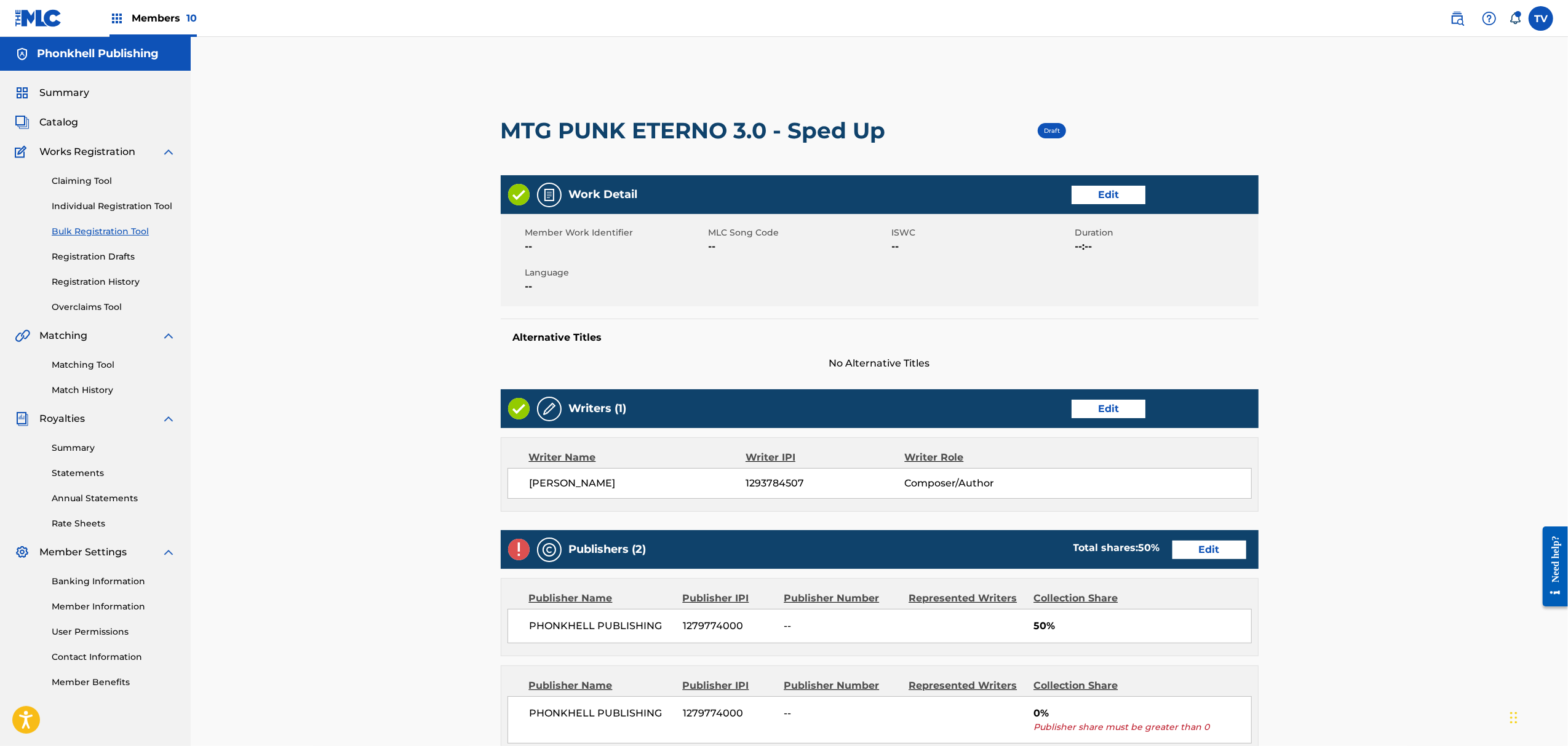
click at [1213, 547] on link "Edit" at bounding box center [1209, 550] width 74 height 18
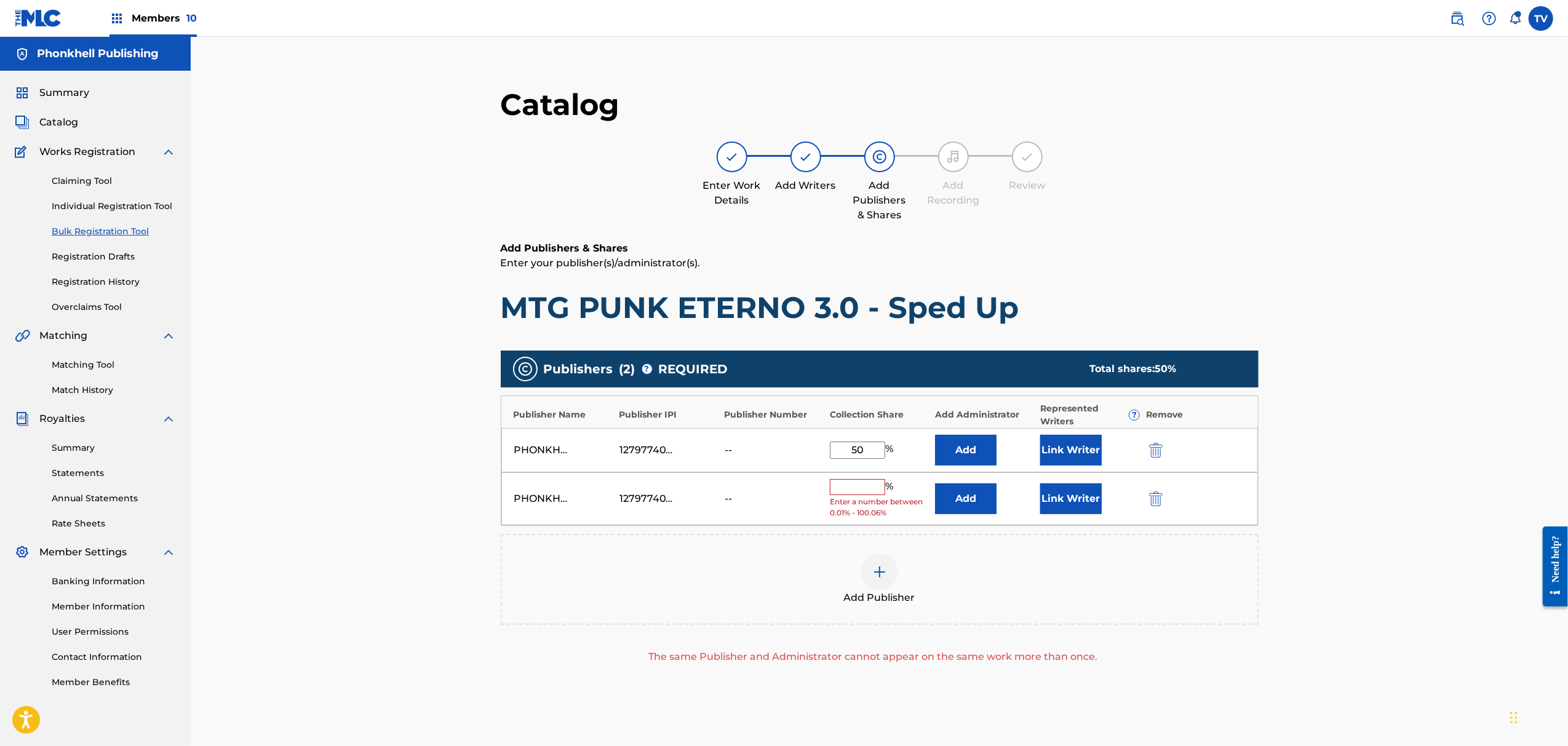
click at [1159, 491] on div "PHONKHELL PUBLISHING 1279774000 -- % Enter a number between 0.01% - 100.06% Add…" at bounding box center [880, 499] width 757 height 54
click at [1152, 496] on img "submit" at bounding box center [1156, 499] width 13 height 15
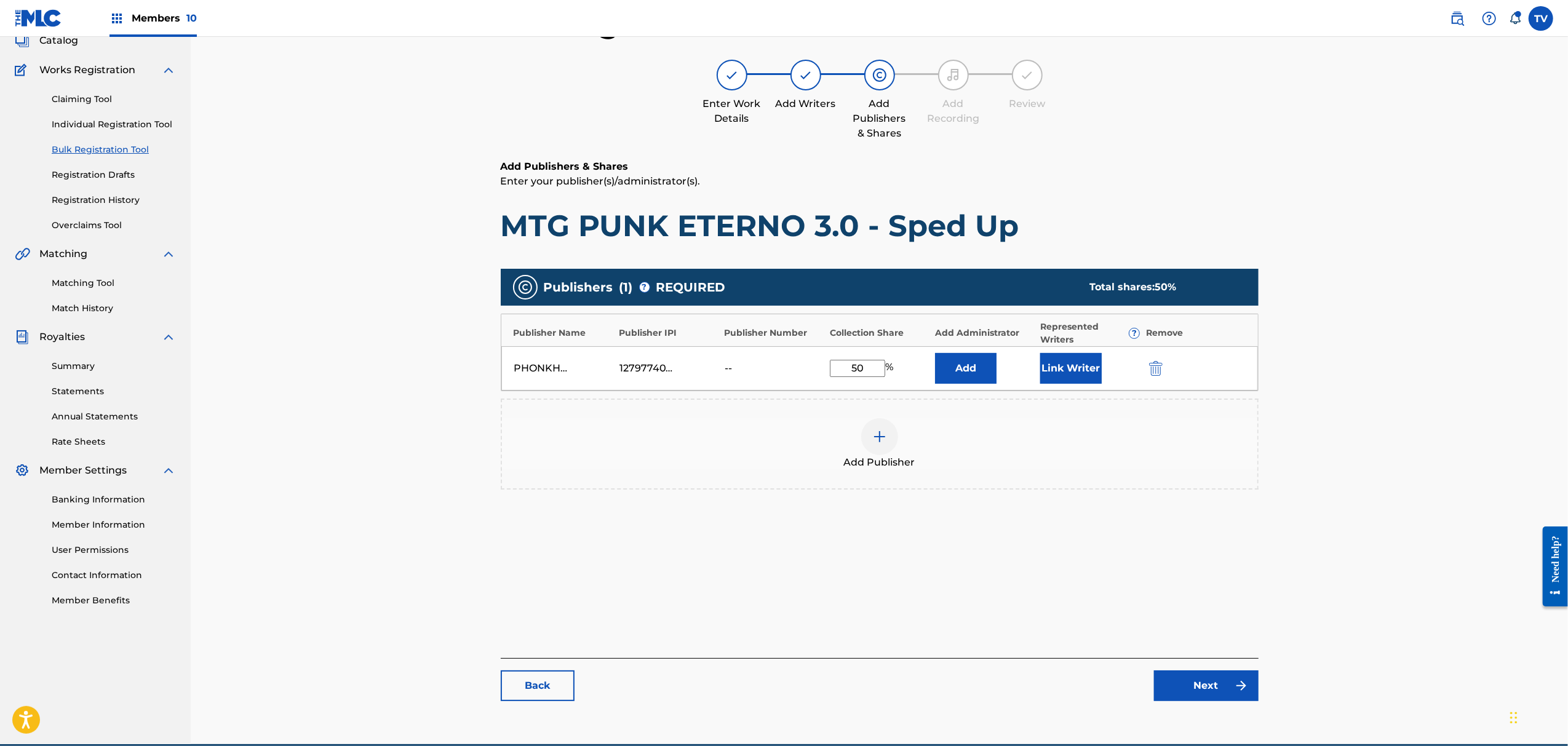
click at [1202, 654] on div "Catalog Enter Work Details Add Writers Add Publishers & Shares Add Recording Re…" at bounding box center [880, 359] width 758 height 709
click at [1221, 682] on link "Next" at bounding box center [1207, 686] width 104 height 31
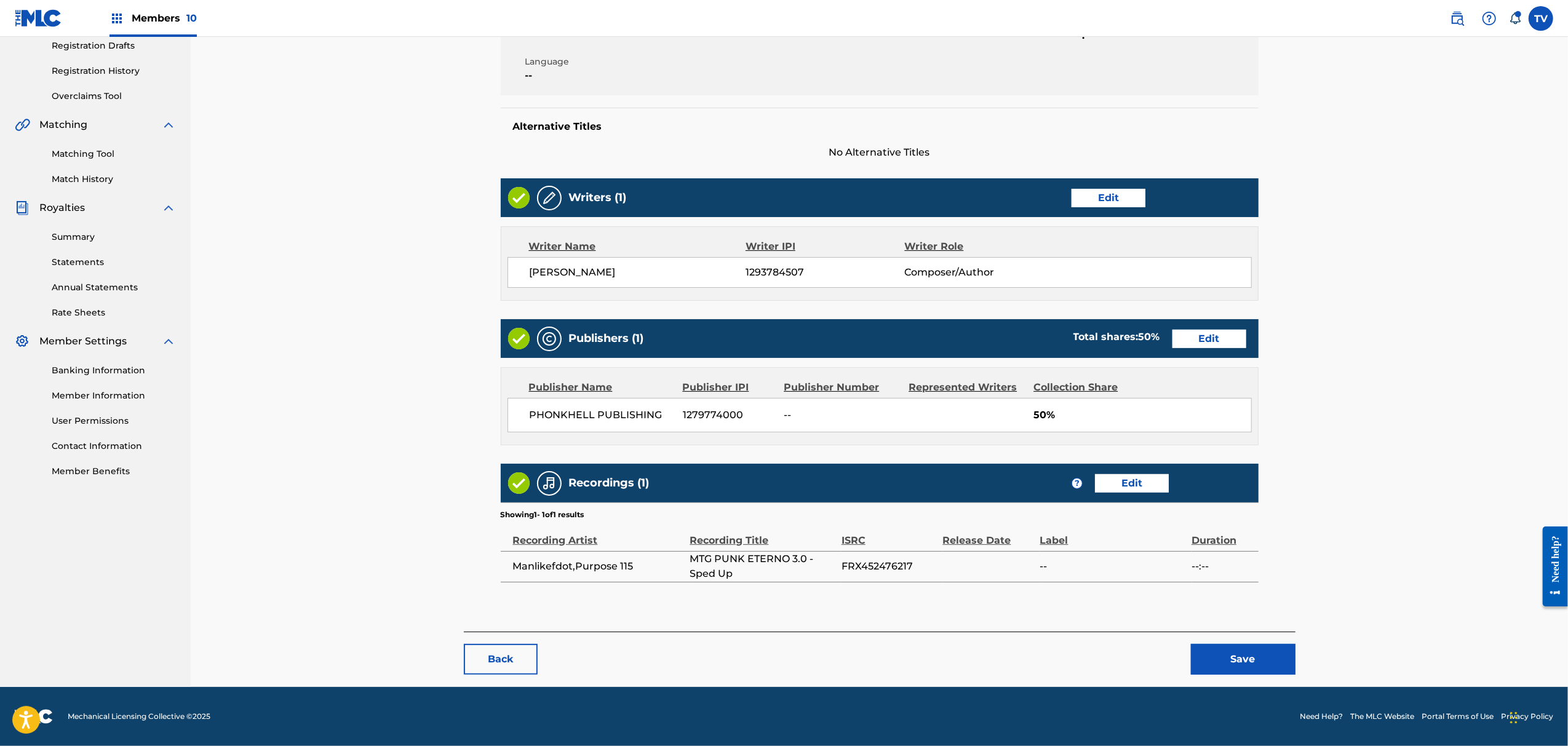
click at [1232, 677] on div "< Back MTG PUNK ETERNO 3.0 - Sped Up Draft Work Detail Edit Member Work Identif…" at bounding box center [880, 271] width 832 height 831
click at [1237, 665] on button "Save" at bounding box center [1243, 659] width 104 height 31
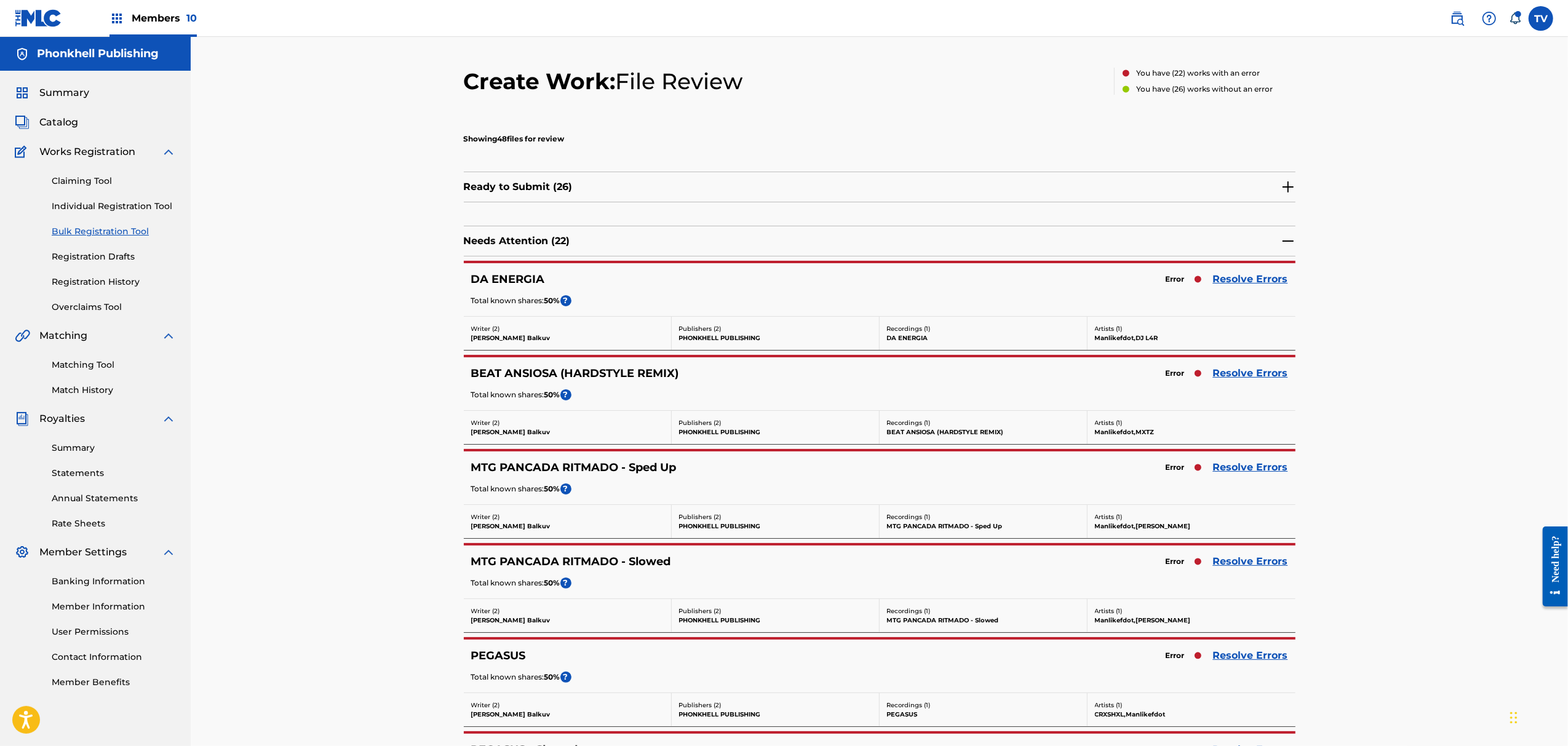
click at [1236, 464] on link "Resolve Errors" at bounding box center [1250, 467] width 75 height 15
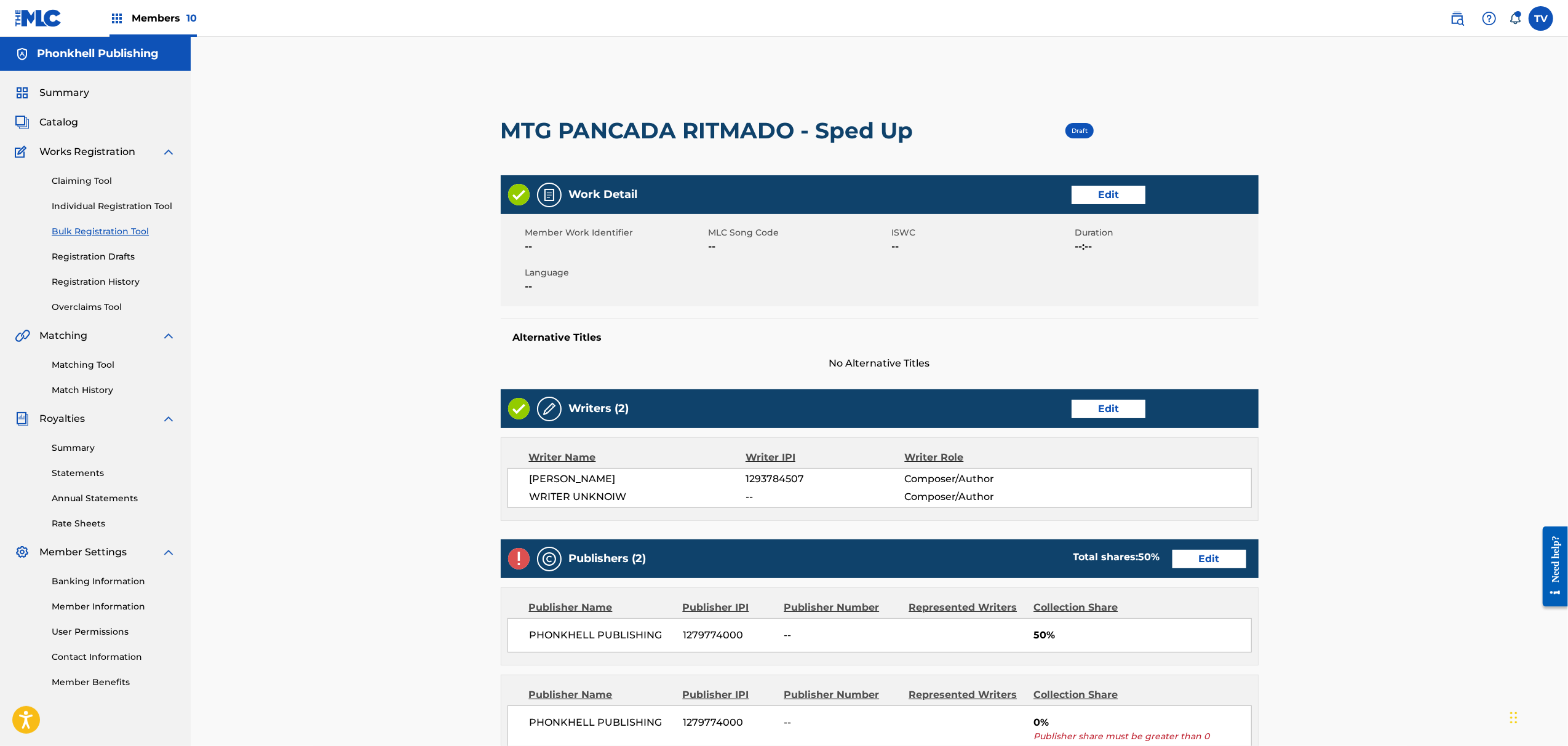
click at [1096, 416] on link "Edit" at bounding box center [1108, 409] width 74 height 18
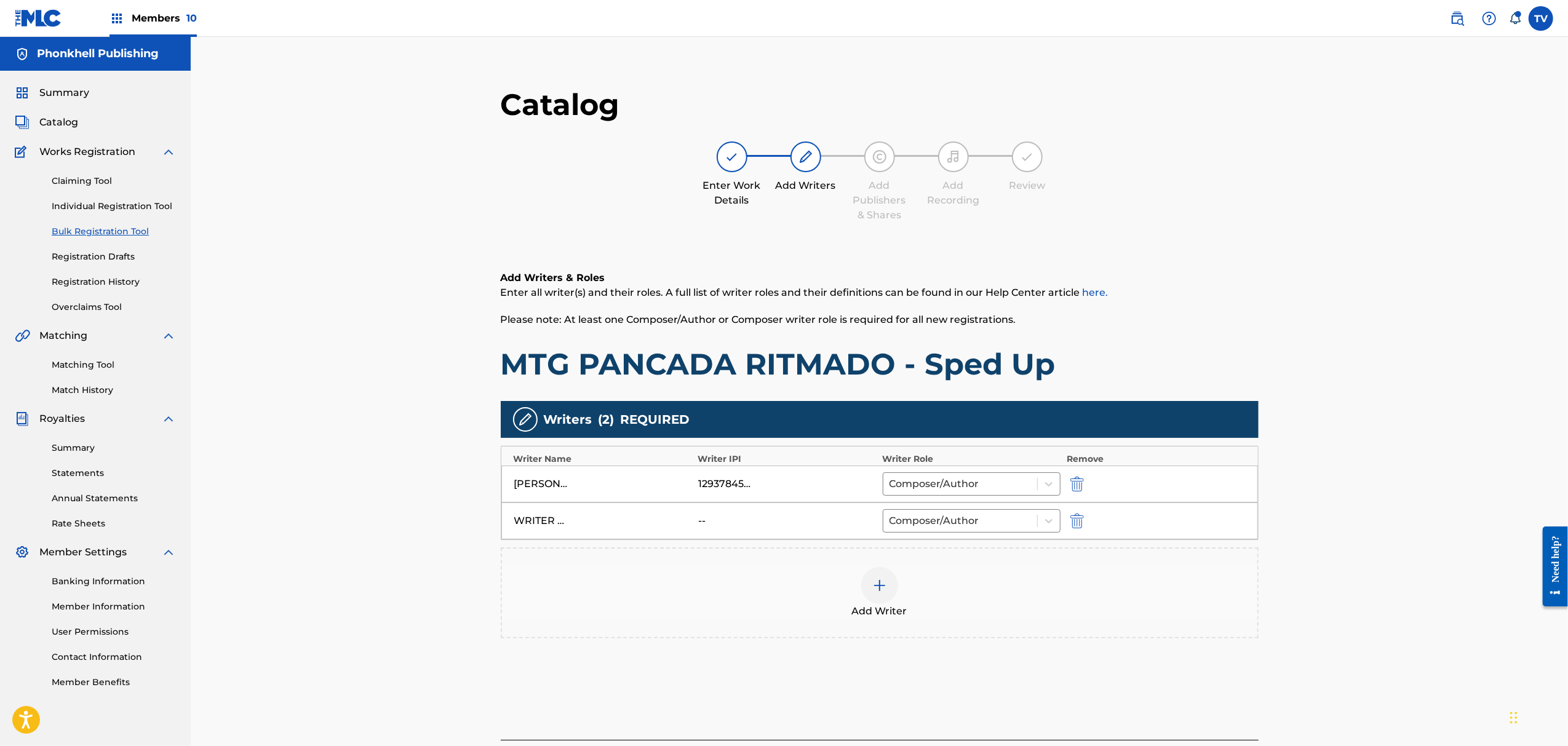
click at [1076, 528] on img "submit" at bounding box center [1077, 521] width 13 height 15
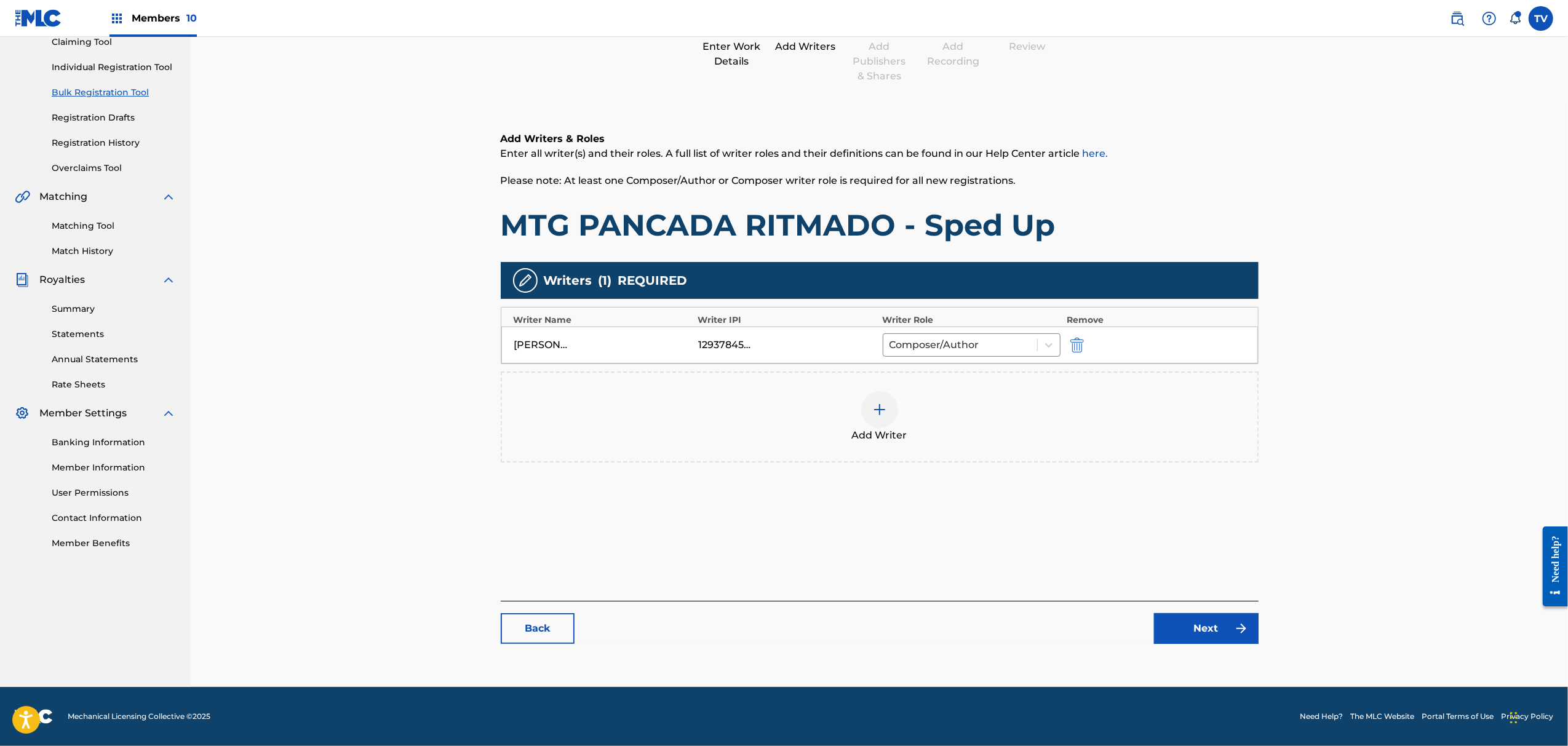
click at [1207, 633] on link "Next" at bounding box center [1207, 629] width 104 height 31
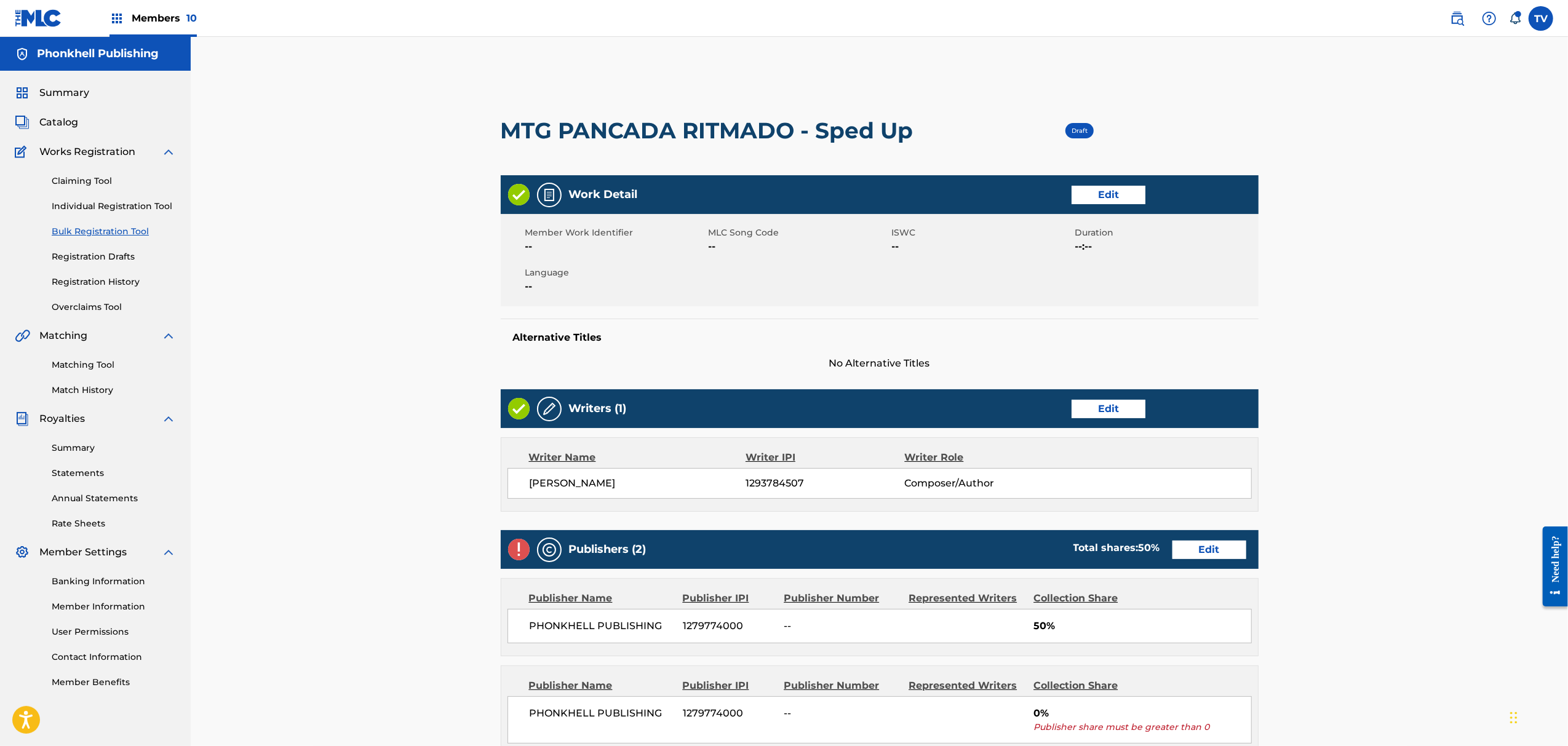
click at [1188, 559] on link "Edit" at bounding box center [1209, 550] width 74 height 18
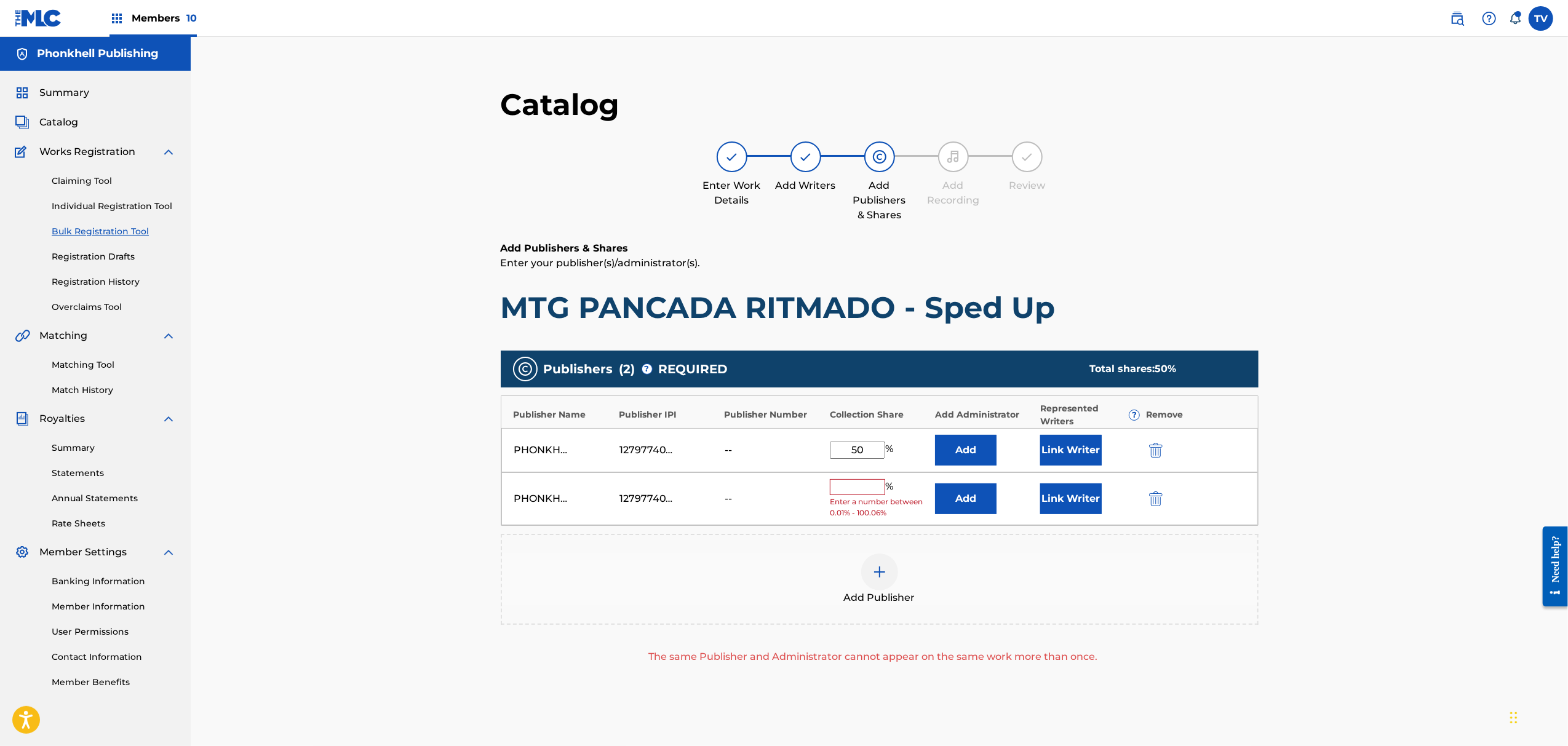
click at [1152, 497] on img "submit" at bounding box center [1156, 499] width 13 height 15
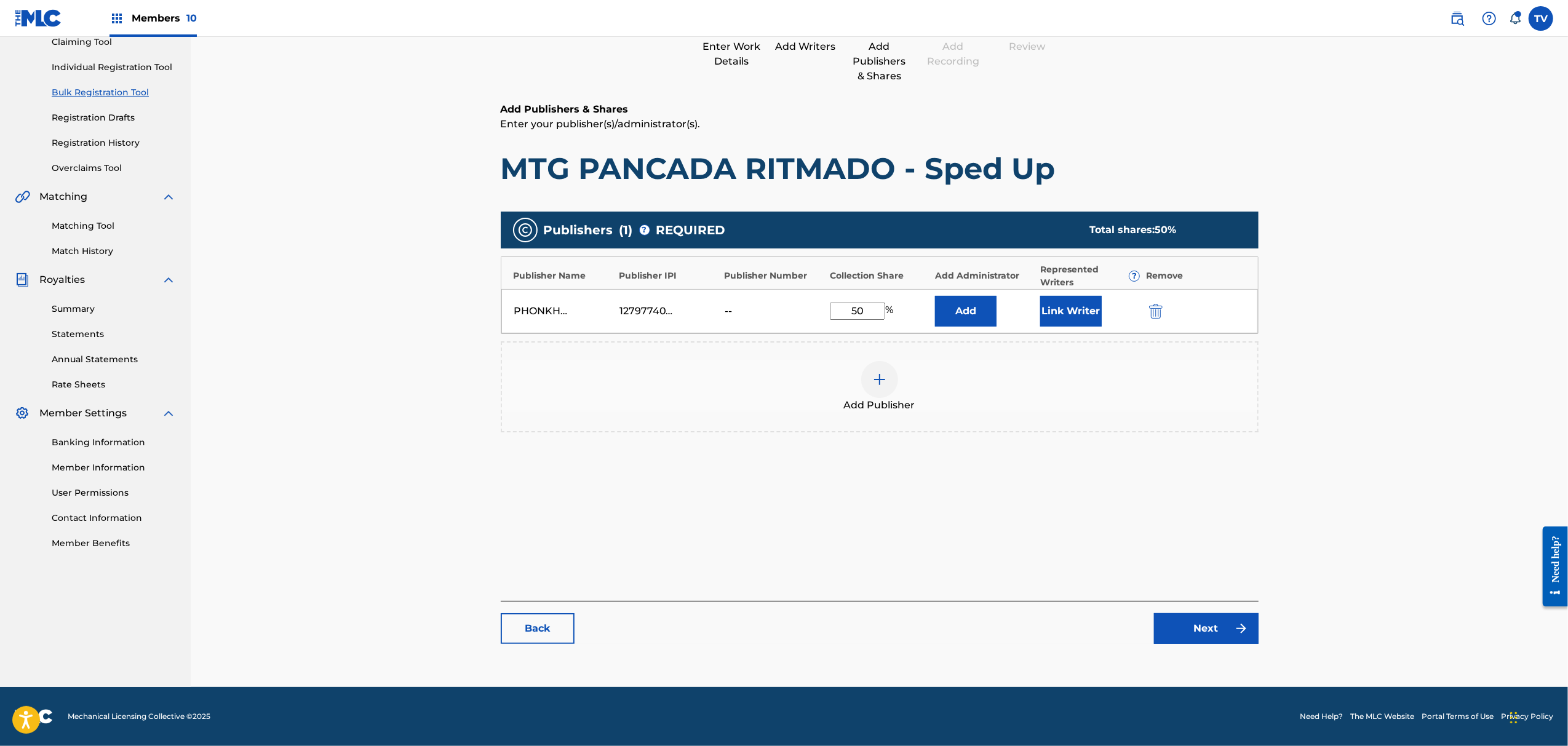
click at [1193, 633] on link "Next" at bounding box center [1207, 629] width 104 height 31
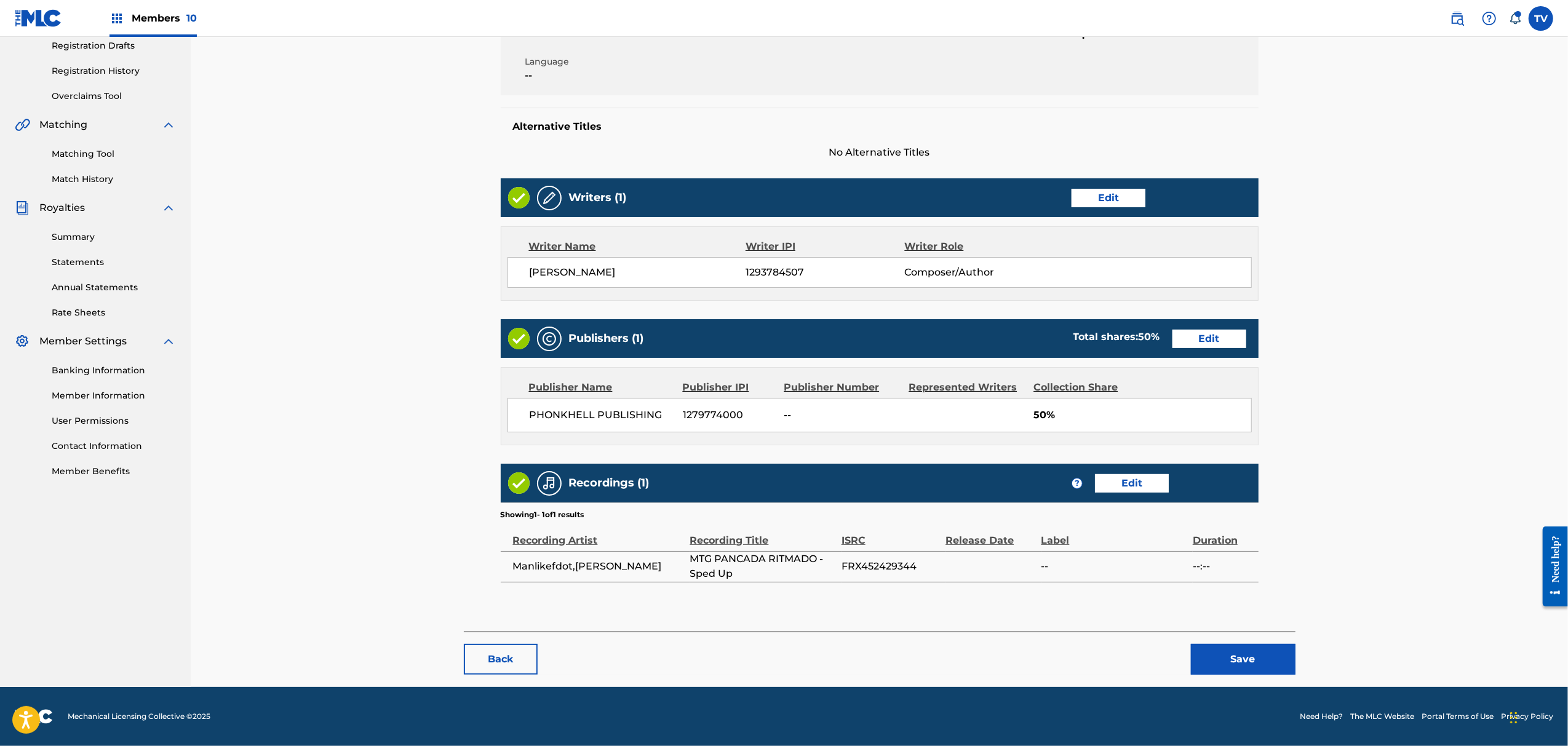
click at [1245, 654] on button "Save" at bounding box center [1243, 659] width 104 height 31
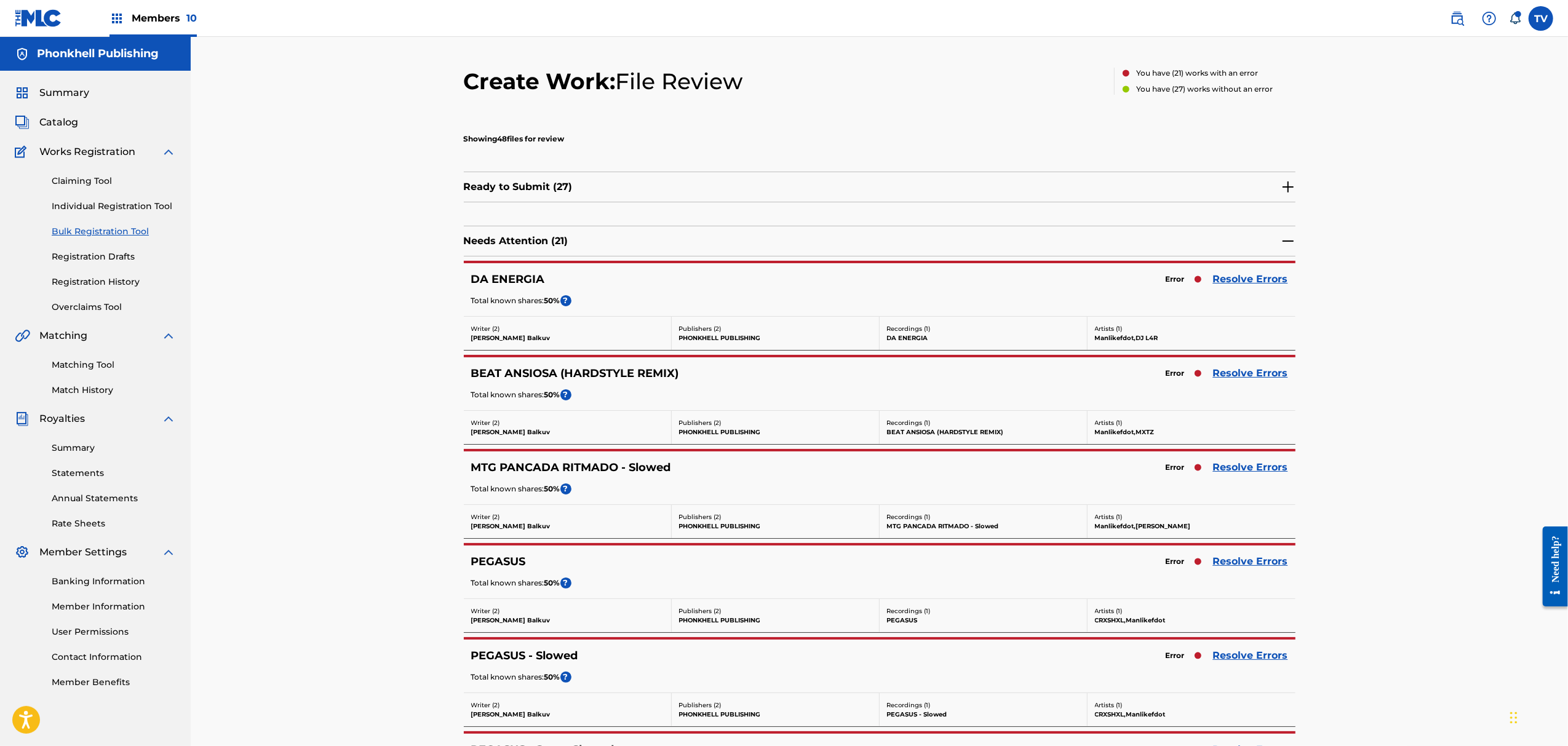
click at [1255, 468] on link "Resolve Errors" at bounding box center [1250, 467] width 75 height 15
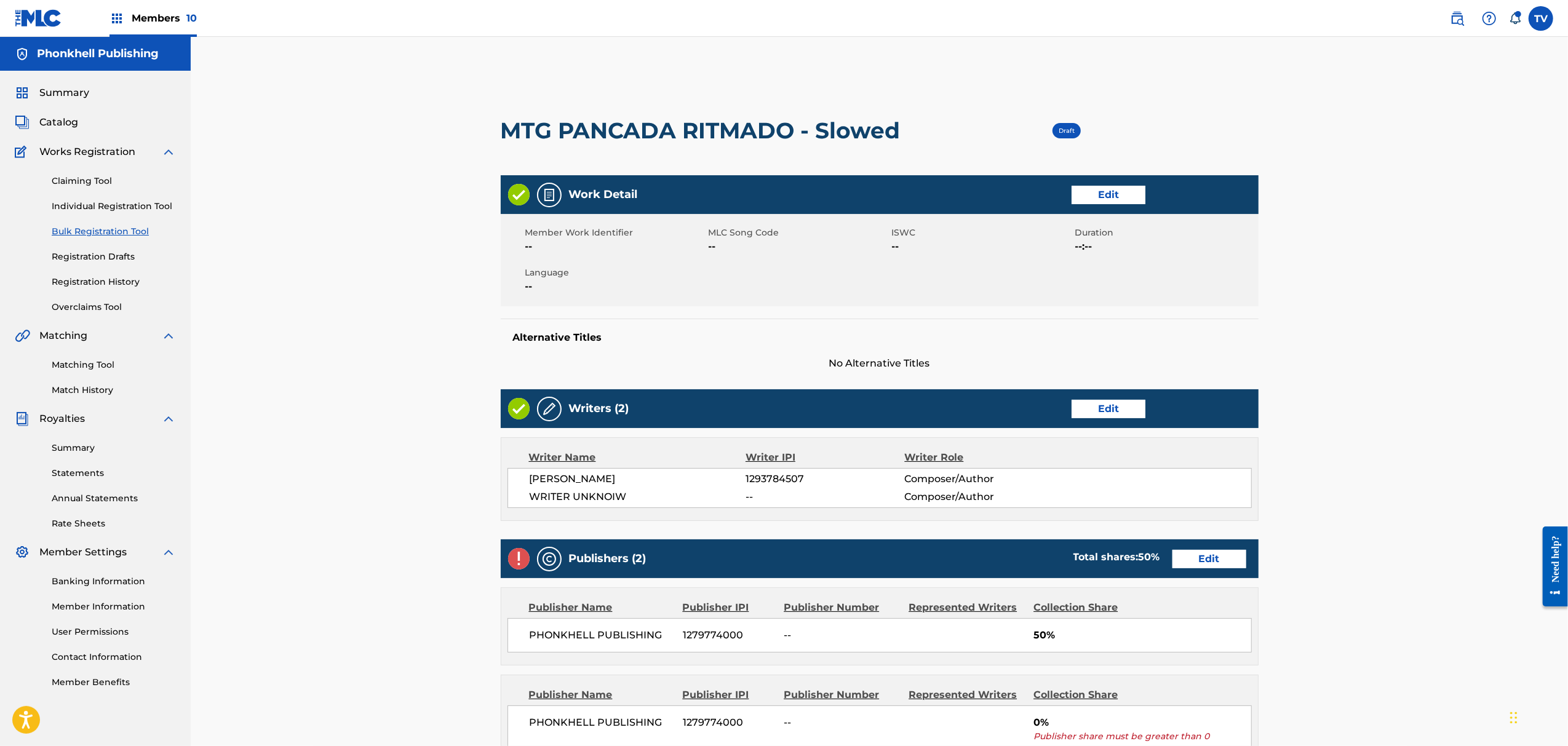
click at [1119, 405] on link "Edit" at bounding box center [1108, 409] width 74 height 18
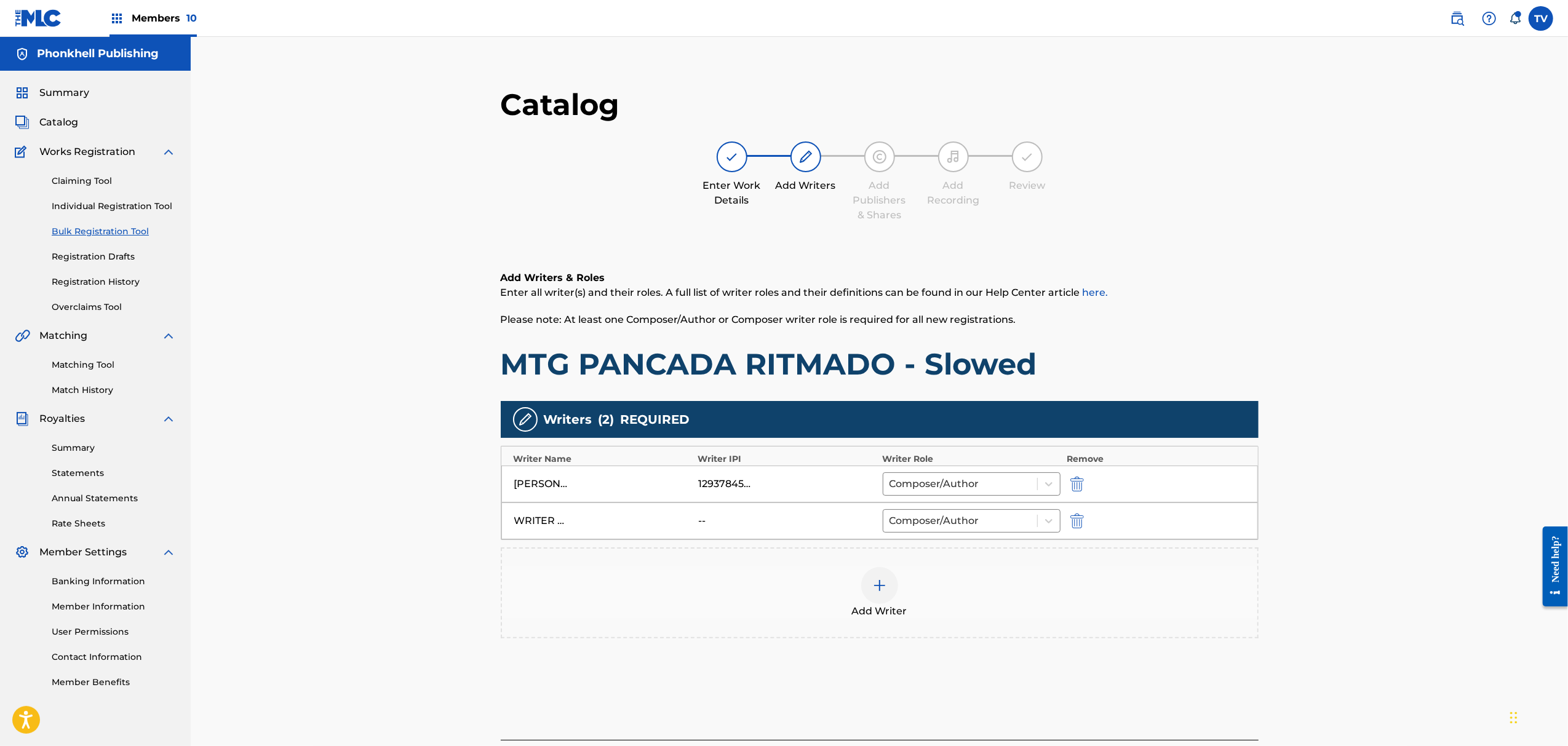
click at [1078, 524] on img "submit" at bounding box center [1077, 521] width 13 height 15
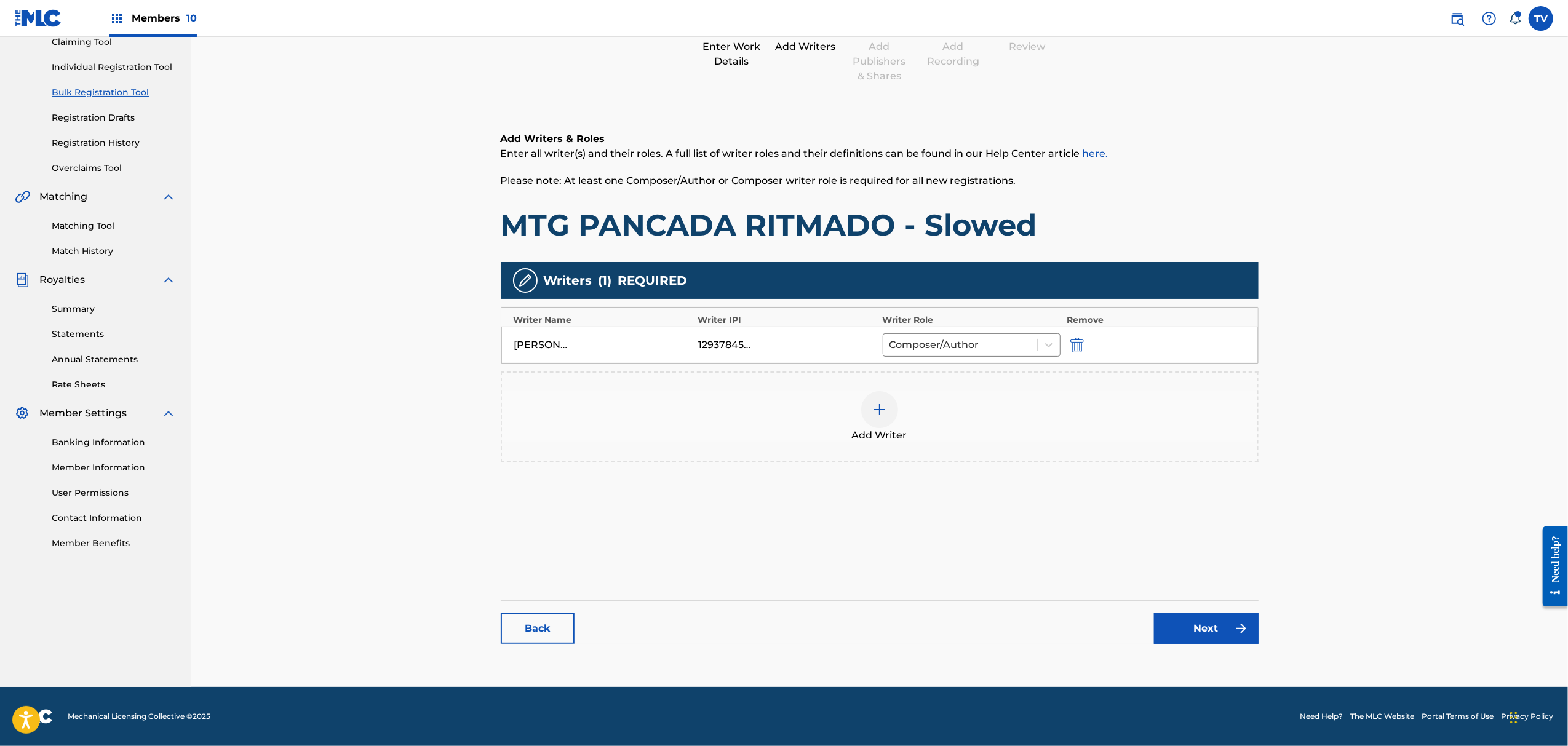
click at [1243, 628] on img at bounding box center [1241, 628] width 15 height 15
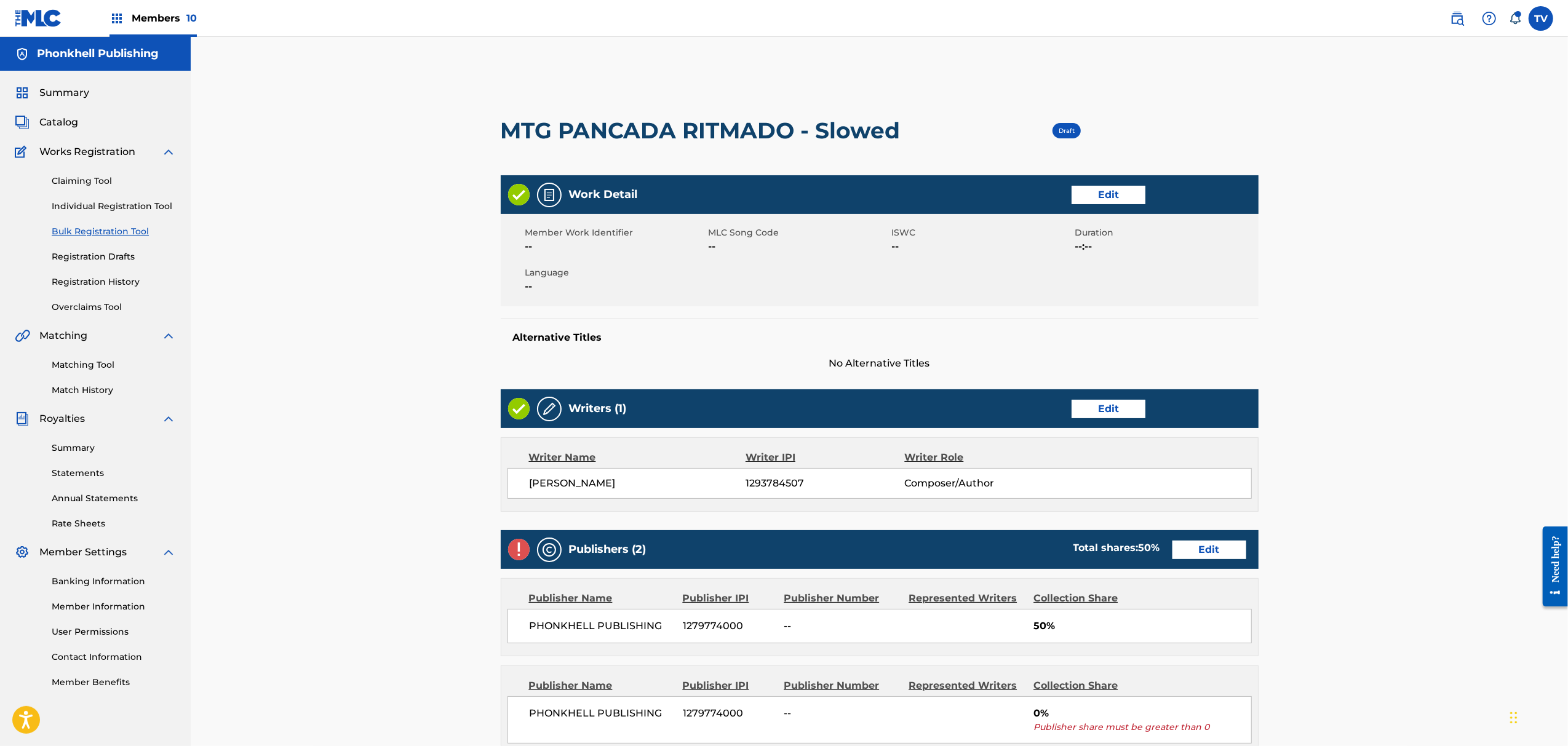
click at [1214, 554] on link "Edit" at bounding box center [1209, 550] width 74 height 18
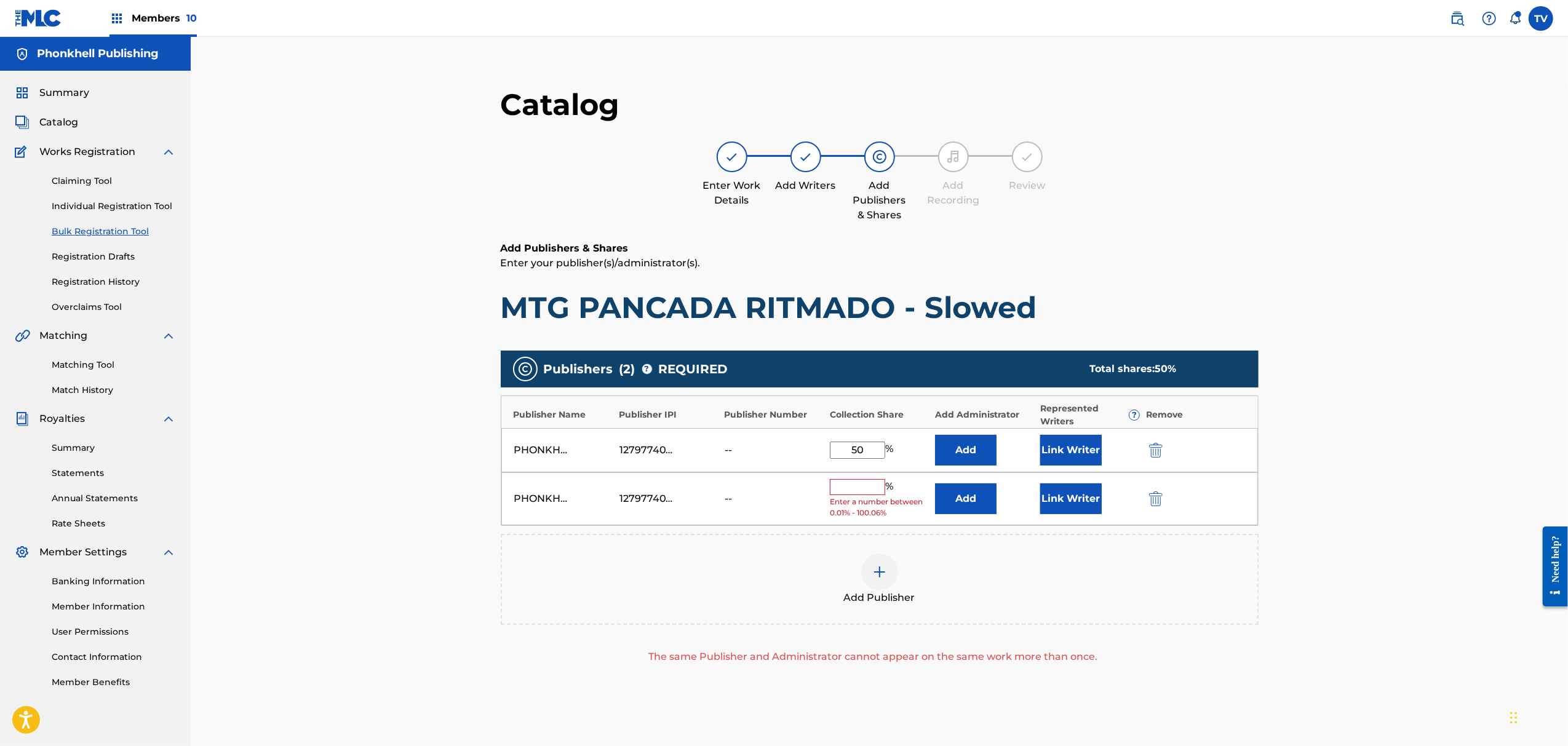
drag, startPoint x: 1148, startPoint y: 504, endPoint x: 1167, endPoint y: 523, distance: 26.9
click at [1150, 503] on button "submit" at bounding box center [1155, 499] width 18 height 14
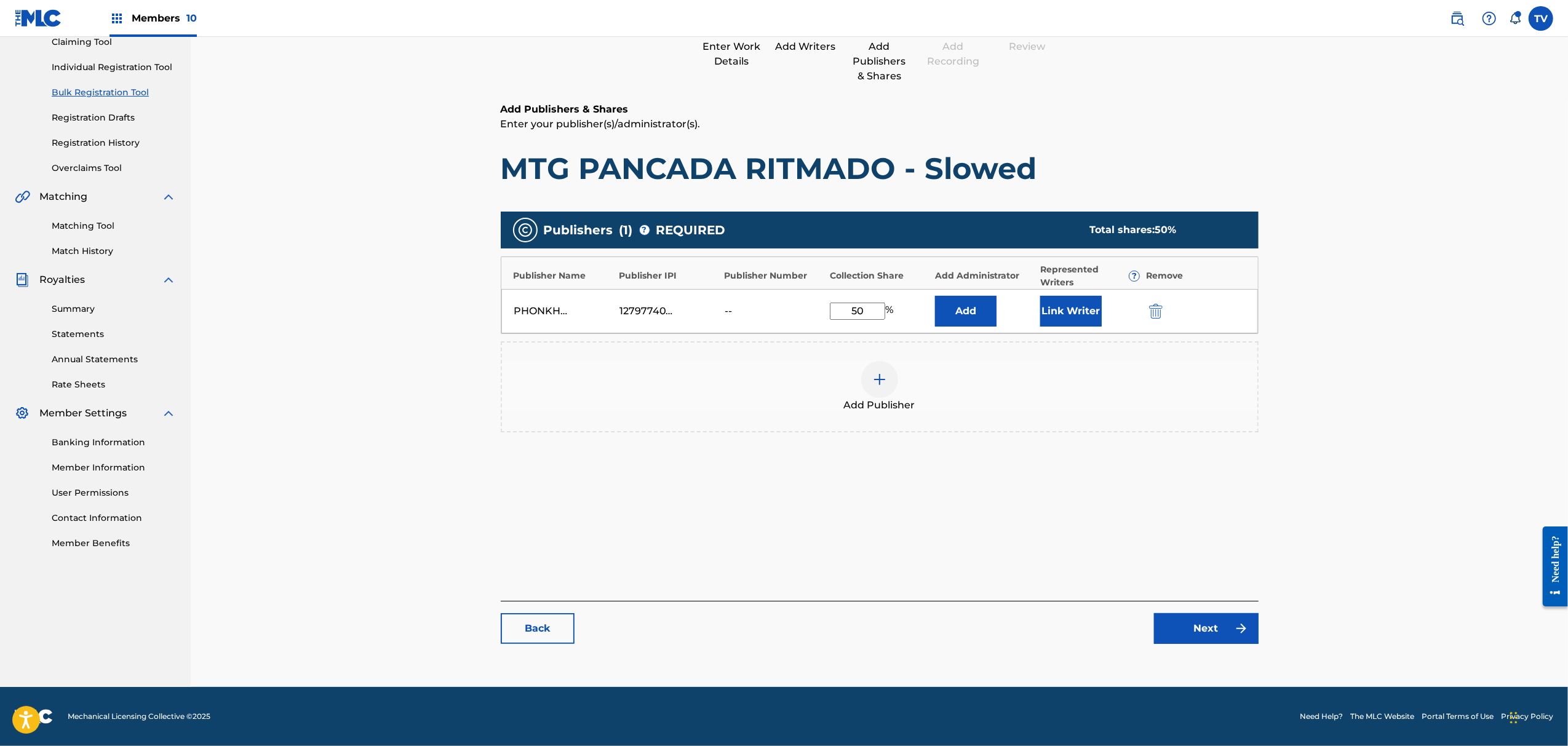
click at [1207, 615] on link "Next" at bounding box center [1207, 629] width 104 height 31
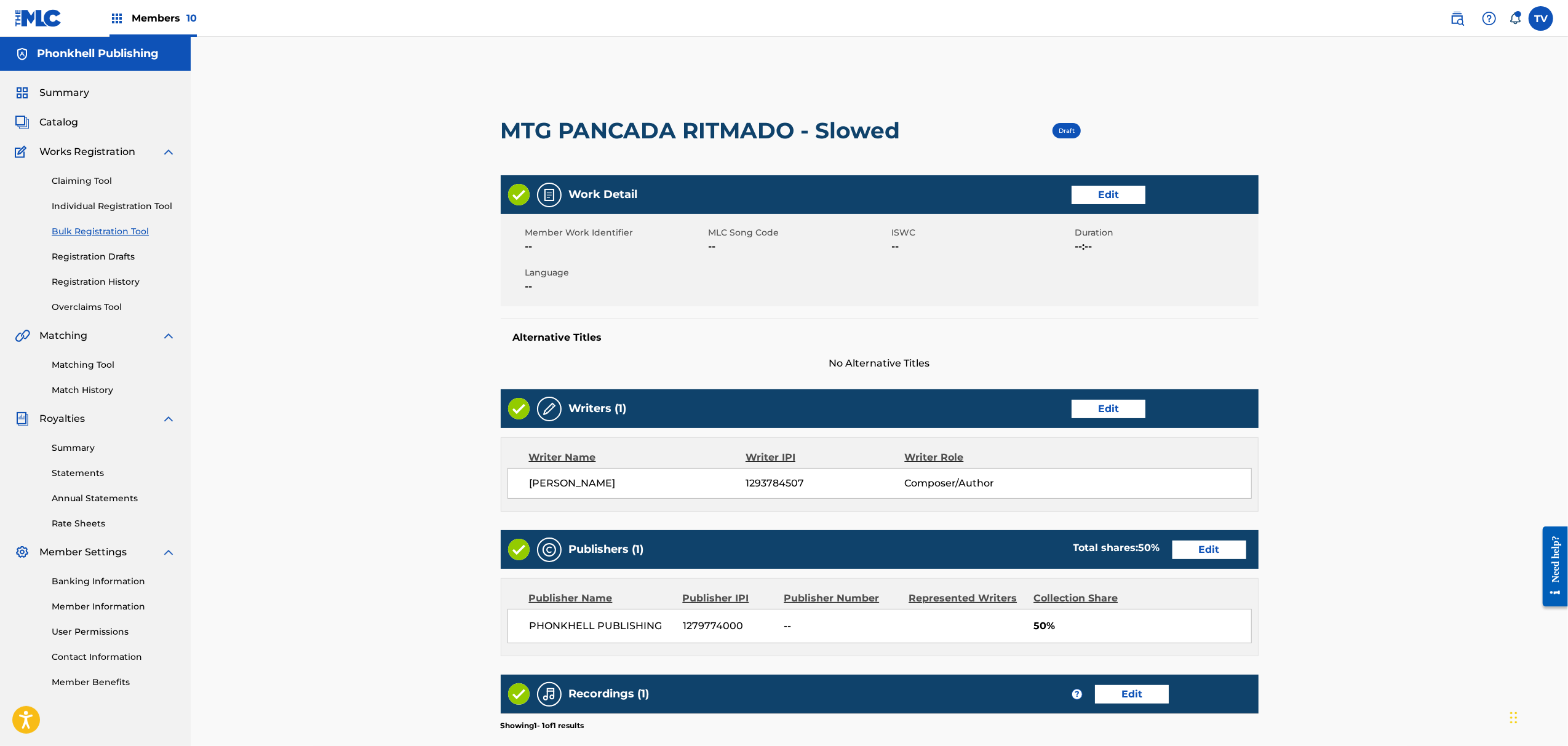
click at [1214, 628] on span "50%" at bounding box center [1142, 626] width 218 height 15
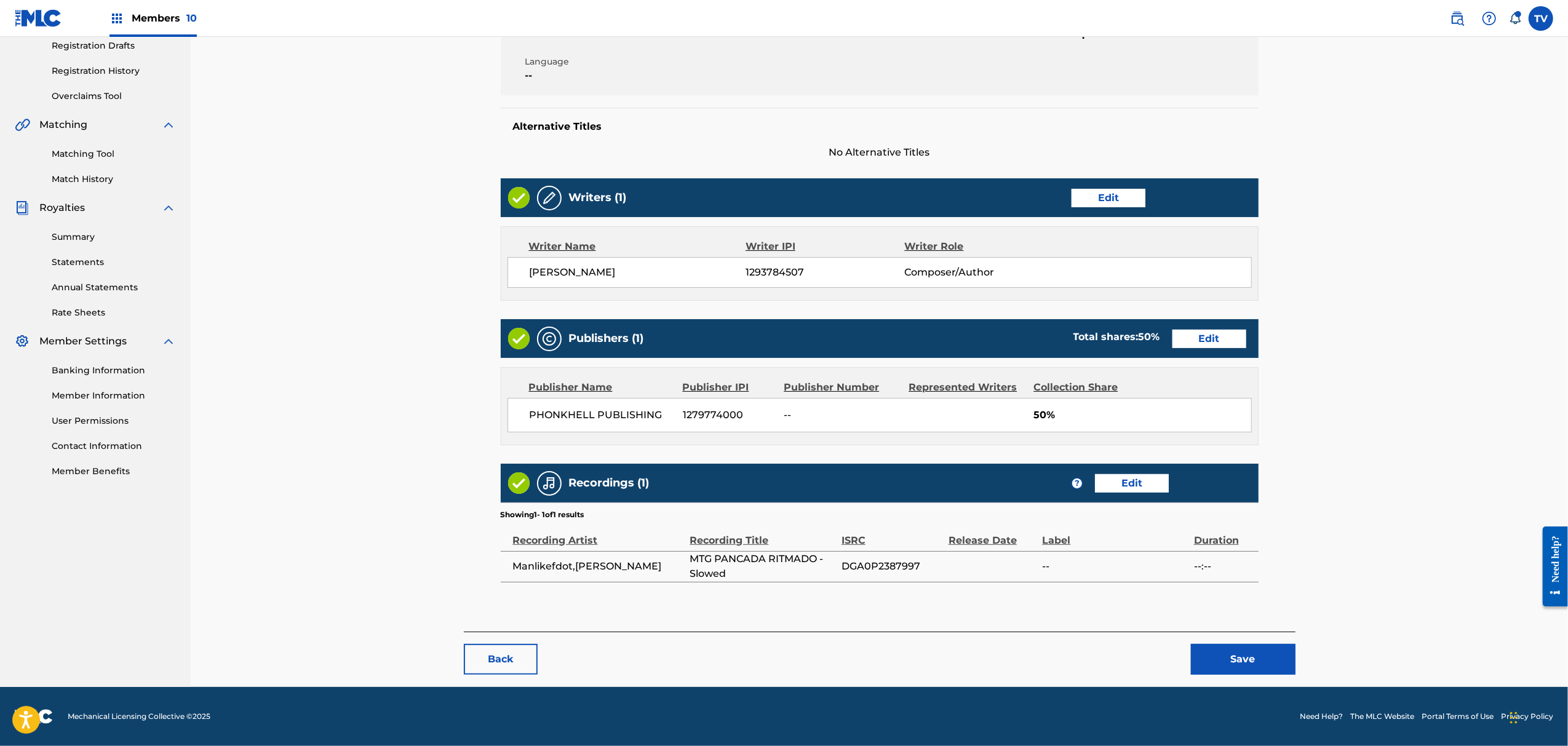
click at [1231, 671] on button "Save" at bounding box center [1243, 659] width 104 height 31
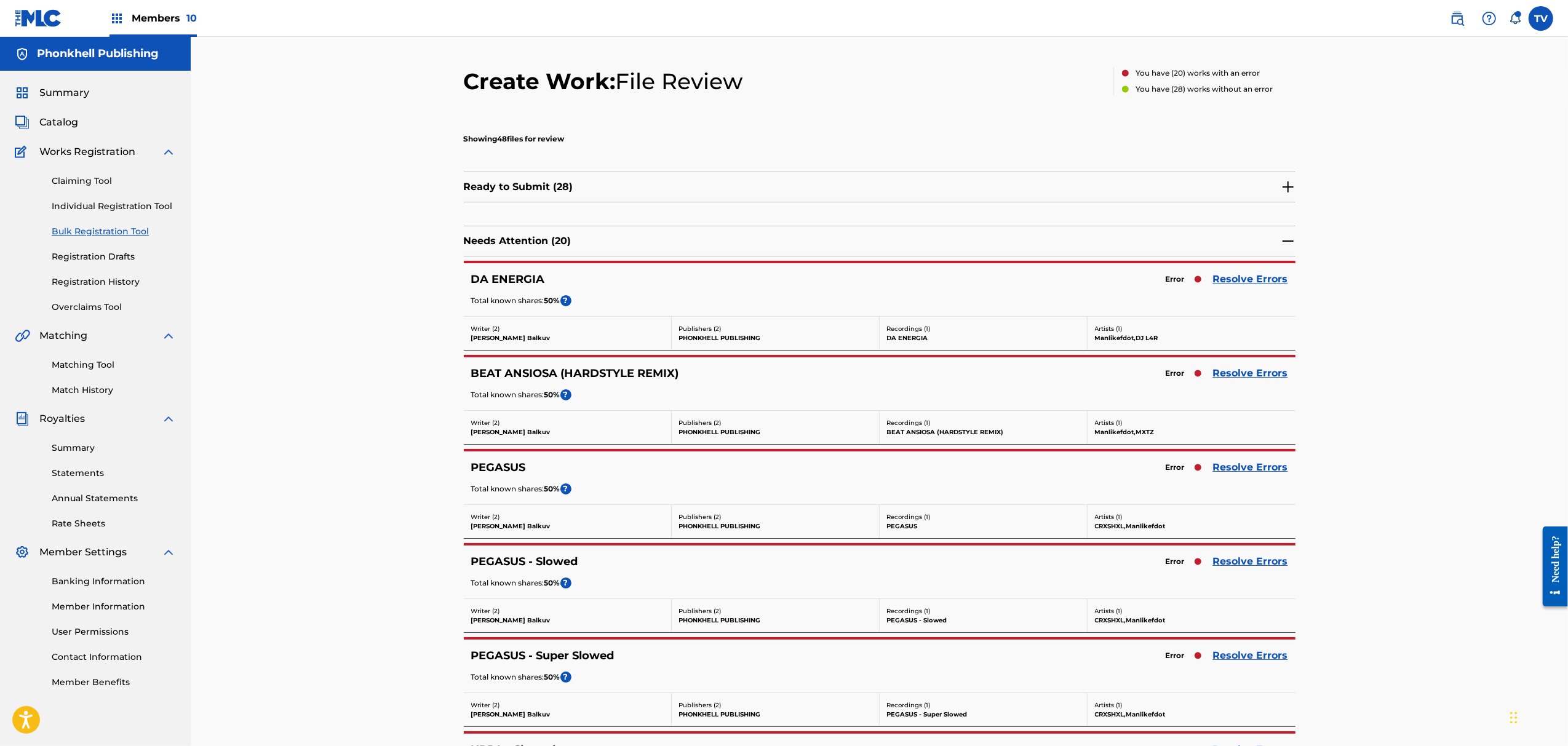
click at [1269, 559] on link "Resolve Errors" at bounding box center [1250, 561] width 75 height 15
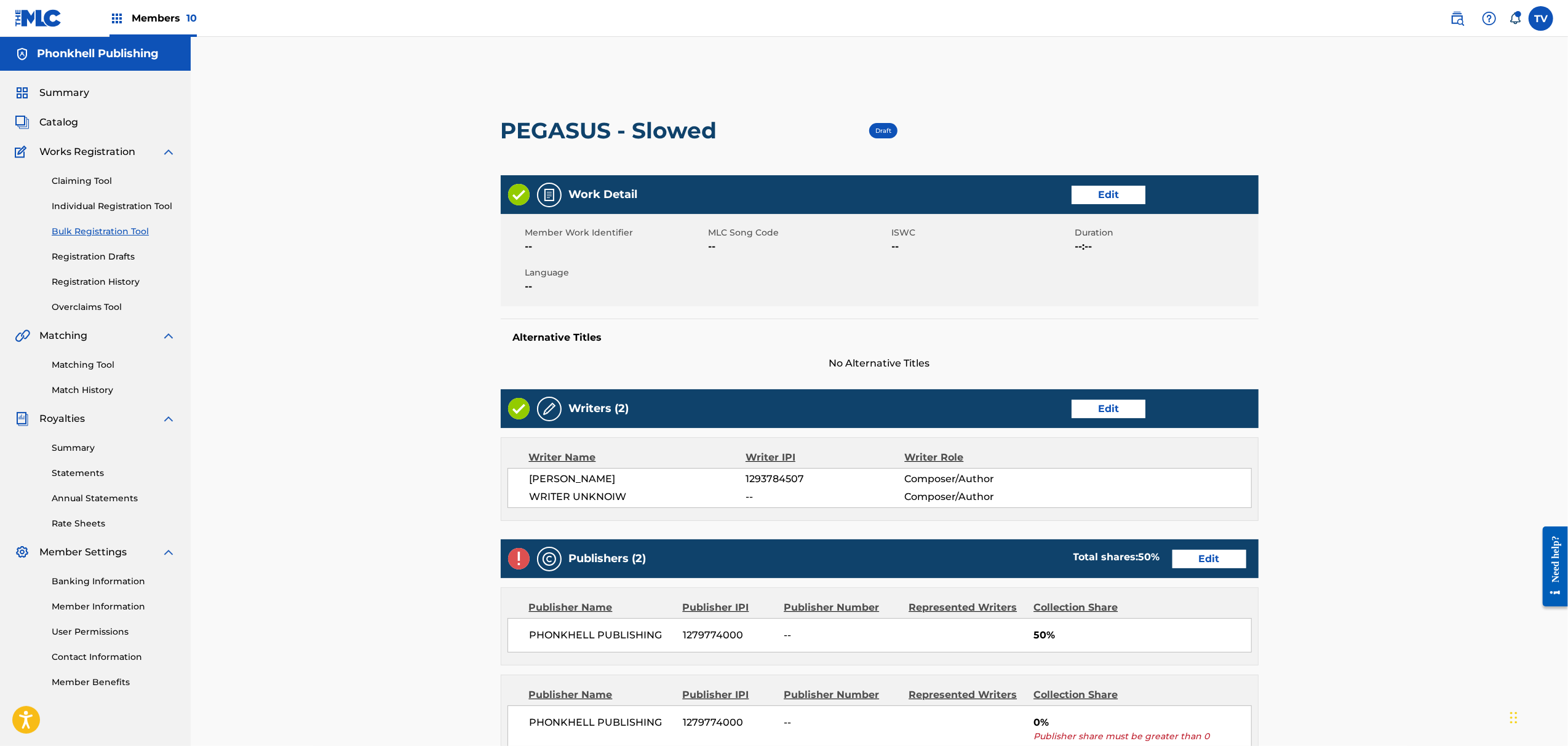
click at [1100, 406] on link "Edit" at bounding box center [1108, 409] width 74 height 18
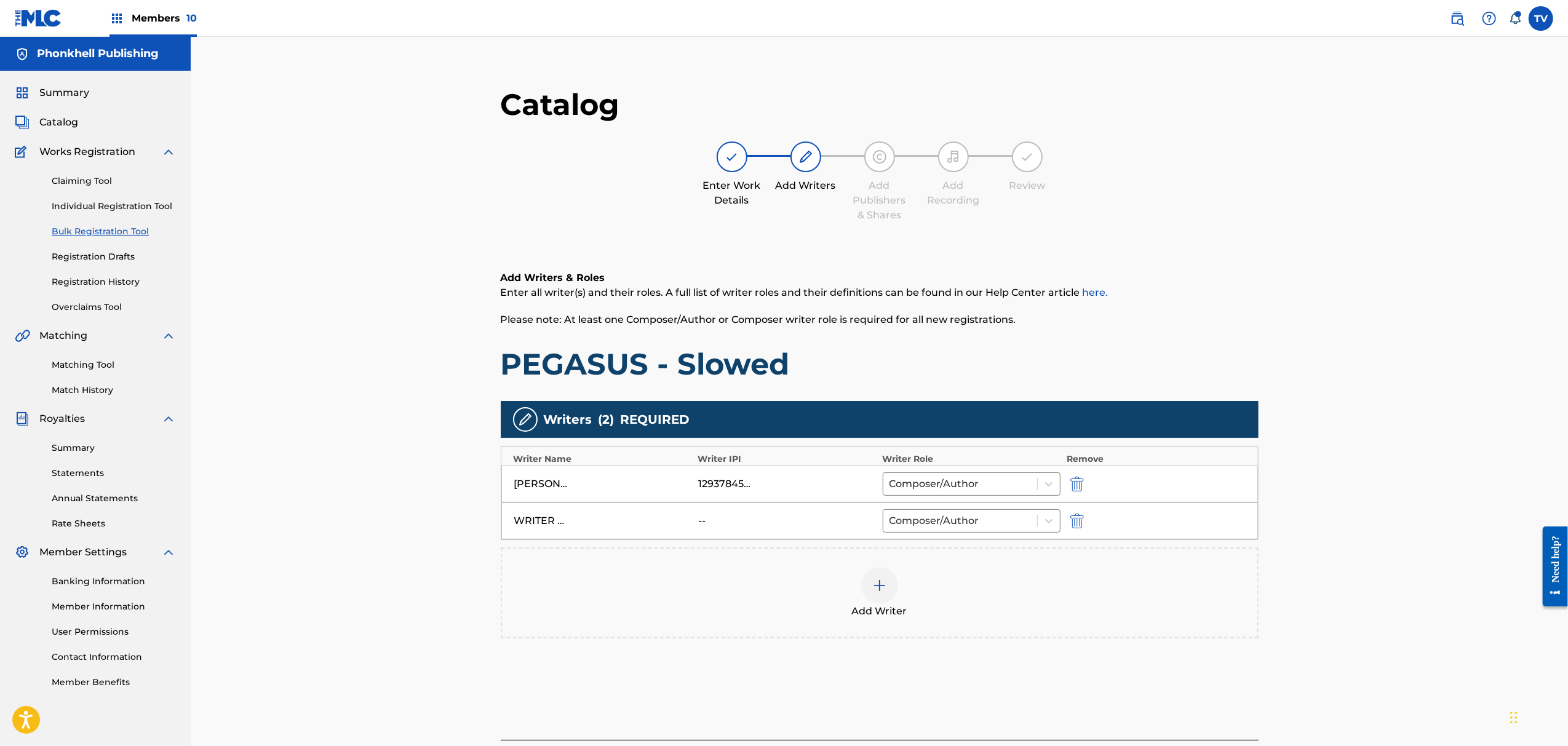
click at [1081, 523] on img "submit" at bounding box center [1077, 521] width 13 height 15
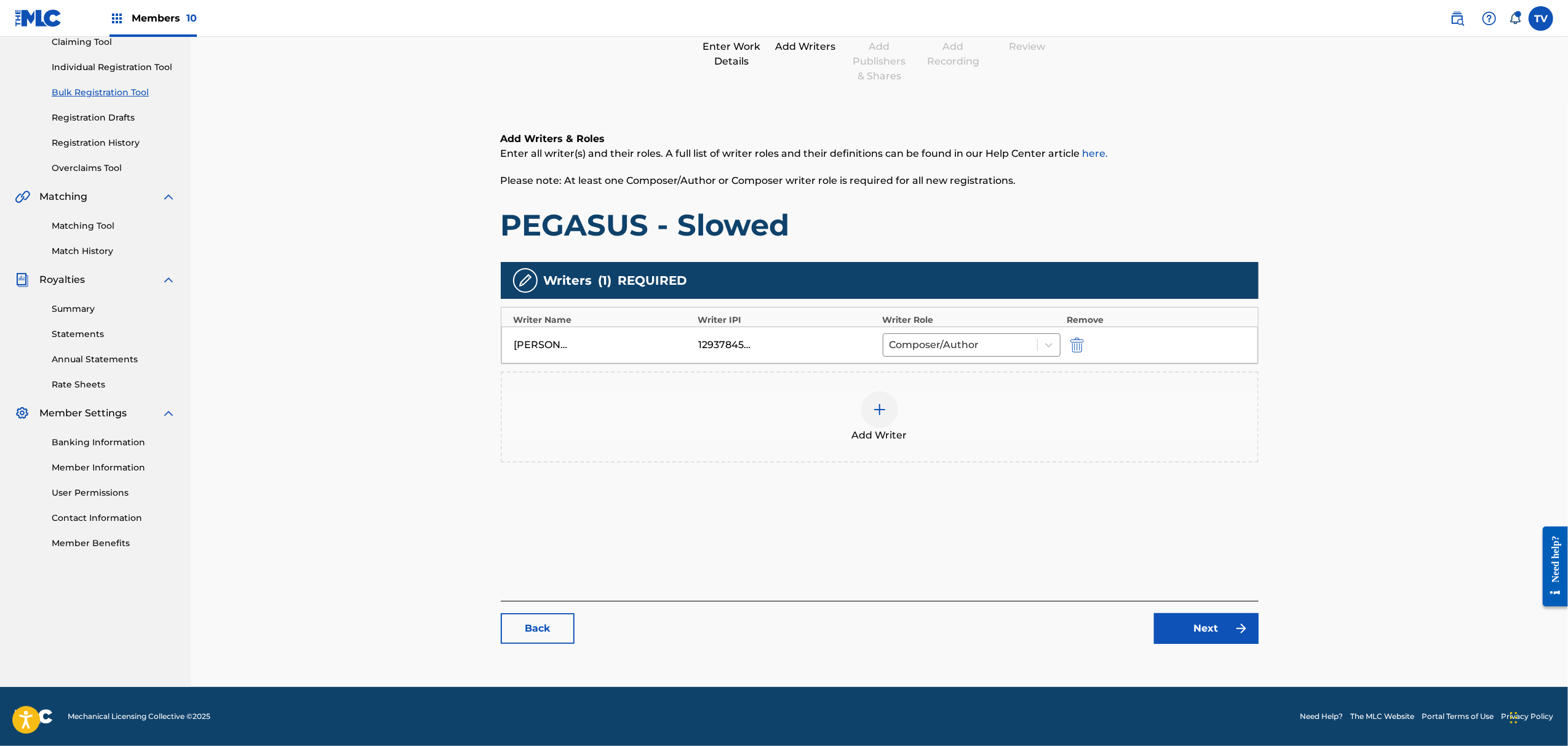
click at [1216, 624] on link "Next" at bounding box center [1207, 629] width 104 height 31
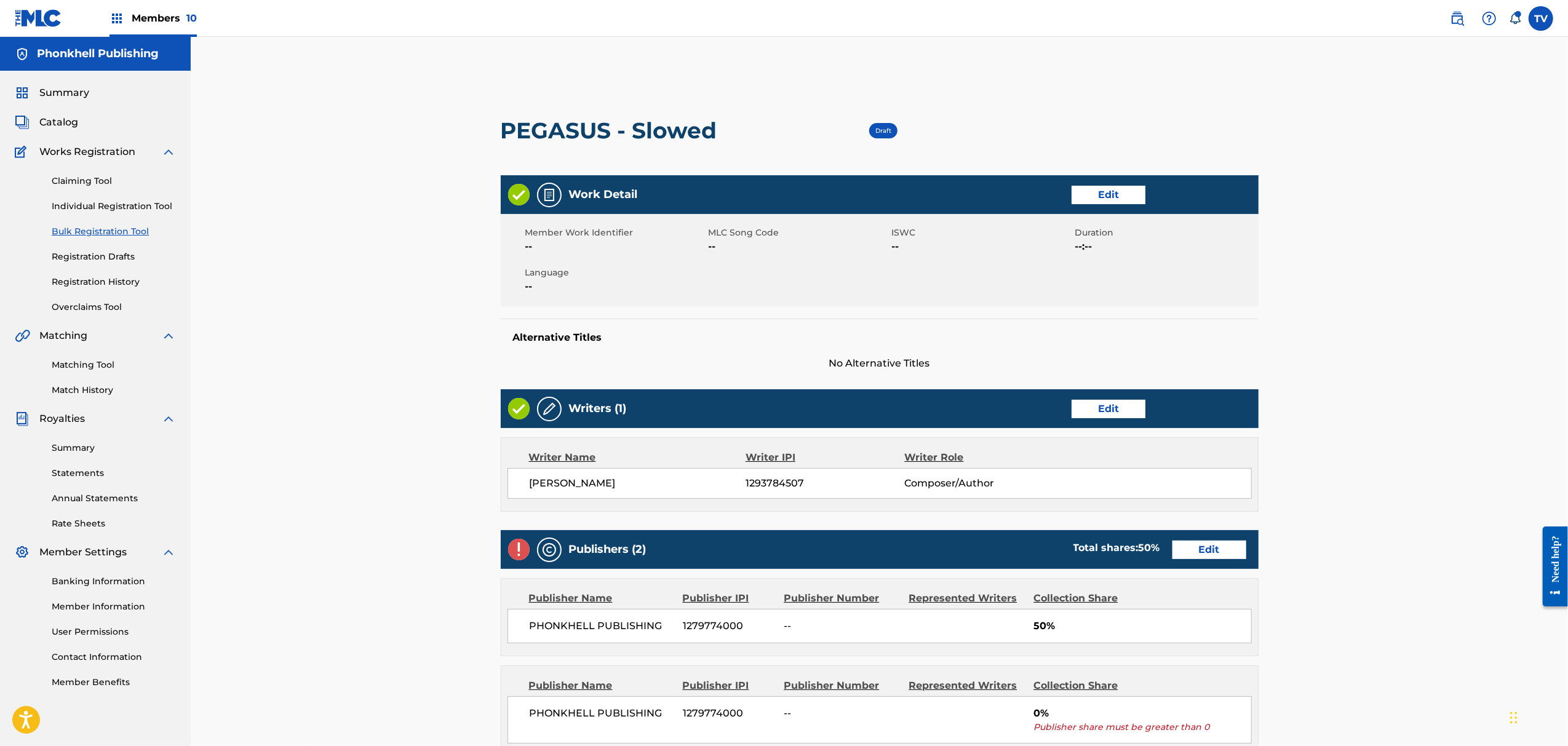
click at [1217, 554] on link "Edit" at bounding box center [1209, 550] width 74 height 18
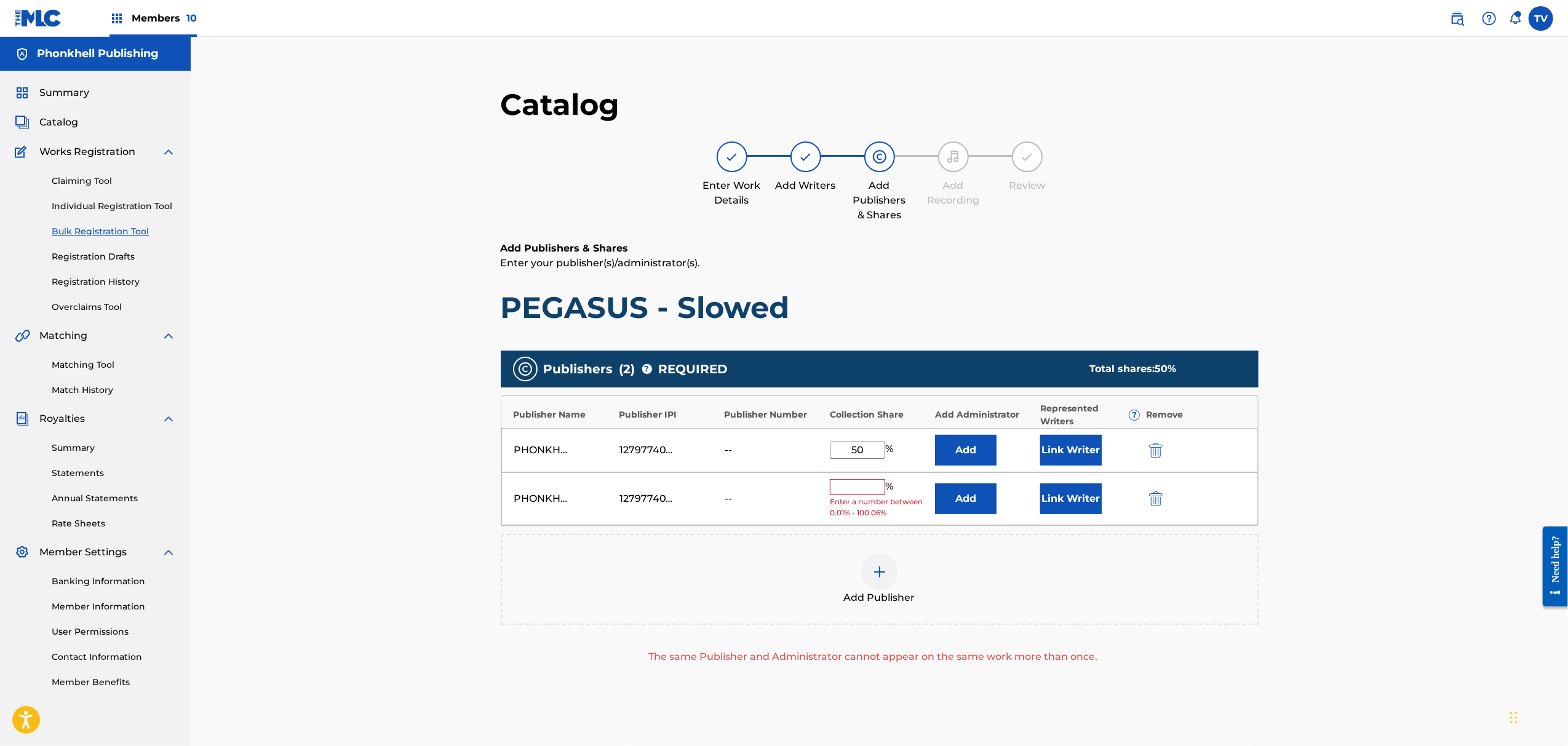
click at [1155, 497] on img "submit" at bounding box center [1156, 499] width 13 height 15
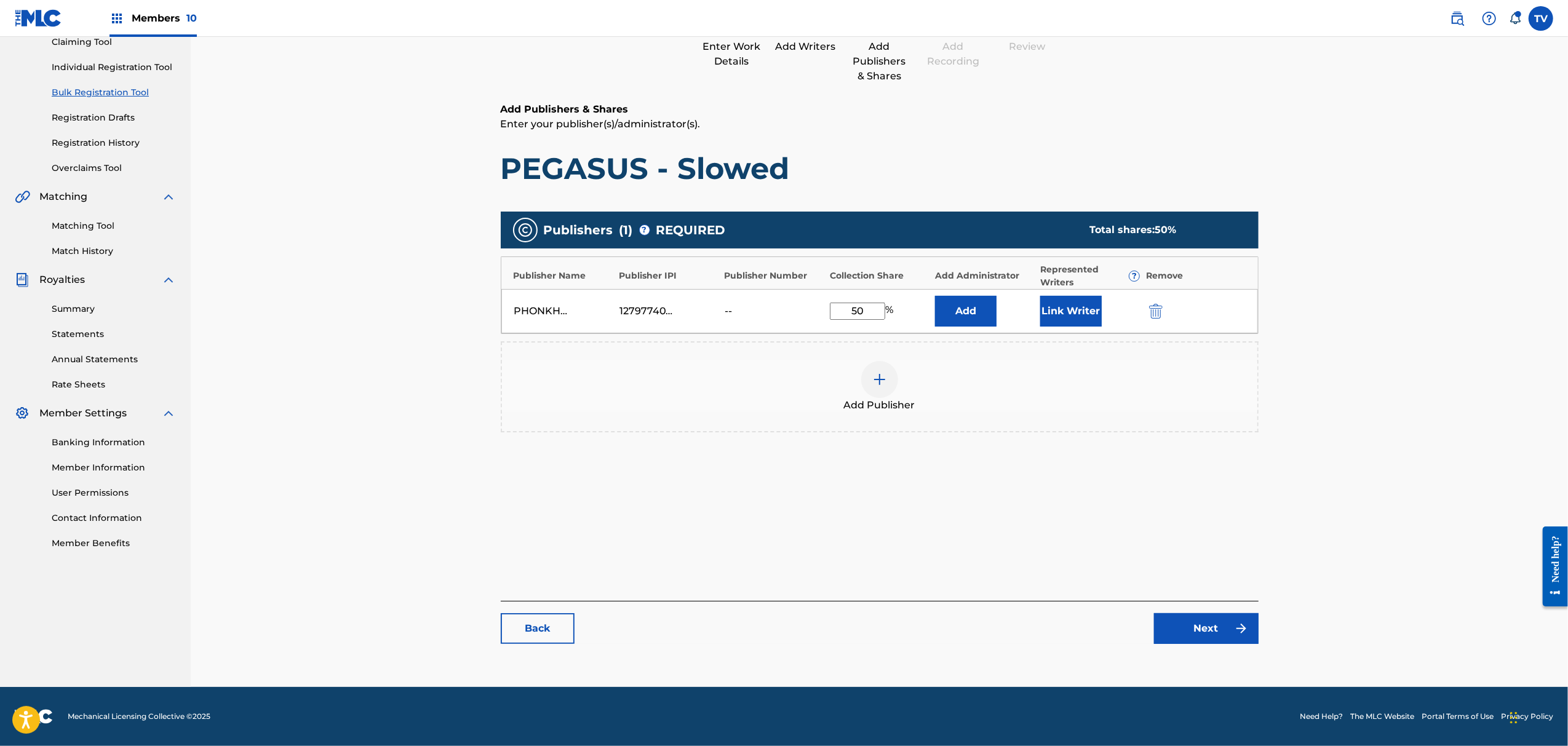
click at [1207, 625] on link "Next" at bounding box center [1207, 629] width 104 height 31
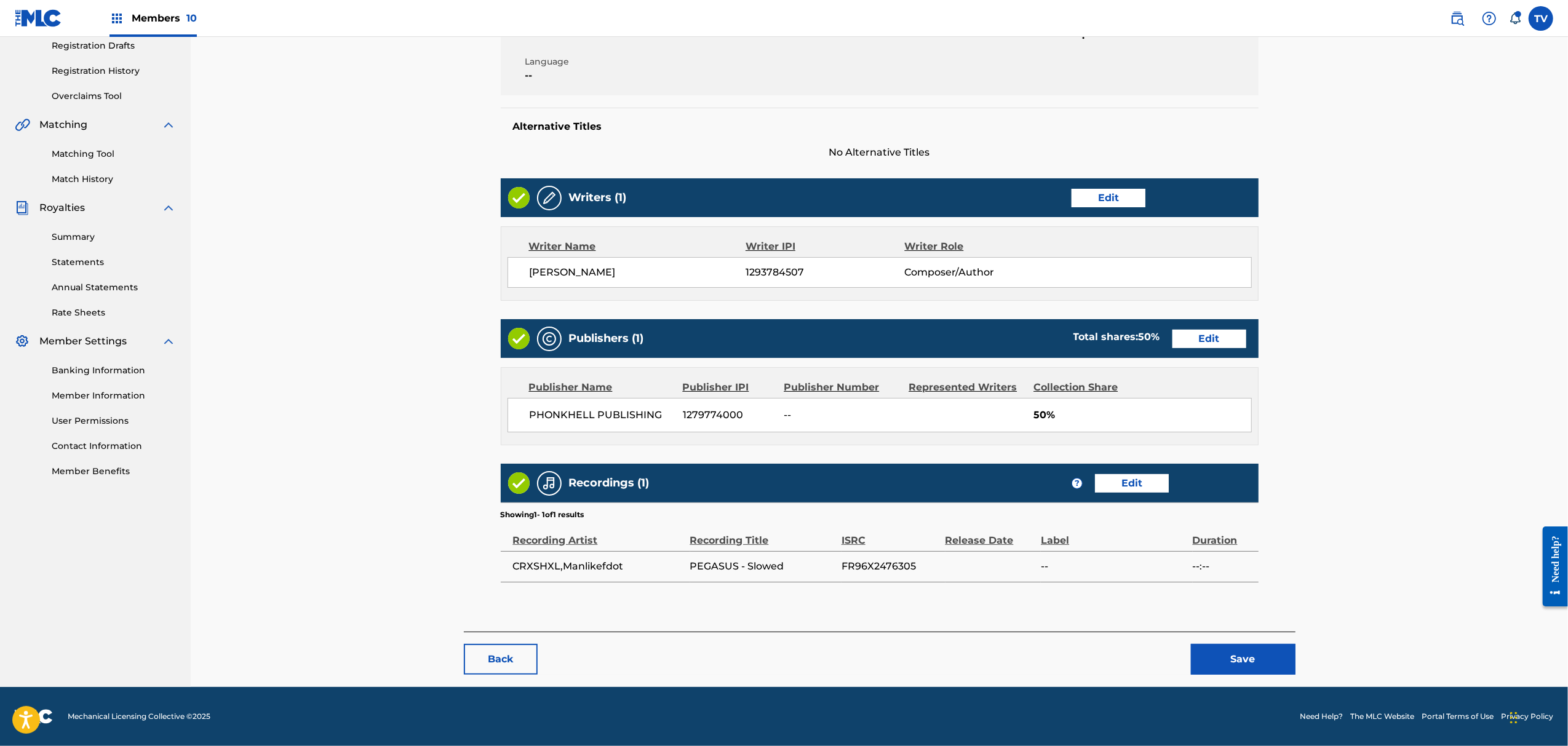
click at [1253, 669] on button "Save" at bounding box center [1243, 659] width 104 height 31
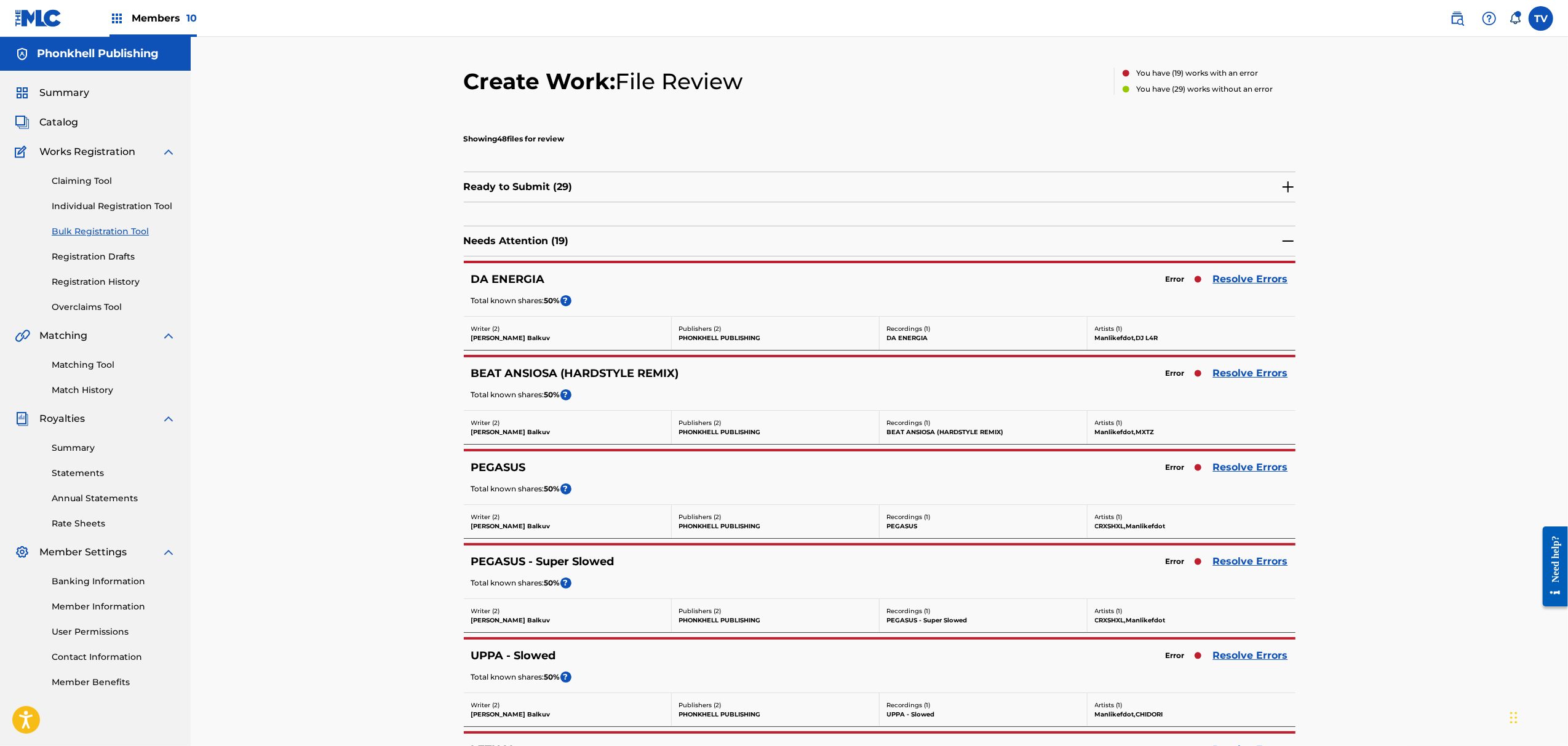
click at [1265, 562] on link "Resolve Errors" at bounding box center [1250, 561] width 75 height 15
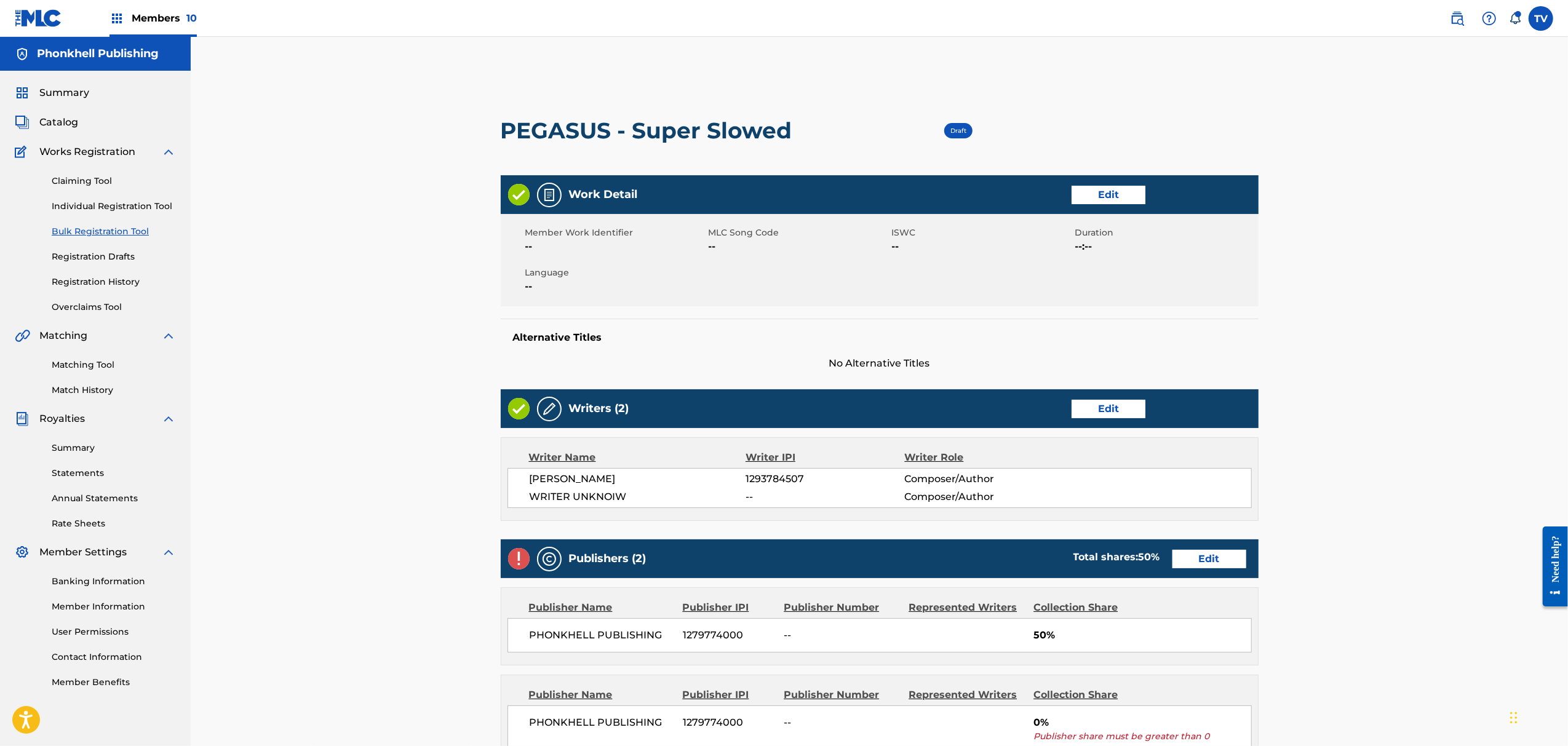
click at [1108, 402] on link "Edit" at bounding box center [1108, 409] width 74 height 18
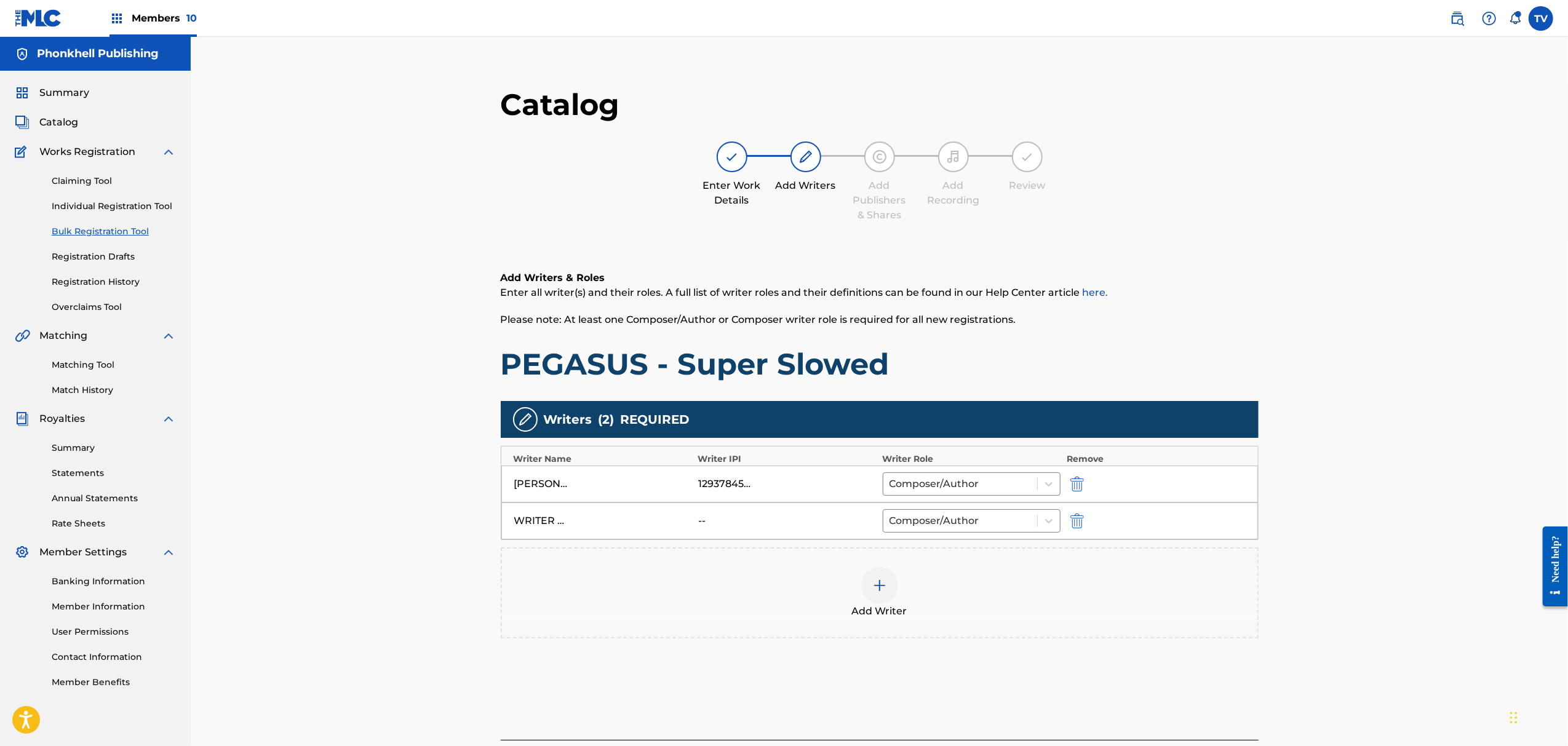
click at [1083, 523] on img "submit" at bounding box center [1077, 521] width 13 height 15
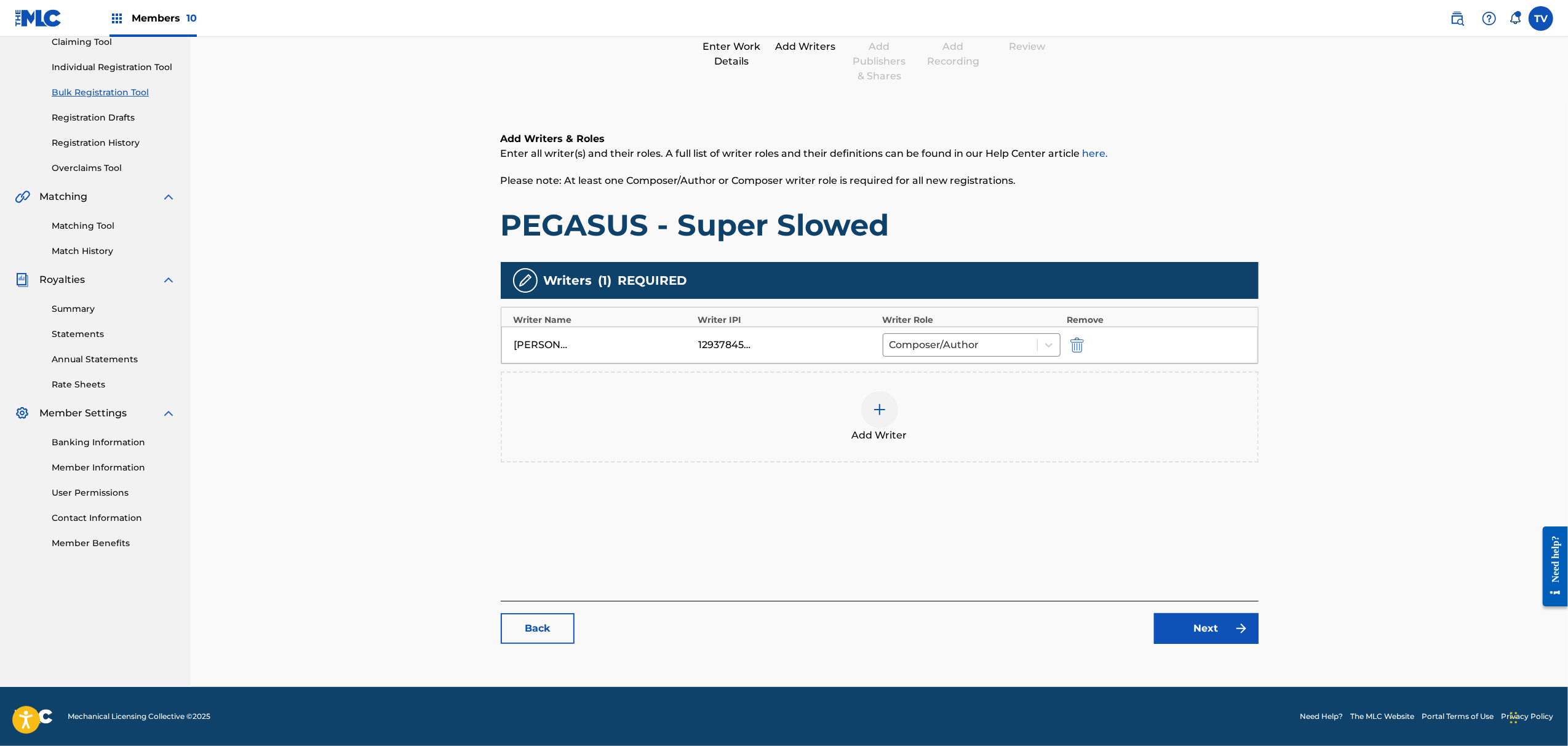
click at [1221, 633] on link "Next" at bounding box center [1207, 629] width 104 height 31
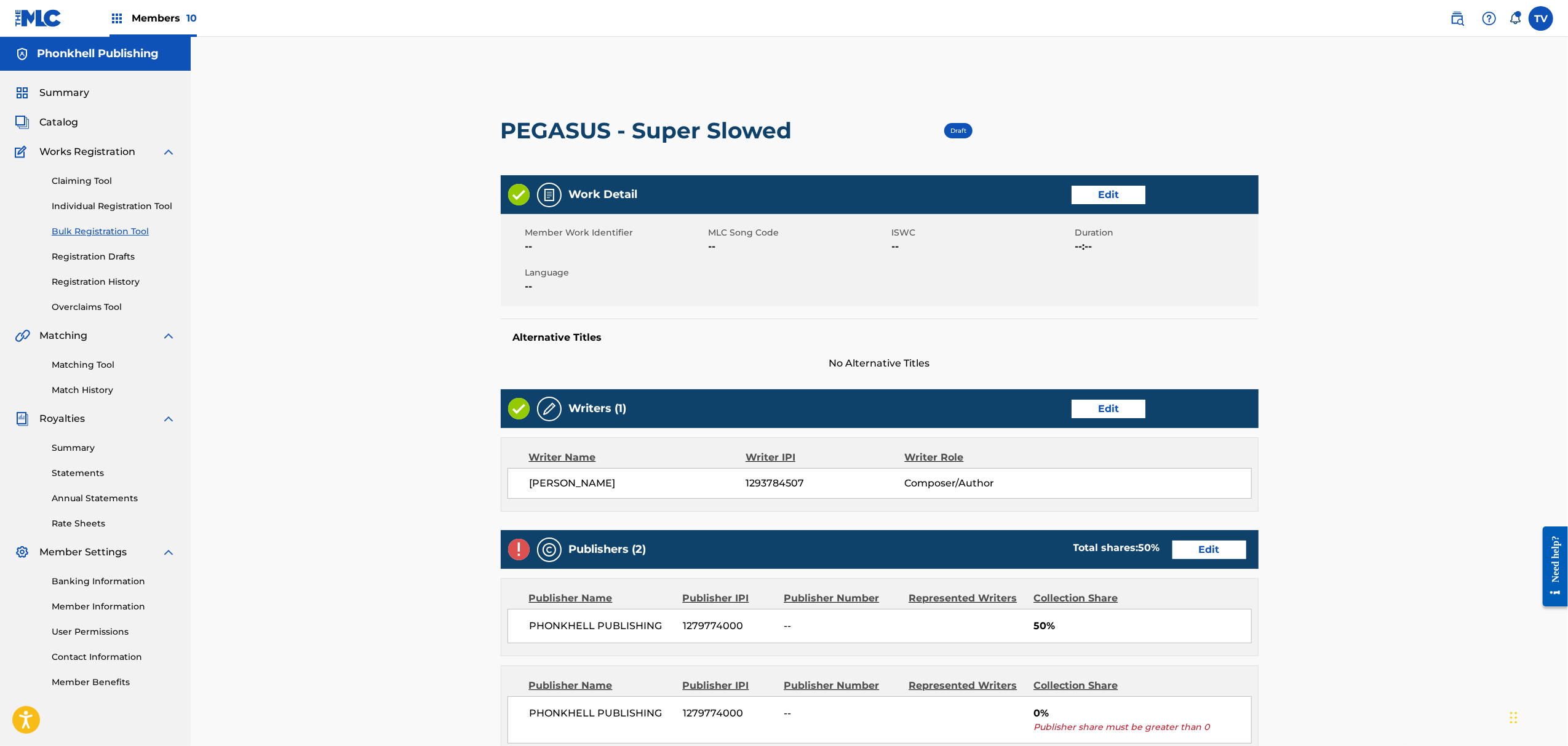
click at [1214, 549] on link "Edit" at bounding box center [1209, 550] width 74 height 18
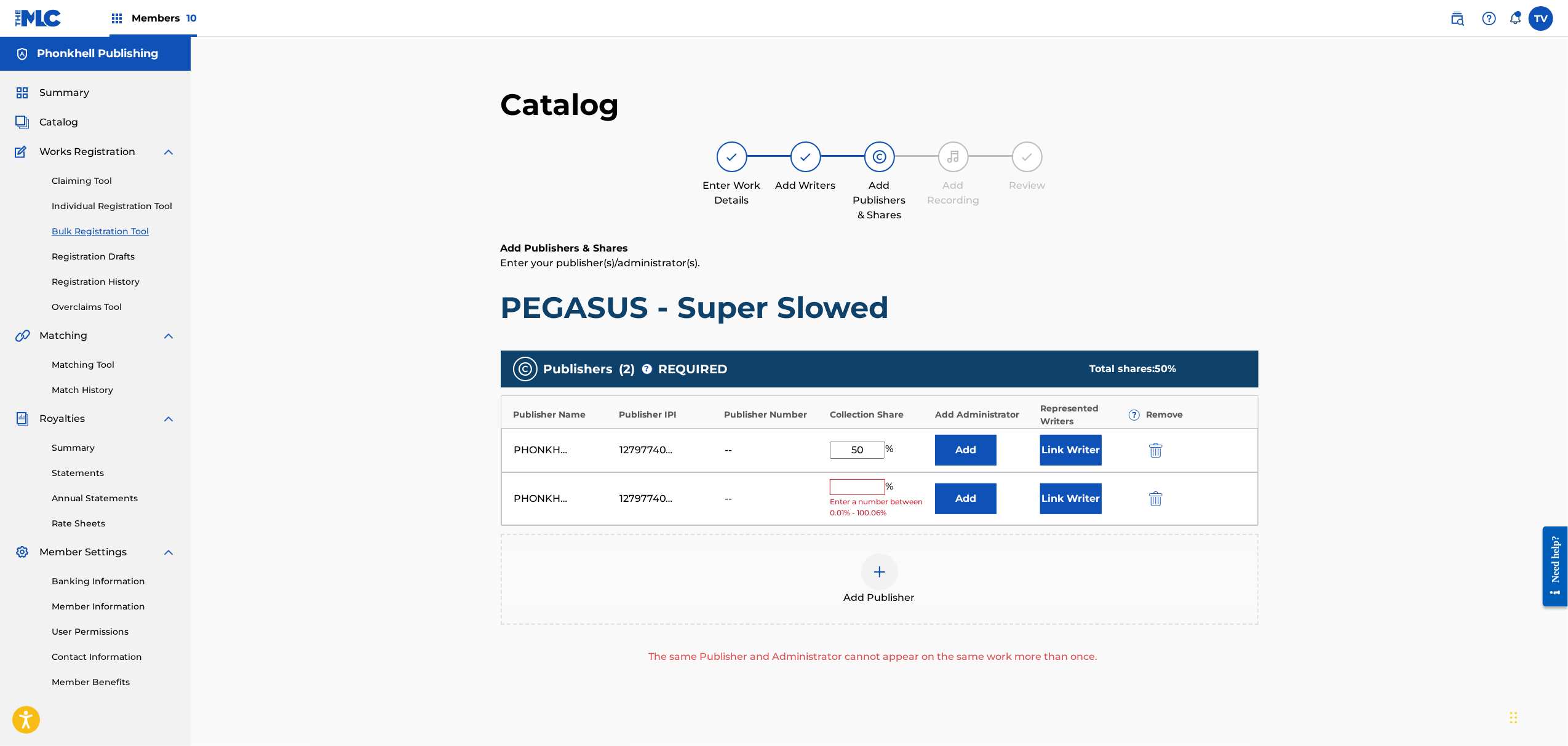
click at [1157, 503] on img "submit" at bounding box center [1156, 499] width 13 height 15
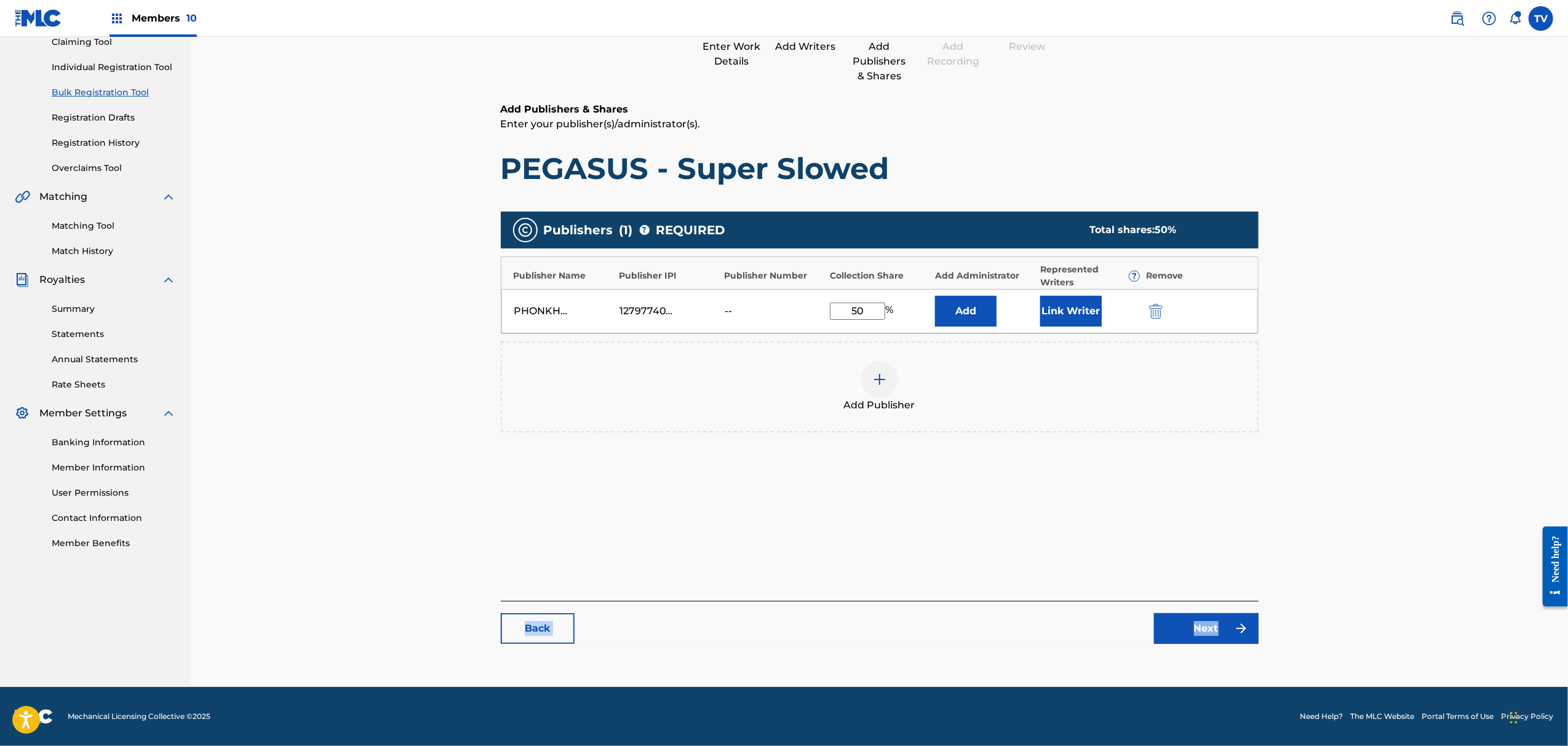
drag, startPoint x: 1229, startPoint y: 600, endPoint x: 1243, endPoint y: 621, distance: 25.2
click at [1236, 610] on div "Back Next" at bounding box center [880, 622] width 758 height 43
click at [1243, 621] on img at bounding box center [1241, 628] width 15 height 15
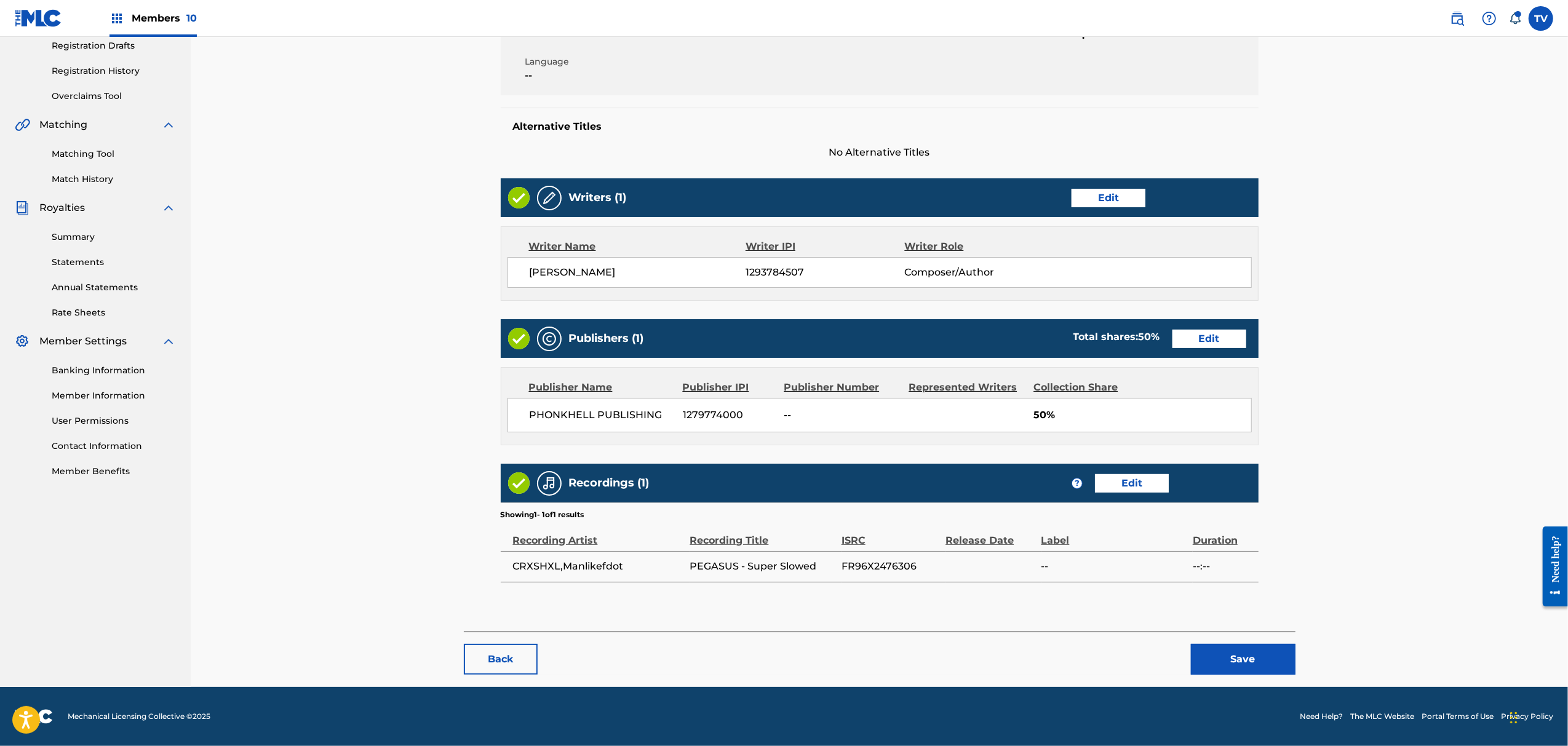
click at [1252, 663] on button "Save" at bounding box center [1243, 659] width 104 height 31
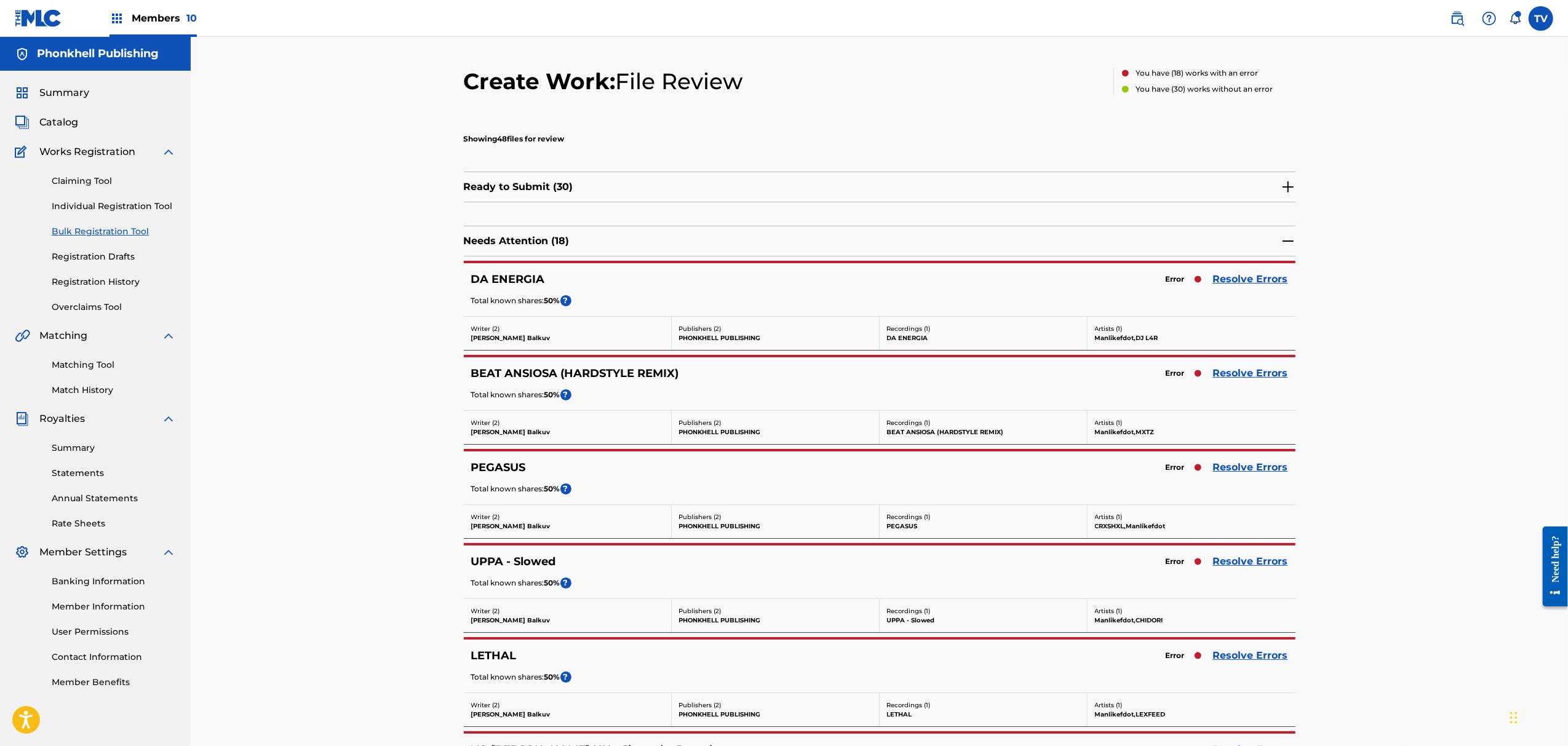
click at [1229, 547] on div "UPPA - Slowed Error Resolve Errors Total known shares: 50 % ?" at bounding box center [880, 572] width 832 height 53
click at [1245, 567] on link "Resolve Errors" at bounding box center [1250, 561] width 75 height 15
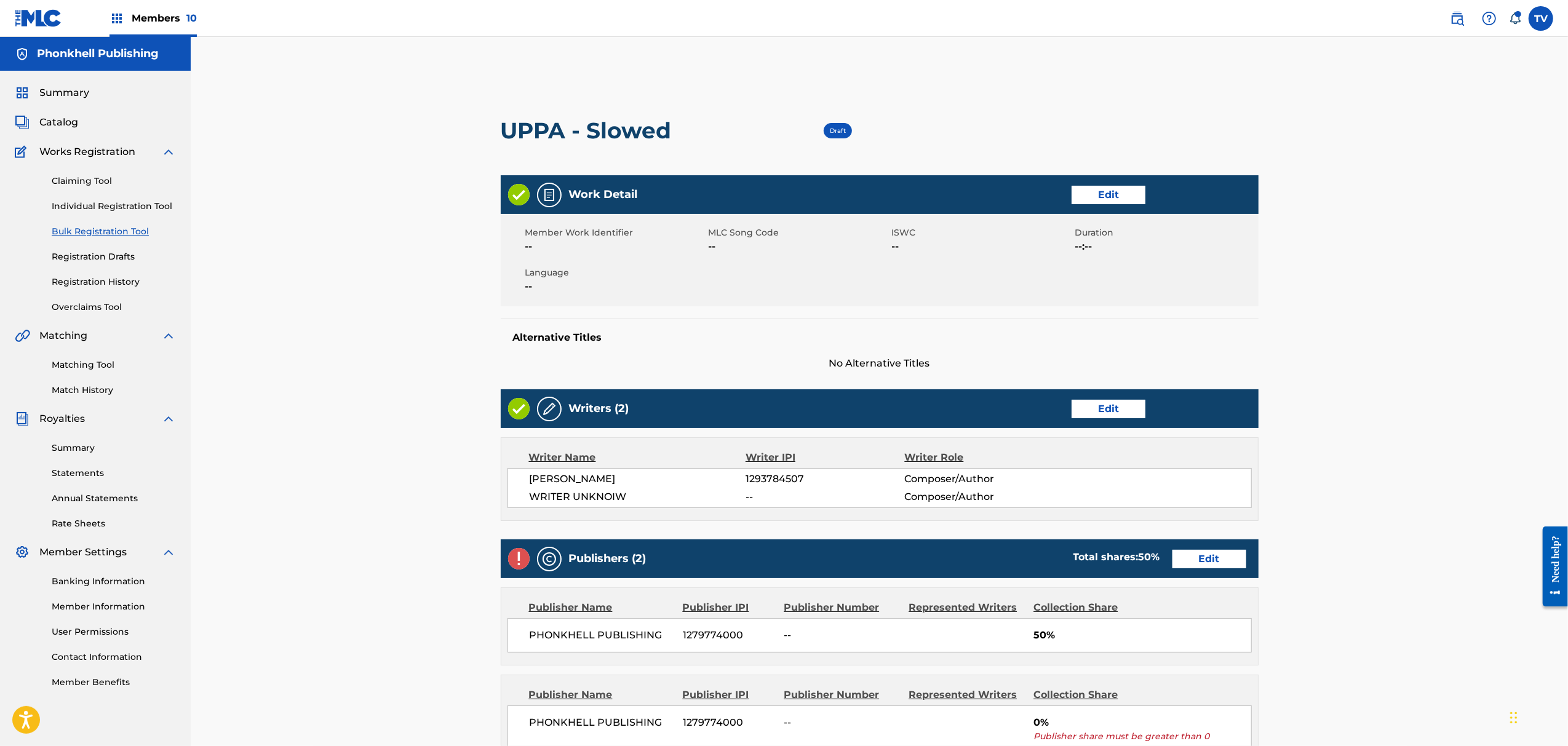
click at [1090, 416] on link "Edit" at bounding box center [1108, 409] width 74 height 18
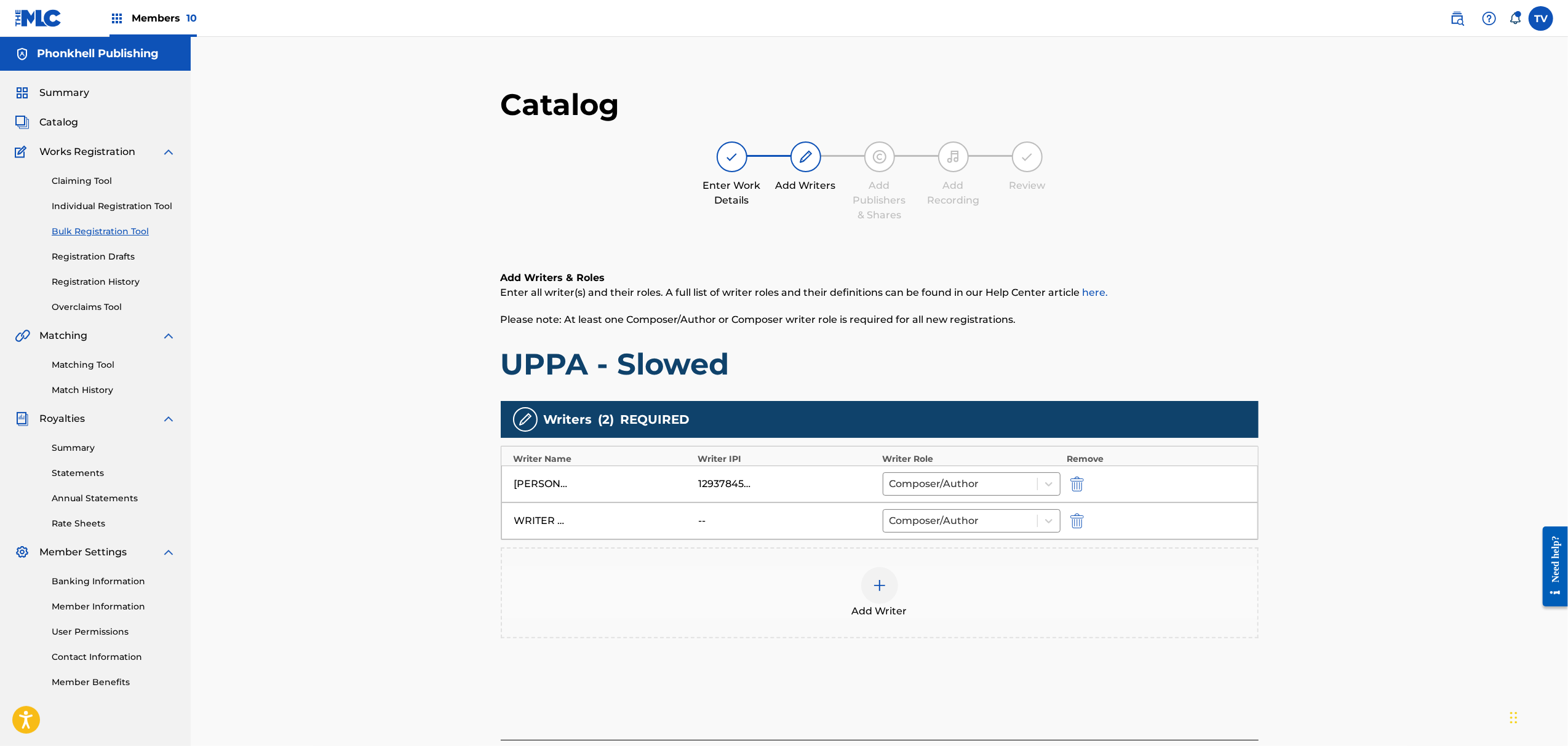
click at [1083, 519] on img "submit" at bounding box center [1077, 521] width 13 height 15
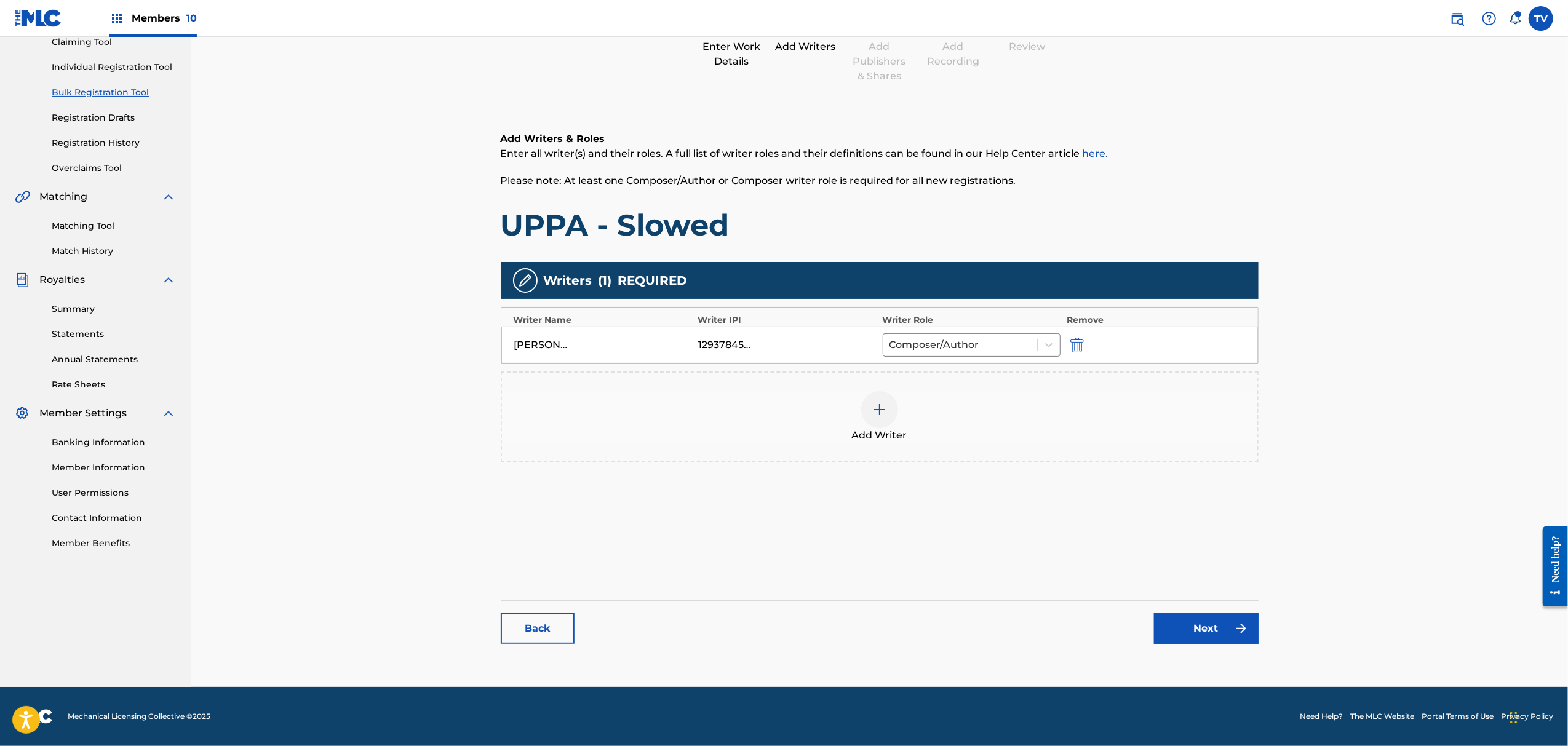
click at [1204, 631] on link "Next" at bounding box center [1207, 629] width 104 height 31
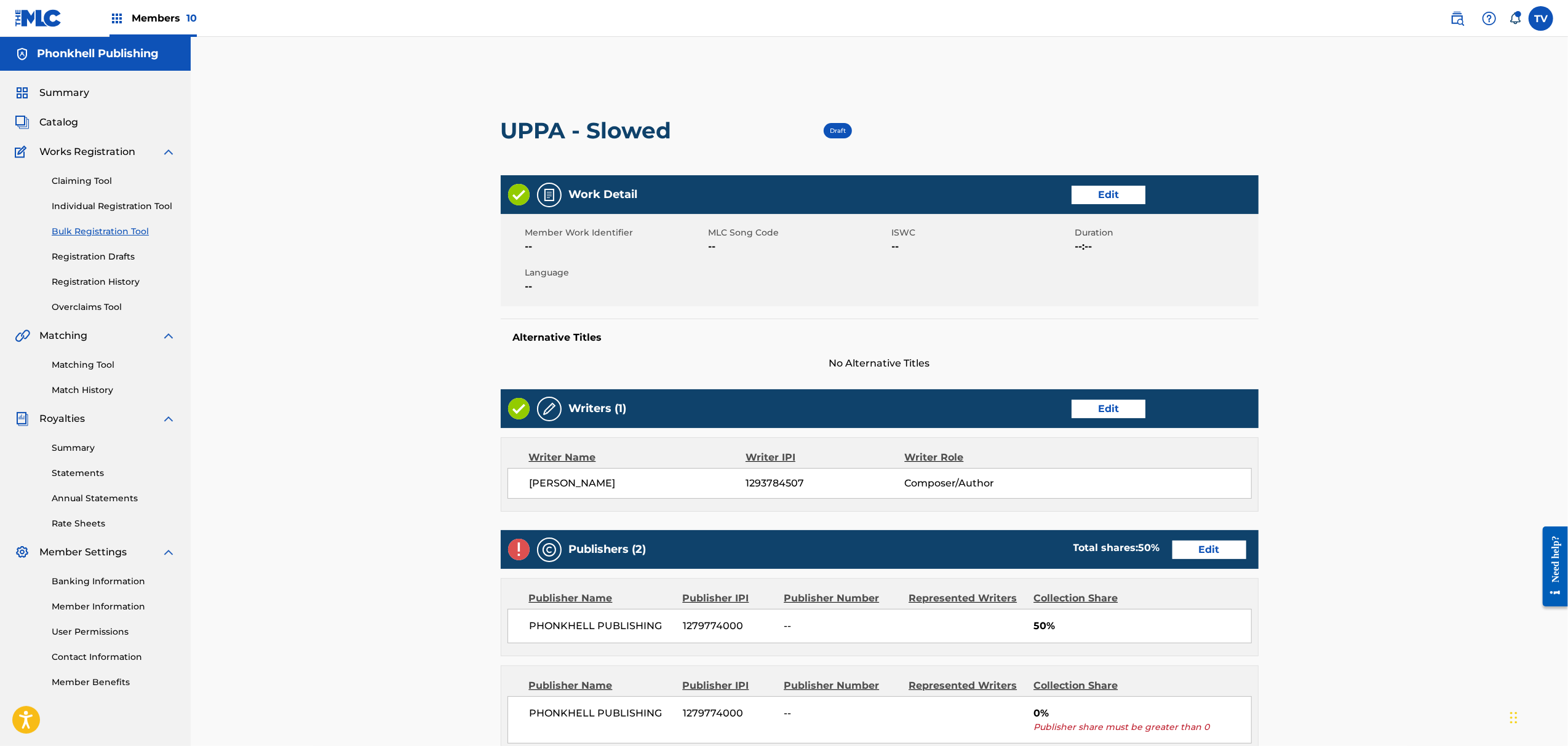
click at [1208, 557] on link "Edit" at bounding box center [1209, 550] width 74 height 18
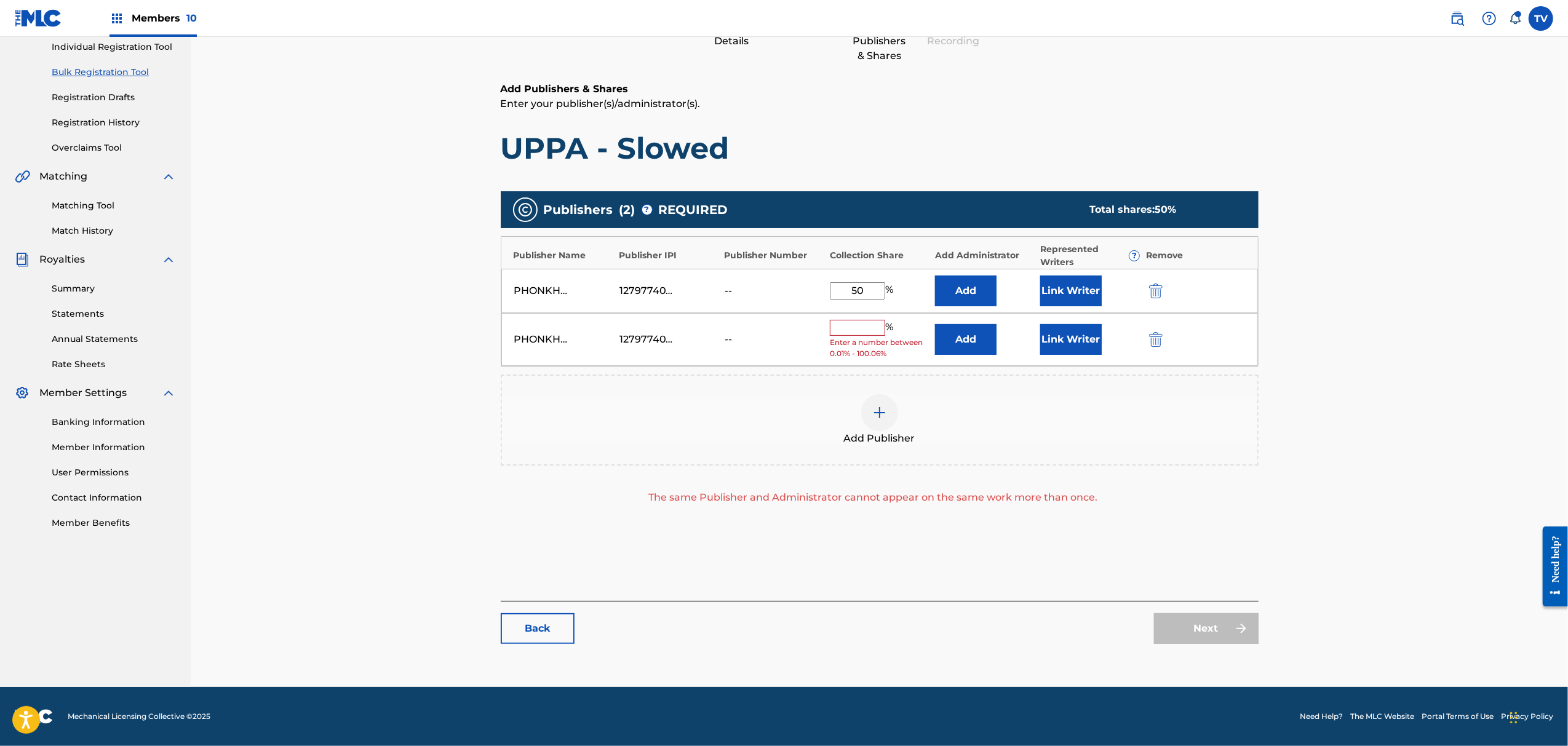
click at [1150, 345] on img "submit" at bounding box center [1156, 340] width 13 height 15
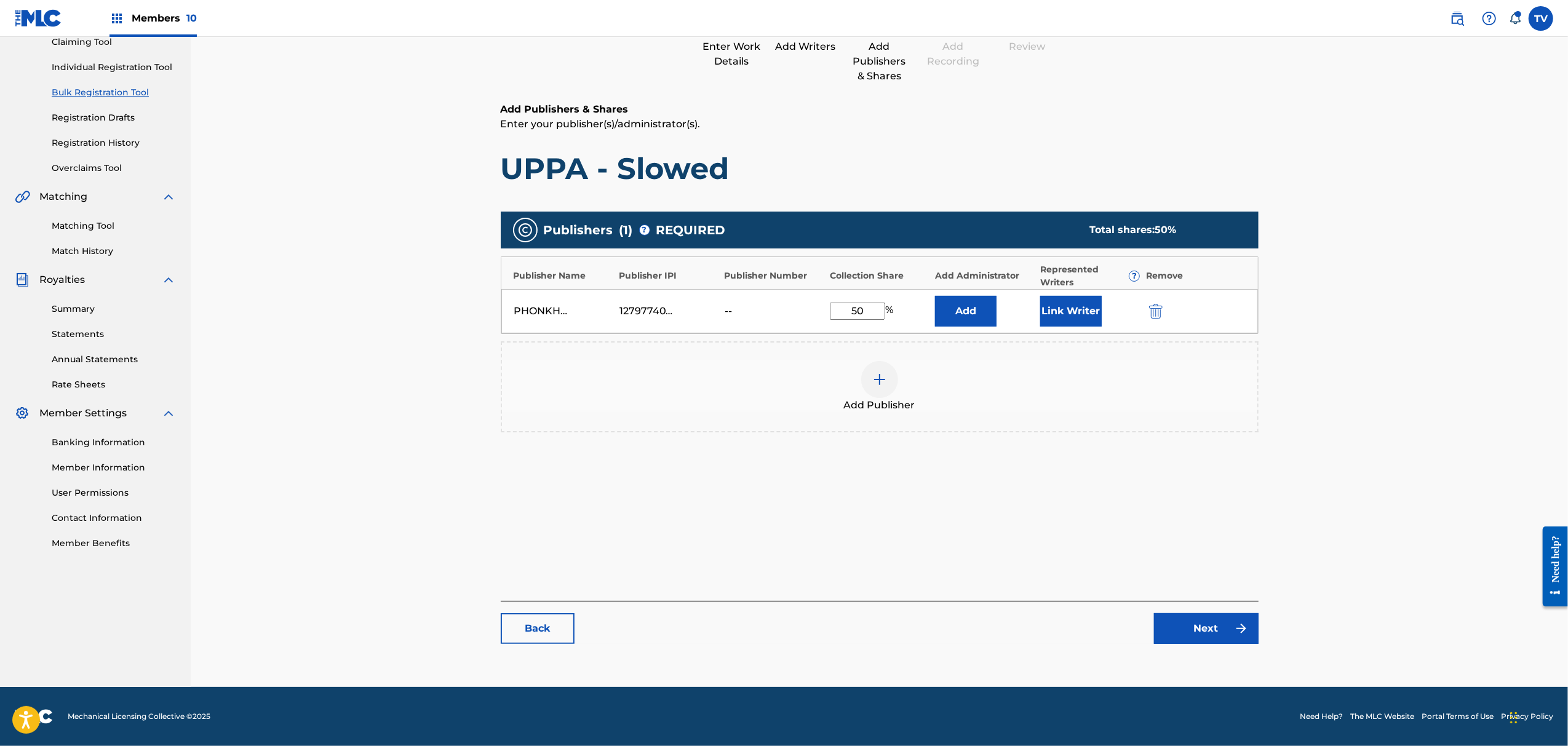
click at [1192, 628] on link "Next" at bounding box center [1207, 629] width 104 height 31
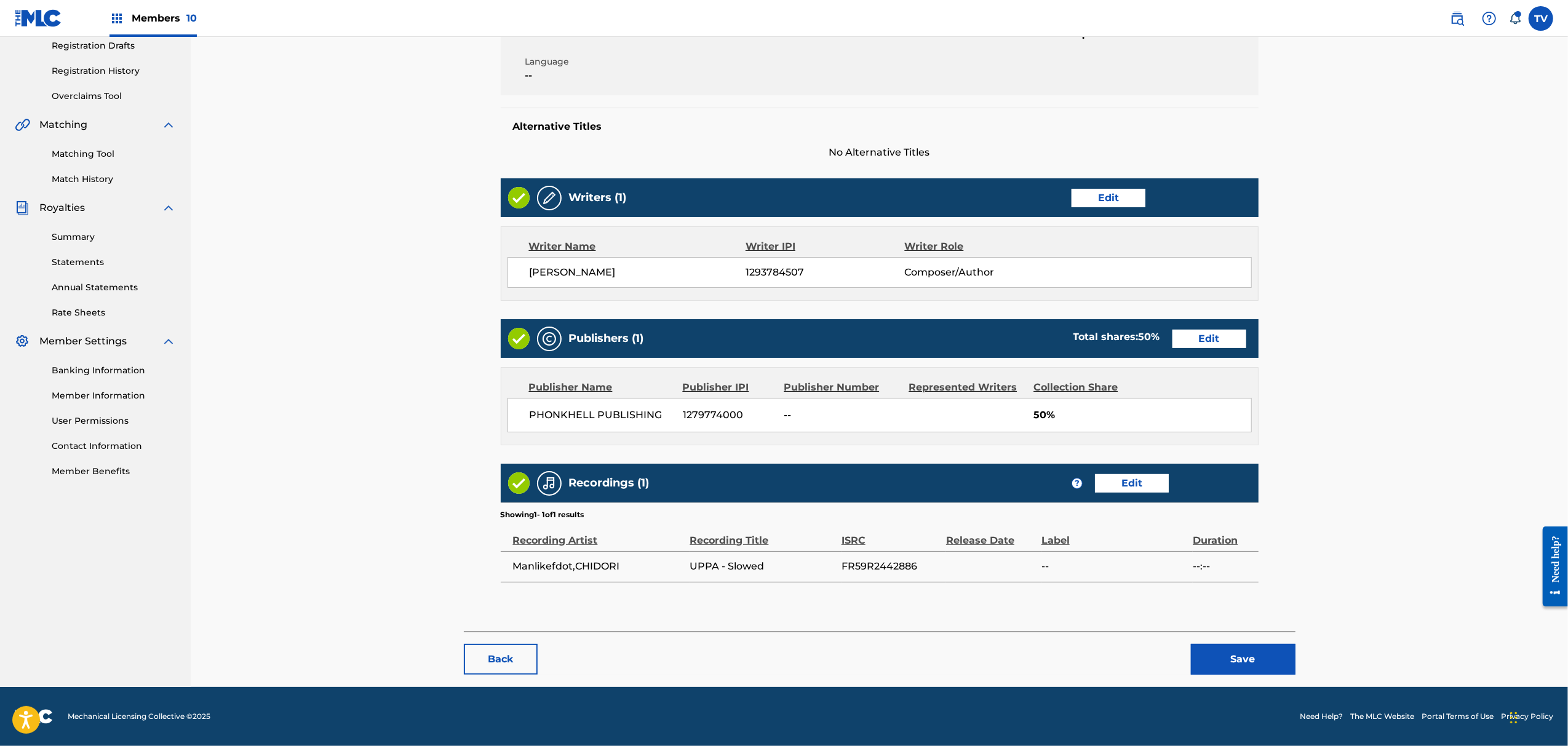
click at [1254, 657] on button "Save" at bounding box center [1243, 659] width 104 height 31
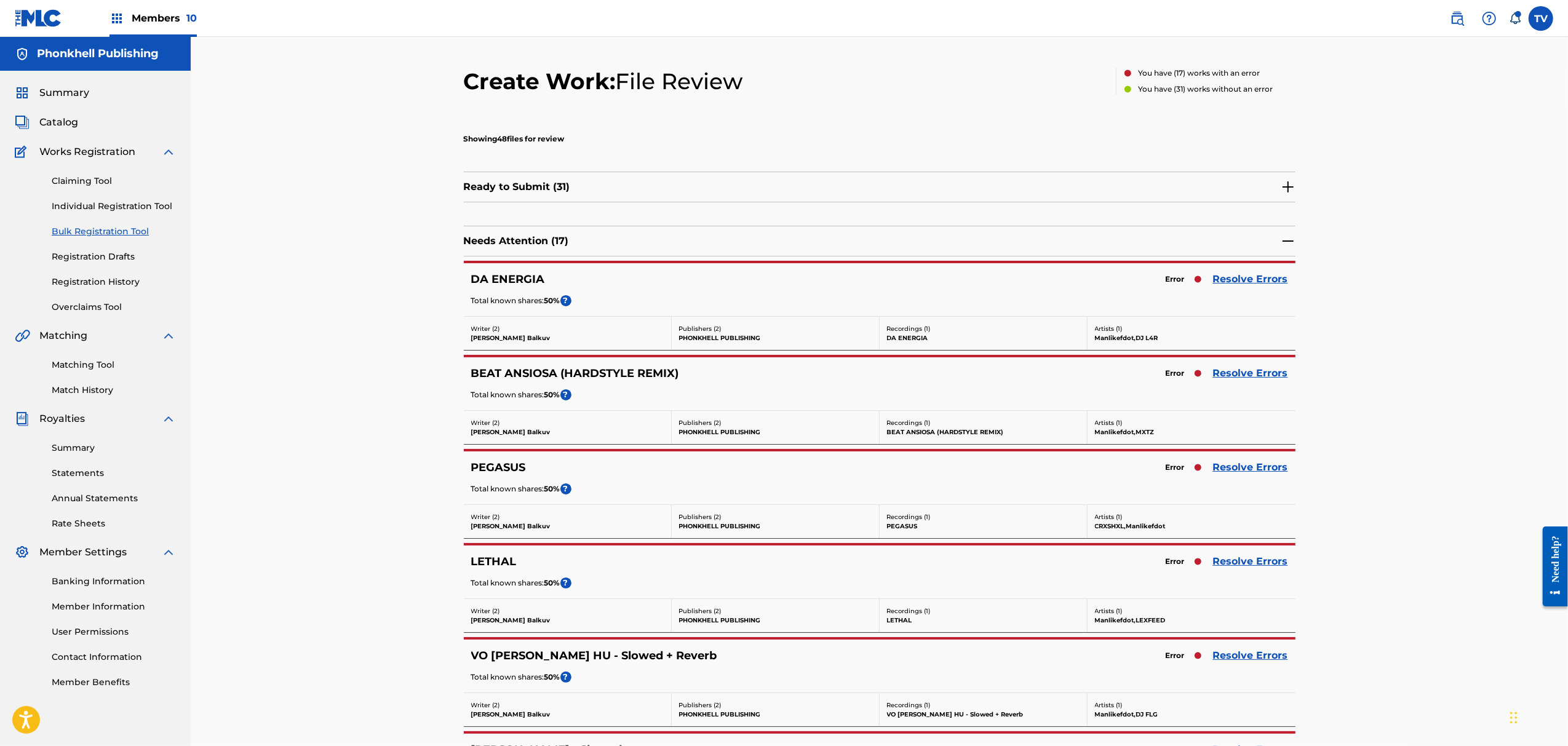
click at [1253, 464] on link "Resolve Errors" at bounding box center [1250, 467] width 75 height 15
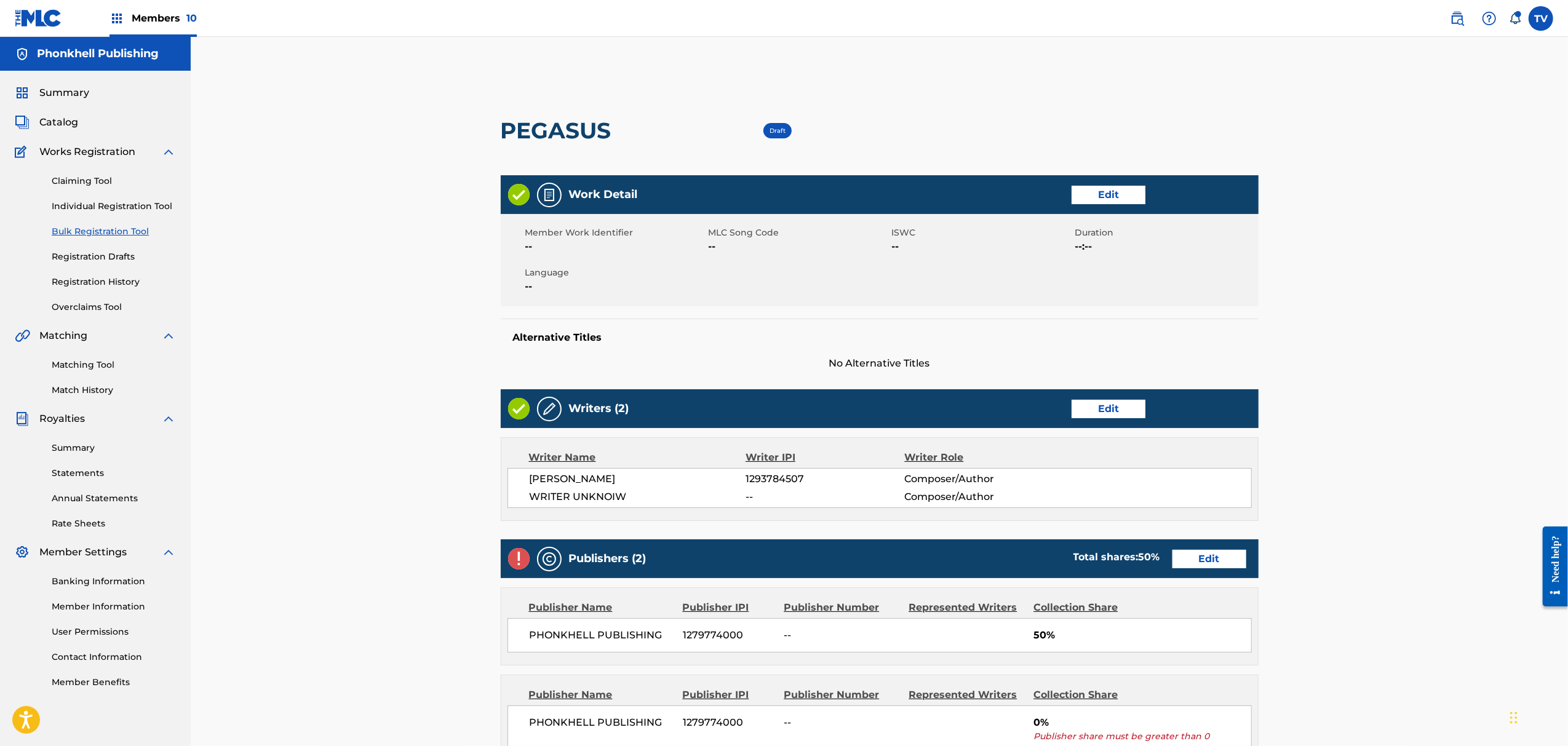
click at [1135, 407] on link "Edit" at bounding box center [1108, 409] width 74 height 18
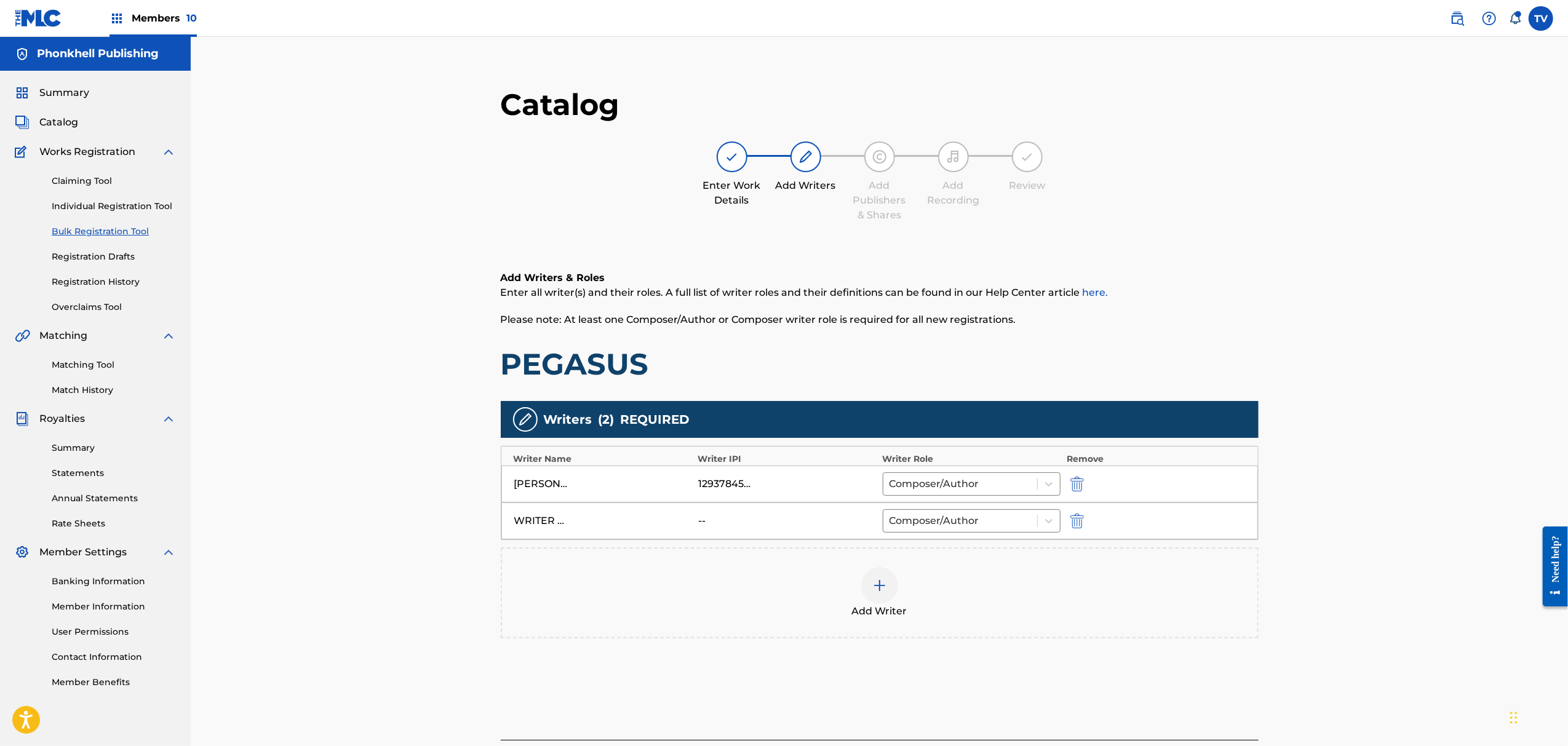
click at [1089, 518] on div at bounding box center [1094, 521] width 56 height 14
click at [1078, 523] on img "submit" at bounding box center [1077, 521] width 13 height 15
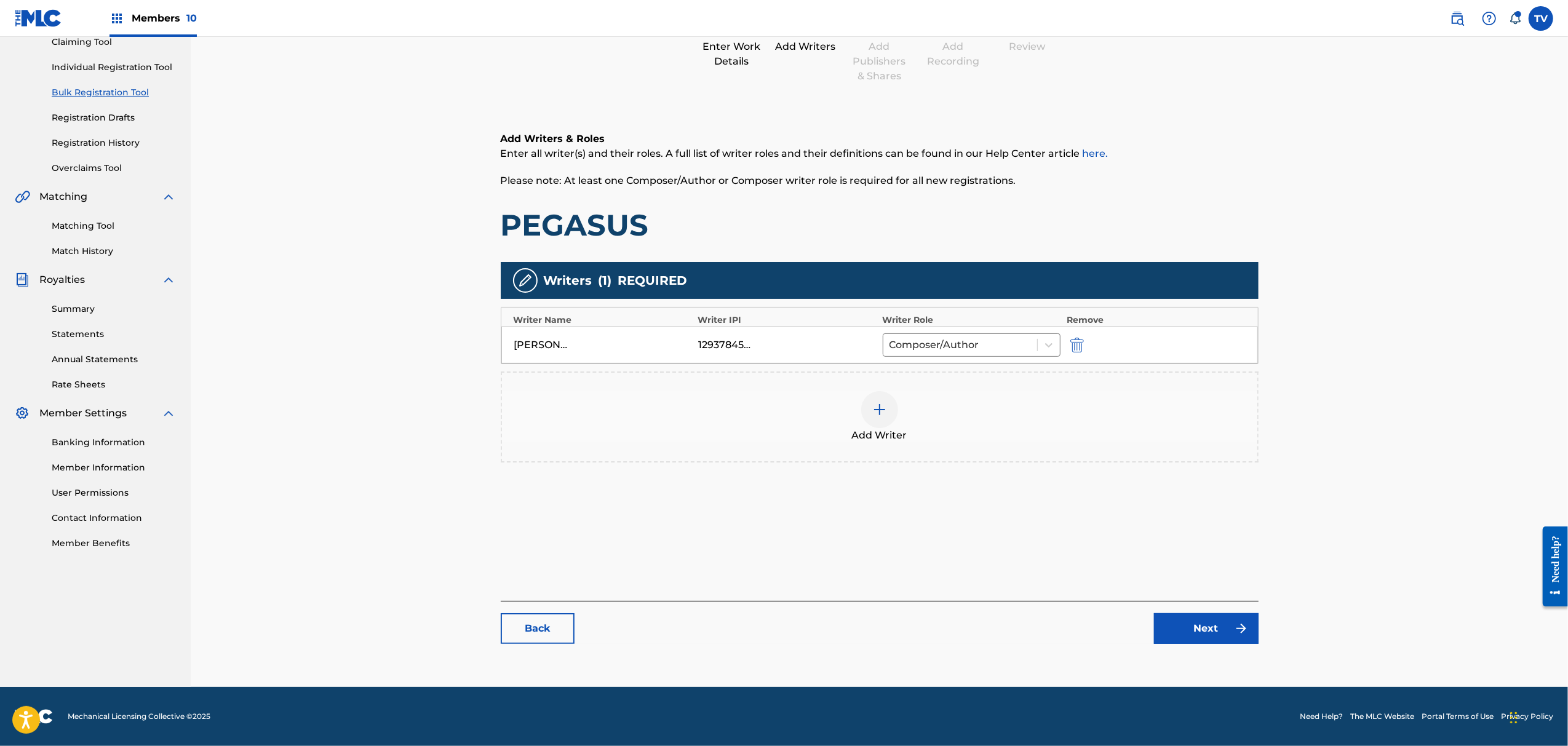
click at [1207, 623] on link "Next" at bounding box center [1207, 629] width 104 height 31
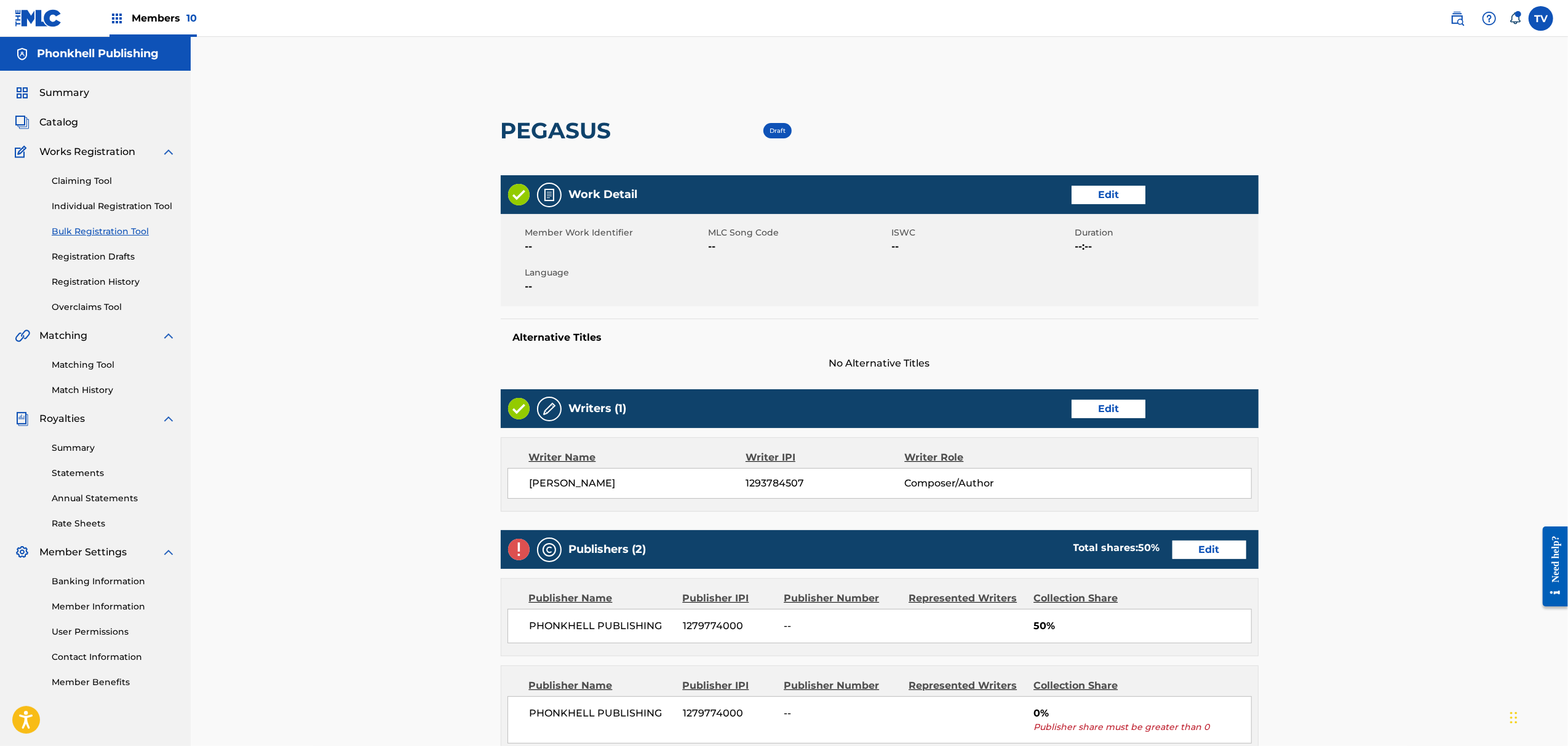
click at [1202, 549] on link "Edit" at bounding box center [1209, 550] width 74 height 18
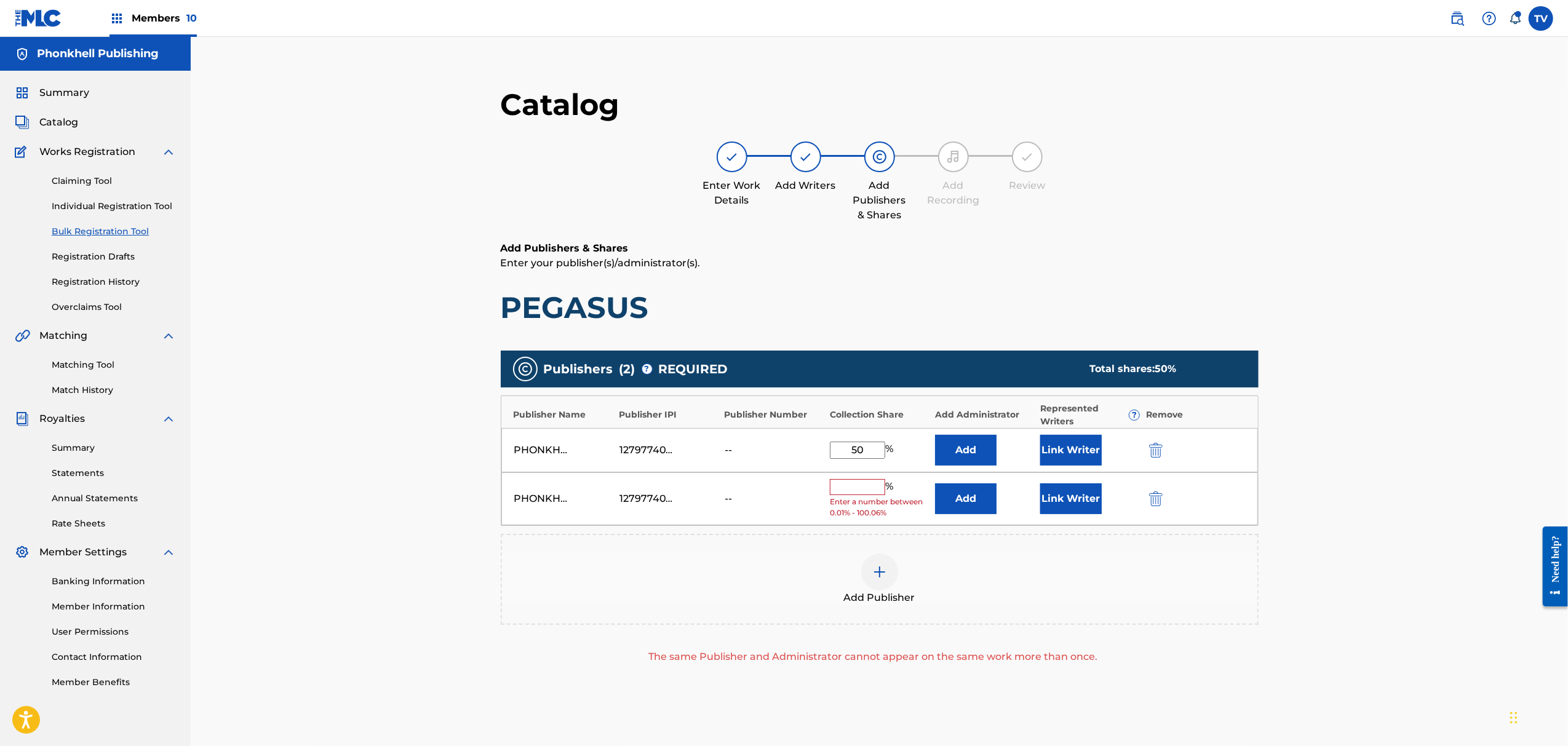
click at [1164, 503] on button "submit" at bounding box center [1155, 499] width 18 height 14
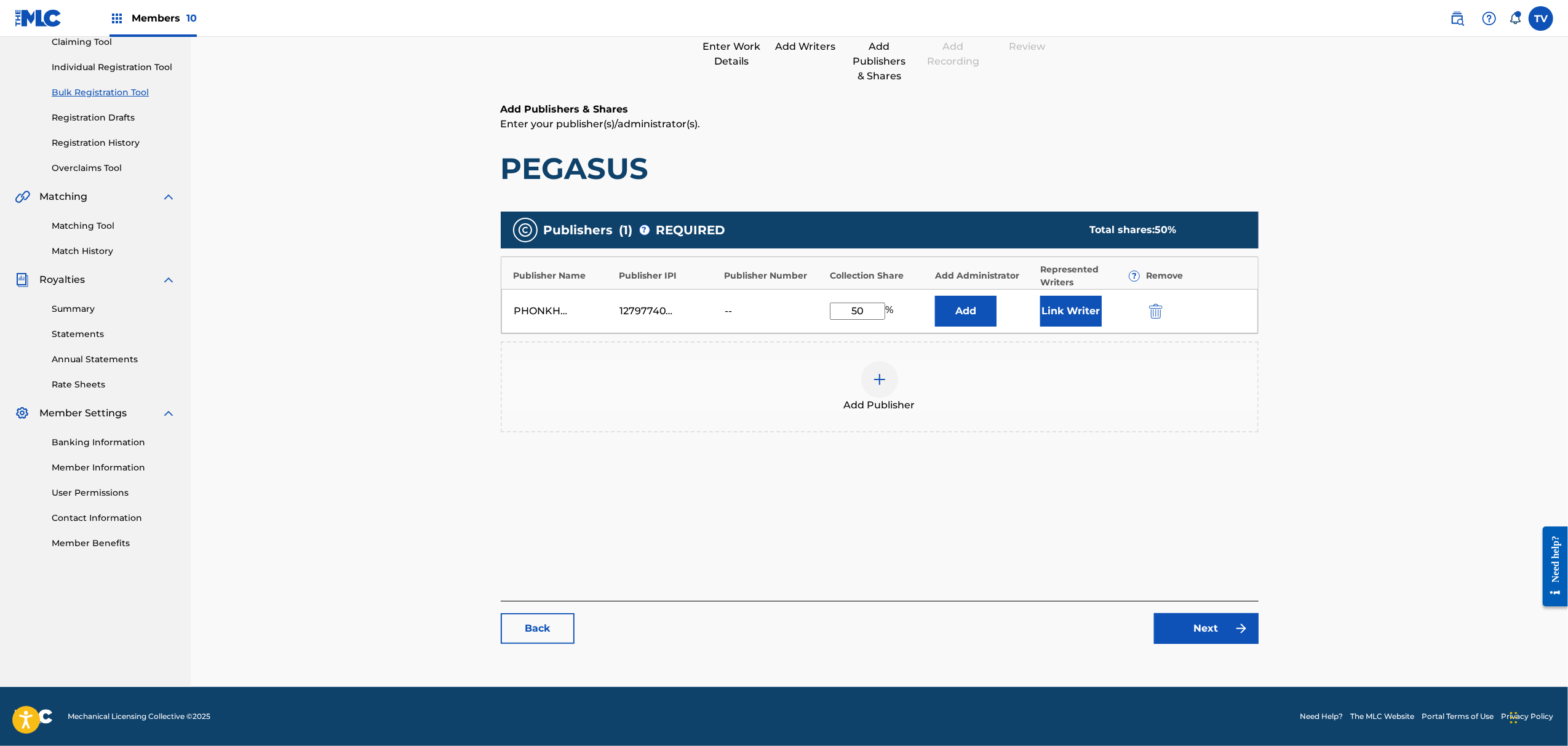
drag, startPoint x: 1202, startPoint y: 644, endPoint x: 1201, endPoint y: 634, distance: 10.0
click at [1202, 640] on div "Catalog Enter Work Details Add Writers Add Publishers & Shares Add Recording Re…" at bounding box center [880, 301] width 758 height 709
click at [1204, 624] on link "Next" at bounding box center [1207, 629] width 104 height 31
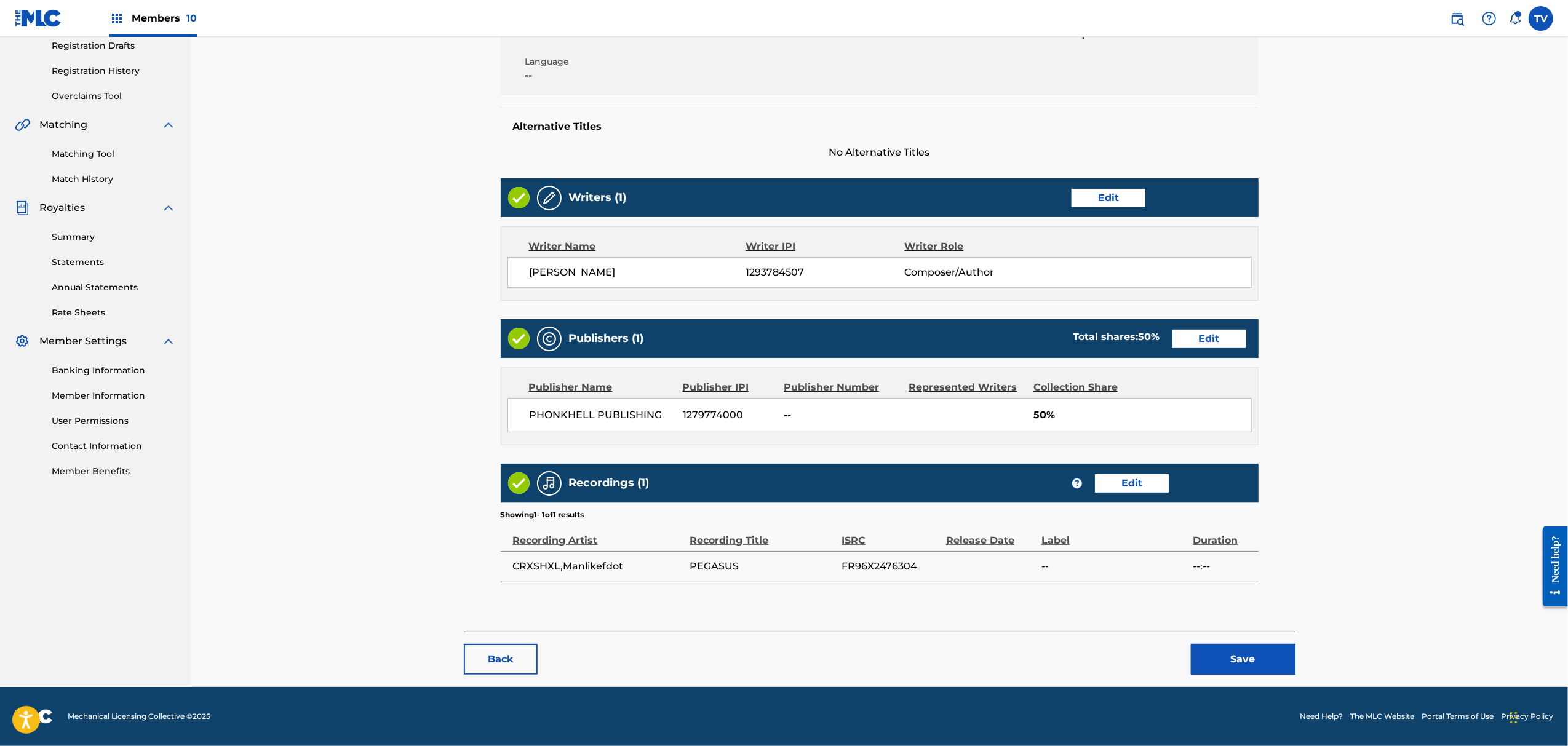
click at [1236, 619] on main "< Back PEGASUS Draft Work Detail Edit Member Work Identifier -- MLC Song Code -…" at bounding box center [880, 244] width 832 height 775
drag, startPoint x: 1254, startPoint y: 642, endPoint x: 1250, endPoint y: 629, distance: 13.6
click at [1254, 643] on div "Back Save" at bounding box center [880, 653] width 832 height 43
click at [1258, 679] on div "< Back PEGASUS Draft Work Detail Edit Member Work Identifier -- MLC Song Code -…" at bounding box center [880, 271] width 832 height 831
click at [1258, 667] on button "Save" at bounding box center [1243, 659] width 104 height 31
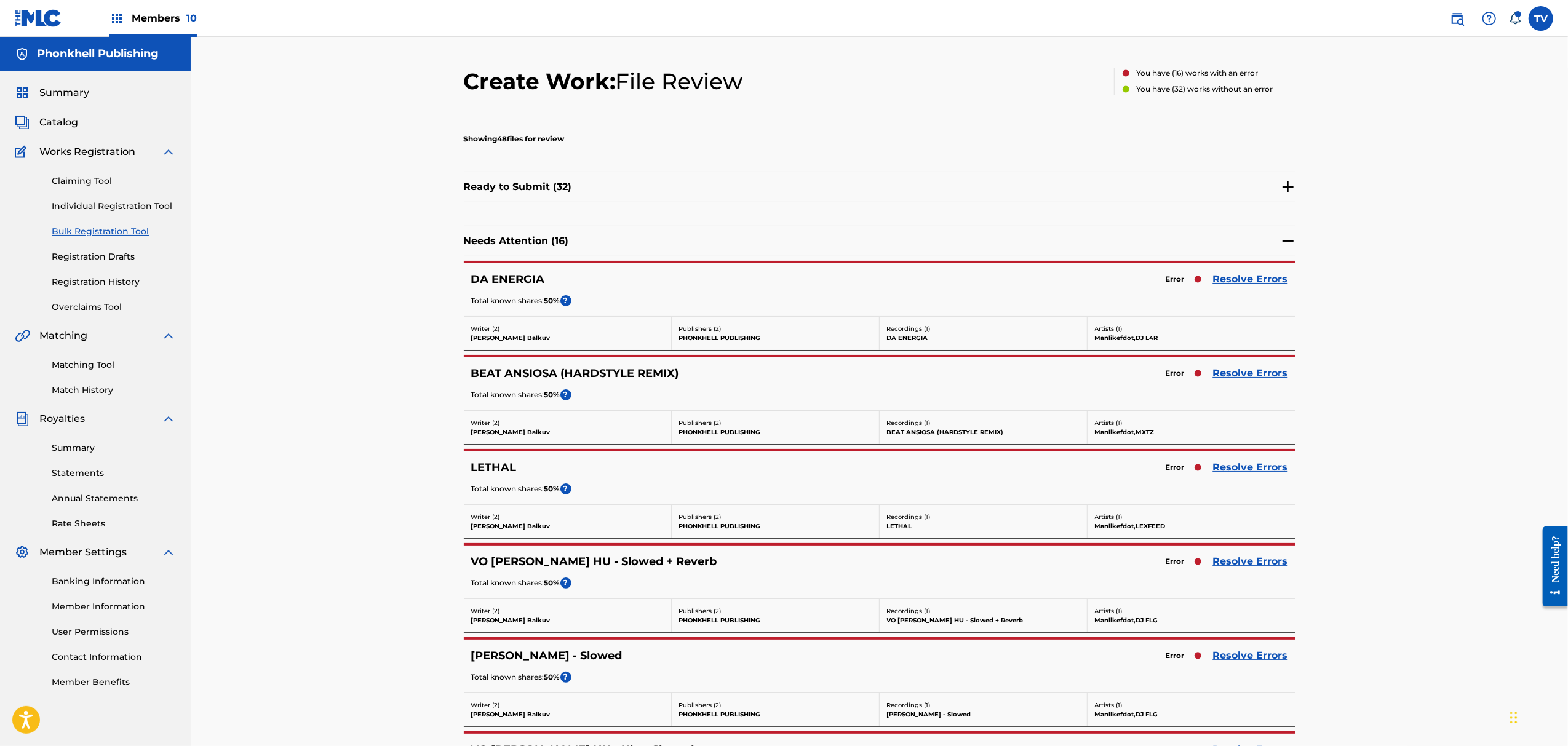
click at [1254, 478] on div "LETHAL Error Resolve Errors Total known shares: 50 % ?" at bounding box center [880, 478] width 832 height 53
click at [1252, 468] on link "Resolve Errors" at bounding box center [1250, 467] width 75 height 15
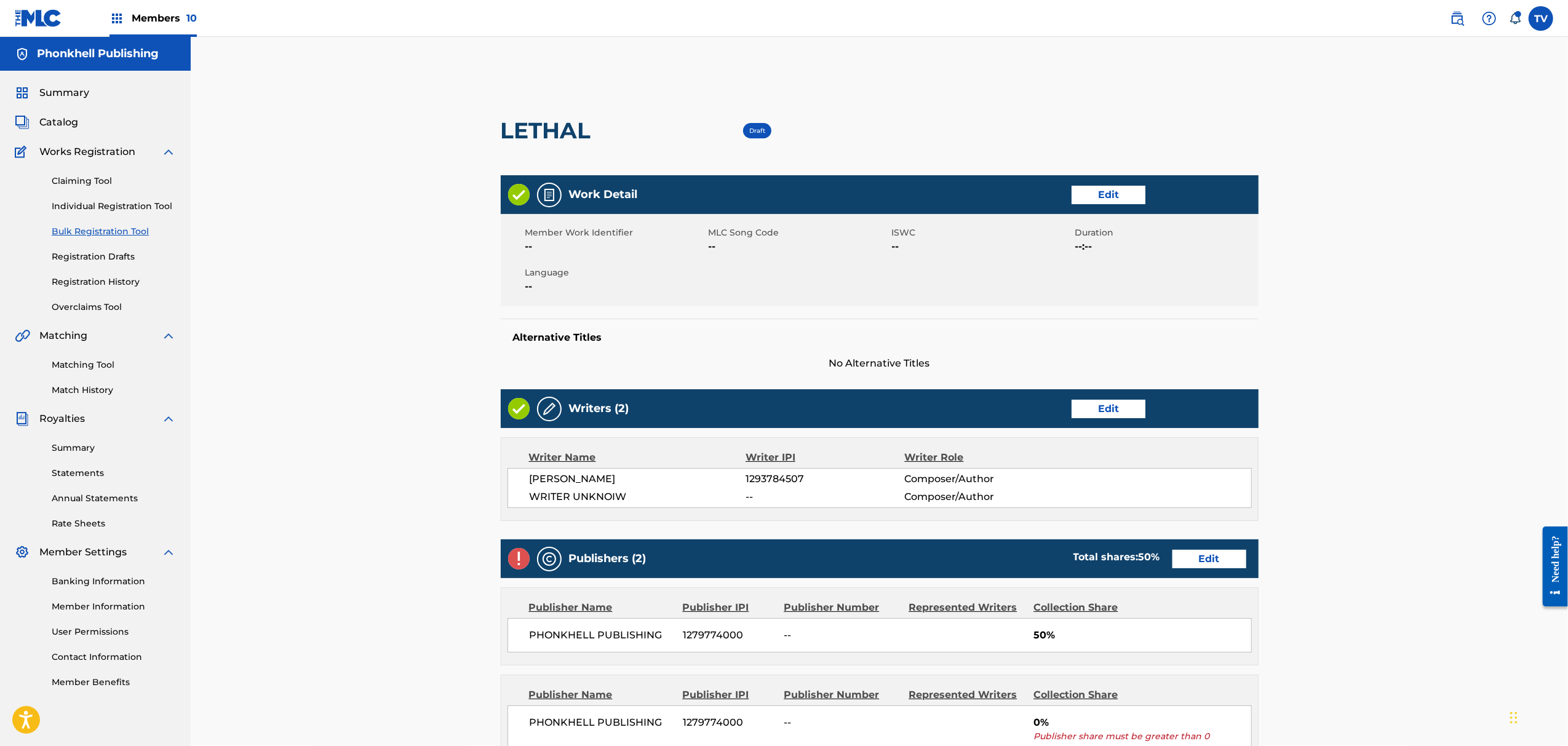
click at [1114, 419] on div "Writers (2) Edit" at bounding box center [880, 409] width 758 height 39
click at [1106, 416] on link "Edit" at bounding box center [1108, 409] width 74 height 18
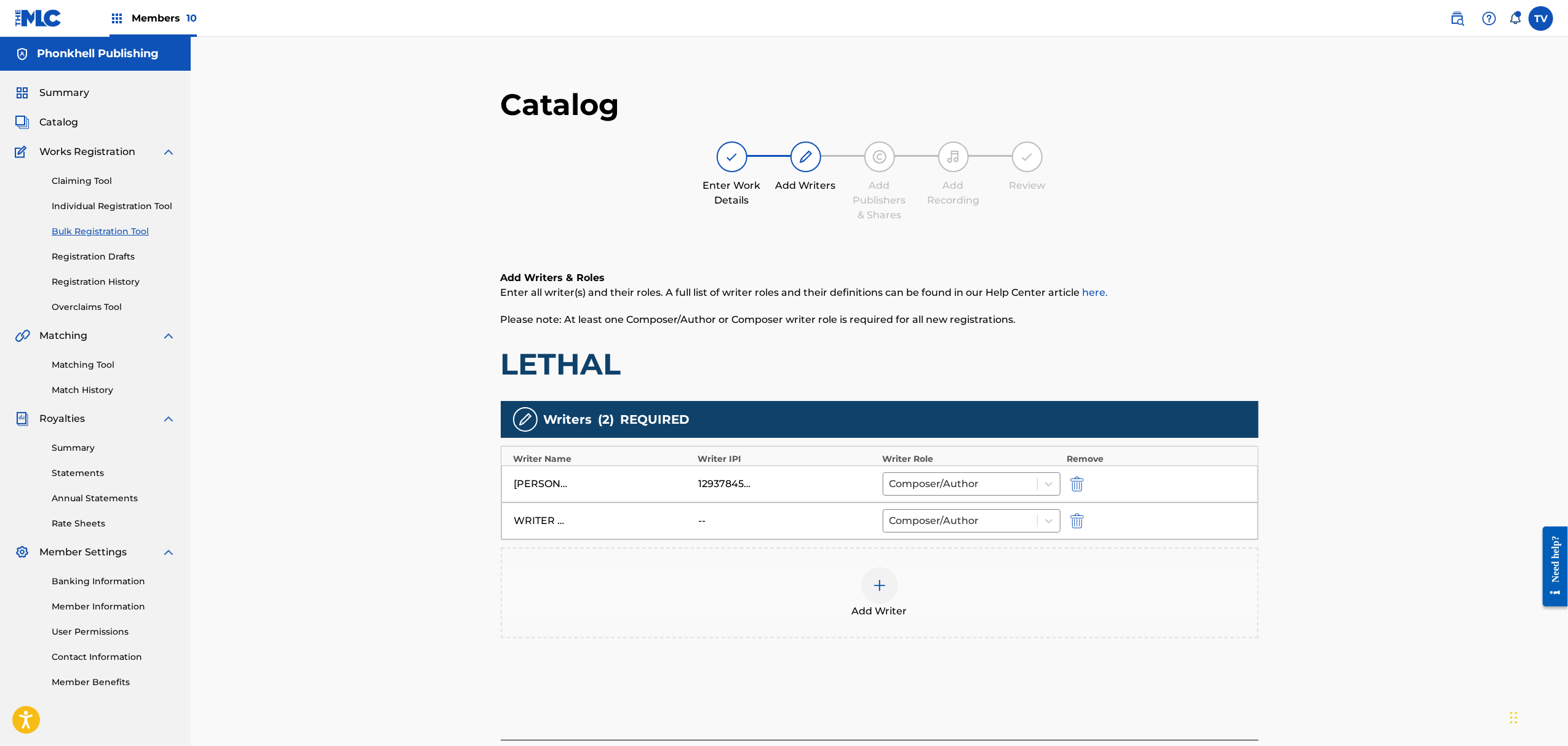
click at [1076, 525] on img "submit" at bounding box center [1077, 521] width 13 height 15
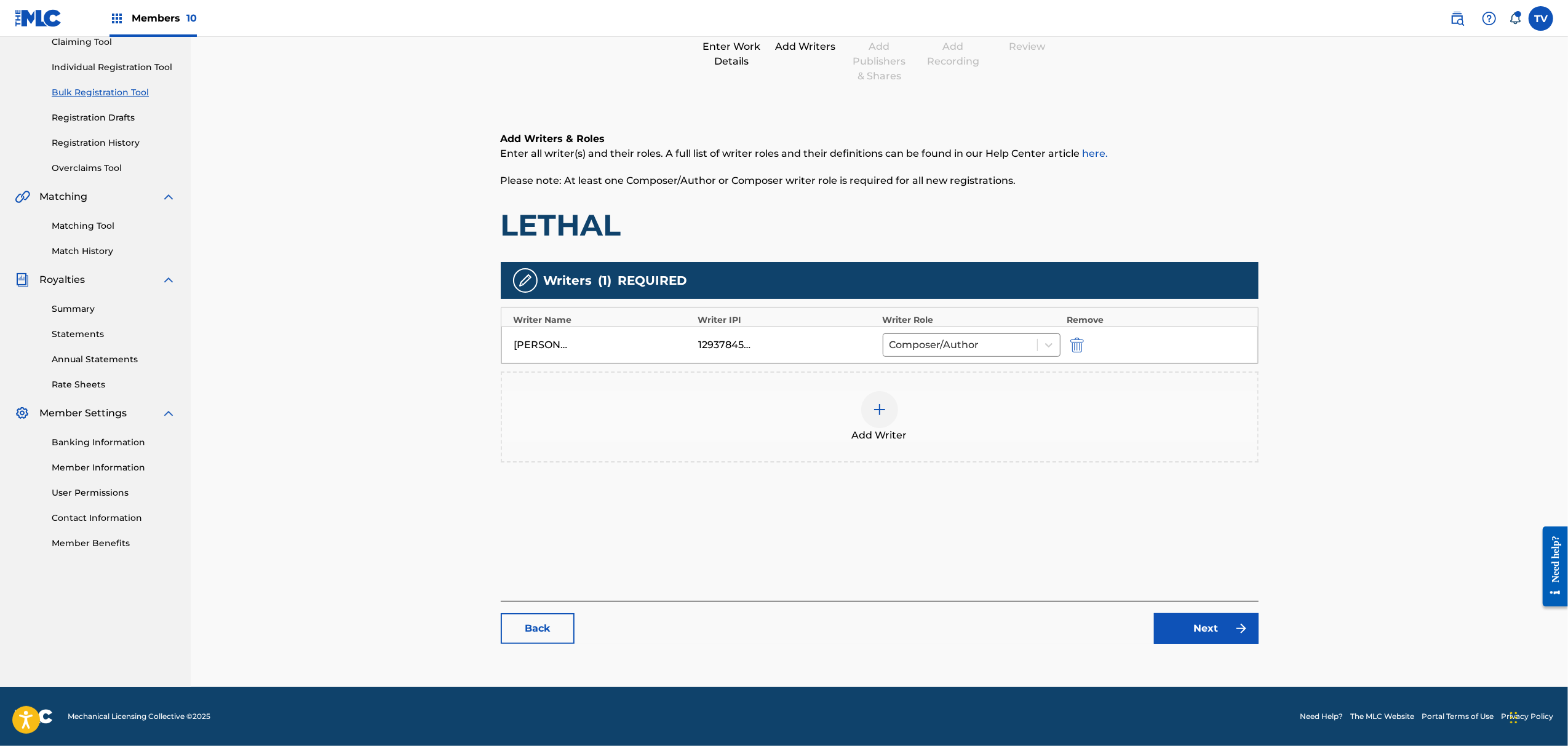
click at [1207, 640] on link "Next" at bounding box center [1207, 629] width 104 height 31
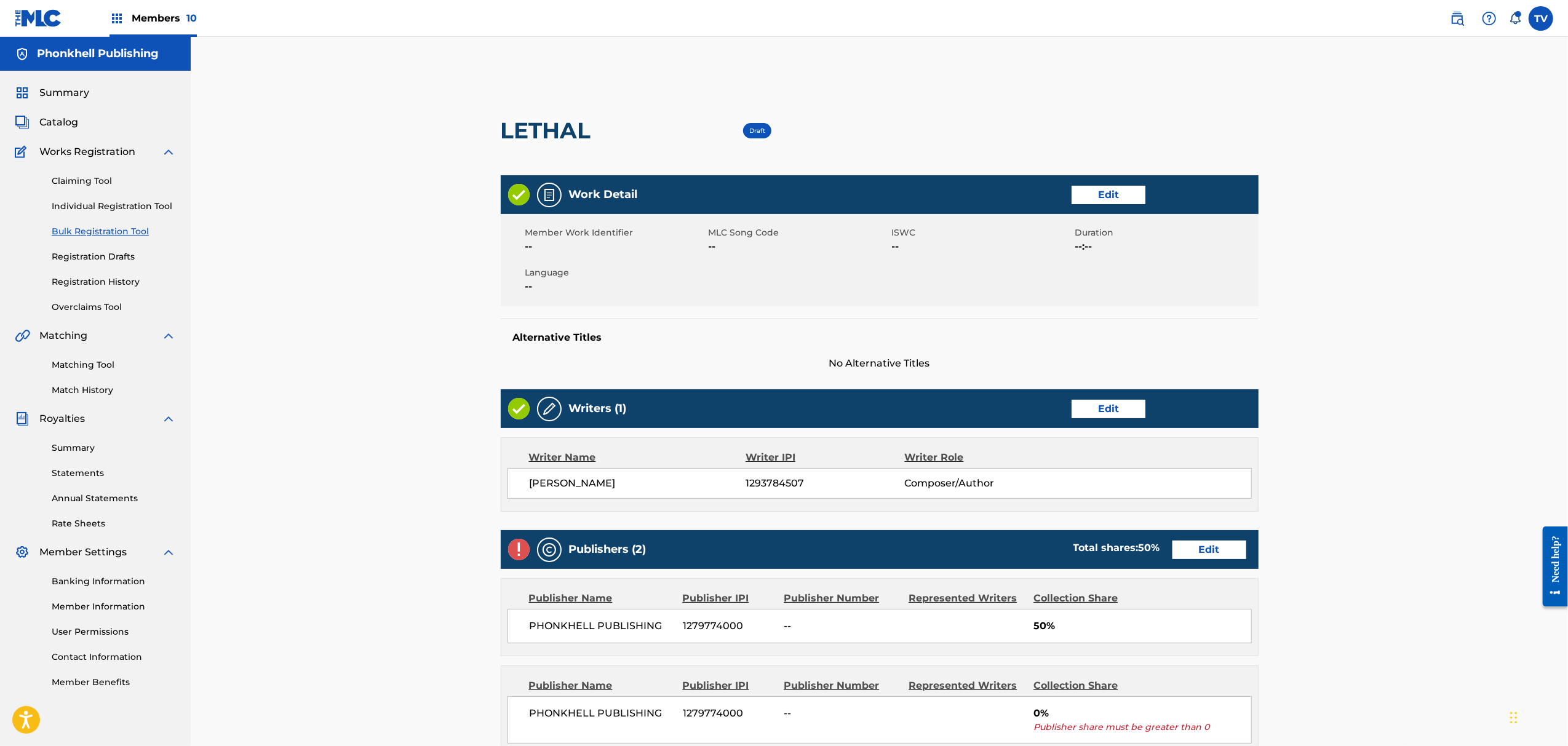
click at [1199, 537] on div "Publishers (2) Total shares: 50 % Edit" at bounding box center [880, 549] width 758 height 39
click at [1199, 555] on link "Edit" at bounding box center [1209, 550] width 74 height 18
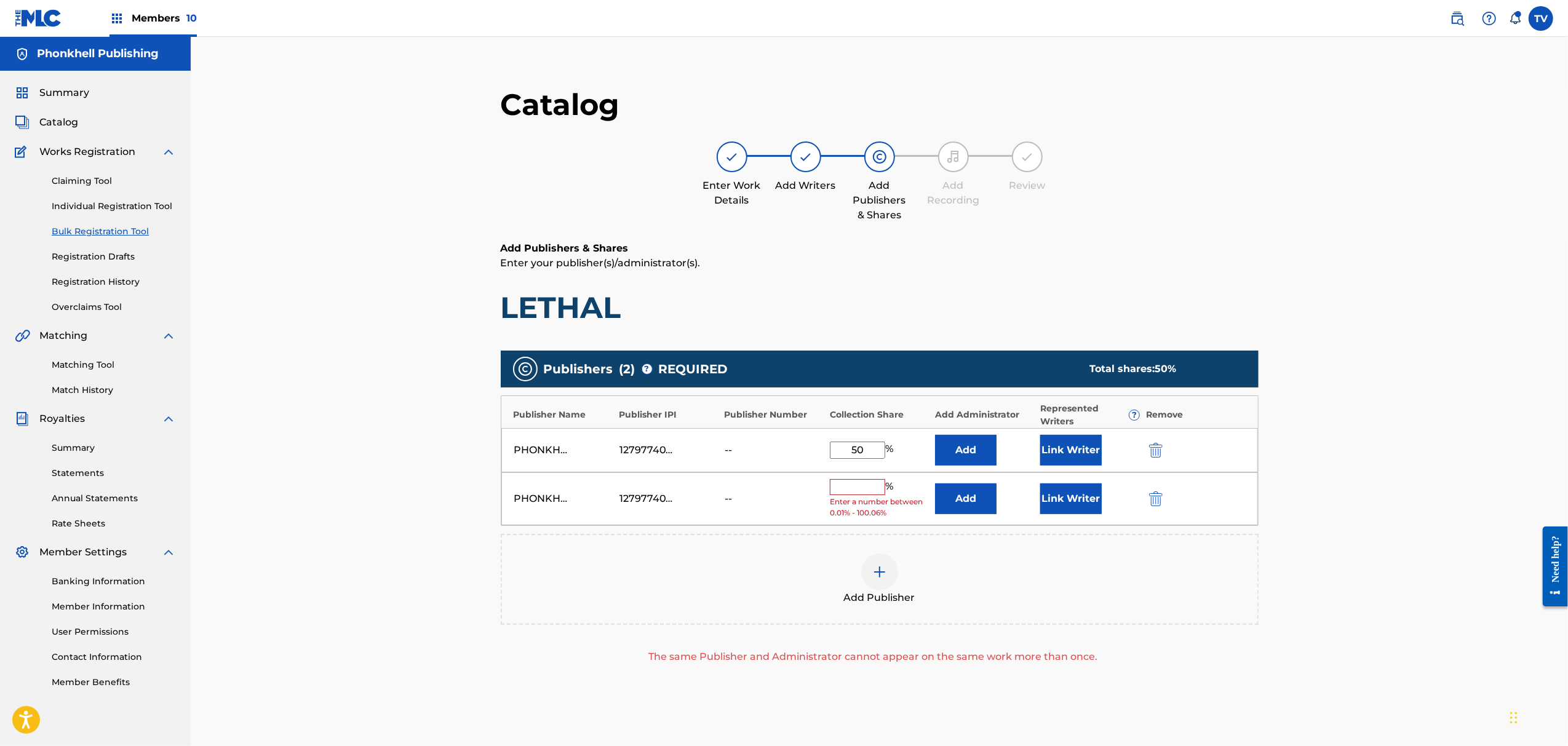
click at [1152, 493] on img "submit" at bounding box center [1156, 499] width 13 height 15
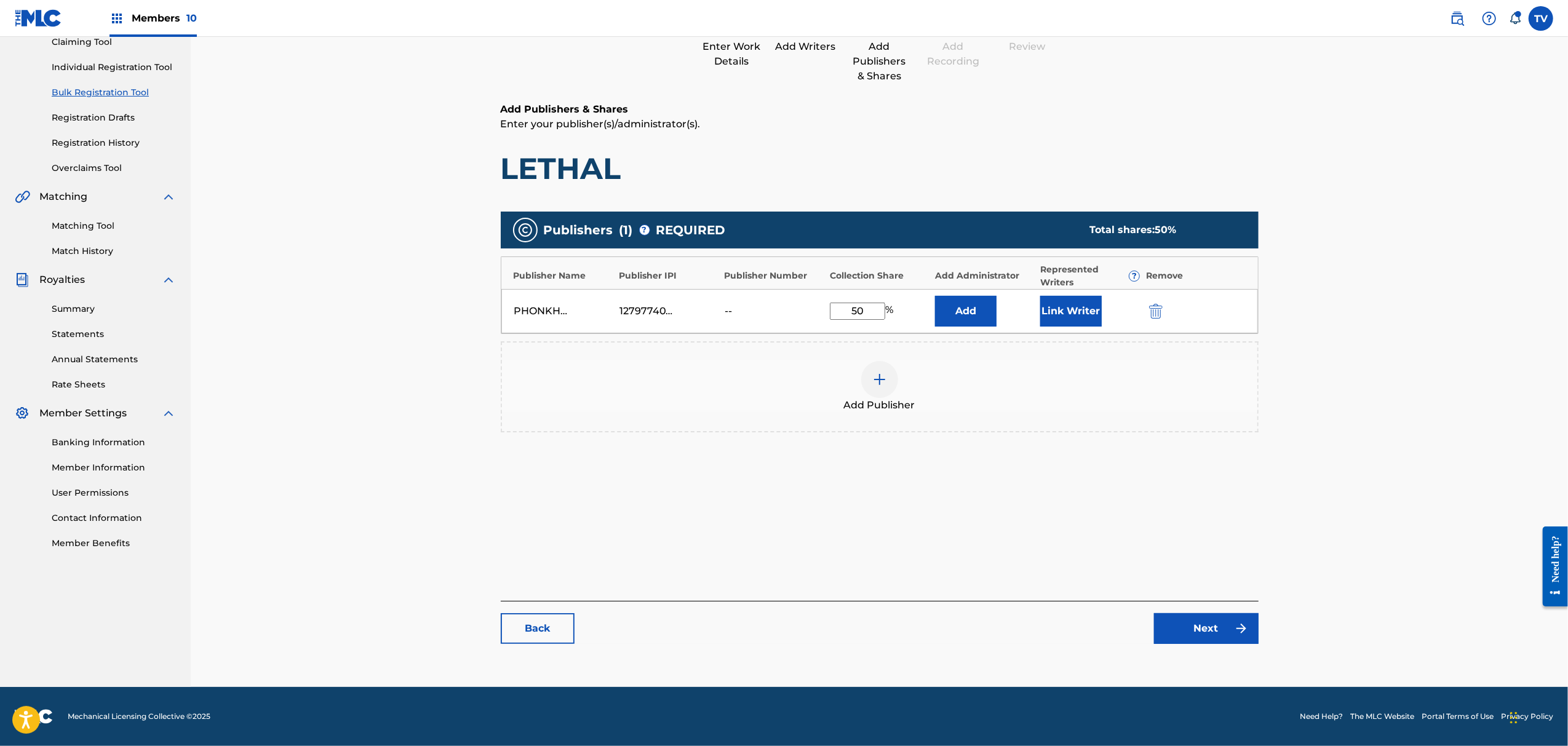
click at [1214, 620] on link "Next" at bounding box center [1207, 629] width 104 height 31
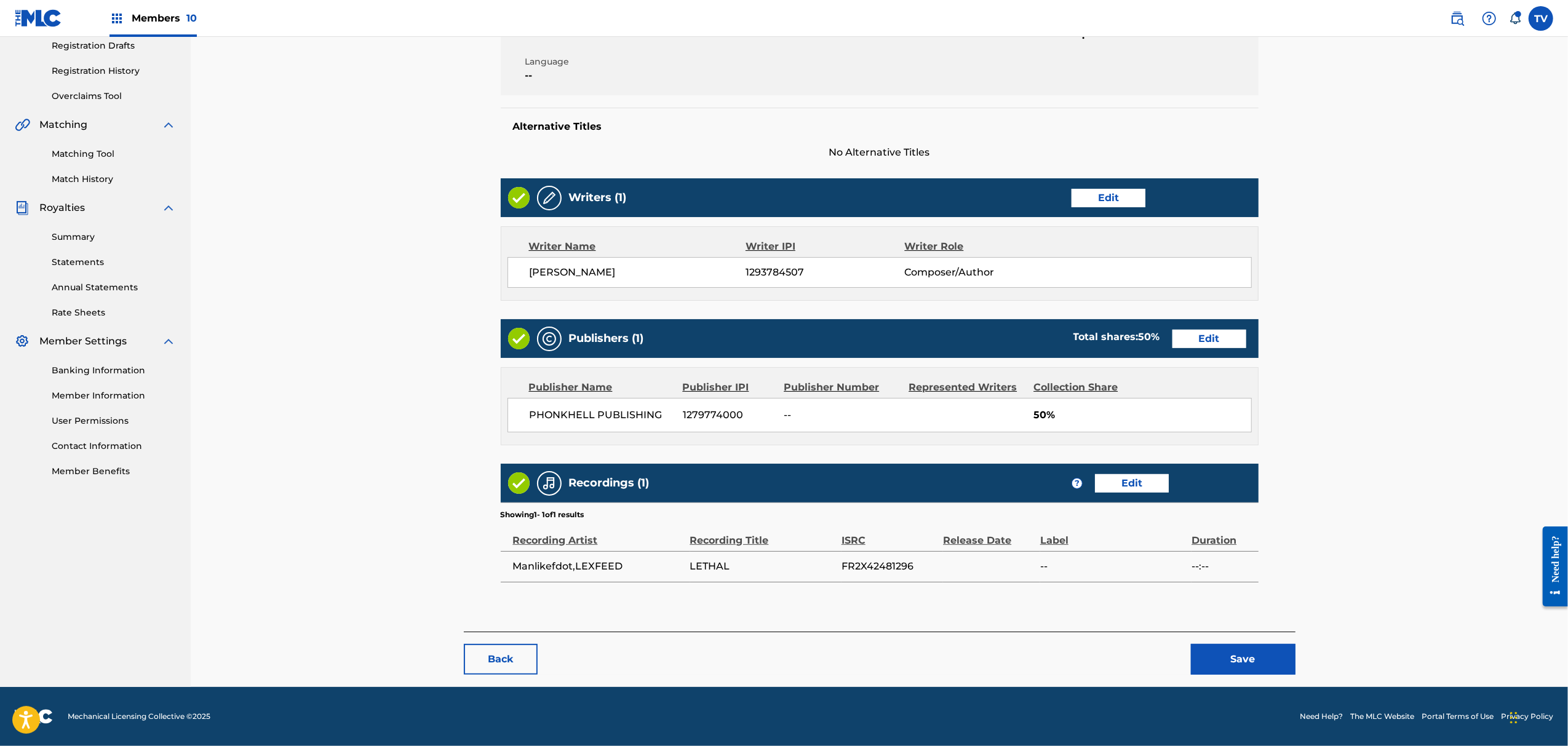
click at [1255, 673] on button "Save" at bounding box center [1243, 659] width 104 height 31
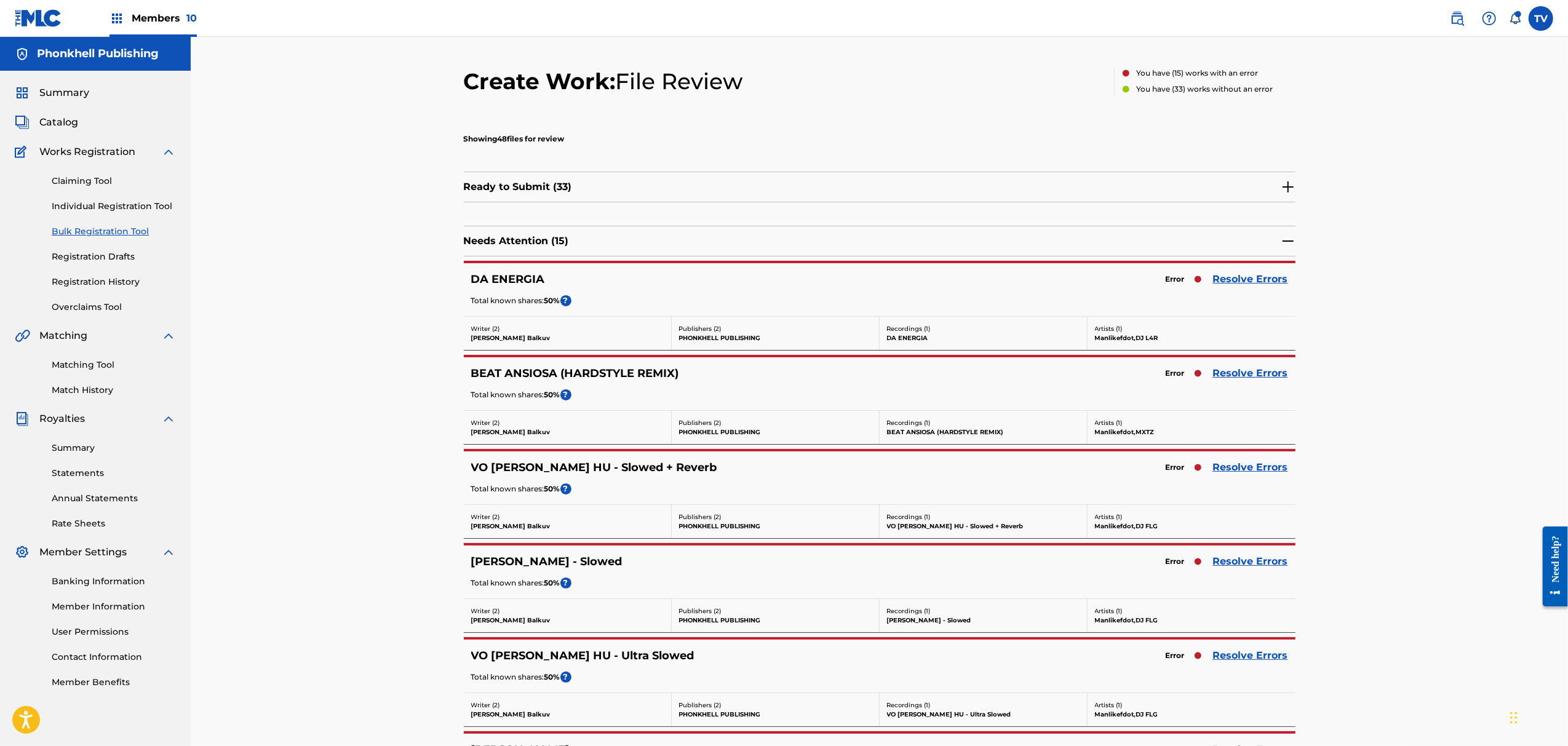
click at [1254, 566] on link "Resolve Errors" at bounding box center [1250, 561] width 75 height 15
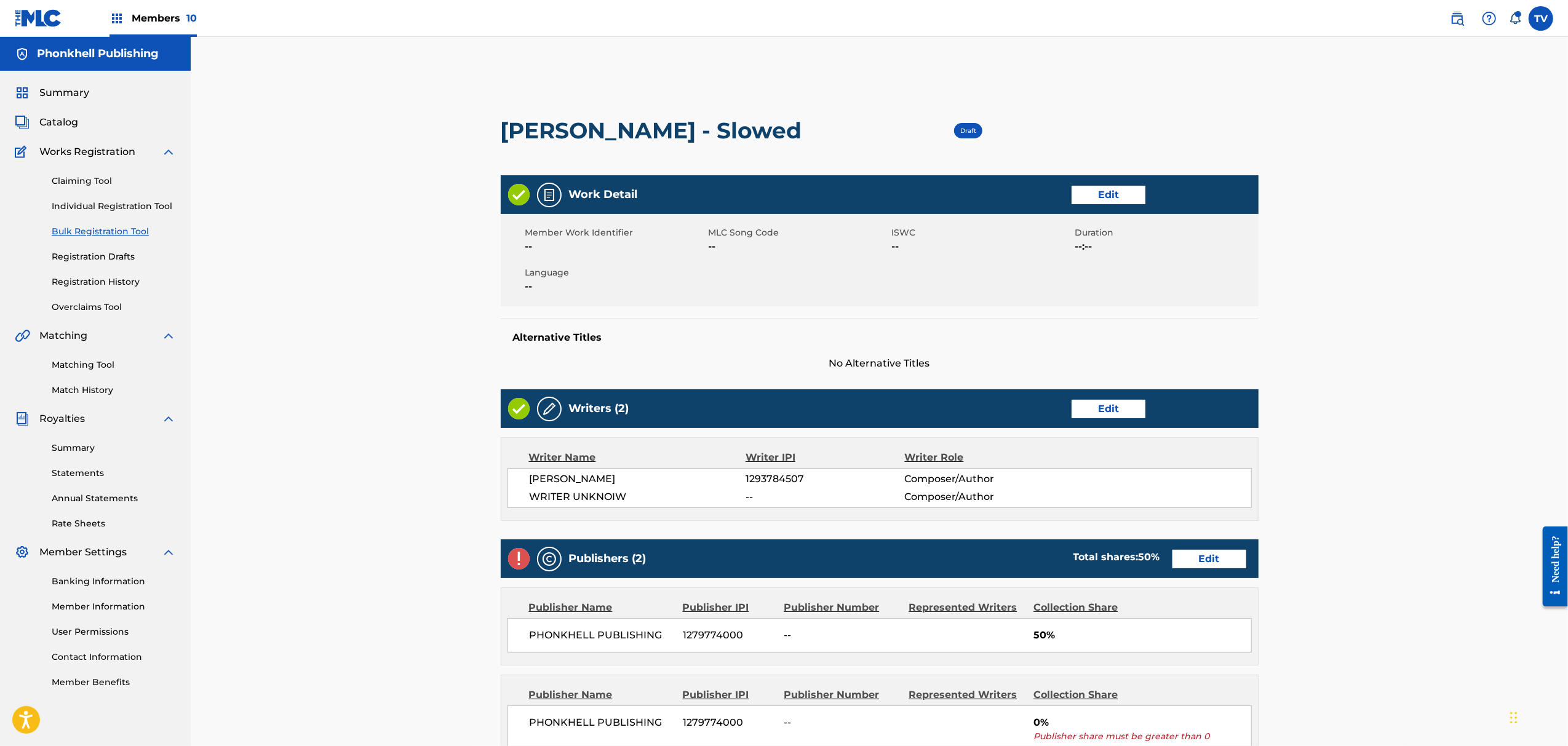
click at [1103, 411] on link "Edit" at bounding box center [1108, 409] width 74 height 18
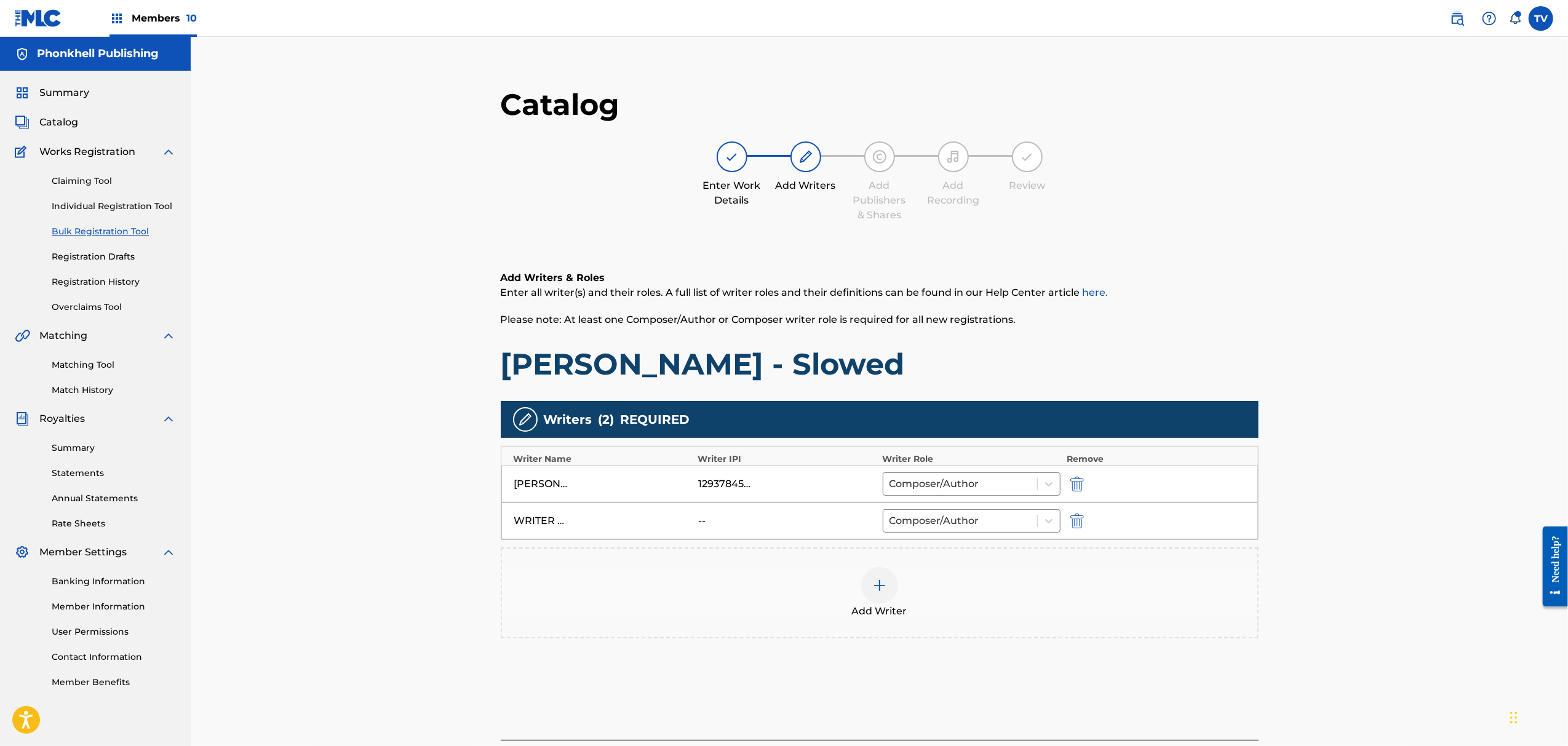
click at [1079, 523] on img "submit" at bounding box center [1077, 521] width 13 height 15
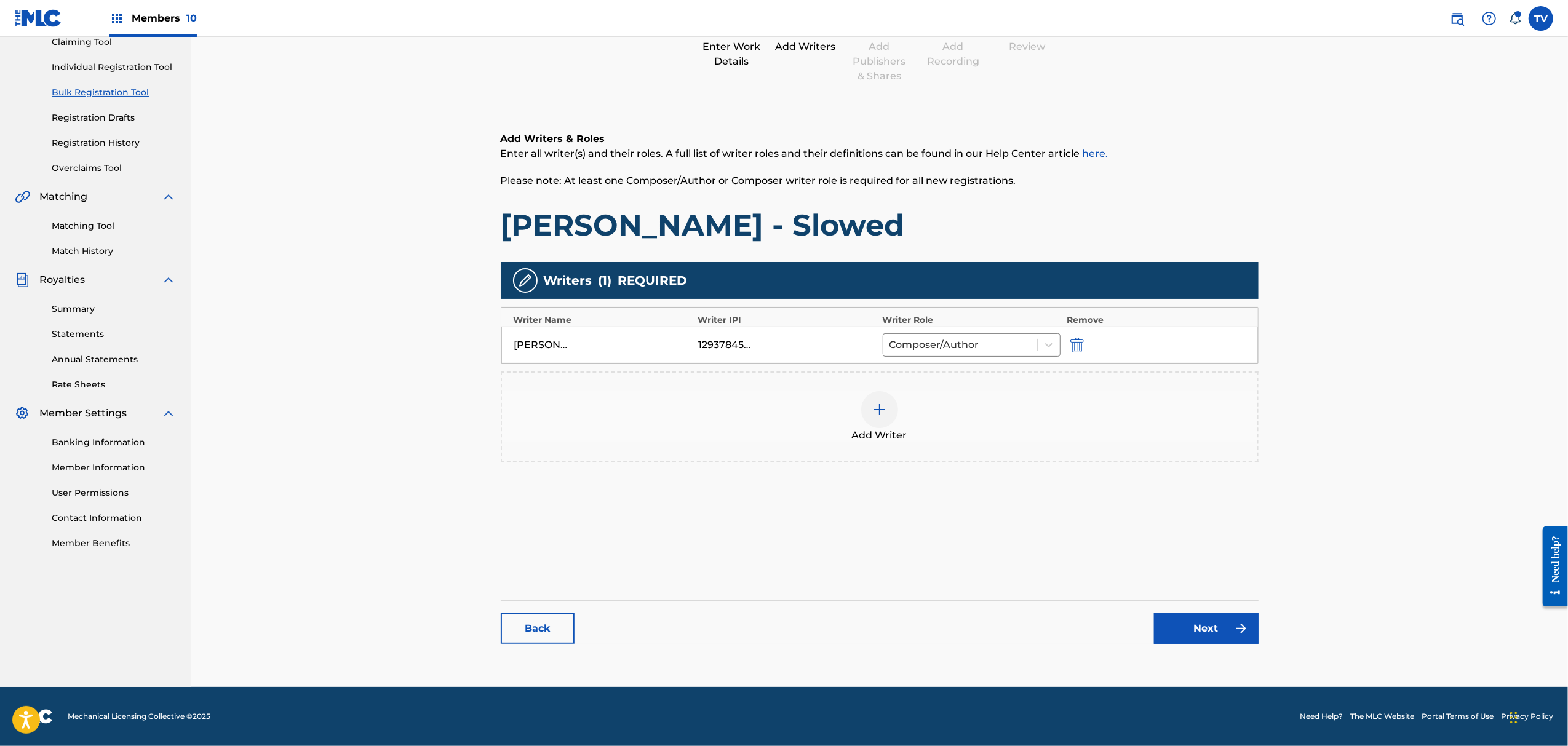
drag, startPoint x: 1211, startPoint y: 661, endPoint x: 1207, endPoint y: 633, distance: 28.3
click at [1211, 659] on main "Catalog Enter Work Details Add Writers Add Publishers & Shares Add Recording Re…" at bounding box center [880, 301] width 832 height 746
click at [1207, 628] on link "Next" at bounding box center [1207, 629] width 104 height 31
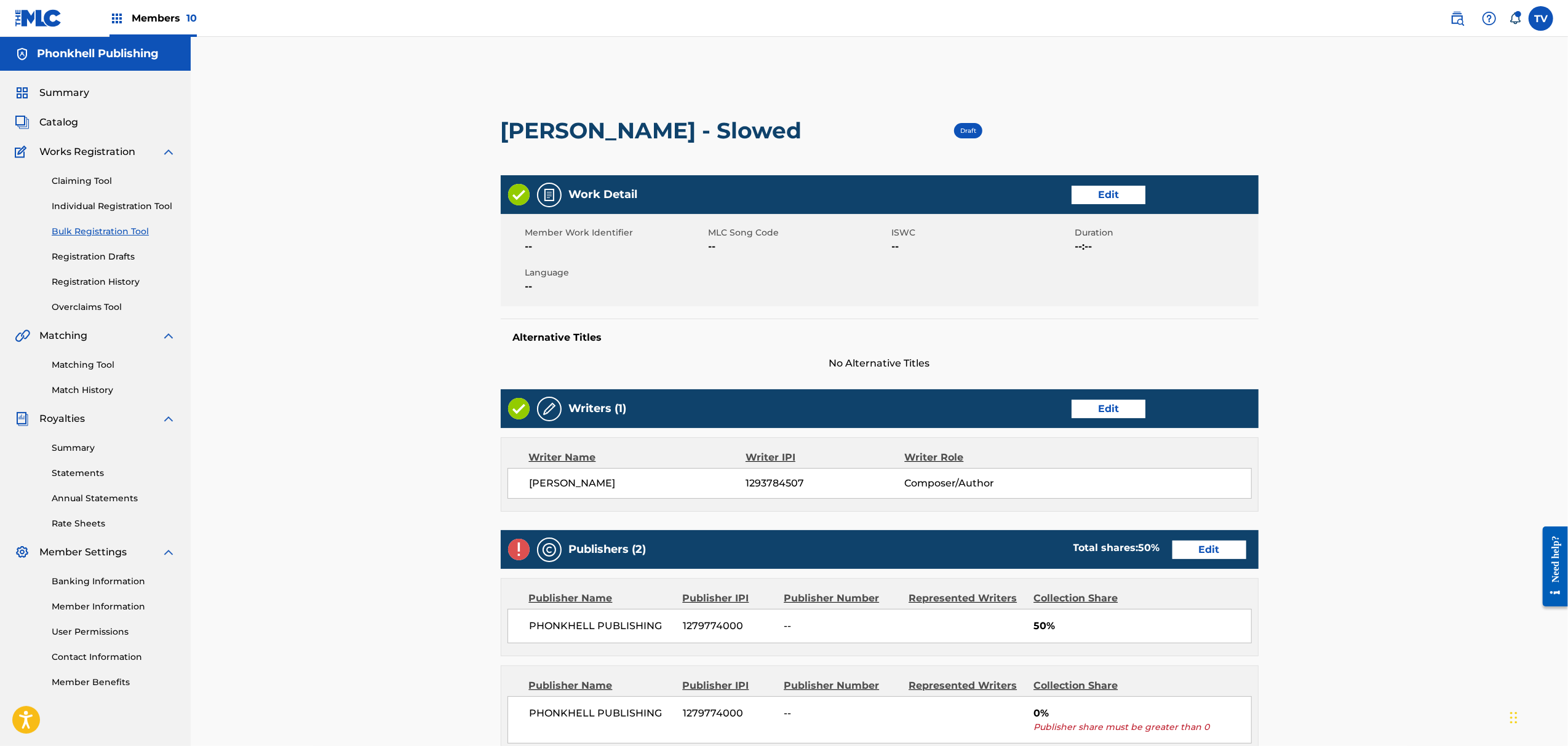
click at [1197, 554] on link "Edit" at bounding box center [1209, 550] width 74 height 18
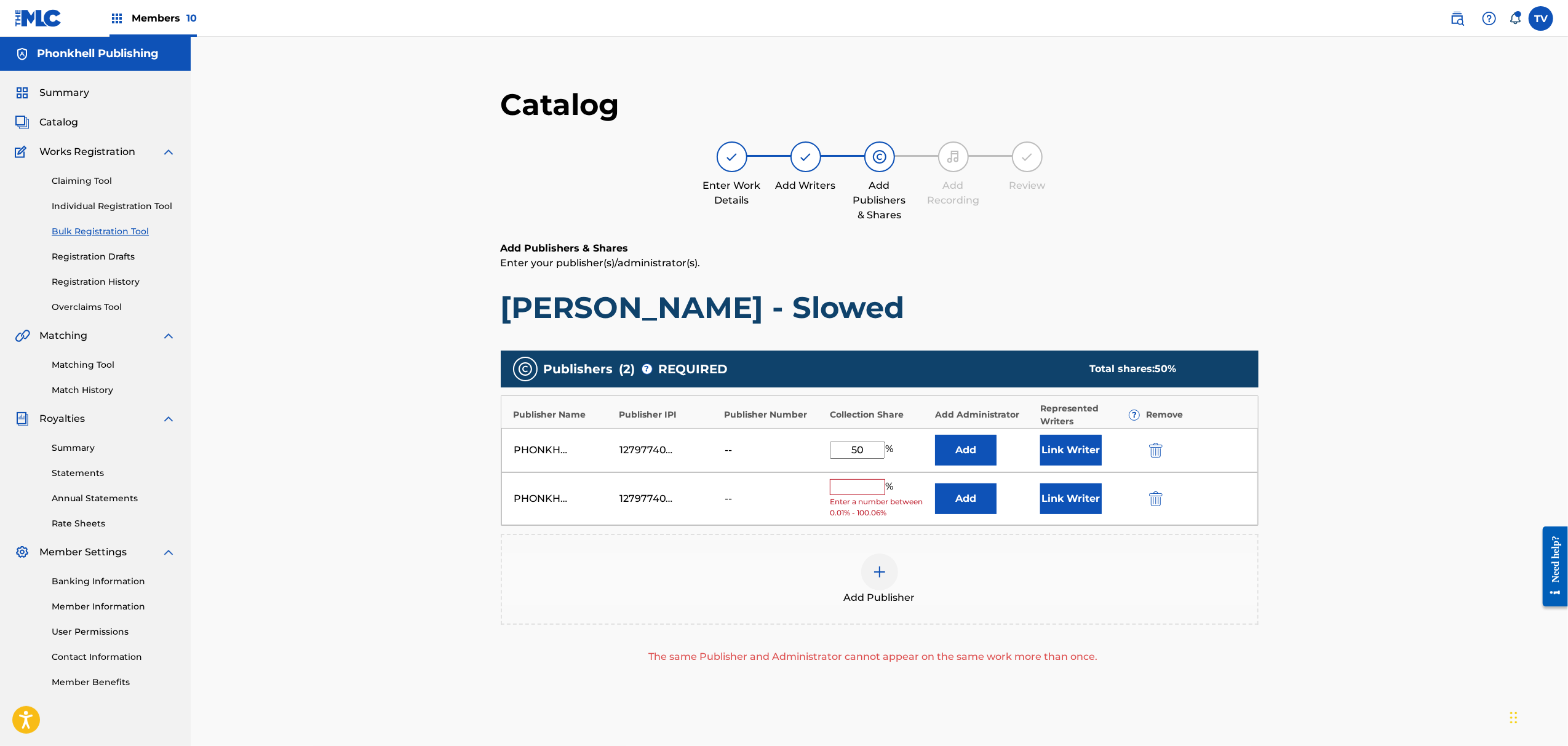
click at [1157, 496] on img "submit" at bounding box center [1156, 499] width 13 height 15
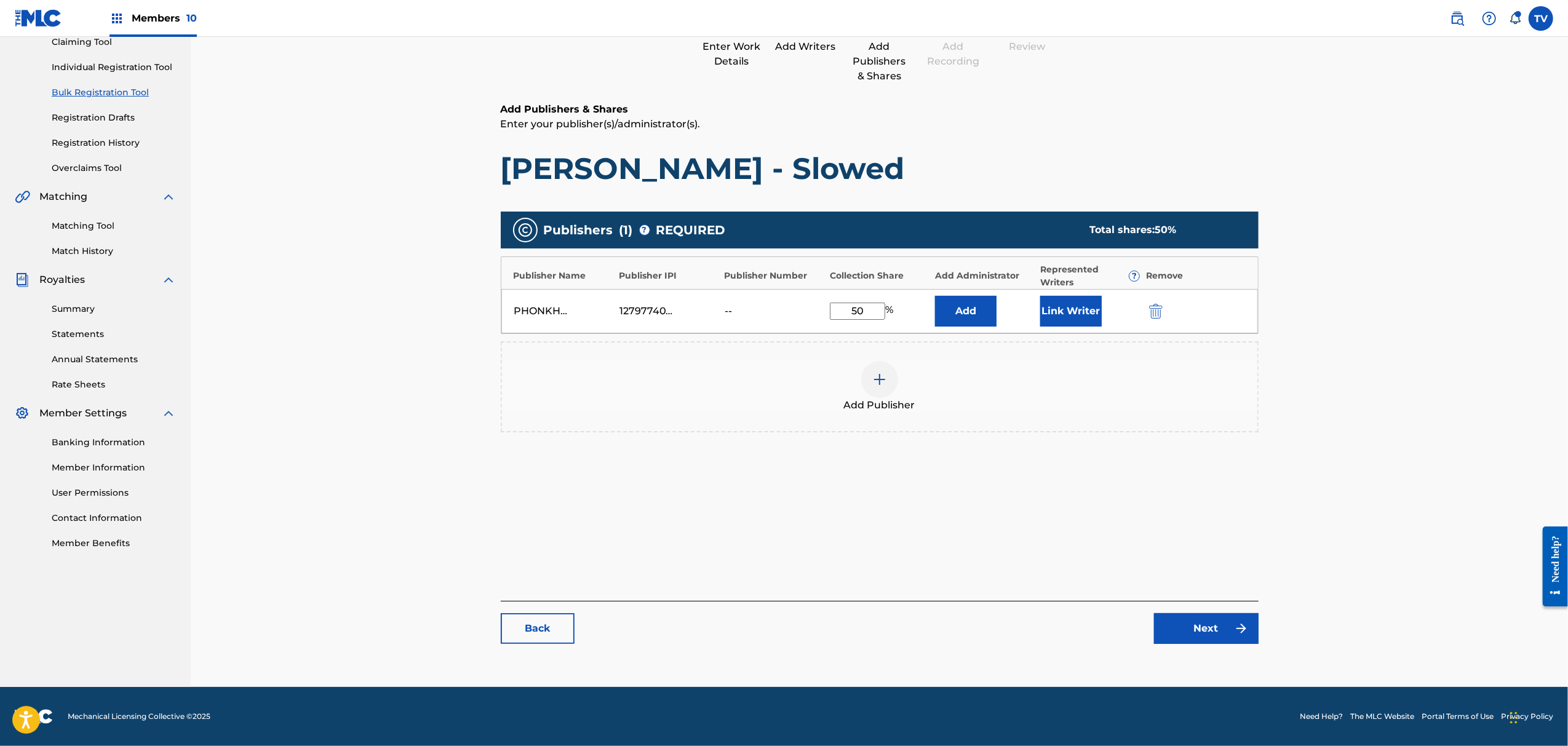
click at [1224, 633] on link "Next" at bounding box center [1207, 629] width 104 height 31
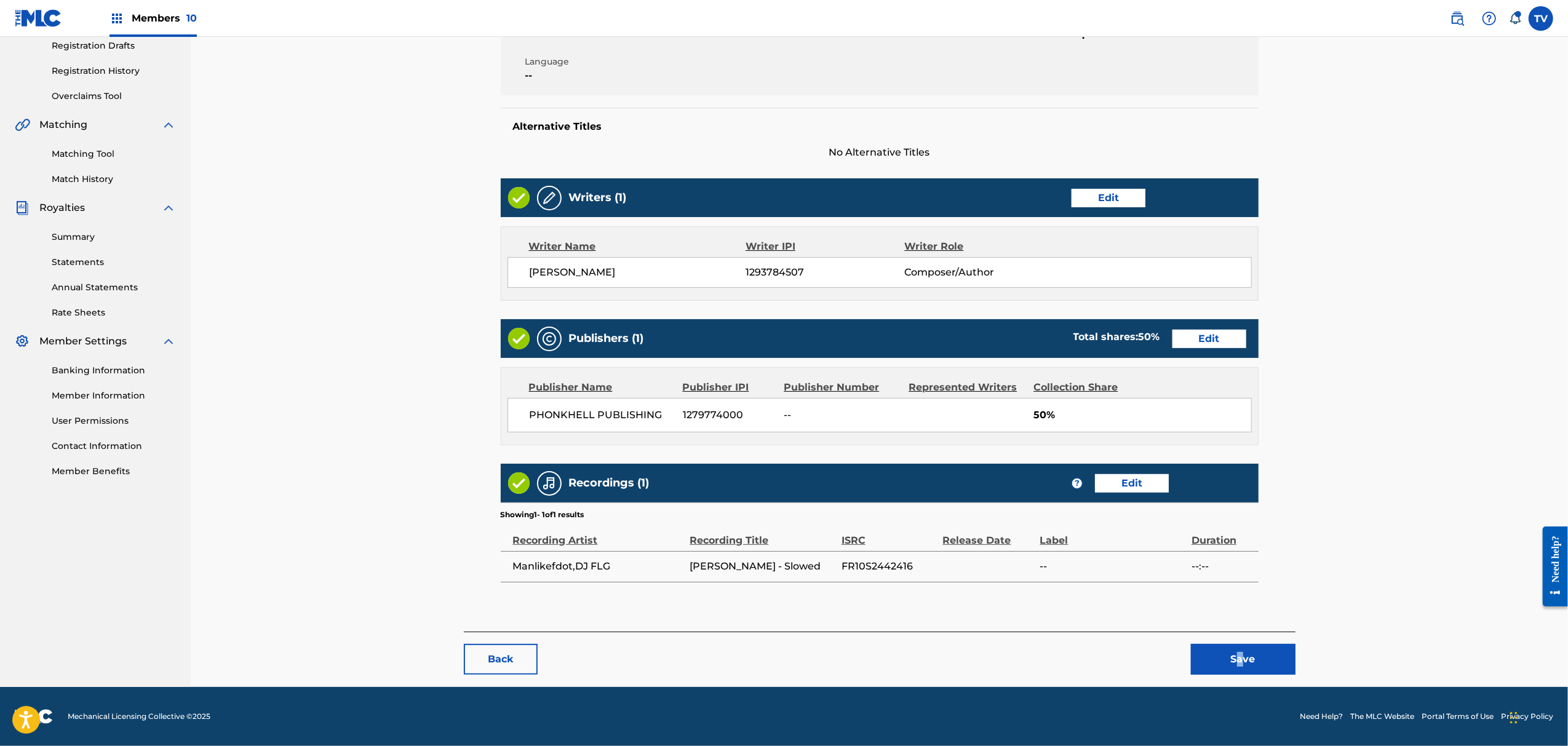
click at [1241, 677] on div "< Back [PERSON_NAME] - Slowed Draft Work Detail Edit Member Work Identifier -- …" at bounding box center [880, 271] width 832 height 831
click at [1243, 654] on button "Save" at bounding box center [1243, 659] width 104 height 31
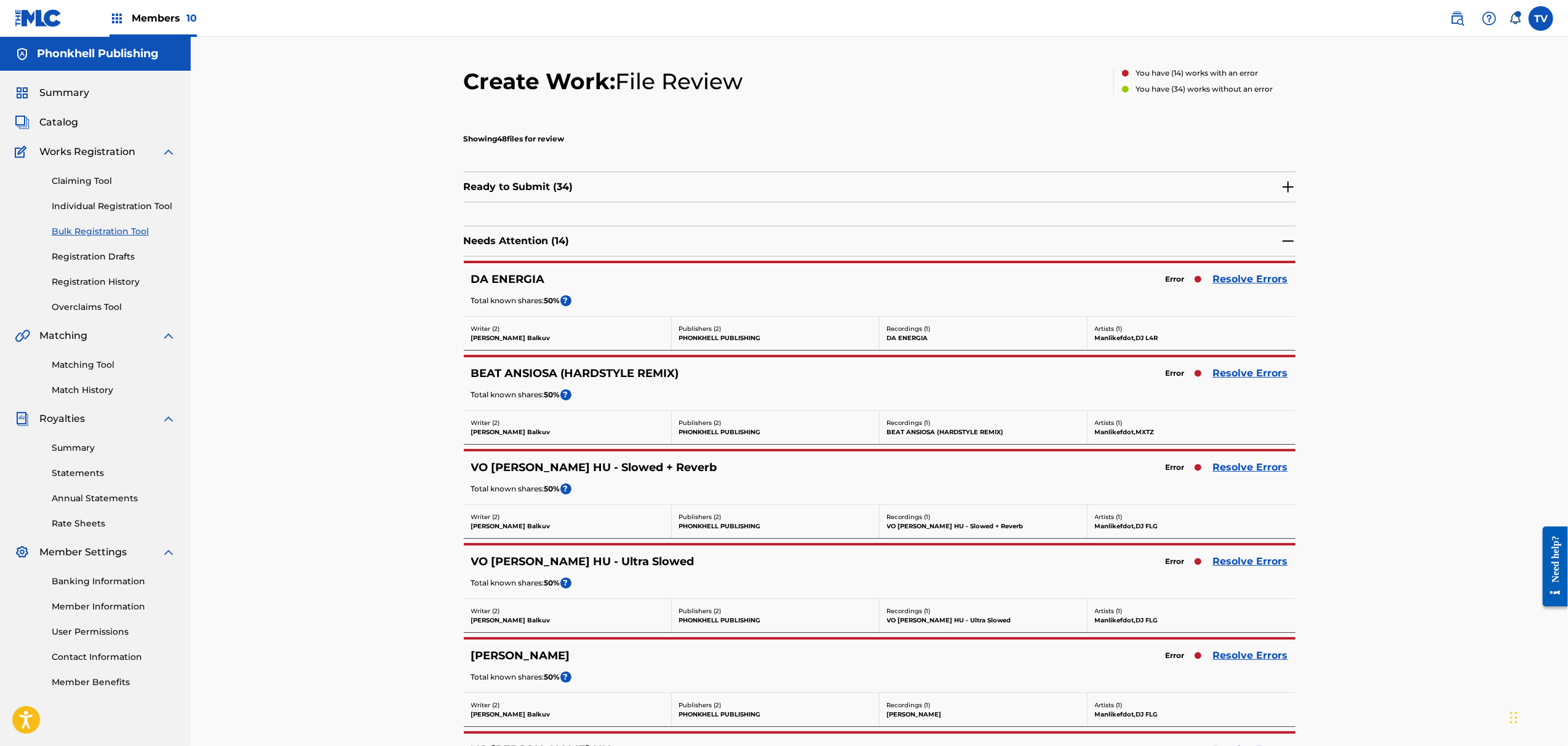
click at [1234, 564] on link "Resolve Errors" at bounding box center [1250, 561] width 75 height 15
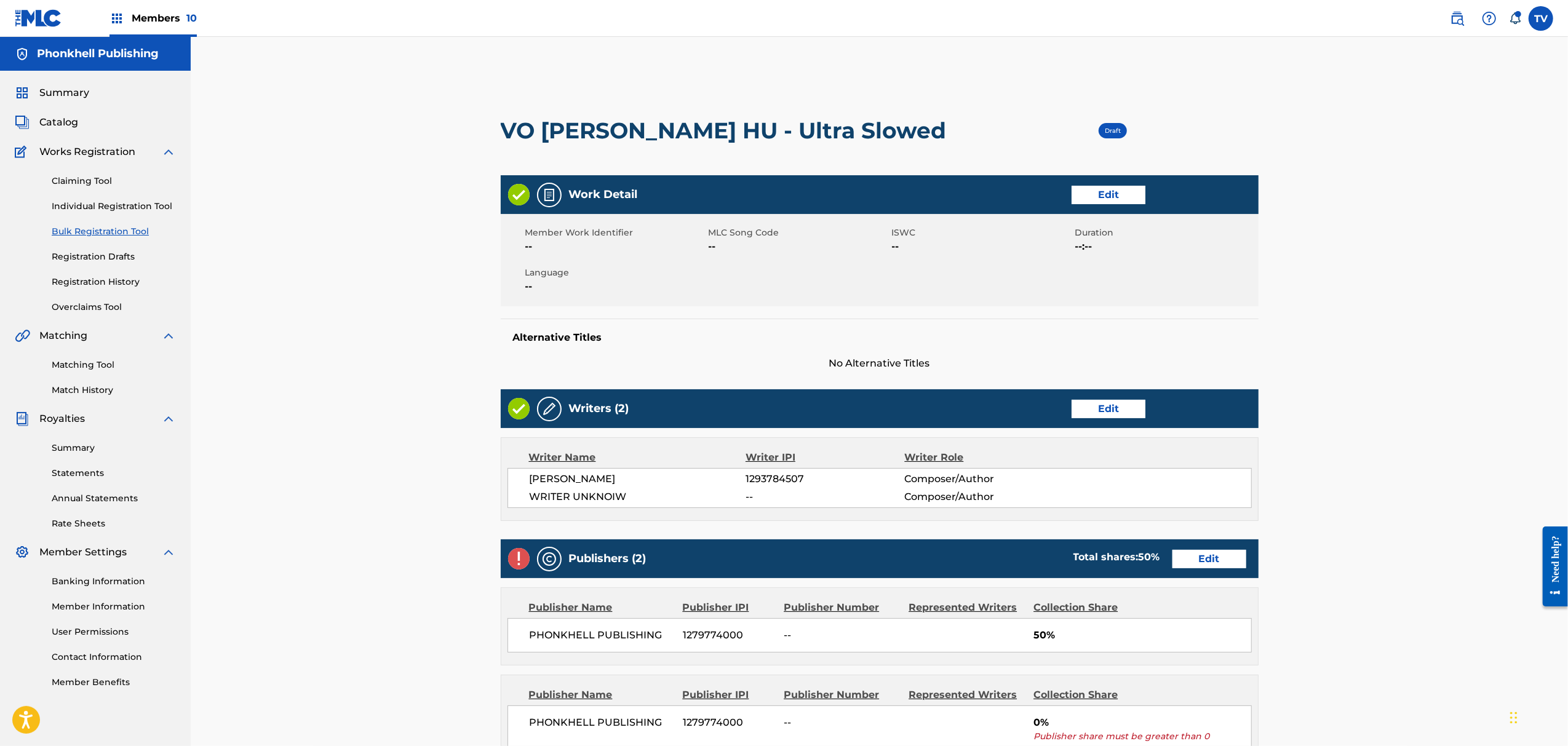
click at [1097, 404] on link "Edit" at bounding box center [1108, 409] width 74 height 18
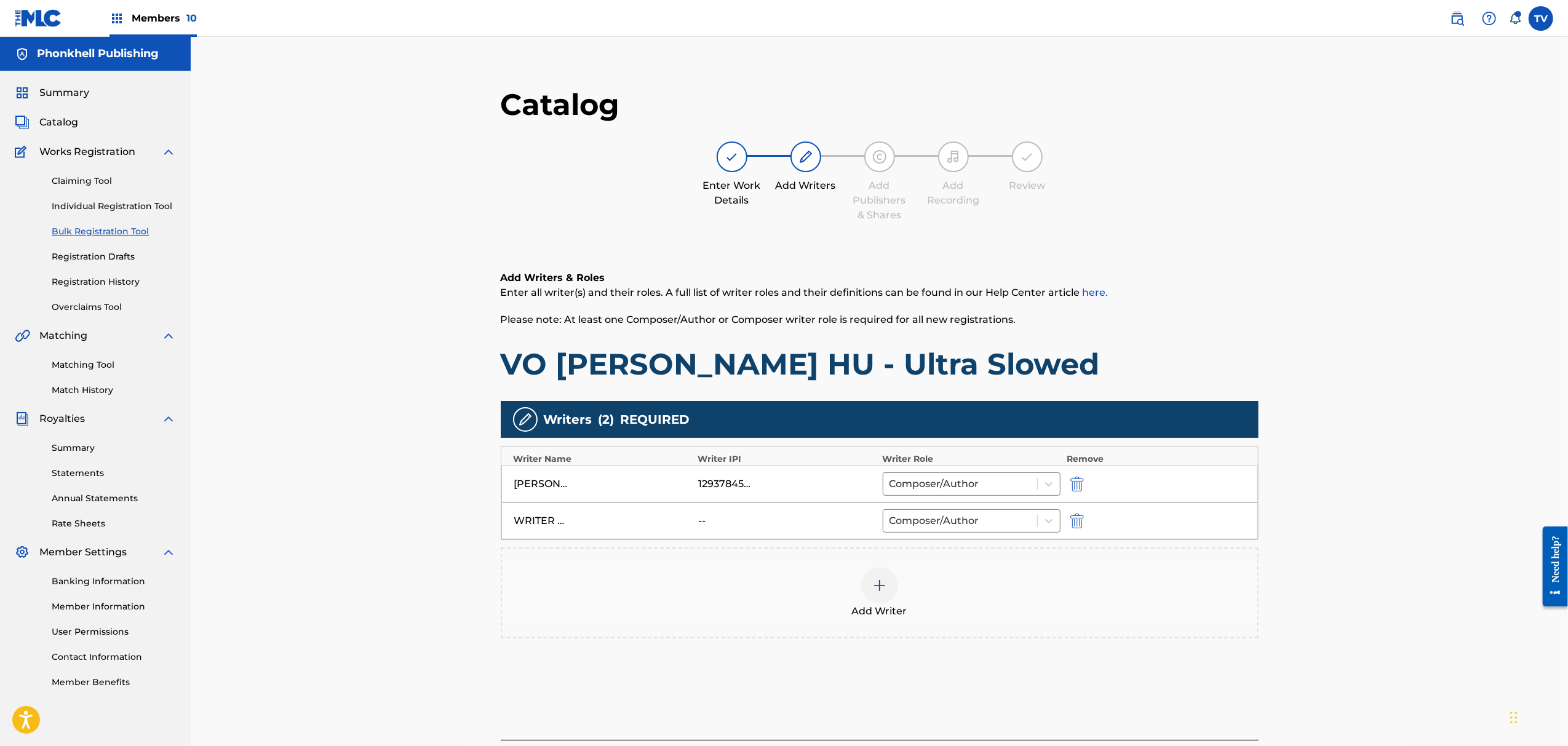
click at [1071, 520] on img "submit" at bounding box center [1077, 521] width 13 height 15
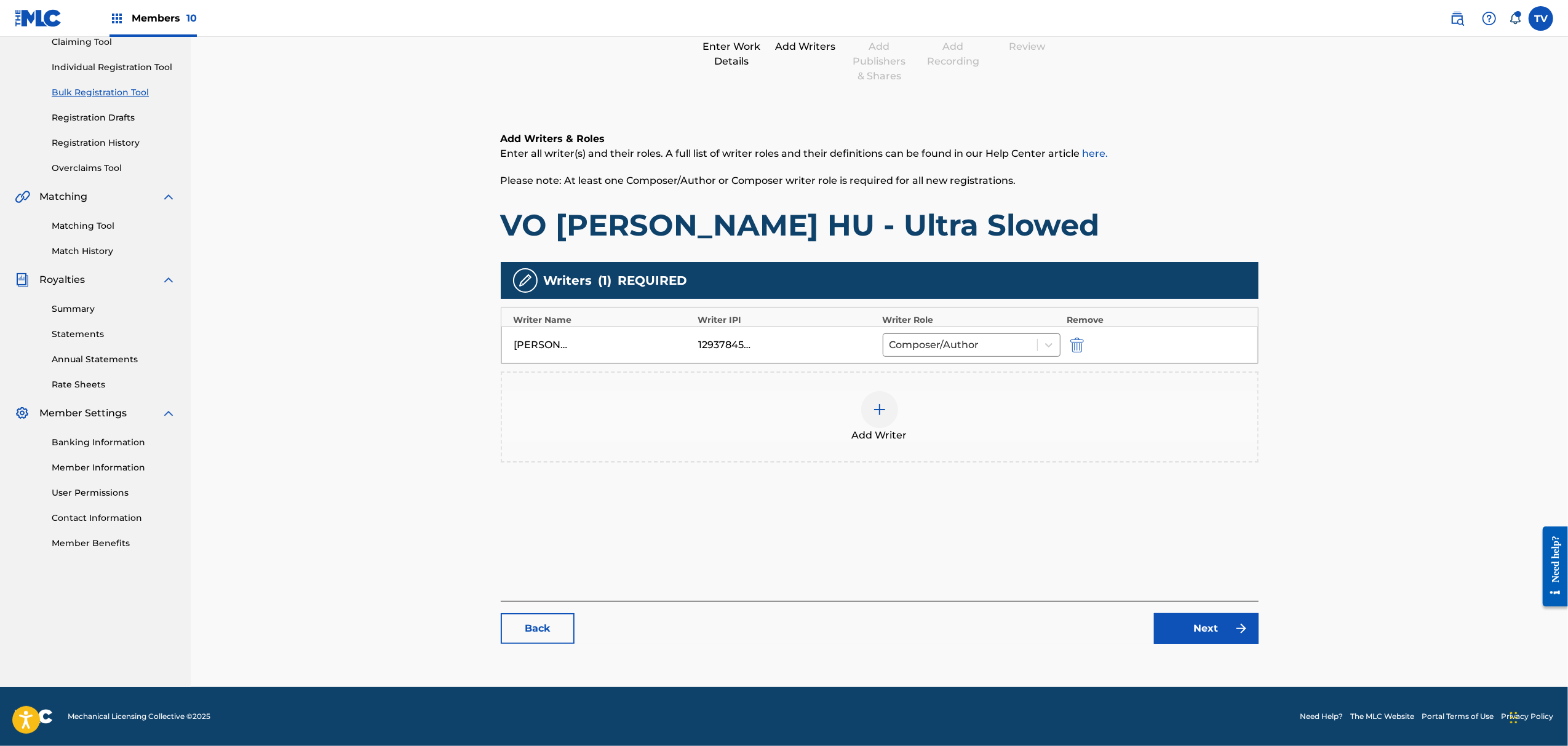
click at [1183, 618] on link "Next" at bounding box center [1207, 629] width 104 height 31
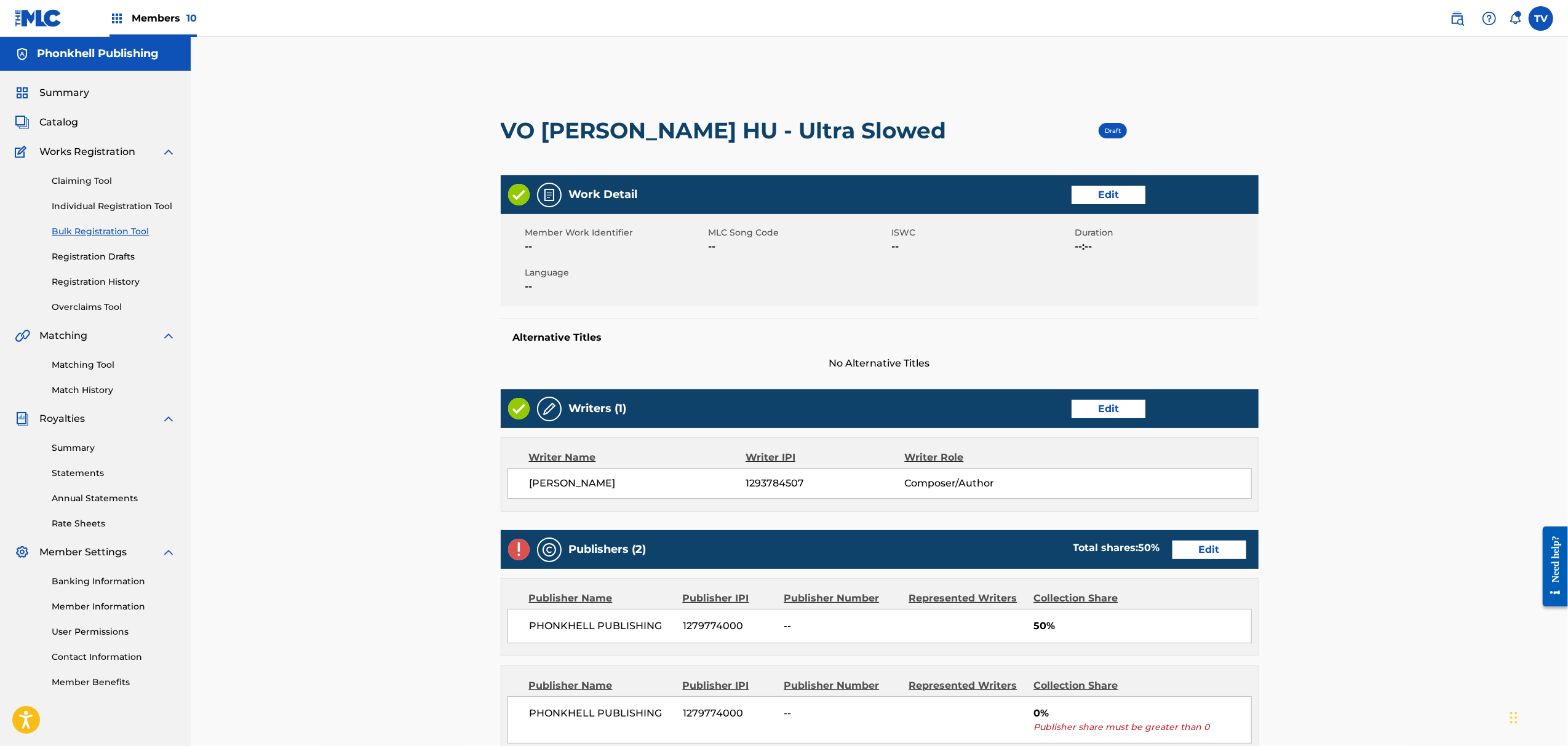
click at [1204, 560] on div "Publishers (2) Total shares: 50 % Edit" at bounding box center [880, 549] width 758 height 39
click at [1207, 554] on link "Edit" at bounding box center [1209, 550] width 74 height 18
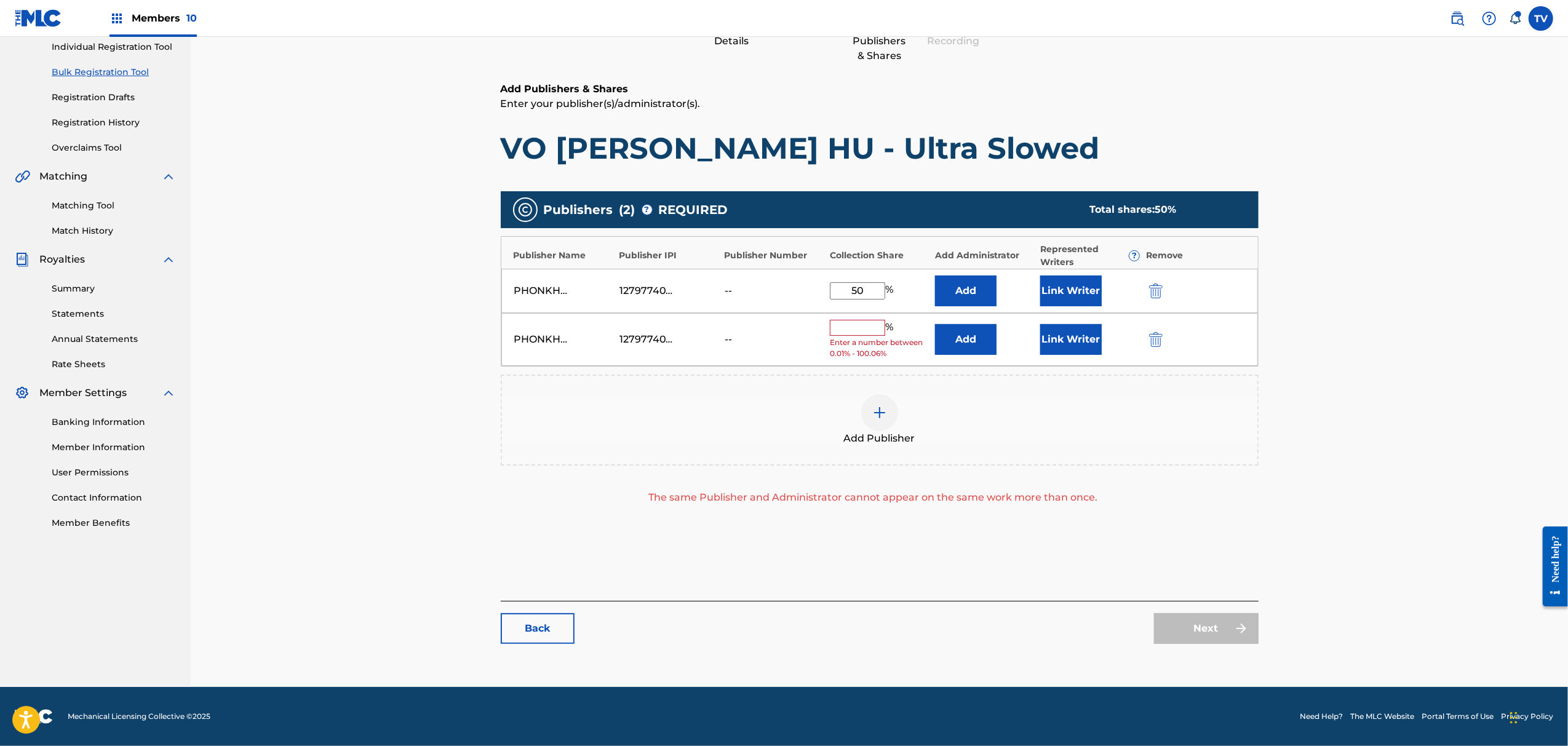
click at [1226, 625] on div "Next" at bounding box center [1207, 629] width 104 height 31
click at [1153, 342] on img "submit" at bounding box center [1156, 340] width 13 height 15
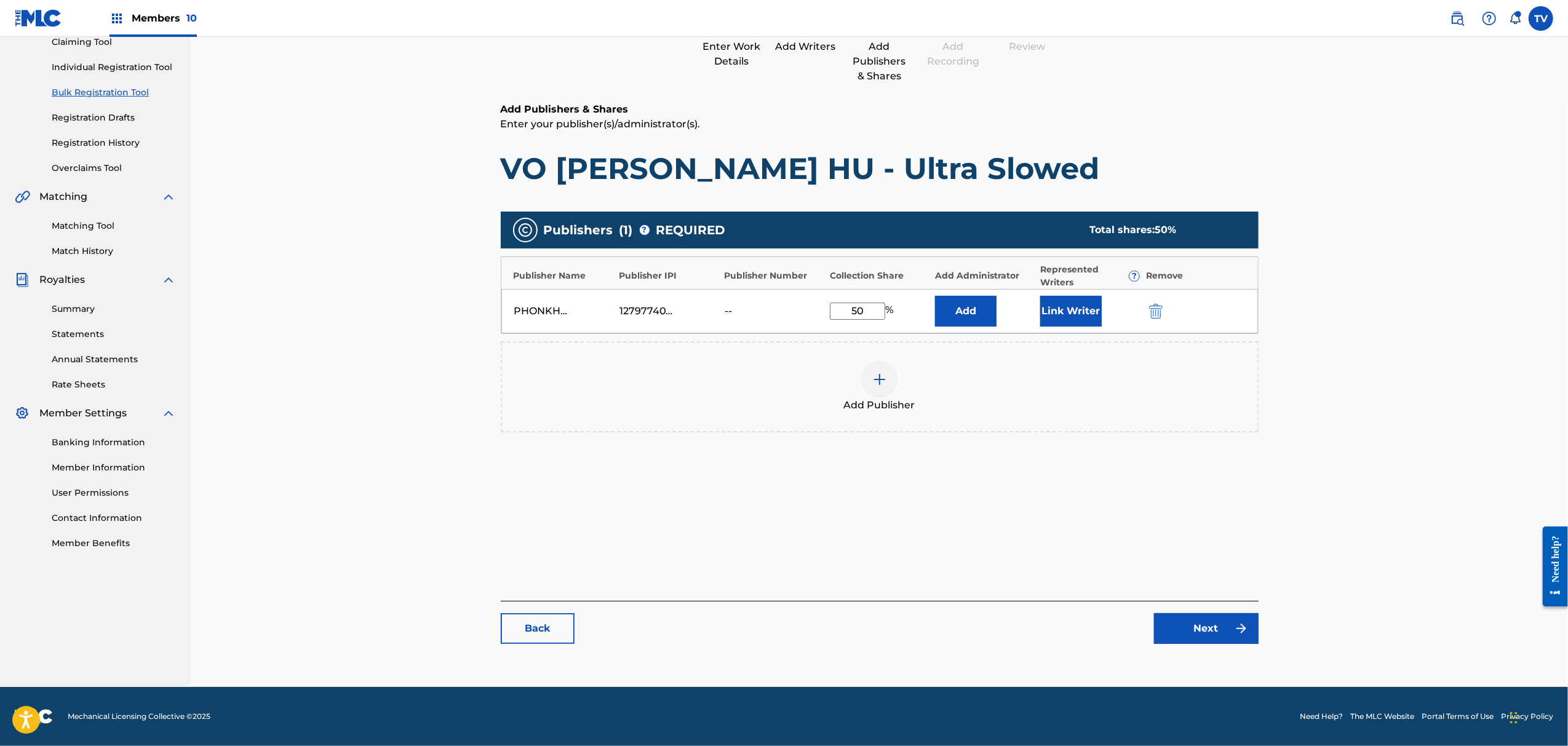
click at [1238, 645] on div "Catalog Enter Work Details Add Writers Add Publishers & Shares Add Recording Re…" at bounding box center [880, 301] width 758 height 709
click at [1224, 618] on link "Next" at bounding box center [1207, 629] width 104 height 31
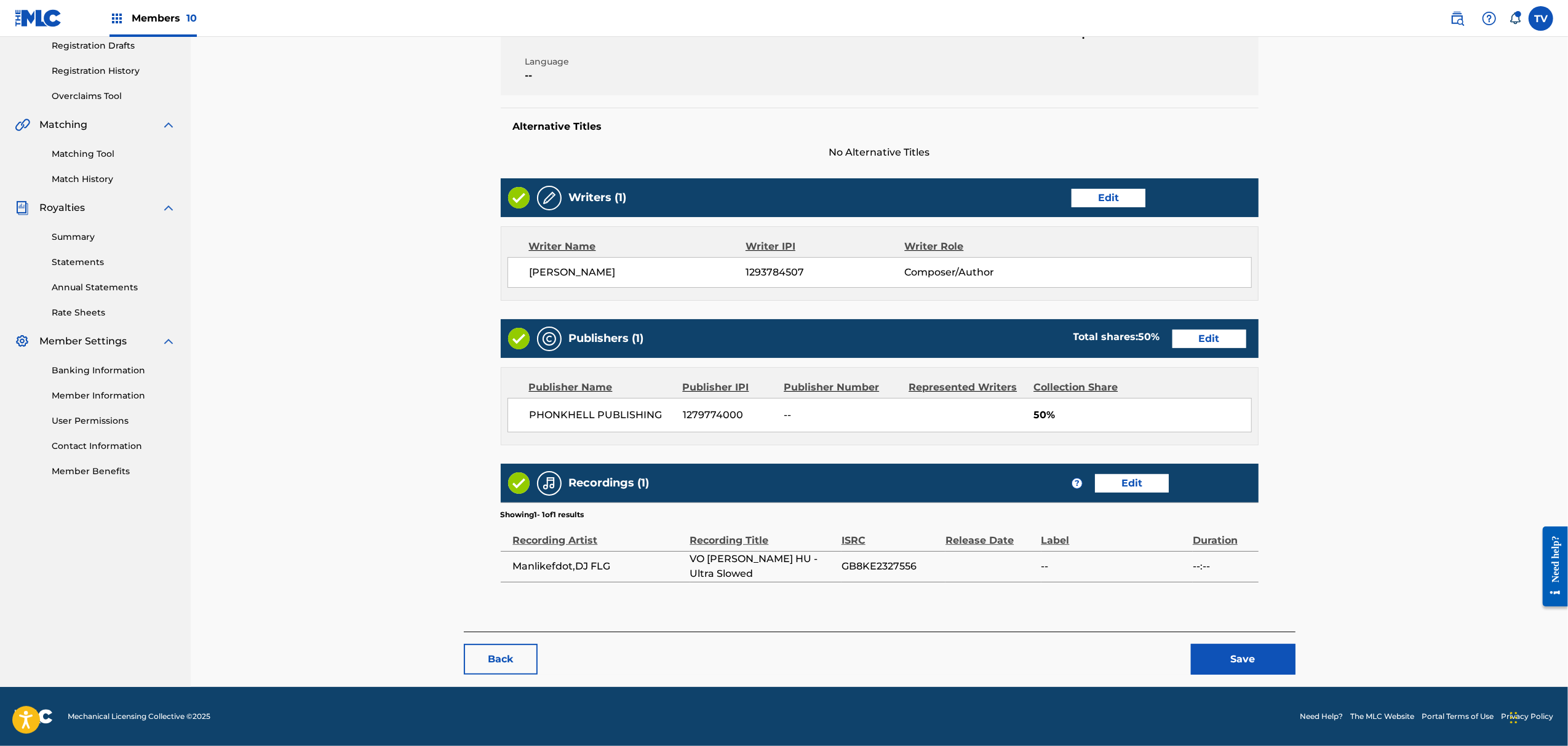
click at [1259, 670] on button "Save" at bounding box center [1243, 659] width 104 height 31
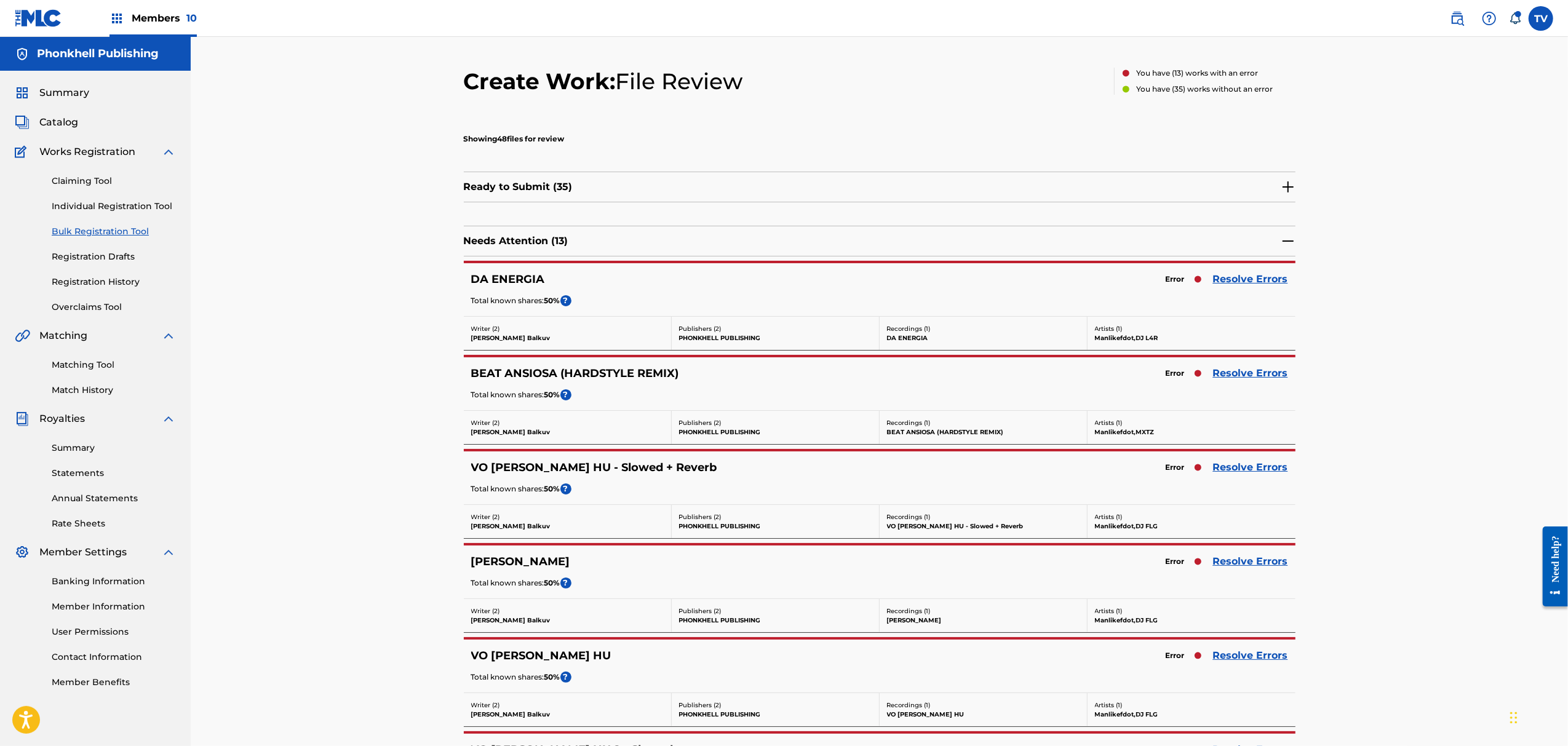
click at [1254, 564] on link "Resolve Errors" at bounding box center [1250, 561] width 75 height 15
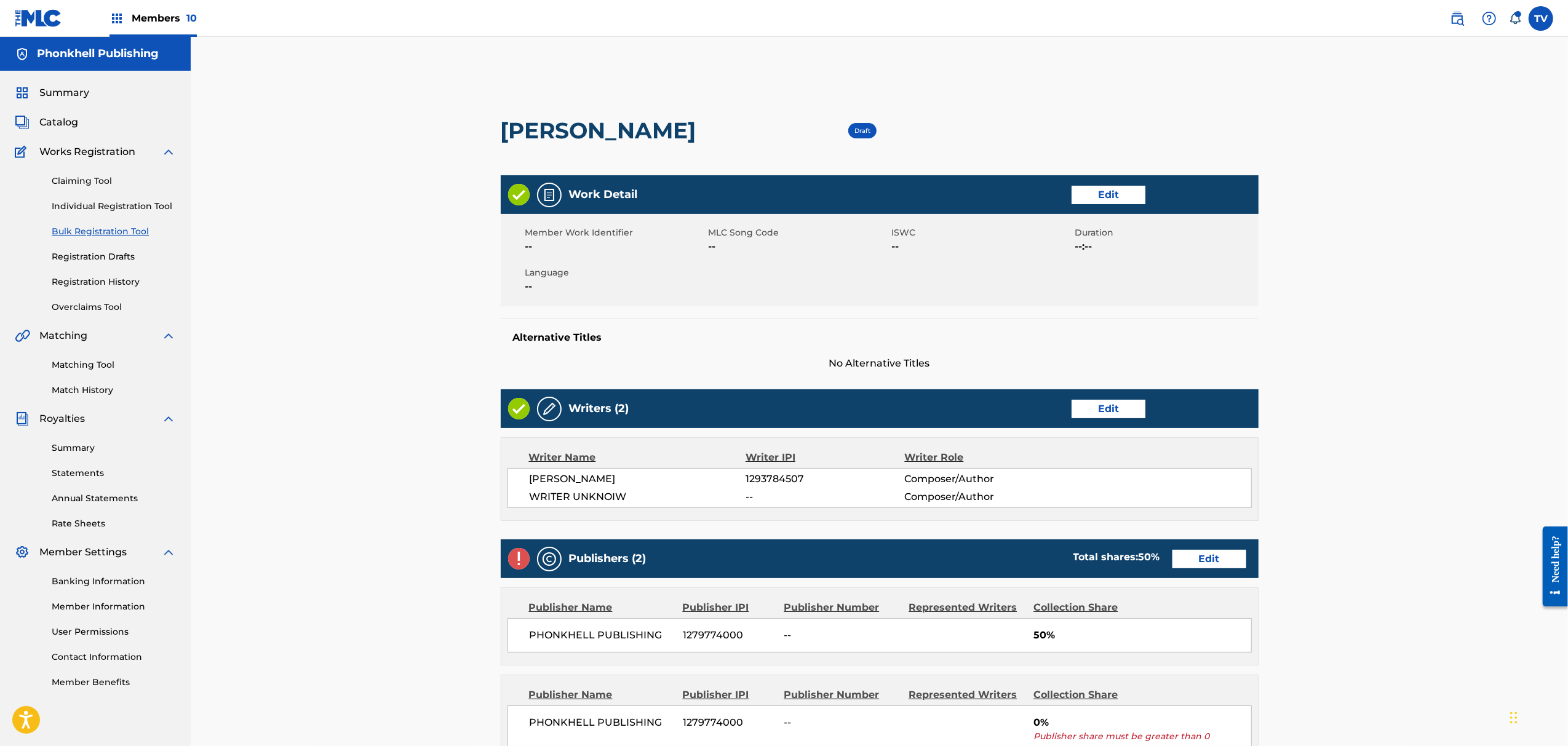
click at [1103, 392] on div "Writers (2) Edit" at bounding box center [880, 409] width 758 height 39
click at [1086, 412] on link "Edit" at bounding box center [1108, 409] width 74 height 18
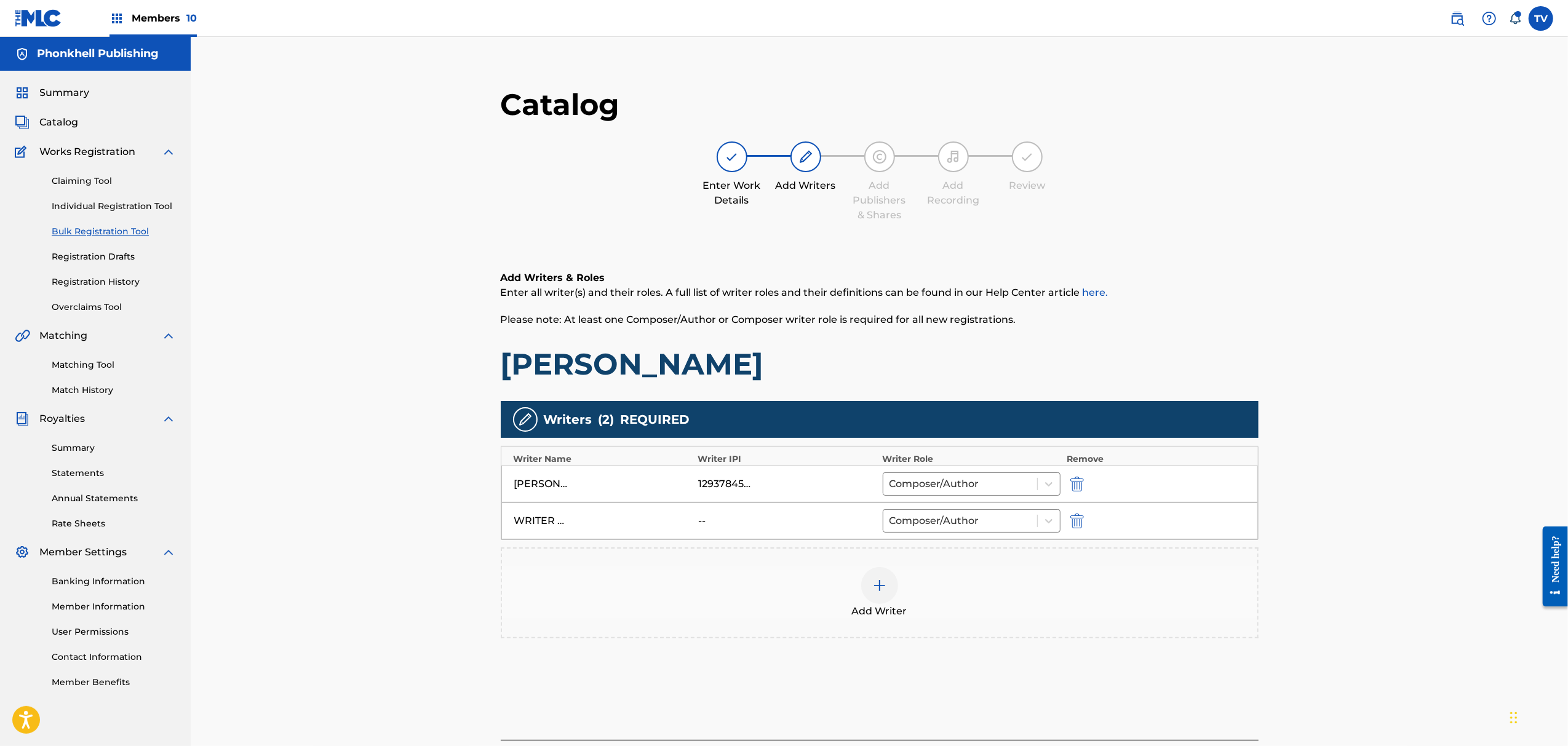
click at [1076, 520] on img "submit" at bounding box center [1077, 521] width 13 height 15
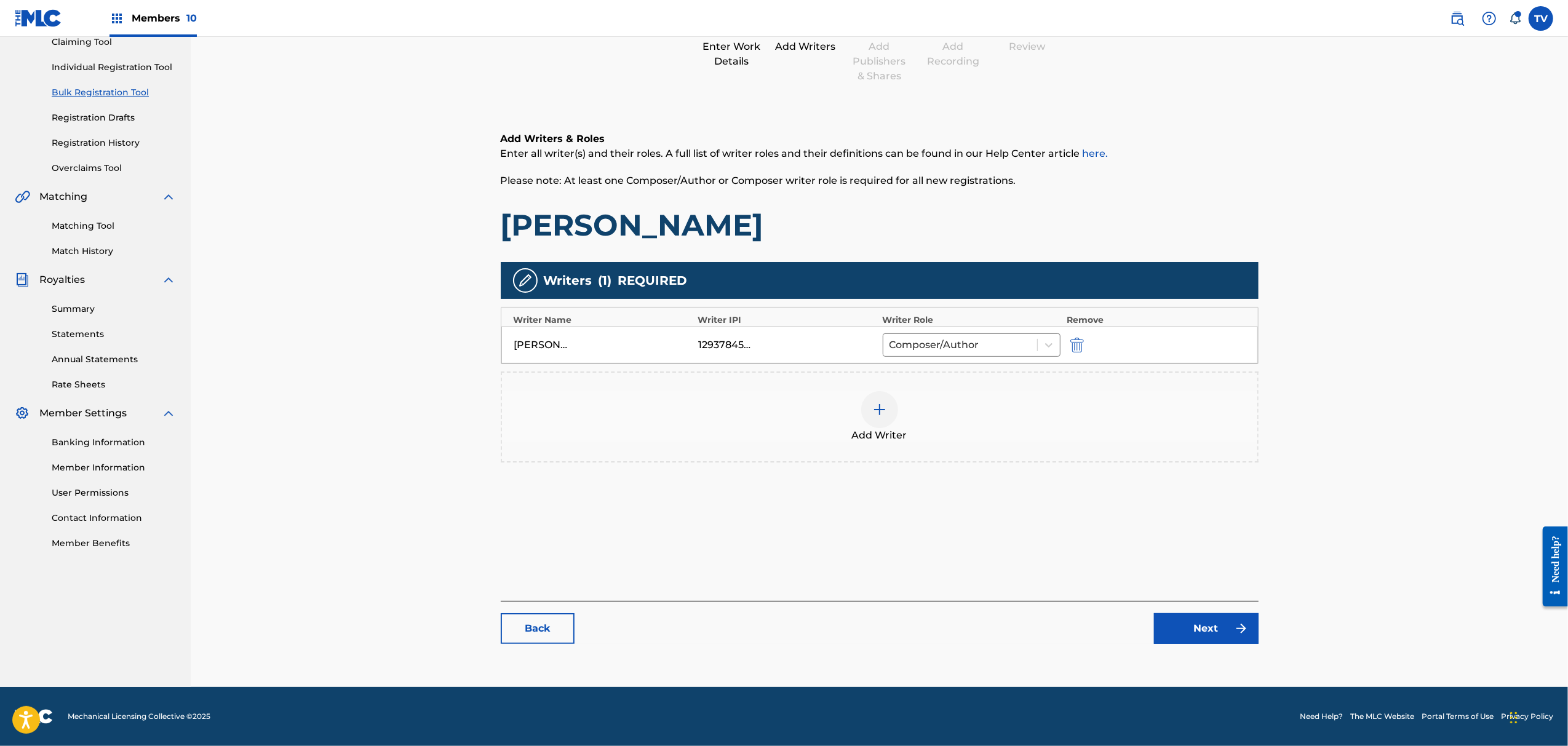
click at [1191, 636] on link "Next" at bounding box center [1207, 629] width 104 height 31
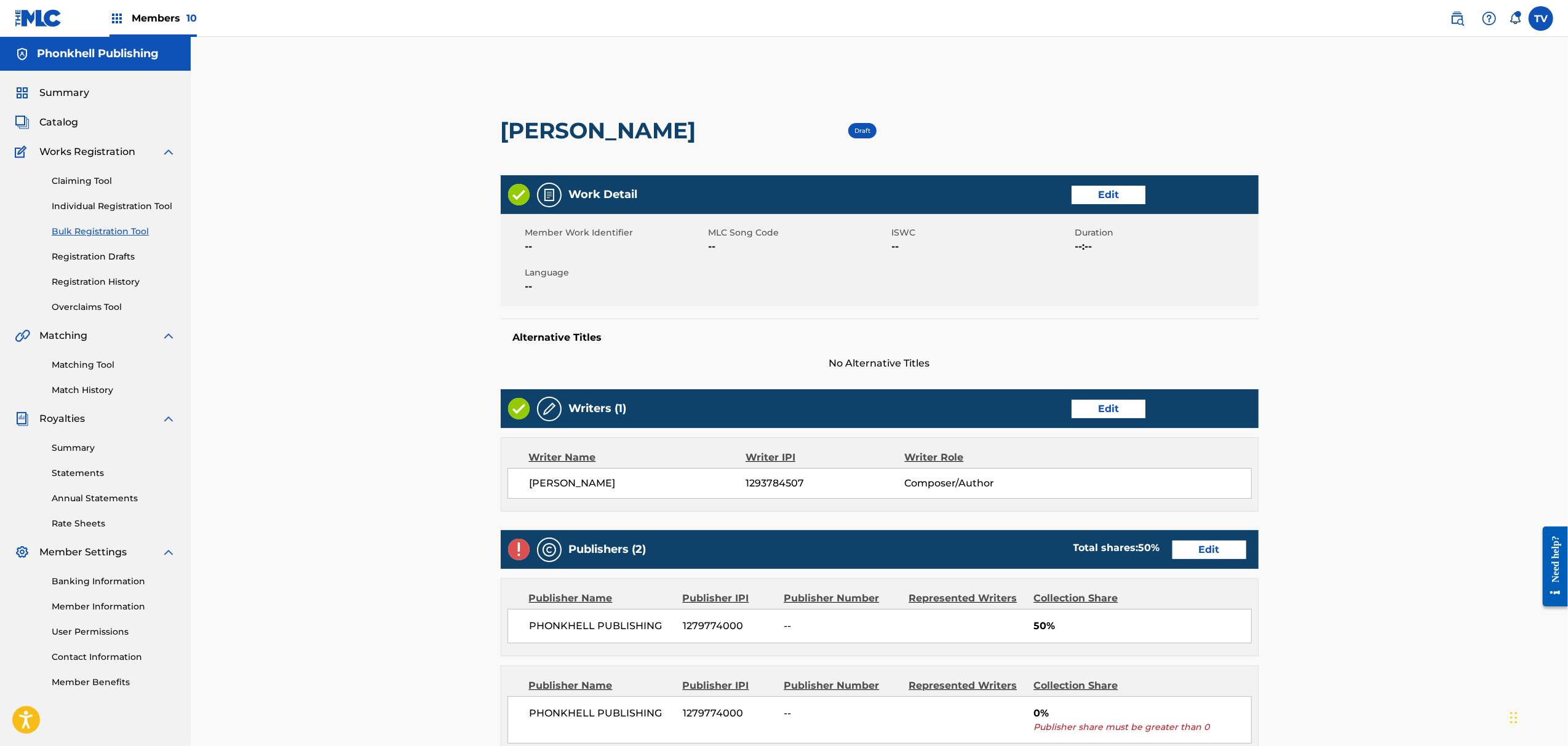
click at [1202, 547] on link "Edit" at bounding box center [1209, 550] width 74 height 18
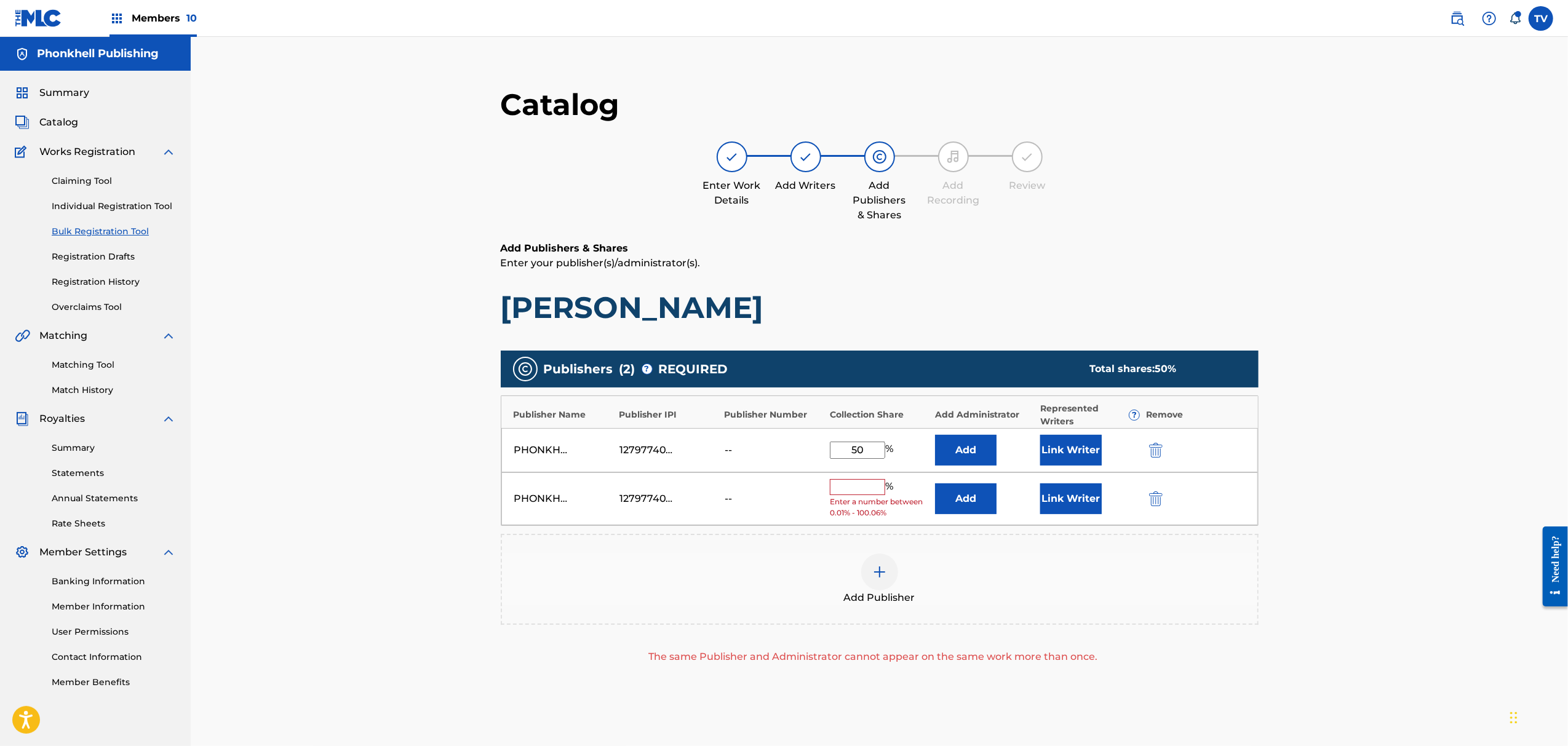
click at [1167, 495] on div at bounding box center [1173, 499] width 56 height 14
click at [1158, 498] on img "submit" at bounding box center [1156, 499] width 13 height 15
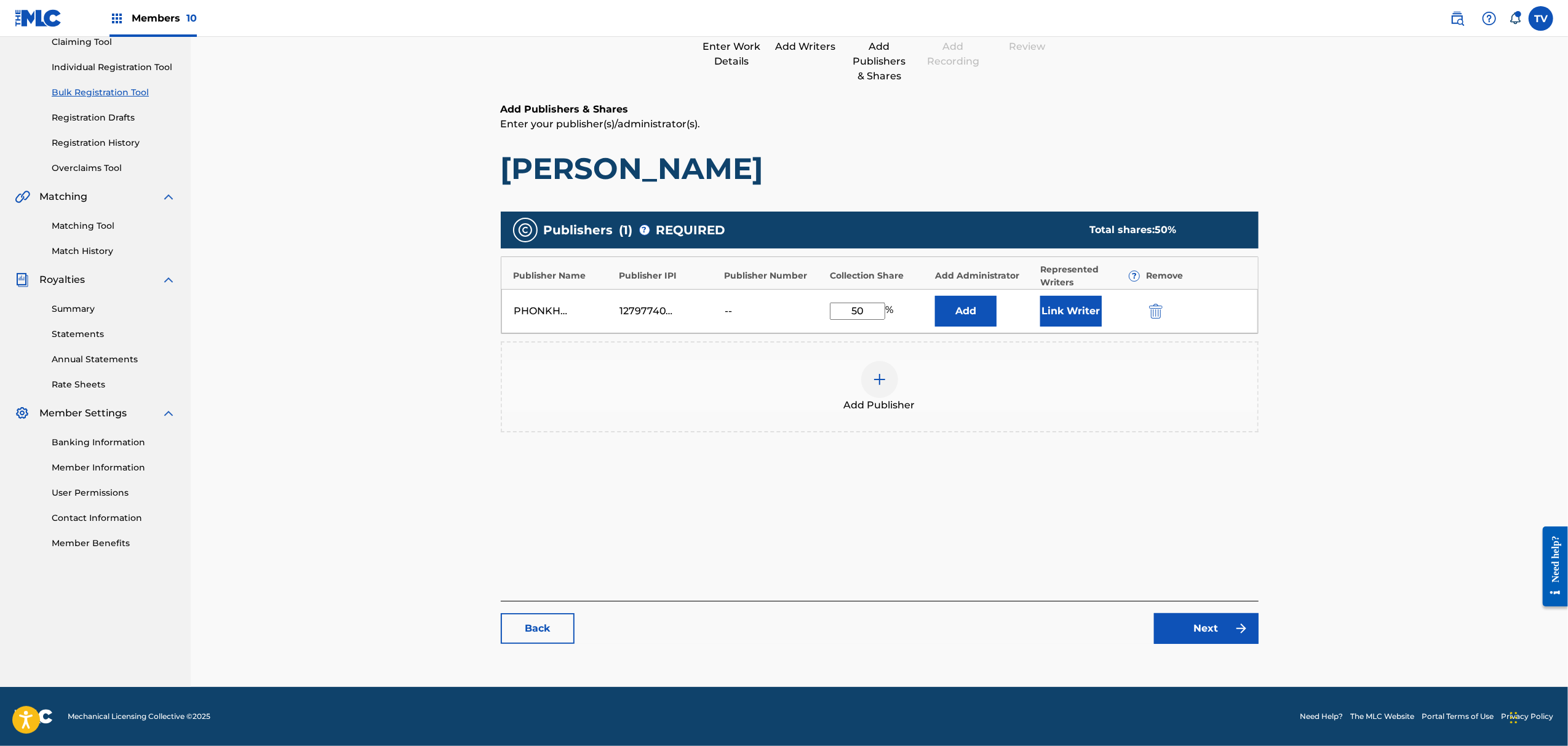
click at [1217, 643] on link "Next" at bounding box center [1207, 629] width 104 height 31
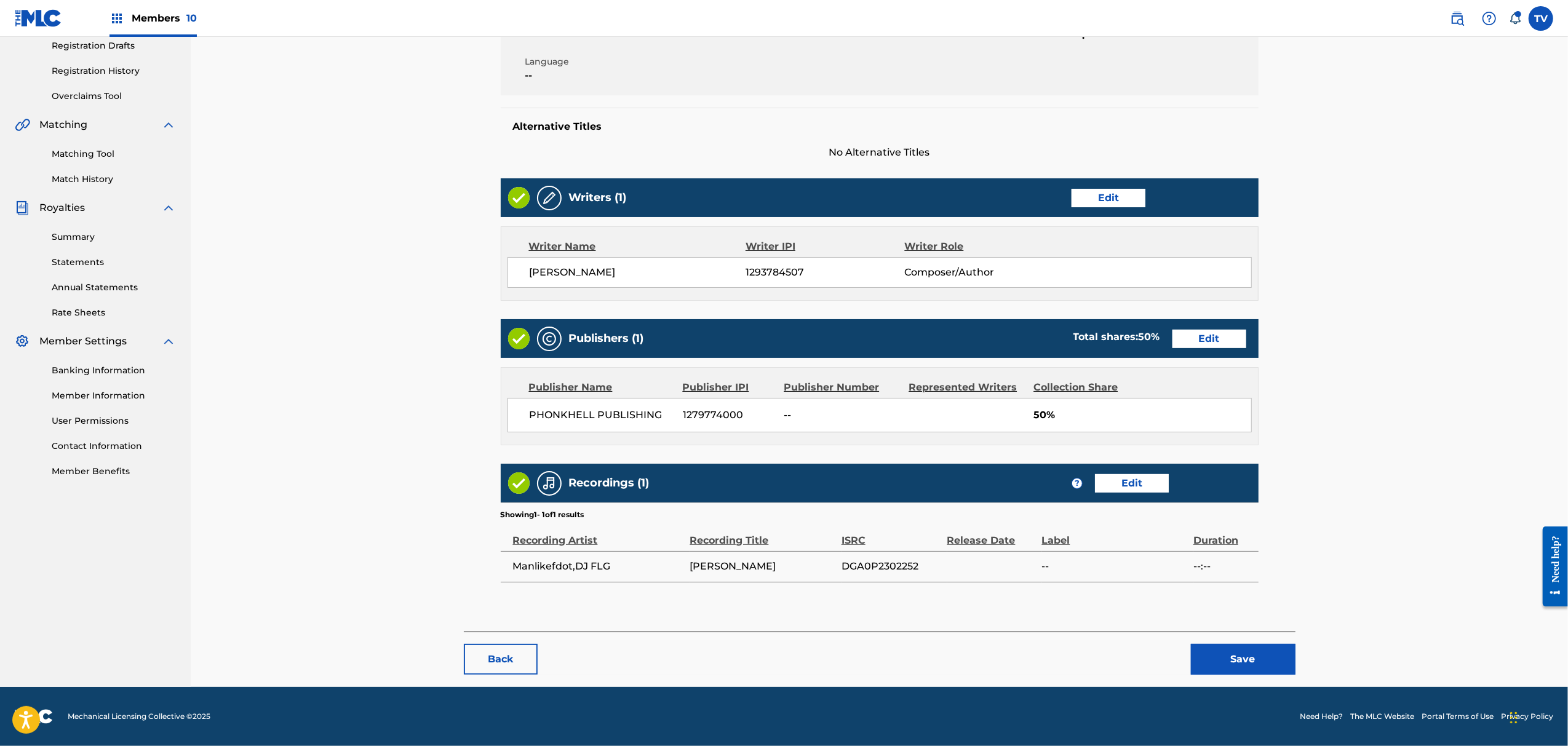
click at [1228, 663] on button "Save" at bounding box center [1243, 659] width 104 height 31
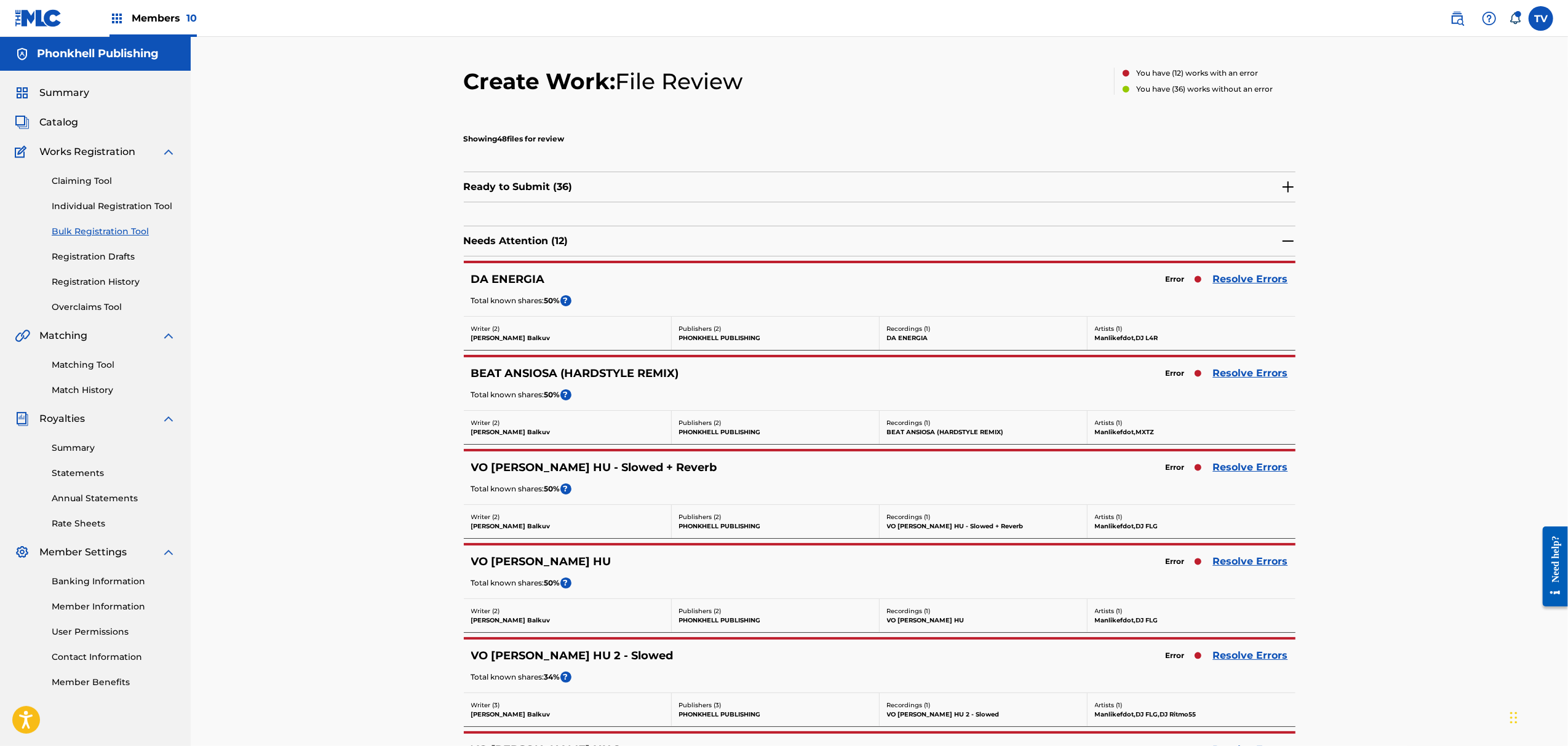
click at [1247, 569] on link "Resolve Errors" at bounding box center [1250, 561] width 75 height 15
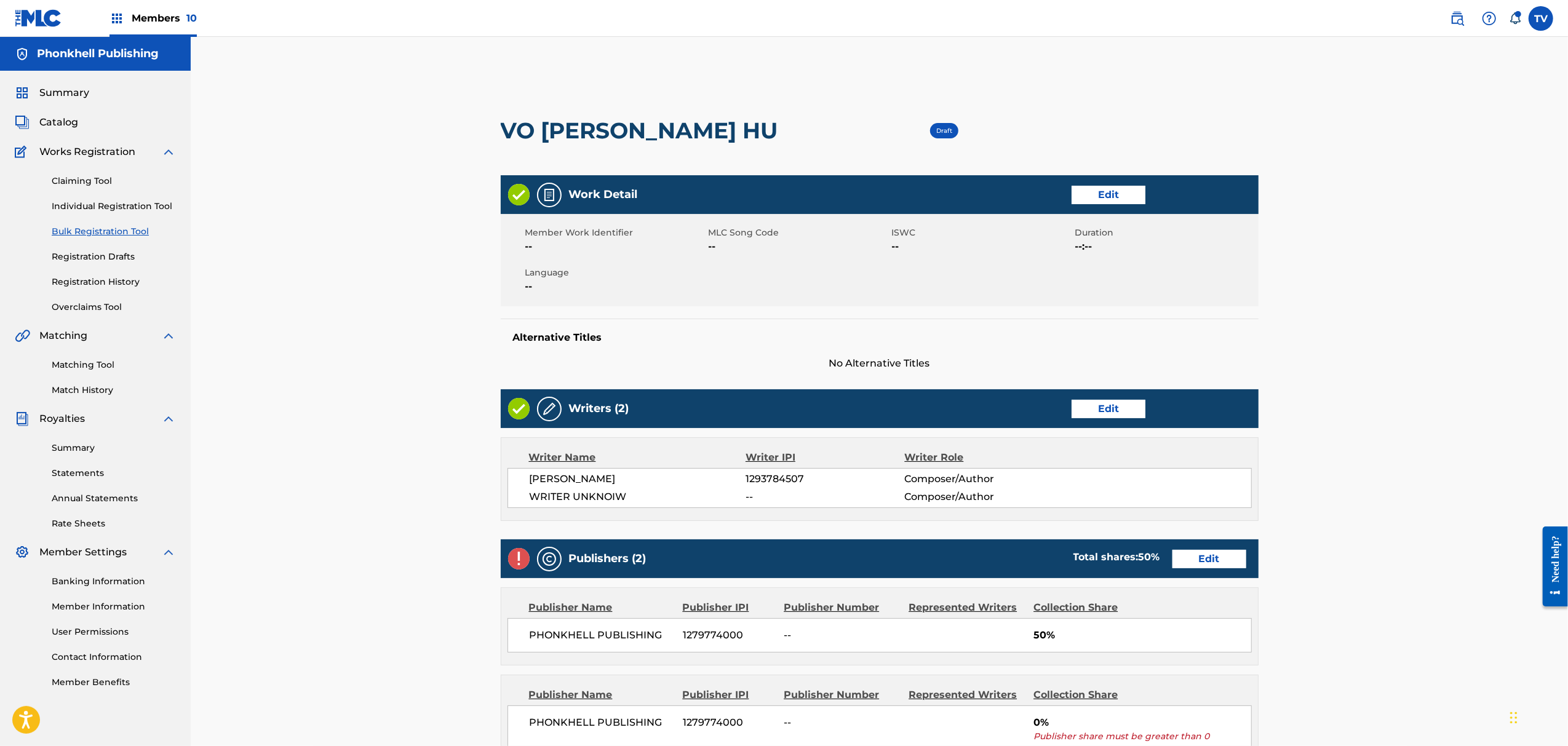
click at [1105, 397] on div "Writers (2) Edit" at bounding box center [880, 409] width 758 height 39
click at [1090, 391] on div "Writers (2) Edit" at bounding box center [880, 409] width 758 height 39
click at [1093, 430] on div "Writers (2) Edit Writer Name Writer IPI Writer Role [PERSON_NAME] 1293784507 Co…" at bounding box center [880, 455] width 758 height 132
click at [1098, 402] on link "Edit" at bounding box center [1108, 409] width 74 height 18
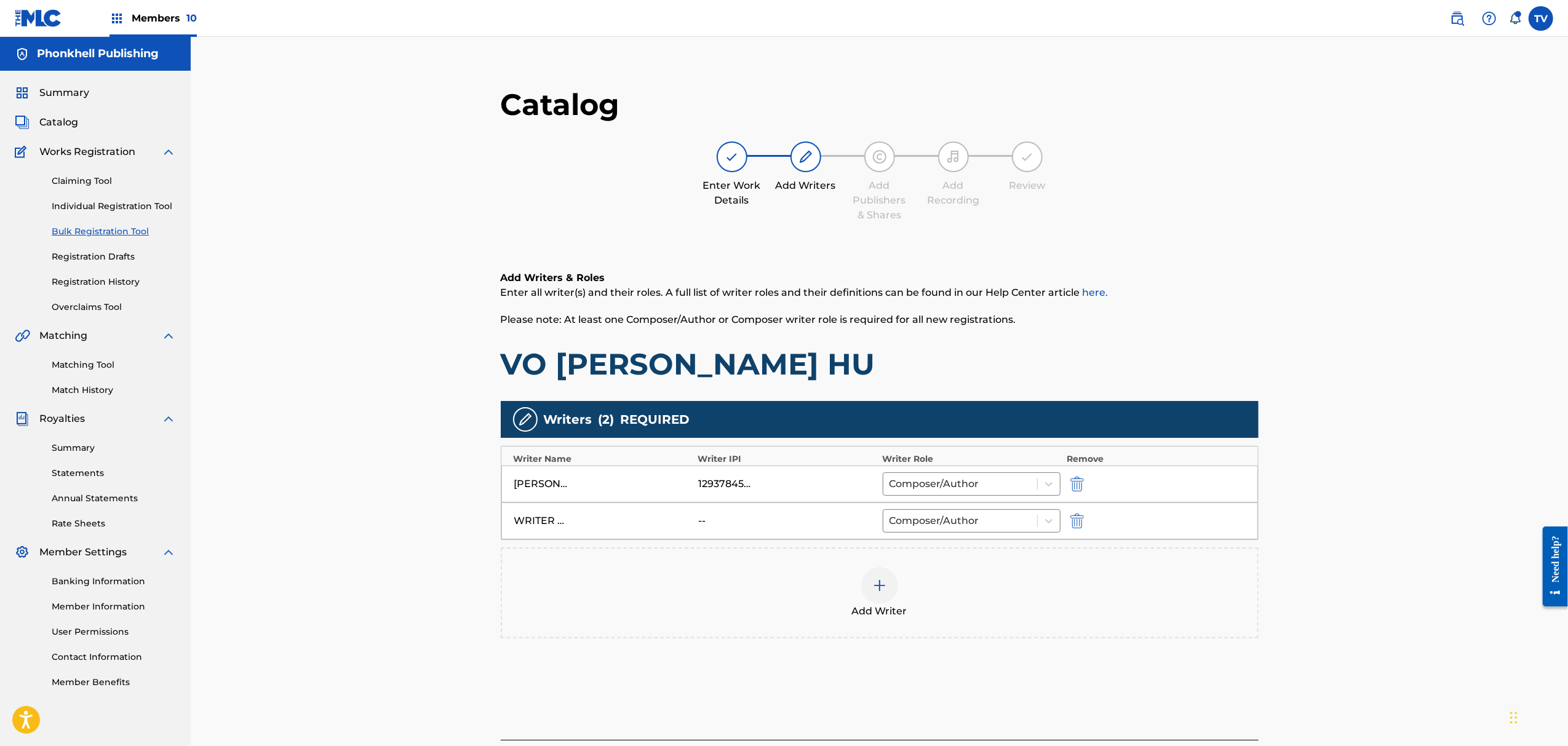
drag, startPoint x: 1076, startPoint y: 524, endPoint x: 1079, endPoint y: 533, distance: 9.5
click at [1076, 525] on img "submit" at bounding box center [1077, 521] width 13 height 15
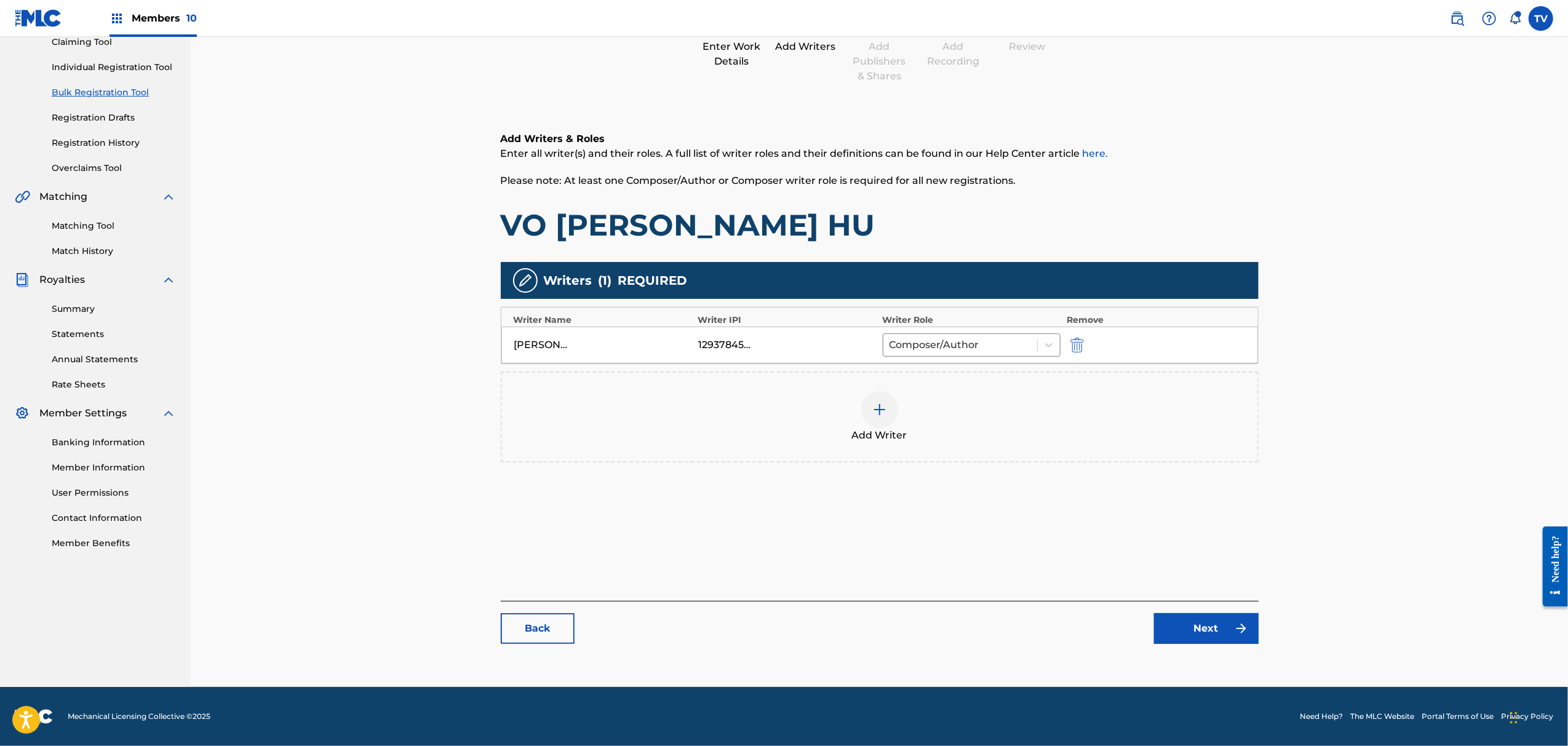
click at [1212, 614] on link "Next" at bounding box center [1207, 629] width 104 height 31
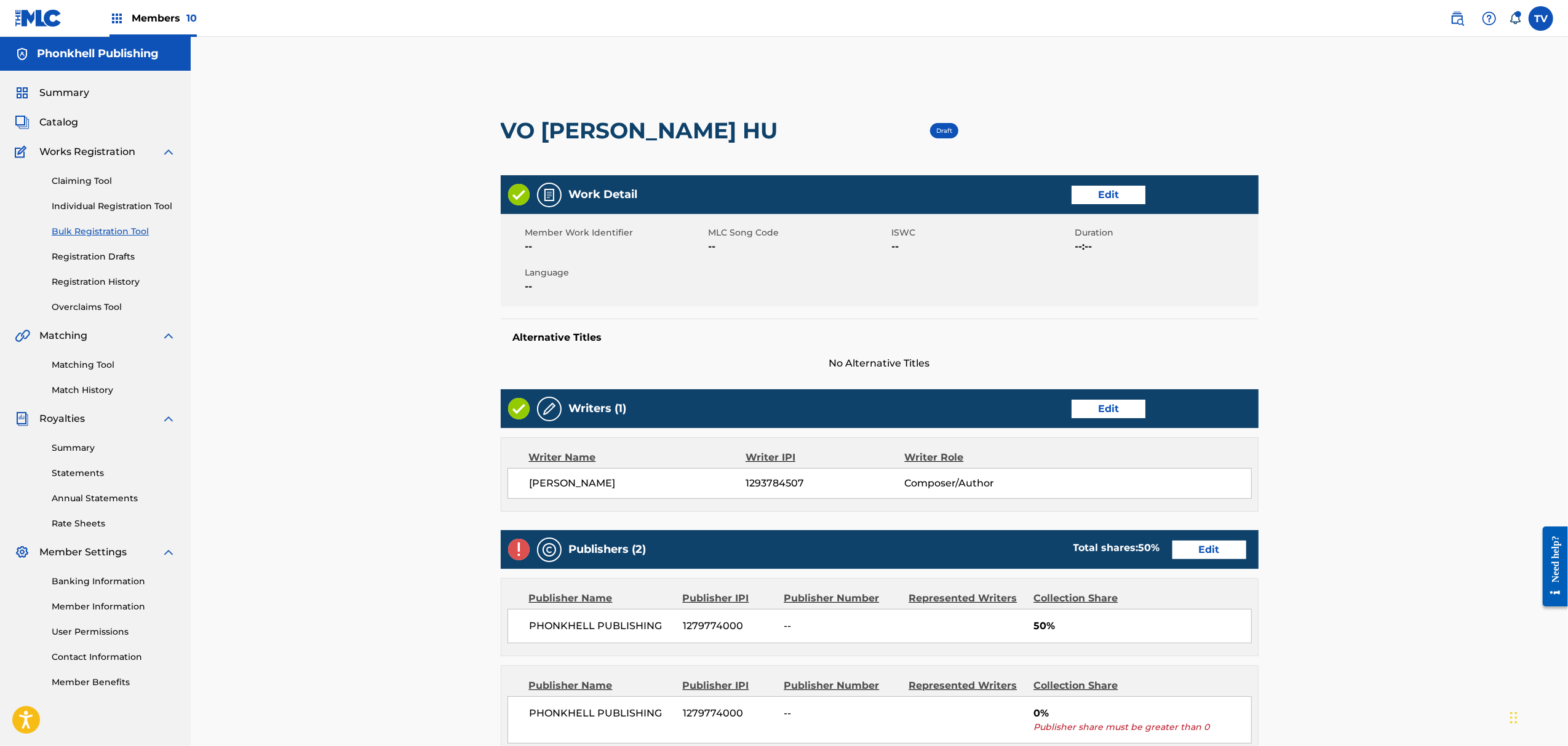
click at [1209, 552] on link "Edit" at bounding box center [1209, 550] width 74 height 18
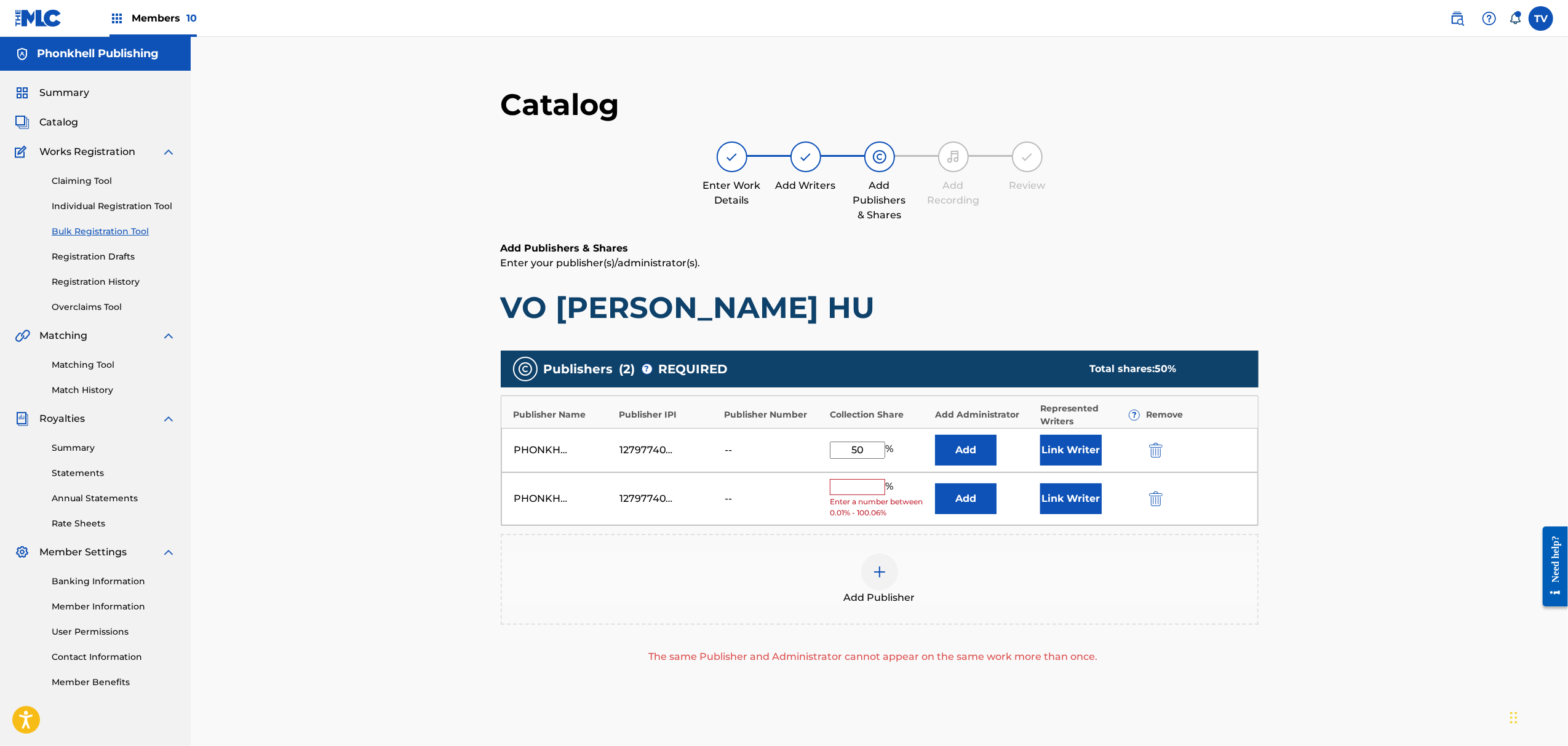
click at [1162, 502] on img "submit" at bounding box center [1156, 499] width 13 height 15
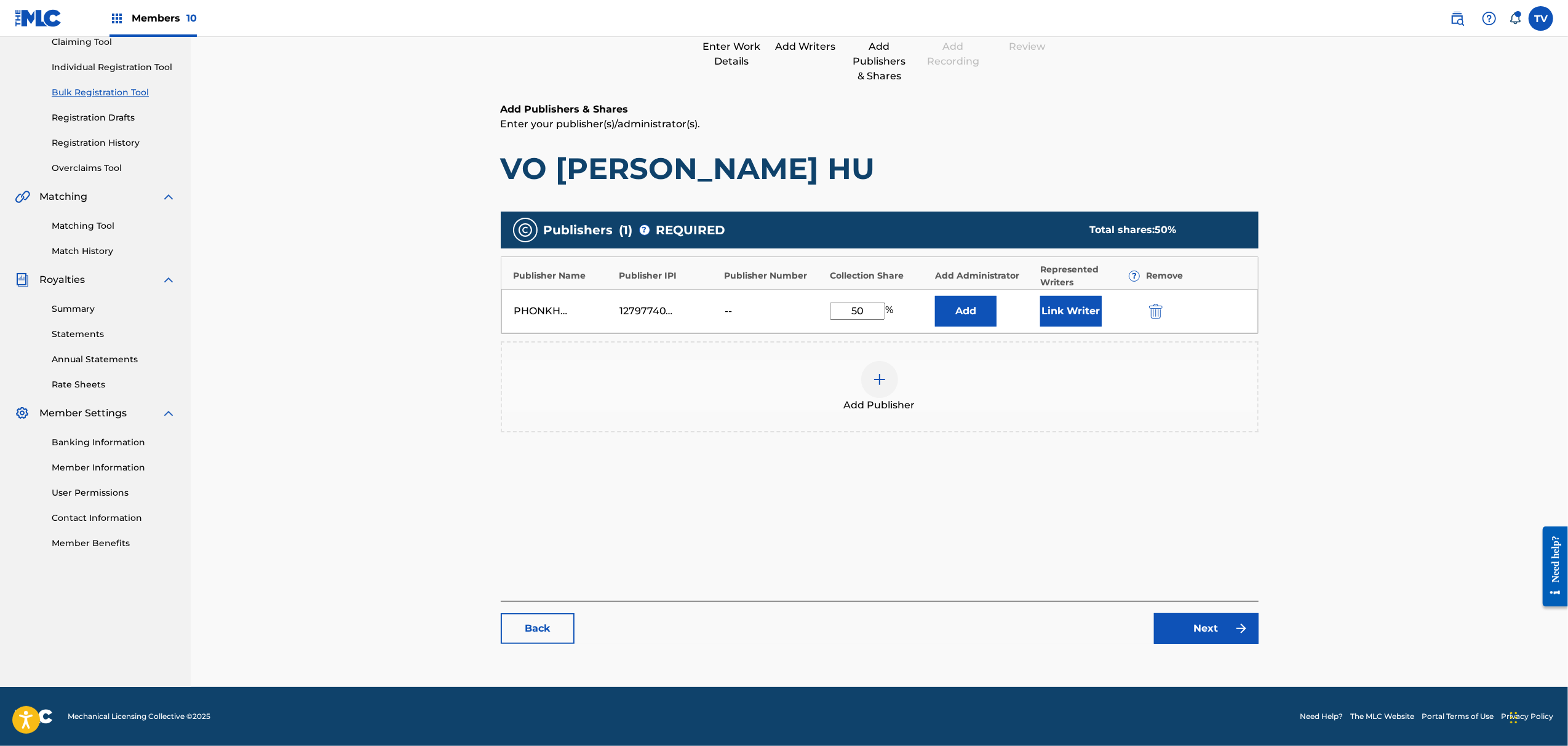
click at [1228, 614] on link "Next" at bounding box center [1207, 629] width 104 height 31
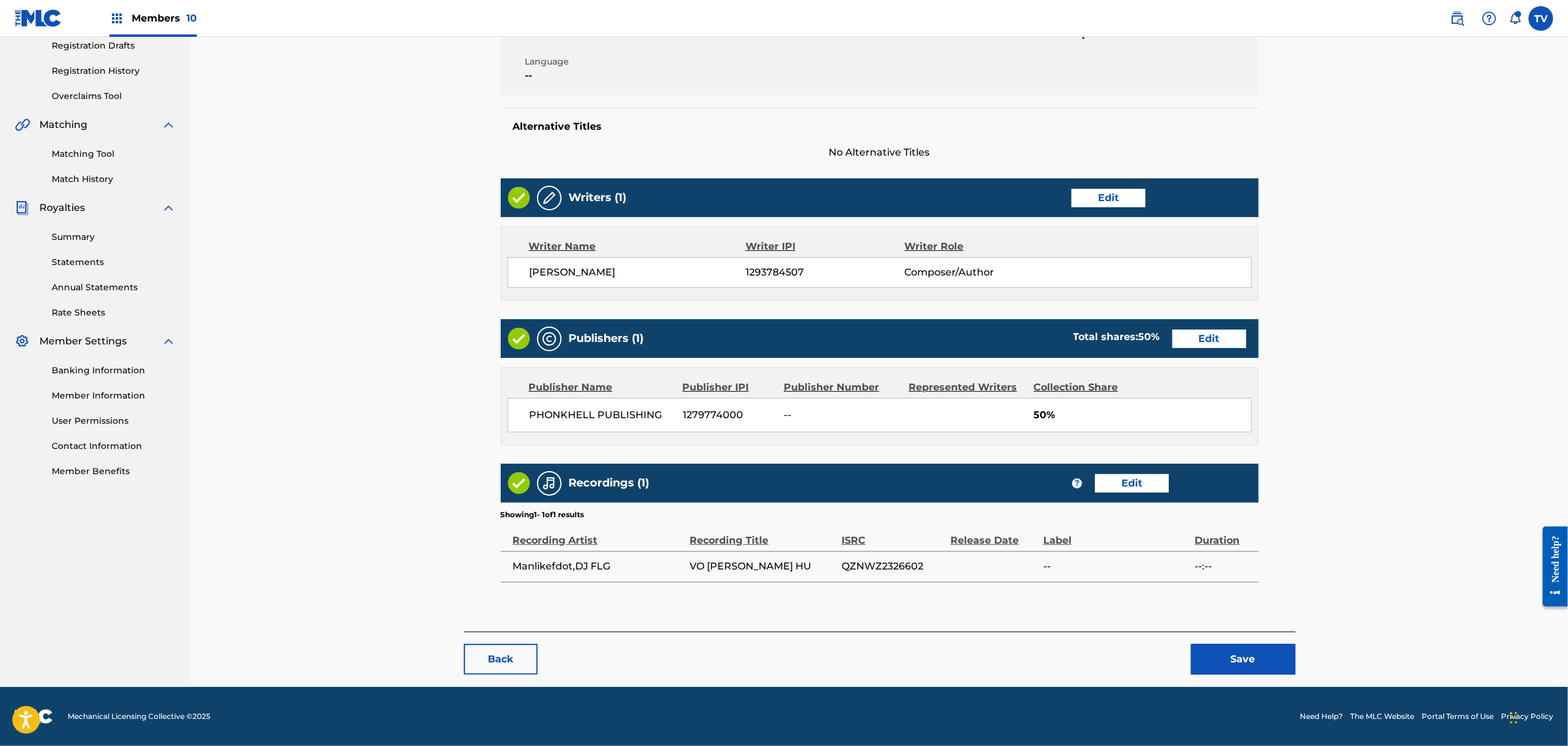
click at [1254, 656] on button "Save" at bounding box center [1243, 659] width 104 height 31
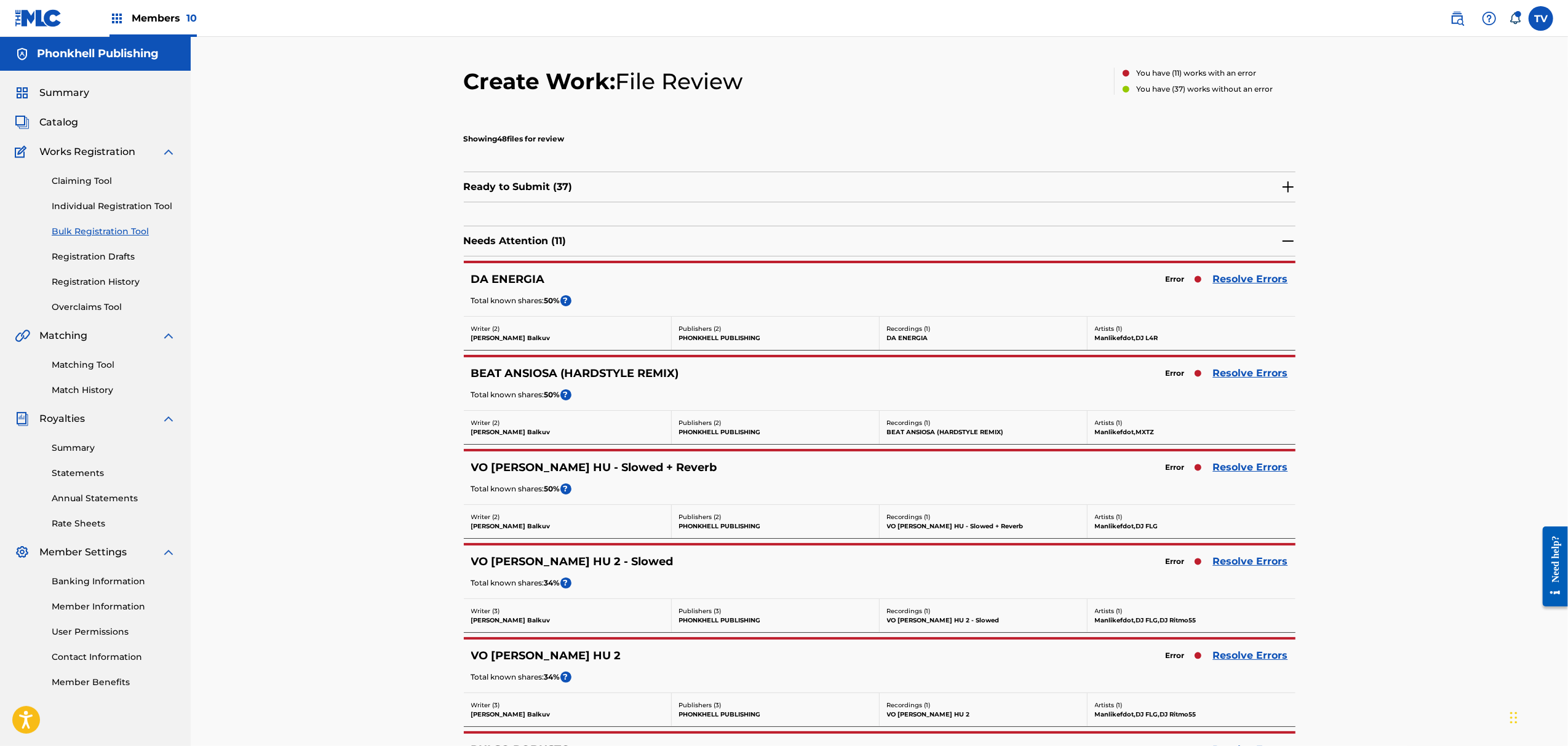
click at [1233, 565] on link "Resolve Errors" at bounding box center [1250, 561] width 75 height 15
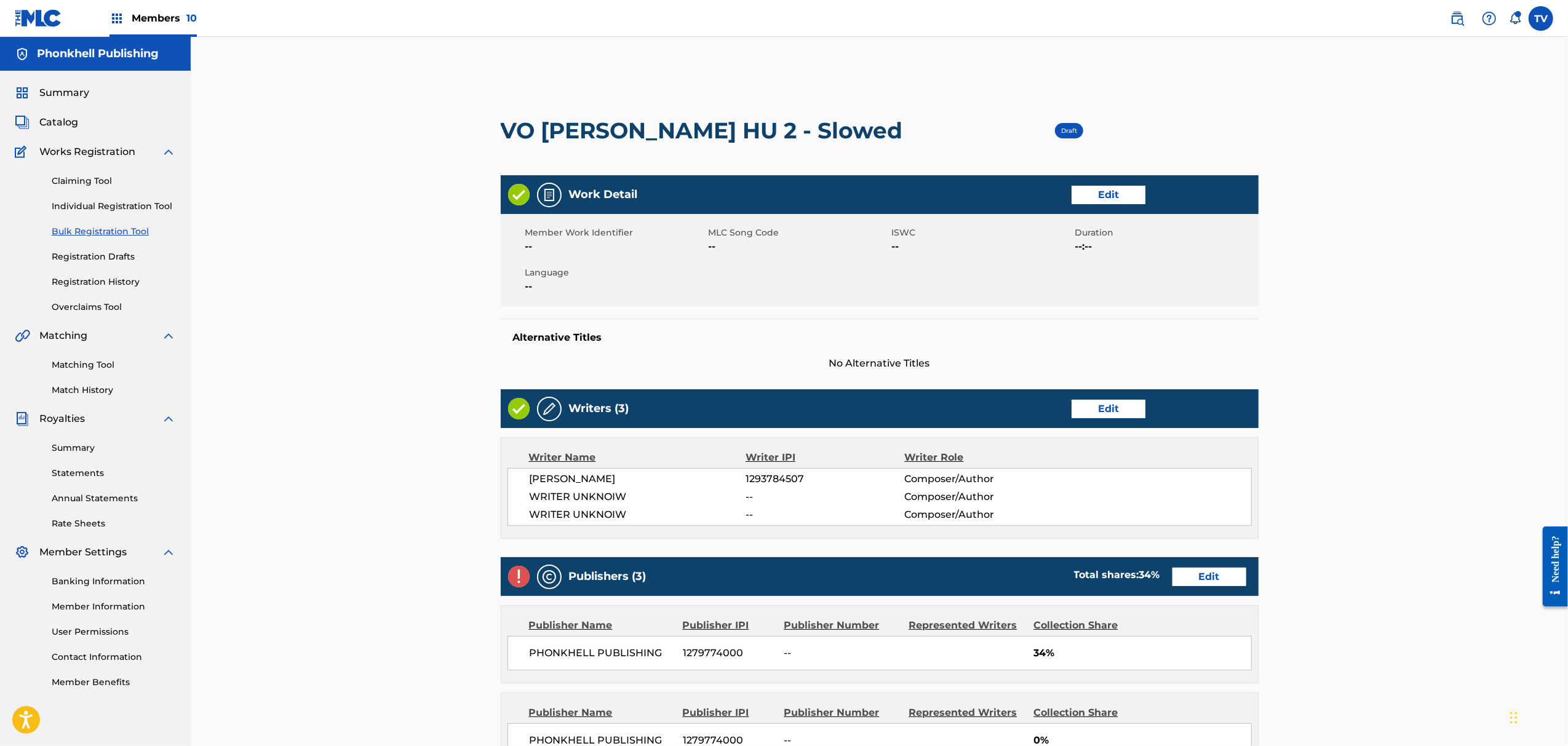
click at [1120, 411] on link "Edit" at bounding box center [1108, 409] width 74 height 18
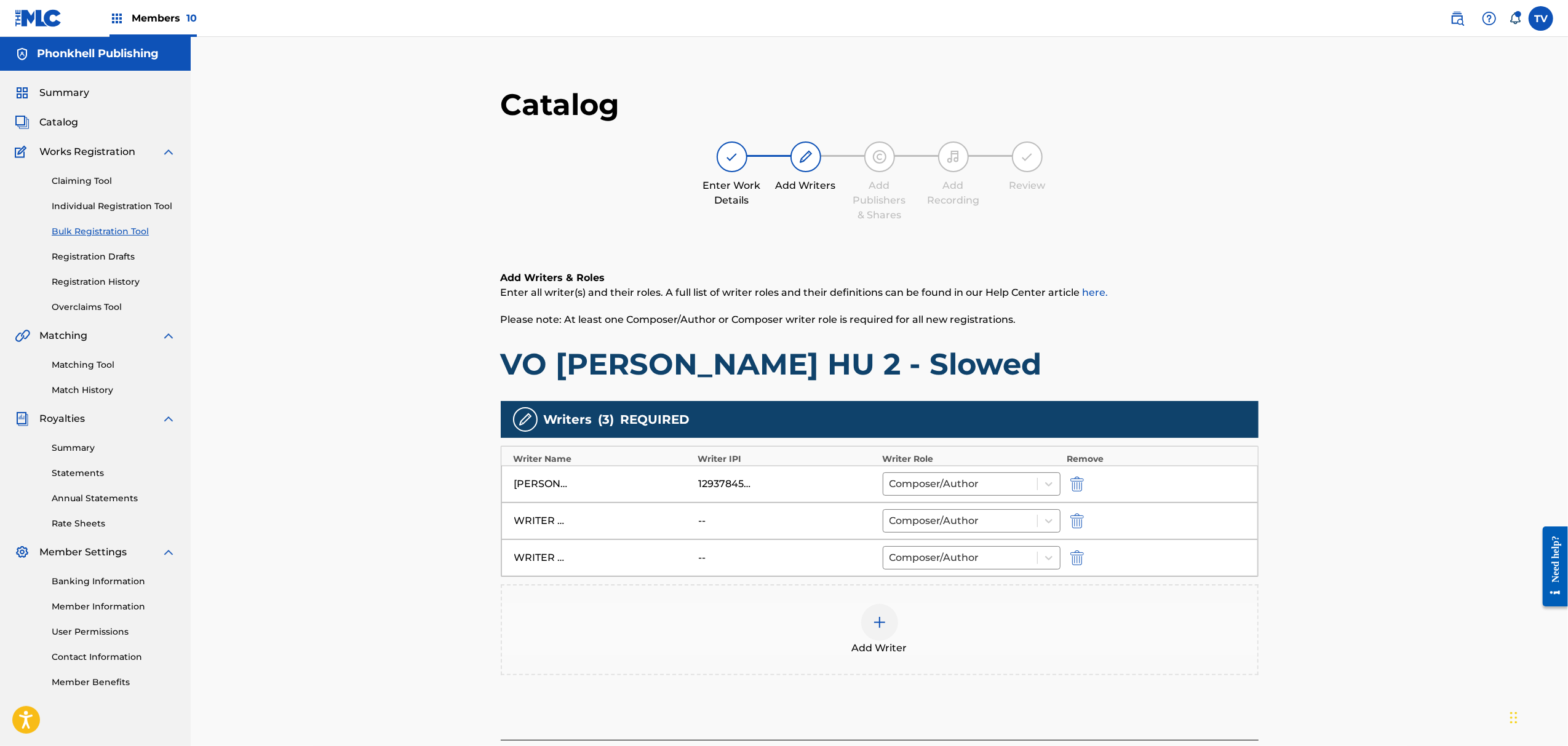
click at [1076, 523] on img "submit" at bounding box center [1077, 521] width 13 height 15
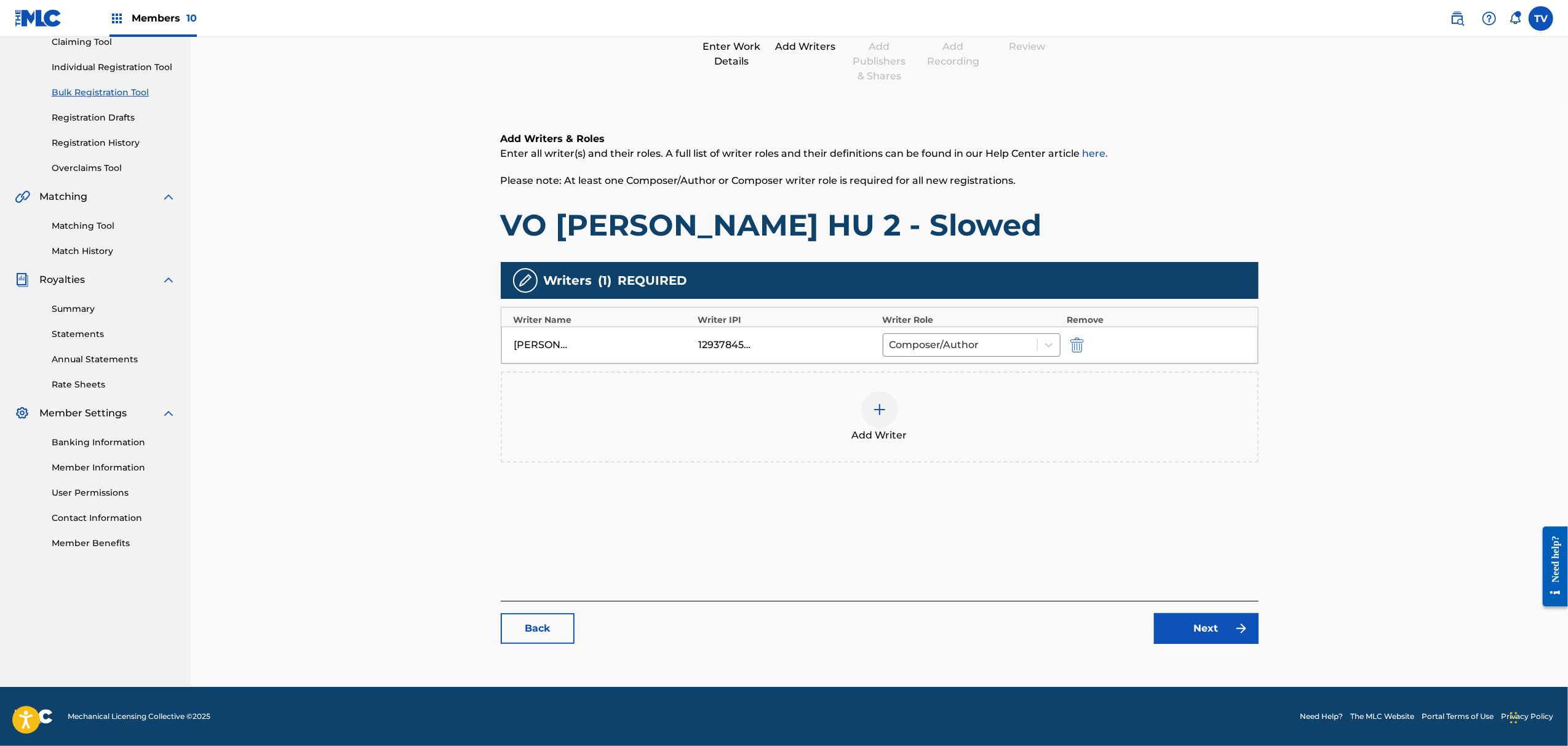
click at [1168, 633] on link "Next" at bounding box center [1207, 629] width 104 height 31
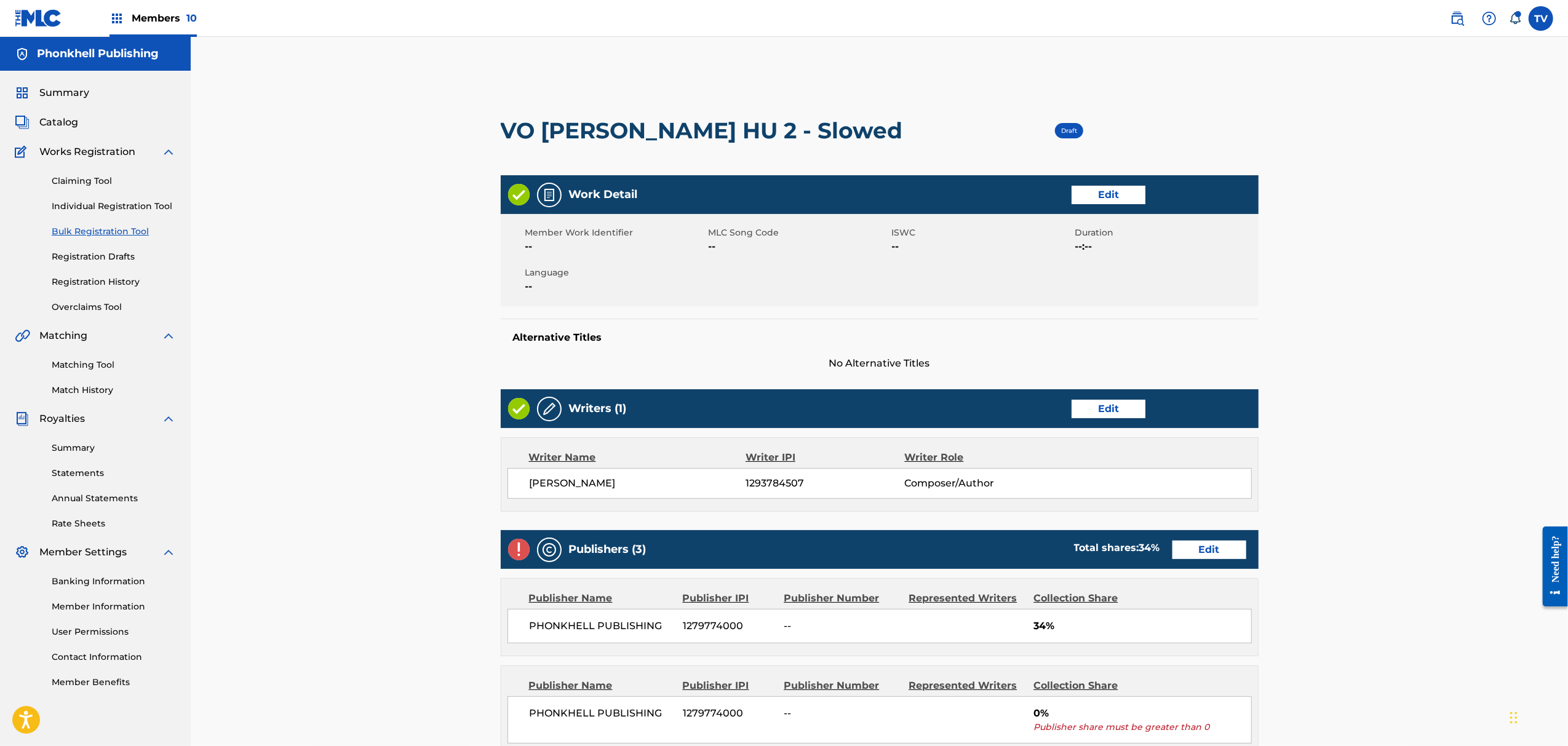
click at [1217, 542] on link "Edit" at bounding box center [1209, 550] width 74 height 18
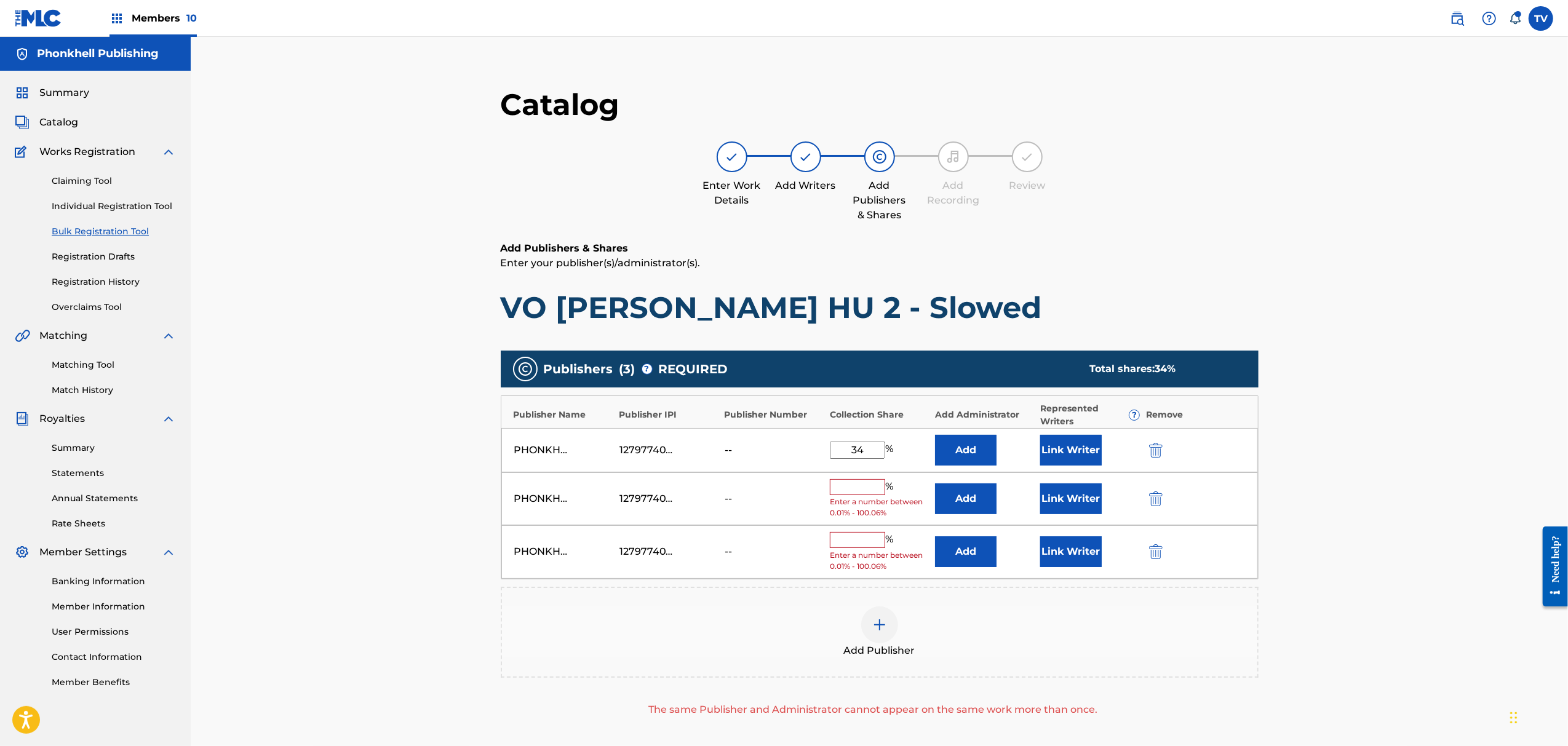
click at [1162, 497] on img "submit" at bounding box center [1156, 499] width 13 height 15
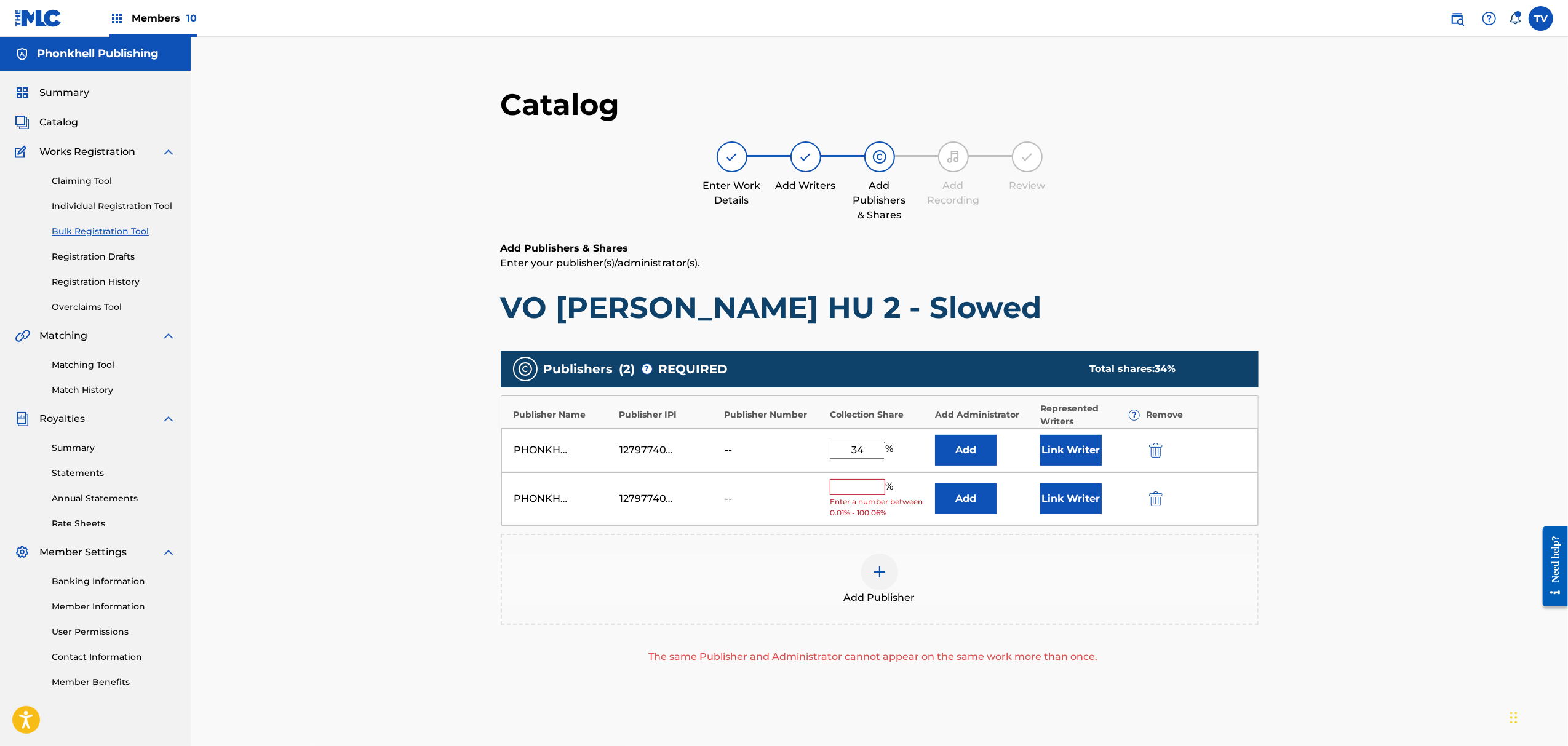
click at [1162, 497] on img "submit" at bounding box center [1156, 499] width 13 height 15
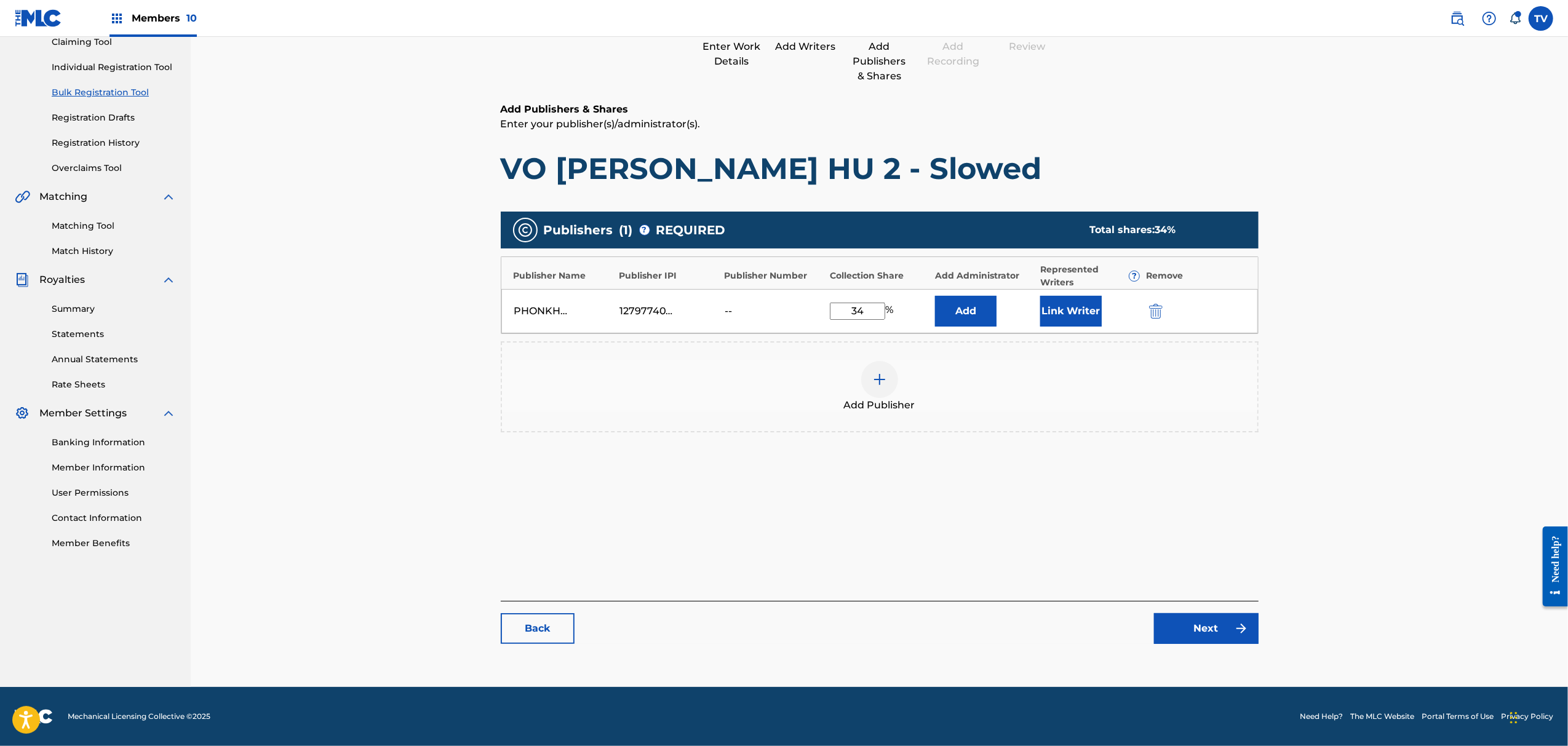
click at [1218, 638] on link "Next" at bounding box center [1207, 629] width 104 height 31
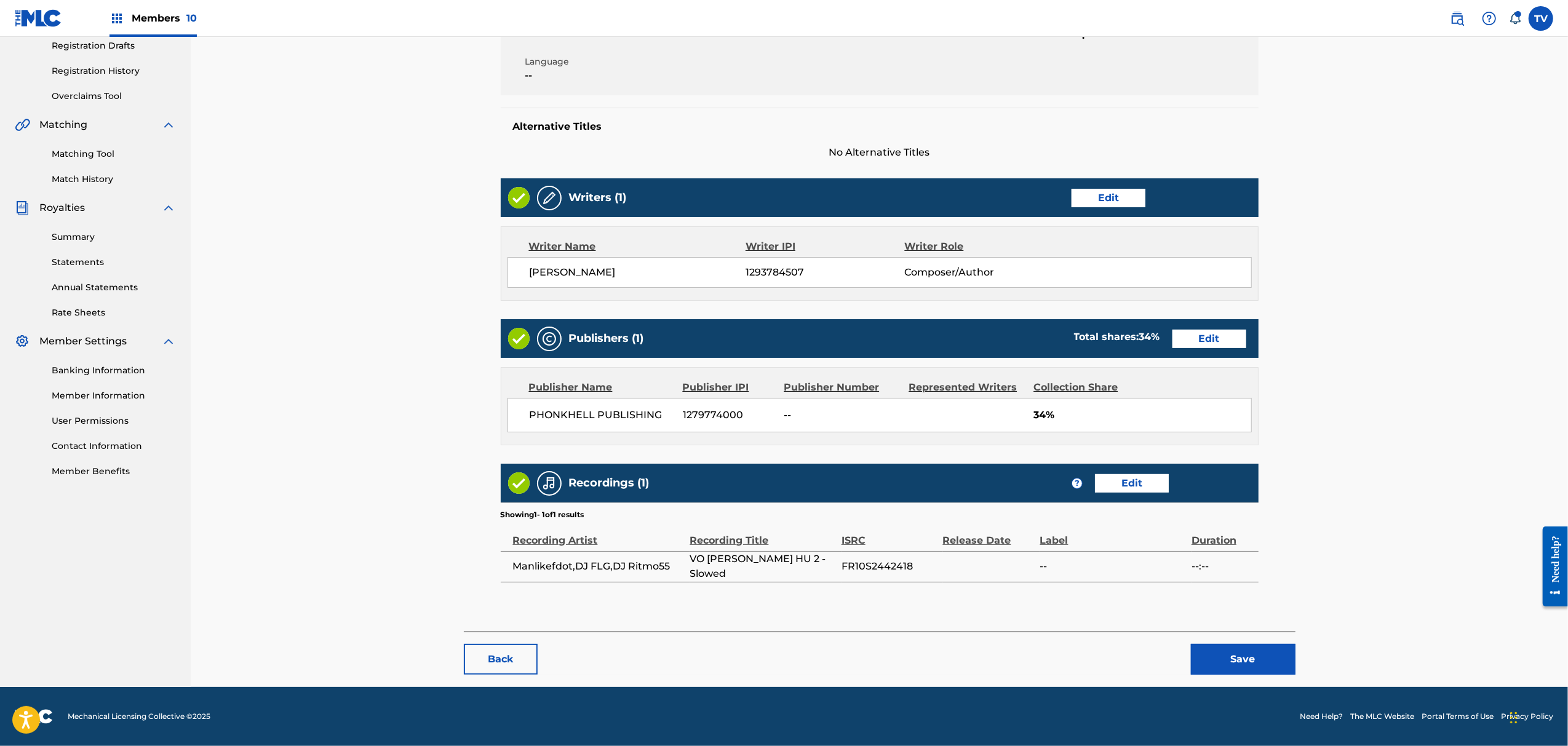
click at [1238, 662] on button "Save" at bounding box center [1243, 659] width 104 height 31
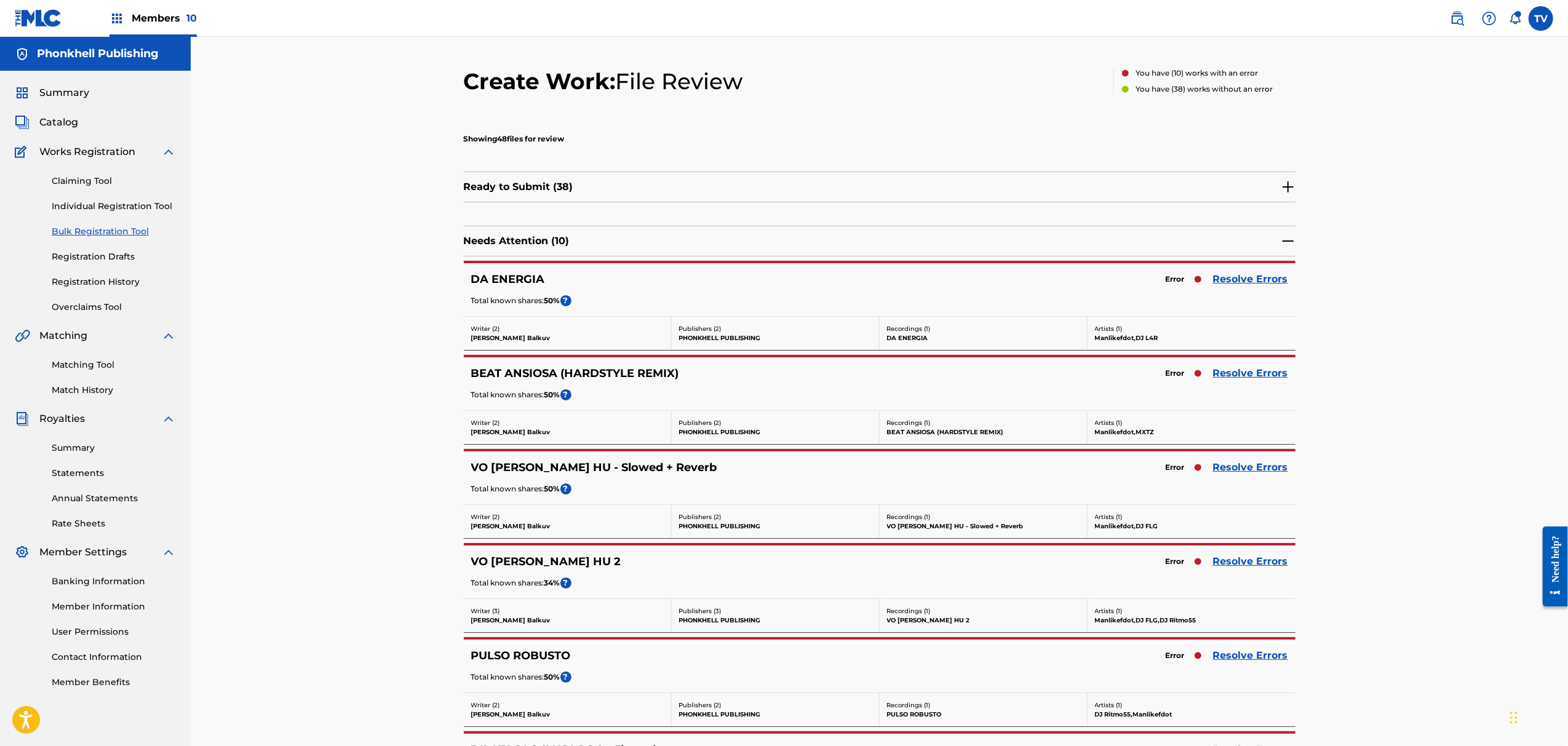
click at [1231, 559] on link "Resolve Errors" at bounding box center [1250, 561] width 75 height 15
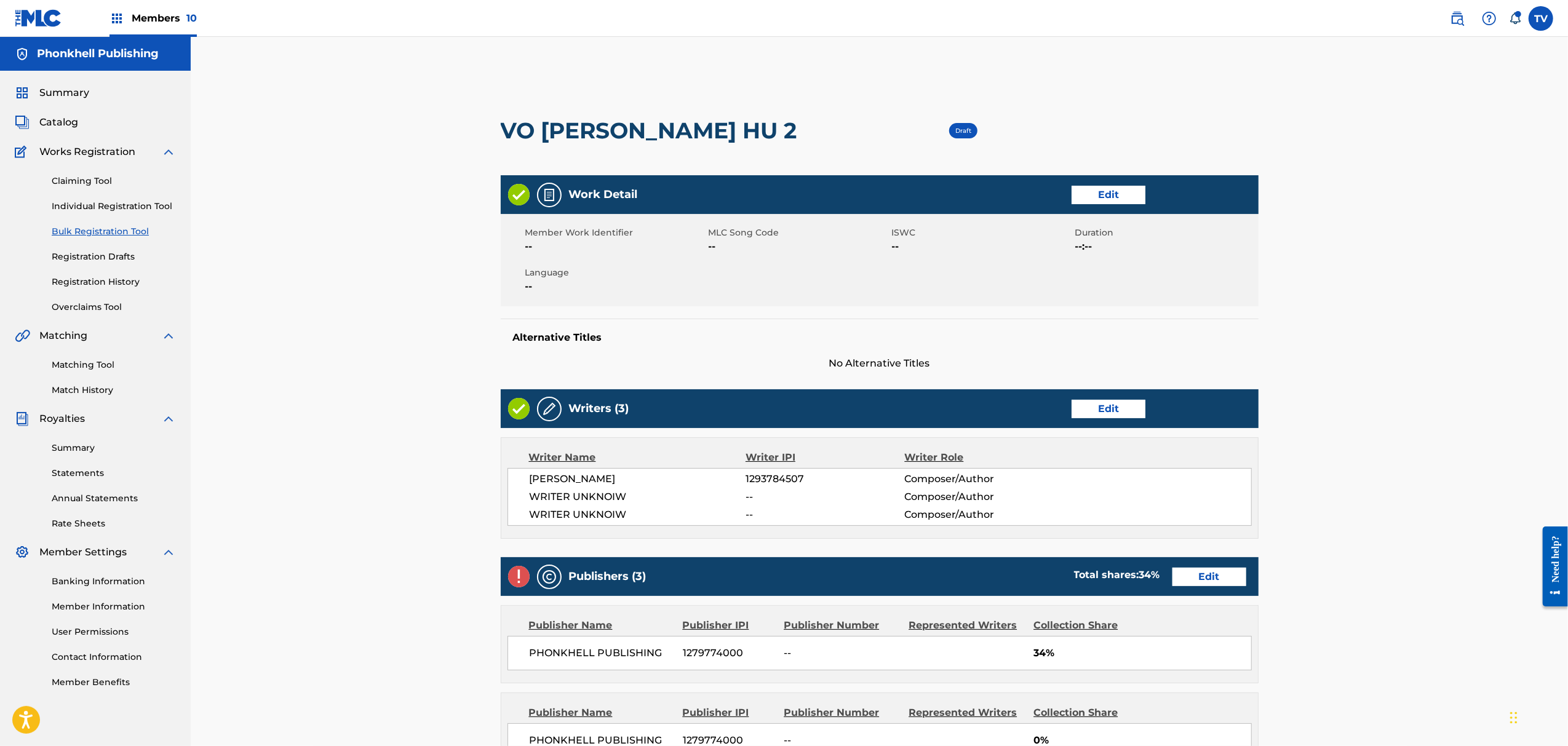
click at [1099, 402] on link "Edit" at bounding box center [1108, 409] width 74 height 18
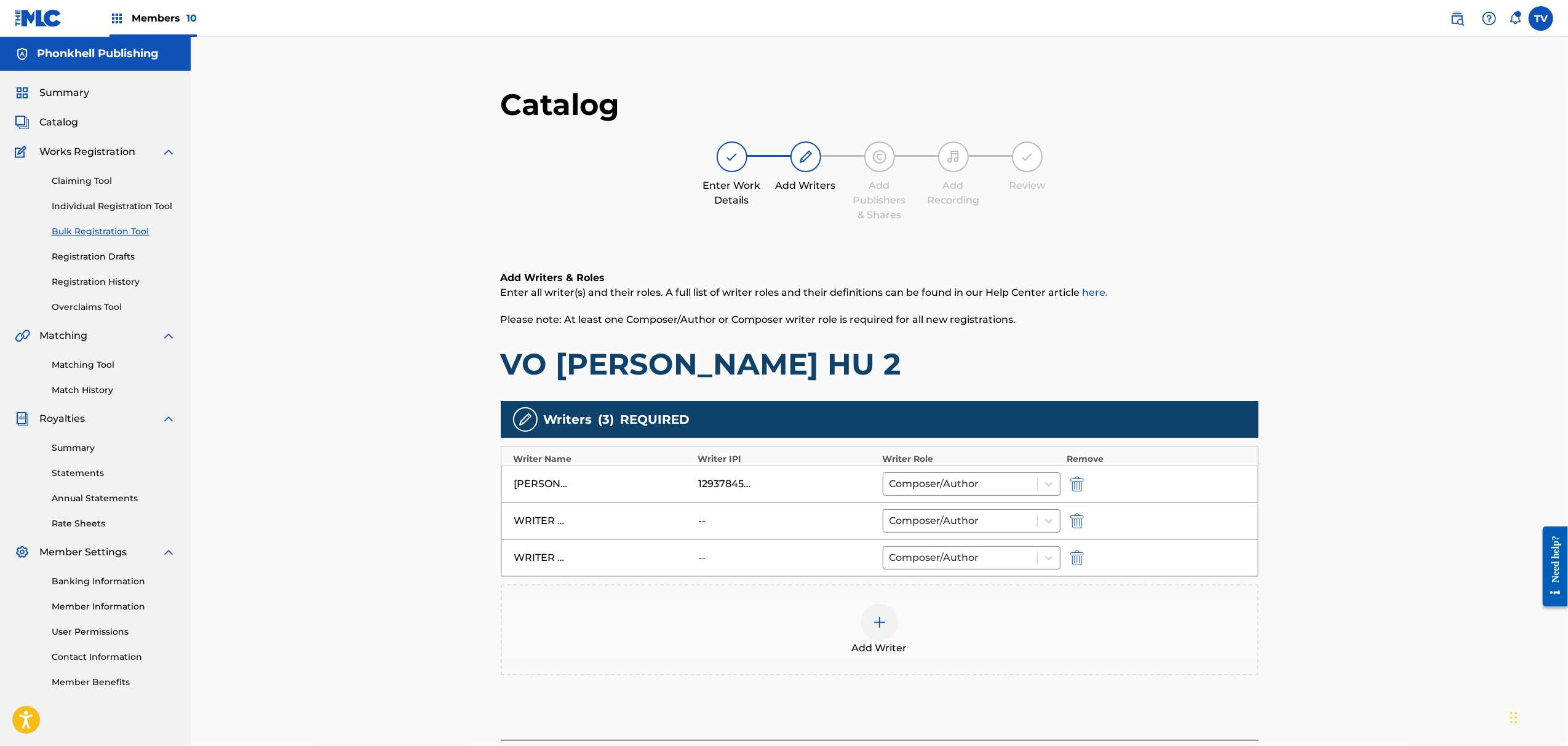
click at [1076, 519] on img "submit" at bounding box center [1077, 521] width 13 height 15
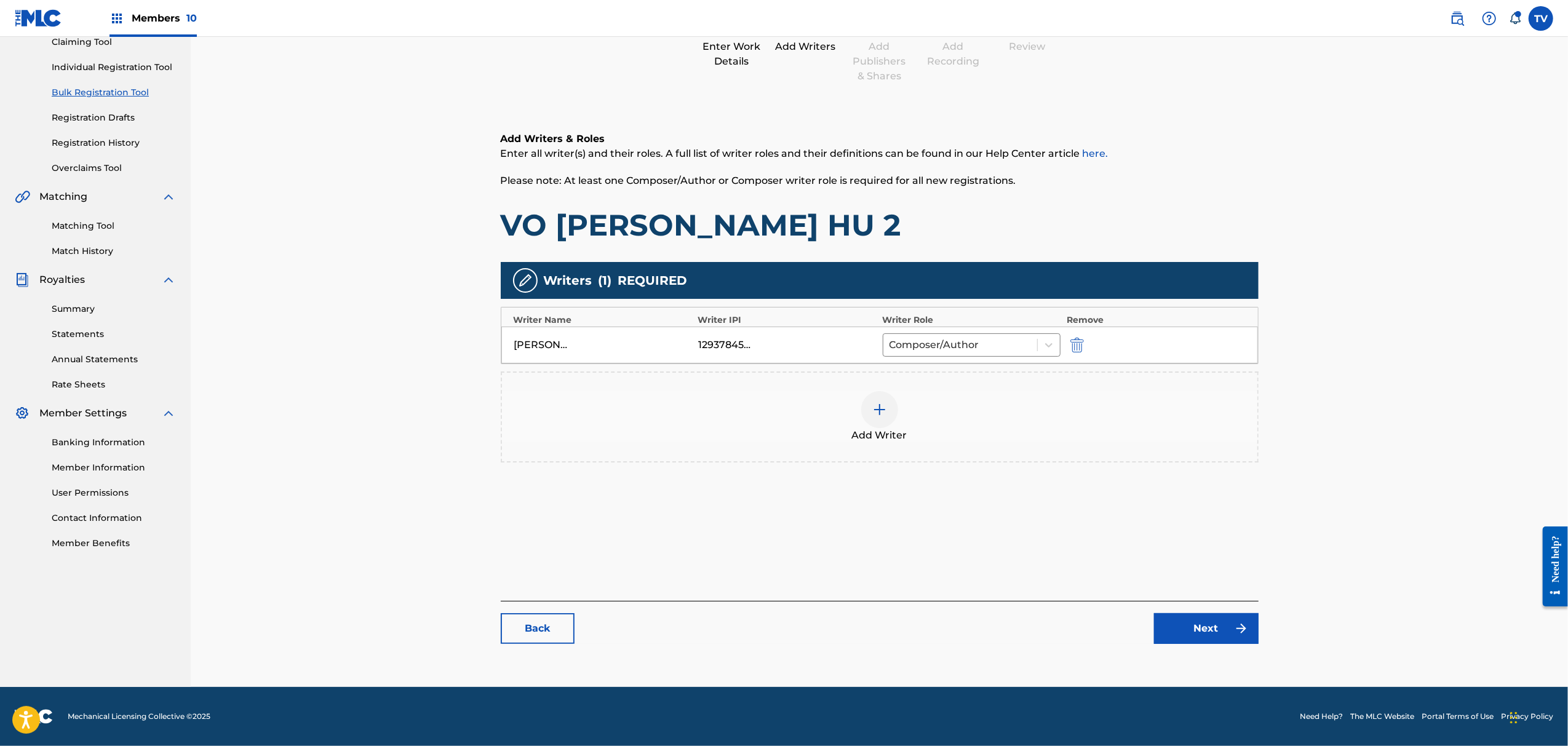
click at [1228, 645] on div "Catalog Enter Work Details Add Writers Add Publishers & Shares Add Recording Re…" at bounding box center [880, 301] width 758 height 709
click at [1221, 621] on link "Next" at bounding box center [1207, 629] width 104 height 31
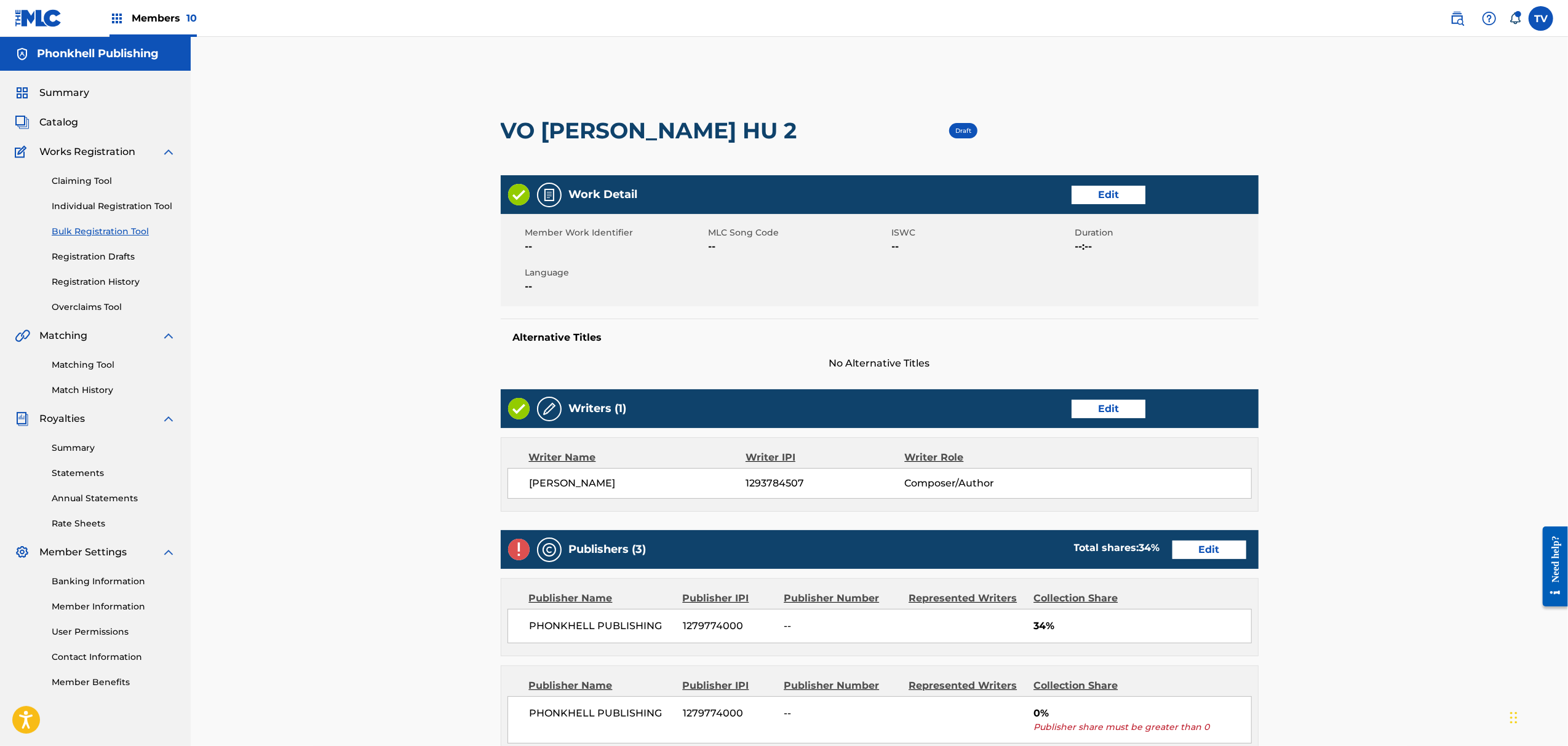
click at [1211, 555] on link "Edit" at bounding box center [1209, 550] width 74 height 18
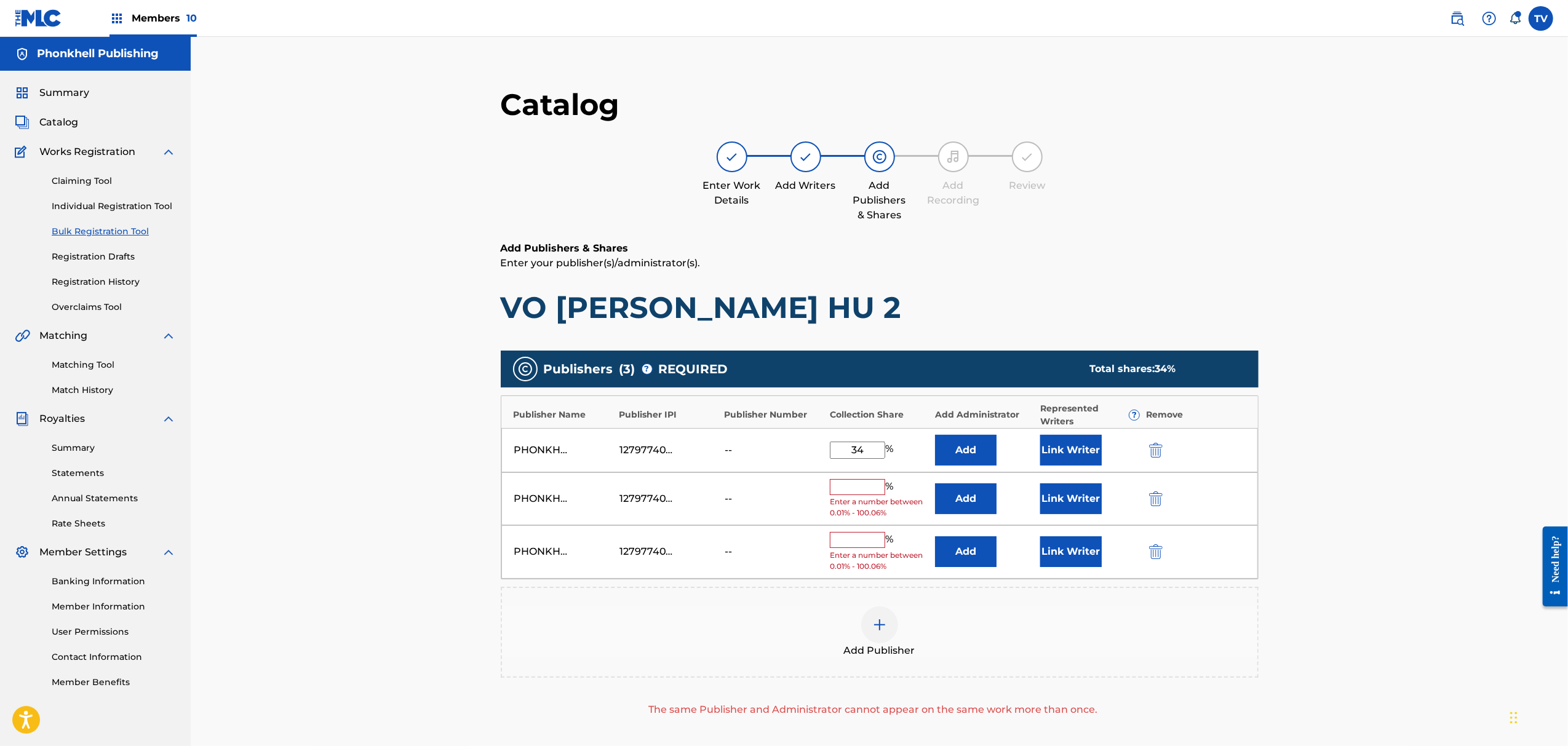
click at [1159, 480] on div "PHONKHELL PUBLISHING 1279774000 -- % Enter a number between 0.01% - 100.06% Add…" at bounding box center [880, 499] width 757 height 54
click at [1159, 492] on img "submit" at bounding box center [1156, 499] width 13 height 15
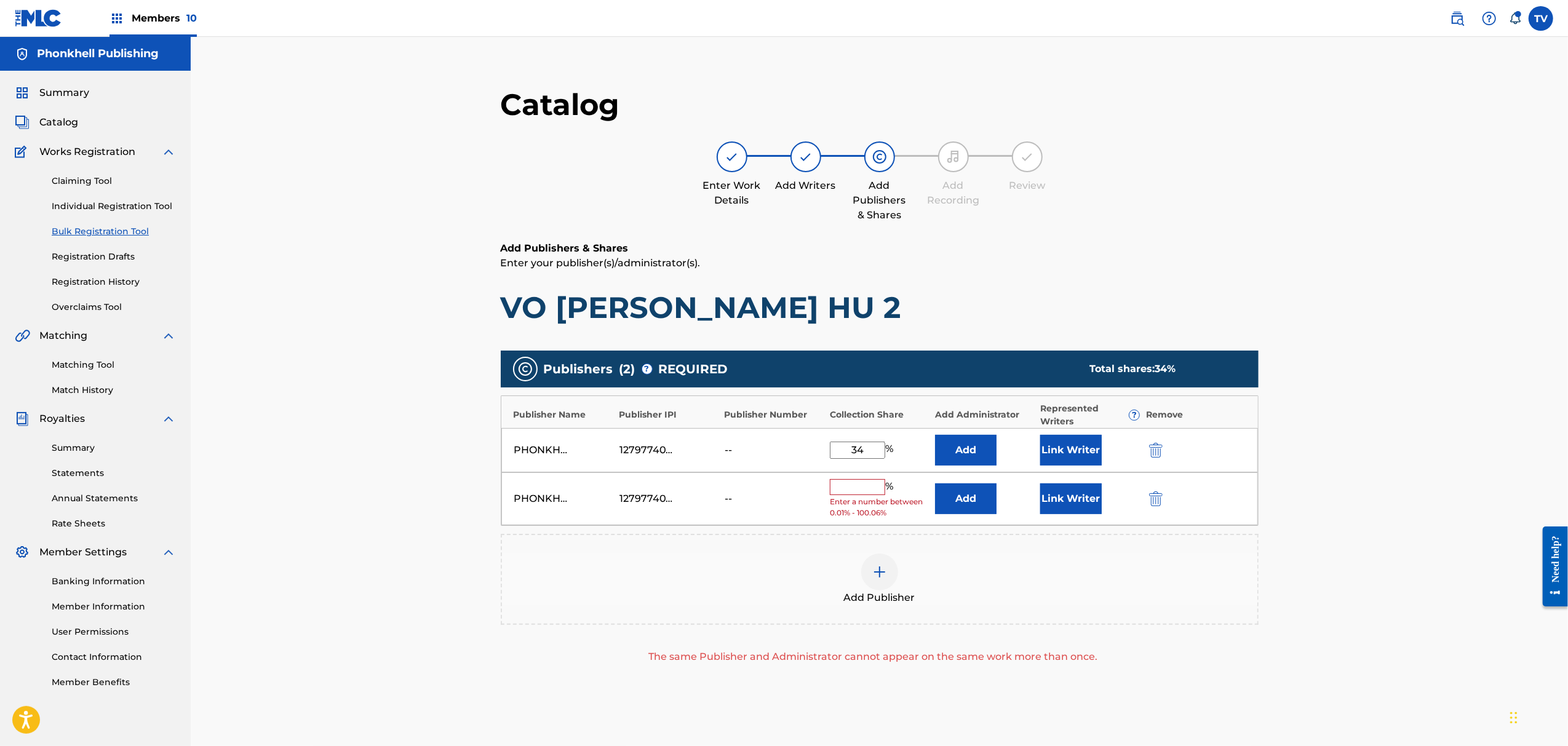
click at [1159, 492] on img "submit" at bounding box center [1156, 499] width 13 height 15
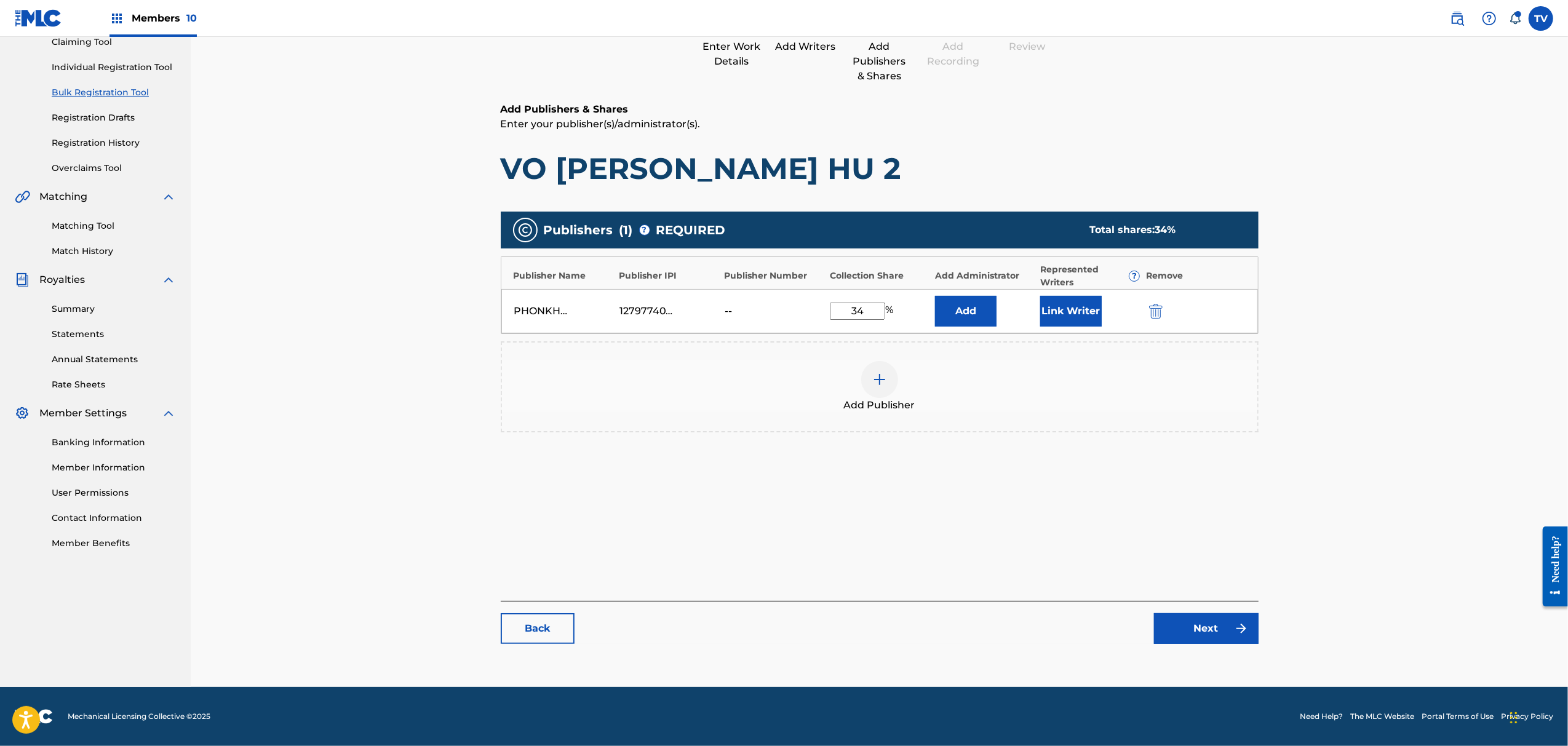
click at [1216, 645] on div "Catalog Enter Work Details Add Writers Add Publishers & Shares Add Recording Re…" at bounding box center [880, 301] width 758 height 709
click at [1214, 636] on link "Next" at bounding box center [1207, 629] width 104 height 31
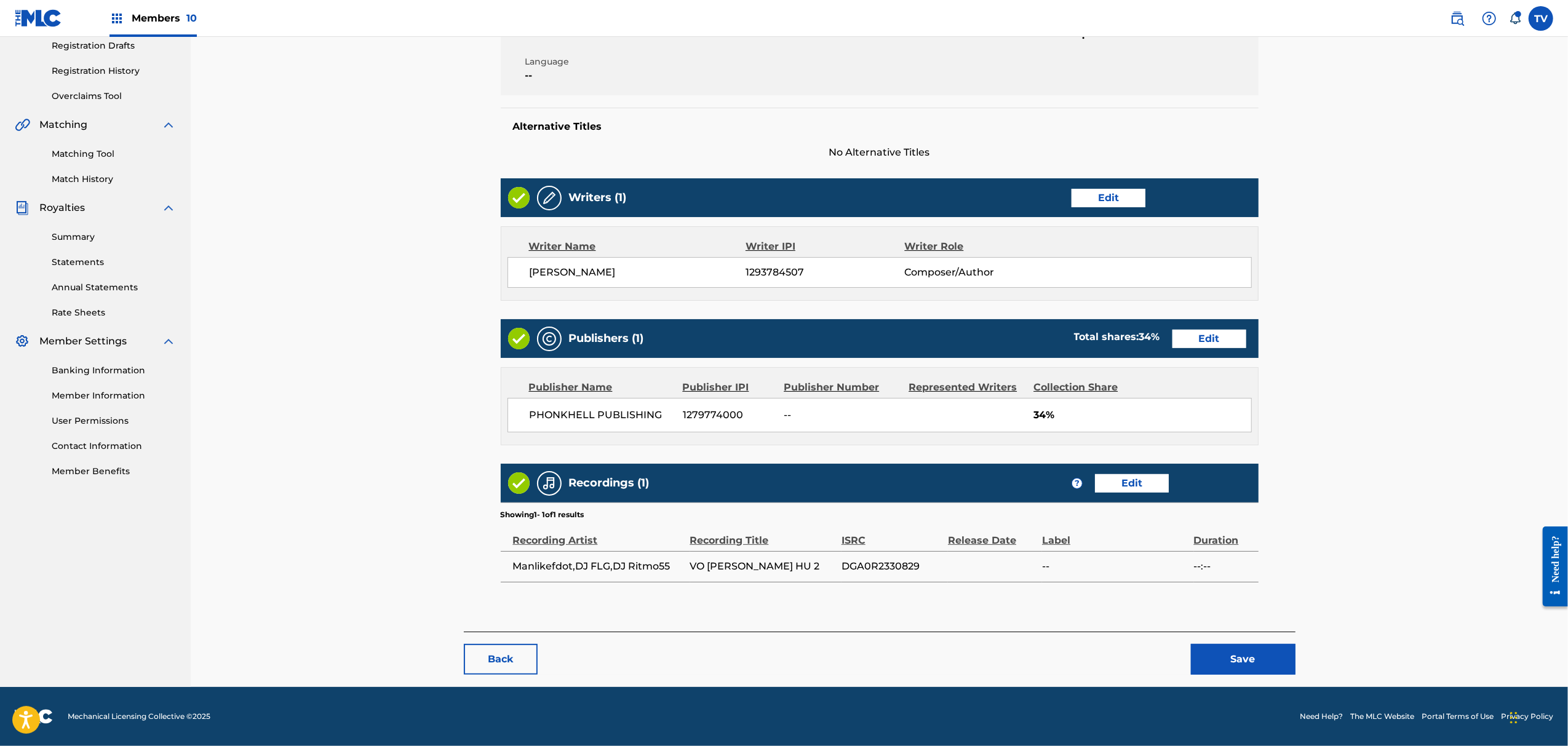
drag, startPoint x: 1216, startPoint y: 640, endPoint x: 1223, endPoint y: 648, distance: 10.6
click at [1219, 643] on div "Back Save" at bounding box center [880, 653] width 832 height 43
click at [1223, 648] on button "Save" at bounding box center [1243, 659] width 104 height 31
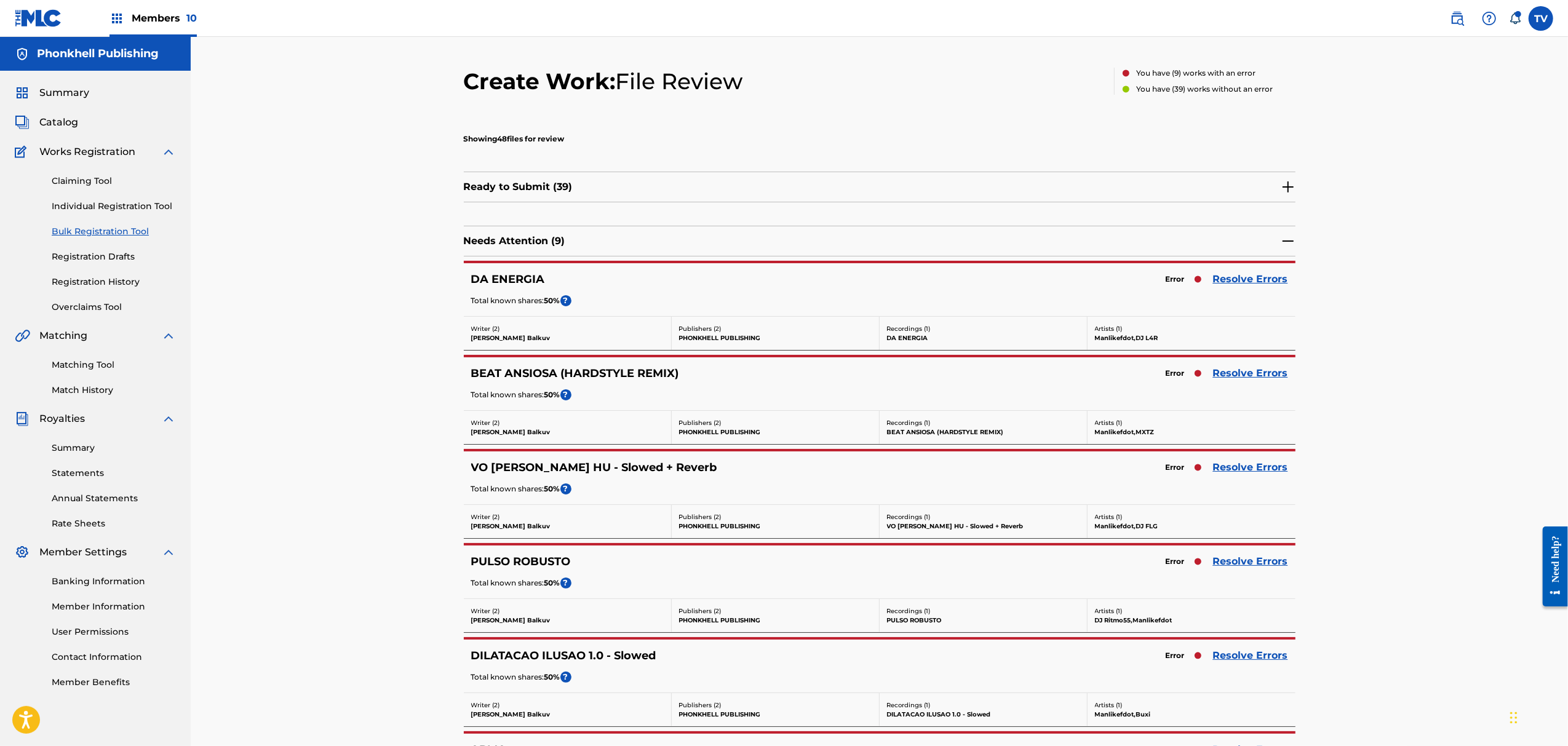
click at [1226, 564] on link "Resolve Errors" at bounding box center [1250, 561] width 75 height 15
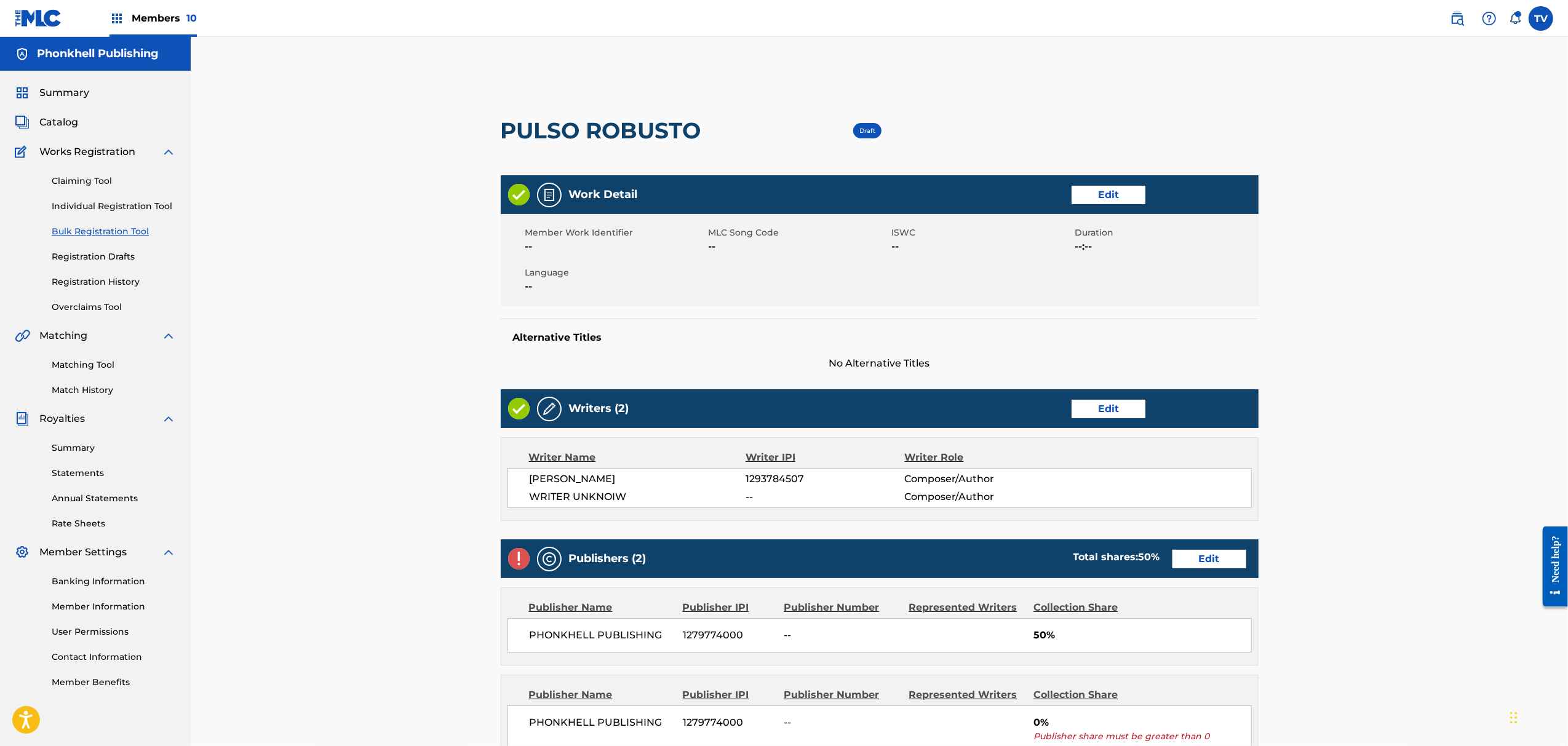
click at [1085, 385] on div "Work Detail Edit Member Work Identifier -- MLC Song Code -- ISWC -- Duration --…" at bounding box center [880, 548] width 758 height 746
click at [1091, 399] on div "Writers (2) Edit" at bounding box center [880, 409] width 758 height 39
click at [1095, 404] on link "Edit" at bounding box center [1108, 409] width 74 height 18
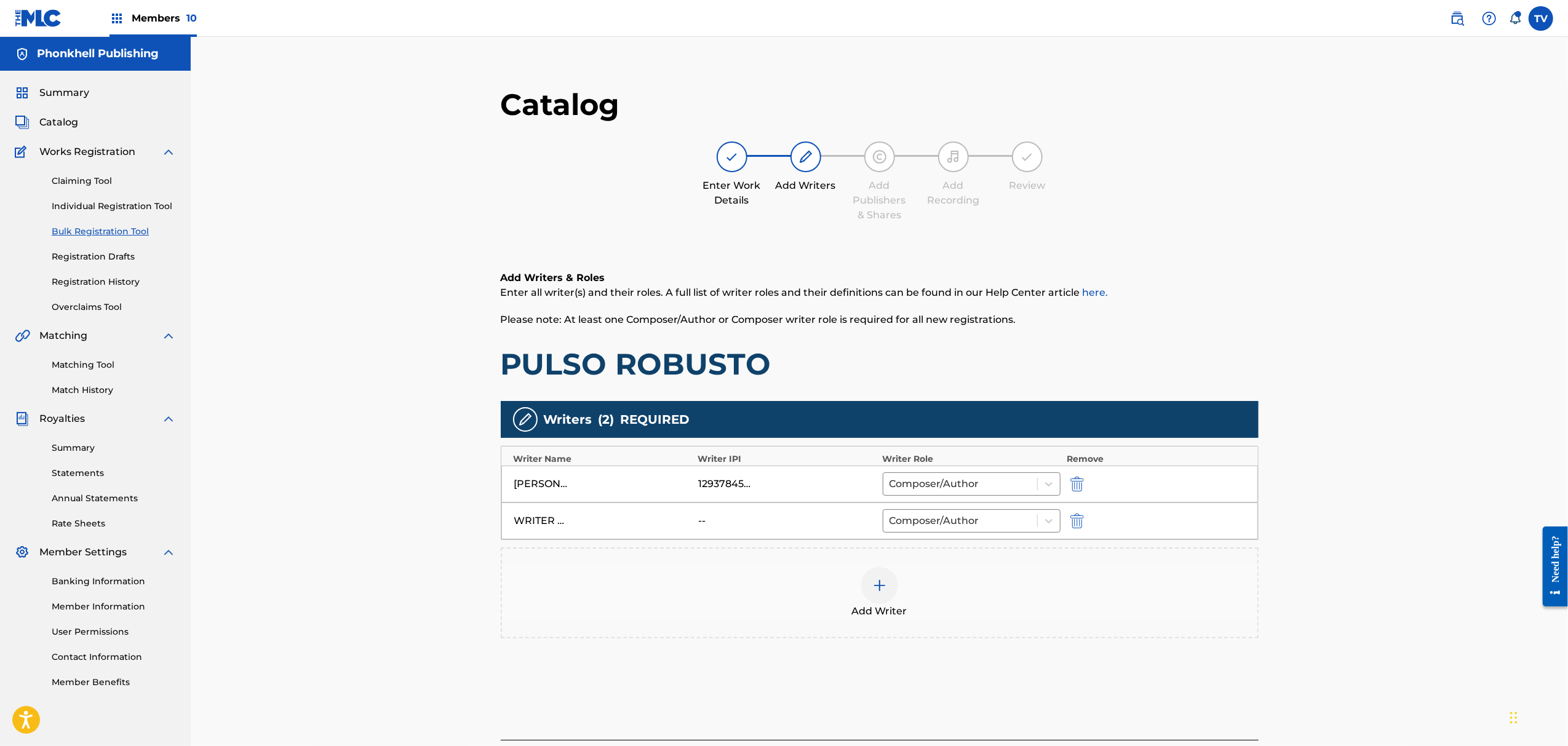
click at [1074, 518] on img "submit" at bounding box center [1077, 521] width 13 height 15
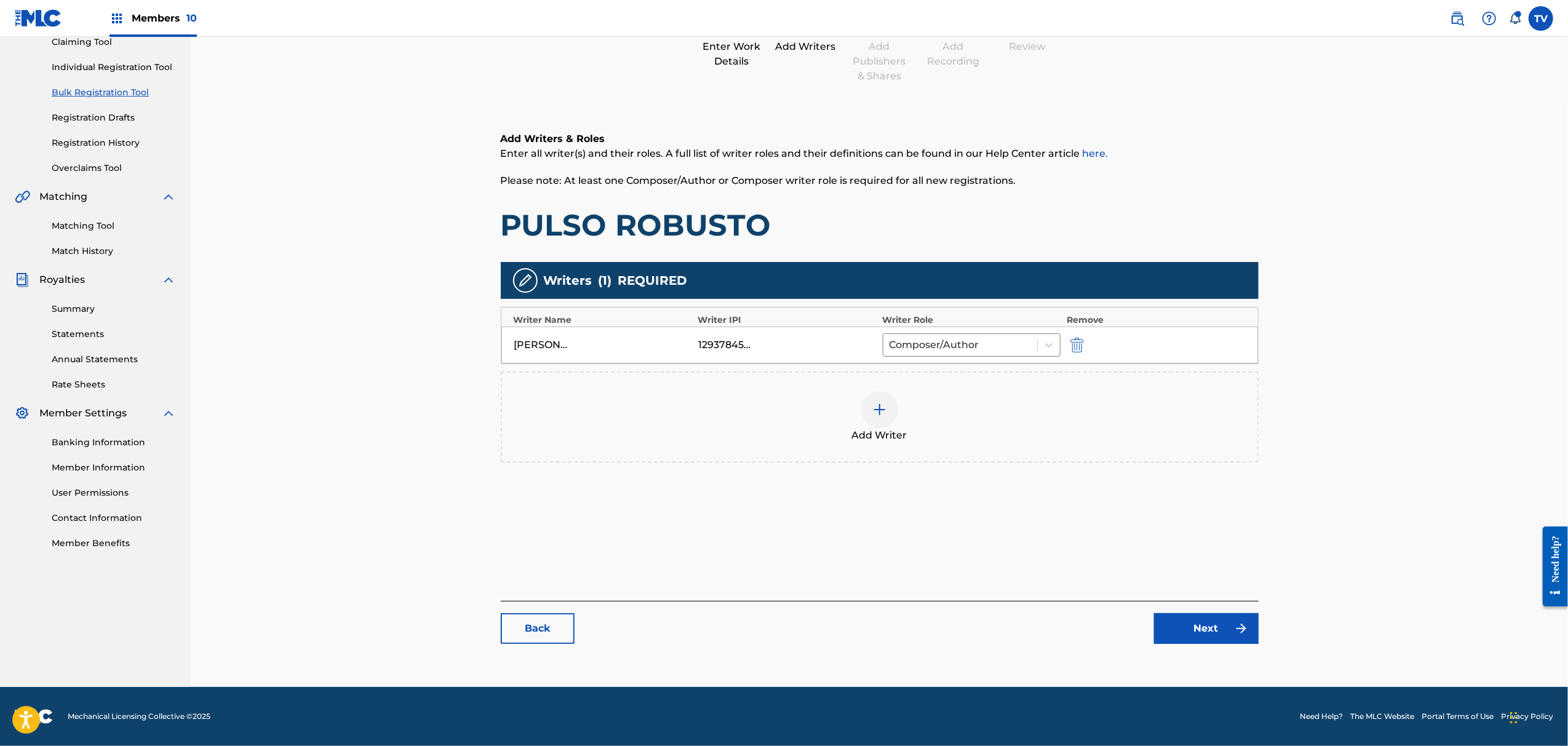
click at [1205, 618] on link "Next" at bounding box center [1207, 629] width 104 height 31
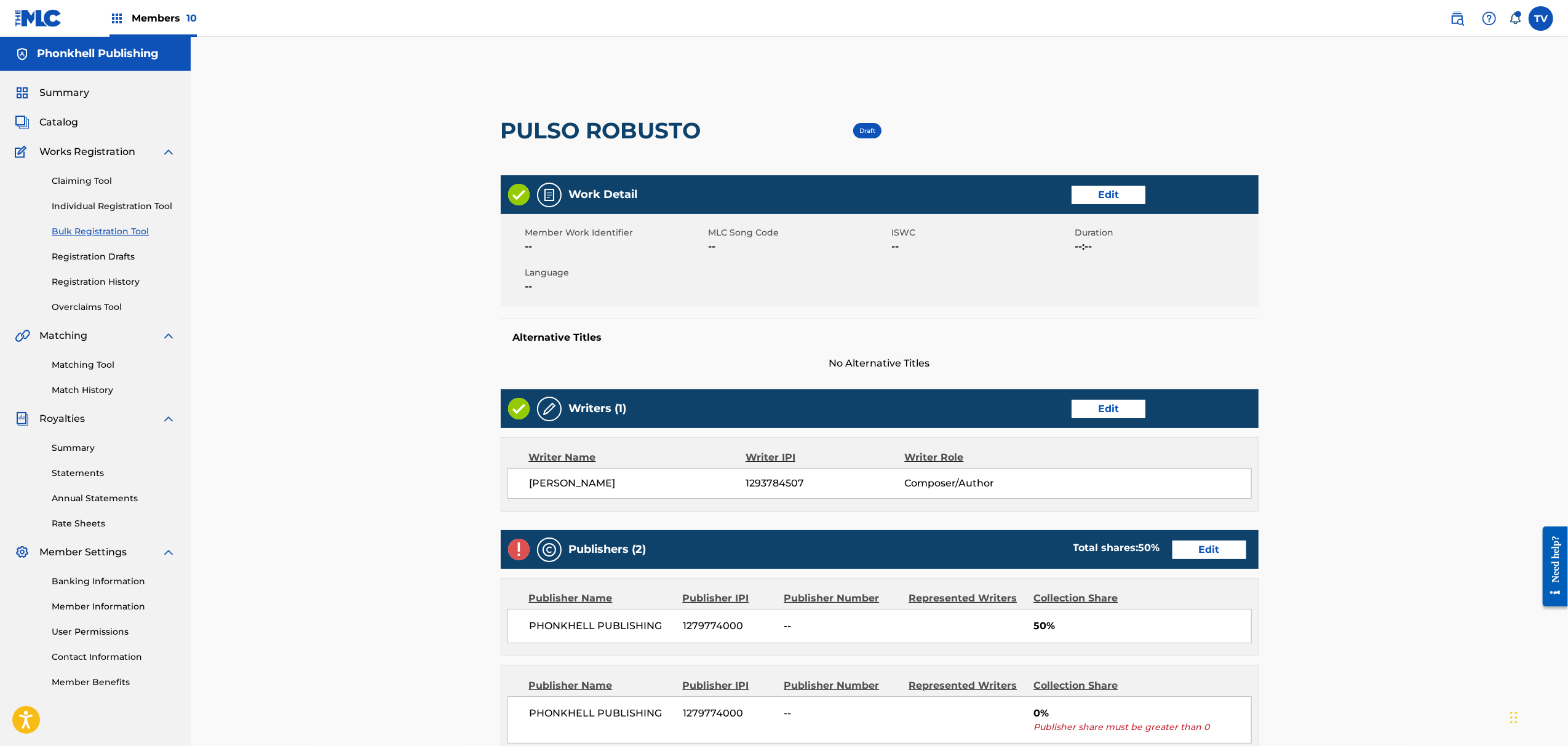
click at [1200, 561] on div "Publishers (2) Total shares: 50 % Edit" at bounding box center [880, 549] width 758 height 39
click at [1188, 535] on div "Publishers (2) Total shares: 50 % Edit" at bounding box center [880, 549] width 758 height 39
click at [1197, 547] on link "Edit" at bounding box center [1209, 550] width 74 height 18
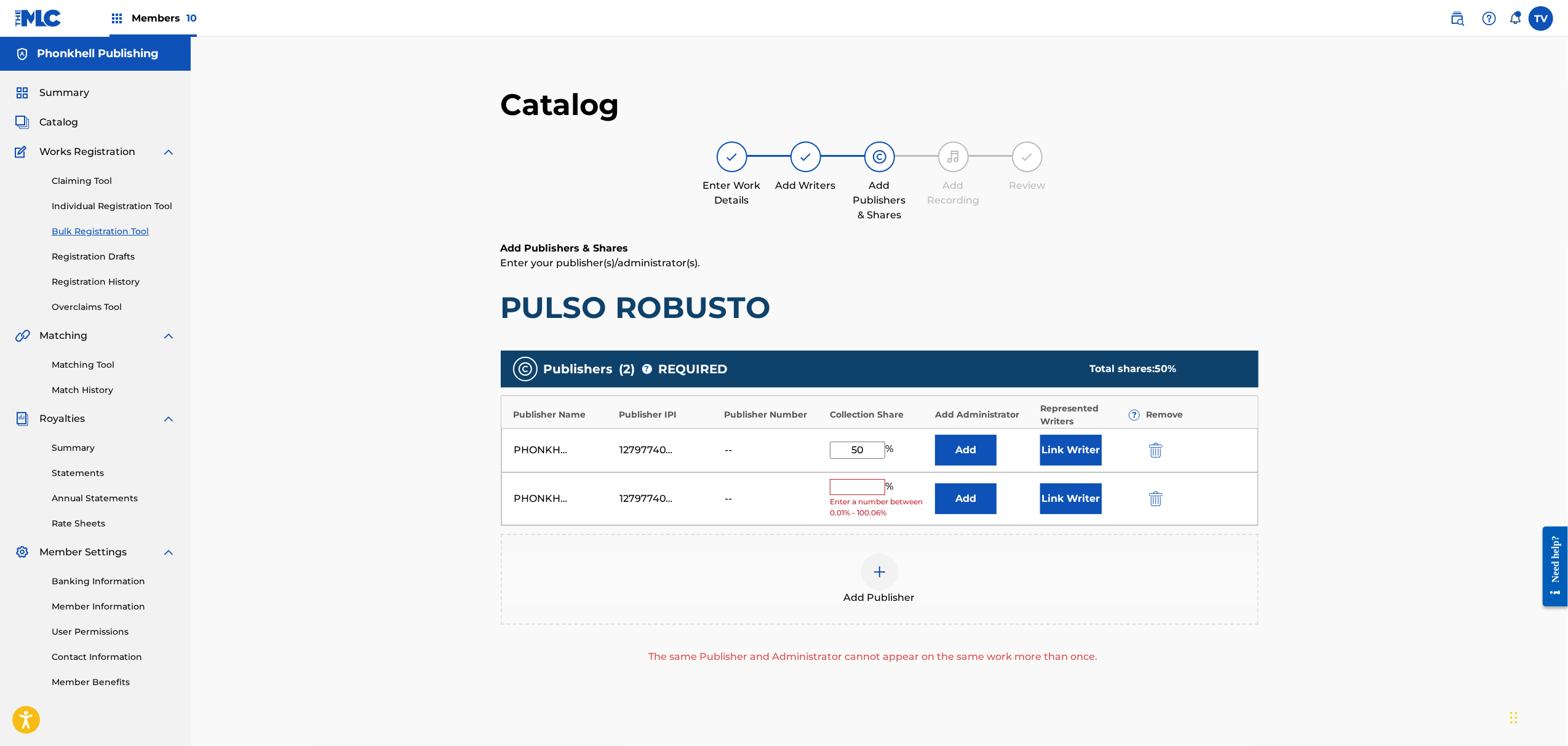
drag, startPoint x: 1160, startPoint y: 507, endPoint x: 1159, endPoint y: 513, distance: 6.1
click at [1159, 505] on img "submit" at bounding box center [1156, 499] width 13 height 15
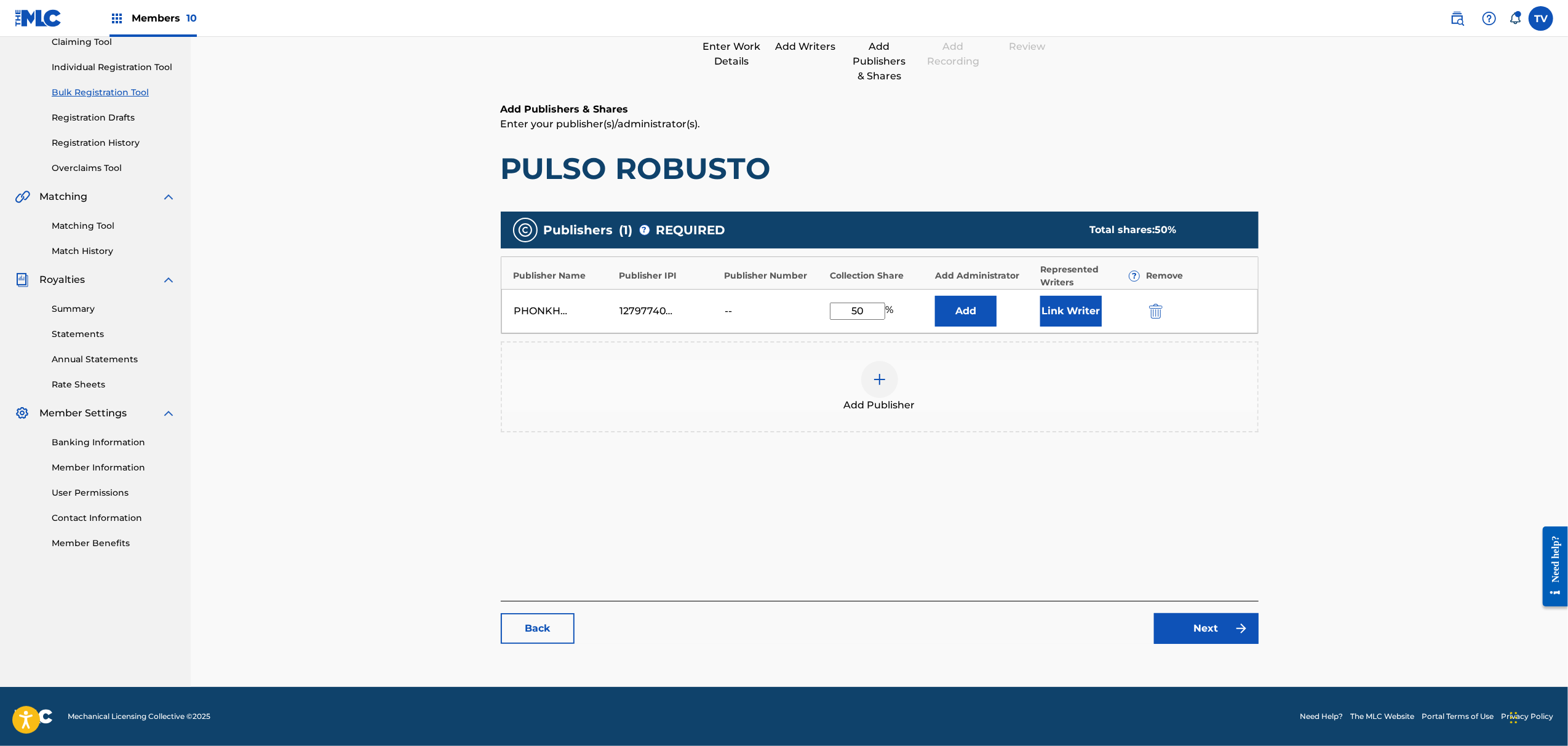
click at [1236, 638] on link "Next" at bounding box center [1207, 629] width 104 height 31
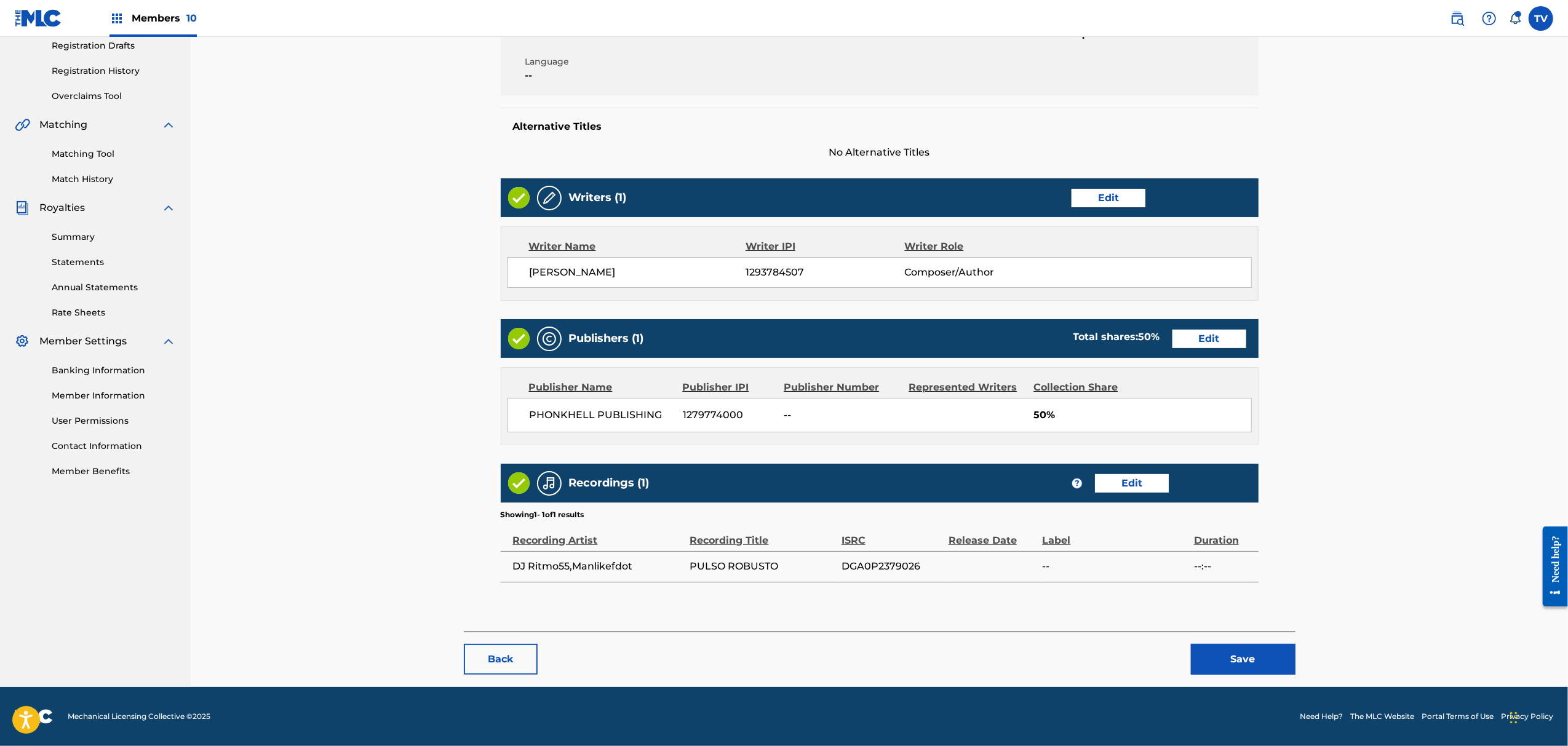
click at [1259, 682] on div "< Back PULSO ROBUSTO Draft Work Detail Edit Member Work Identifier -- MLC Song …" at bounding box center [880, 271] width 832 height 831
click at [1259, 677] on div "< Back PULSO ROBUSTO Draft Work Detail Edit Member Work Identifier -- MLC Song …" at bounding box center [880, 271] width 832 height 831
click at [1259, 673] on button "Save" at bounding box center [1243, 659] width 104 height 31
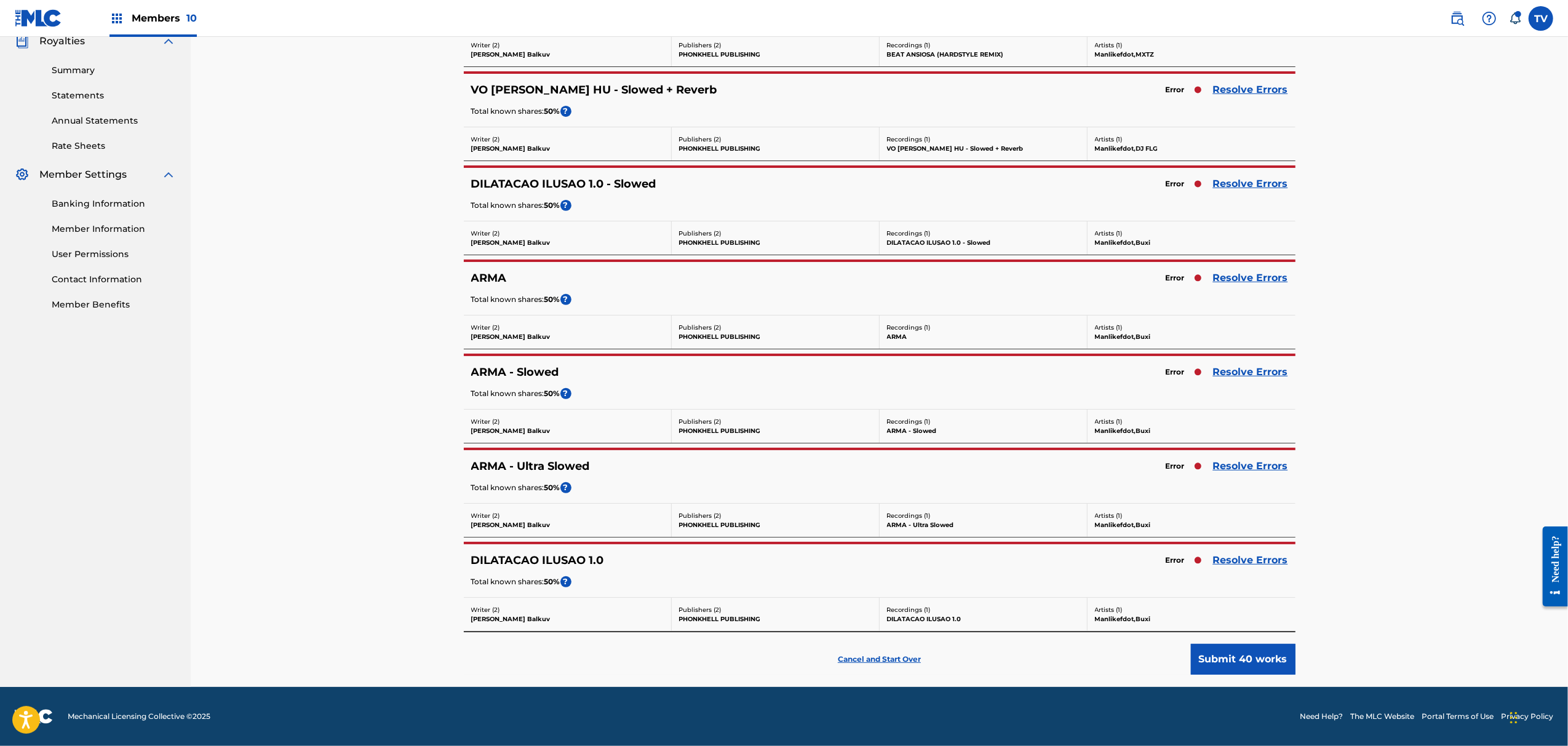
click at [1247, 458] on div "Error Resolve Errors" at bounding box center [1224, 466] width 129 height 17
click at [1245, 453] on div "ARMA - Ultra Slowed Error Resolve Errors Total known shares: 50 % ?" at bounding box center [880, 476] width 832 height 53
click at [1247, 453] on div "ARMA - Ultra Slowed Error Resolve Errors Total known shares: 50 % ?" at bounding box center [880, 476] width 832 height 53
click at [1252, 455] on div "ARMA - Ultra Slowed Error Resolve Errors Total known shares: 50 % ?" at bounding box center [880, 476] width 832 height 53
click at [1253, 460] on link "Resolve Errors" at bounding box center [1250, 466] width 75 height 15
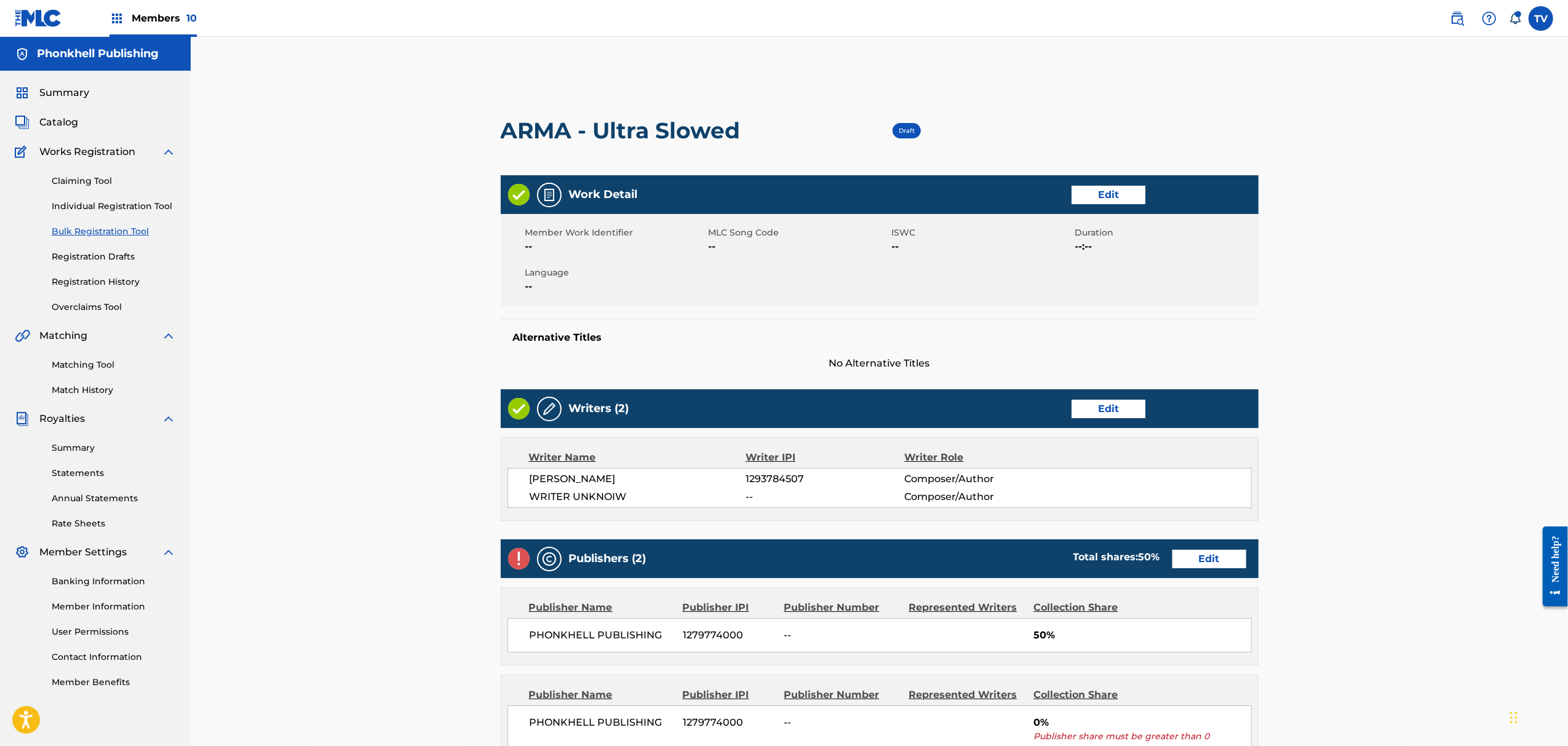
click at [1093, 405] on link "Edit" at bounding box center [1108, 409] width 74 height 18
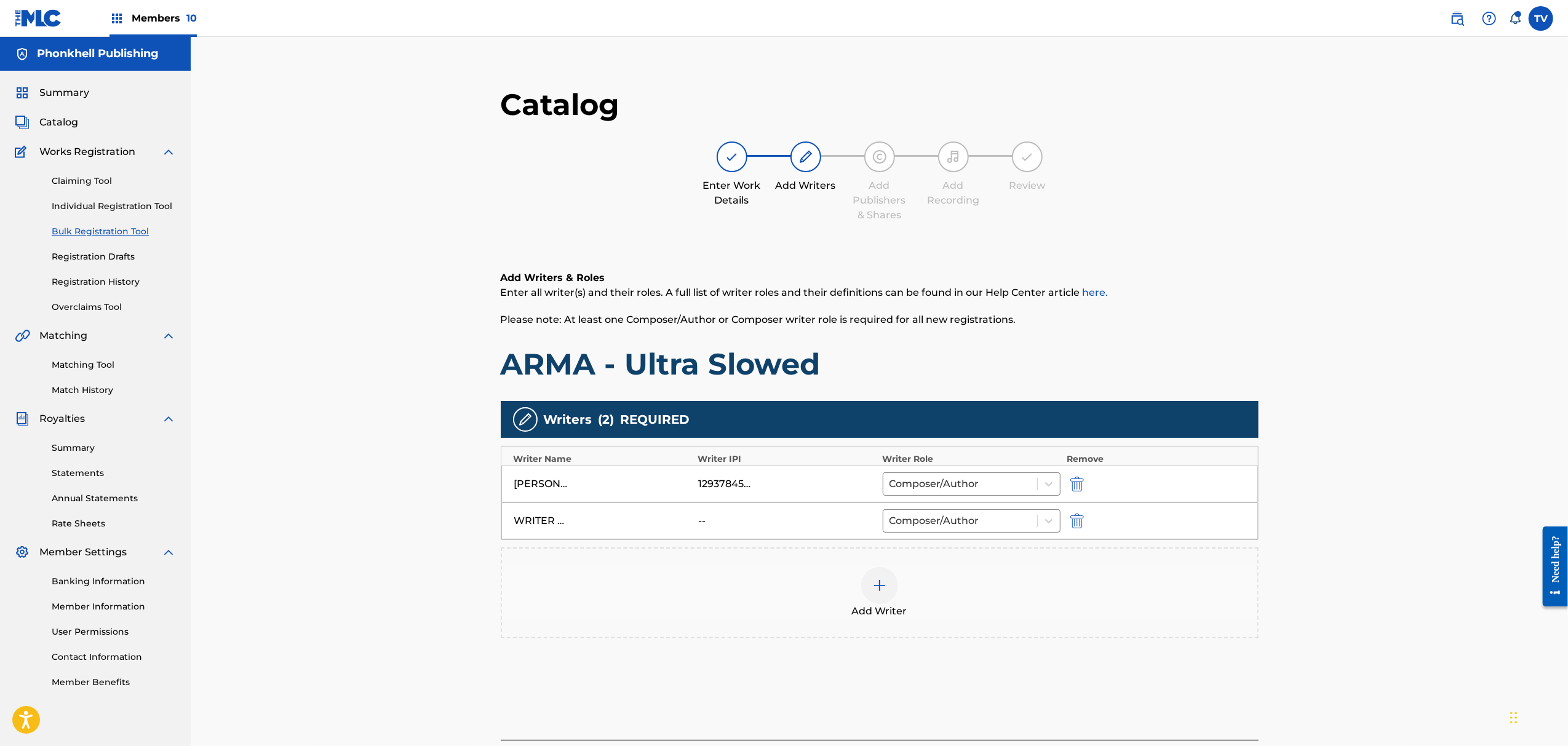
click at [1076, 518] on img "submit" at bounding box center [1077, 521] width 13 height 15
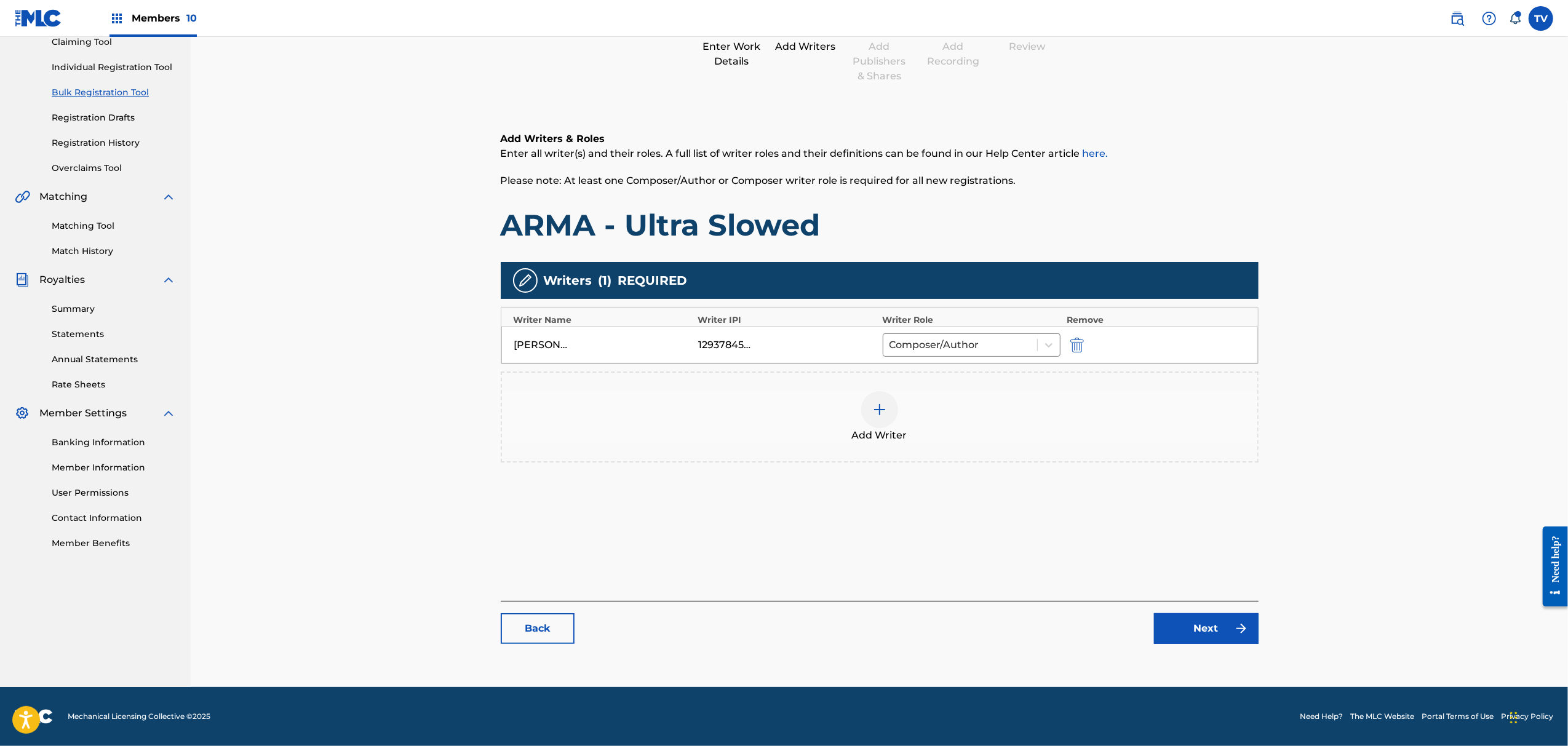
click at [1173, 630] on link "Next" at bounding box center [1207, 629] width 104 height 31
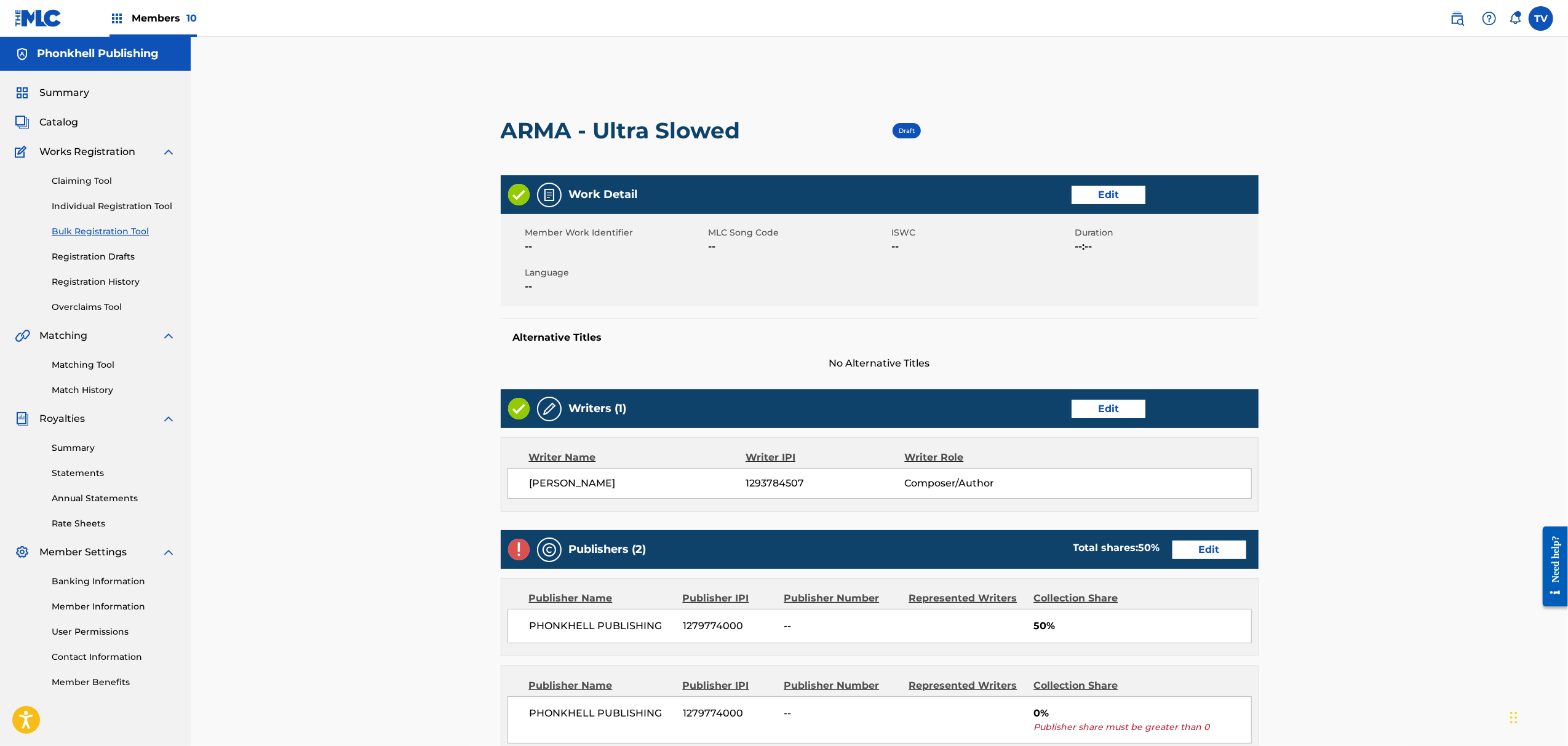
click at [1202, 552] on link "Edit" at bounding box center [1209, 550] width 74 height 18
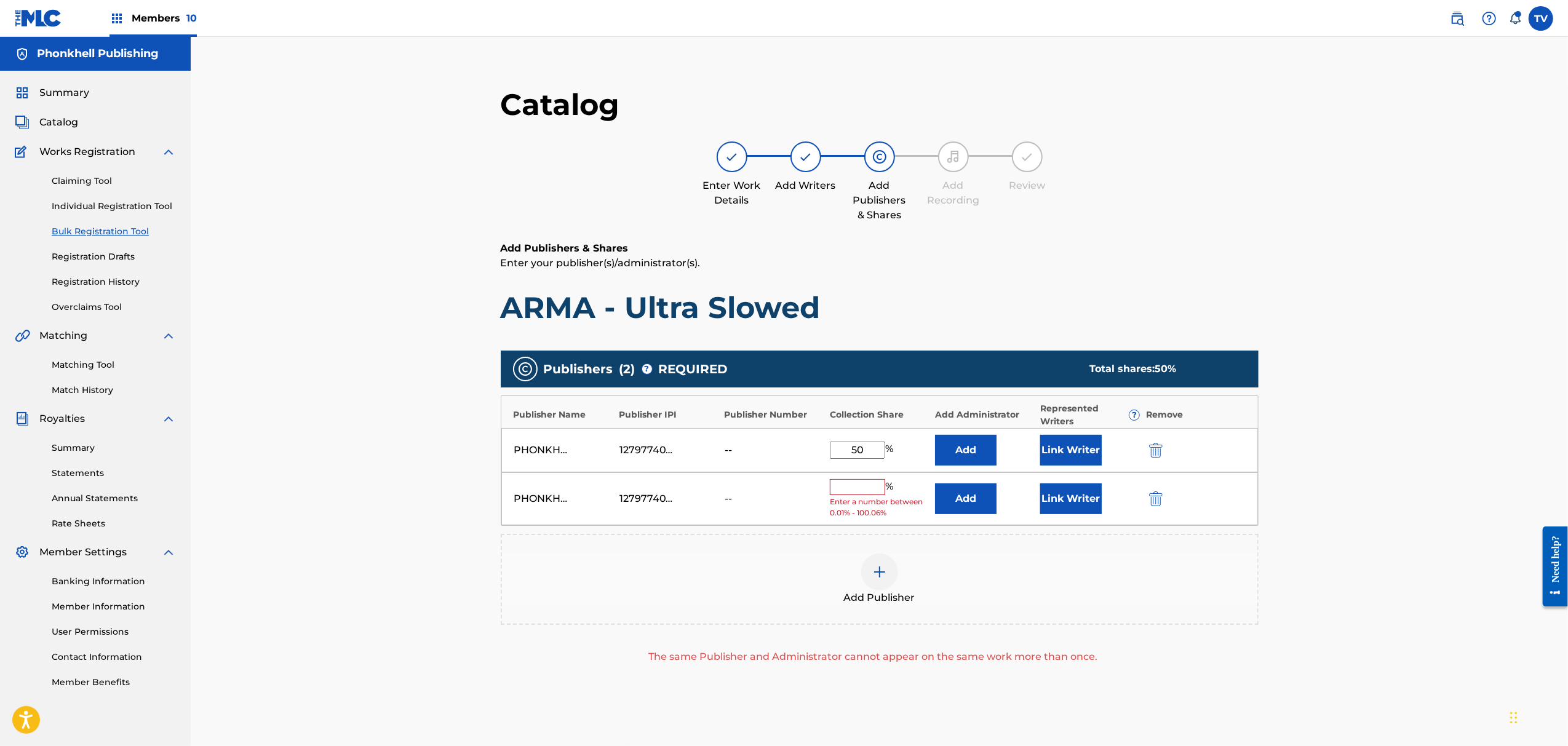
click at [1162, 486] on div "PHONKHELL PUBLISHING 1279774000 -- % Enter a number between 0.01% - 100.06% Add…" at bounding box center [880, 499] width 757 height 54
click at [1157, 493] on img "submit" at bounding box center [1156, 499] width 13 height 15
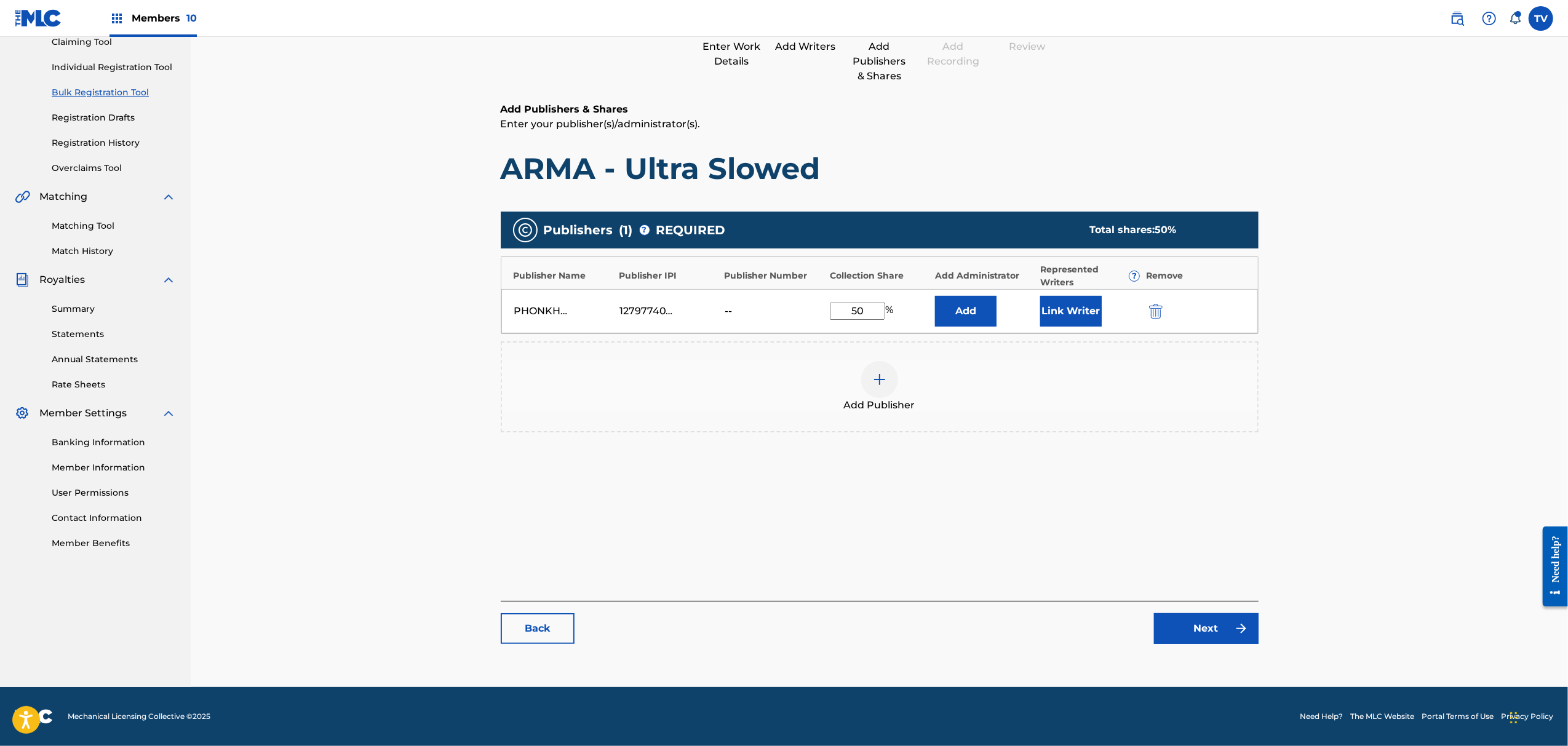
click at [1212, 628] on link "Next" at bounding box center [1207, 629] width 104 height 31
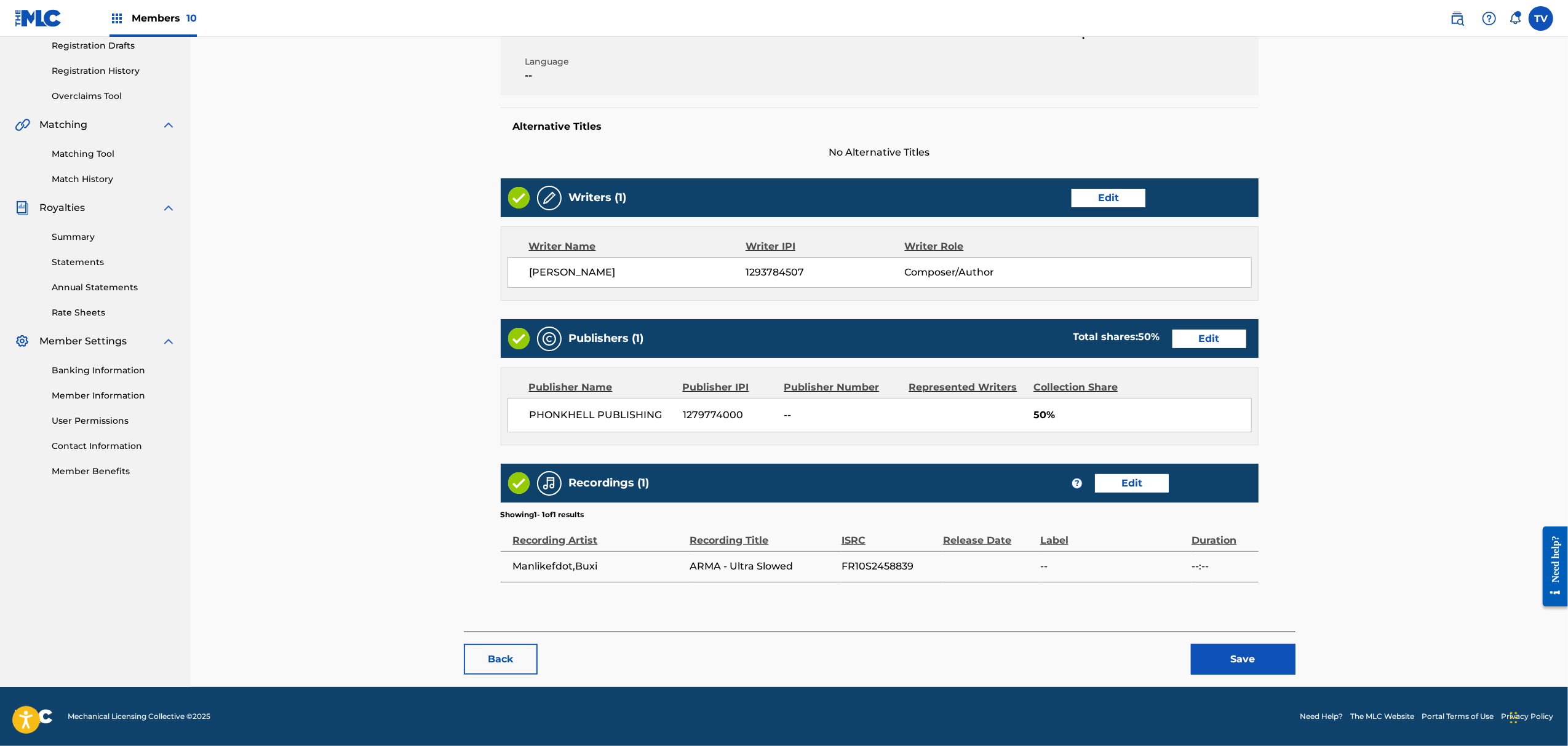
click at [1228, 645] on button "Save" at bounding box center [1243, 659] width 104 height 31
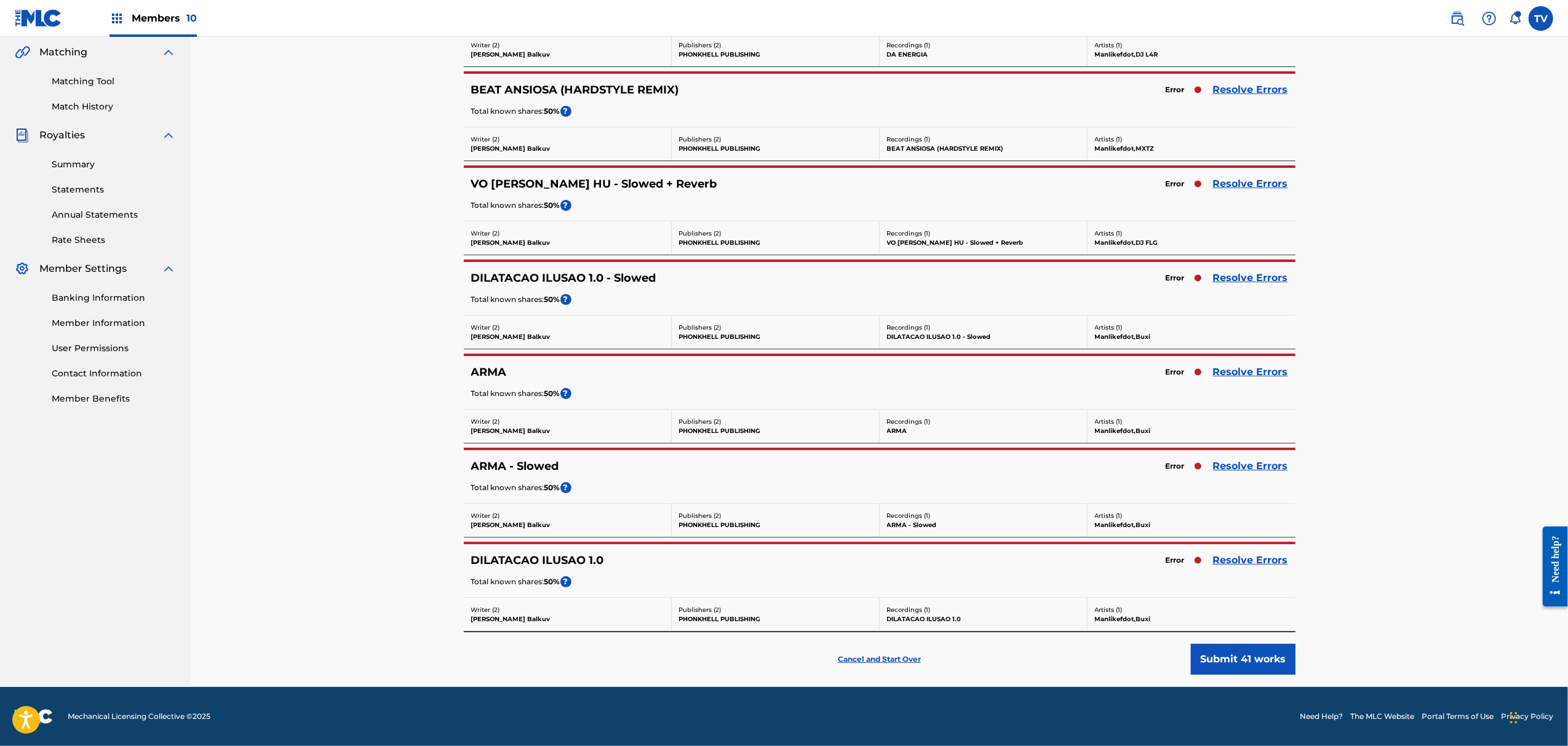
click at [1256, 274] on link "Resolve Errors" at bounding box center [1250, 278] width 75 height 15
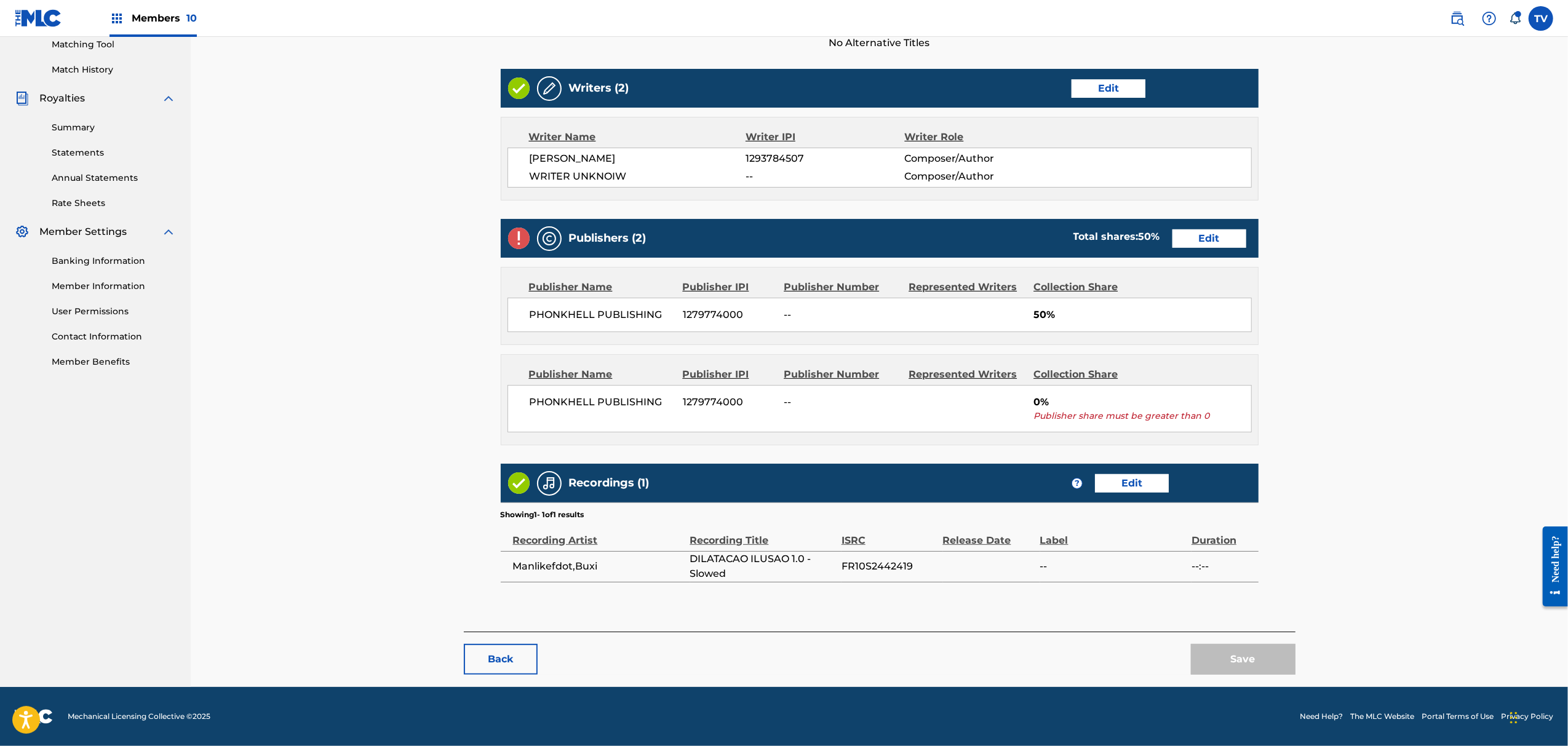
click at [1202, 236] on link "Edit" at bounding box center [1209, 239] width 74 height 18
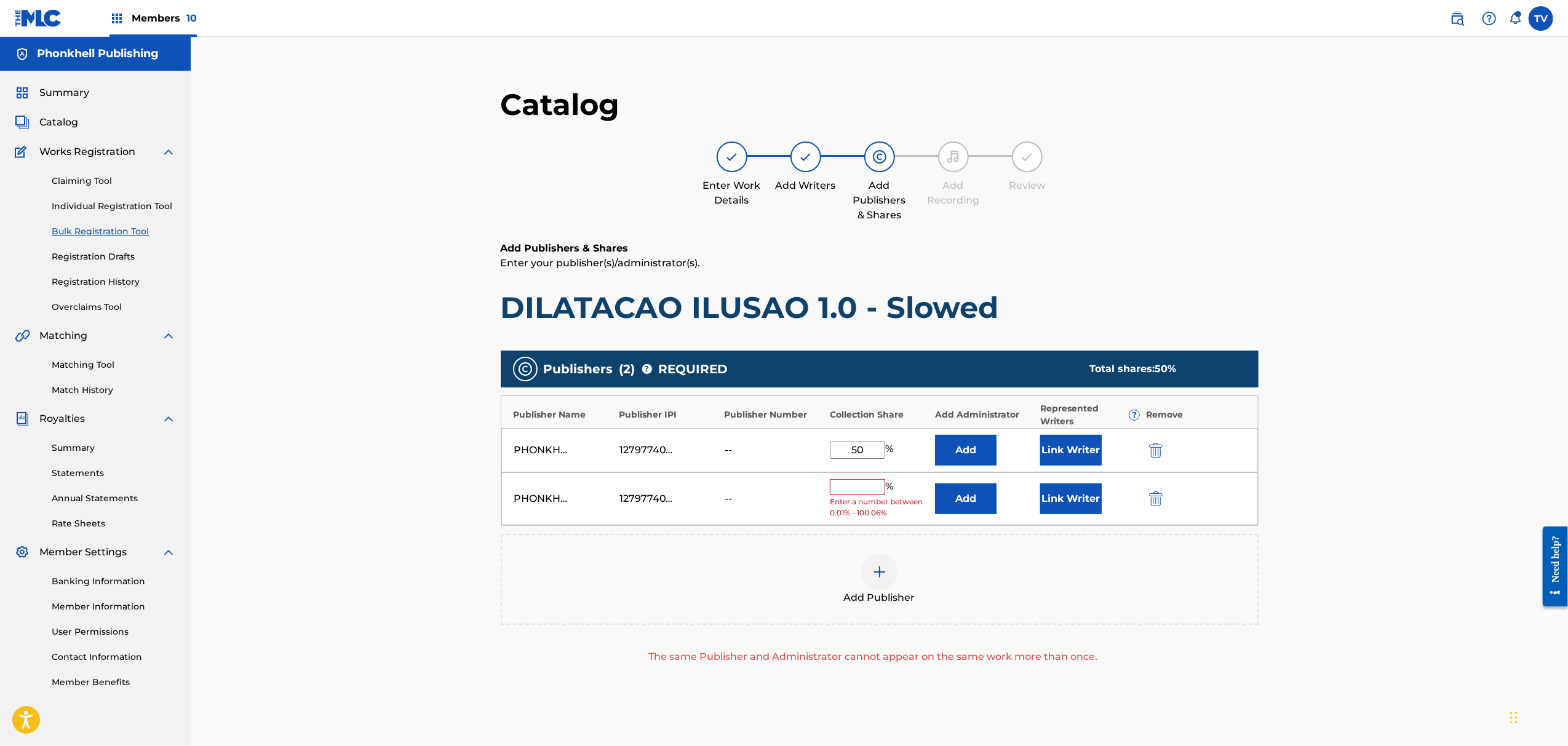
click at [1155, 502] on img "submit" at bounding box center [1156, 499] width 13 height 15
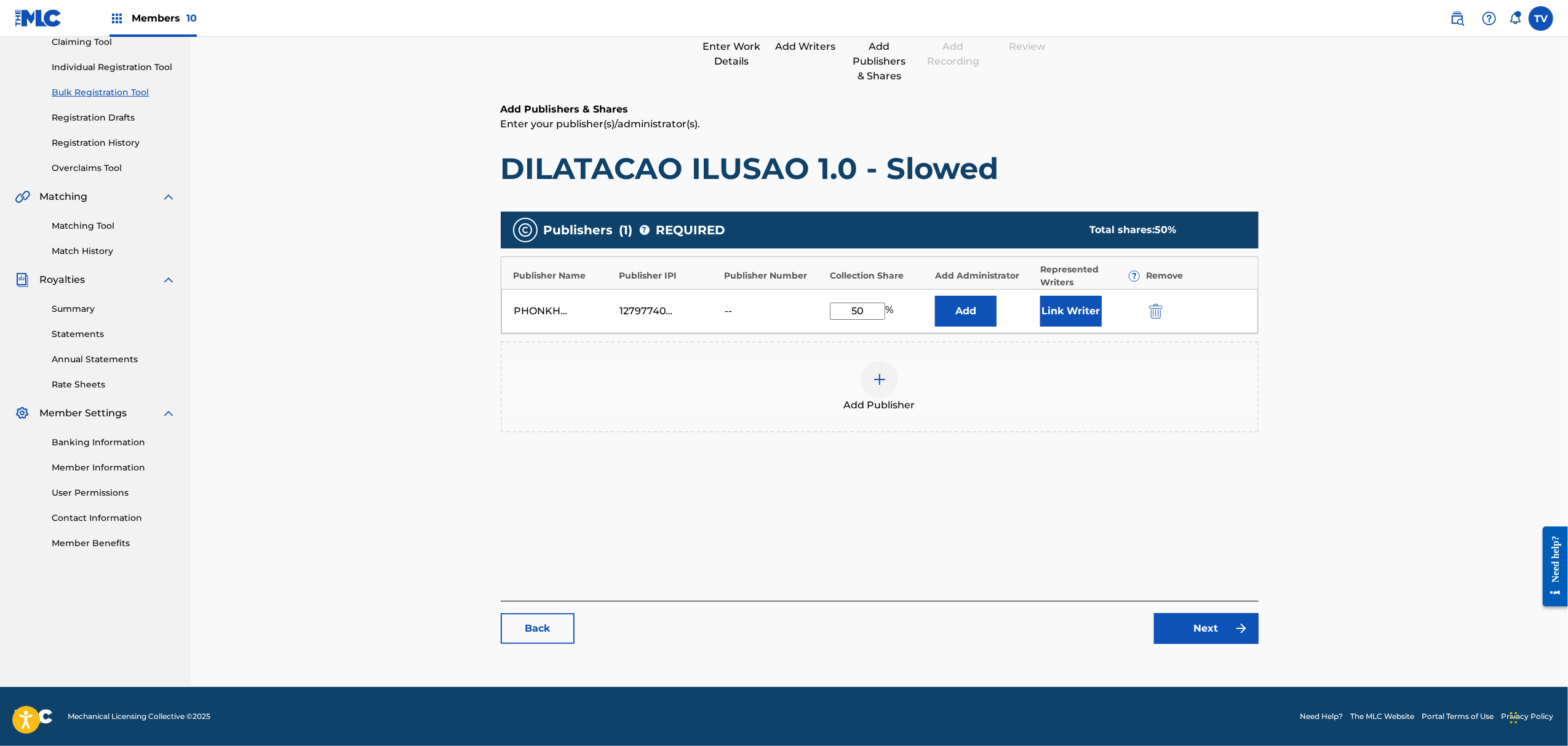
click at [1192, 621] on link "Next" at bounding box center [1207, 629] width 104 height 31
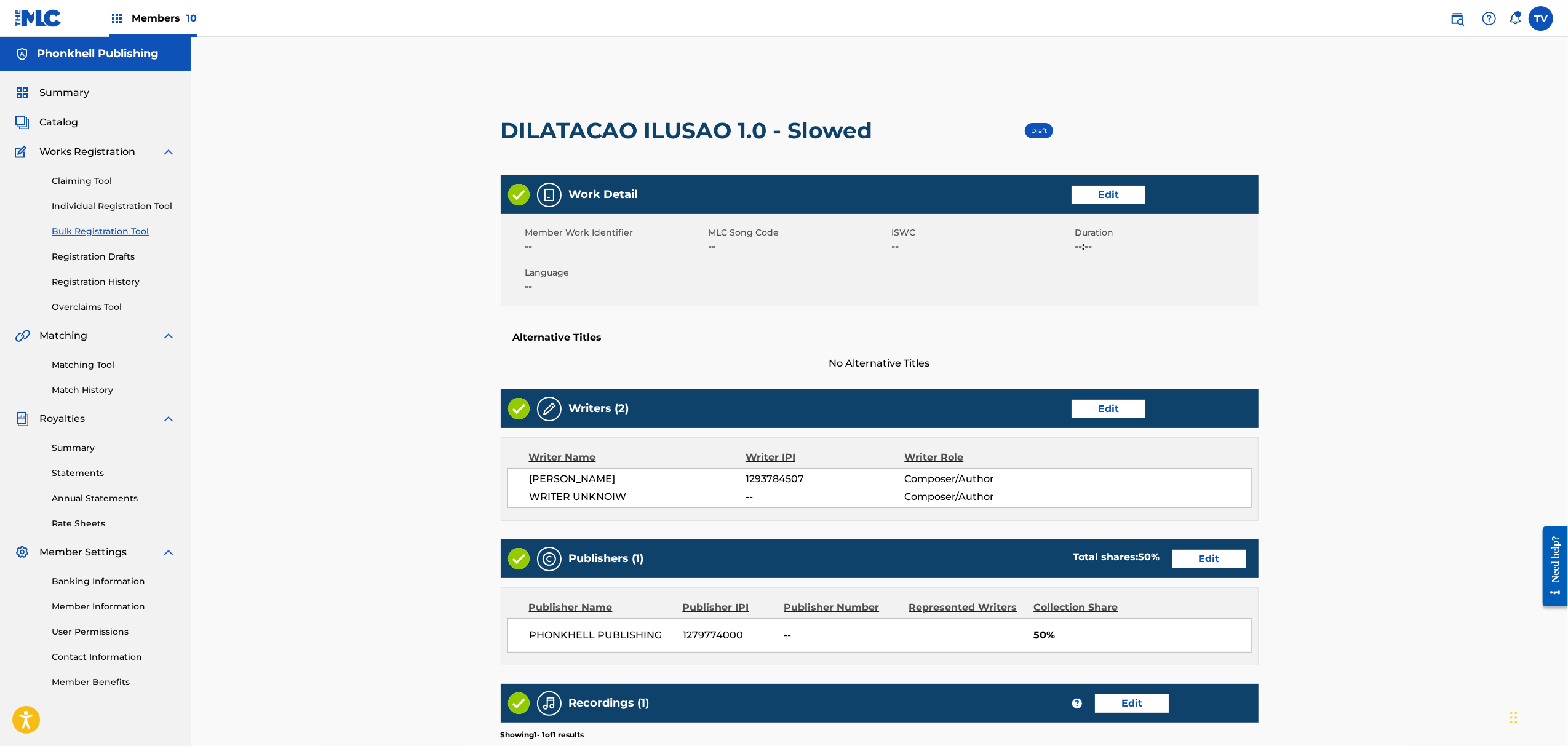
click at [1115, 414] on link "Edit" at bounding box center [1108, 409] width 74 height 18
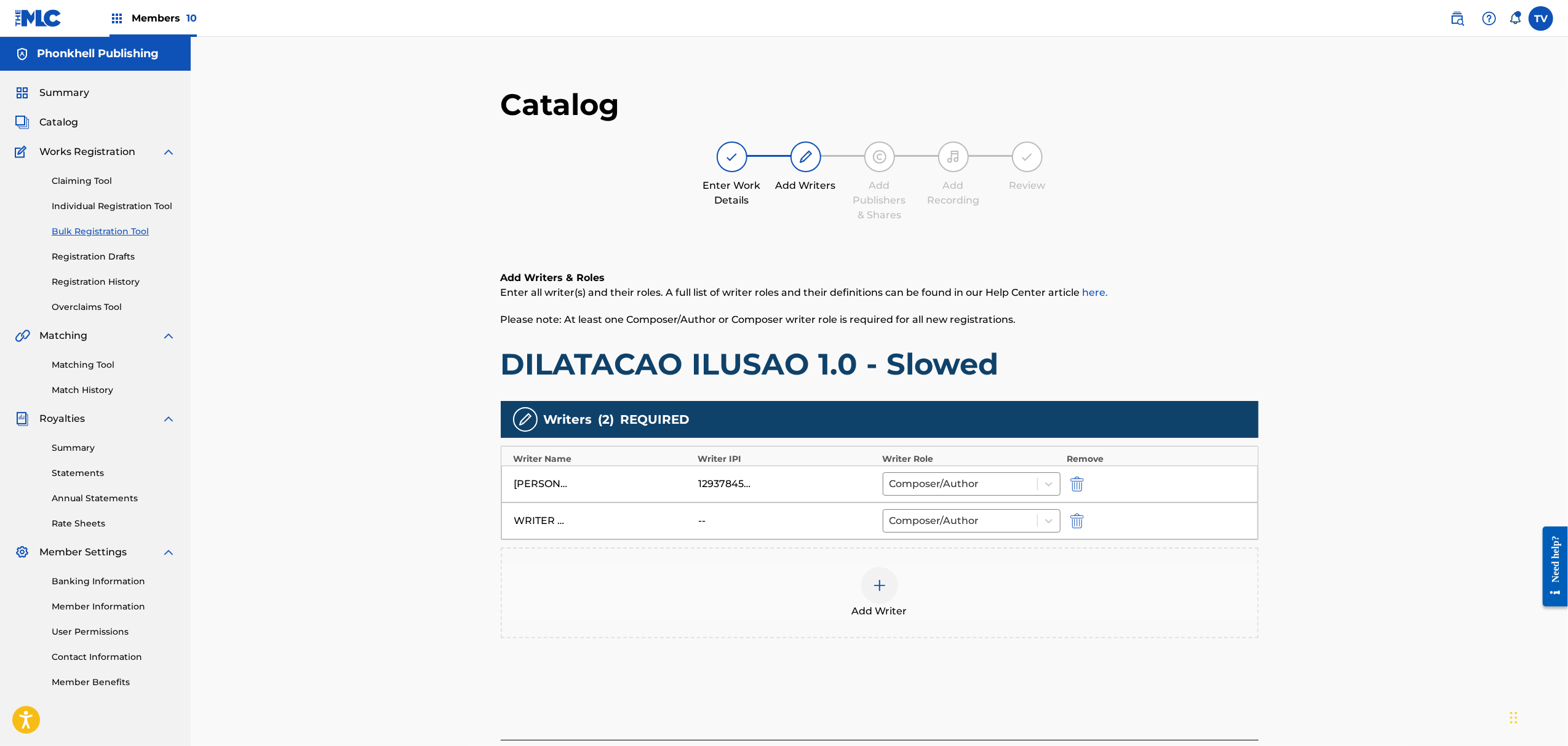
click at [1078, 525] on img "submit" at bounding box center [1077, 521] width 13 height 15
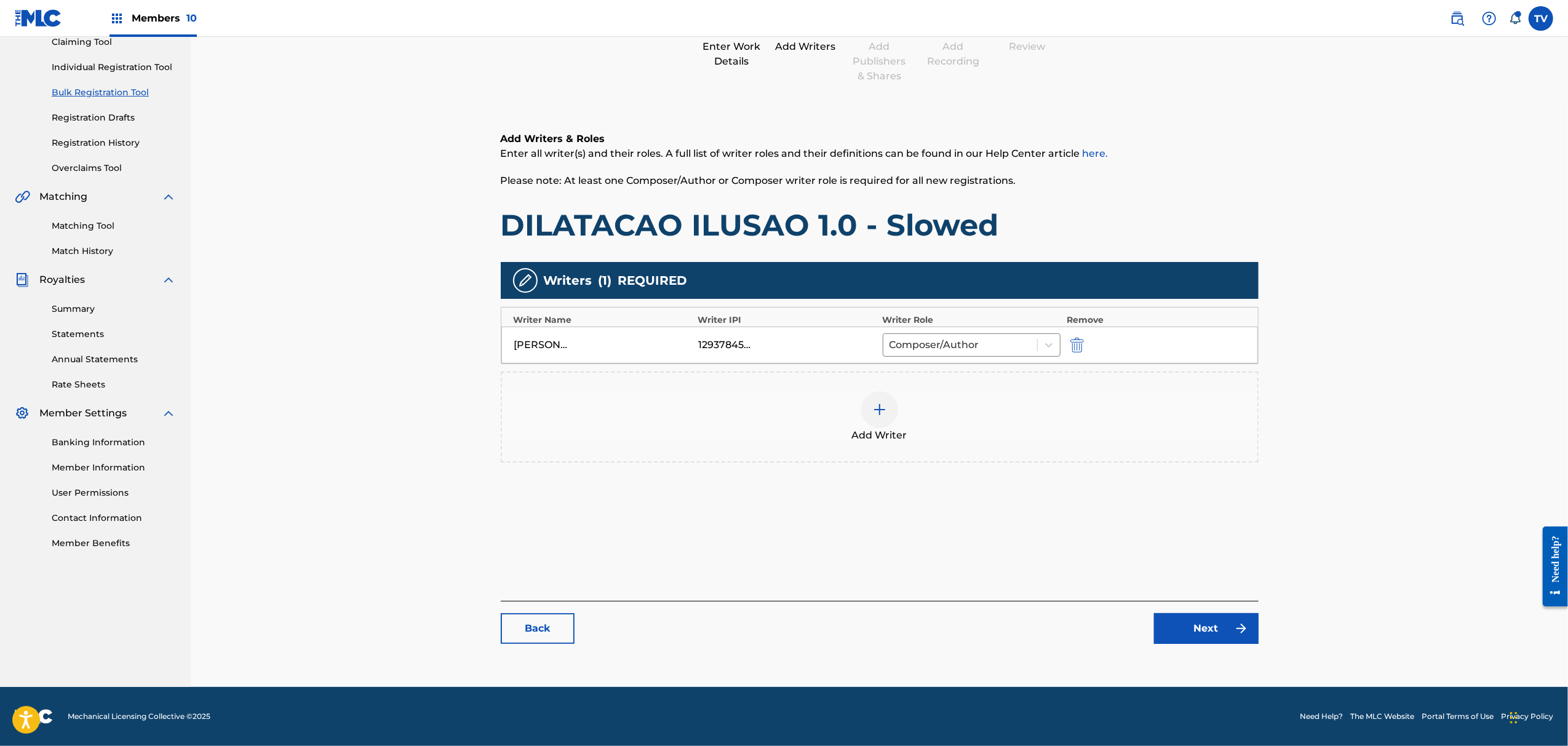
click at [1207, 616] on link "Next" at bounding box center [1207, 629] width 104 height 31
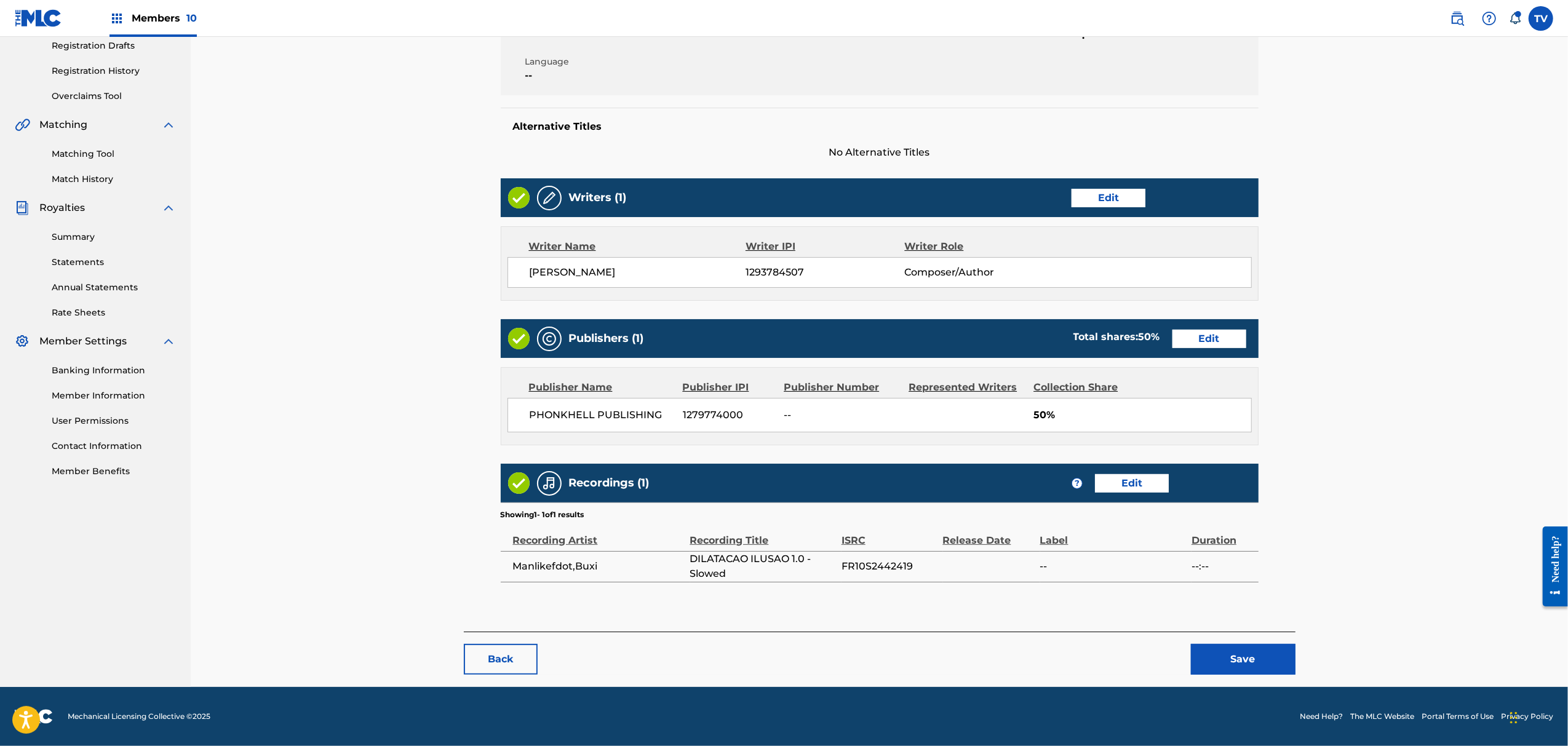
click at [1257, 648] on button "Save" at bounding box center [1243, 659] width 104 height 31
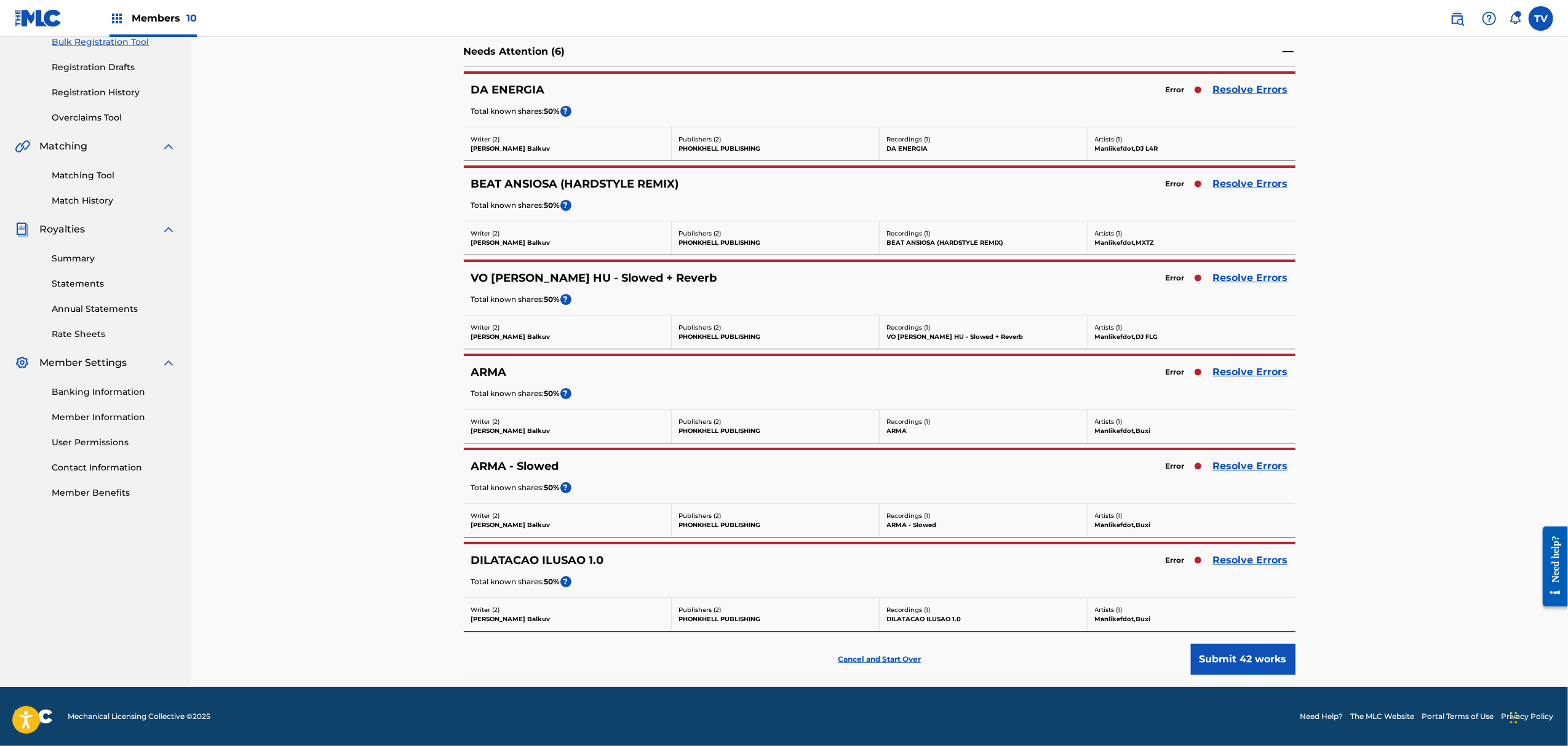
click at [1238, 271] on link "Resolve Errors" at bounding box center [1250, 278] width 75 height 15
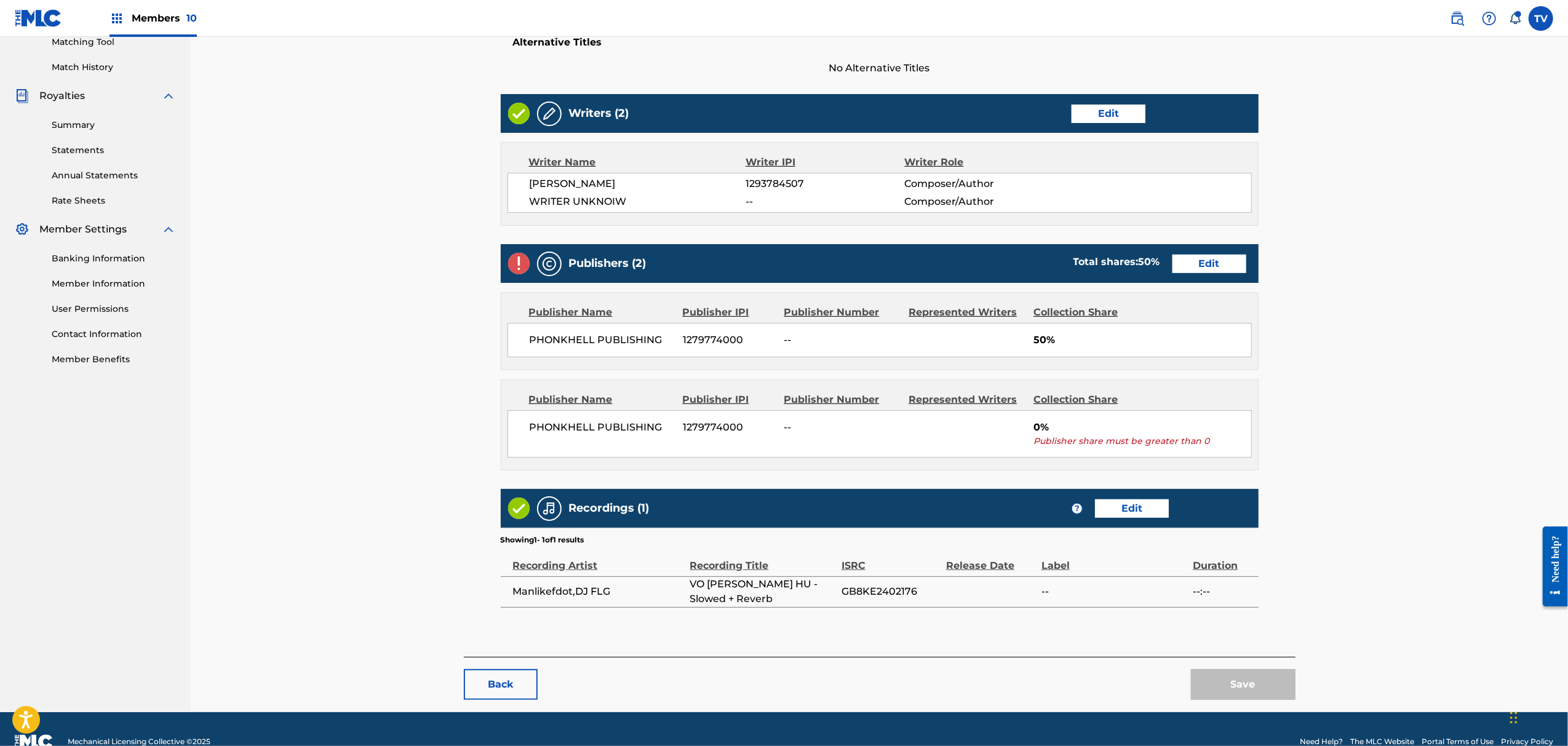
click at [1101, 104] on link "Edit" at bounding box center [1108, 113] width 74 height 18
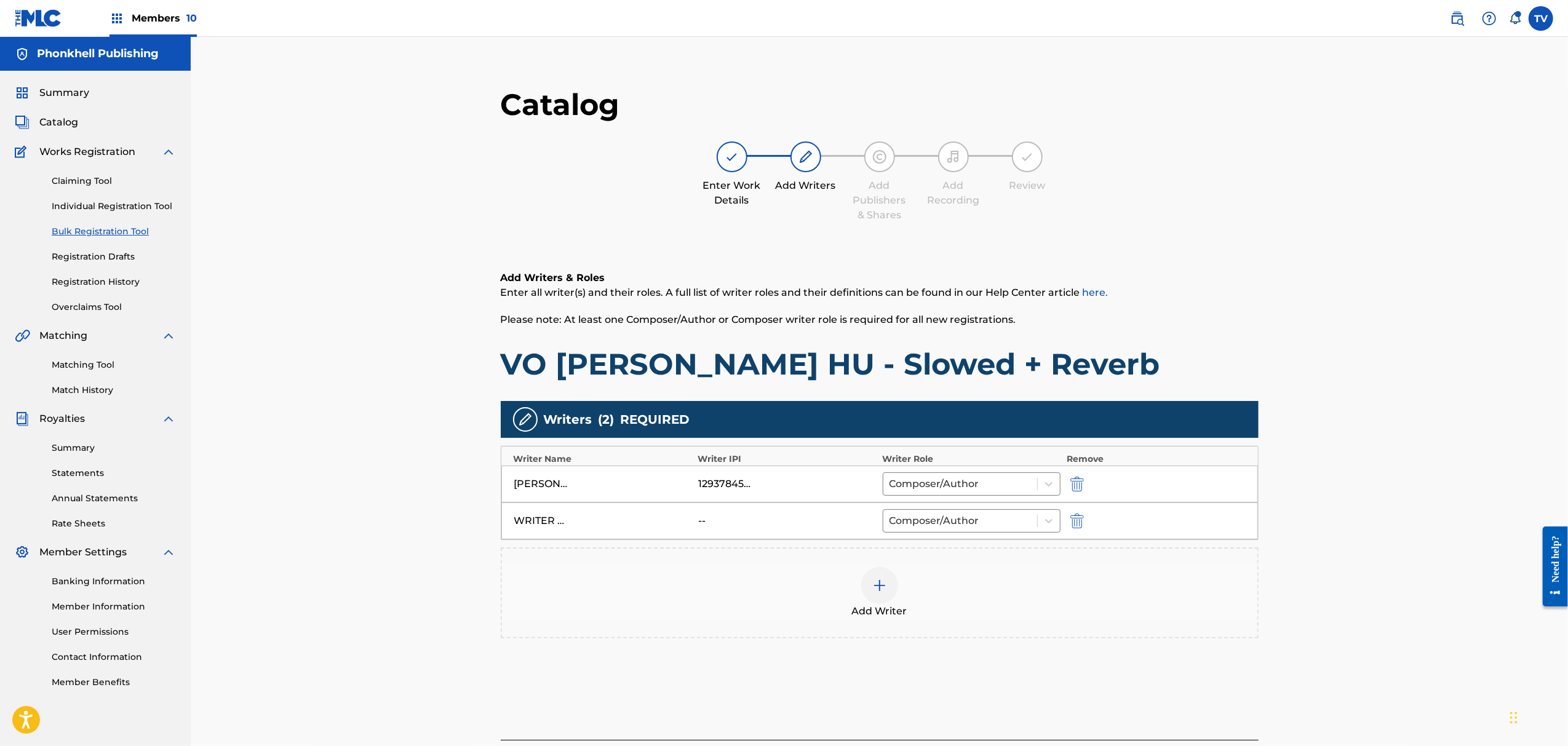
click at [1078, 521] on img "submit" at bounding box center [1077, 521] width 13 height 15
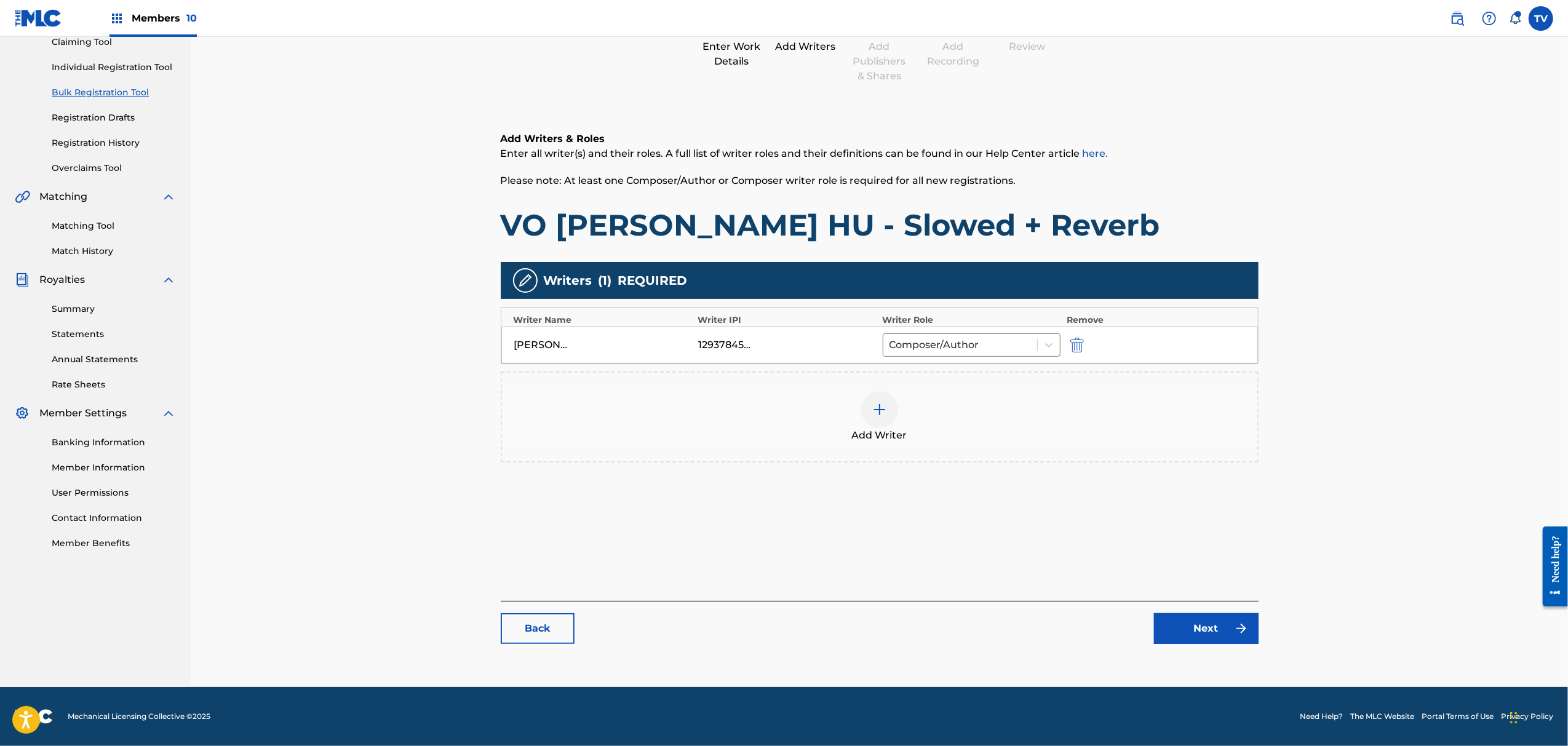
click at [1243, 616] on link "Next" at bounding box center [1207, 629] width 104 height 31
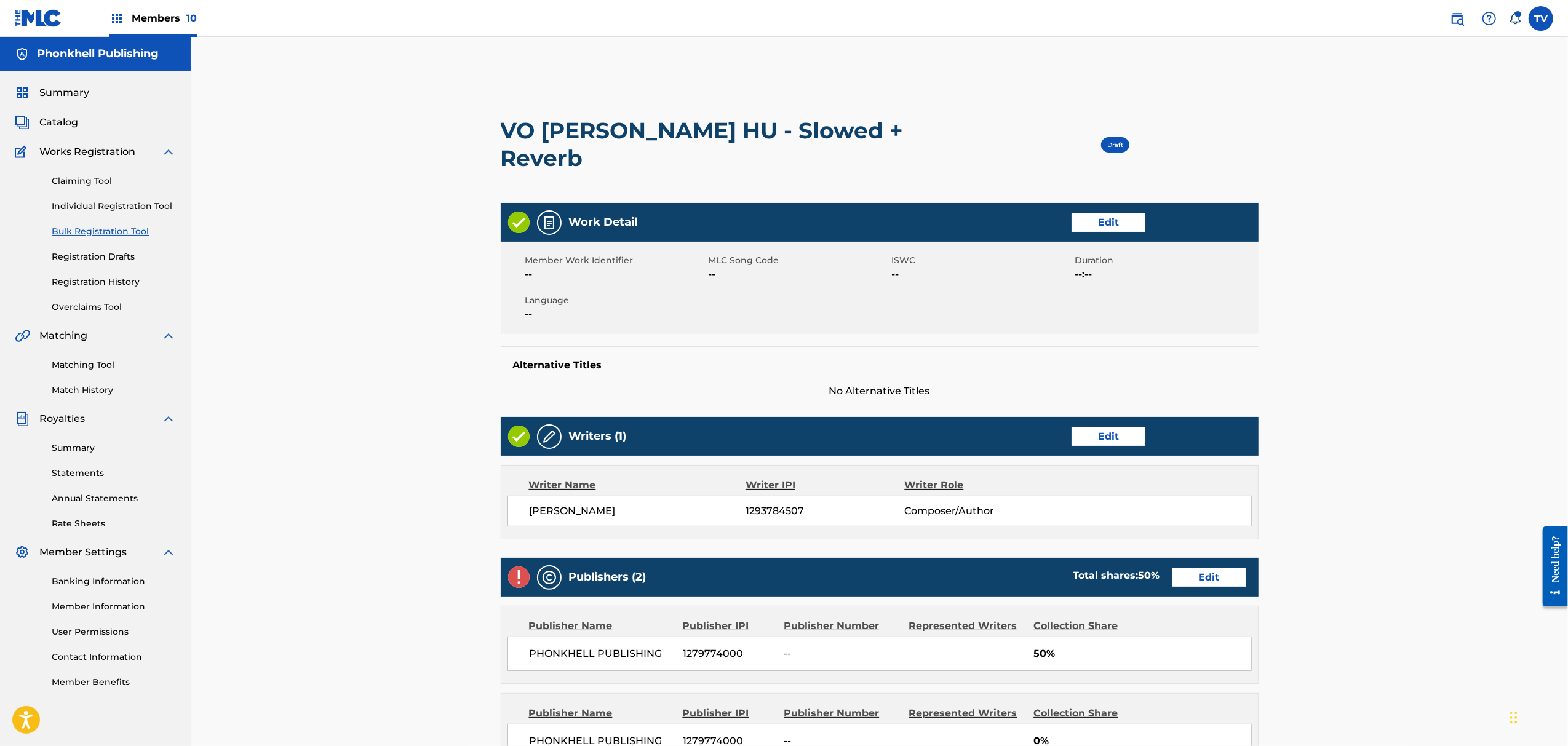
click at [1221, 568] on link "Edit" at bounding box center [1209, 578] width 74 height 18
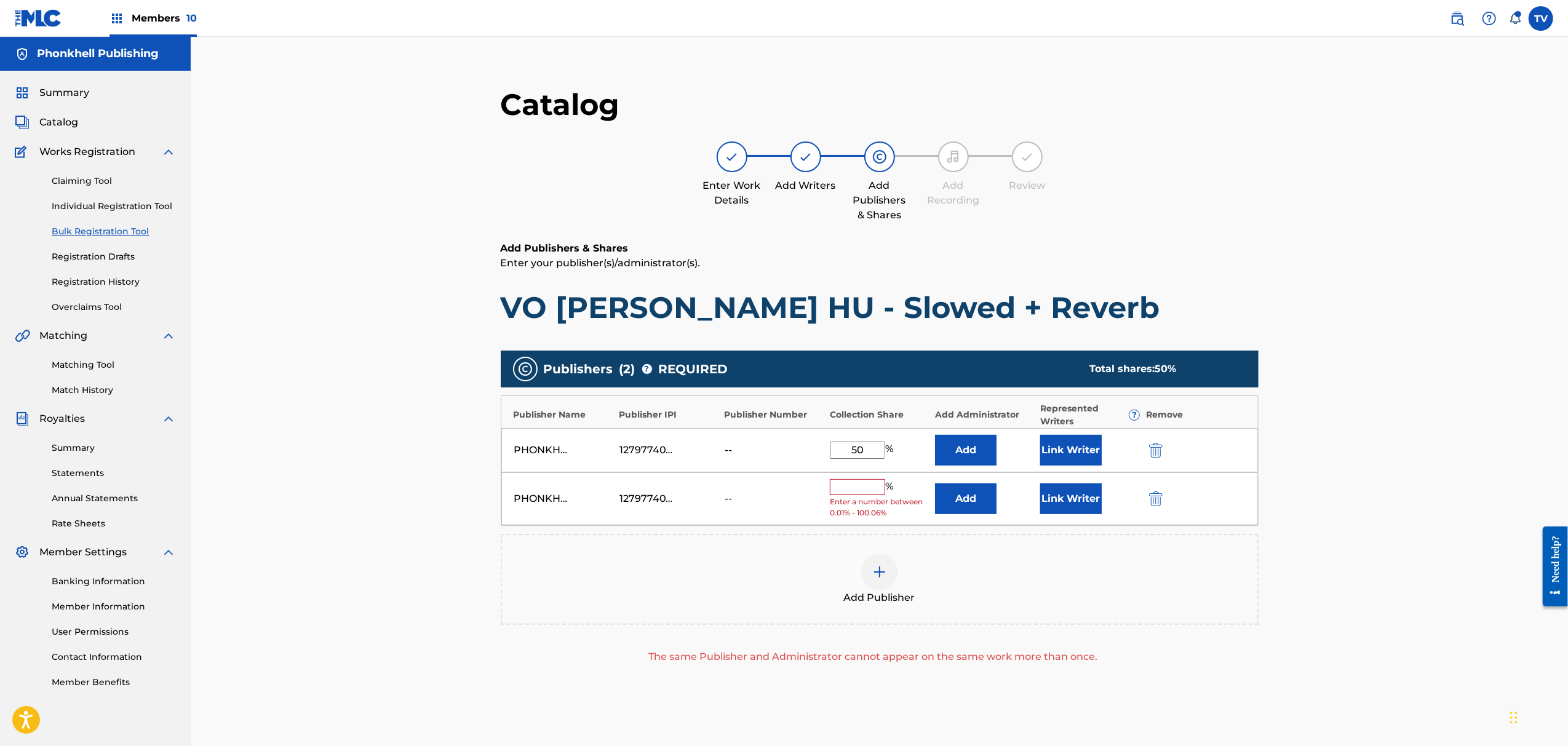
click at [1158, 501] on img "submit" at bounding box center [1156, 499] width 13 height 15
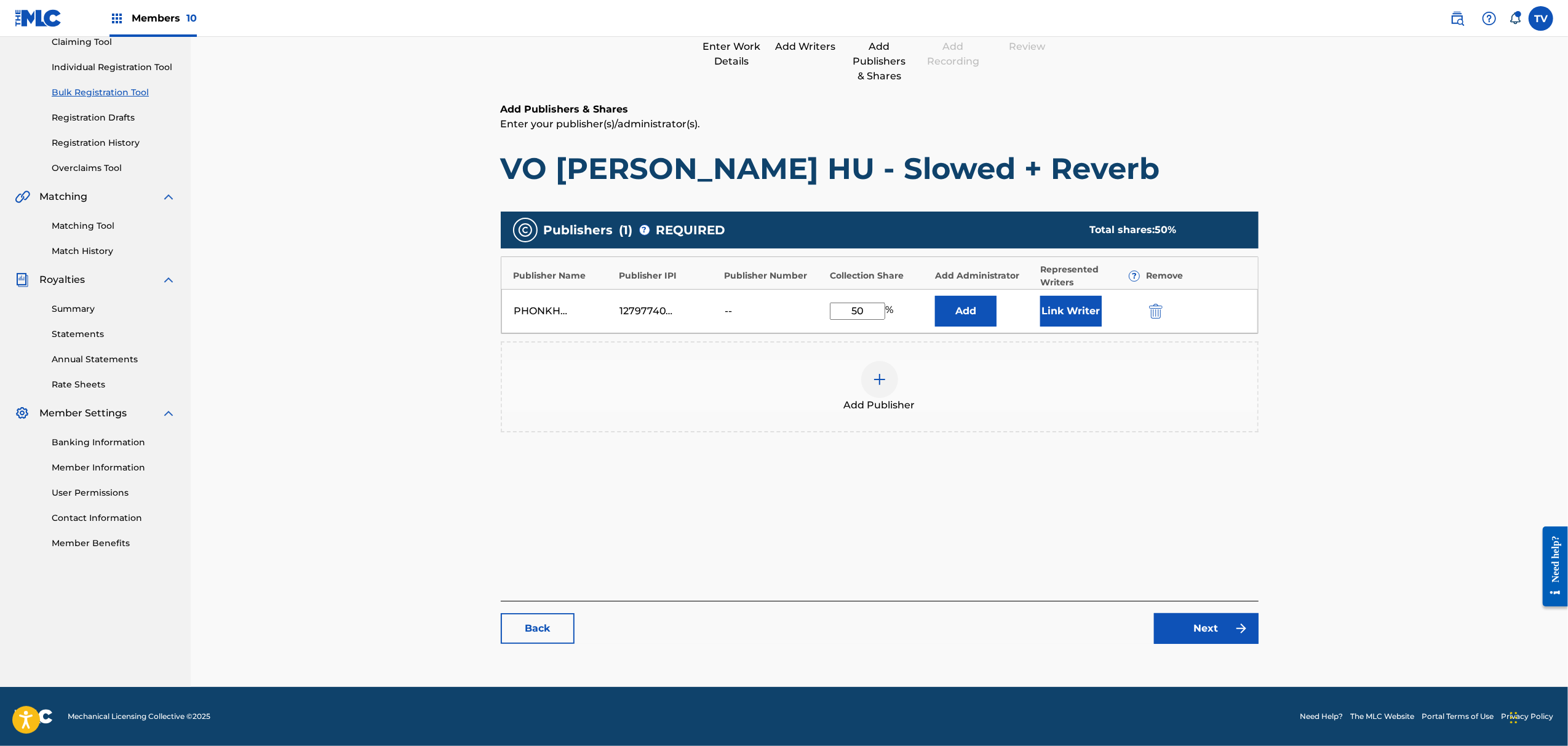
click at [1222, 619] on link "Next" at bounding box center [1207, 629] width 104 height 31
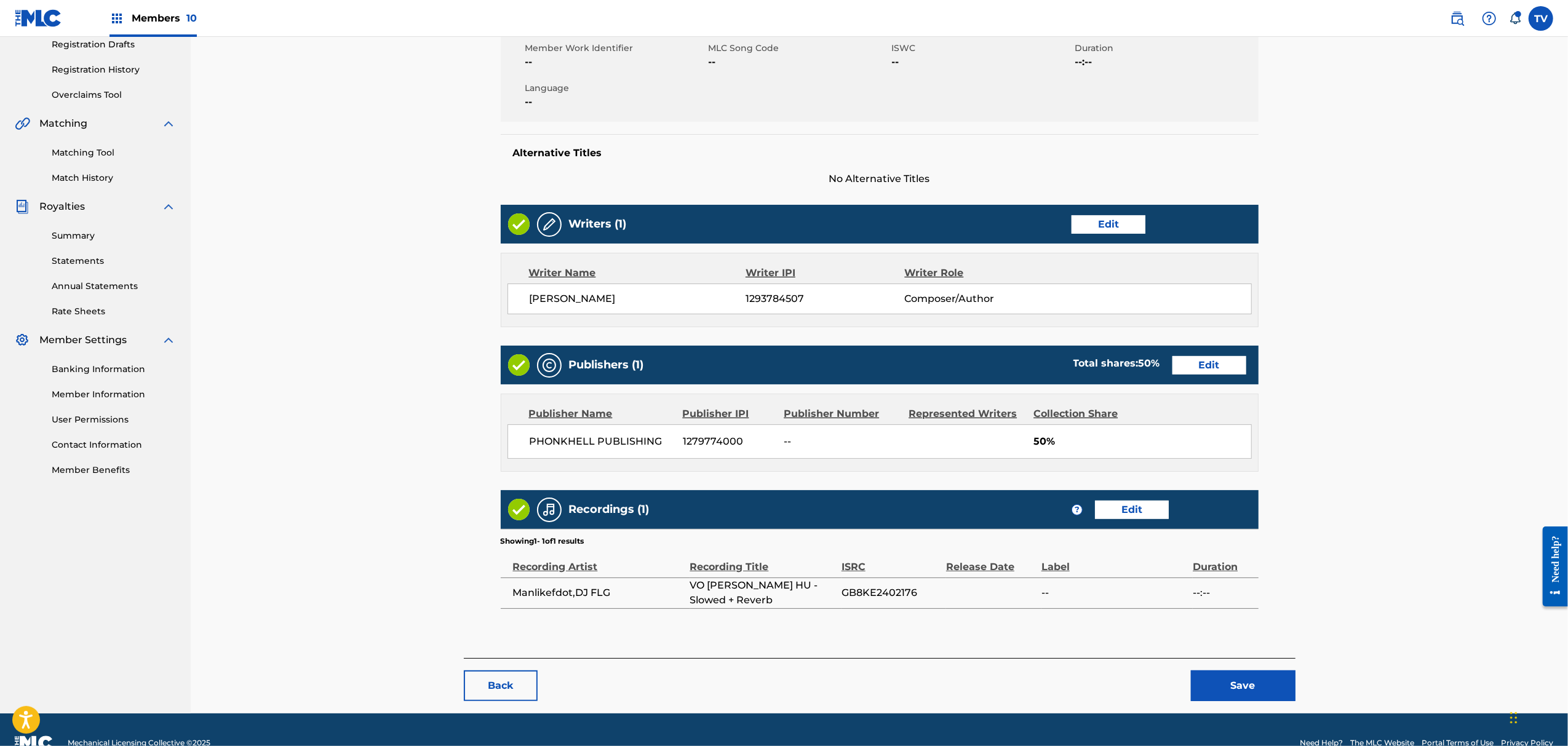
drag, startPoint x: 1257, startPoint y: 700, endPoint x: 1256, endPoint y: 669, distance: 31.0
click at [1258, 714] on footer "Mechanical Licensing Collective © 2025 Need Help? The MLC Website Portal Terms …" at bounding box center [784, 743] width 1568 height 59
click at [1256, 671] on button "Save" at bounding box center [1243, 686] width 104 height 31
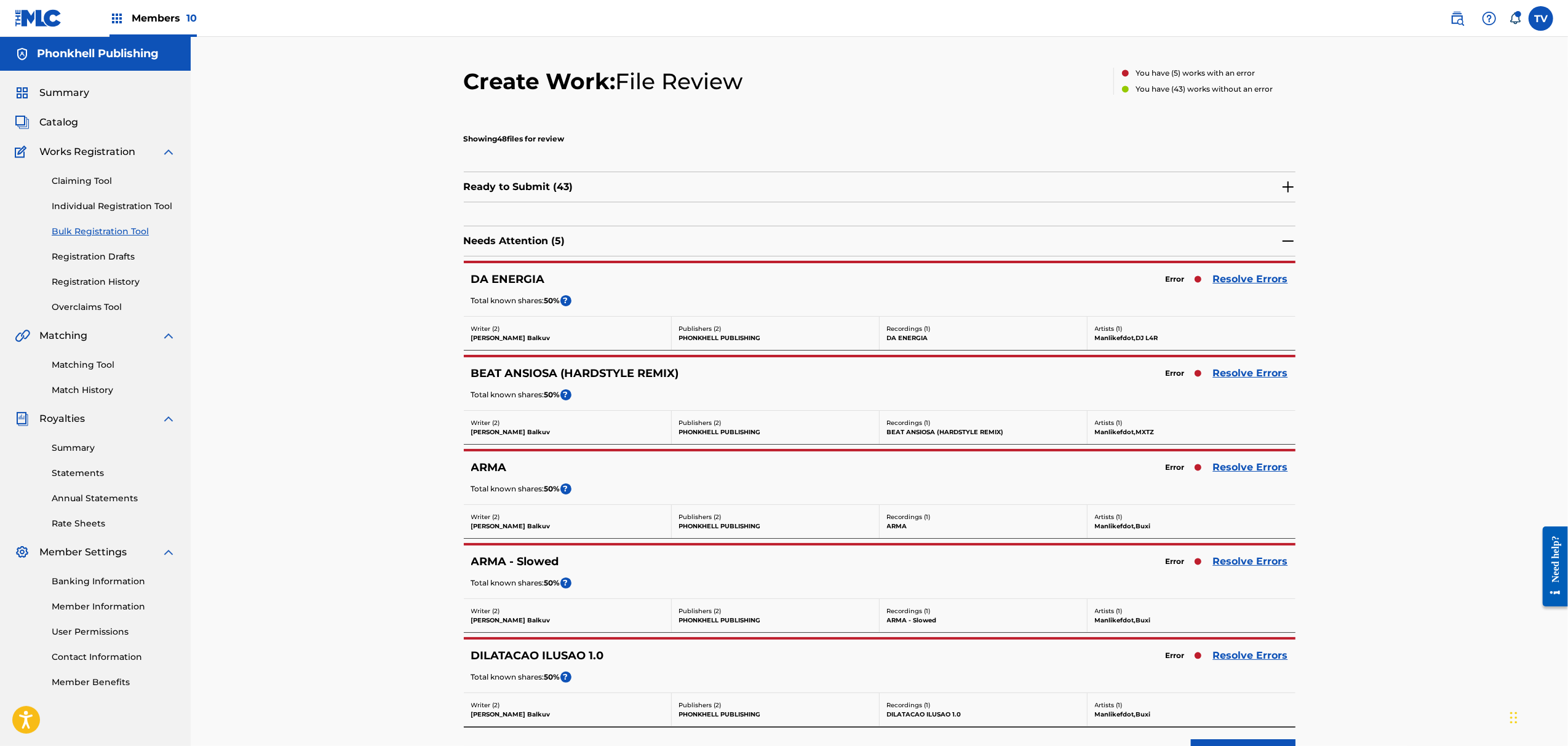
click at [1239, 279] on link "Resolve Errors" at bounding box center [1250, 279] width 75 height 15
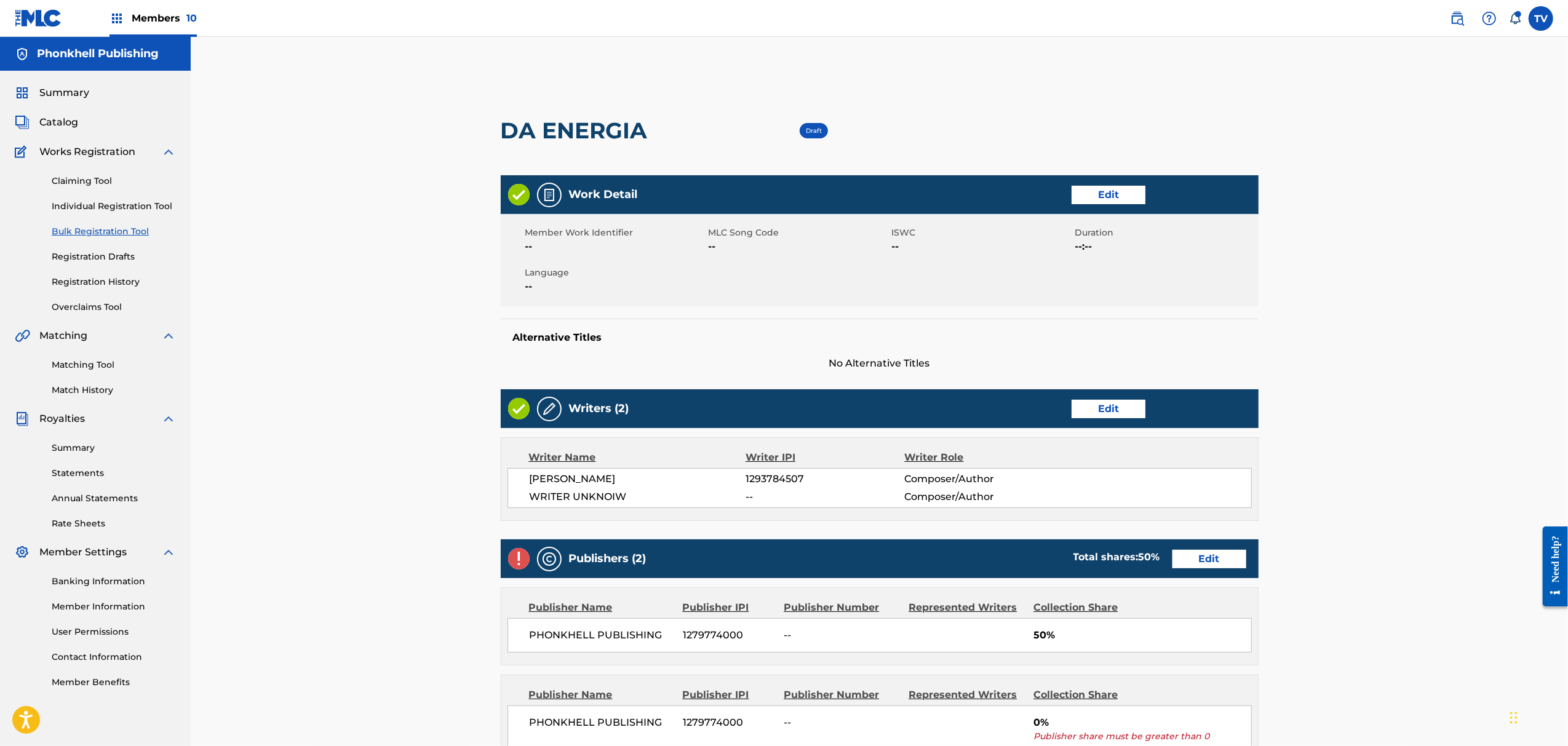
click at [1103, 406] on link "Edit" at bounding box center [1108, 409] width 74 height 18
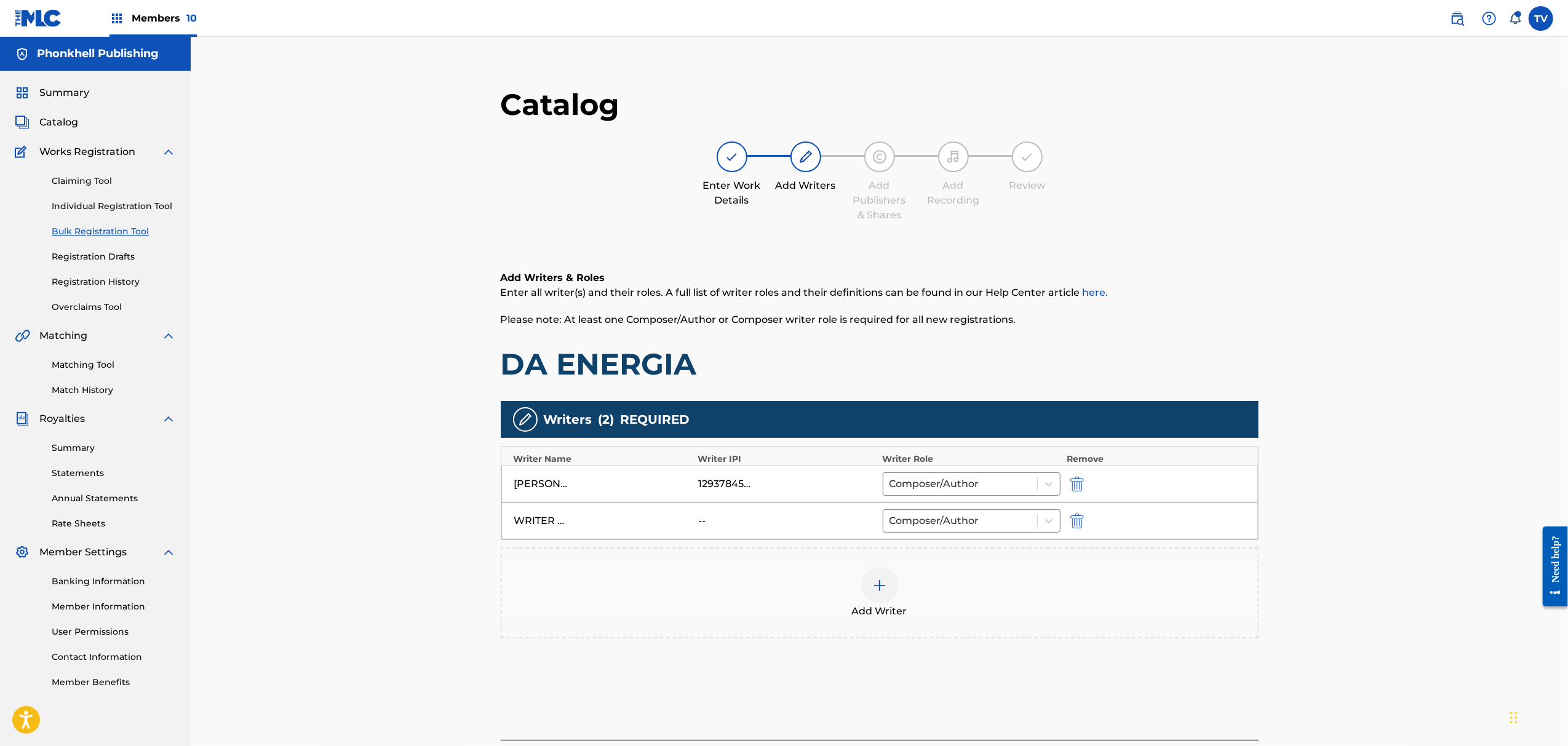
drag, startPoint x: 1069, startPoint y: 530, endPoint x: 1079, endPoint y: 552, distance: 24.2
click at [1071, 530] on div "WRITER UNKNOIW -- Composer/Author" at bounding box center [880, 521] width 757 height 37
click at [1076, 517] on img "submit" at bounding box center [1077, 521] width 13 height 15
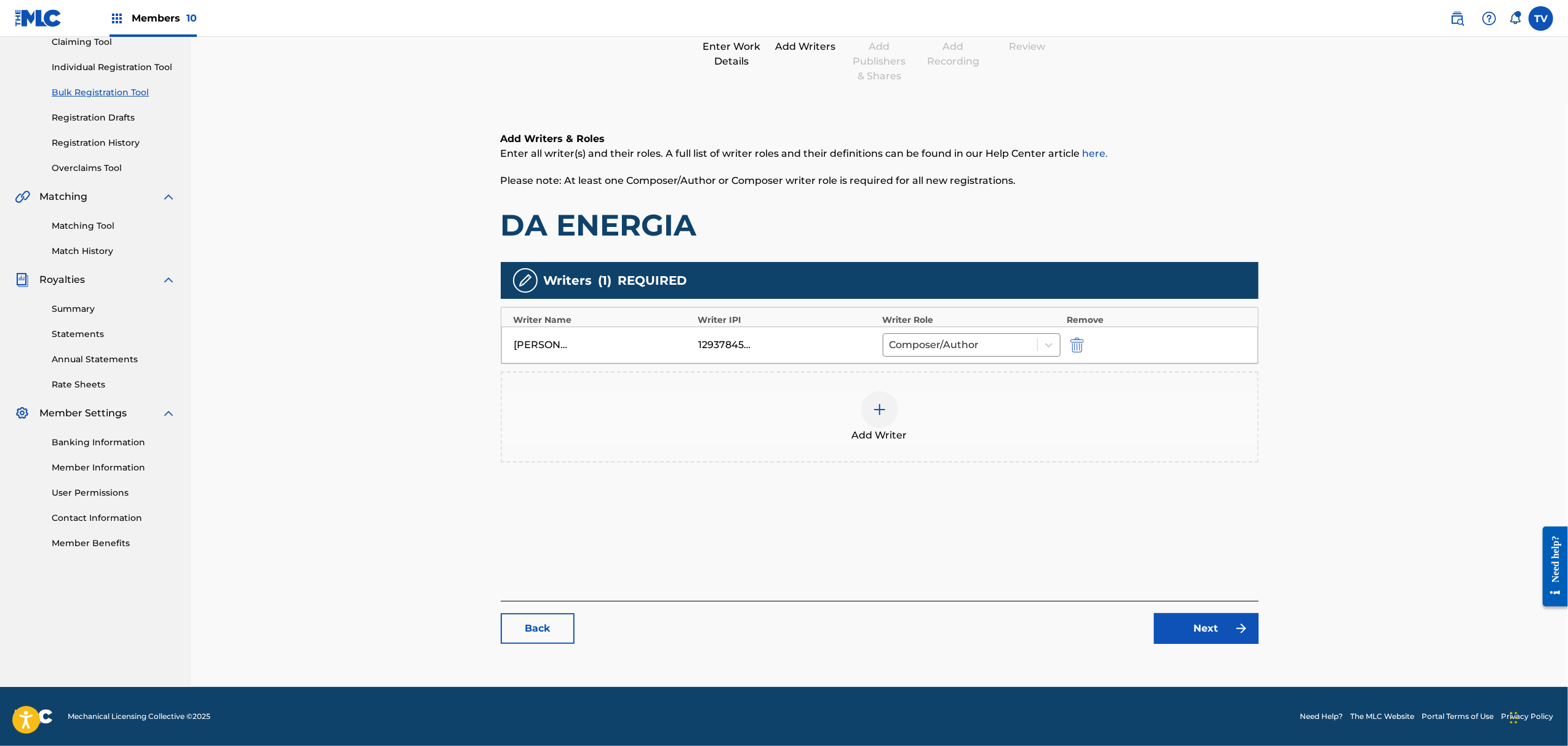
drag, startPoint x: 1182, startPoint y: 653, endPoint x: 1188, endPoint y: 644, distance: 10.8
click at [1183, 653] on div "Catalog Enter Work Details Add Writers Add Publishers & Shares Add Recording Re…" at bounding box center [880, 301] width 758 height 709
click at [1191, 638] on link "Next" at bounding box center [1207, 629] width 104 height 31
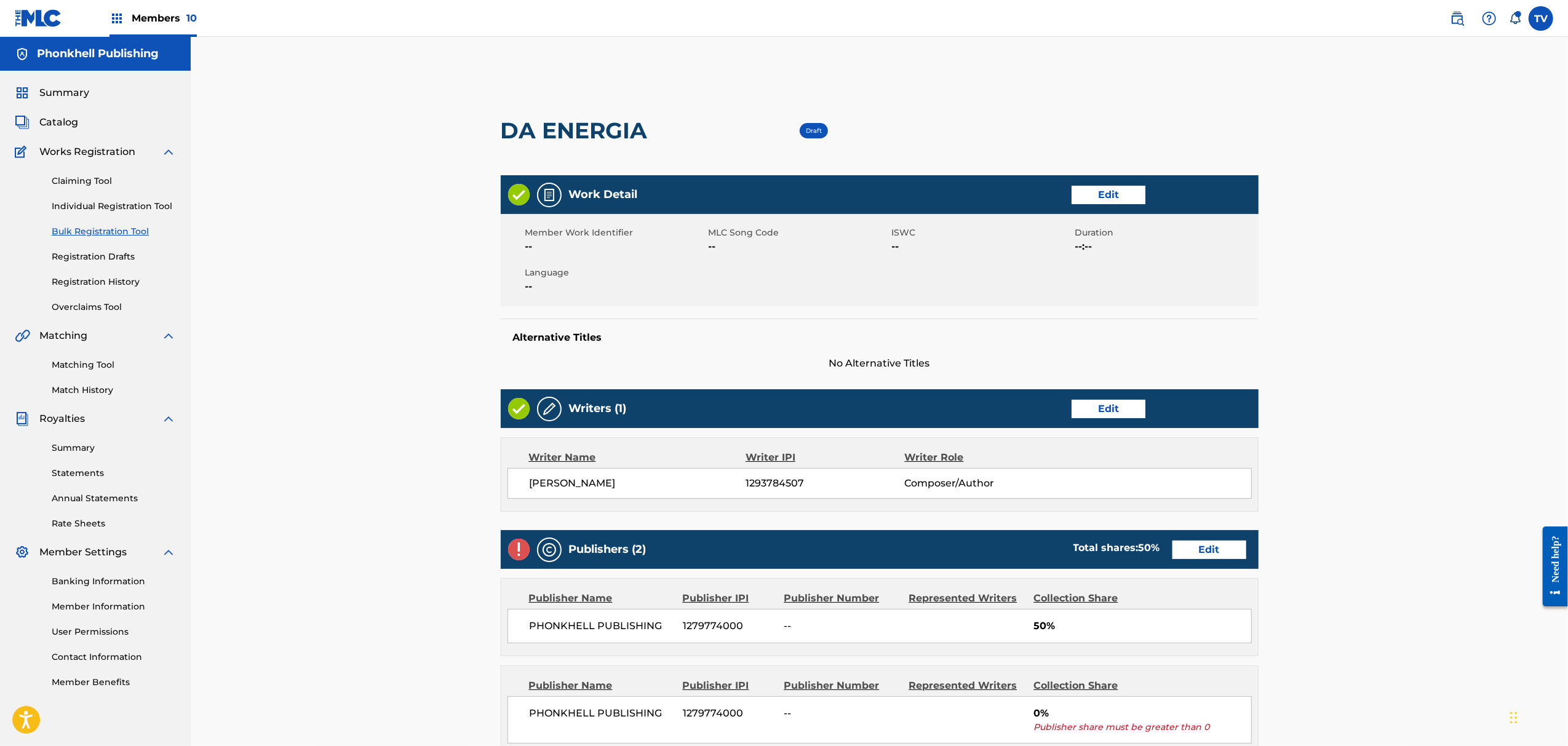
click at [1214, 549] on link "Edit" at bounding box center [1209, 550] width 74 height 18
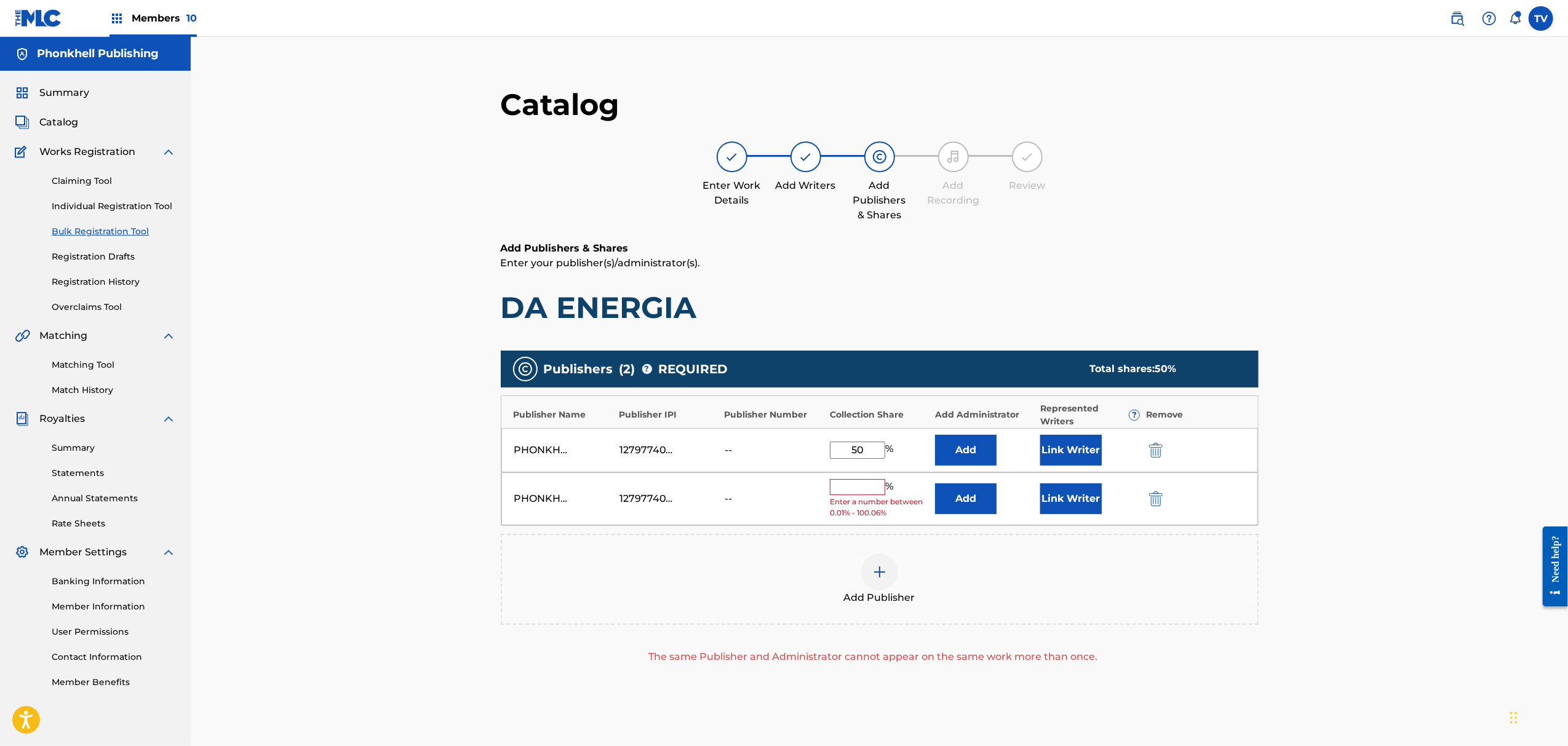
click at [1155, 497] on img "submit" at bounding box center [1156, 499] width 13 height 15
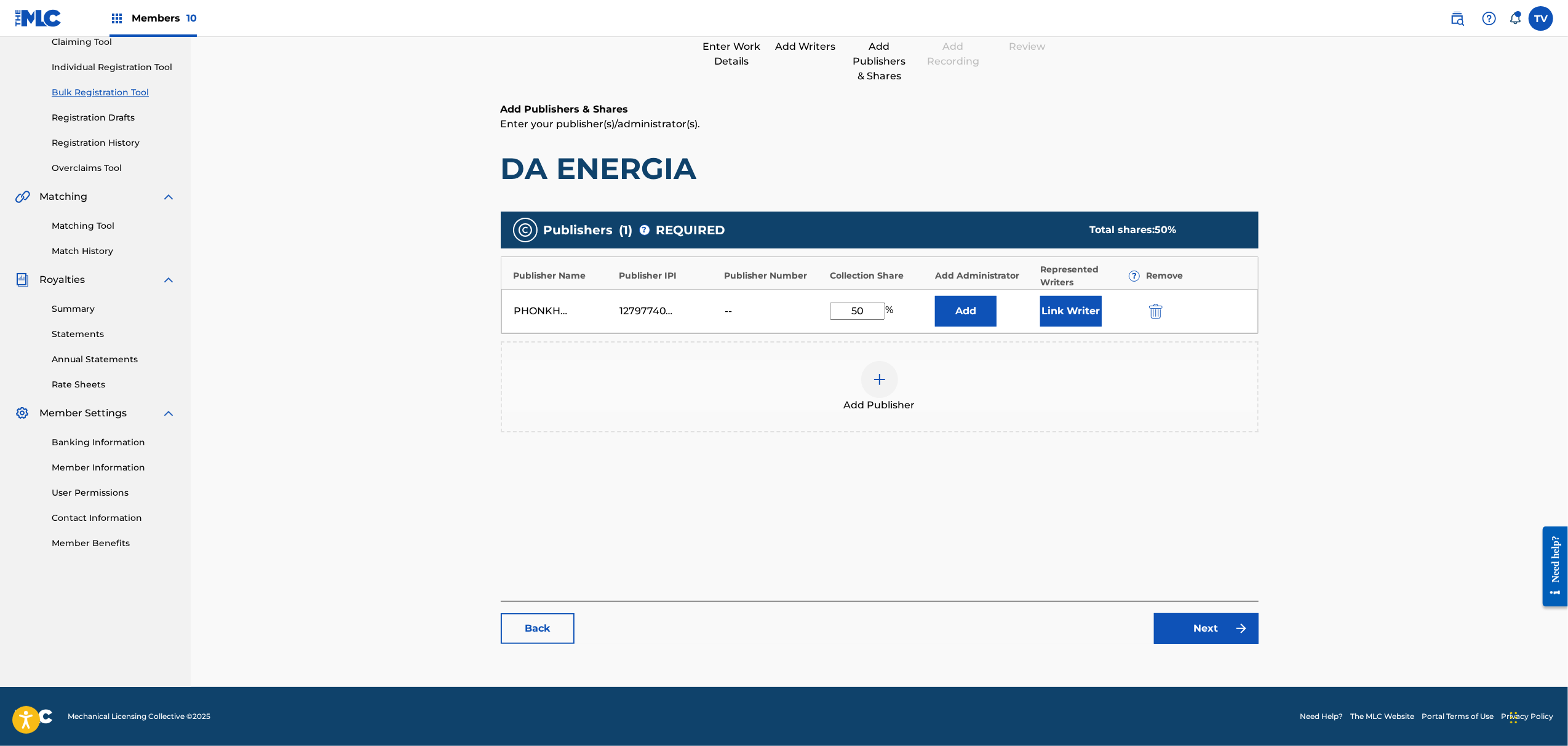
click at [1192, 614] on link "Next" at bounding box center [1207, 629] width 104 height 31
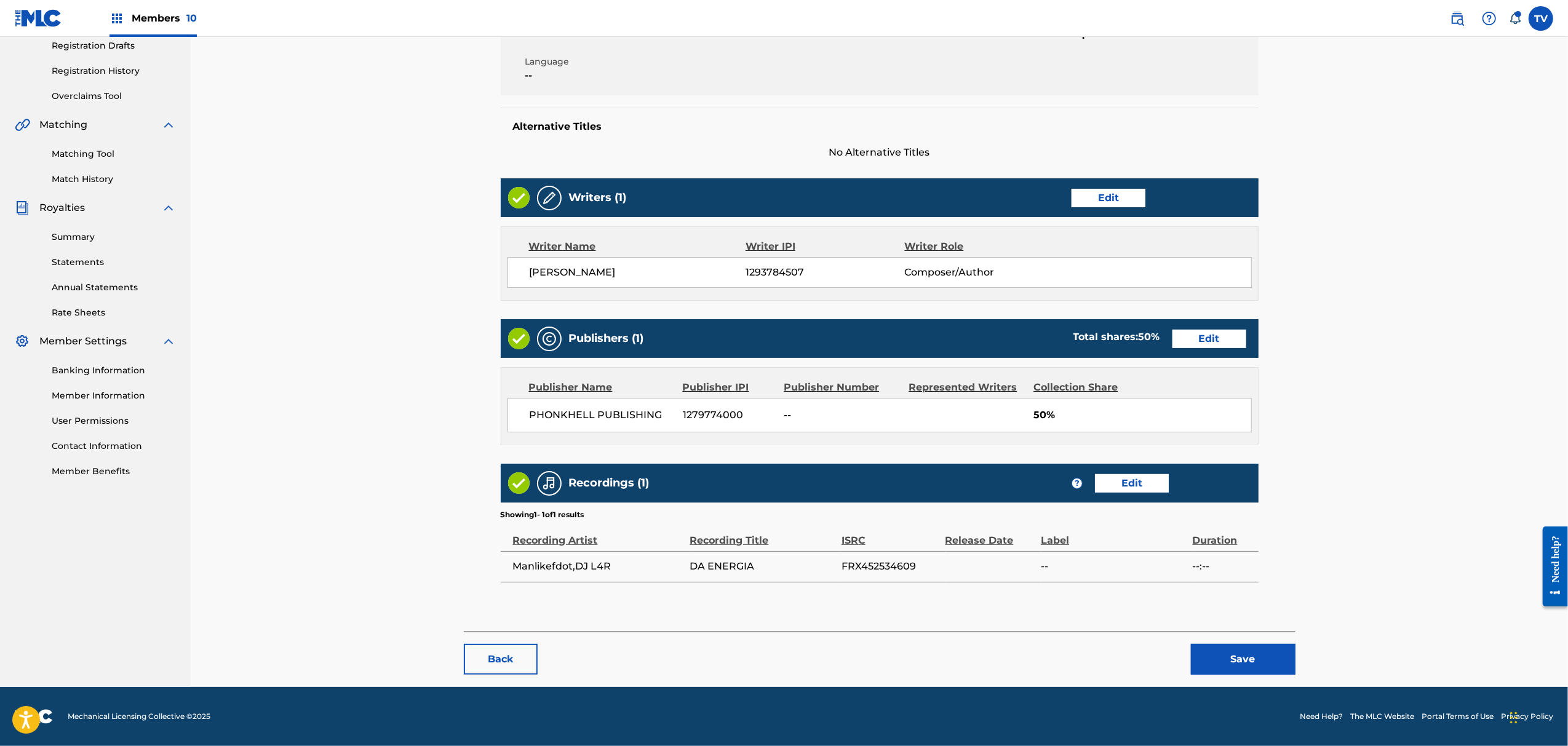
click at [1257, 666] on button "Save" at bounding box center [1243, 659] width 104 height 31
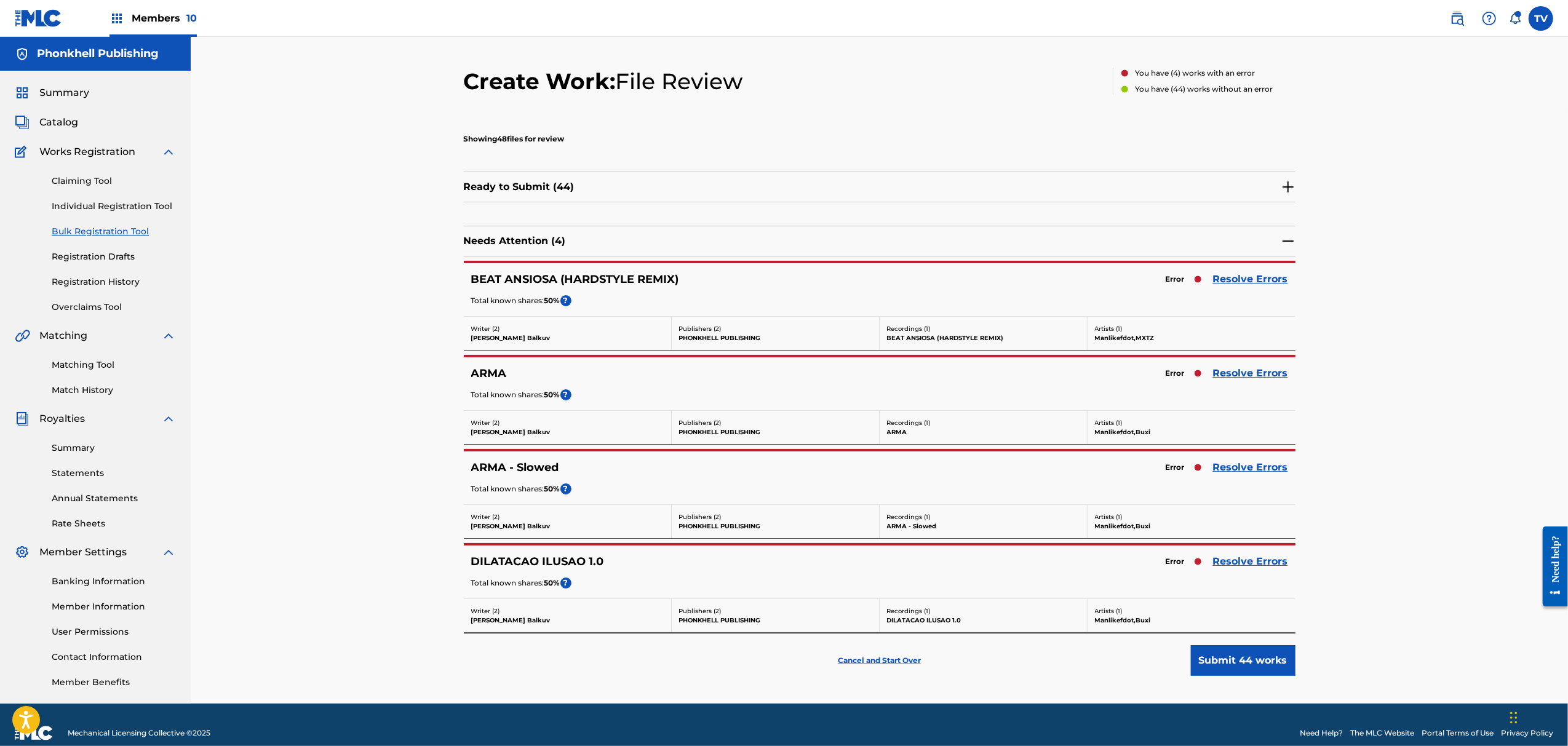
click at [1238, 368] on link "Resolve Errors" at bounding box center [1250, 373] width 75 height 15
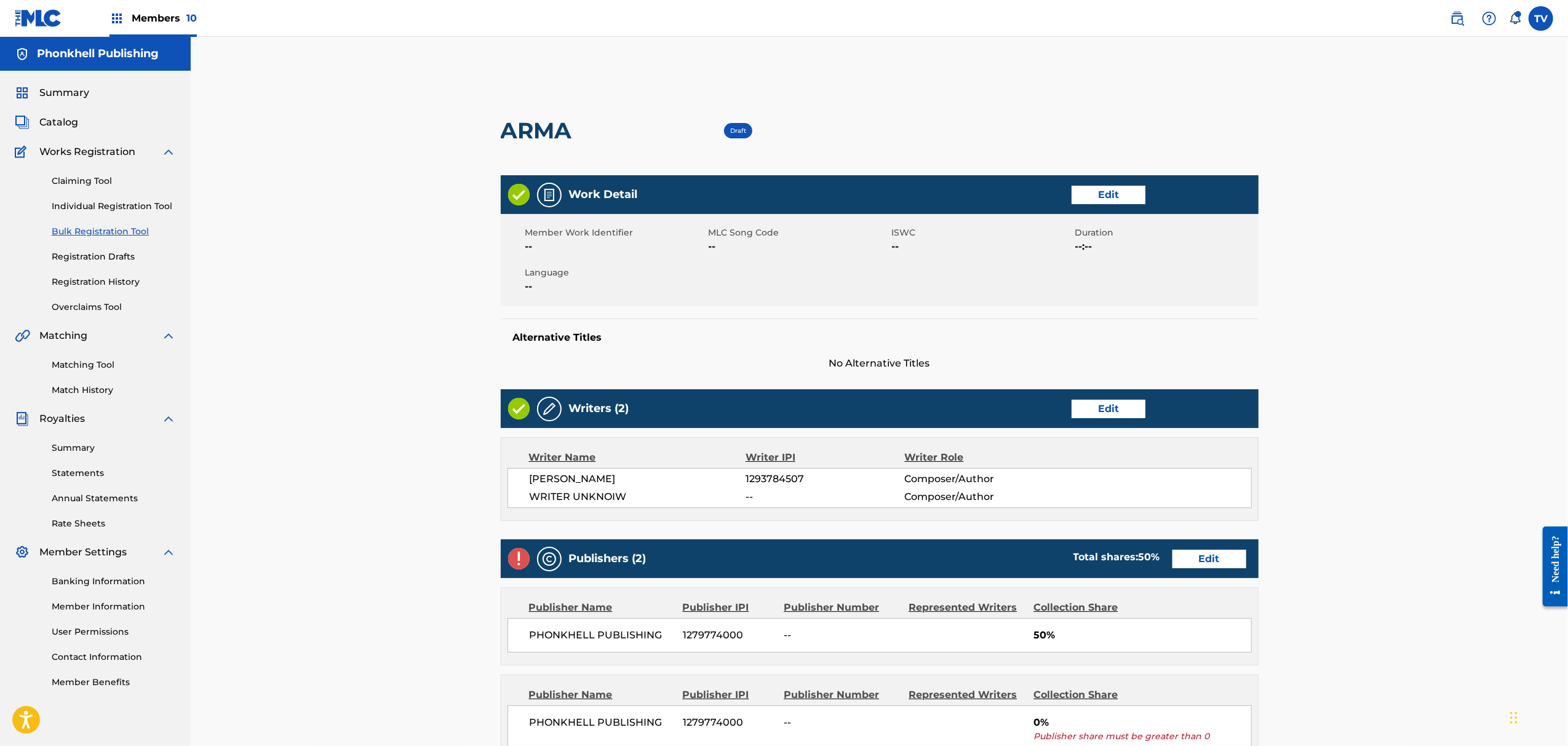
click at [1101, 395] on div "Writers (2) Edit" at bounding box center [880, 409] width 758 height 39
click at [1102, 401] on link "Edit" at bounding box center [1108, 409] width 74 height 18
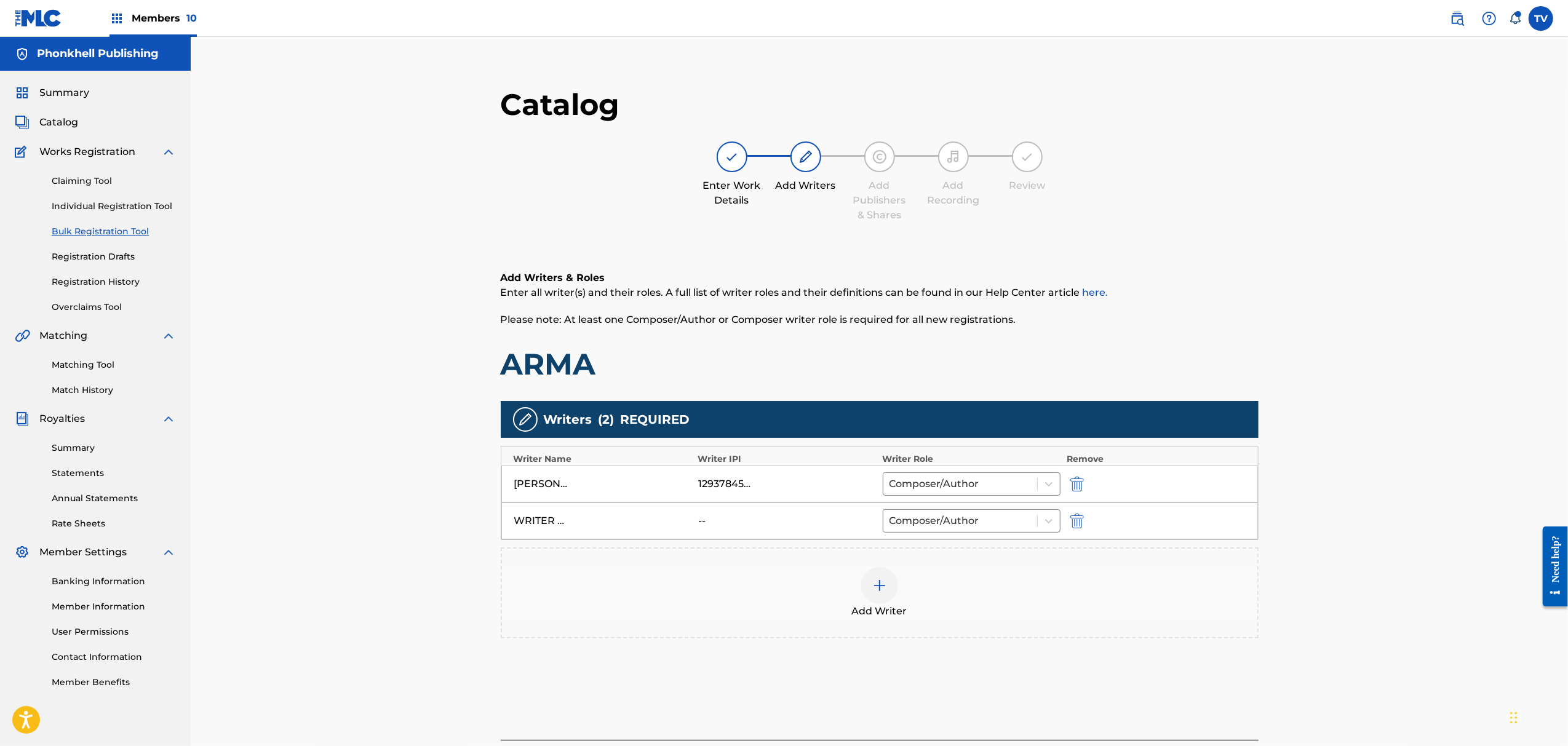
drag, startPoint x: 1064, startPoint y: 534, endPoint x: 1073, endPoint y: 527, distance: 11.4
click at [1066, 532] on div "WRITER UNKNOIW -- Composer/Author" at bounding box center [880, 521] width 757 height 37
drag, startPoint x: 1073, startPoint y: 527, endPoint x: 1096, endPoint y: 560, distance: 40.2
click at [1073, 526] on img "submit" at bounding box center [1077, 521] width 13 height 15
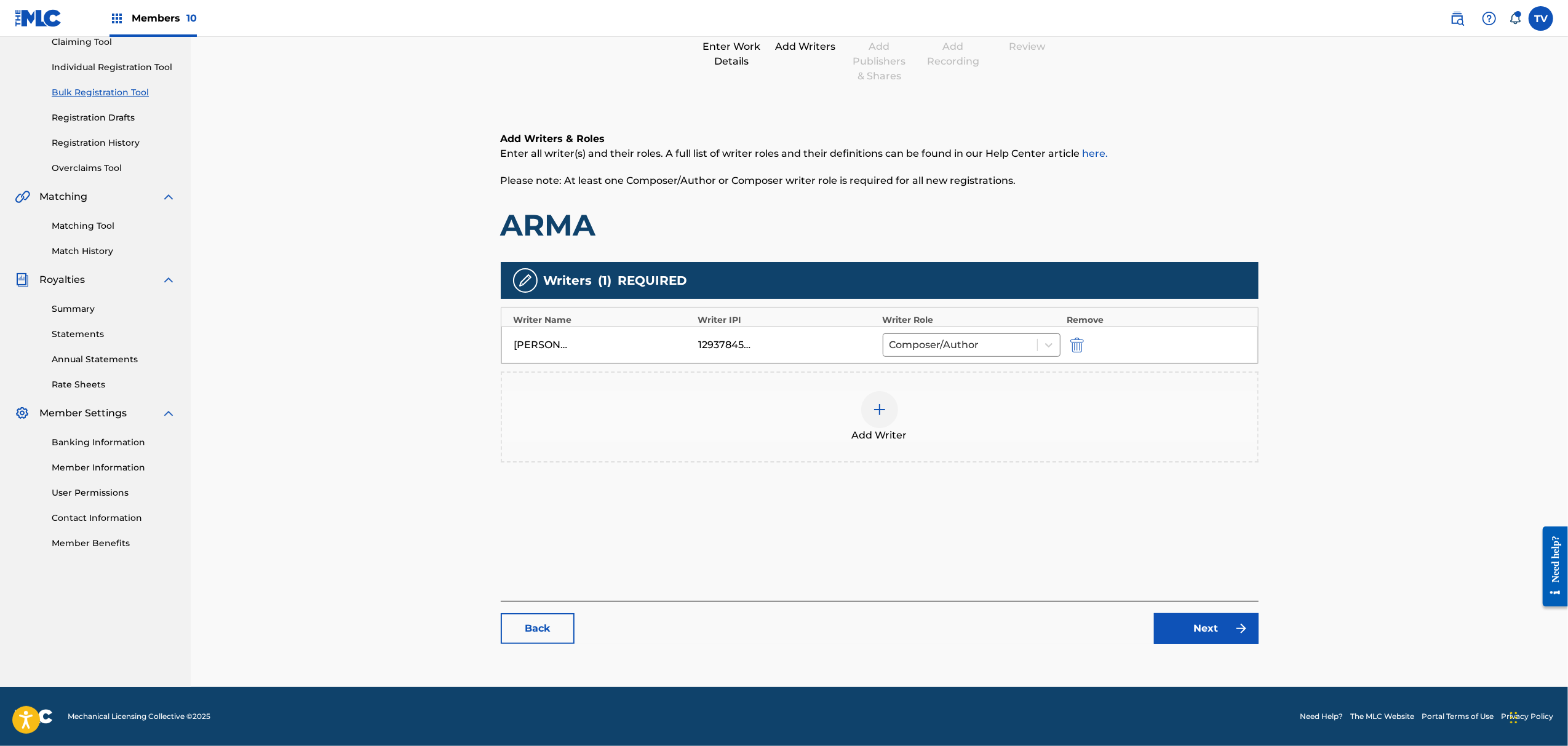
drag, startPoint x: 1234, startPoint y: 664, endPoint x: 1217, endPoint y: 630, distance: 38.0
click at [1234, 662] on main "Catalog Enter Work Details Add Writers Add Publishers & Shares Add Recording Re…" at bounding box center [880, 301] width 832 height 746
click at [1217, 630] on link "Next" at bounding box center [1207, 629] width 104 height 31
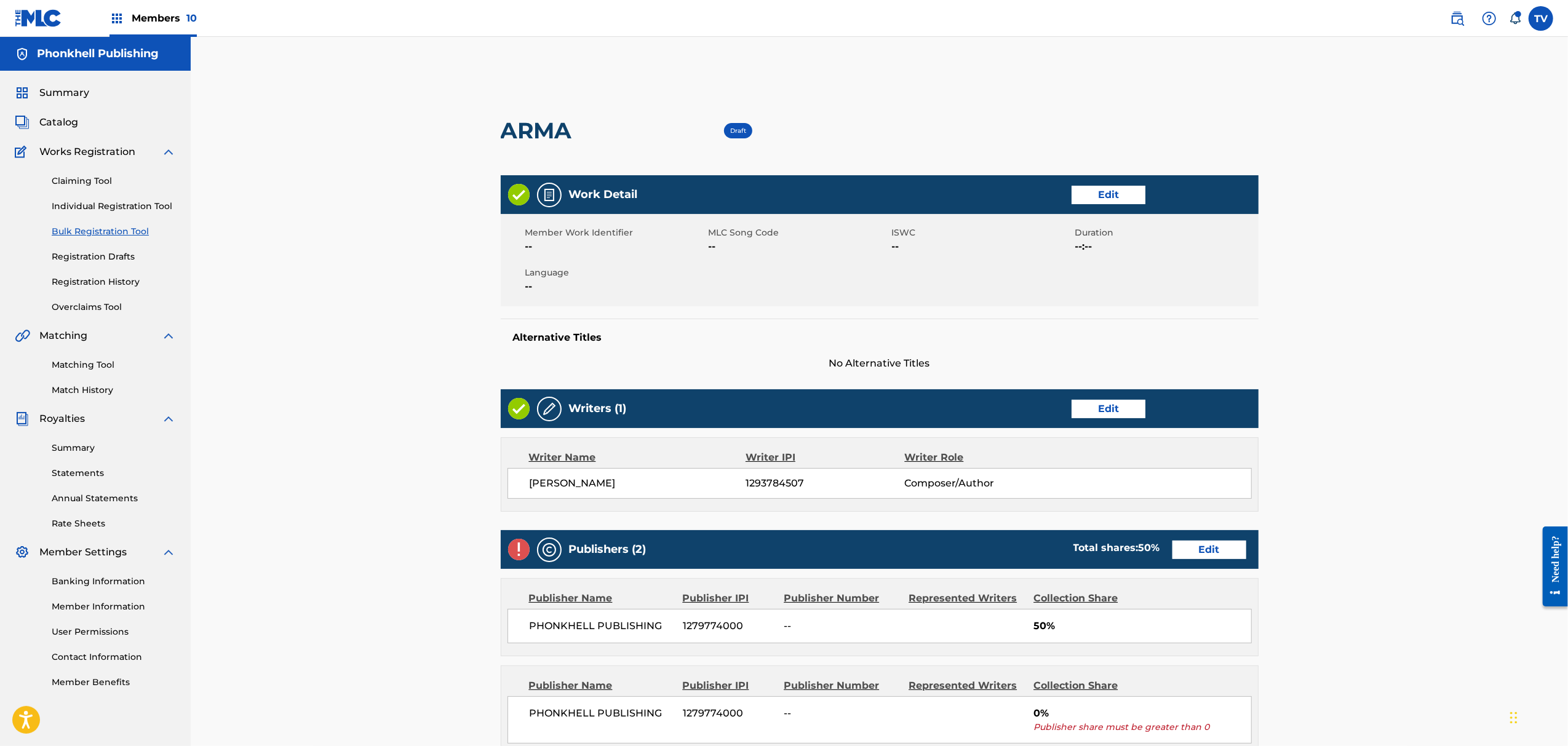
click at [1223, 545] on link "Edit" at bounding box center [1209, 550] width 74 height 18
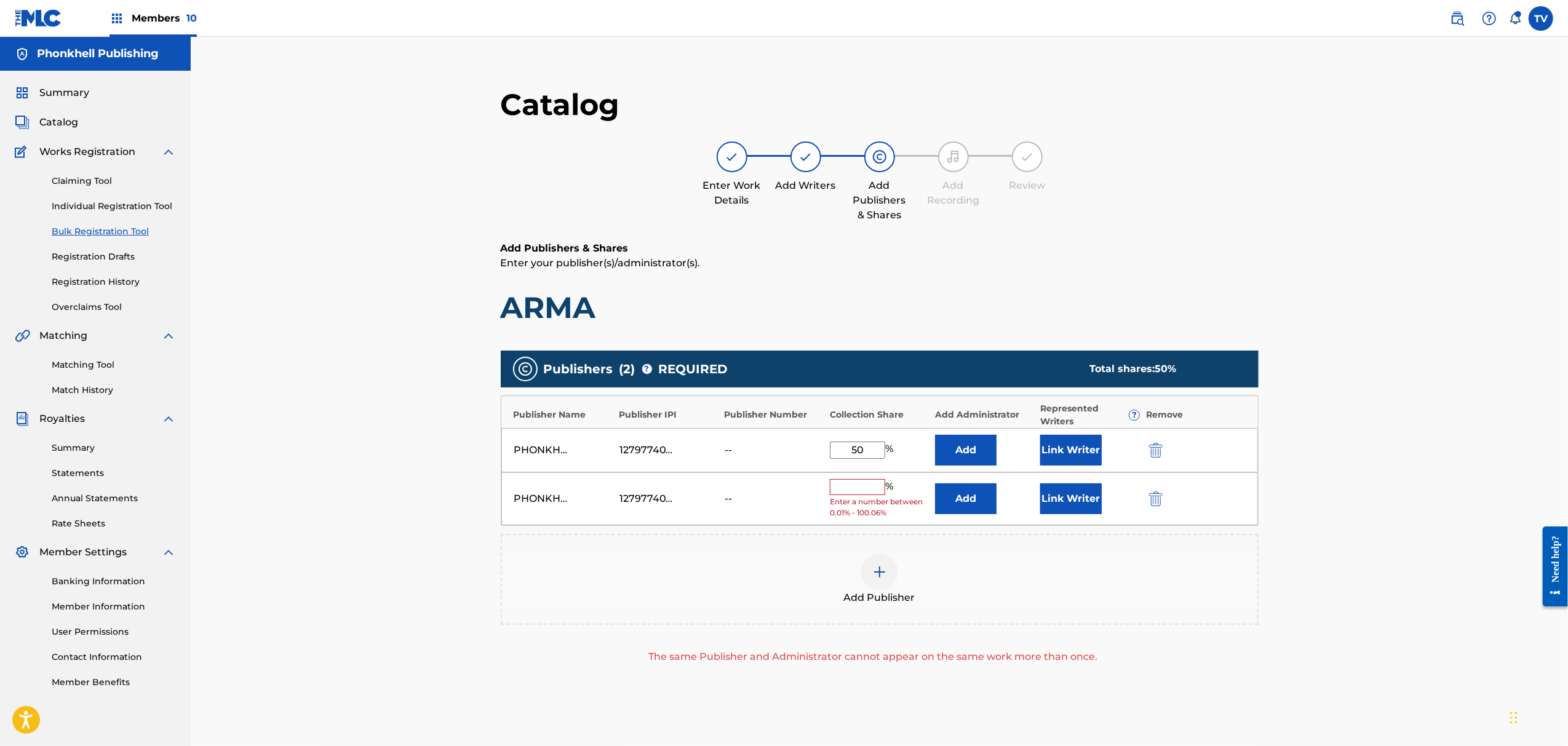
click at [1157, 498] on img "submit" at bounding box center [1156, 499] width 13 height 15
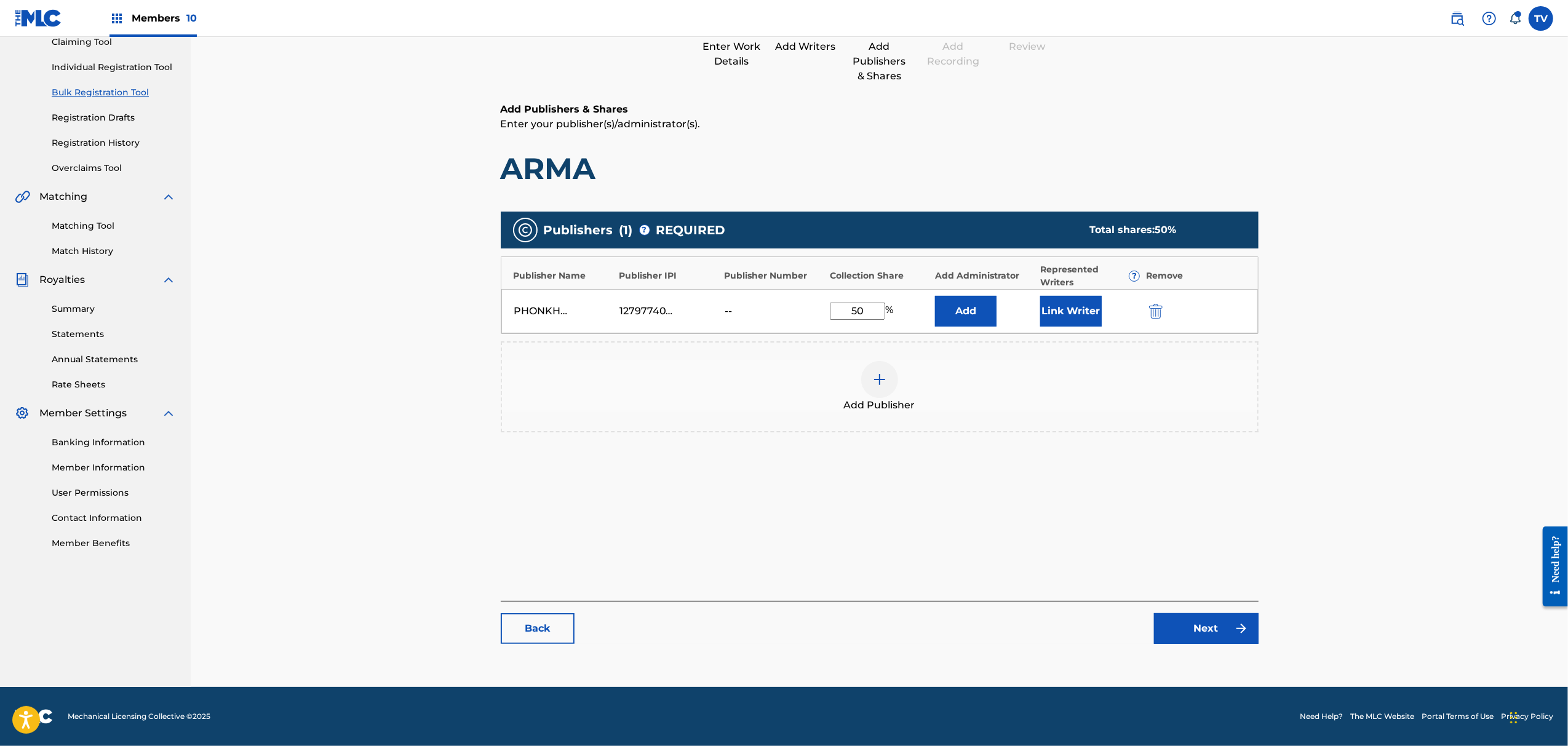
click at [1185, 634] on link "Next" at bounding box center [1207, 629] width 104 height 31
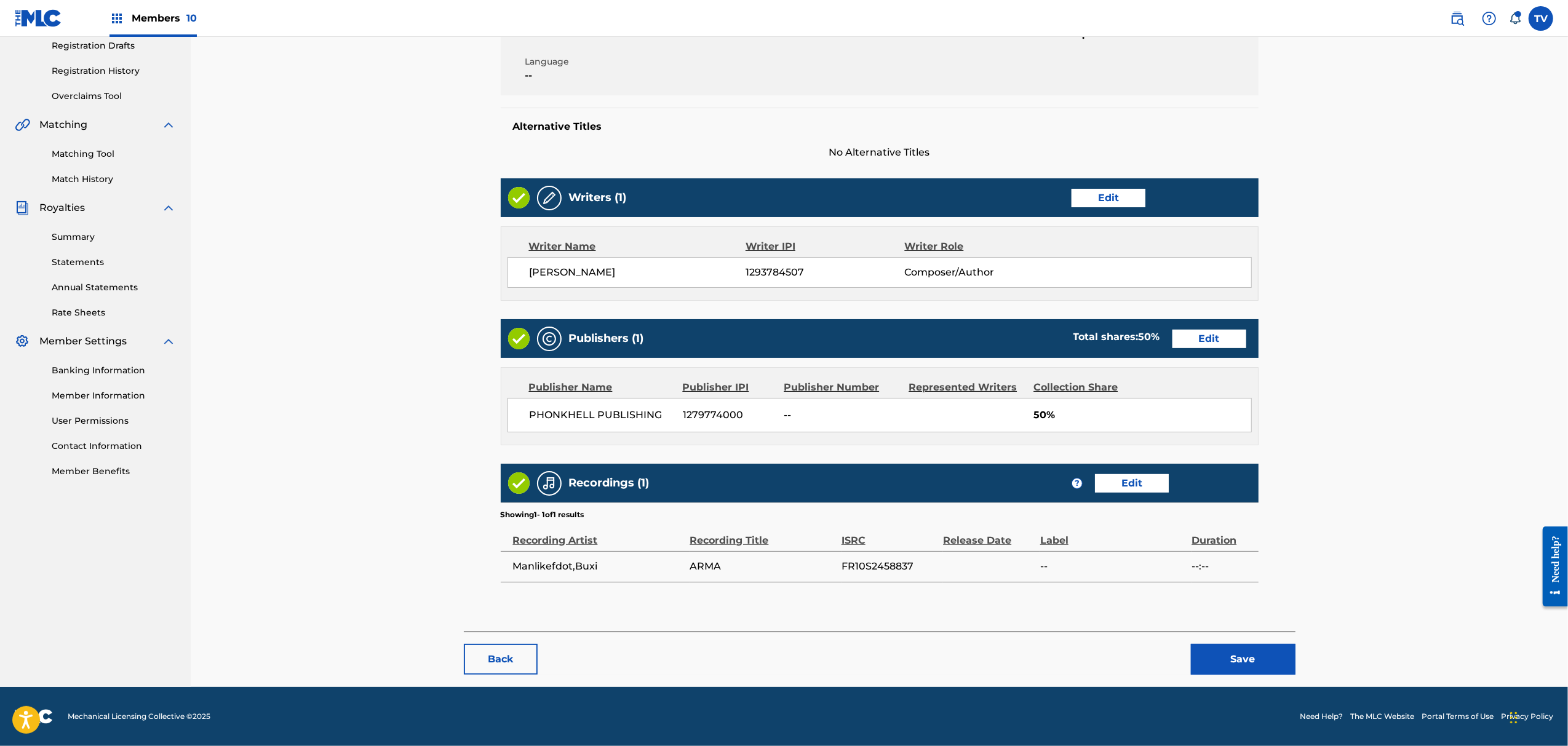
click at [1219, 651] on button "Save" at bounding box center [1243, 659] width 104 height 31
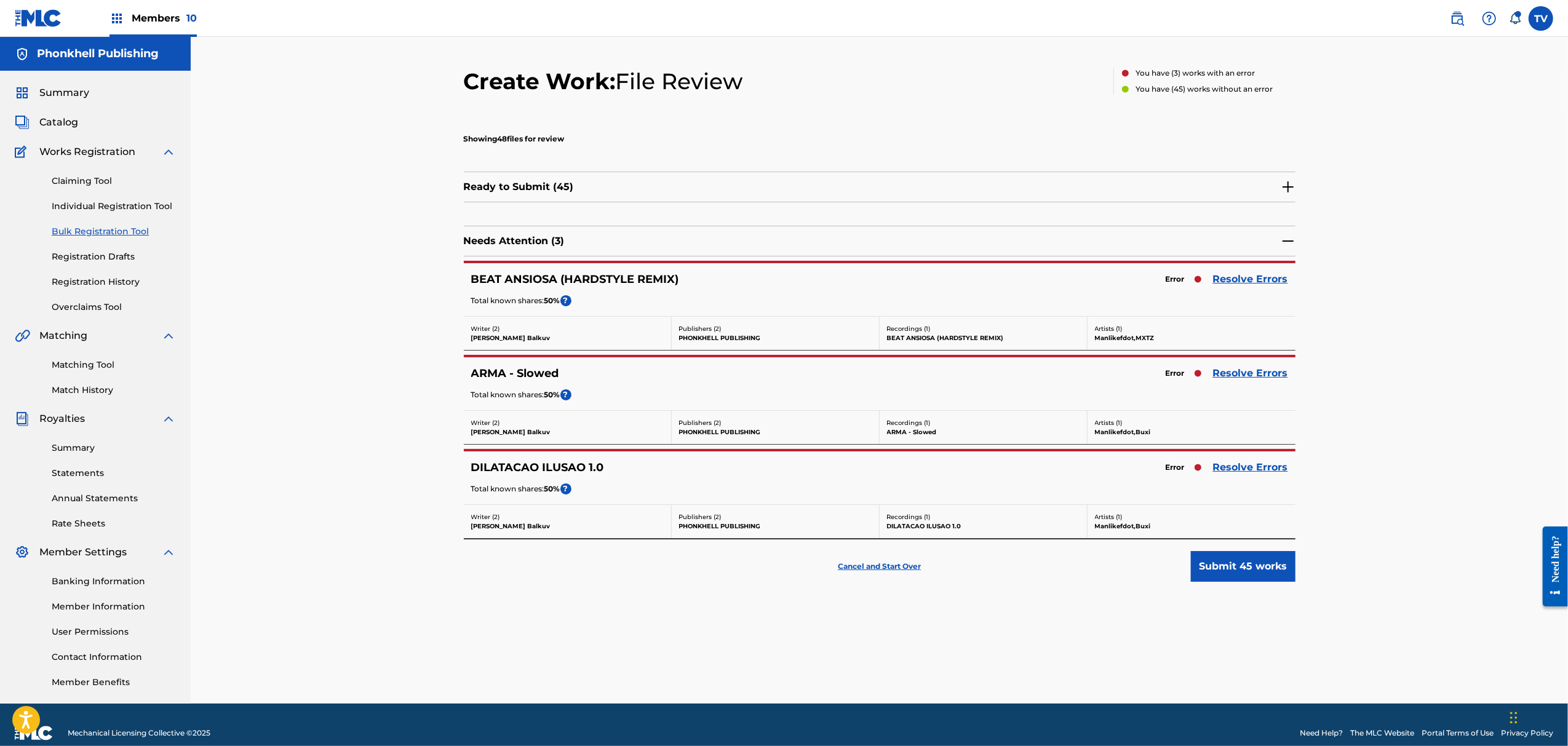
click at [1231, 469] on link "Resolve Errors" at bounding box center [1250, 467] width 75 height 15
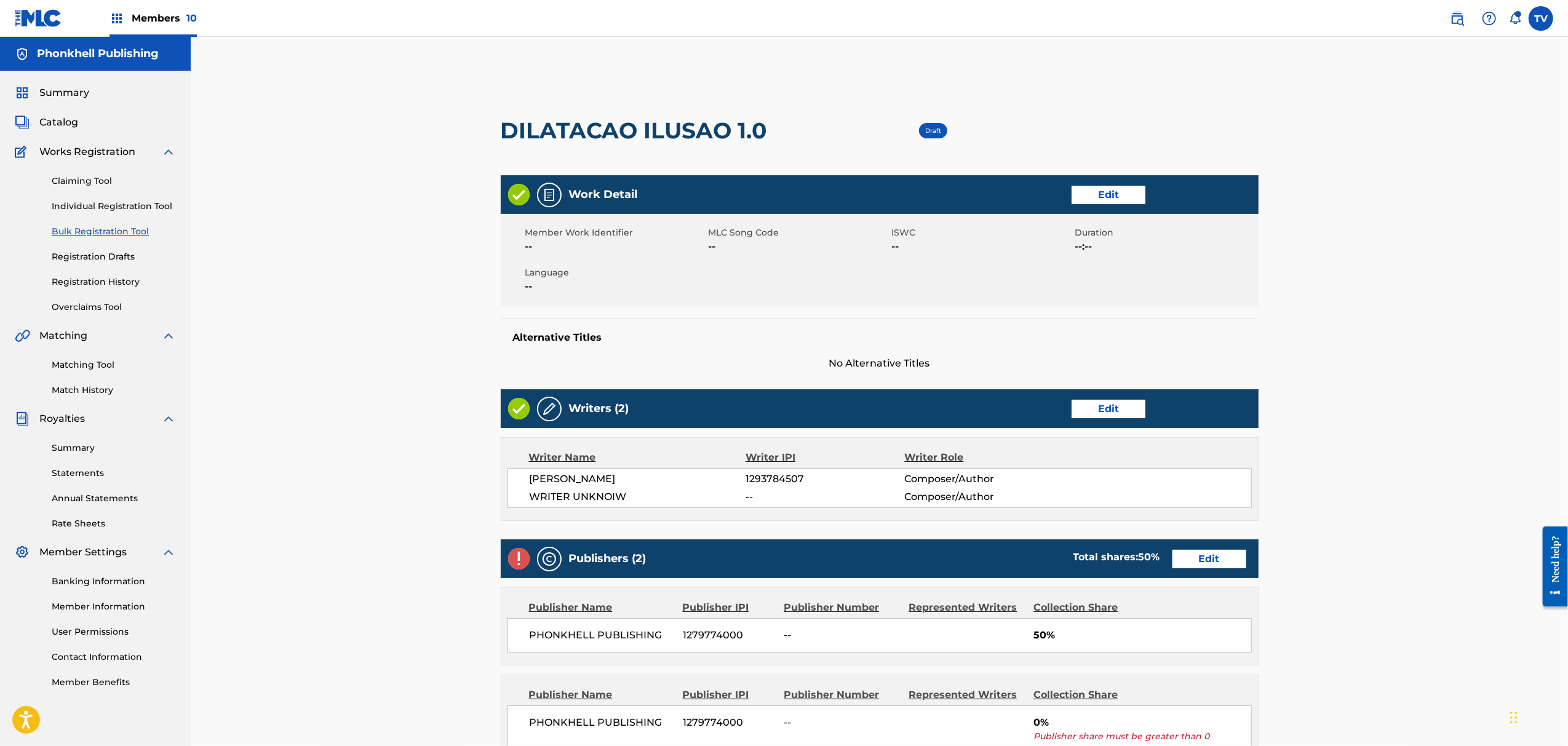
click at [1091, 409] on link "Edit" at bounding box center [1108, 409] width 74 height 18
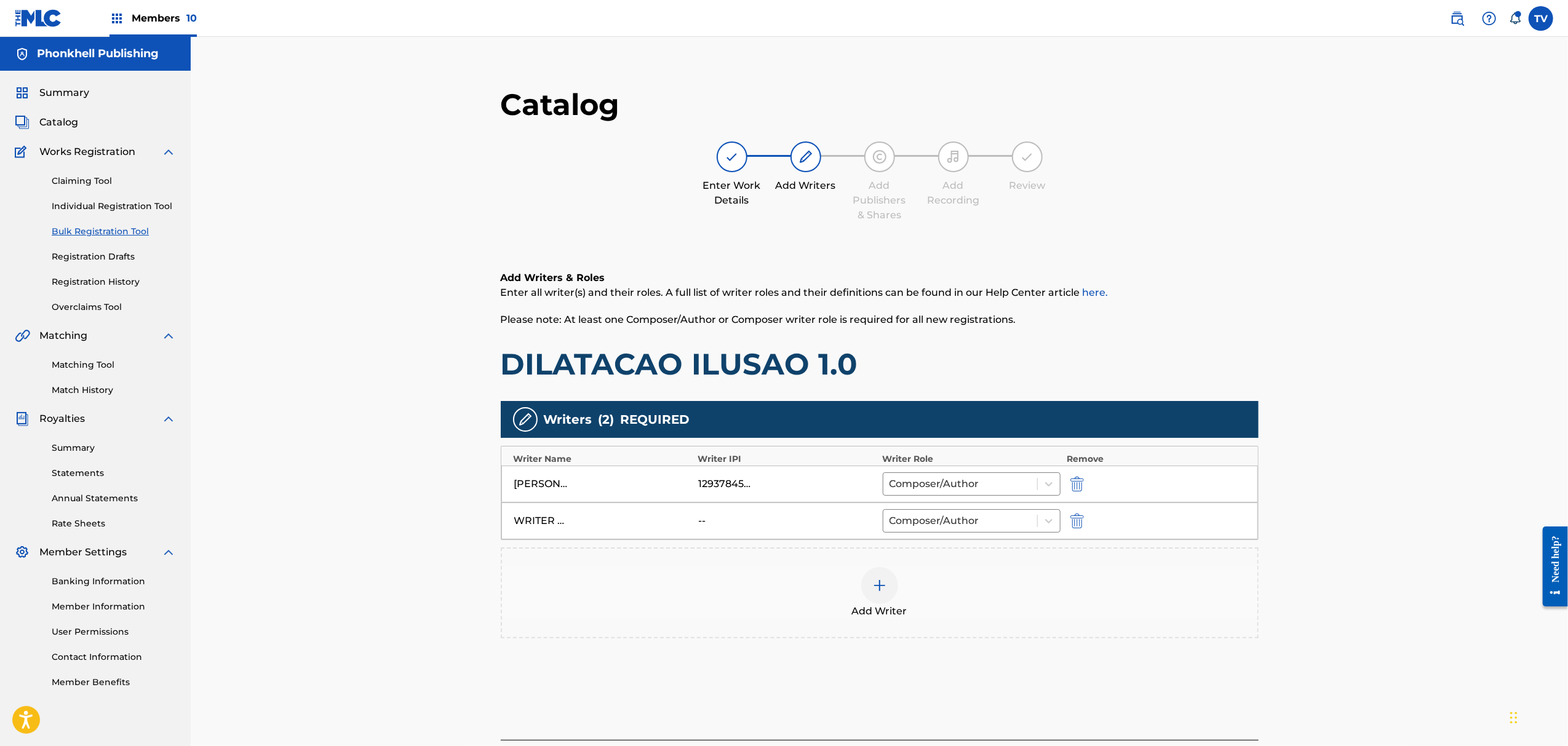
click at [1081, 513] on div "WRITER UNKNOIW -- Composer/Author" at bounding box center [880, 521] width 757 height 37
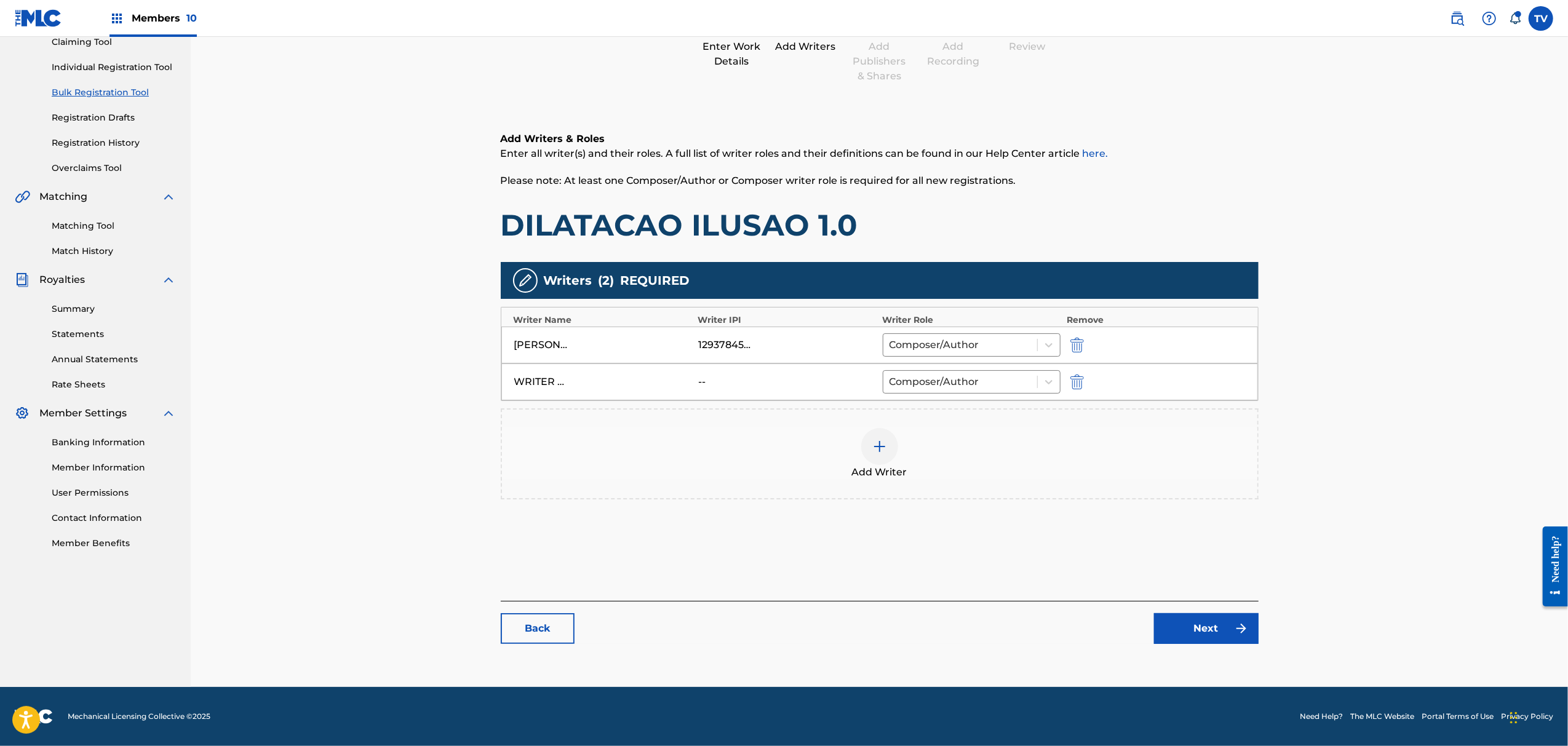
click at [1071, 384] on img "submit" at bounding box center [1077, 382] width 13 height 15
click at [1190, 625] on link "Next" at bounding box center [1207, 629] width 104 height 31
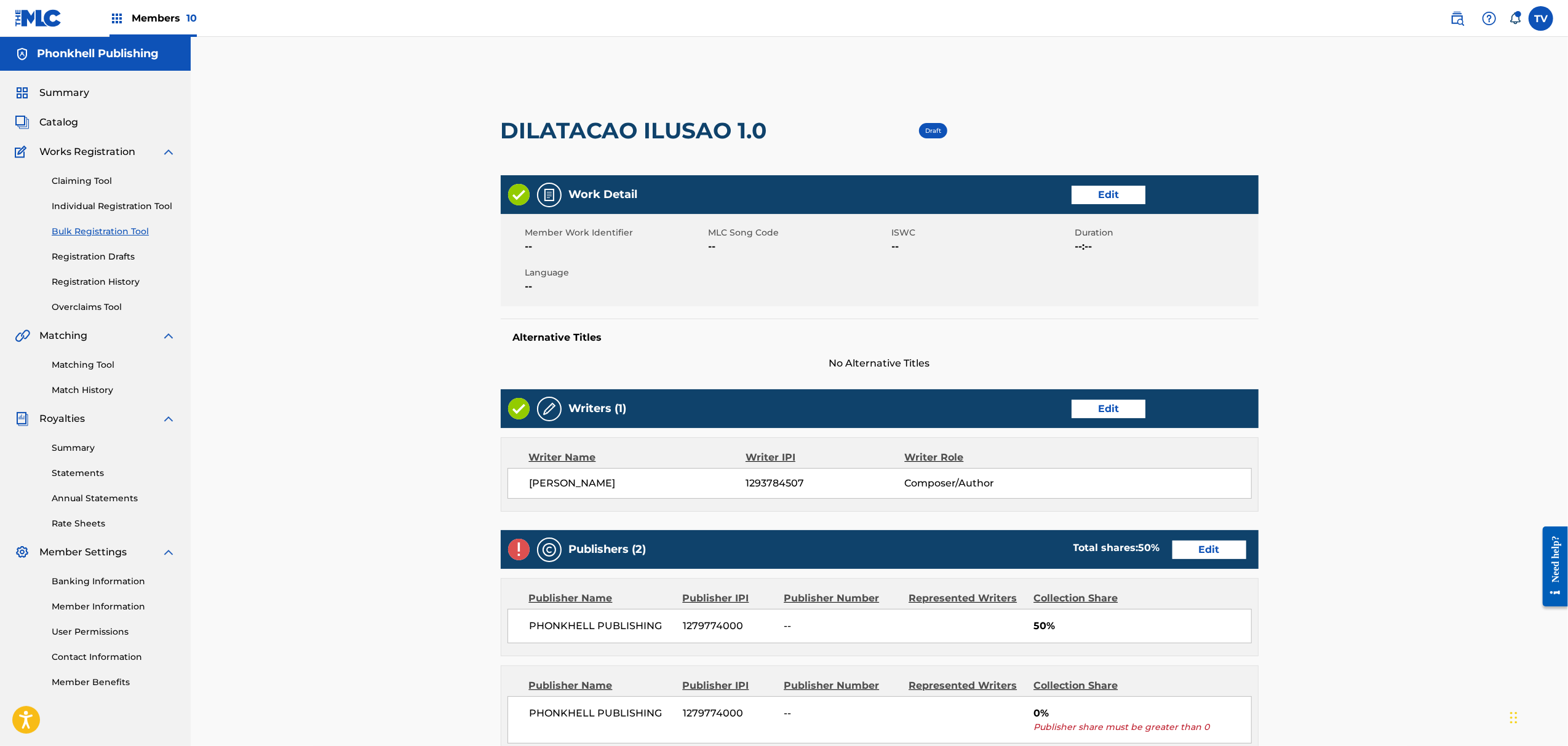
click at [1208, 552] on link "Edit" at bounding box center [1209, 550] width 74 height 18
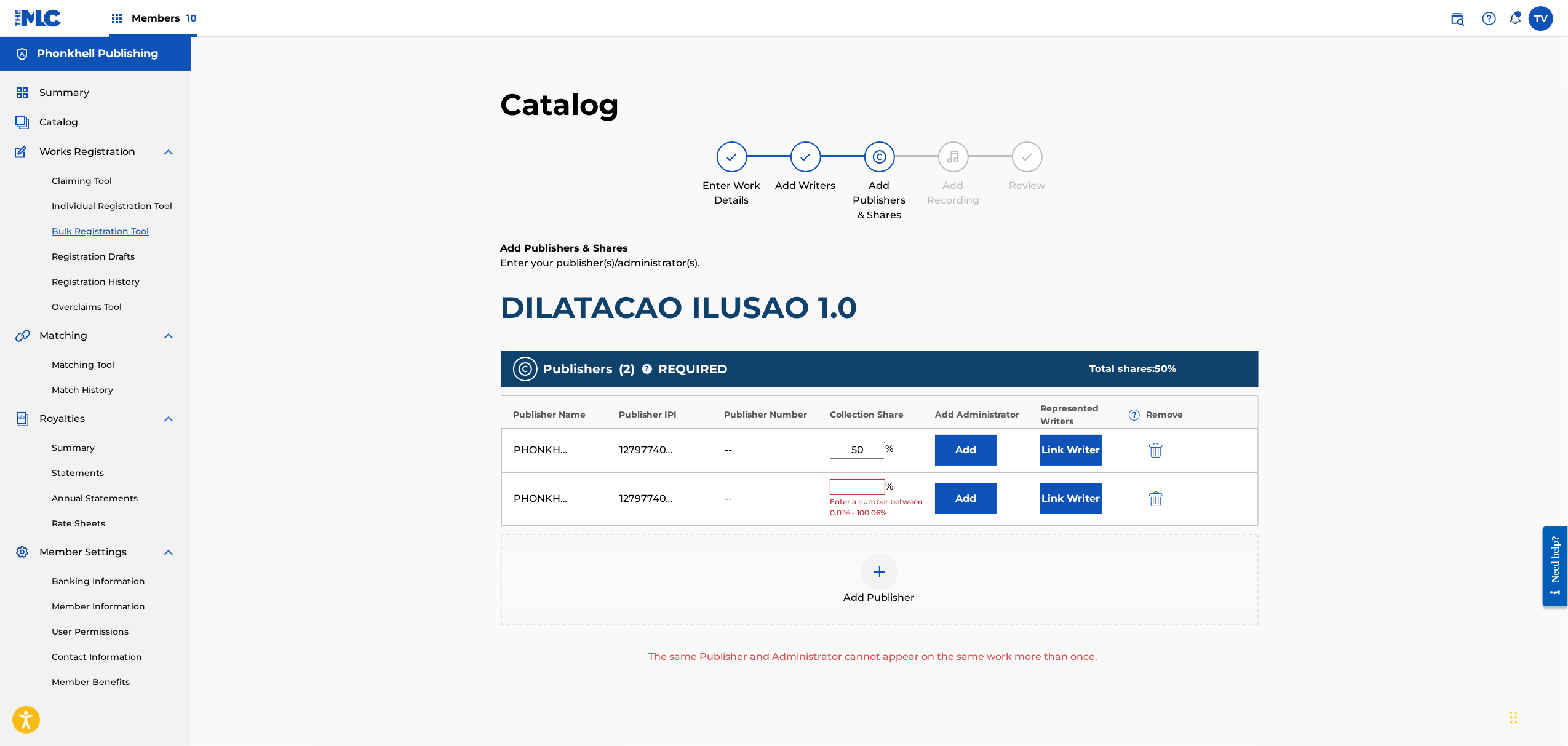
click at [1159, 491] on div "PHONKHELL PUBLISHING 1279774000 -- % Enter a number between 0.01% - 100.06% Add…" at bounding box center [880, 499] width 757 height 54
click at [1157, 497] on img "submit" at bounding box center [1156, 499] width 13 height 15
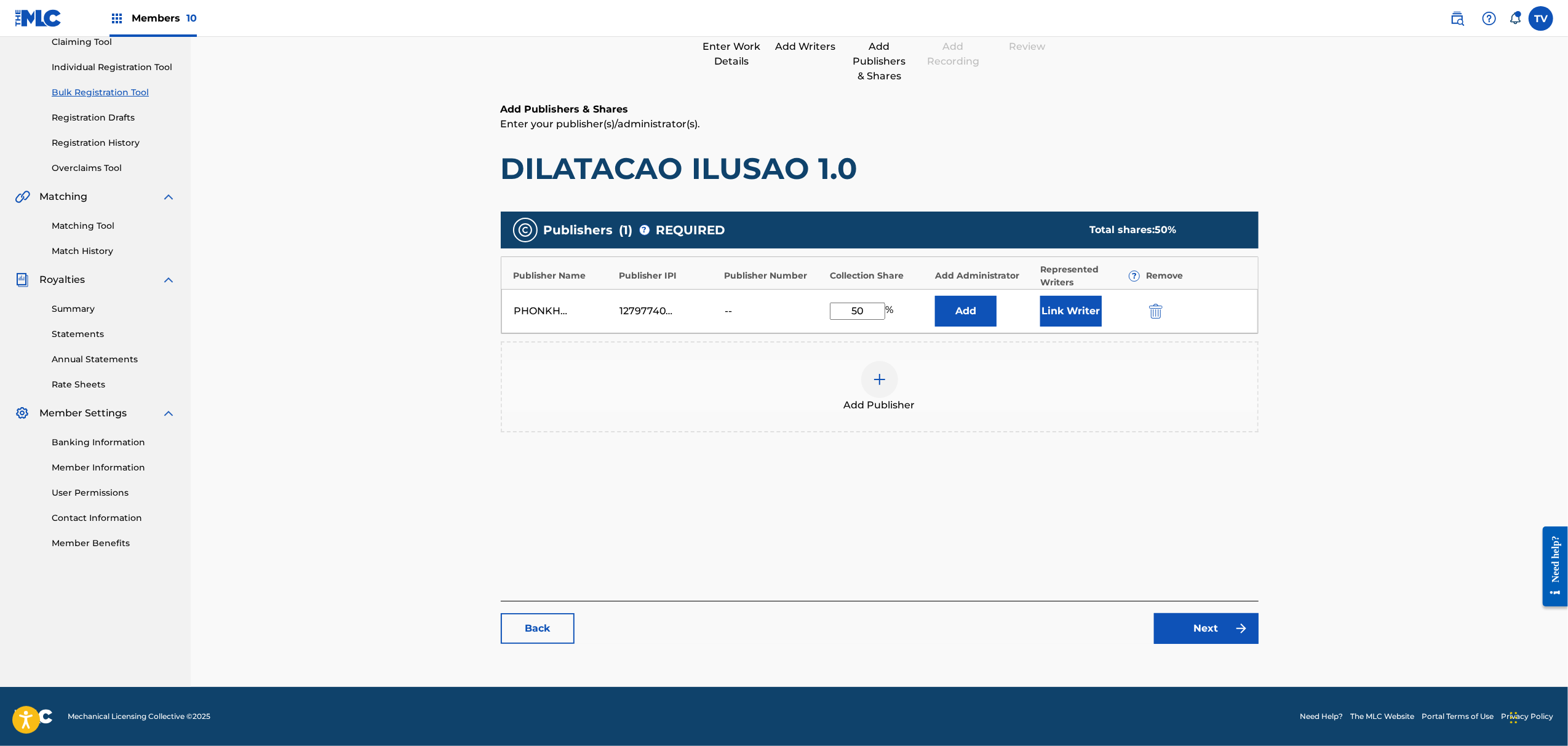
click at [1212, 620] on link "Next" at bounding box center [1207, 629] width 104 height 31
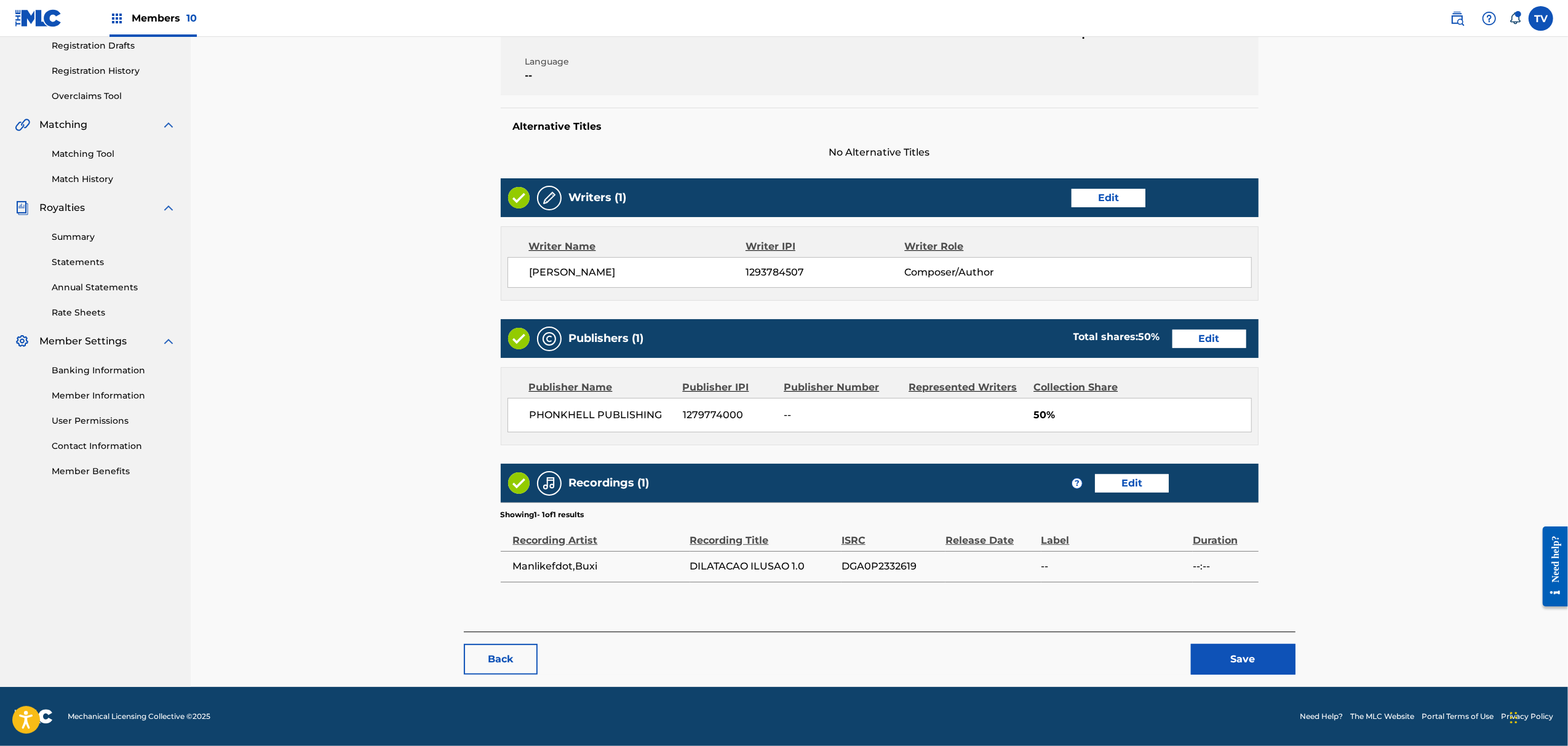
click at [1238, 662] on button "Save" at bounding box center [1243, 659] width 104 height 31
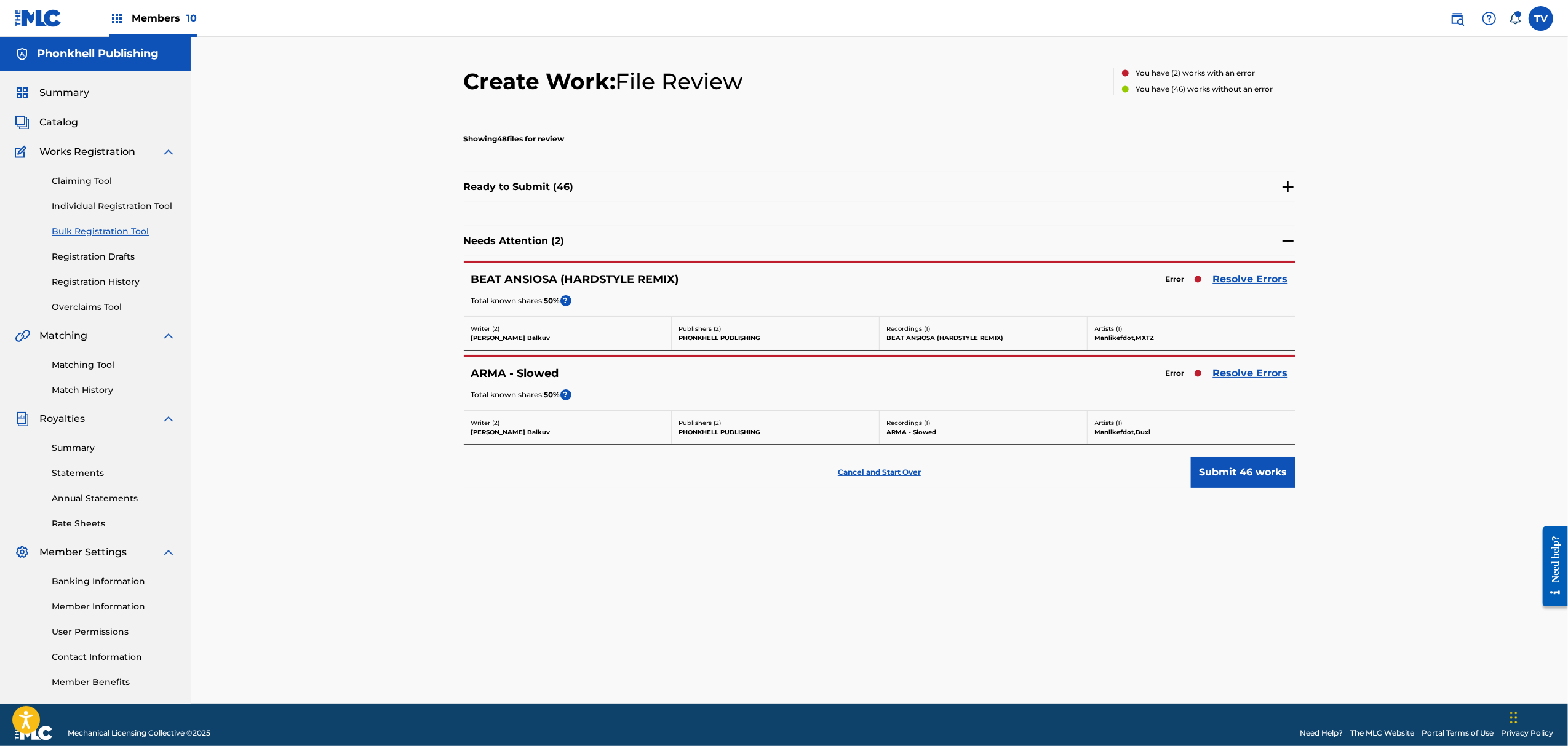
click at [1239, 371] on link "Resolve Errors" at bounding box center [1250, 373] width 75 height 15
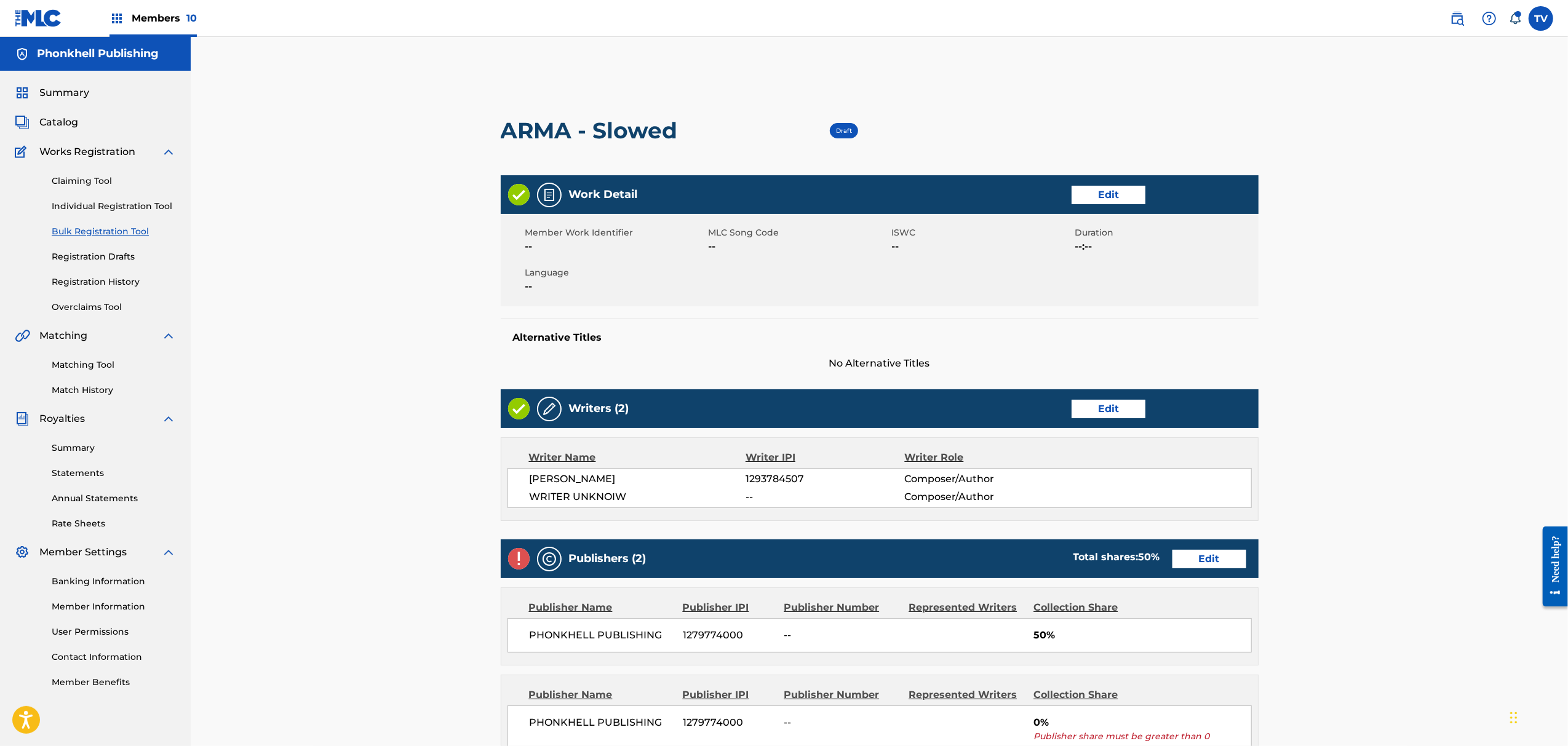
click at [1095, 409] on link "Edit" at bounding box center [1108, 409] width 74 height 18
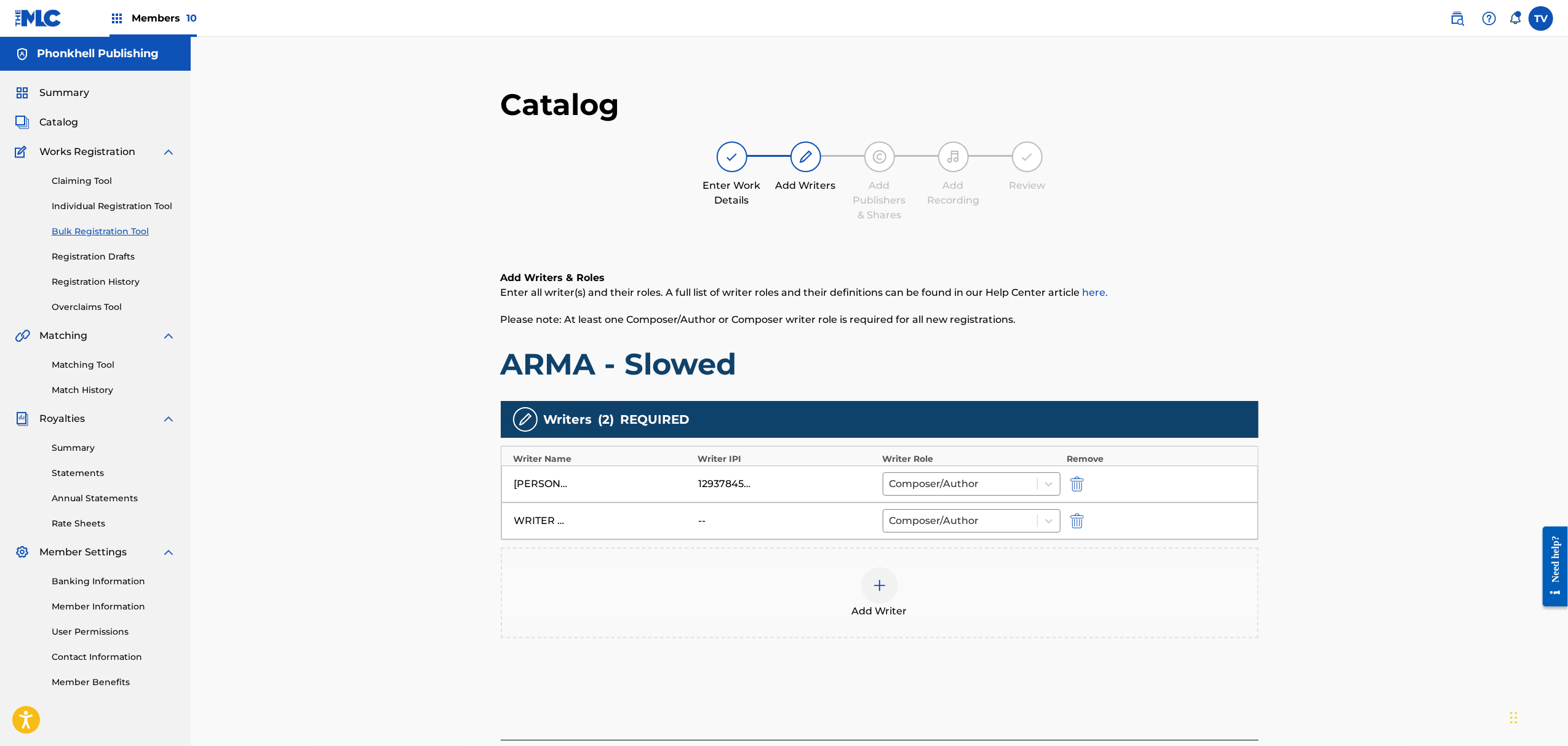
click at [1081, 527] on img "submit" at bounding box center [1077, 521] width 13 height 15
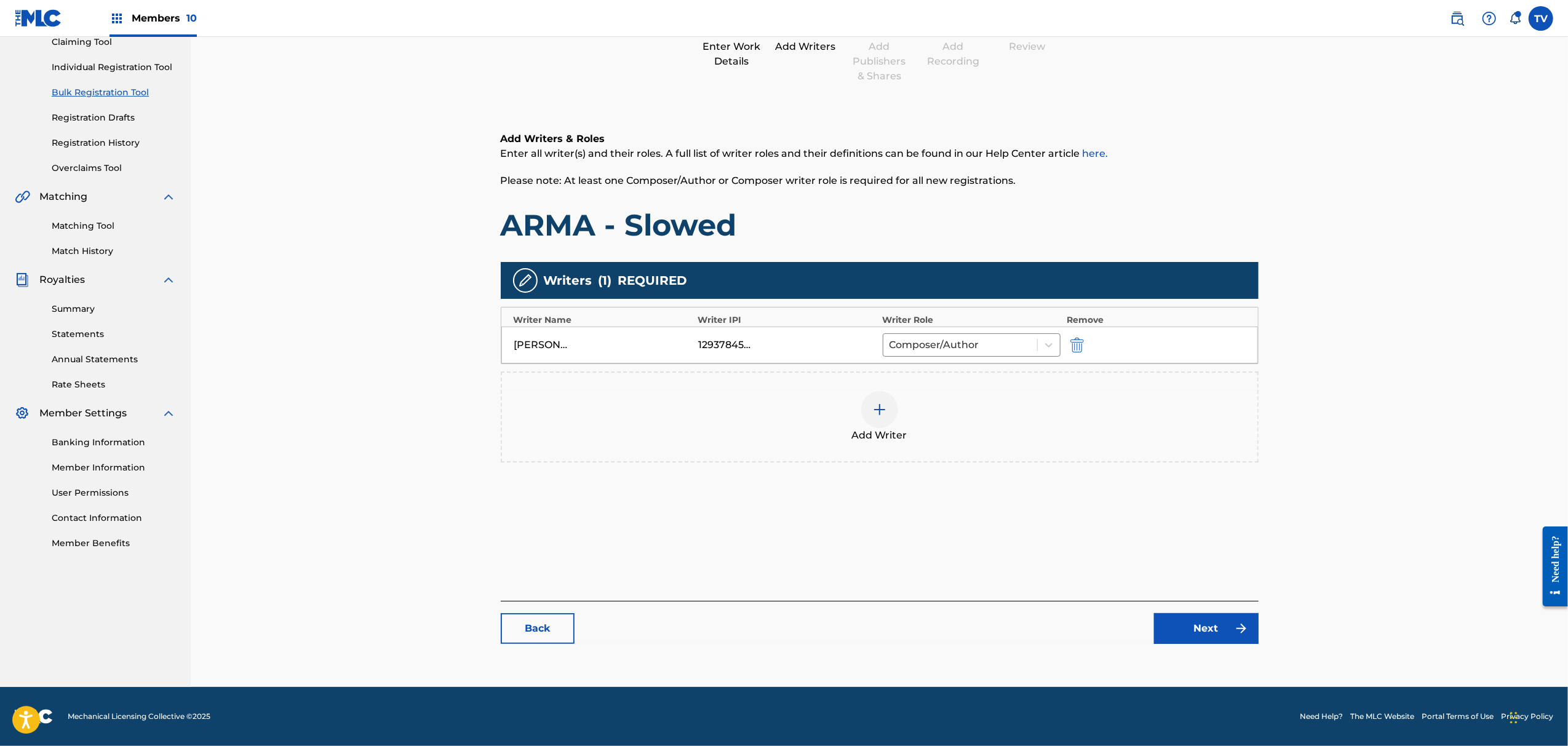
click at [1234, 614] on link "Next" at bounding box center [1207, 629] width 104 height 31
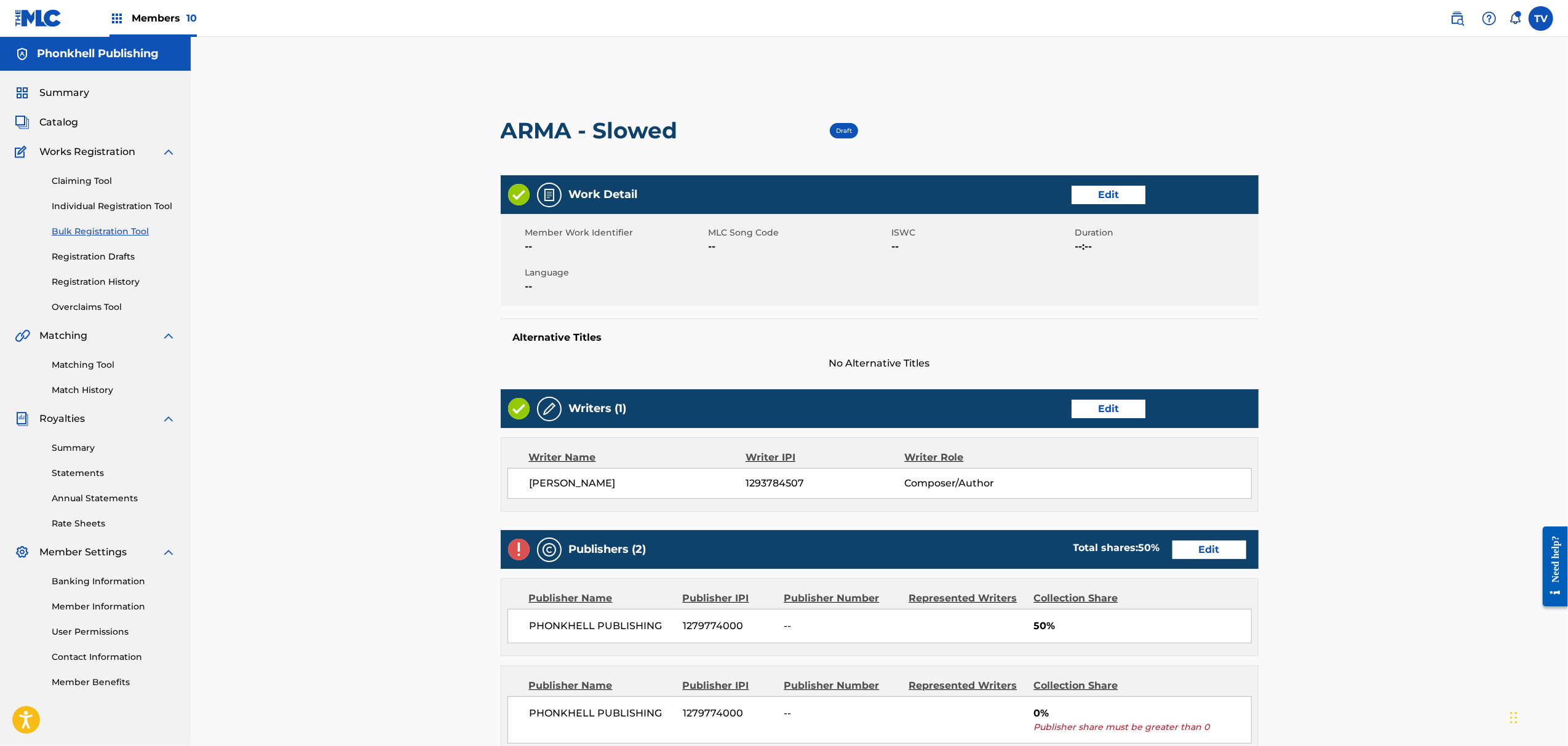
click at [1211, 542] on link "Edit" at bounding box center [1209, 550] width 74 height 18
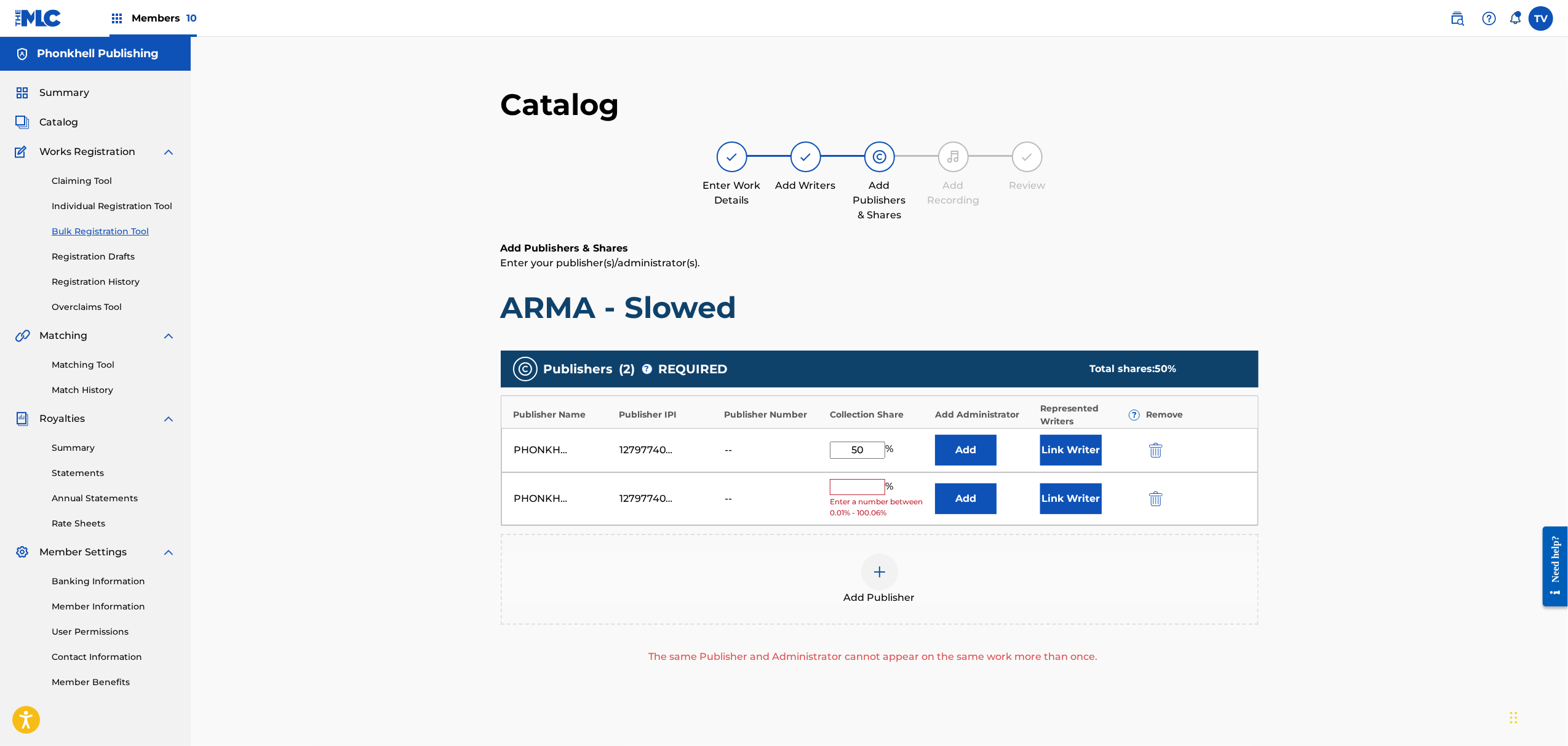
click at [1167, 484] on div "PHONKHELL PUBLISHING 1279774000 -- % Enter a number between 0.01% - 100.06% Add…" at bounding box center [880, 499] width 757 height 54
click at [1159, 498] on img "submit" at bounding box center [1156, 499] width 13 height 15
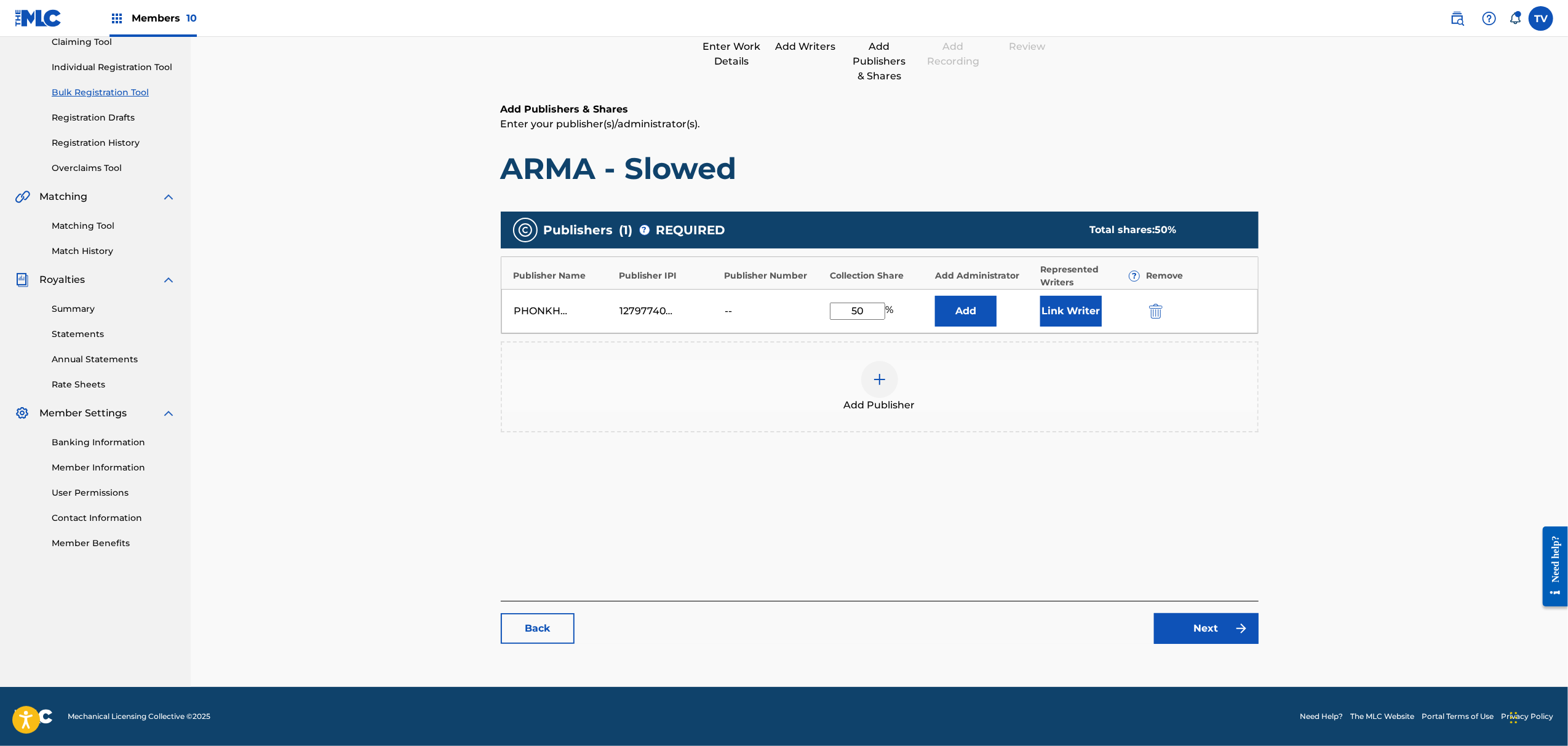
drag, startPoint x: 1244, startPoint y: 647, endPoint x: 1241, endPoint y: 640, distance: 7.6
click at [1243, 640] on div "Catalog Enter Work Details Add Writers Add Publishers & Shares Add Recording Re…" at bounding box center [880, 301] width 758 height 709
click at [1234, 633] on img at bounding box center [1241, 628] width 15 height 15
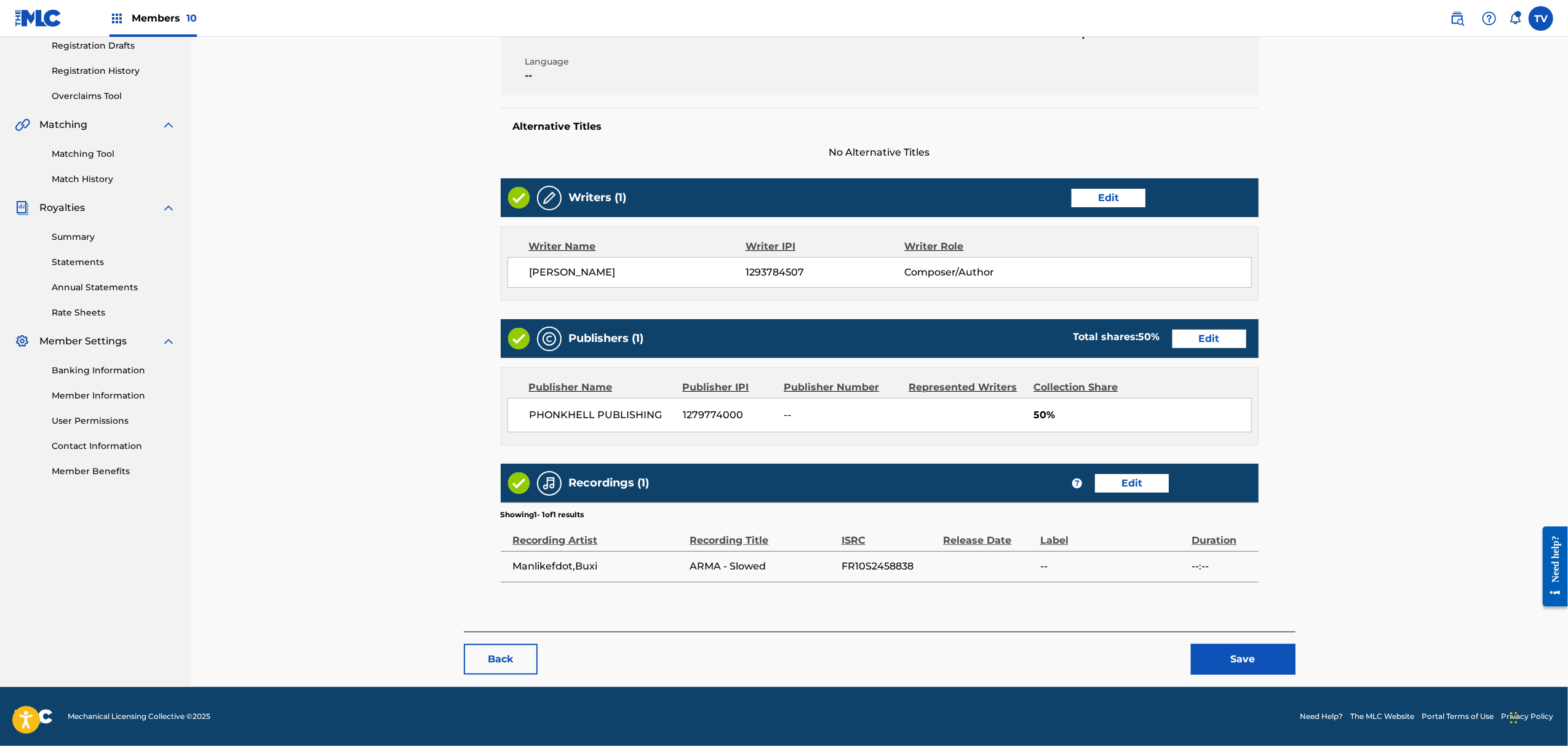
click at [1239, 657] on button "Save" at bounding box center [1243, 659] width 104 height 31
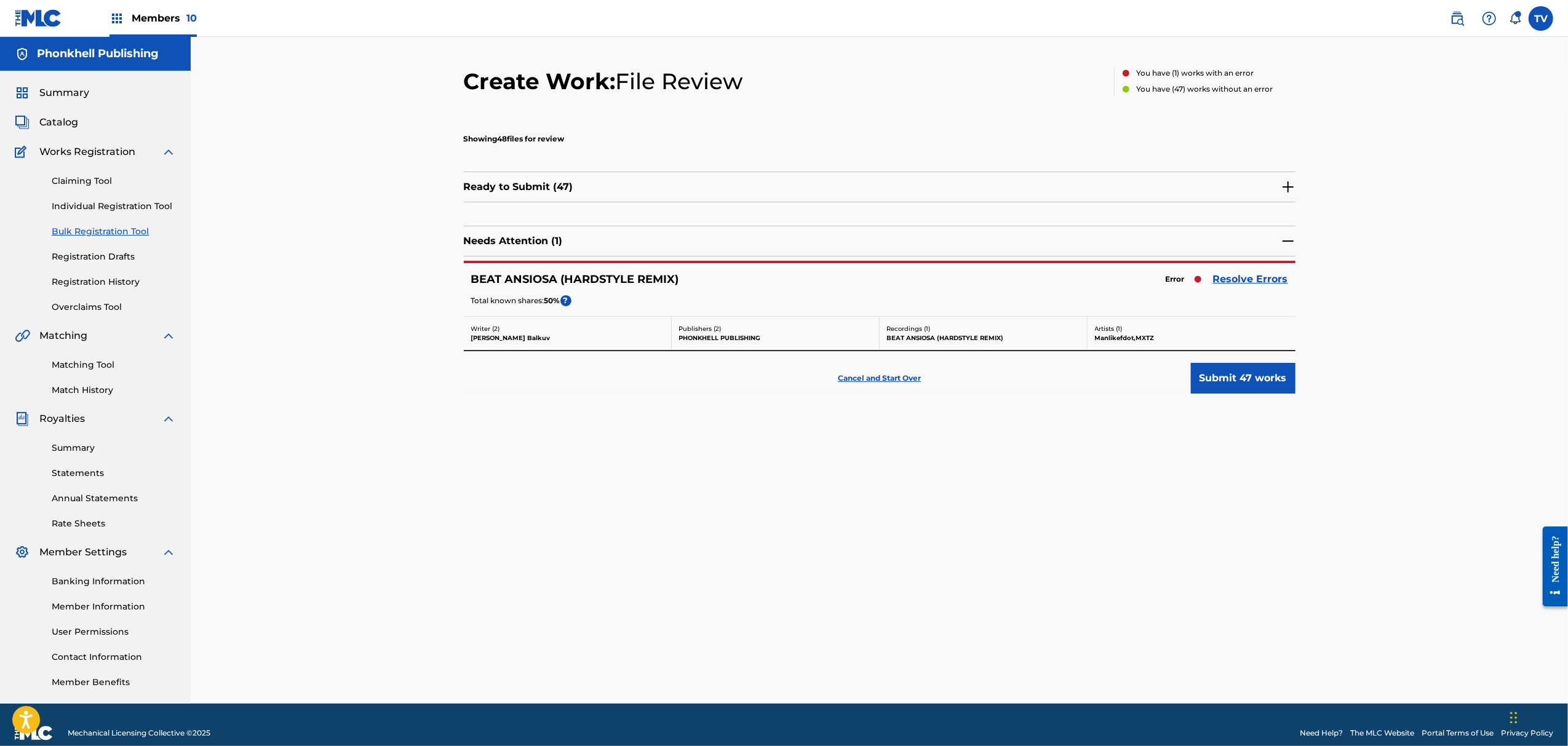
click at [1236, 277] on link "Resolve Errors" at bounding box center [1250, 279] width 75 height 15
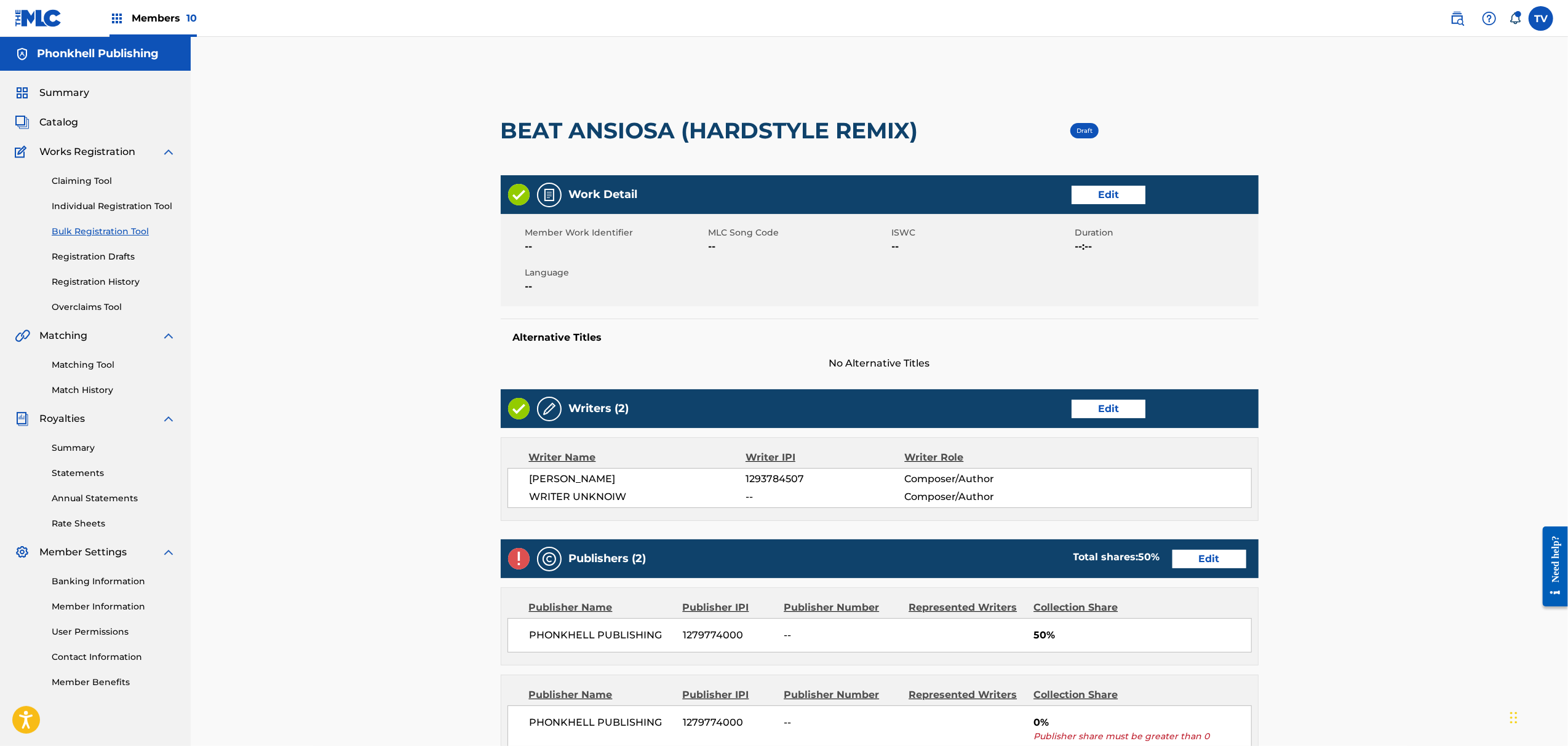
click at [1124, 415] on link "Edit" at bounding box center [1108, 409] width 74 height 18
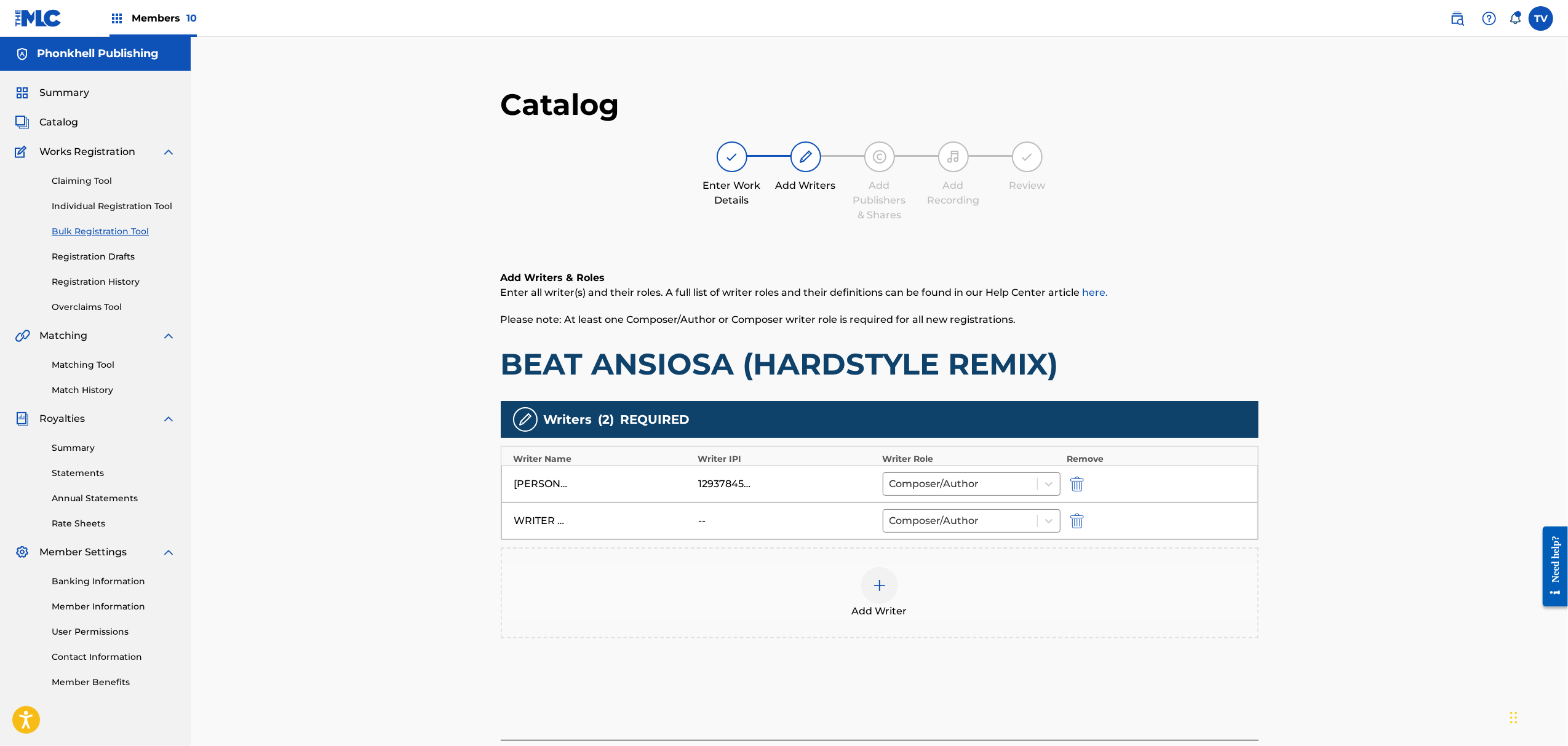
drag, startPoint x: 1076, startPoint y: 518, endPoint x: 1083, endPoint y: 547, distance: 29.8
click at [1076, 518] on img "submit" at bounding box center [1077, 521] width 13 height 15
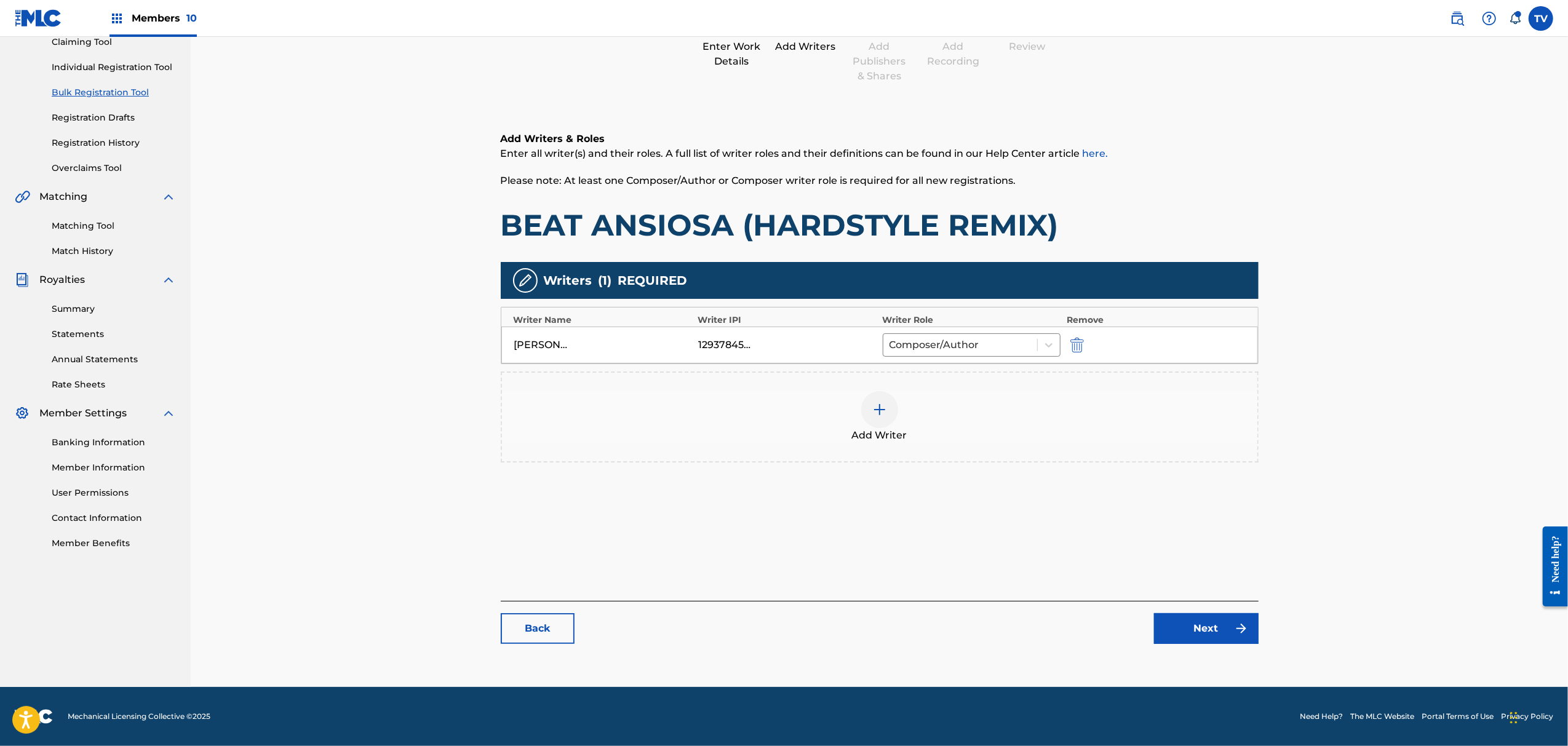
click at [1236, 631] on img at bounding box center [1241, 628] width 15 height 15
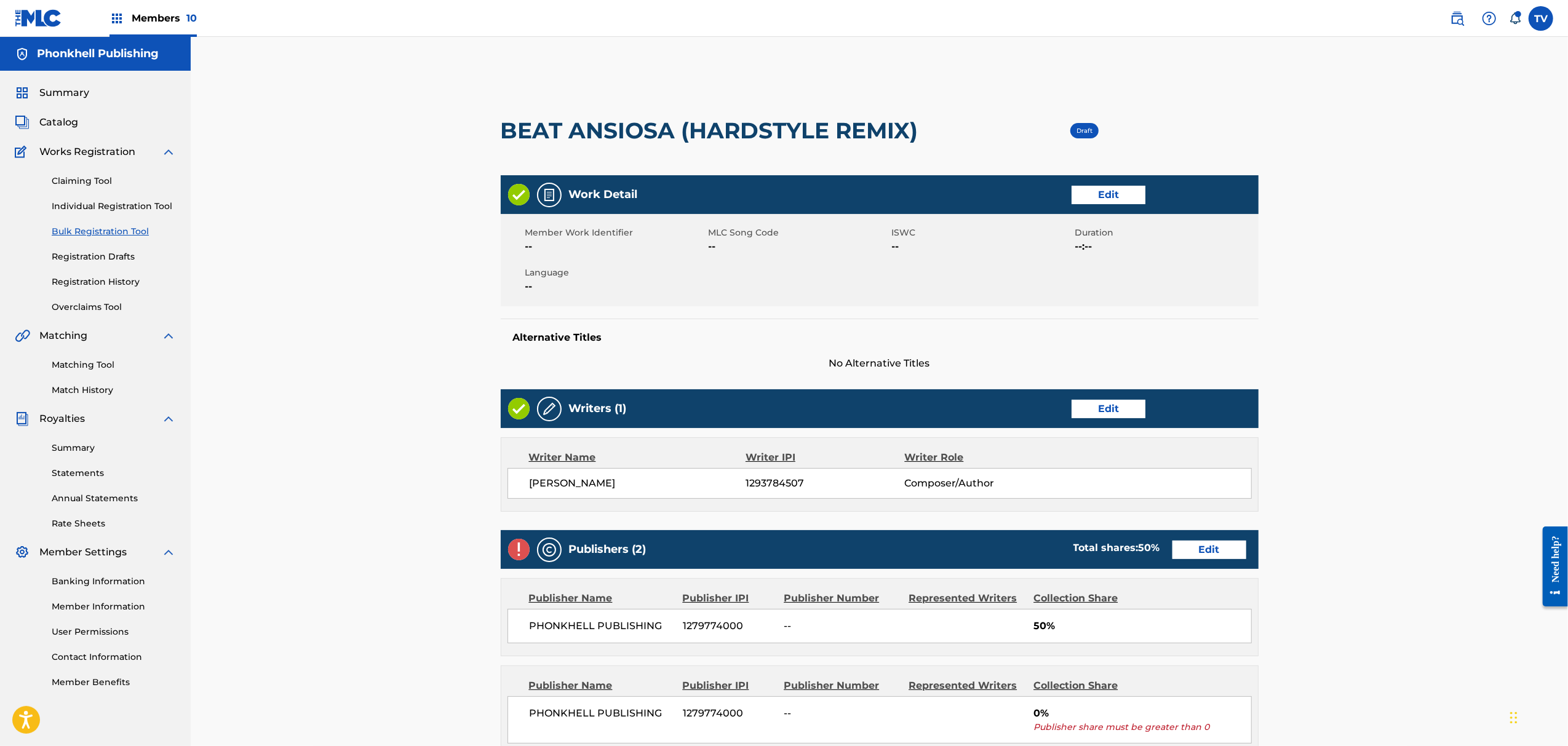
click at [1217, 552] on link "Edit" at bounding box center [1209, 550] width 74 height 18
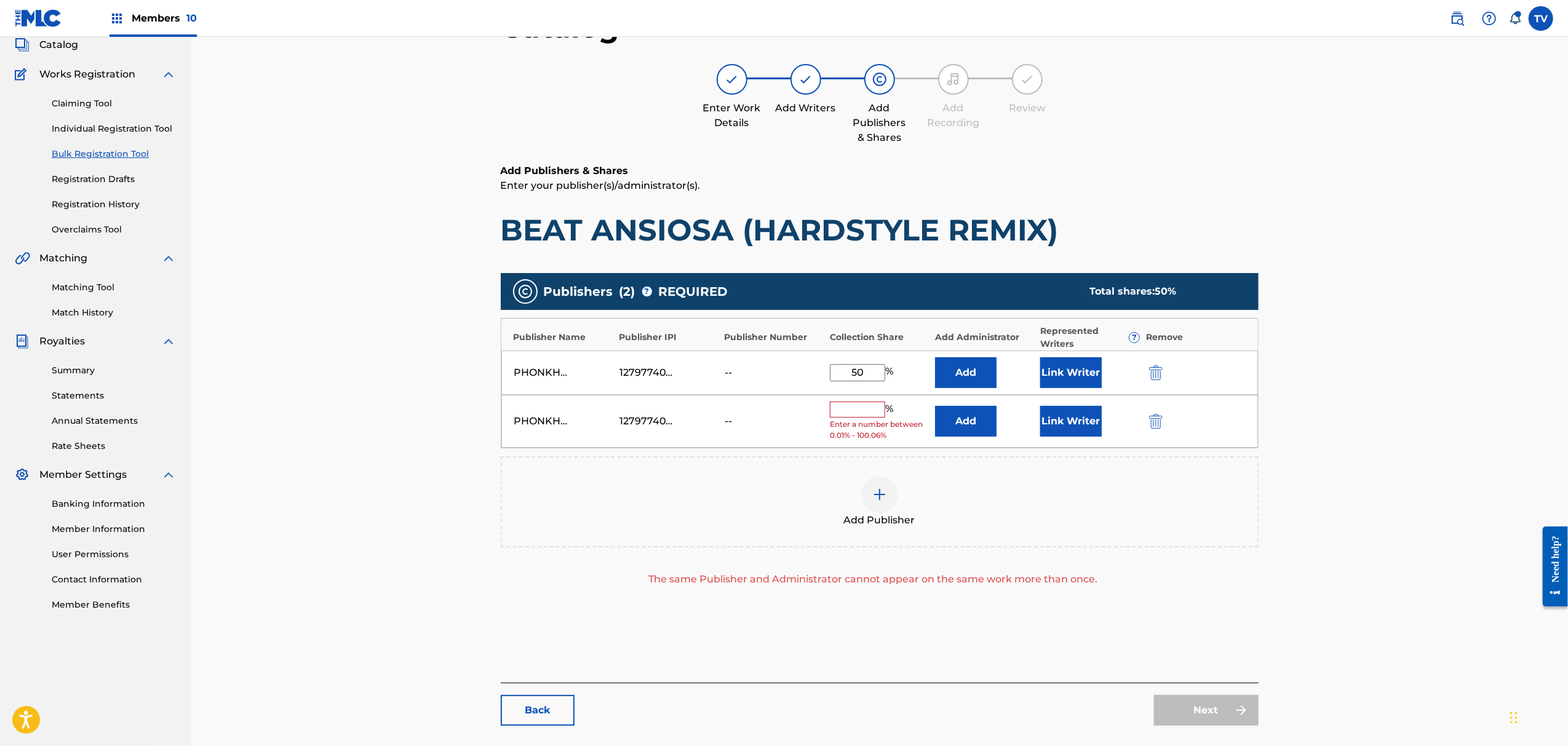
click at [1150, 415] on img "submit" at bounding box center [1156, 421] width 13 height 15
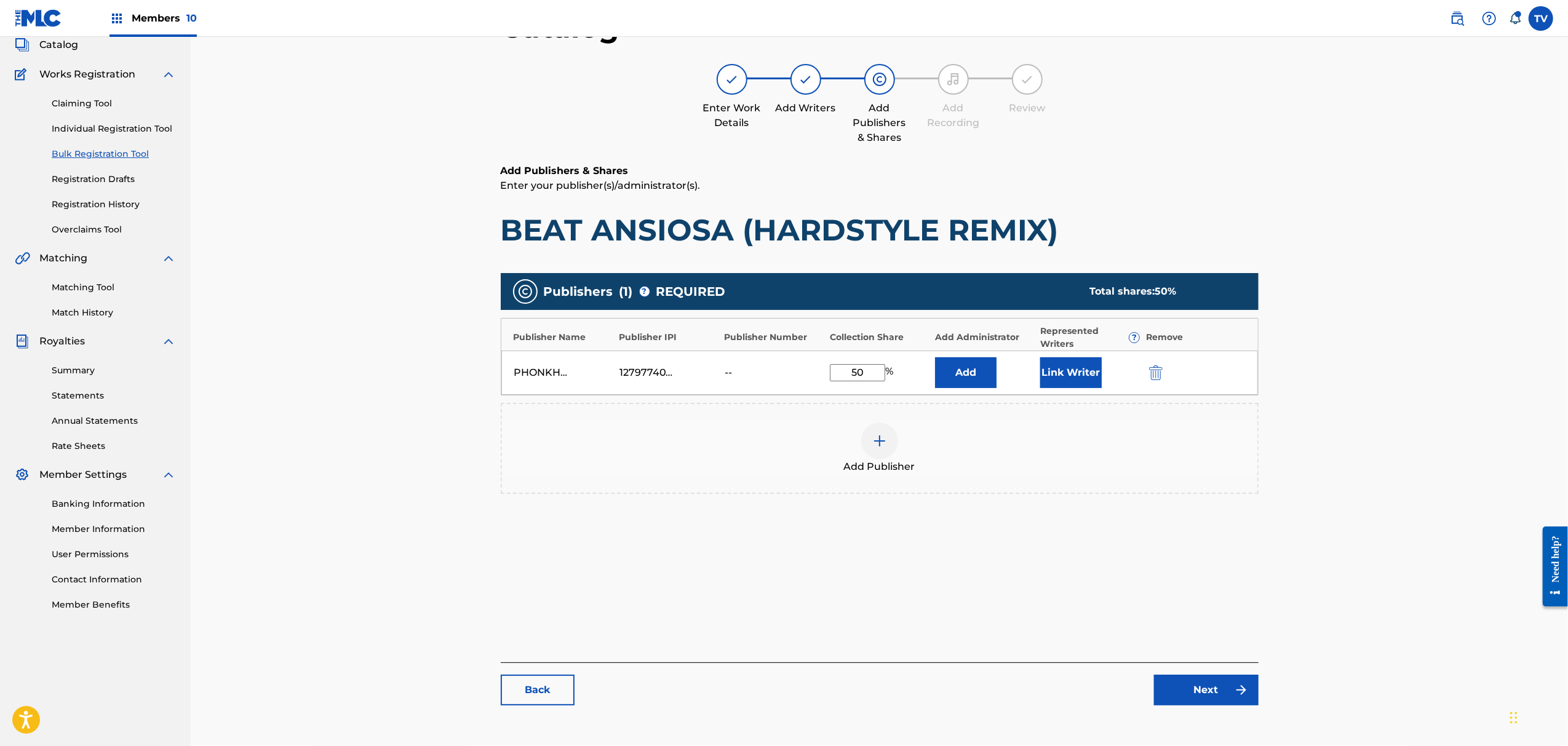
click at [1213, 692] on link "Next" at bounding box center [1207, 690] width 104 height 31
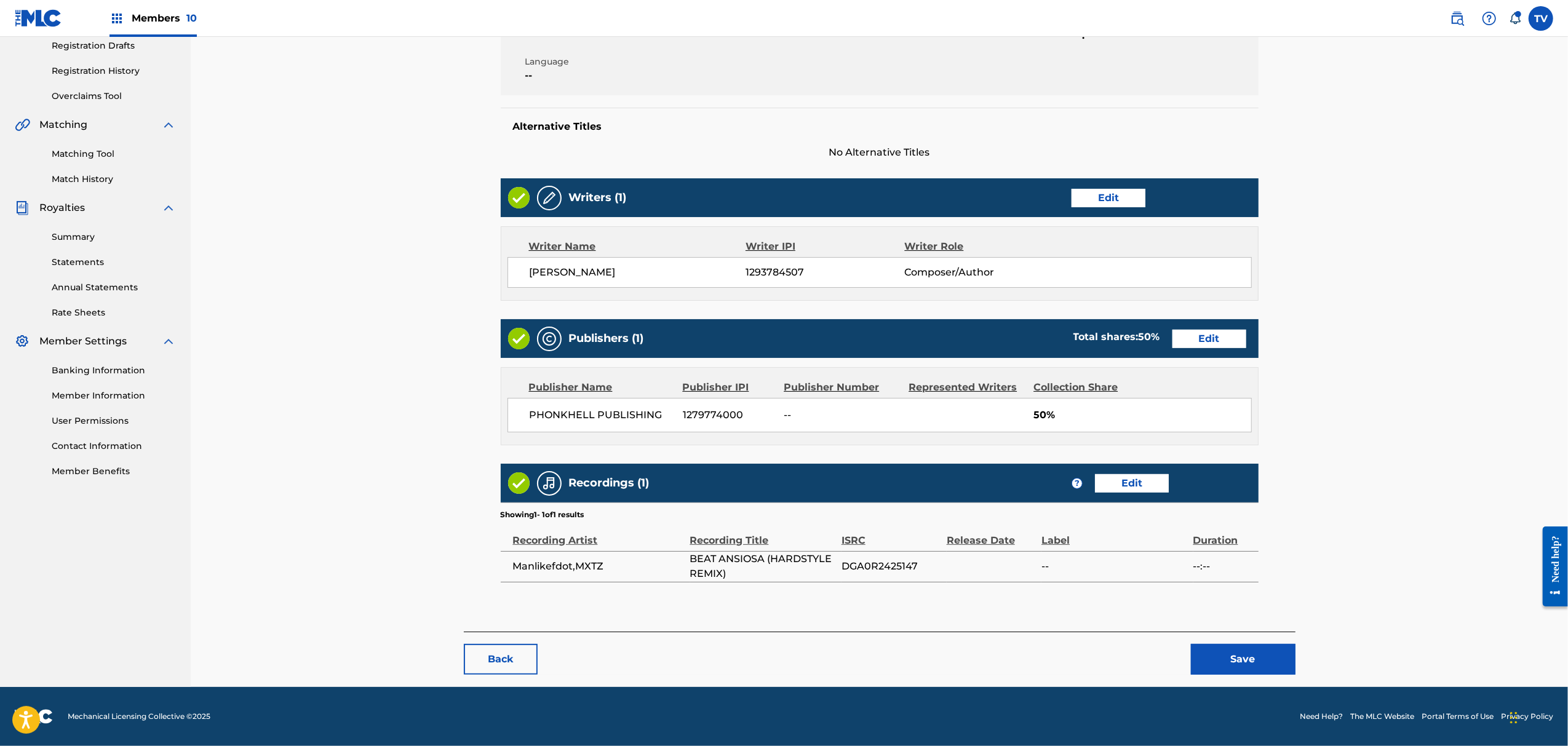
click at [1266, 660] on button "Save" at bounding box center [1243, 659] width 104 height 31
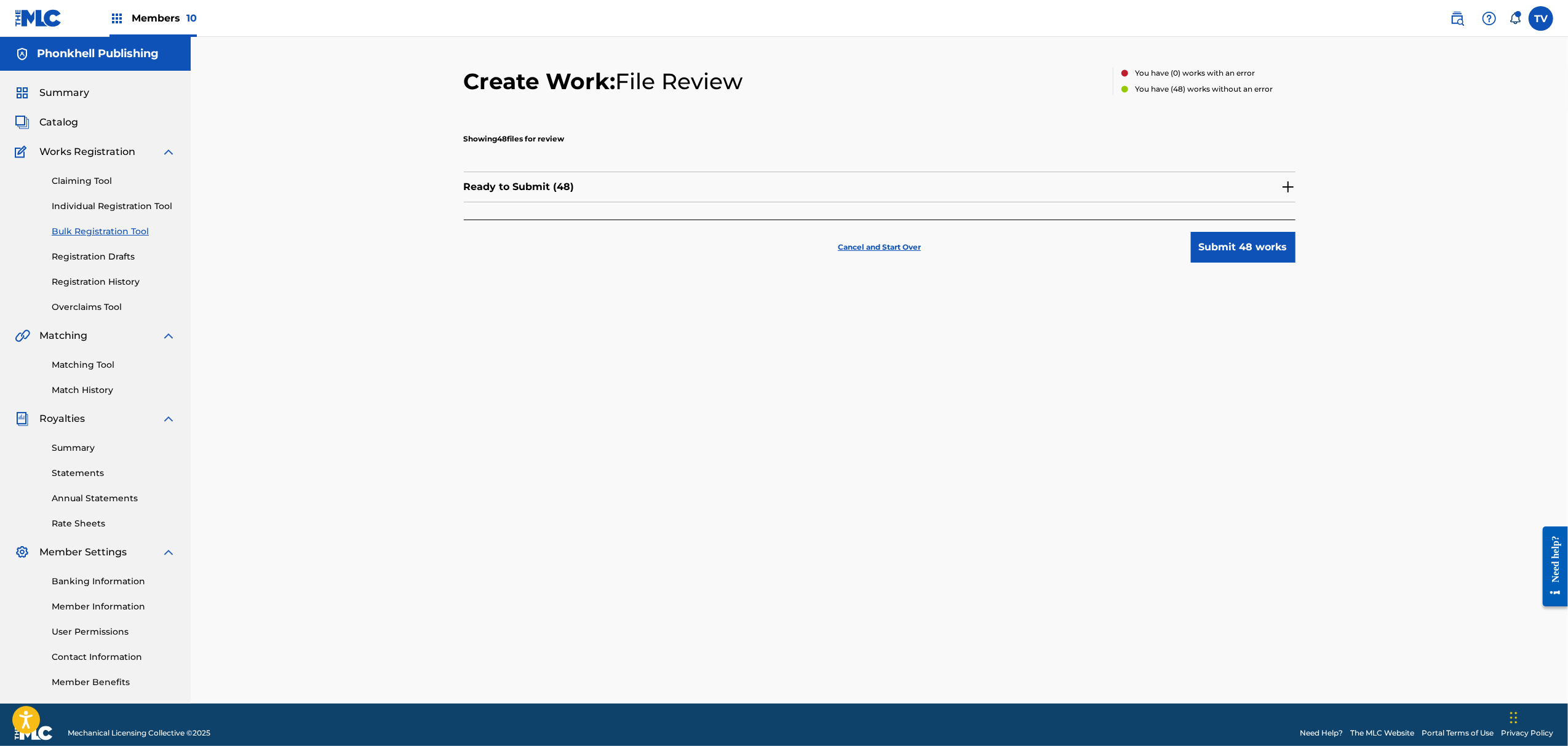
click at [1243, 249] on button "Submit 48 works" at bounding box center [1243, 247] width 104 height 31
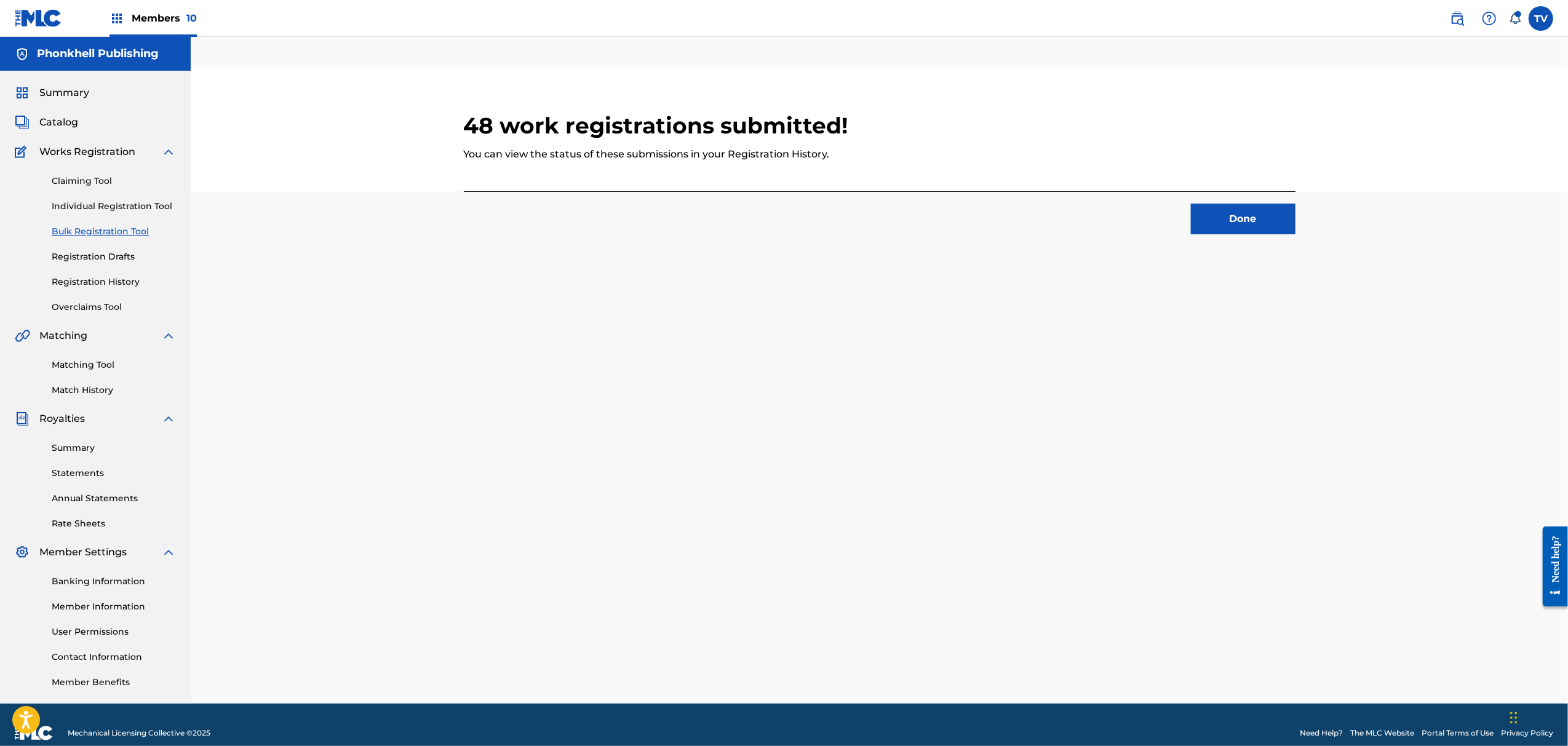
click at [1248, 216] on button "Done" at bounding box center [1243, 219] width 104 height 31
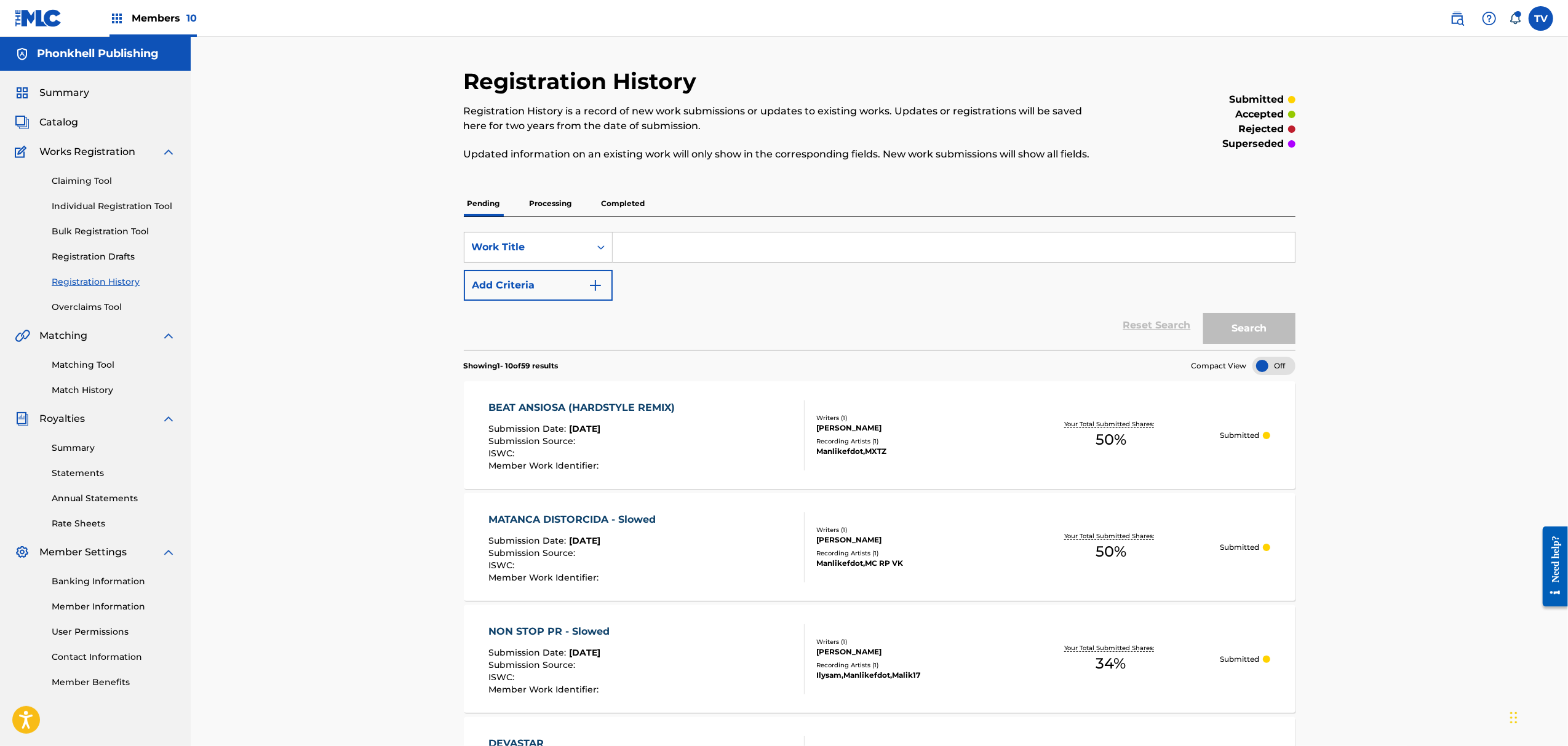
click at [64, 120] on span "Catalog" at bounding box center [58, 122] width 39 height 15
